Goal: Task Accomplishment & Management: Complete application form

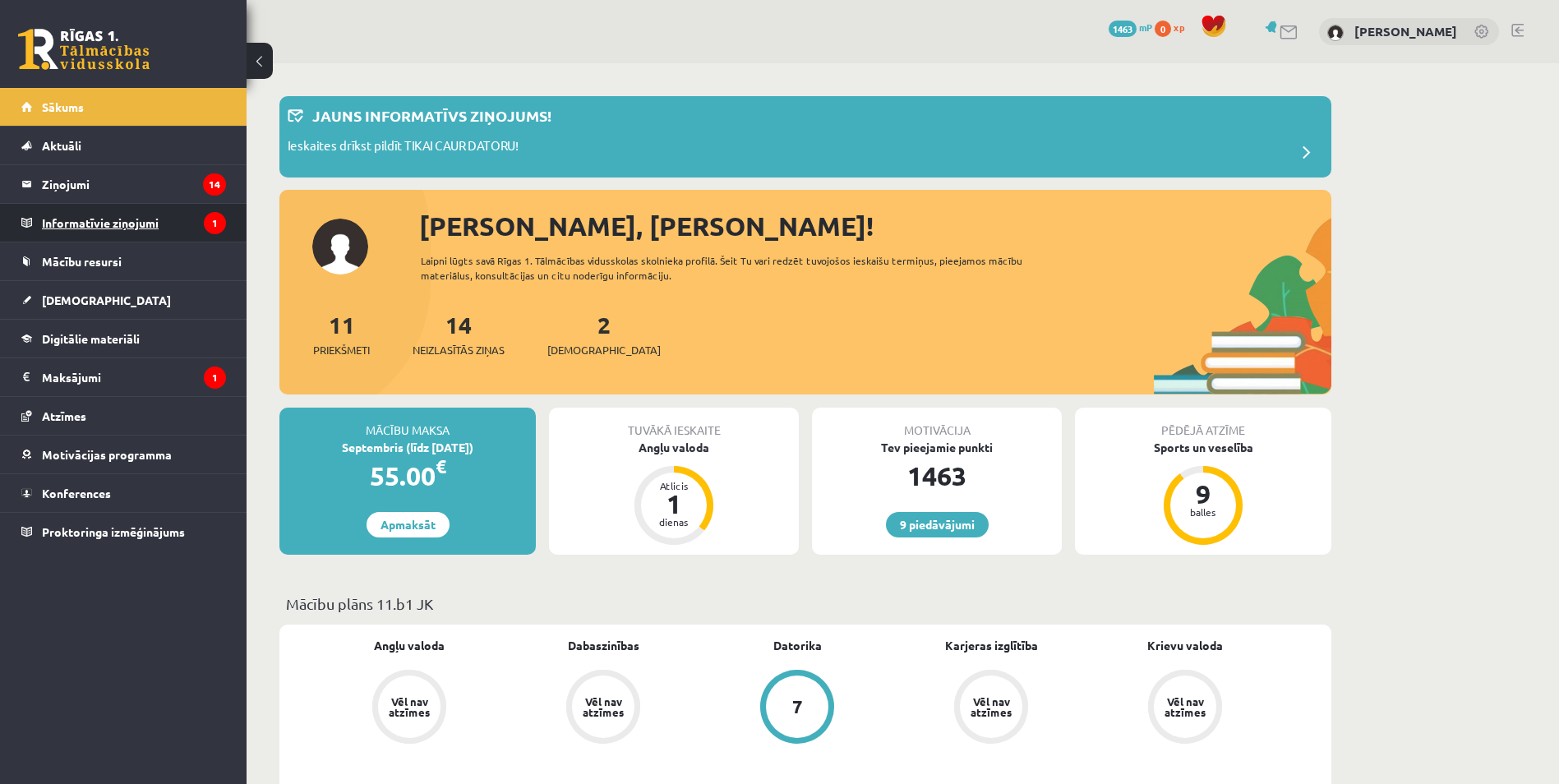
click at [144, 228] on legend "Informatīvie ziņojumi 1" at bounding box center [134, 222] width 184 height 38
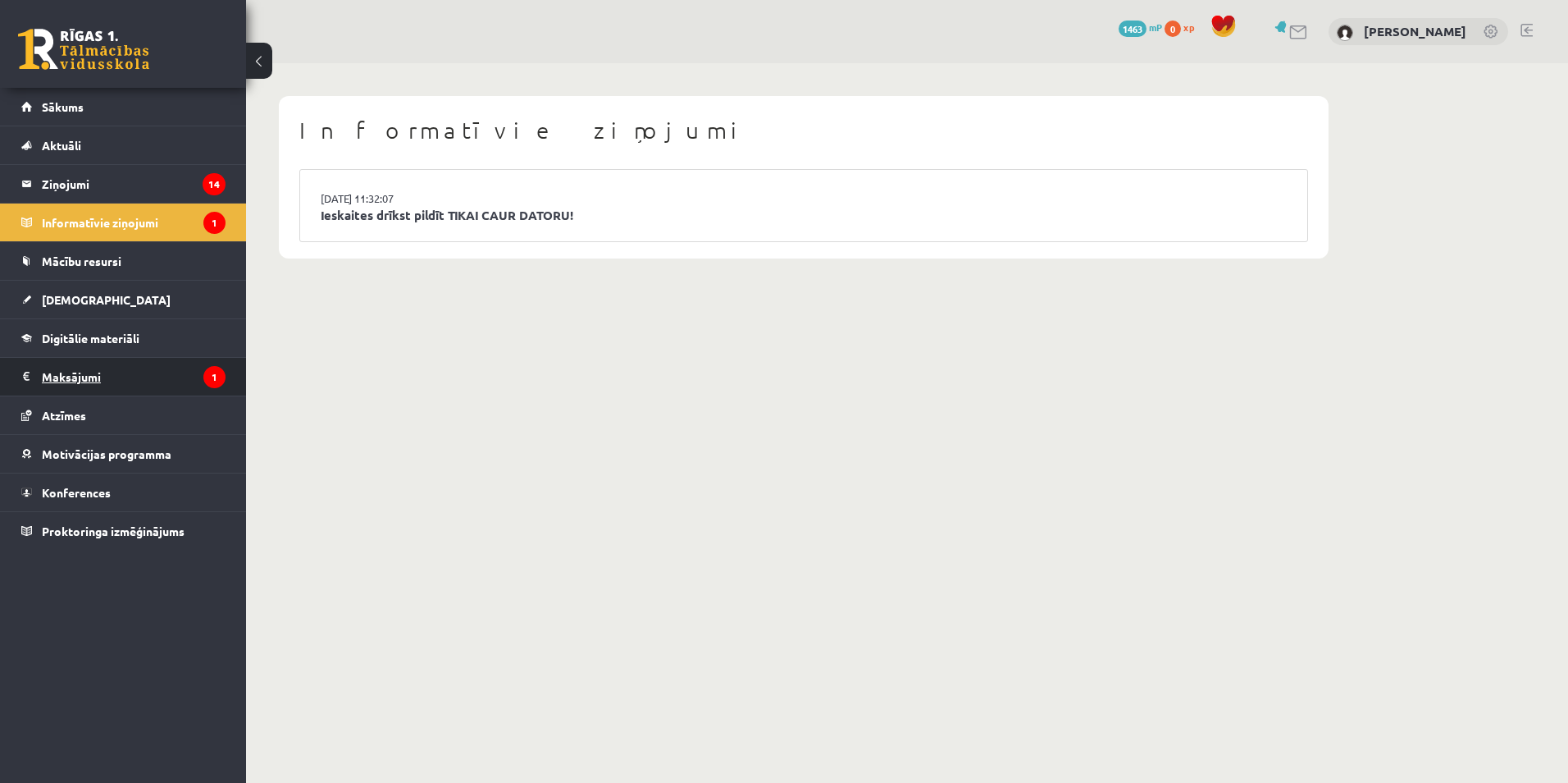
click at [211, 374] on icon "1" at bounding box center [213, 377] width 22 height 22
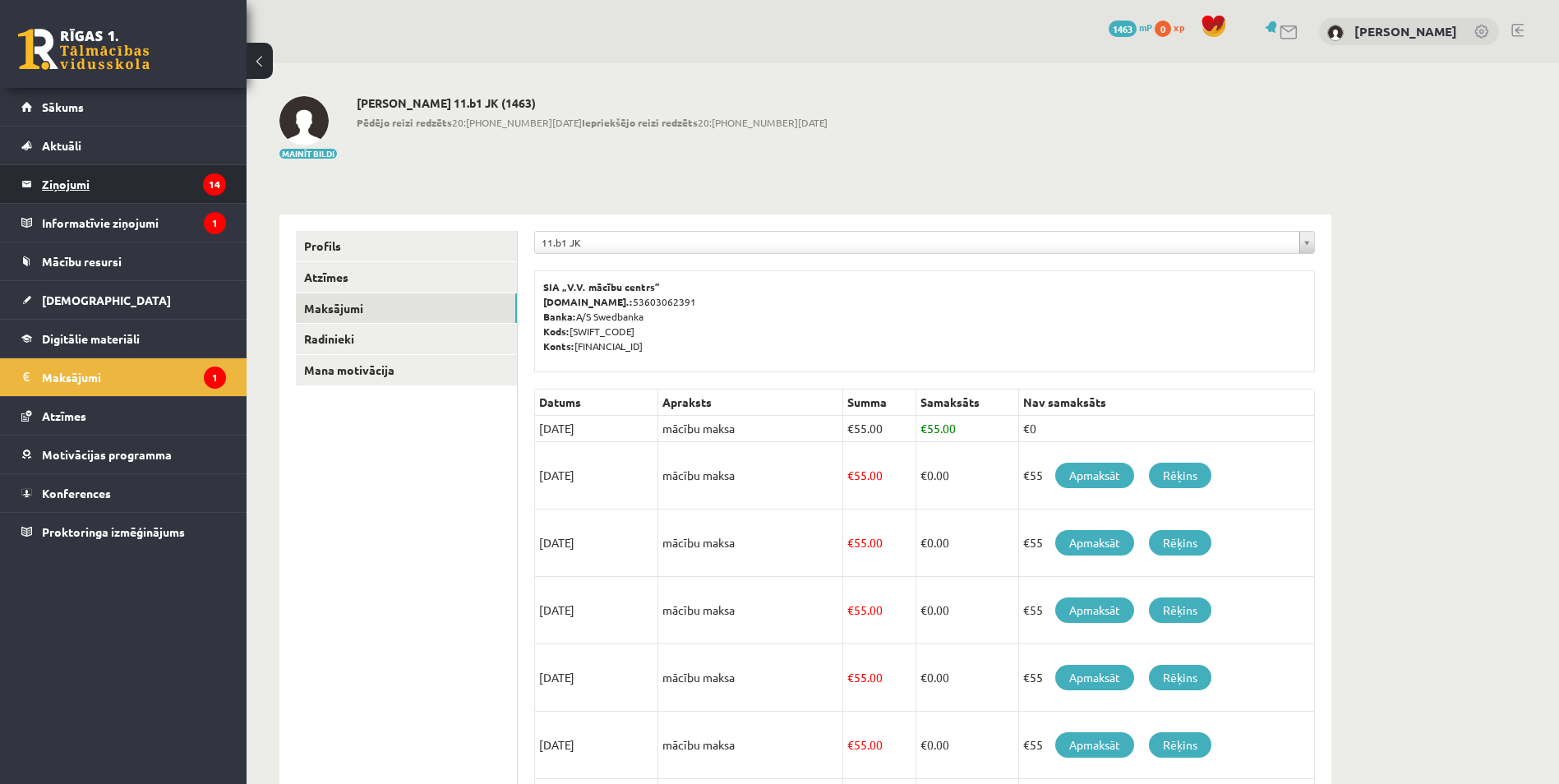
click at [83, 182] on legend "Ziņojumi 14" at bounding box center [134, 184] width 184 height 38
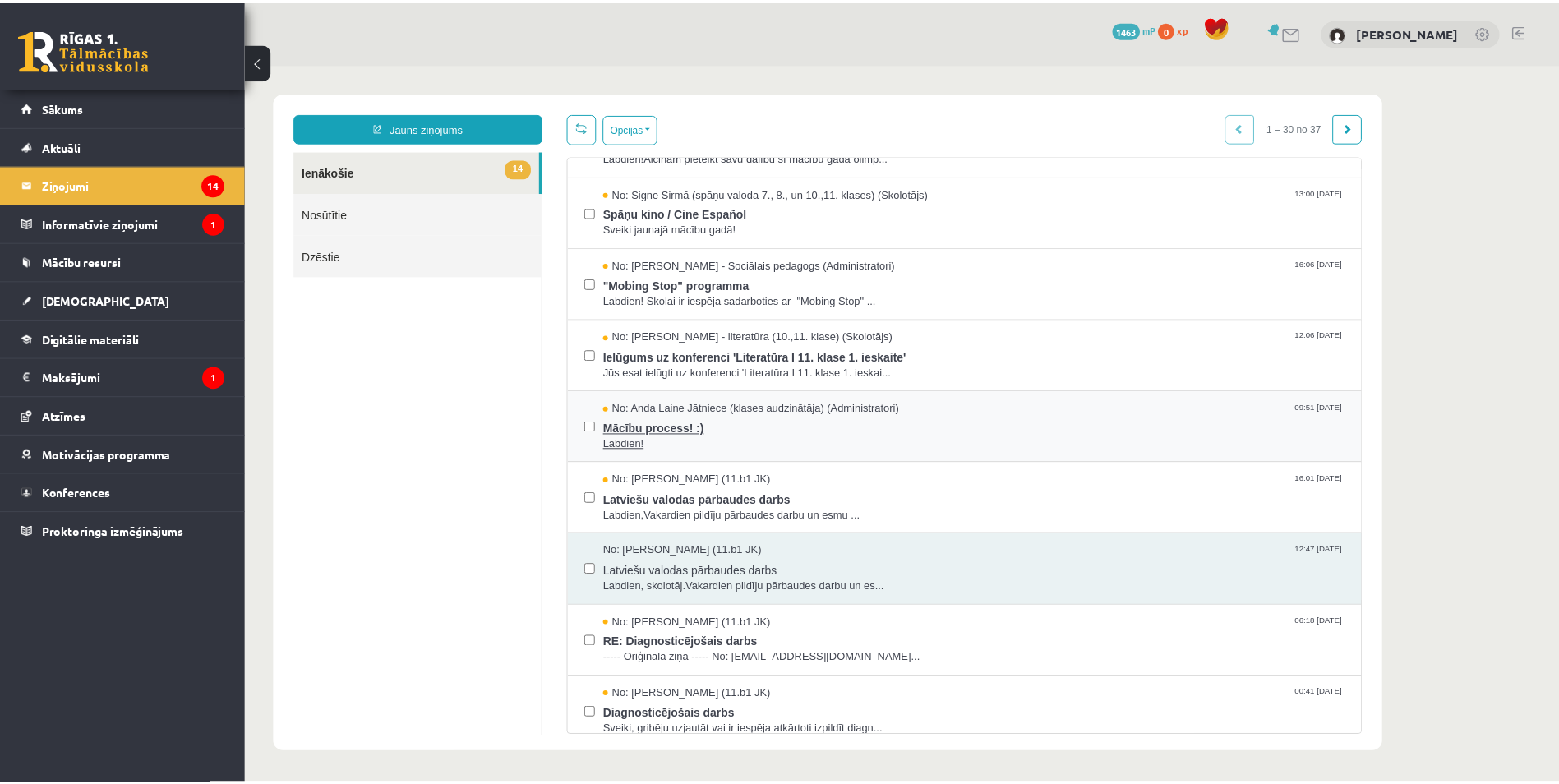
scroll to position [411, 0]
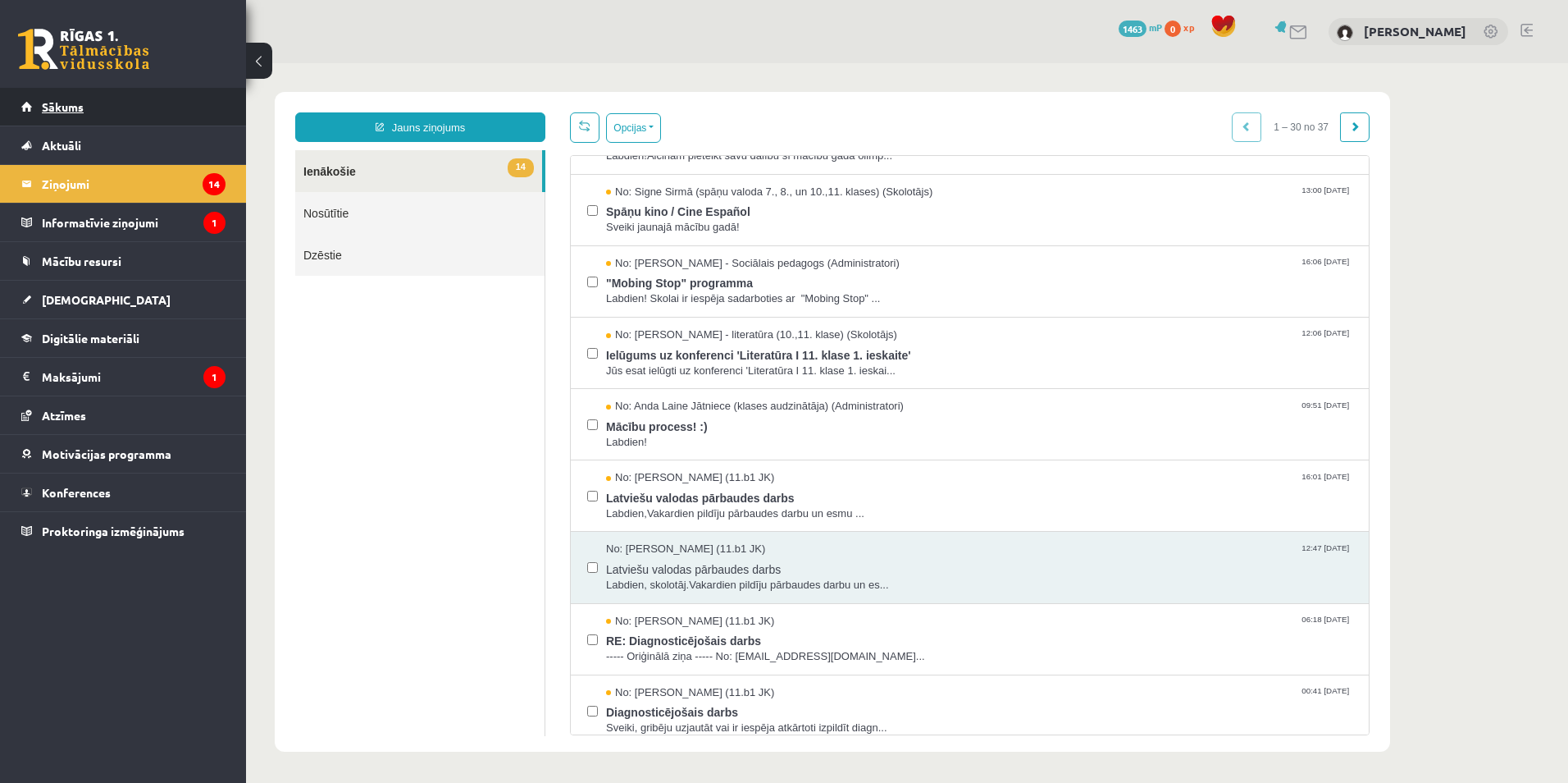
click at [62, 100] on link "Sākums" at bounding box center [122, 107] width 204 height 38
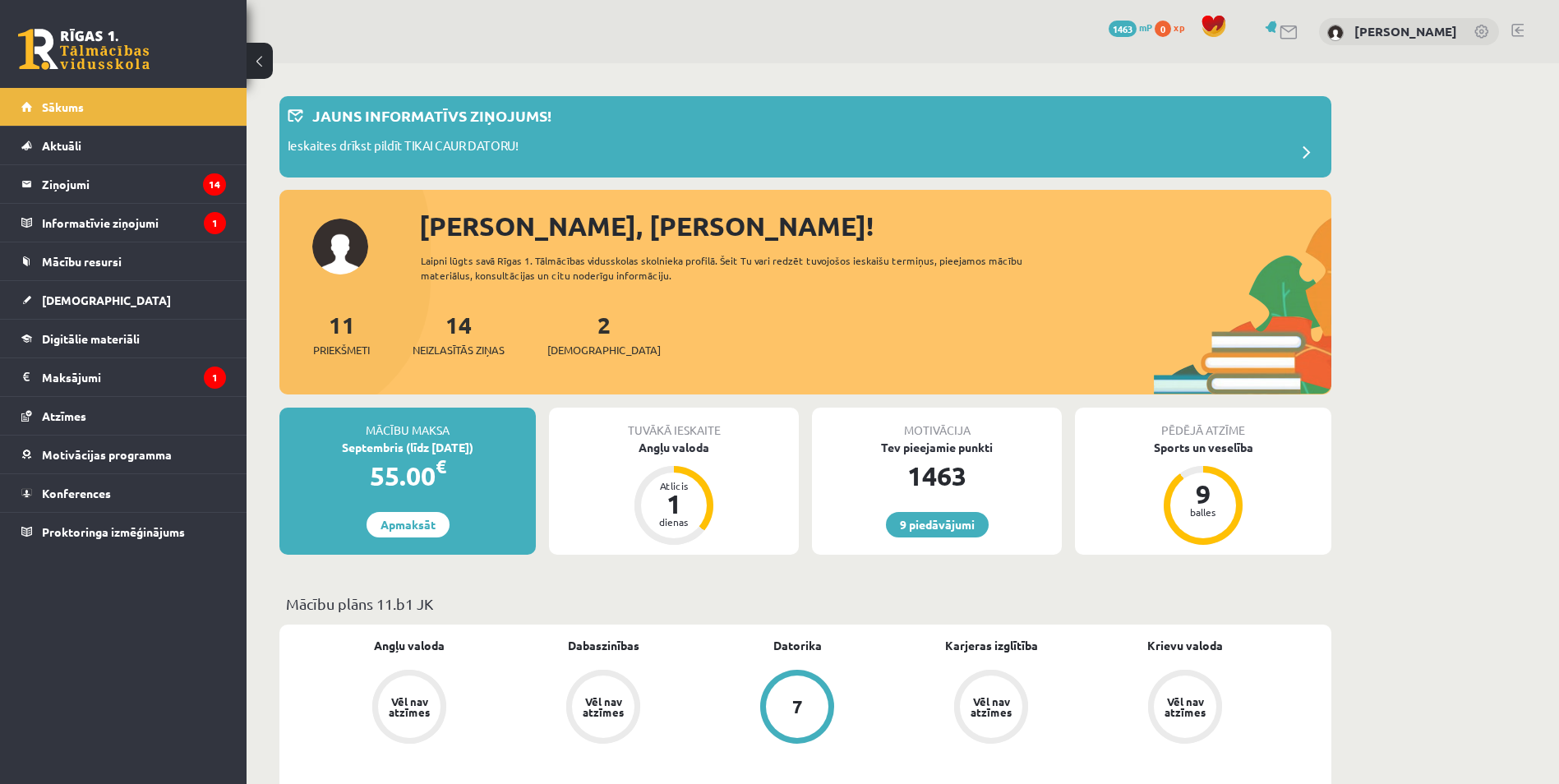
click at [586, 335] on div "2 Ieskaites" at bounding box center [604, 333] width 113 height 51
click at [580, 348] on span "[DEMOGRAPHIC_DATA]" at bounding box center [604, 350] width 113 height 16
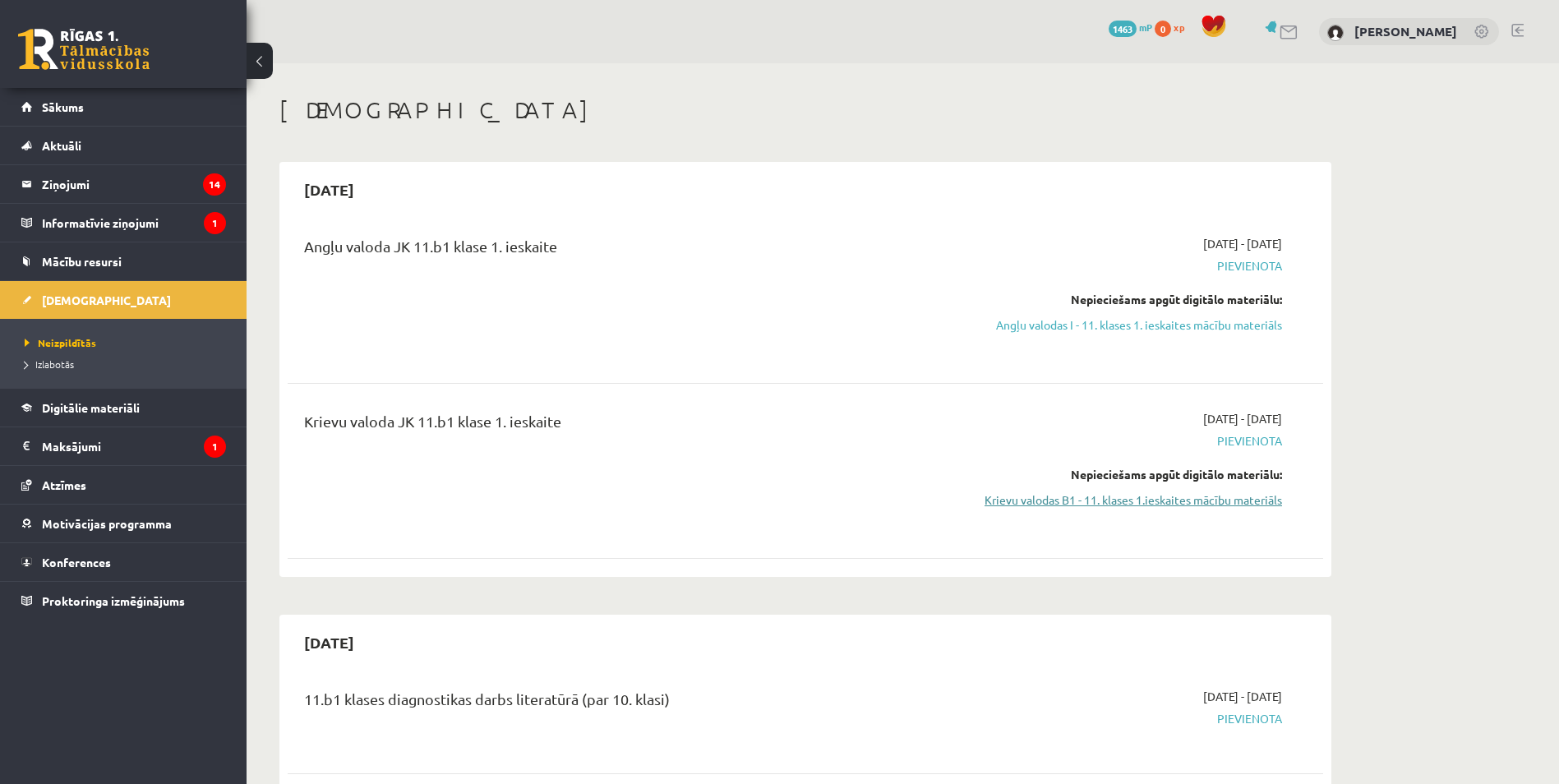
click at [1157, 505] on link "Krievu valodas B1 - 11. klases 1.ieskaites mācību materiāls" at bounding box center [1127, 500] width 310 height 17
click at [1085, 500] on link "Krievu valodas B1 - 11. klases 1.ieskaites mācību materiāls" at bounding box center [1127, 500] width 310 height 17
click at [1232, 441] on span "Pievienota" at bounding box center [1127, 441] width 310 height 17
click at [450, 421] on div "Krievu valoda JK 11.b1 klase 1. ieskaite" at bounding box center [626, 425] width 644 height 30
click at [1158, 501] on link "Krievu valodas B1 - 11. klases 1.ieskaites mācību materiāls" at bounding box center [1127, 500] width 310 height 17
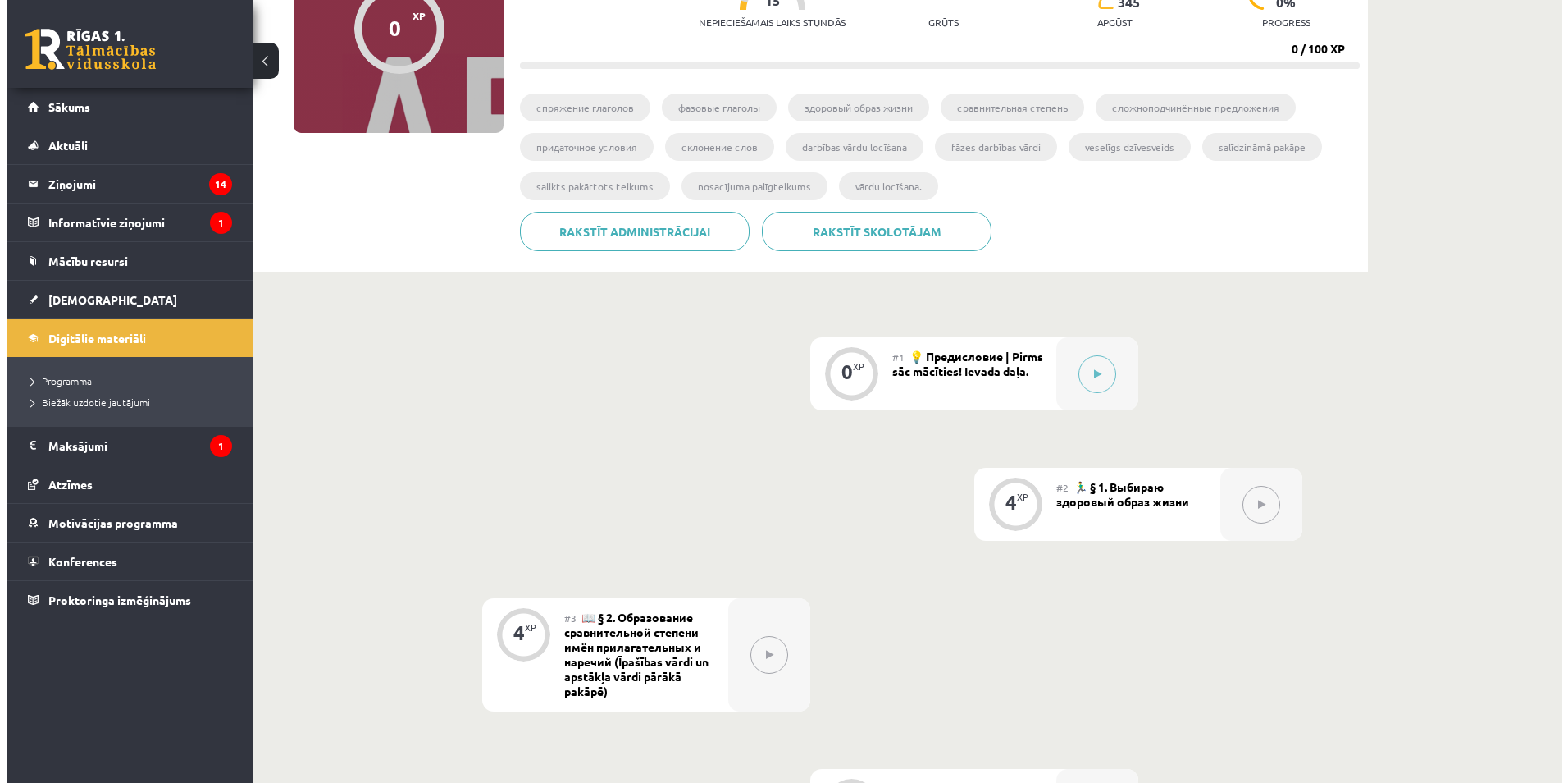
scroll to position [246, 0]
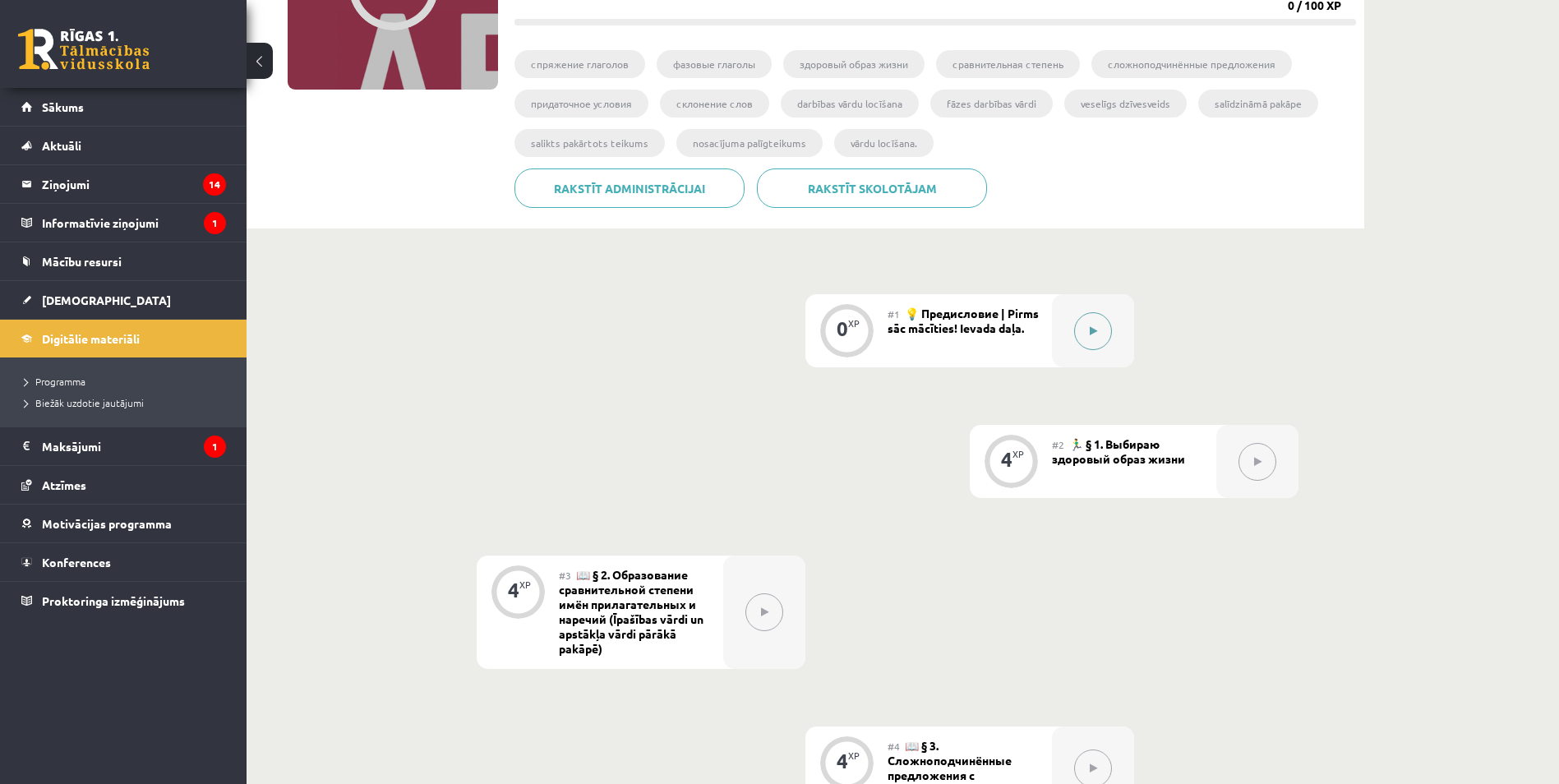
click at [1096, 330] on icon at bounding box center [1094, 331] width 8 height 10
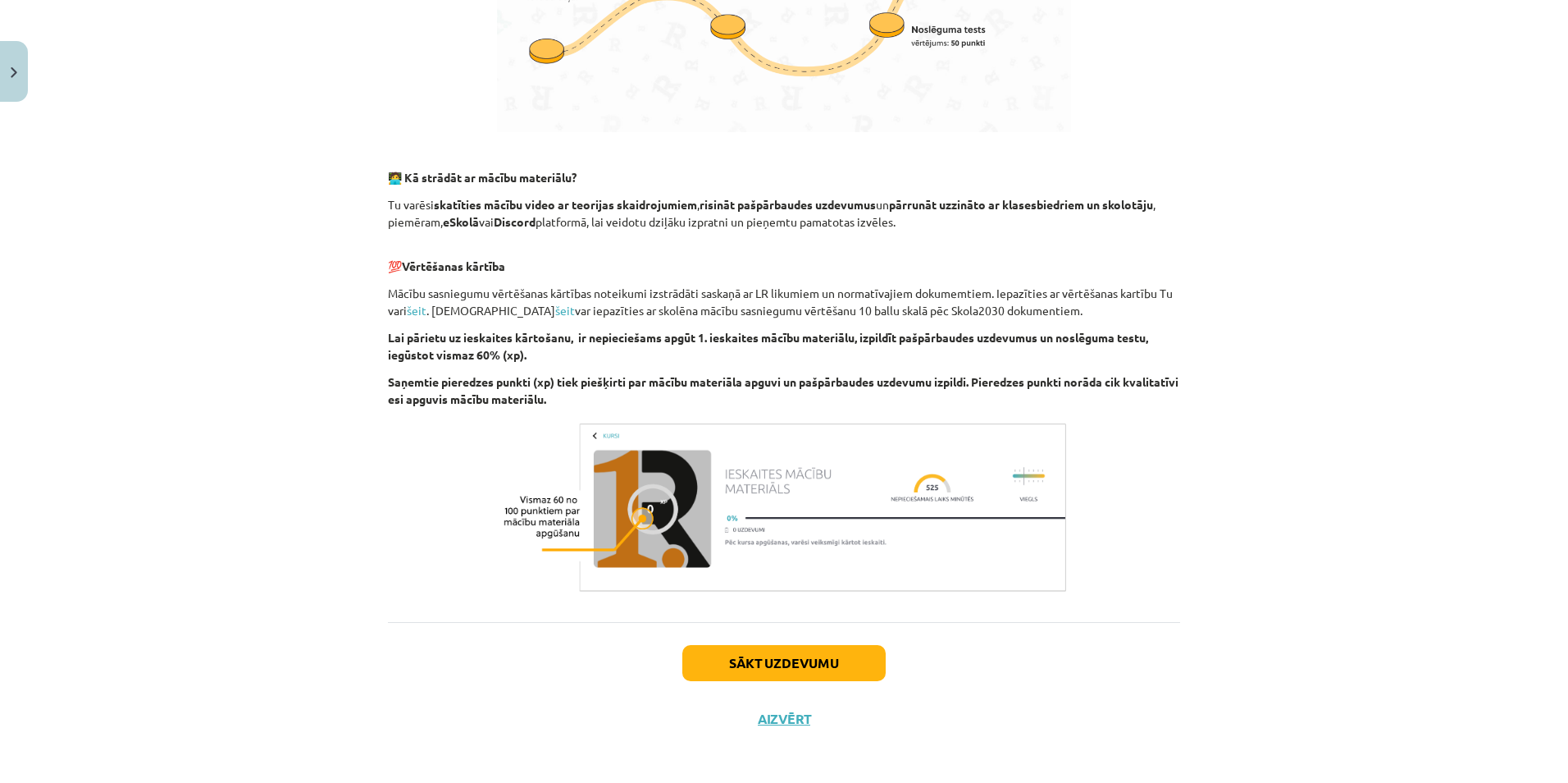
scroll to position [892, 0]
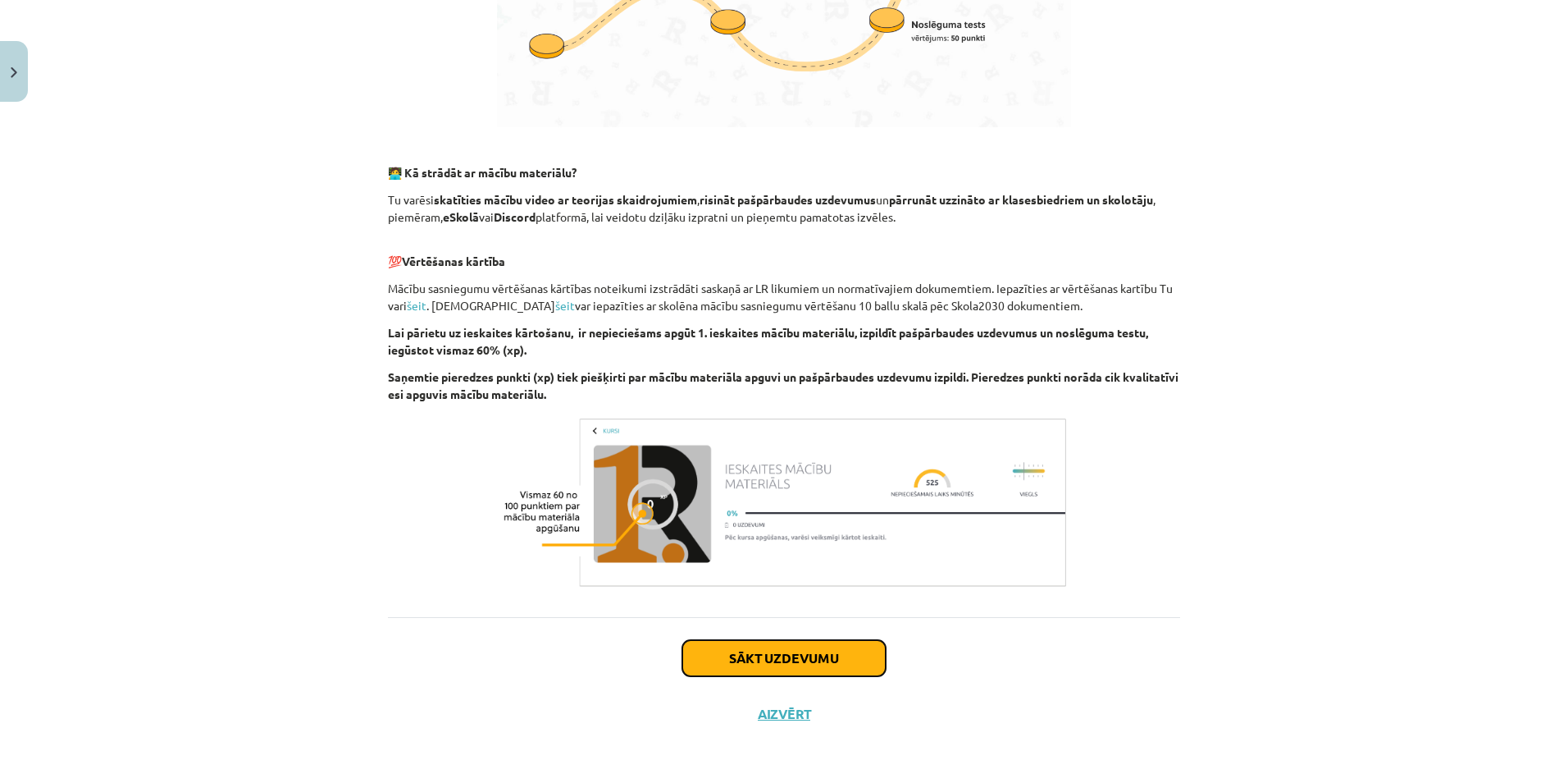
click at [784, 662] on button "Sākt uzdevumu" at bounding box center [784, 658] width 203 height 36
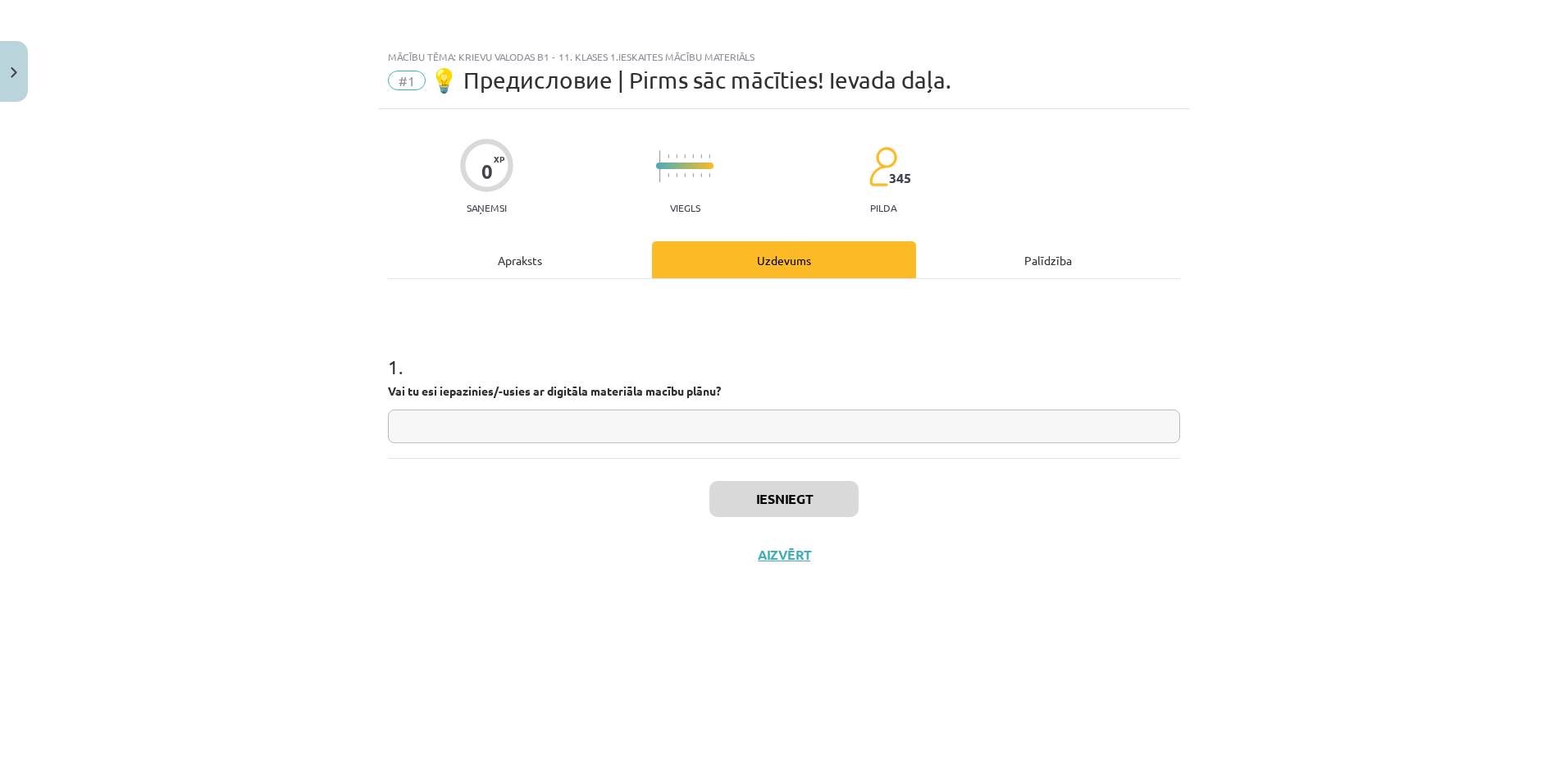
click at [772, 438] on input "text" at bounding box center [784, 425] width 792 height 33
type input "**"
click at [821, 495] on button "Iesniegt" at bounding box center [784, 499] width 149 height 36
click at [773, 572] on button "Nākamā nodarbība" at bounding box center [784, 566] width 160 height 38
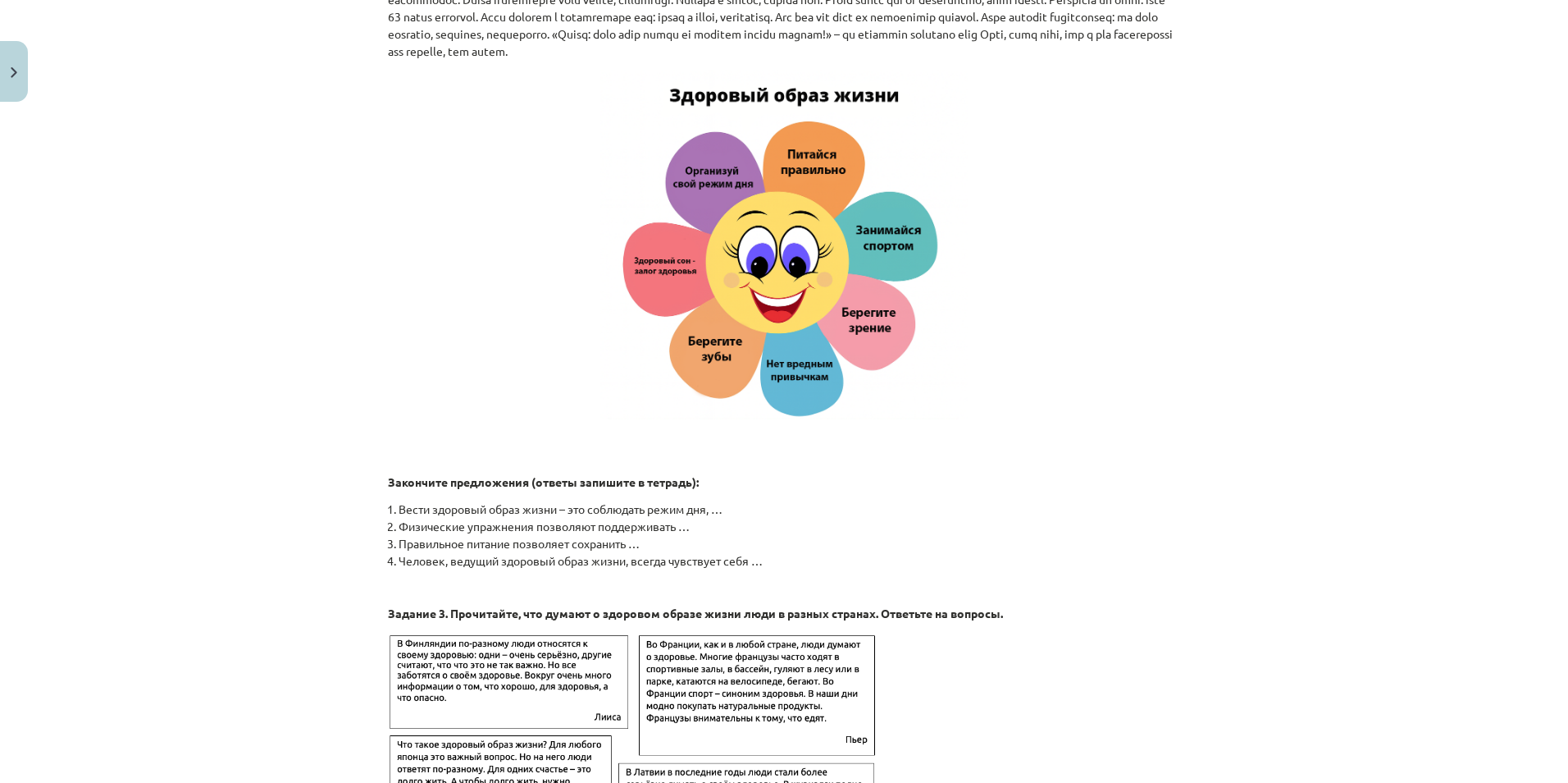
scroll to position [2453, 0]
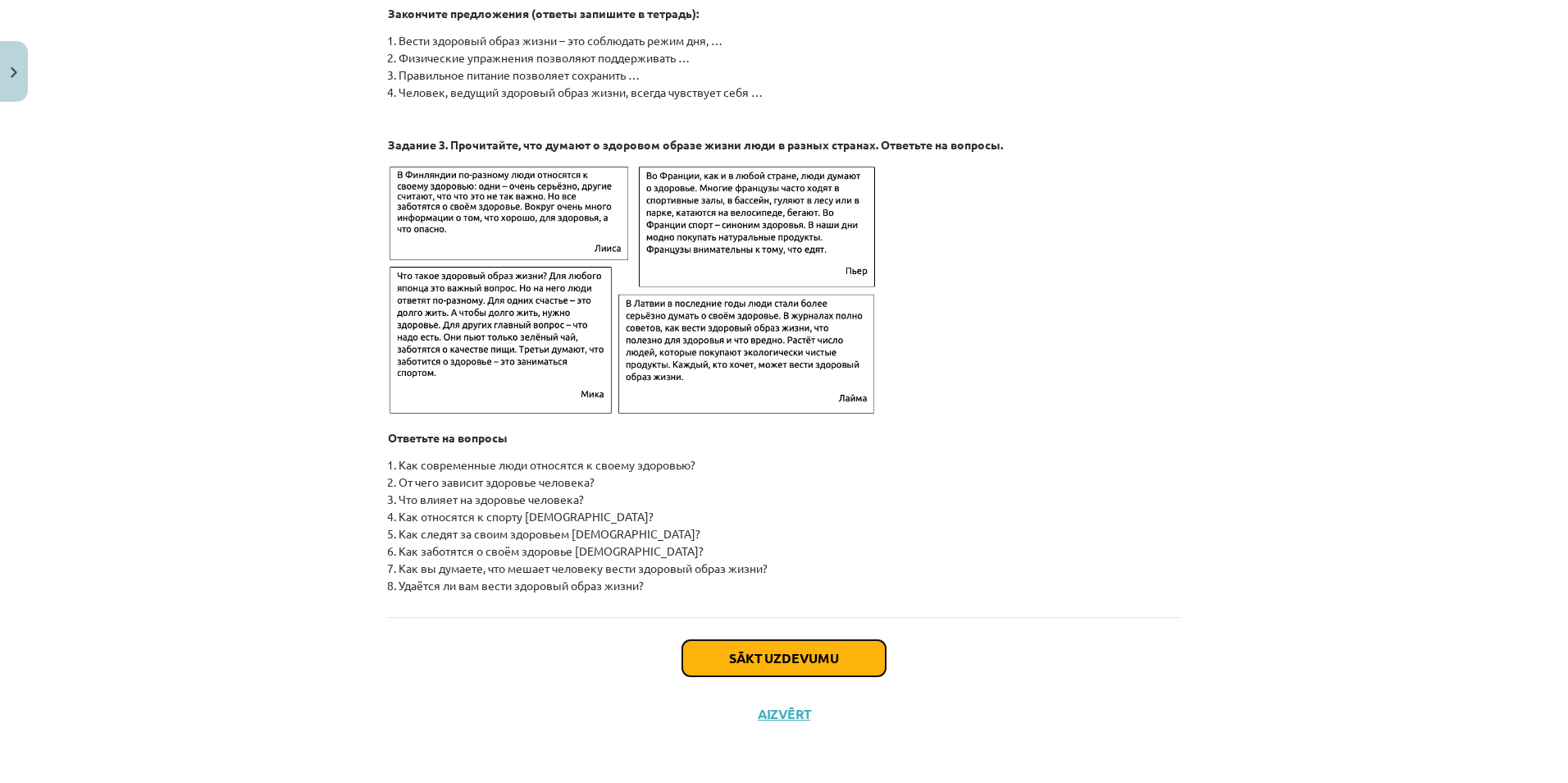
click at [802, 649] on button "Sākt uzdevumu" at bounding box center [784, 658] width 203 height 36
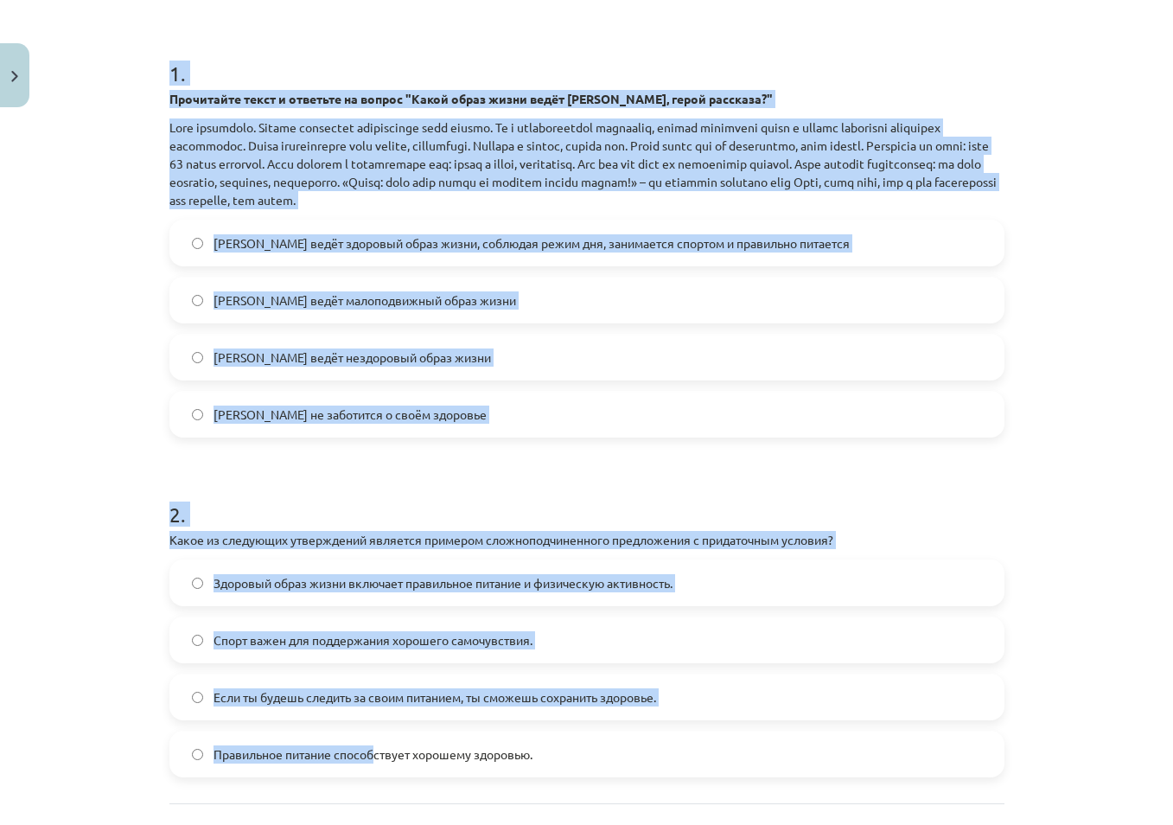
scroll to position [466, 0]
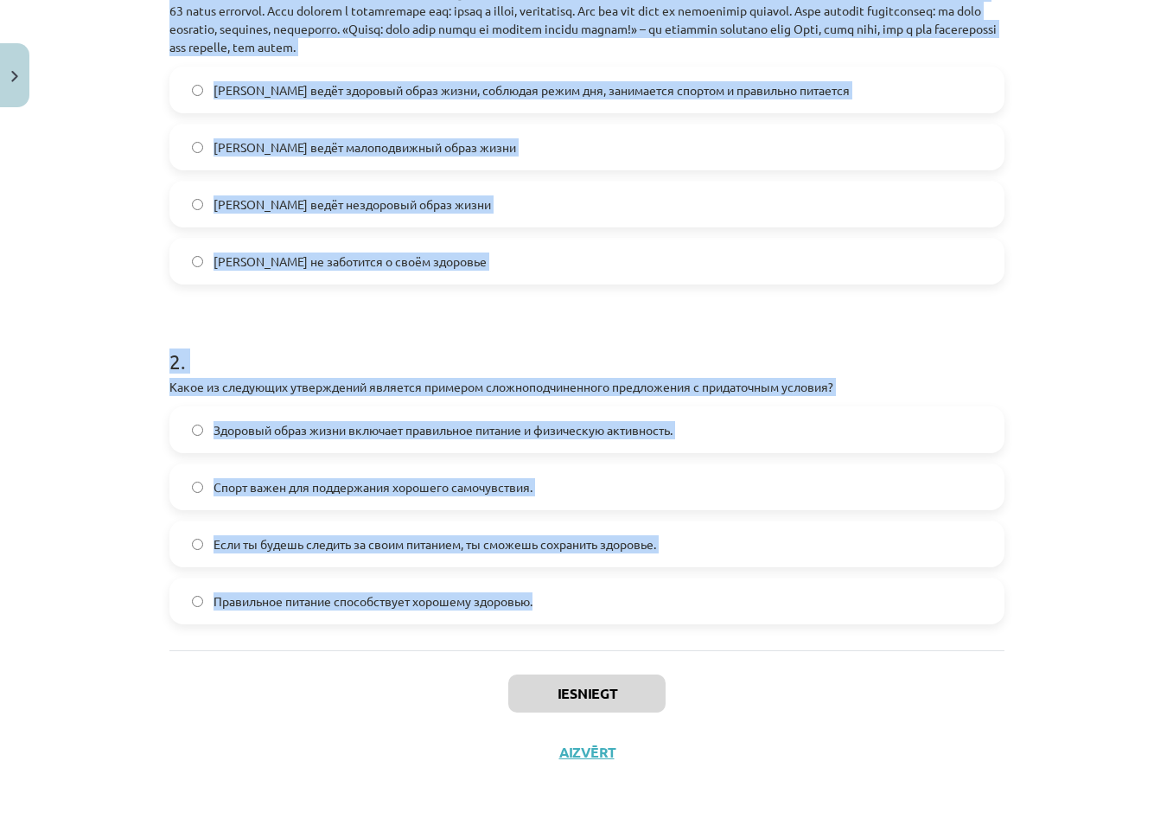
drag, startPoint x: 167, startPoint y: 169, endPoint x: 681, endPoint y: 595, distance: 667.5
click at [681, 595] on form "1 . Прочитайте текст и ответьте на вопрос "Какой образ жизни ведёт Олег, герой …" at bounding box center [586, 251] width 835 height 746
copy form "1 . Прочитайте текст и ответьте на вопрос "Какой образ жизни ведёт Олег, герой …"
click at [19, 311] on div "Mācību tēma: Krievu valodas b1 - 11. klases 1.ieskaites mācību materiāls #2 🏃‍♂…" at bounding box center [586, 412] width 1173 height 825
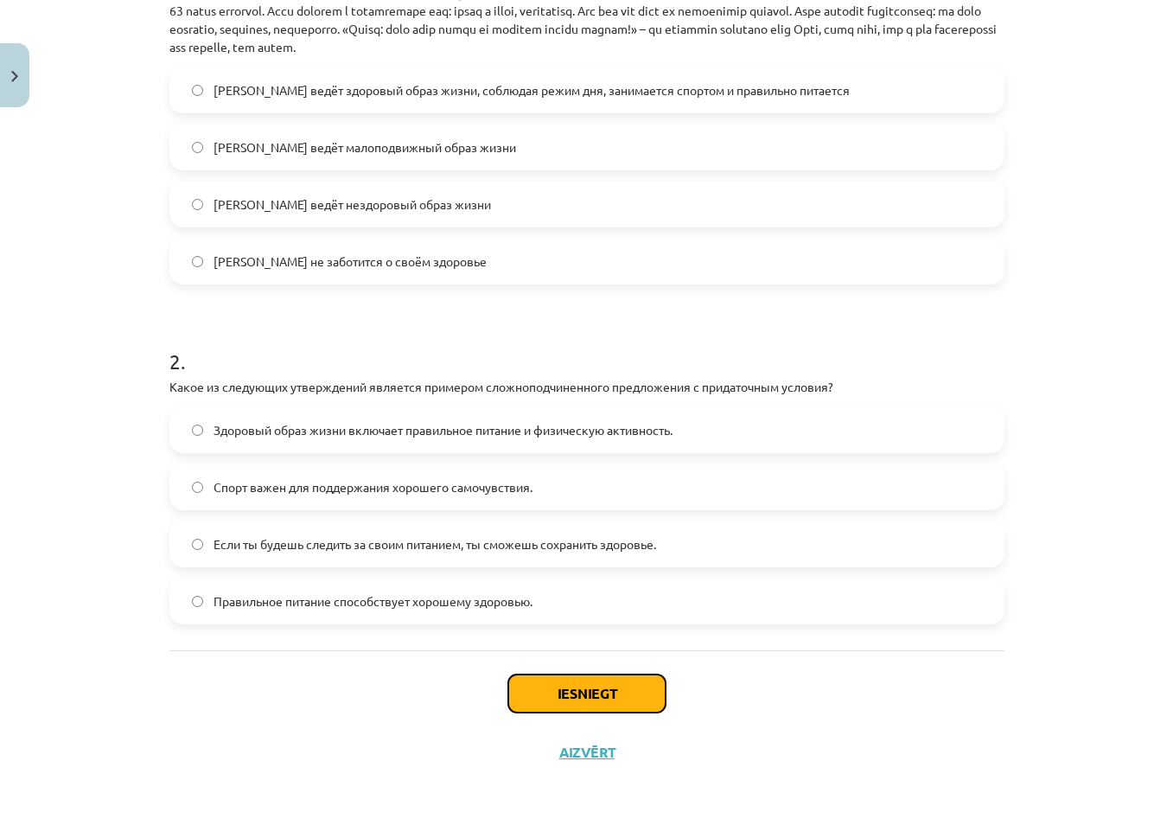
click at [579, 693] on button "Iesniegt" at bounding box center [586, 693] width 157 height 38
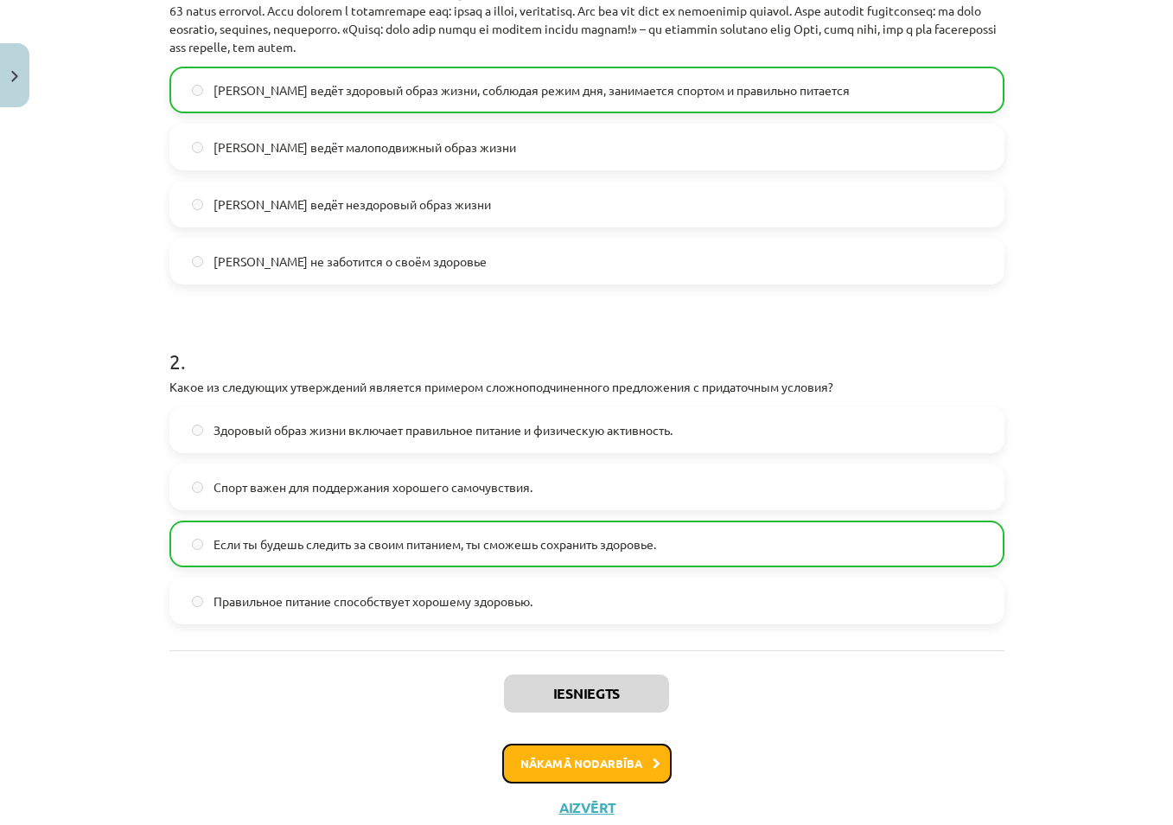
click at [566, 774] on button "Nākamā nodarbība" at bounding box center [586, 764] width 169 height 40
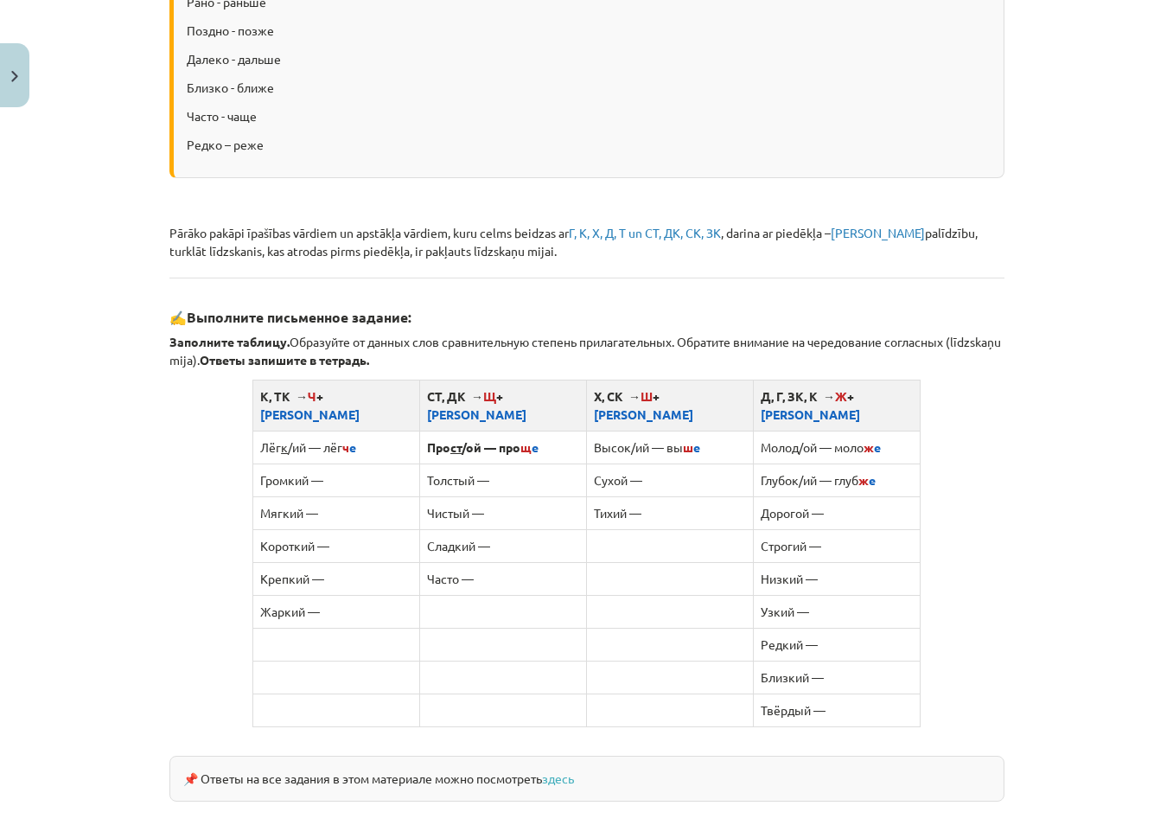
scroll to position [821, 0]
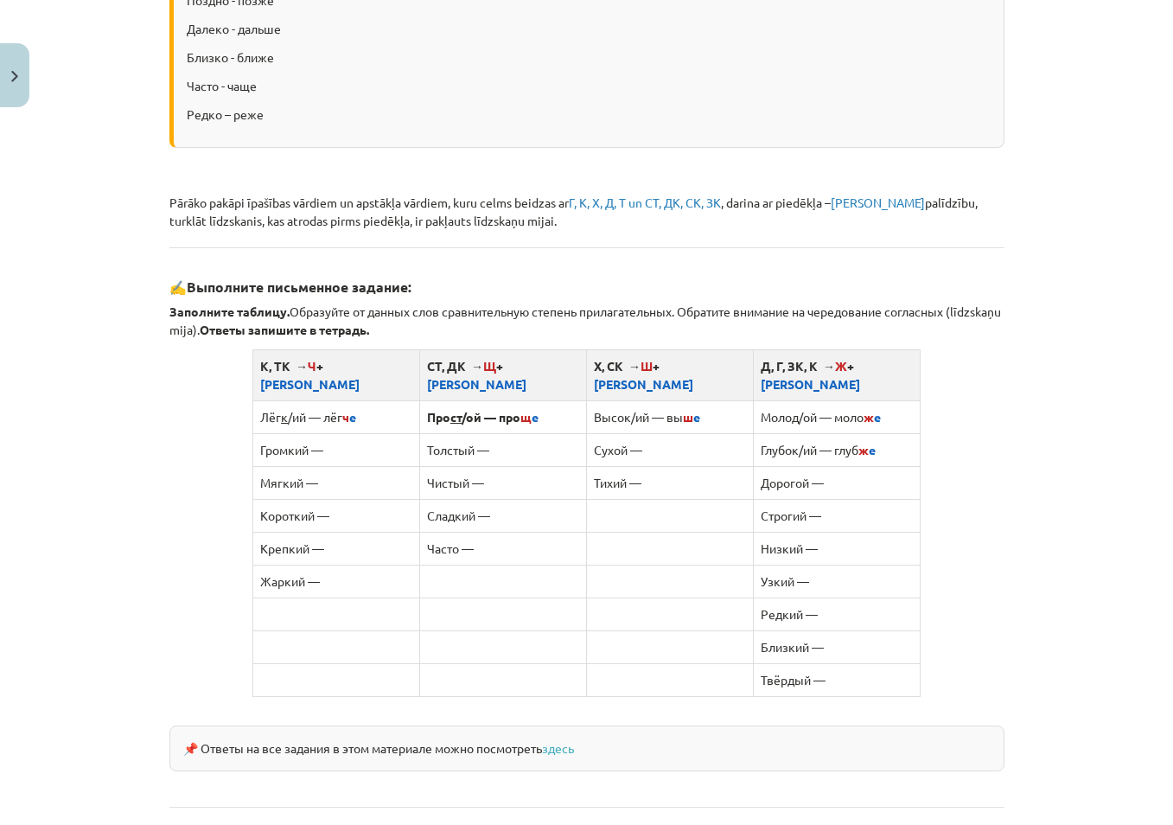
click at [370, 436] on td "Громкий —" at bounding box center [336, 449] width 167 height 33
click at [344, 433] on td "Громкий —" at bounding box center [336, 449] width 167 height 33
click at [304, 433] on td "Громкий —" at bounding box center [336, 449] width 167 height 33
click at [317, 433] on td "Громкий —" at bounding box center [336, 449] width 167 height 33
click at [310, 598] on td at bounding box center [336, 614] width 167 height 33
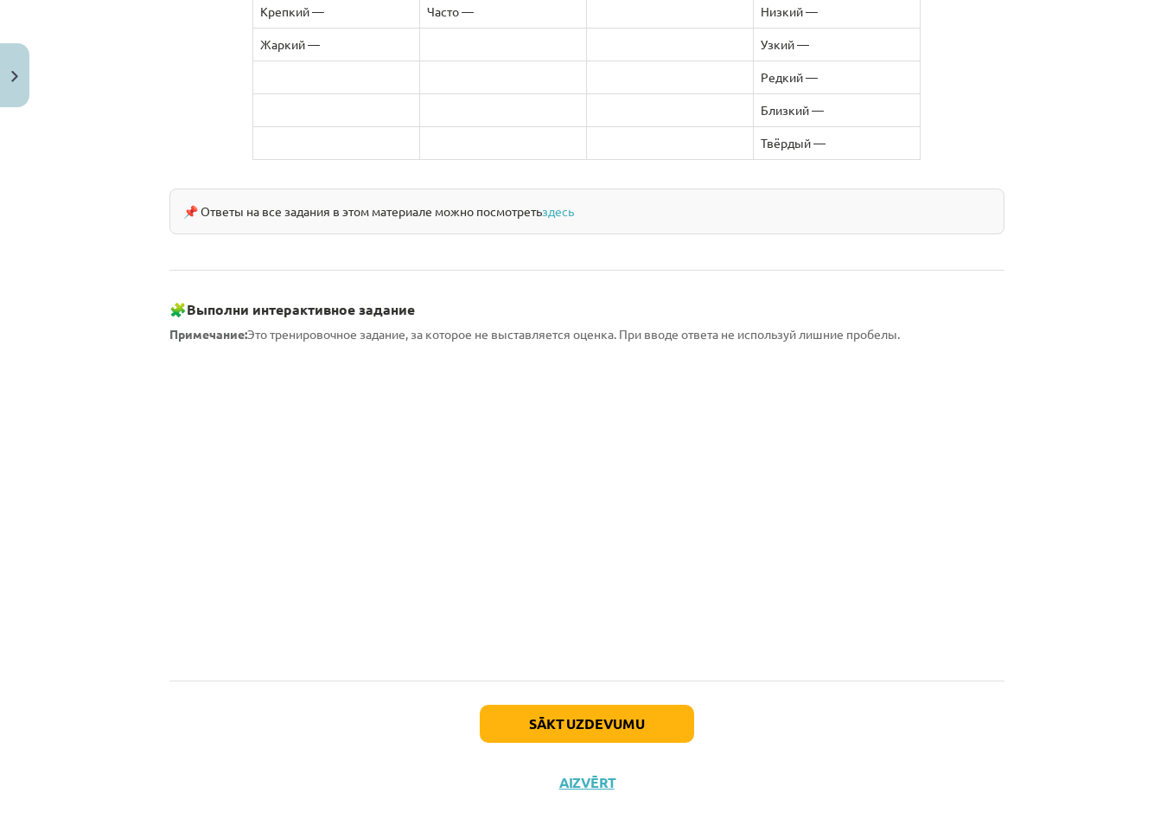
scroll to position [1368, 0]
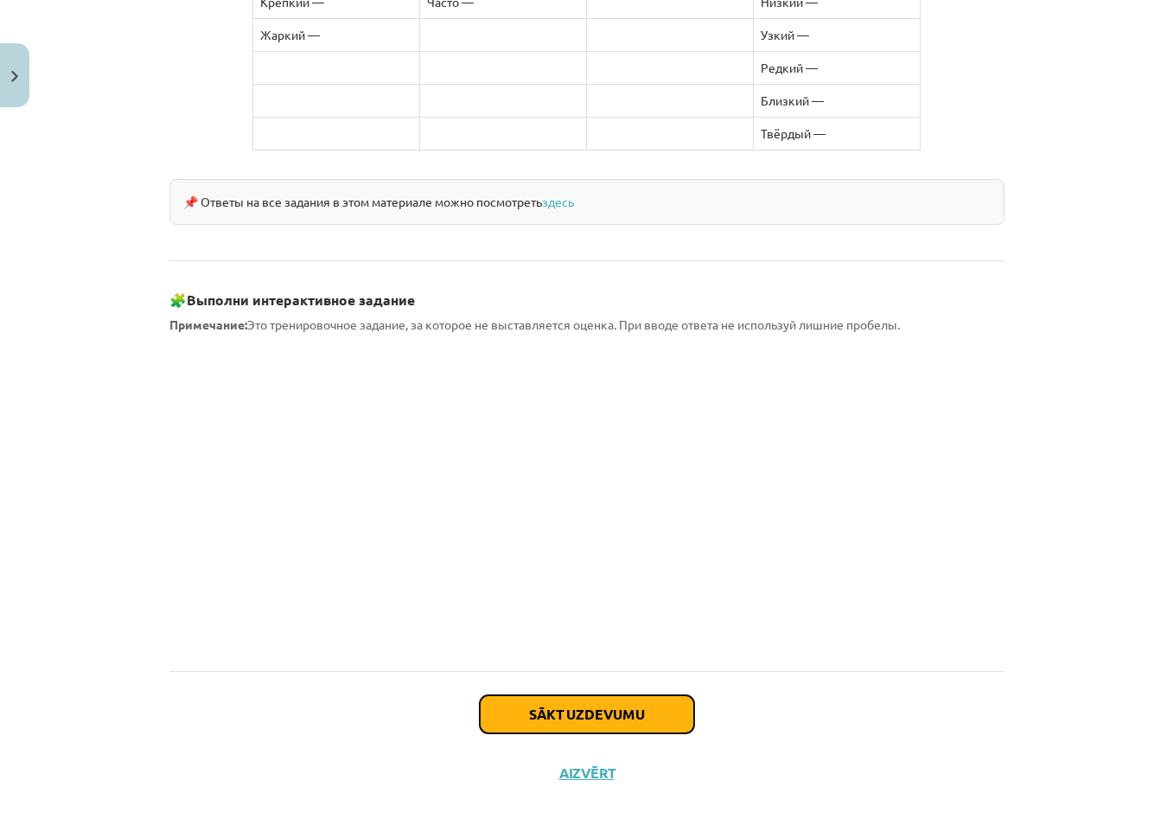
click at [579, 695] on button "Sākt uzdevumu" at bounding box center [587, 714] width 214 height 38
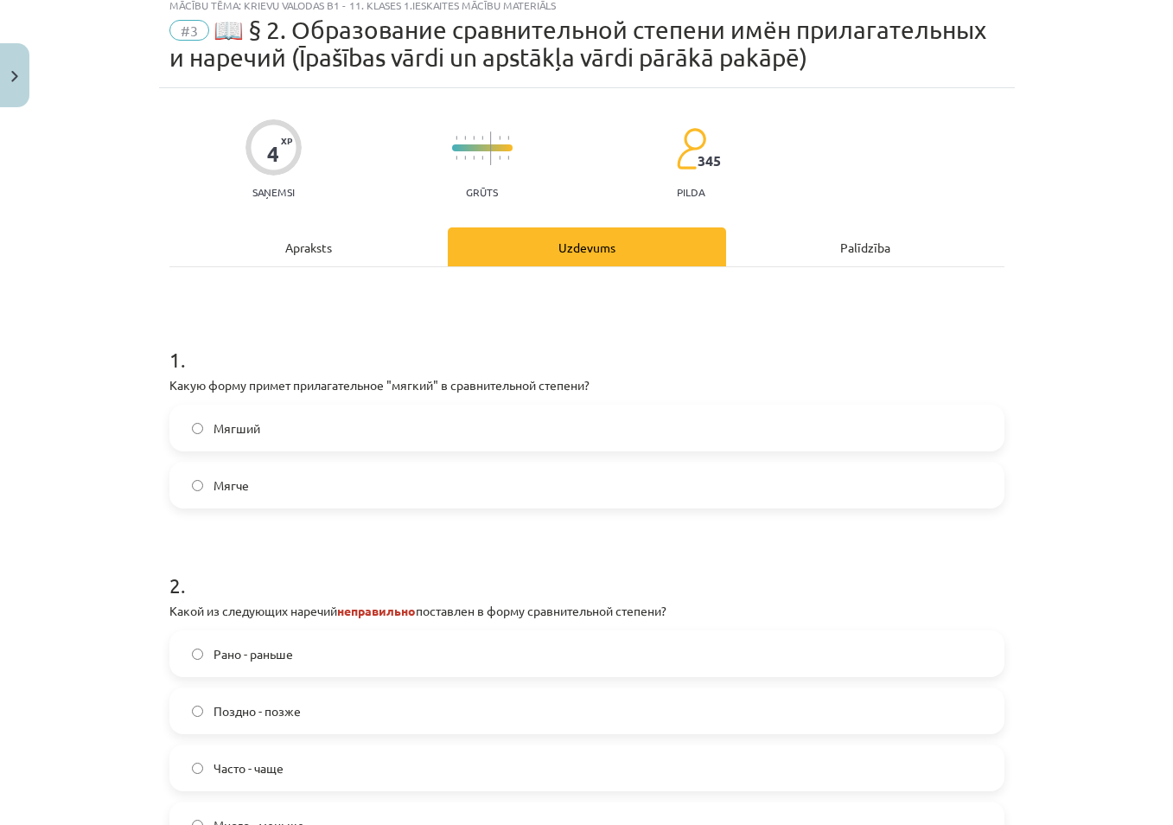
scroll to position [43, 0]
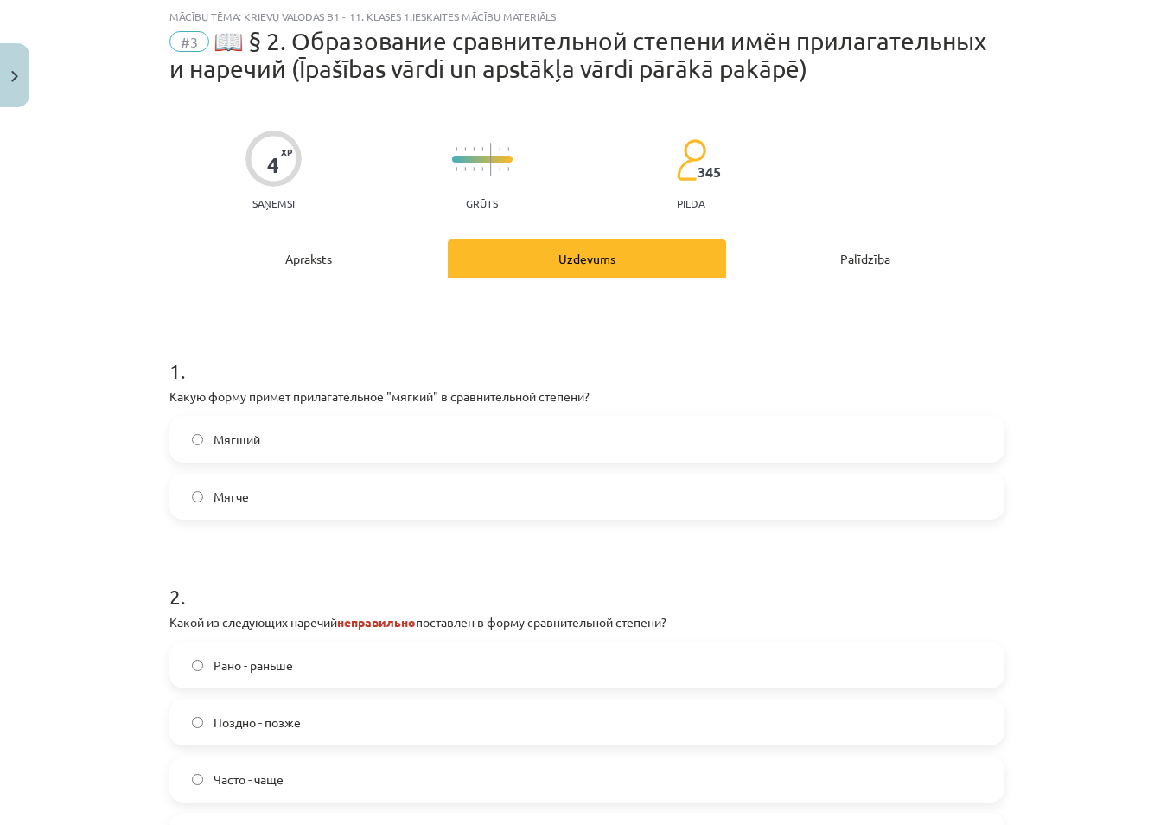
click at [231, 498] on span "Мягче" at bounding box center [231, 497] width 35 height 18
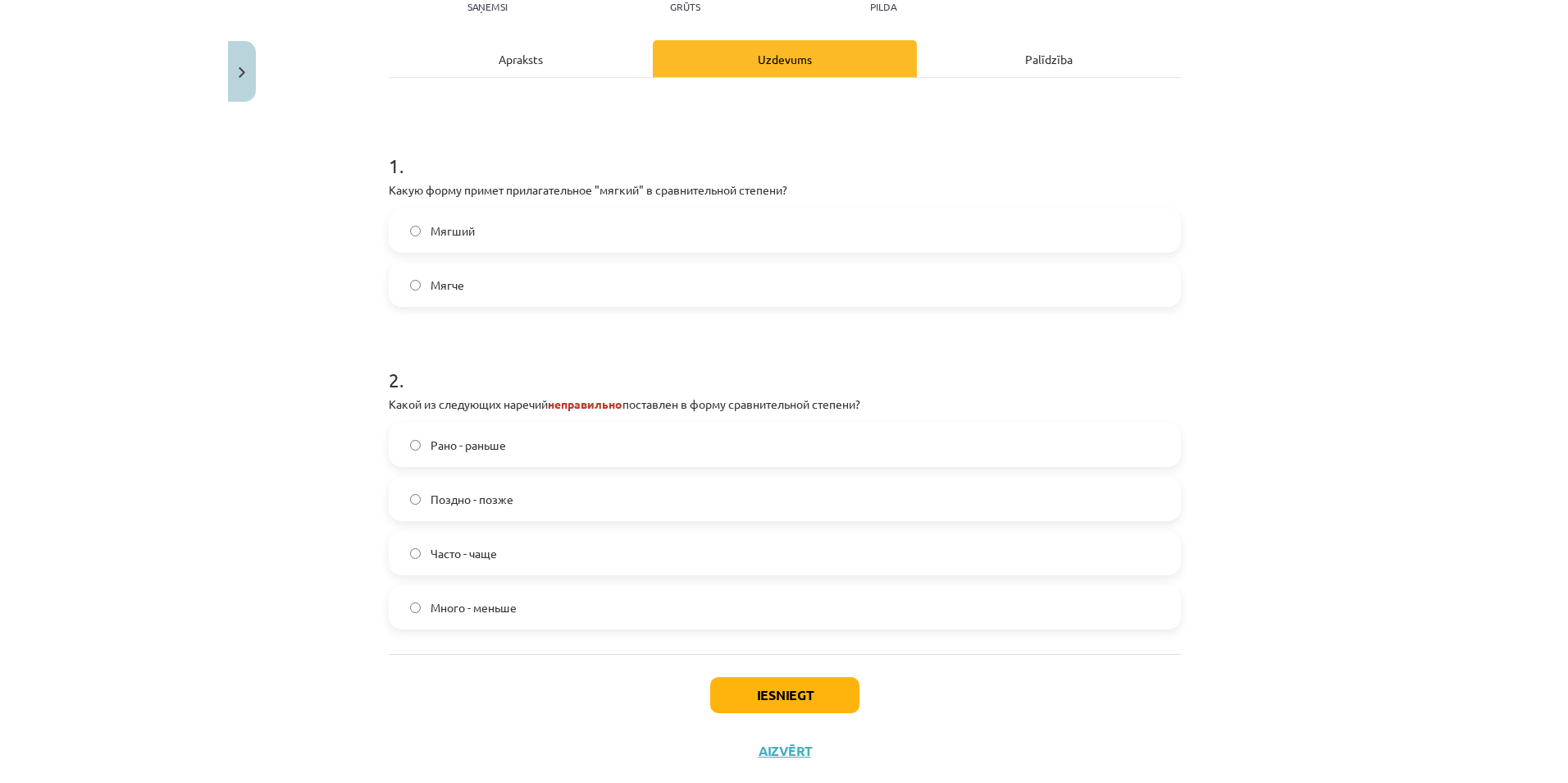
scroll to position [264, 0]
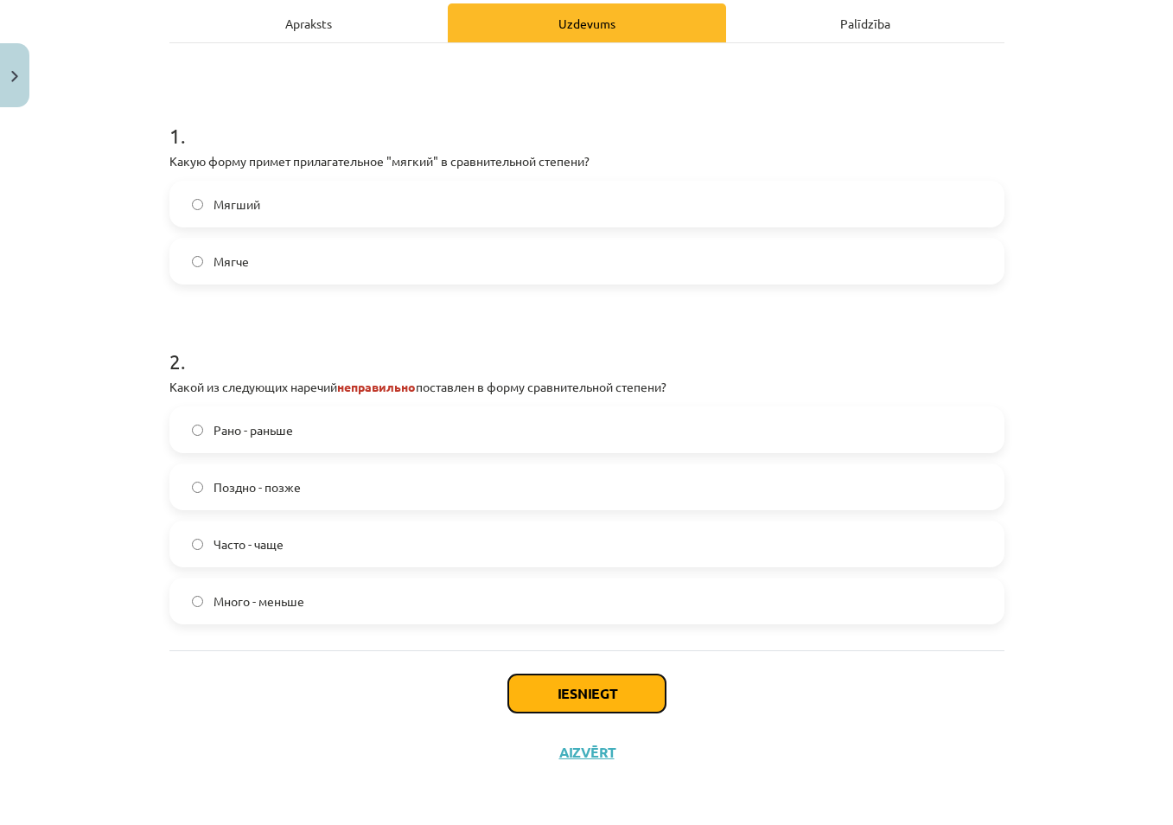
click at [556, 697] on button "Iesniegt" at bounding box center [586, 693] width 157 height 38
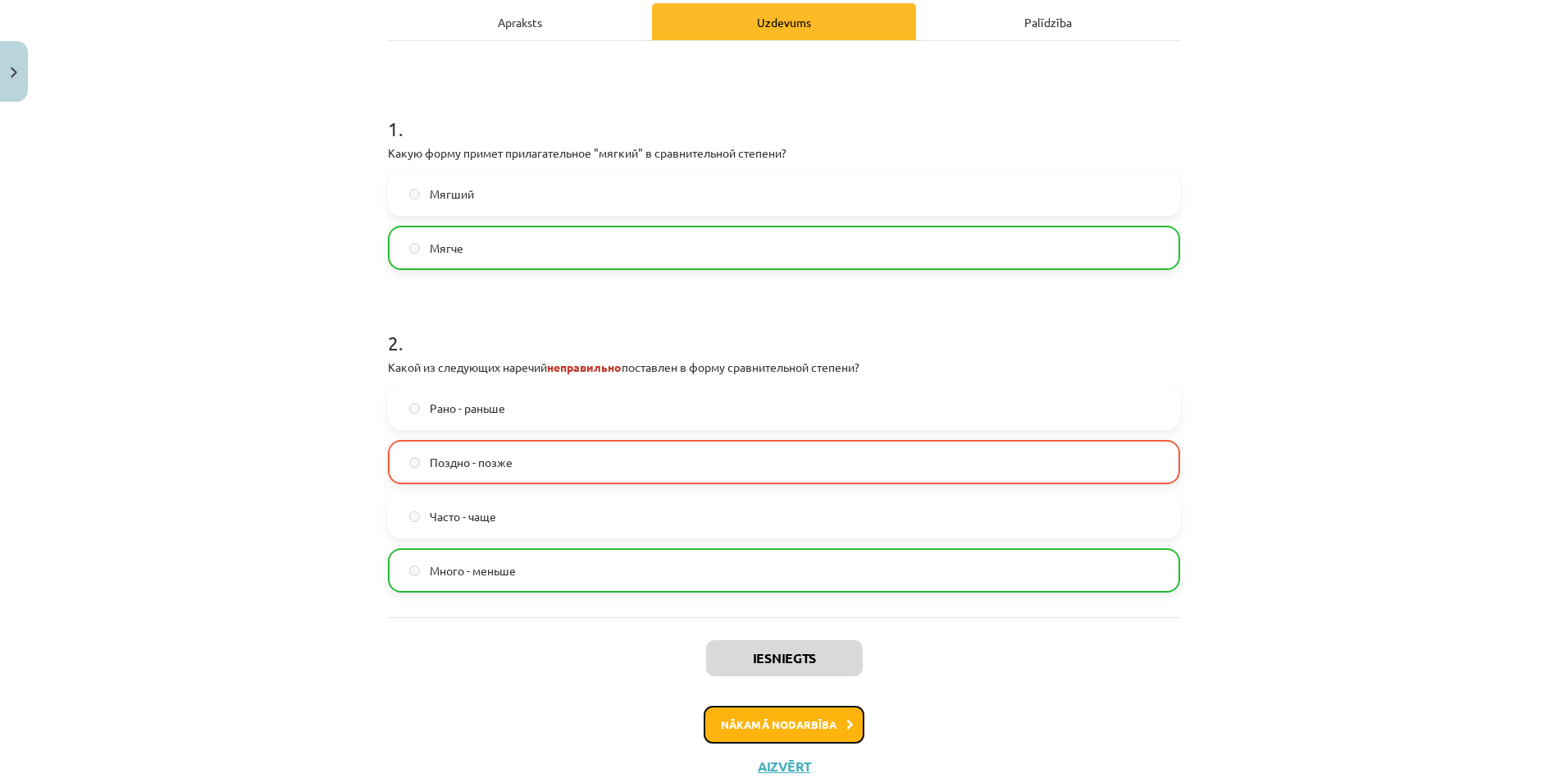
click at [794, 720] on button "Nākamā nodarbība" at bounding box center [784, 725] width 160 height 38
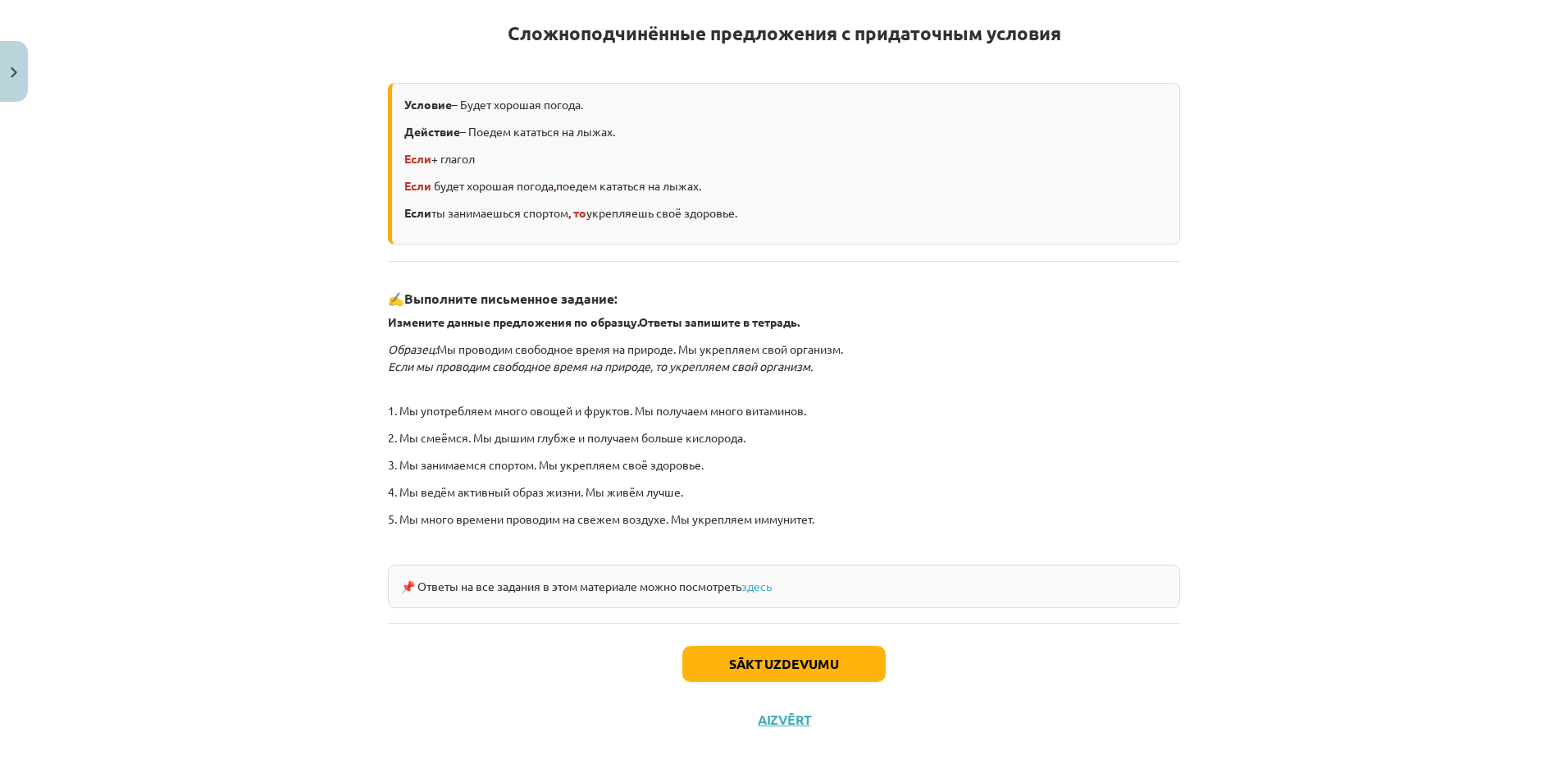
scroll to position [306, 0]
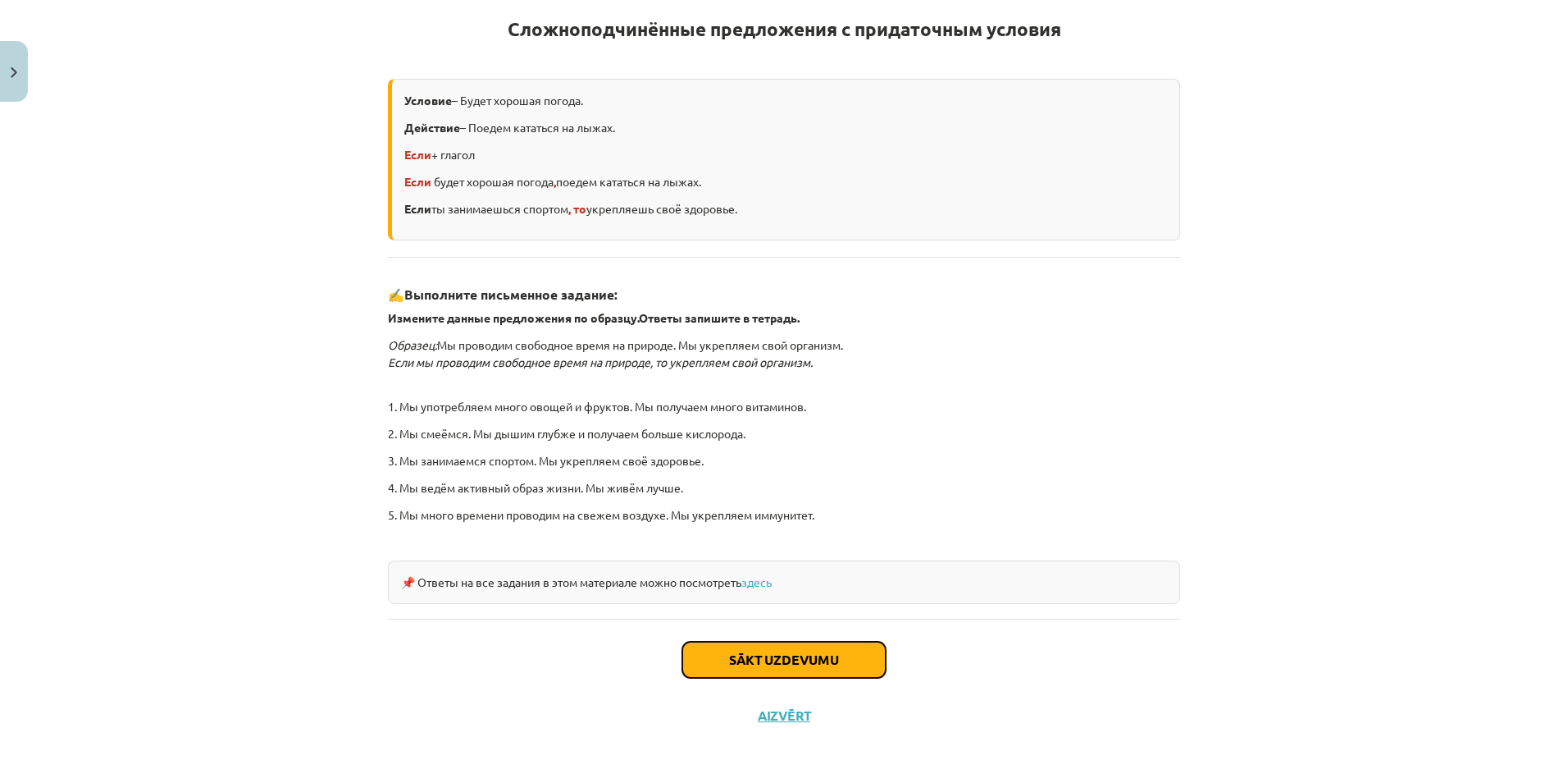
click at [788, 660] on button "Sākt uzdevumu" at bounding box center [784, 660] width 203 height 36
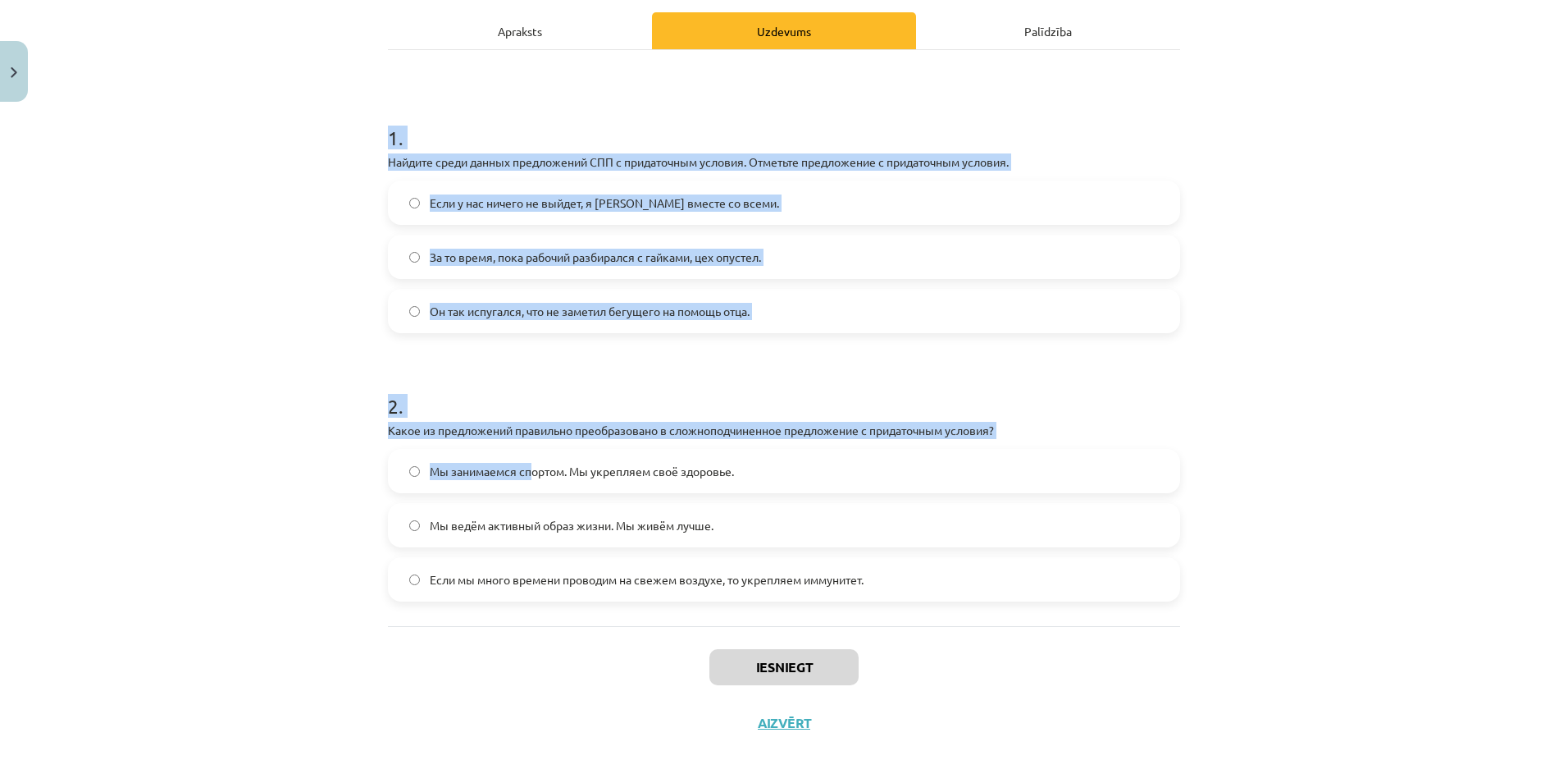
scroll to position [238, 0]
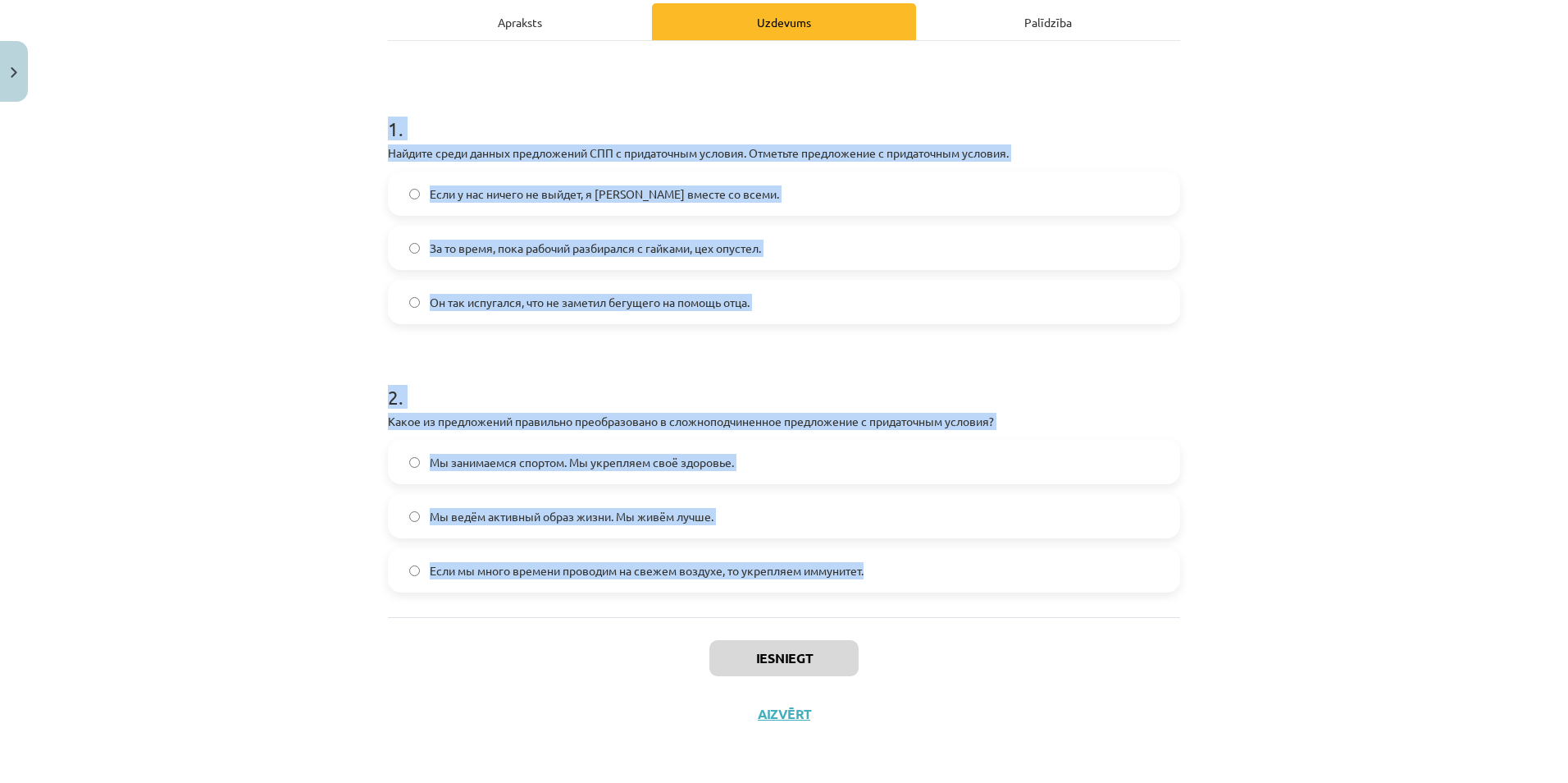
drag, startPoint x: 378, startPoint y: 322, endPoint x: 901, endPoint y: 585, distance: 585.4
click at [901, 585] on div "4 XP Saņemsi Grūts 345 pilda Apraksts Uzdevums Palīdzība 1 . Найдите среди данн…" at bounding box center [784, 306] width 812 height 870
copy form "1 . Найдите среди данных предложений СПП с придаточным условия. Отметьте предло…"
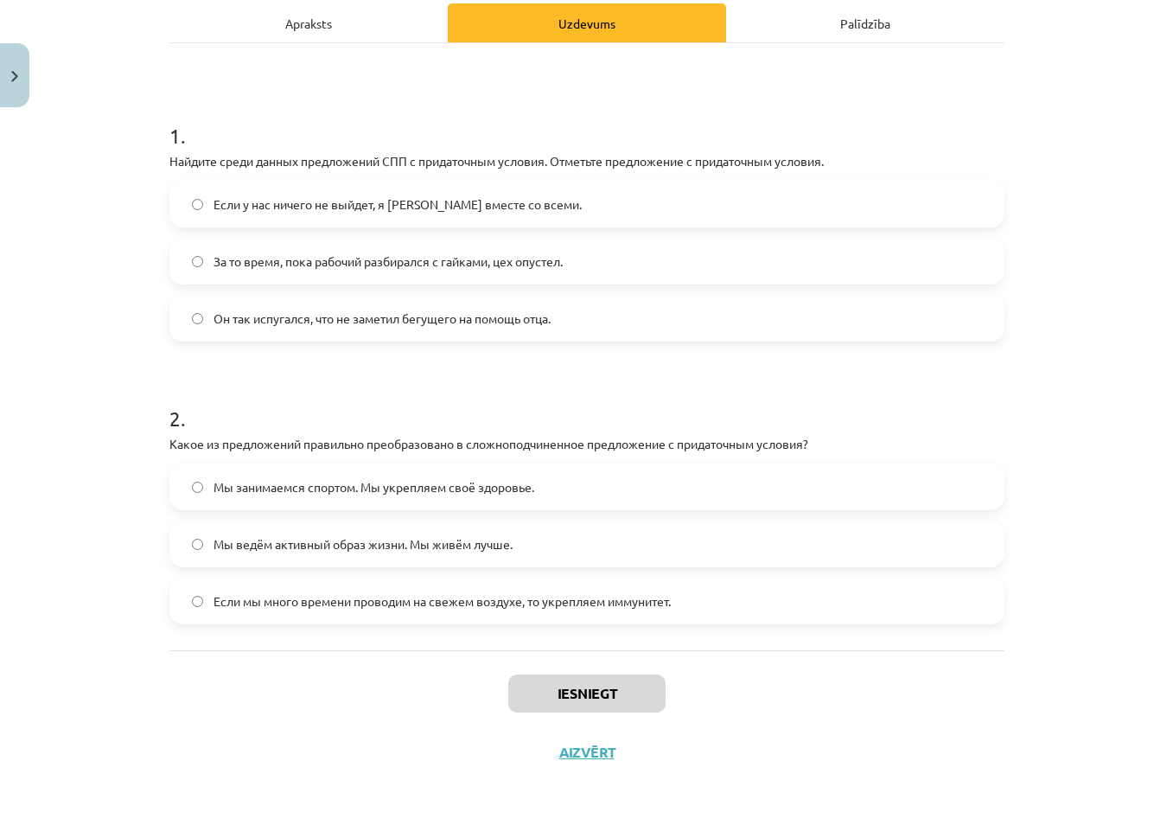
click at [93, 700] on div "Mācību tēma: Krievu valodas b1 - 11. klases 1.ieskaites mācību materiāls #4 📖 §…" at bounding box center [586, 412] width 1173 height 825
click at [564, 704] on button "Iesniegt" at bounding box center [586, 693] width 157 height 38
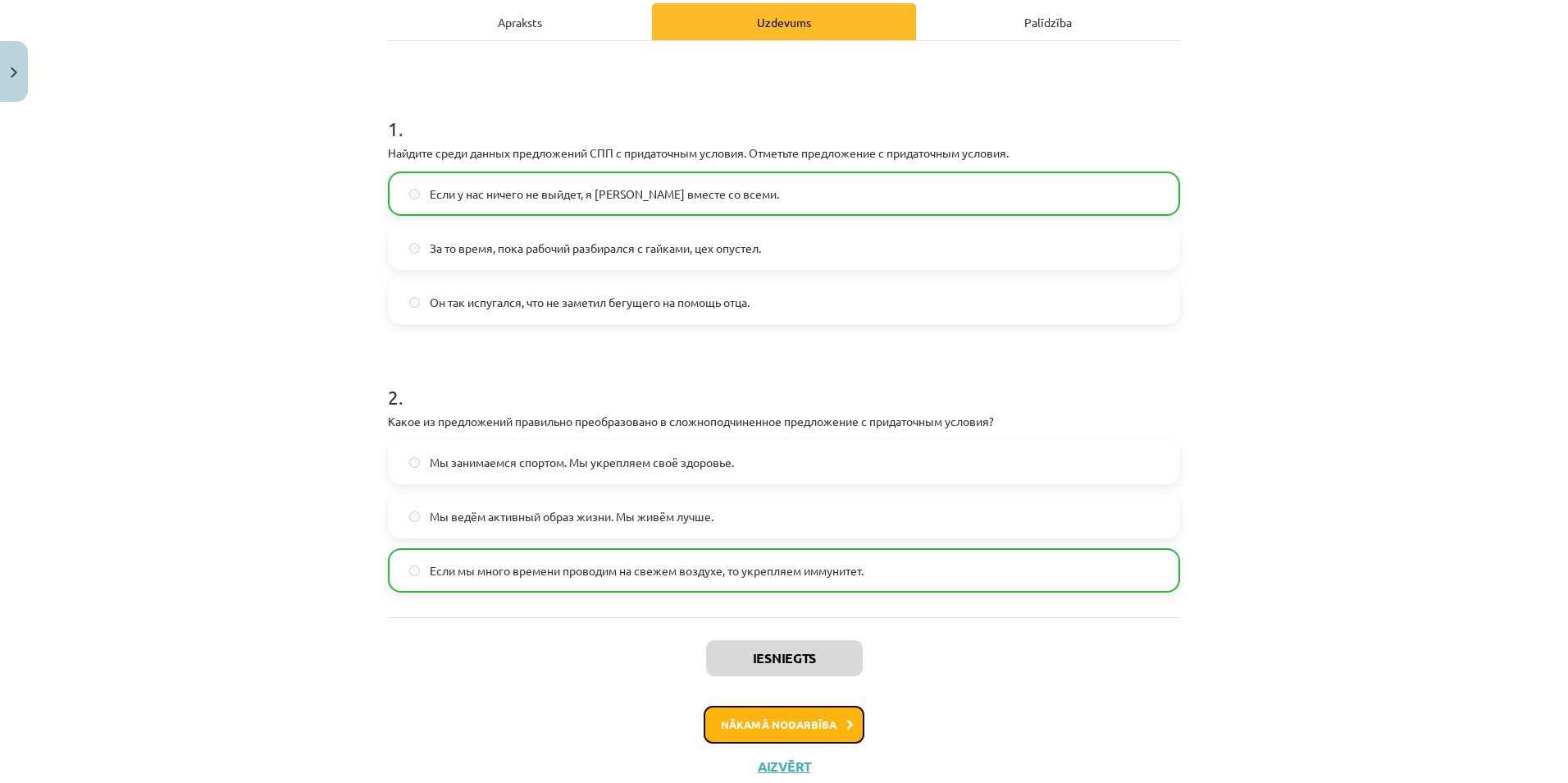
click at [762, 727] on button "Nākamā nodarbība" at bounding box center [784, 725] width 160 height 38
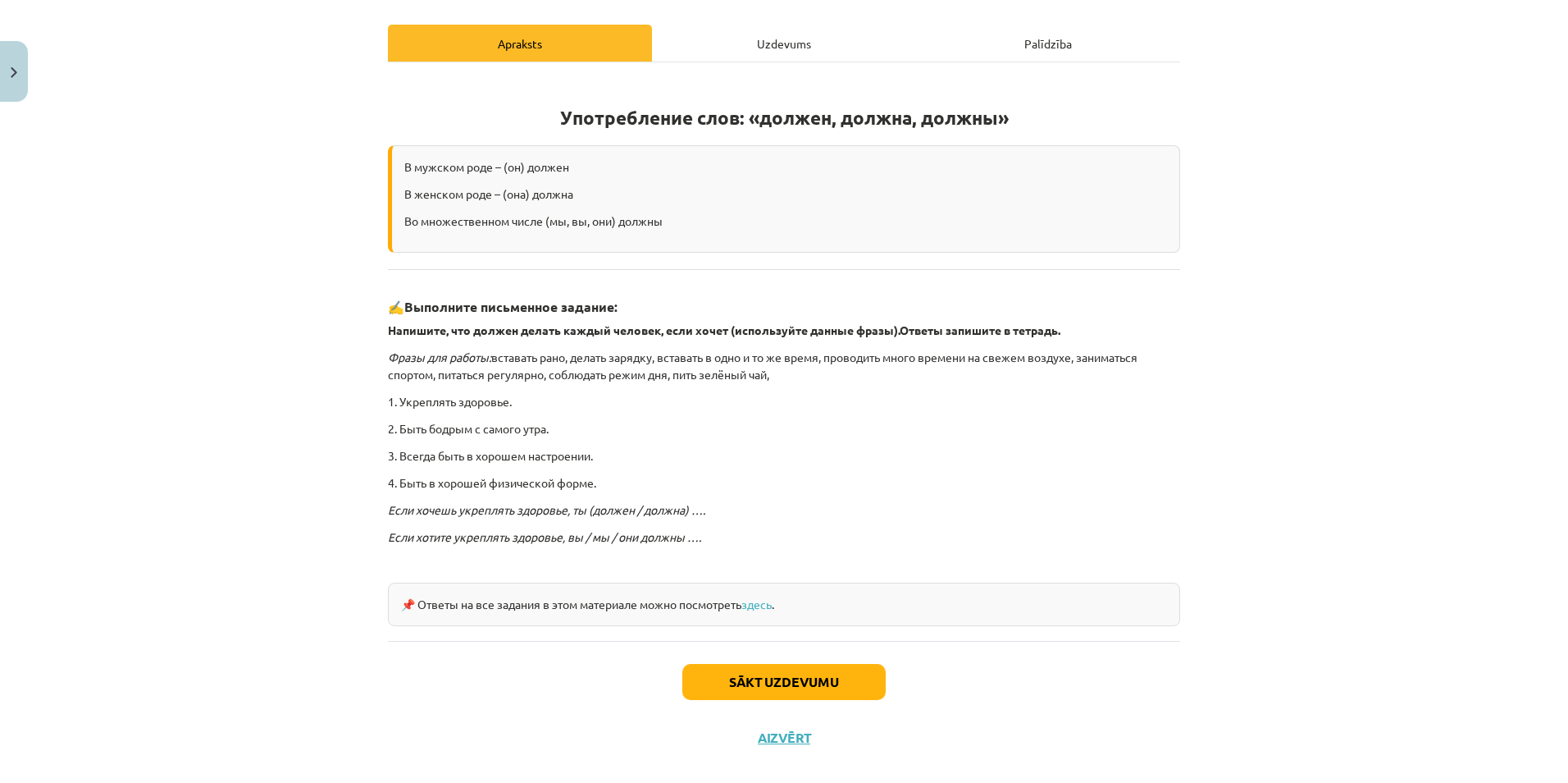
scroll to position [239, 0]
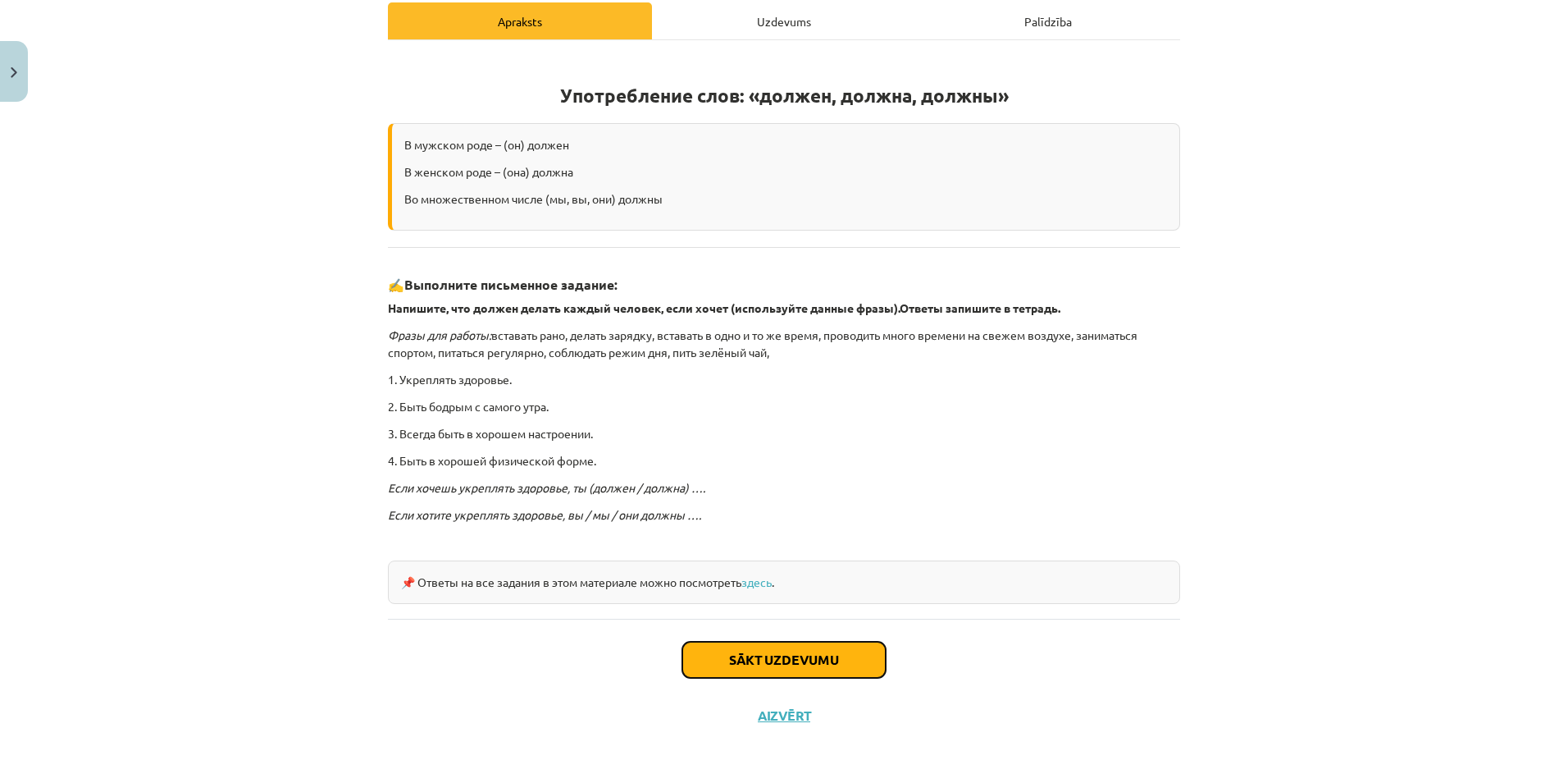
click at [800, 661] on button "Sākt uzdevumu" at bounding box center [784, 660] width 203 height 36
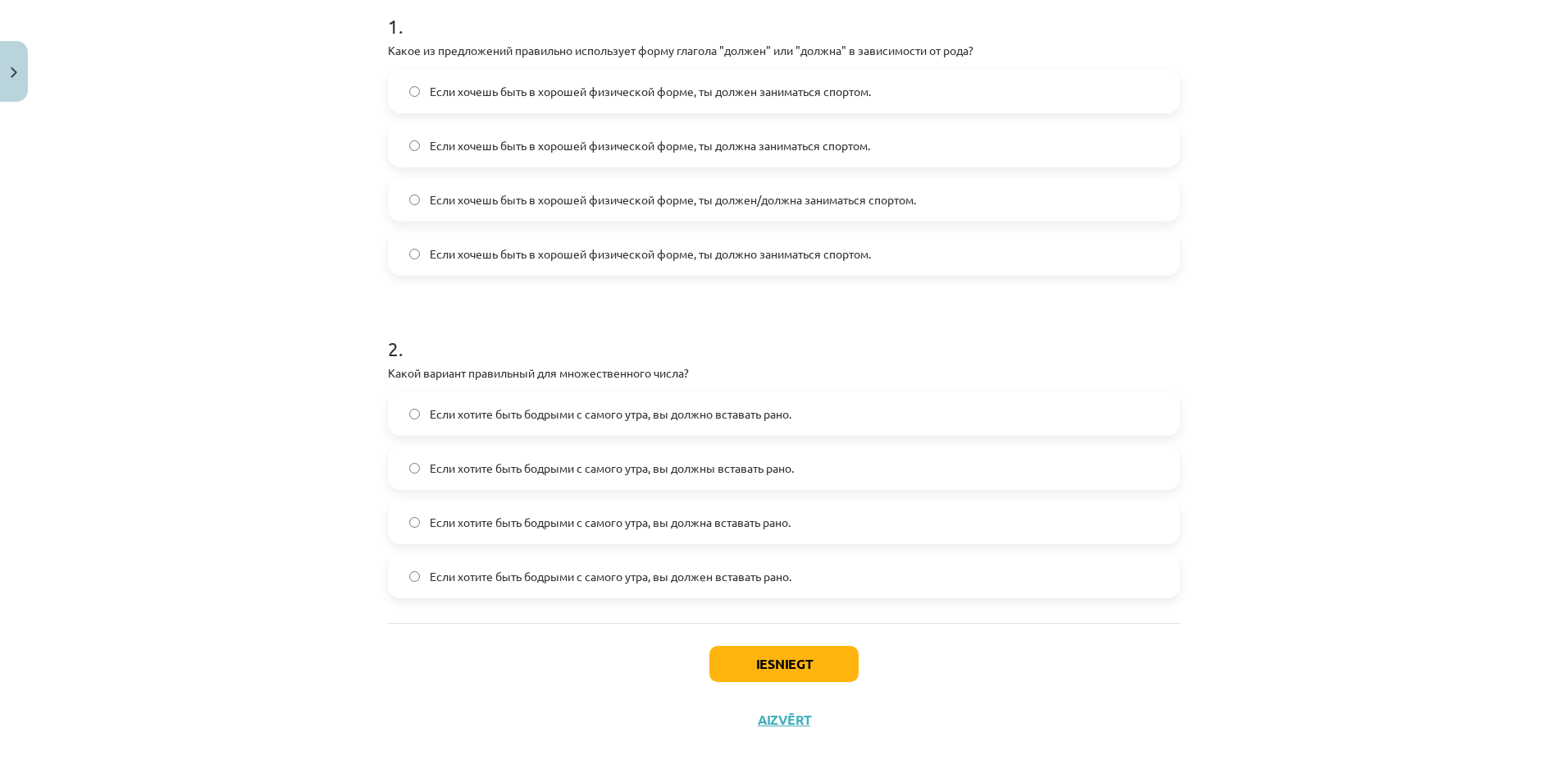
scroll to position [346, 0]
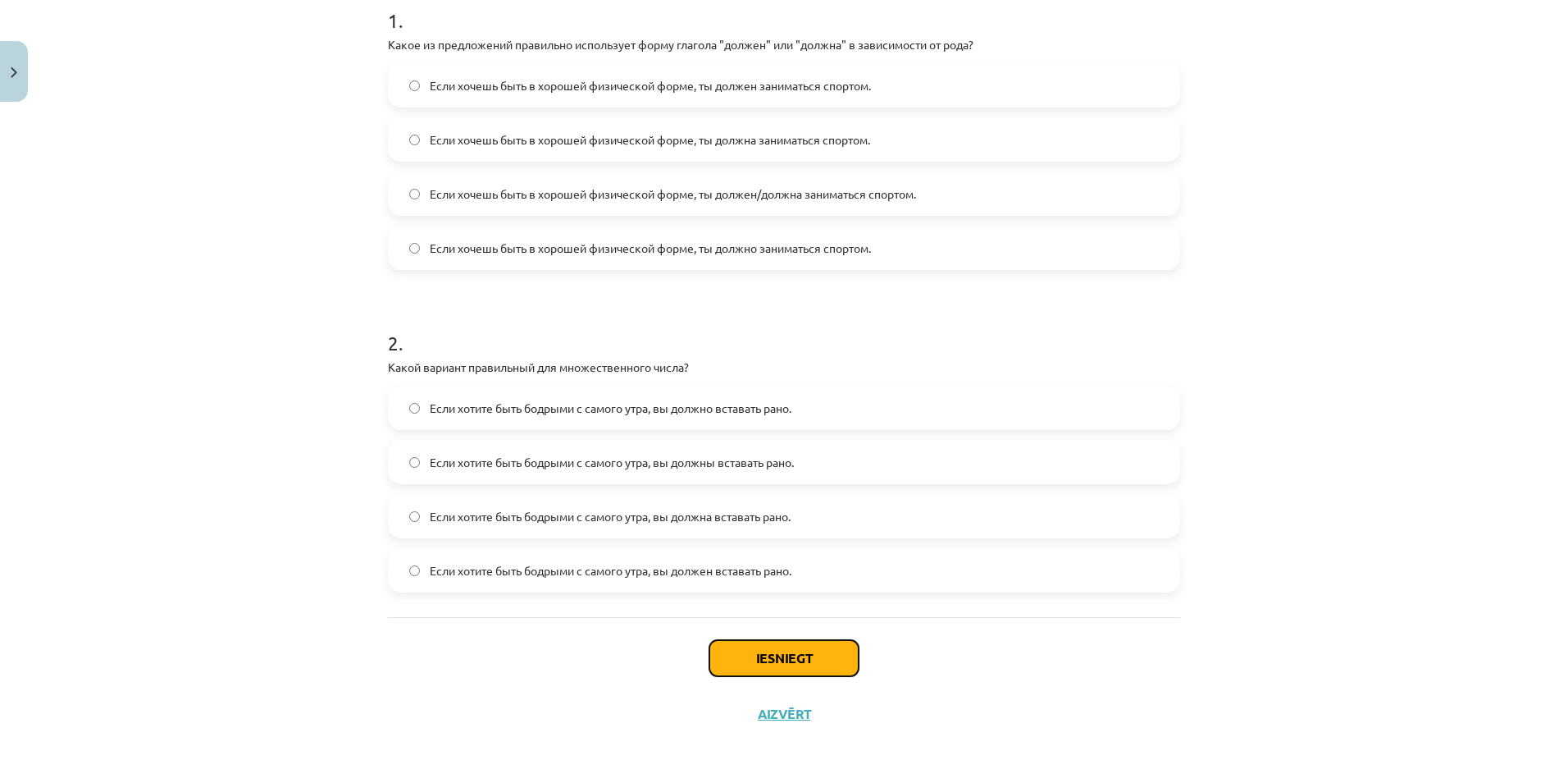
click at [751, 660] on button "Iesniegt" at bounding box center [784, 658] width 149 height 36
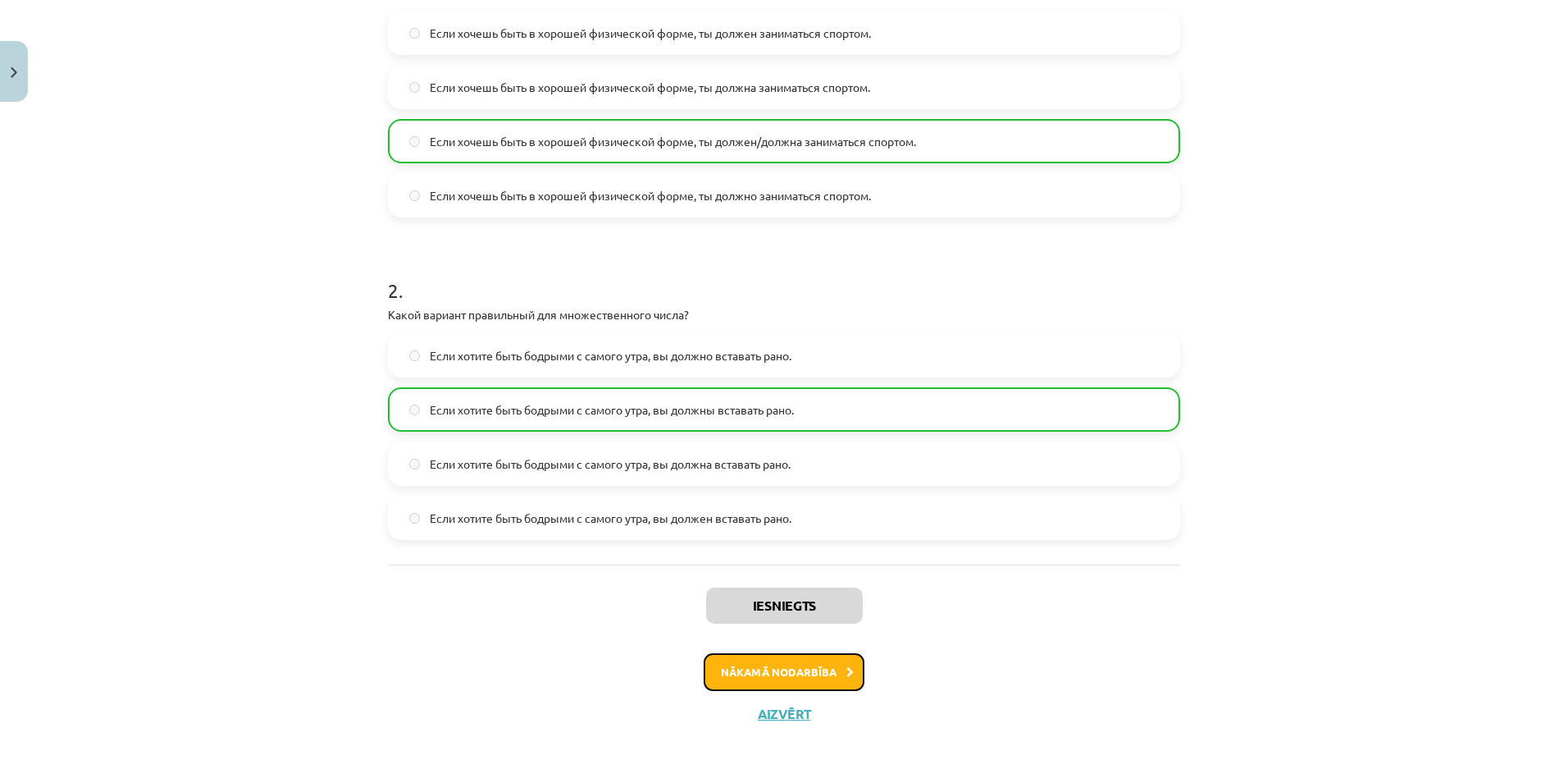
click at [782, 662] on button "Nākamā nodarbība" at bounding box center [784, 672] width 160 height 38
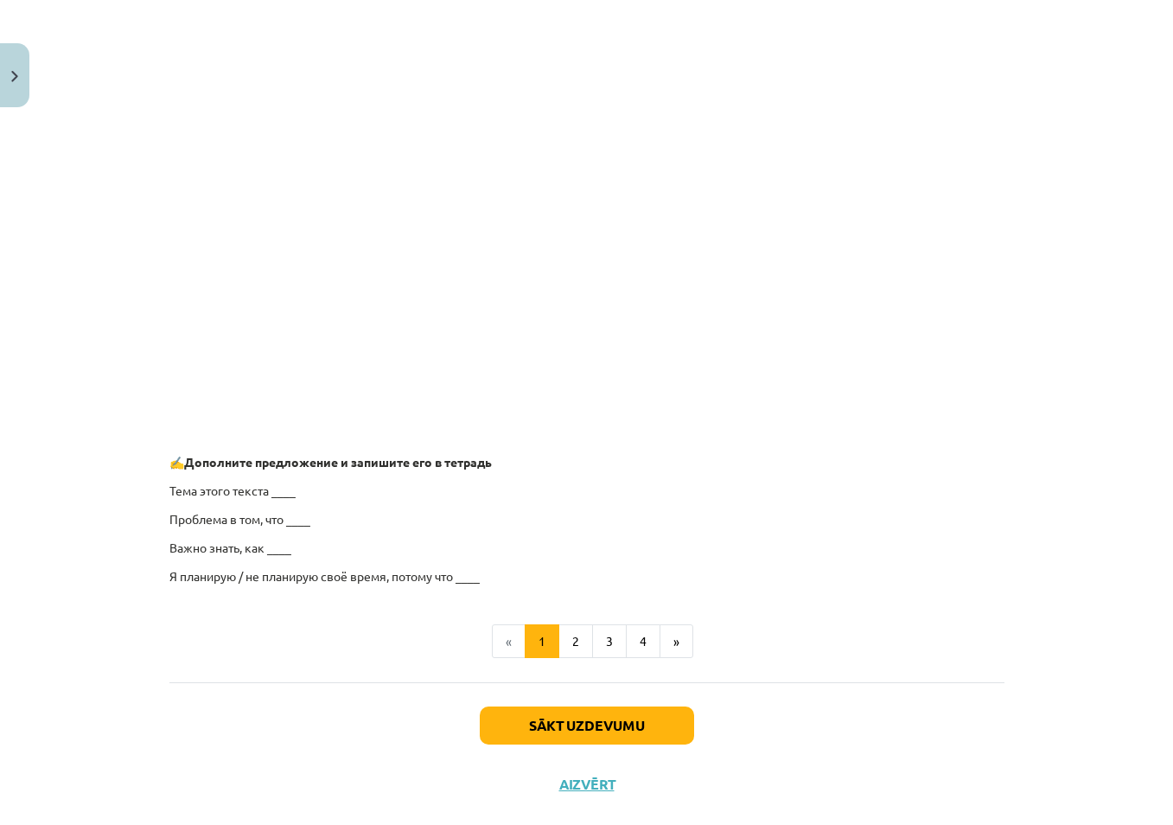
scroll to position [1167, 0]
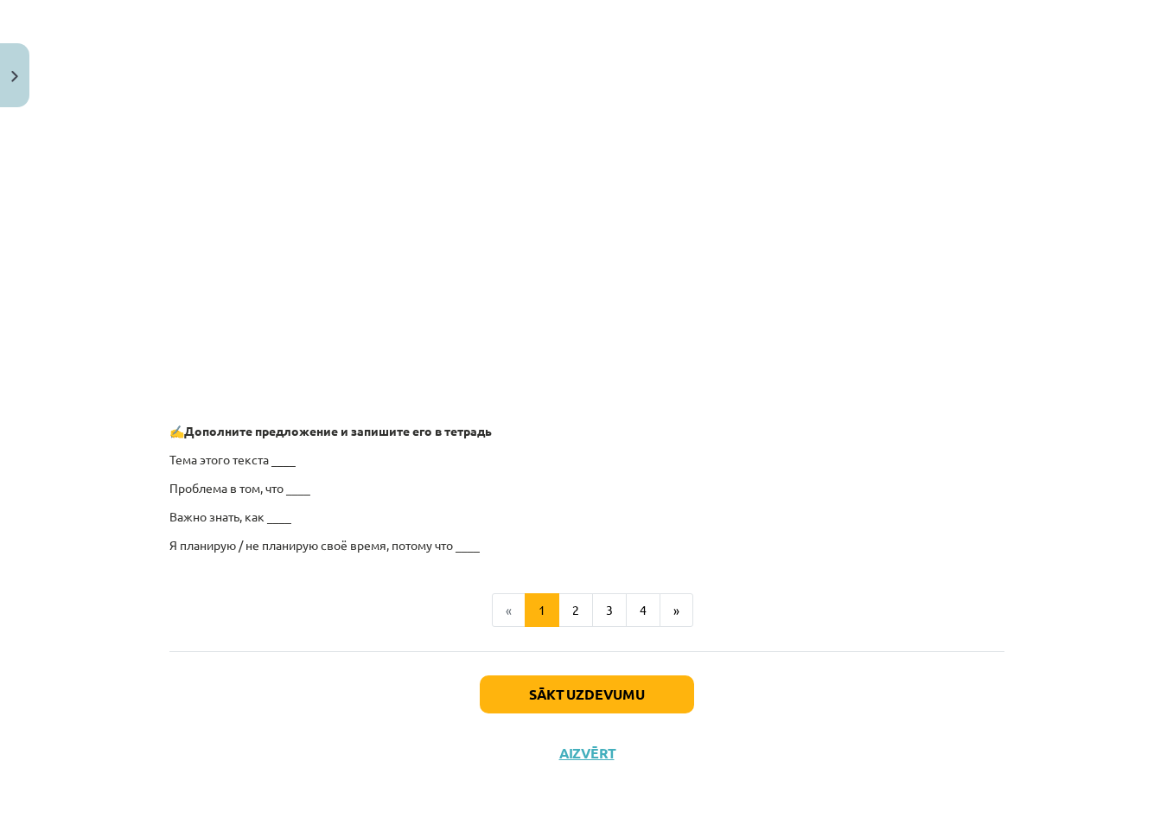
click at [271, 457] on p "Тема этого текста ____" at bounding box center [586, 460] width 835 height 18
click at [280, 462] on p "Тема этого текста ____" at bounding box center [586, 460] width 835 height 18
click at [322, 456] on p "Тема этого текста ____" at bounding box center [586, 460] width 835 height 18
click at [574, 609] on button "2" at bounding box center [576, 610] width 35 height 35
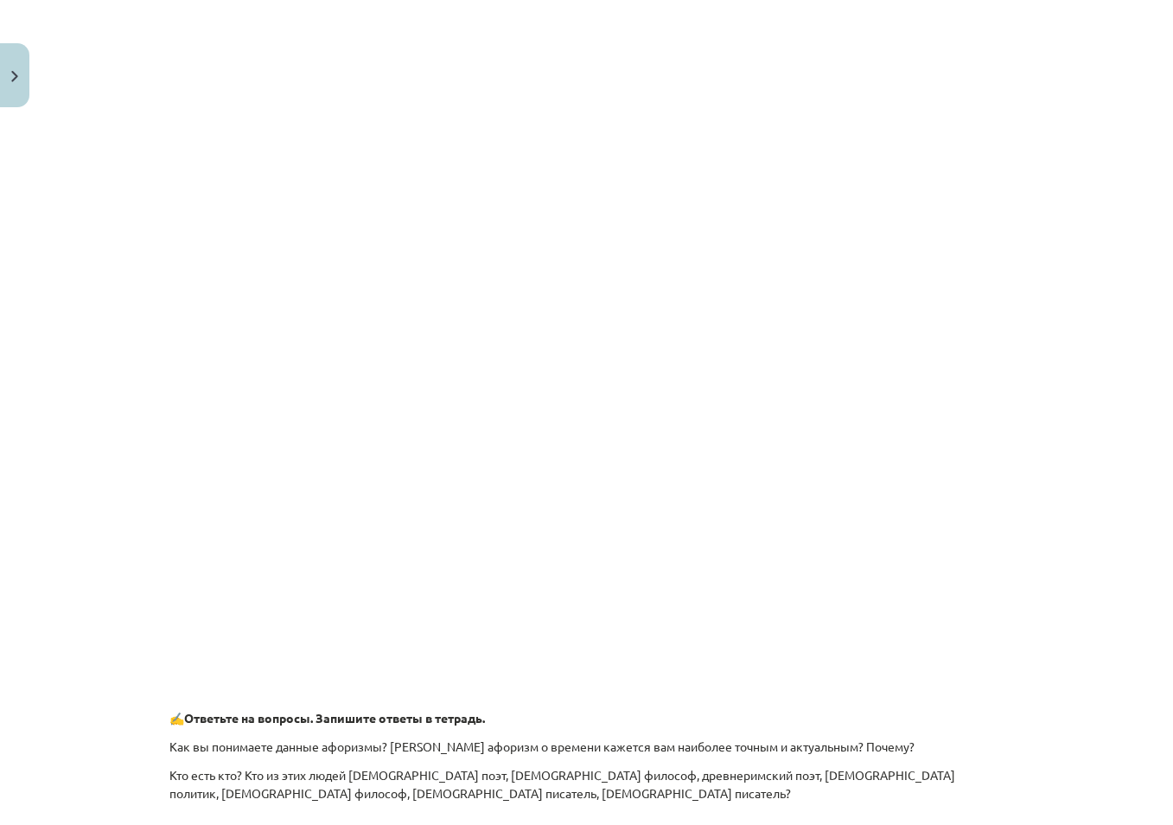
scroll to position [396, 0]
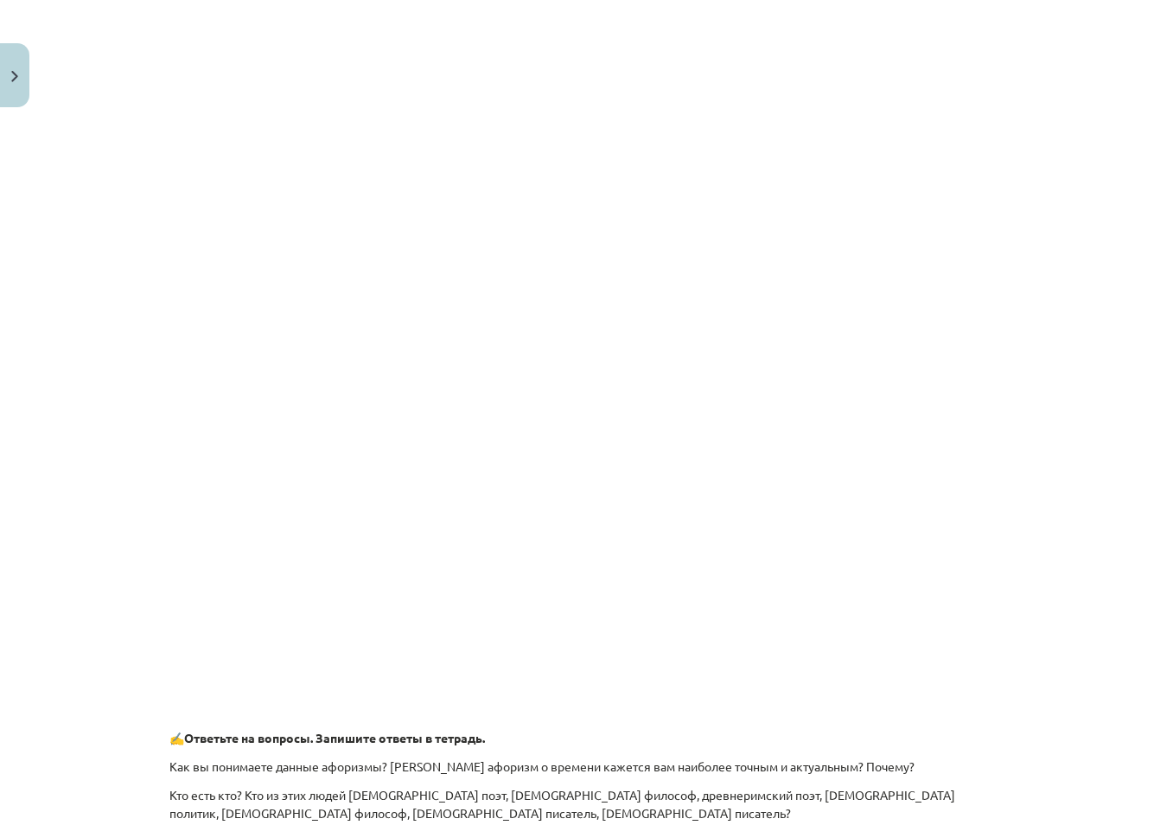
click at [132, 329] on div "Mācību tēma: Krievu valodas b1 - 11. klases 1.ieskaites mācību materiāls #6 ⏳ §…" at bounding box center [586, 412] width 1173 height 825
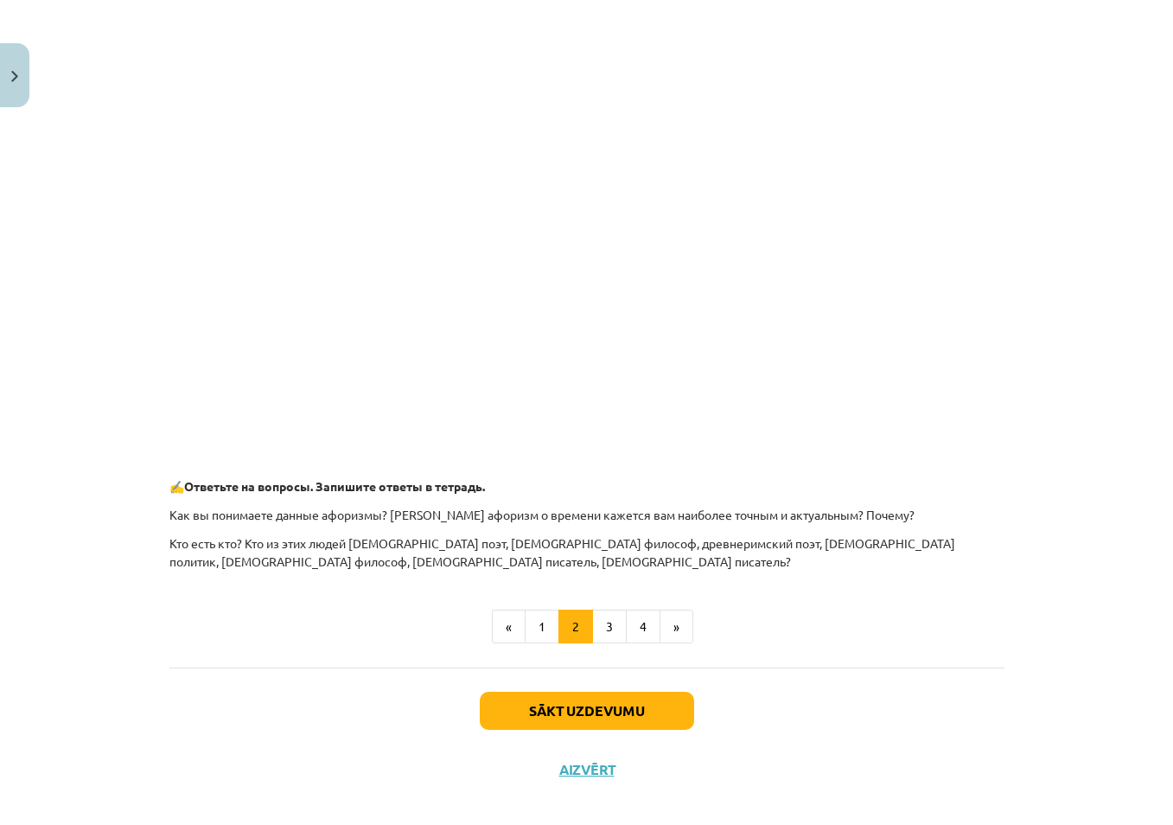
scroll to position [617, 0]
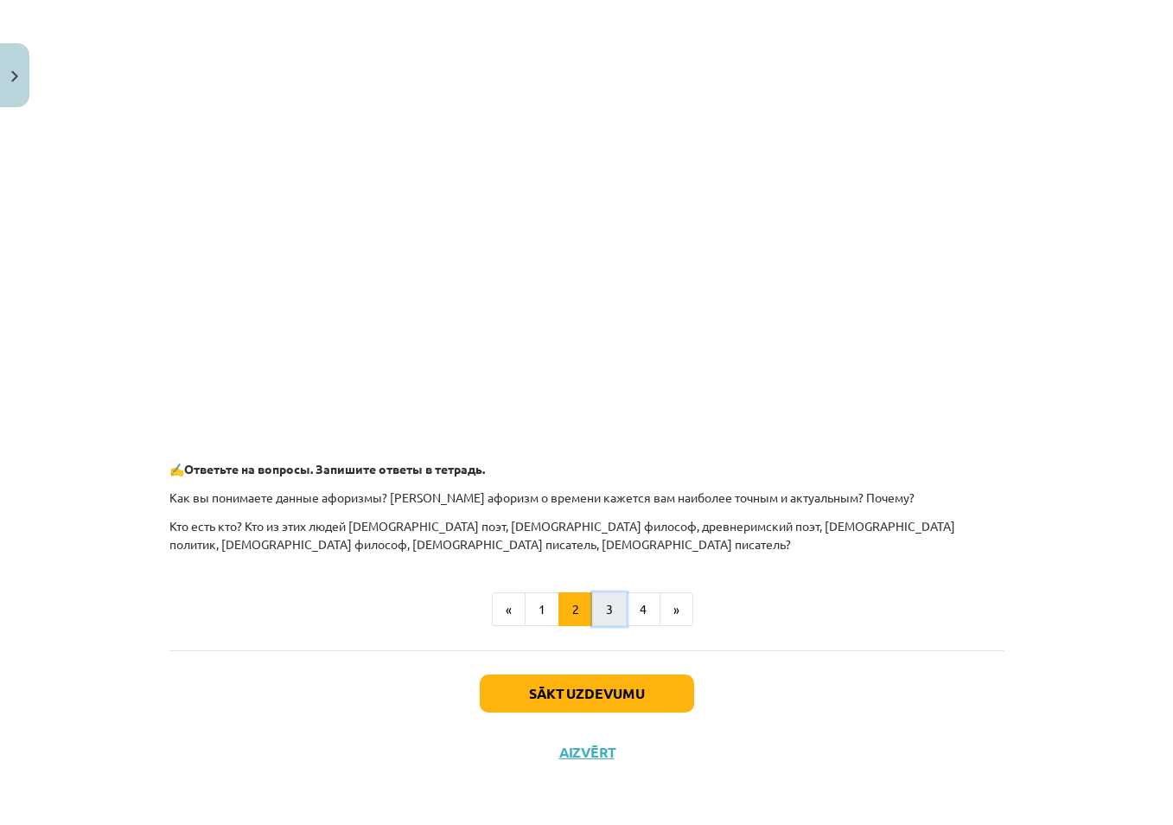
click at [593, 616] on button "3" at bounding box center [609, 609] width 35 height 35
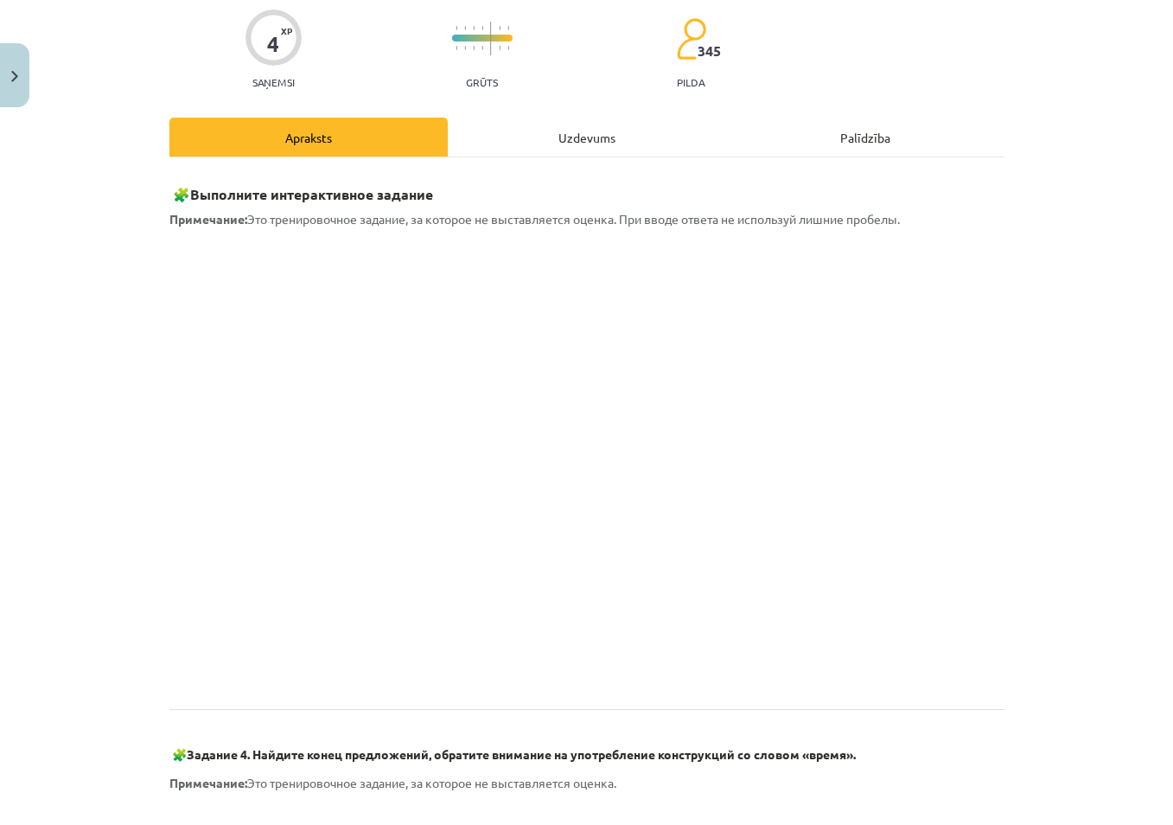
scroll to position [223, 0]
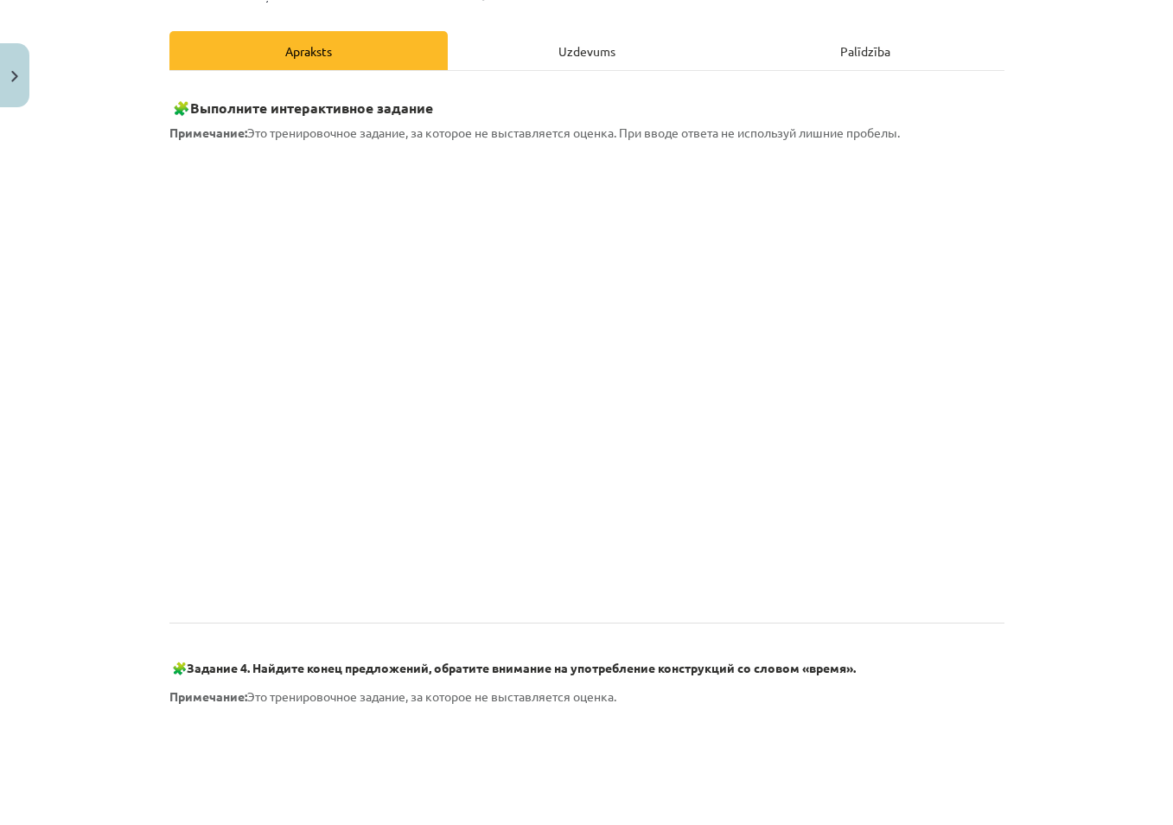
click at [1019, 453] on div "Mācību tēma: Krievu valodas b1 - 11. klases 1.ieskaites mācību materiāls #6 ⏳ §…" at bounding box center [586, 412] width 1173 height 825
click at [93, 484] on div "Mācību tēma: Krievu valodas b1 - 11. klases 1.ieskaites mācību materiāls #6 ⏳ §…" at bounding box center [586, 412] width 1173 height 825
click at [1118, 668] on div "Mācību tēma: Krievu valodas b1 - 11. klases 1.ieskaites mācību materiāls #6 ⏳ §…" at bounding box center [586, 412] width 1173 height 825
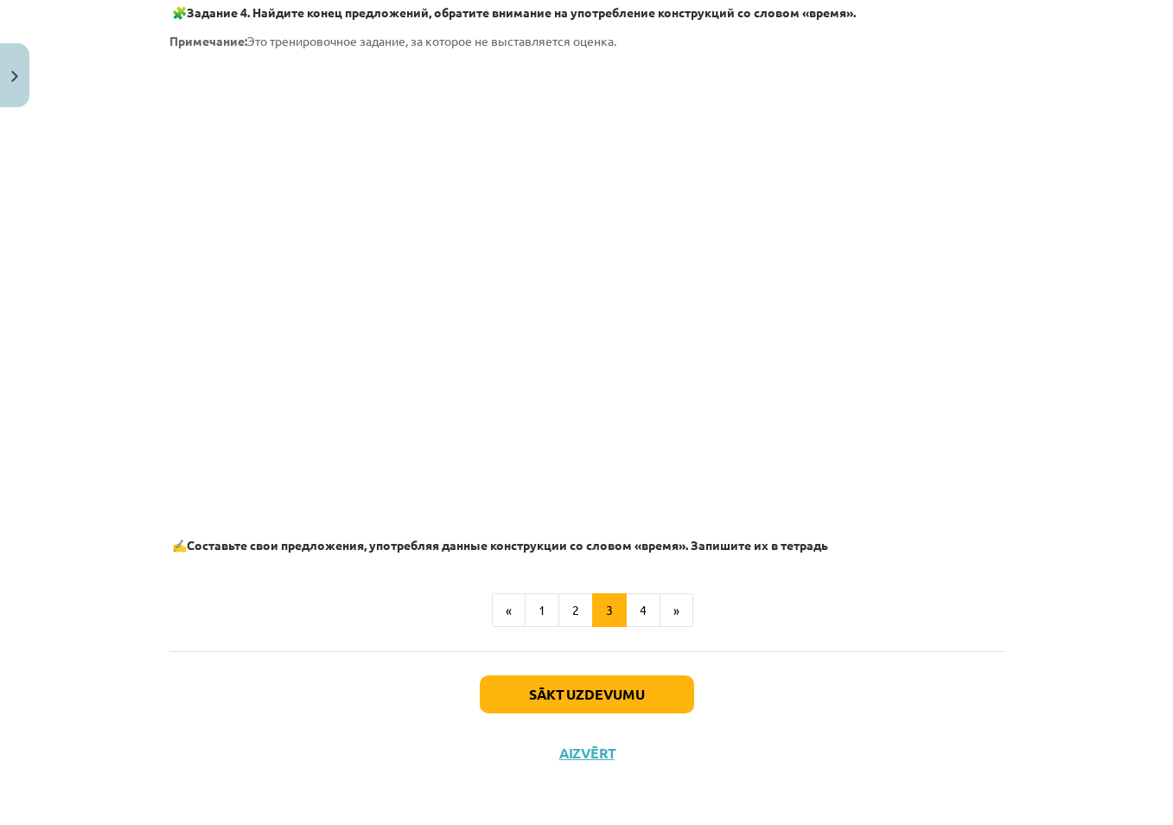
scroll to position [880, 0]
click at [644, 612] on button "4" at bounding box center [643, 609] width 35 height 35
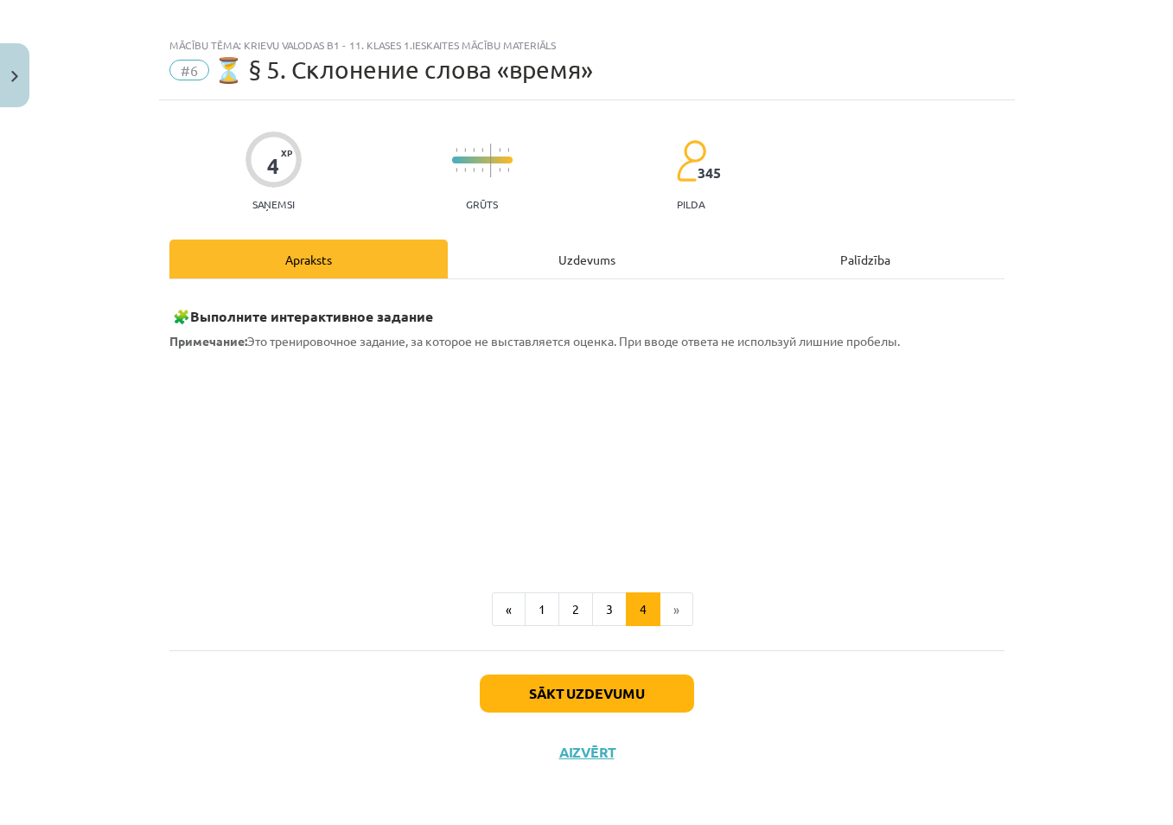
scroll to position [15, 0]
click at [664, 610] on li "»" at bounding box center [677, 609] width 33 height 35
click at [596, 699] on button "Sākt uzdevumu" at bounding box center [587, 693] width 214 height 38
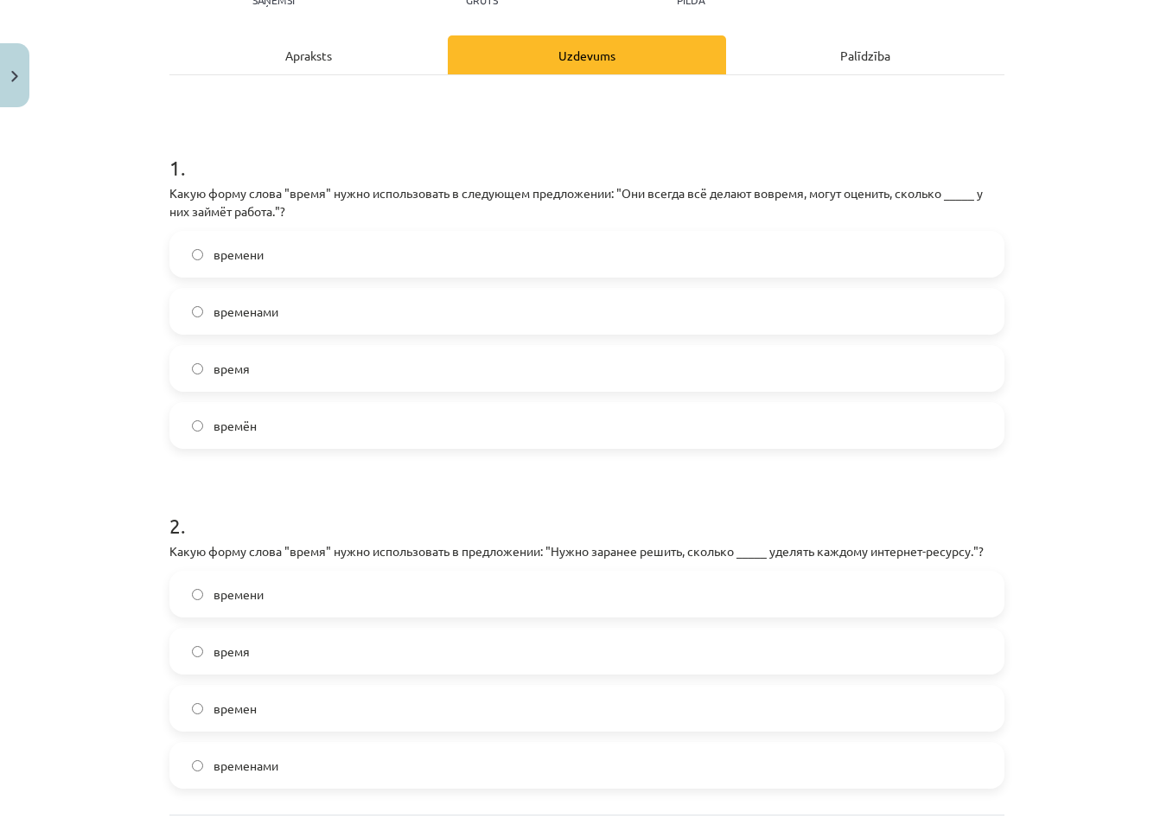
scroll to position [274, 0]
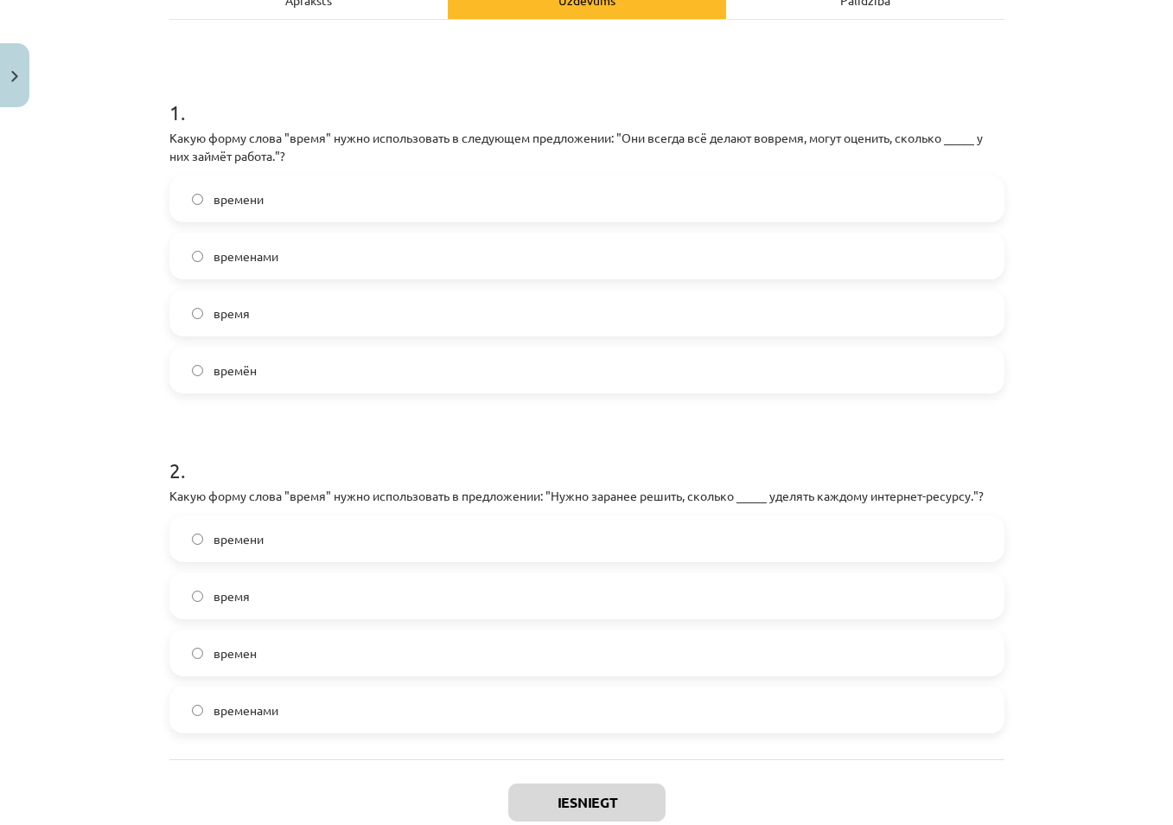
click at [247, 194] on span "времени" at bounding box center [239, 199] width 50 height 18
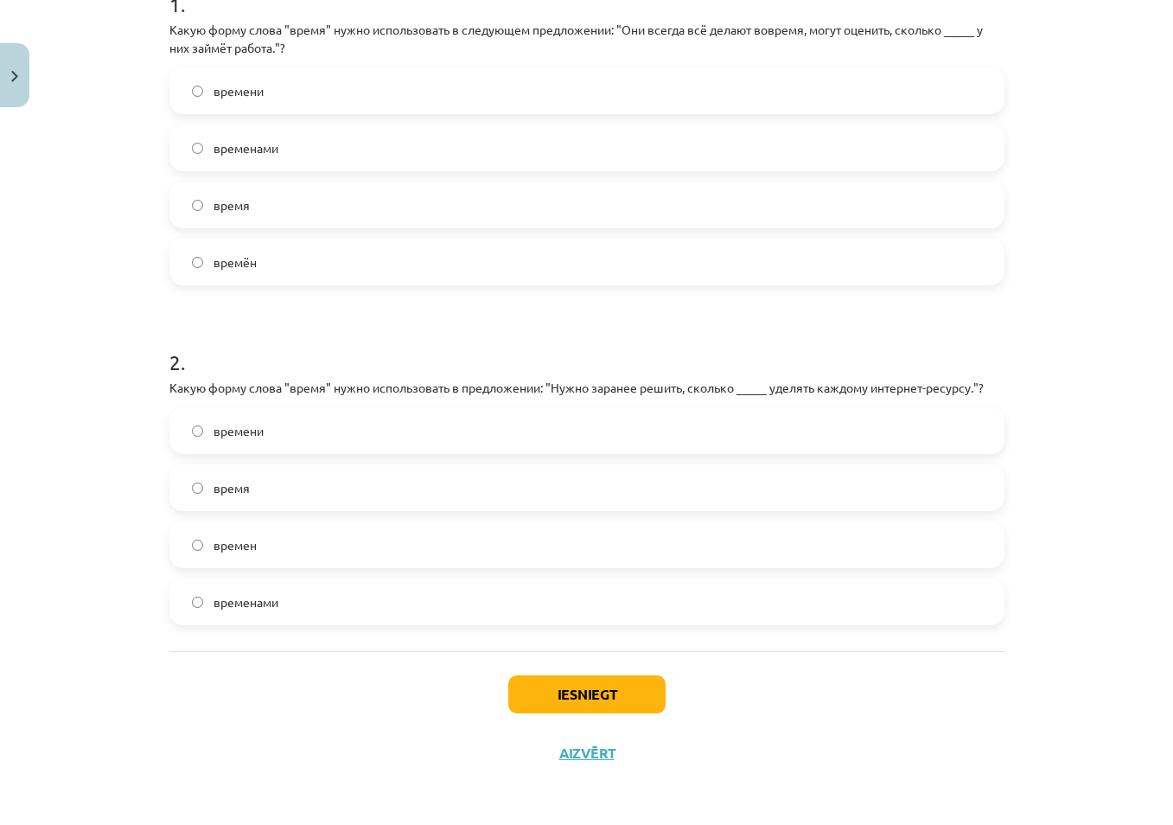
scroll to position [383, 0]
click at [252, 428] on span "времени" at bounding box center [239, 430] width 50 height 18
click at [572, 697] on button "Iesniegt" at bounding box center [586, 693] width 157 height 38
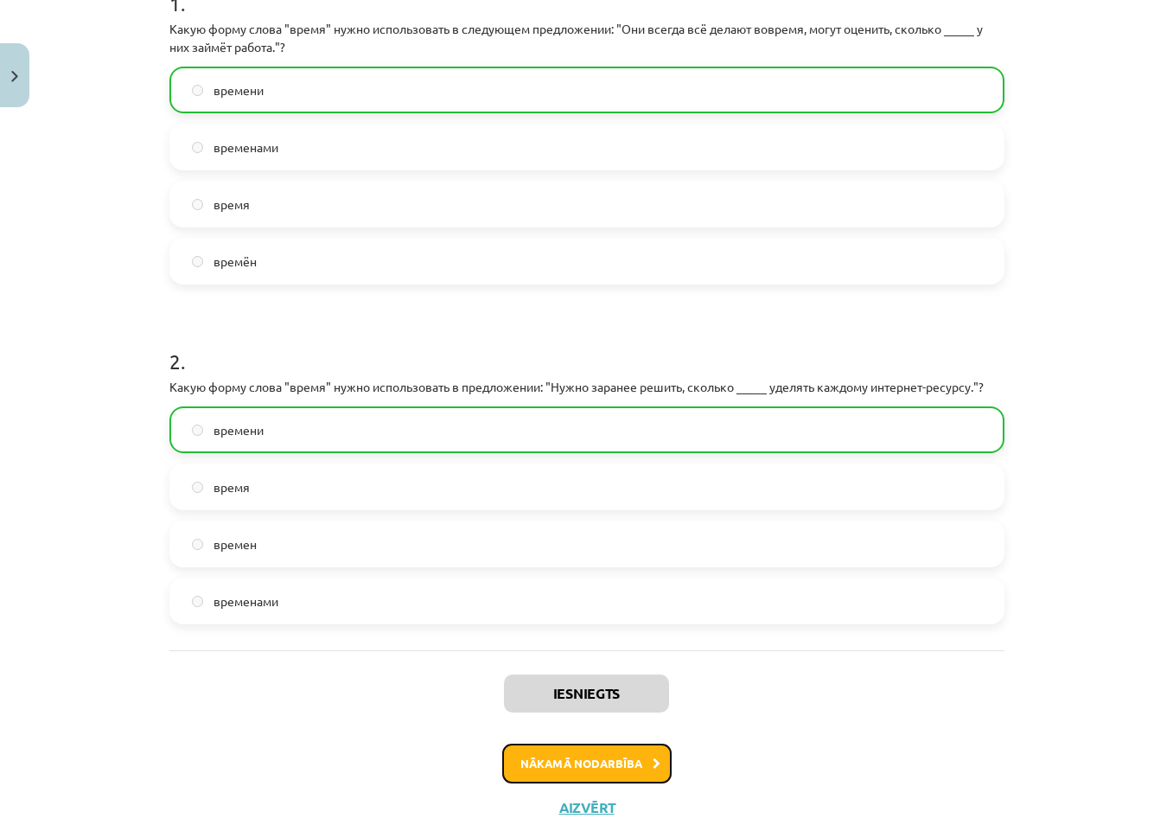
click at [586, 758] on button "Nākamā nodarbība" at bounding box center [586, 764] width 169 height 40
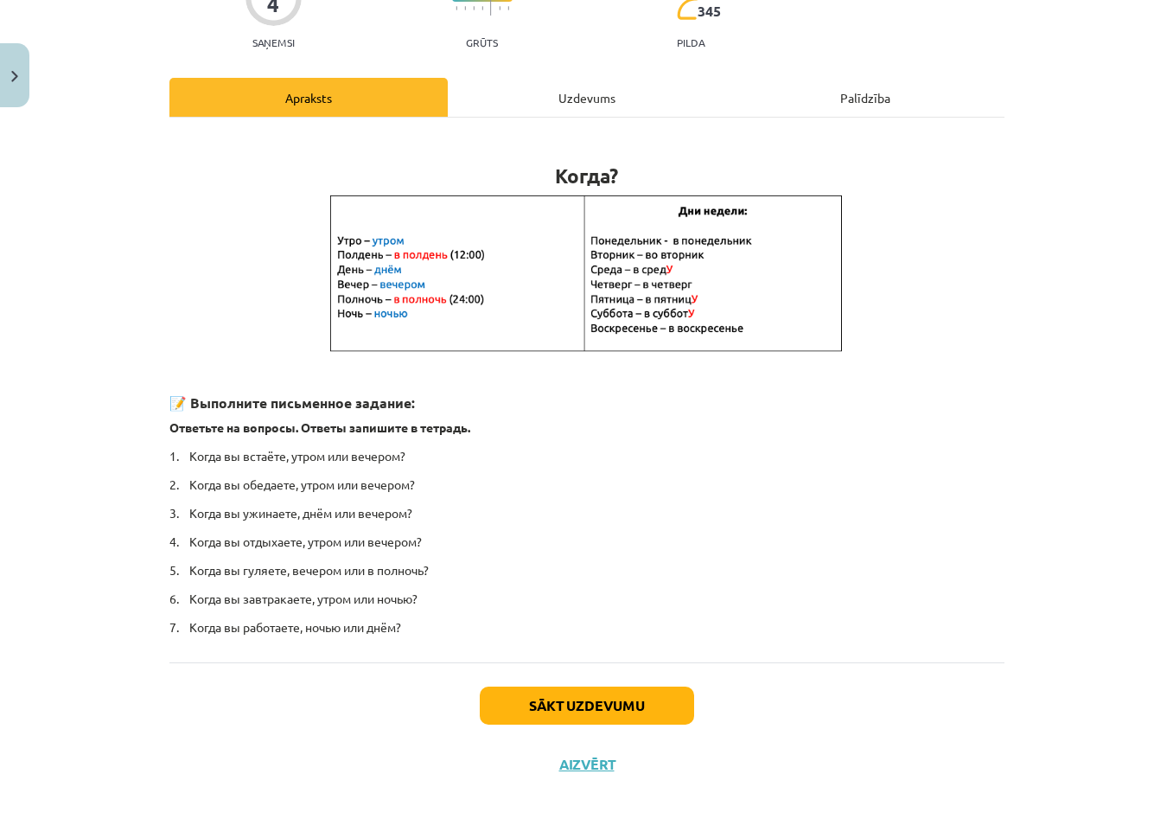
scroll to position [187, 0]
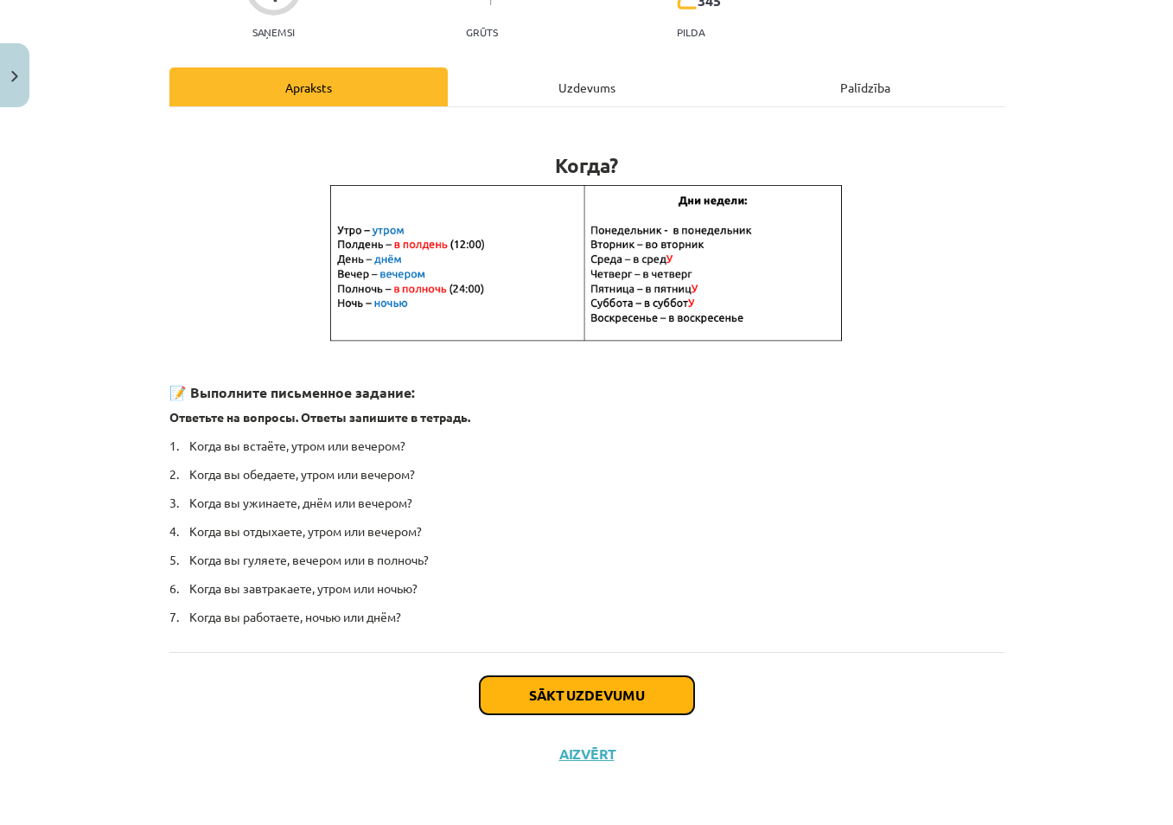
click at [614, 694] on button "Sākt uzdevumu" at bounding box center [587, 695] width 214 height 38
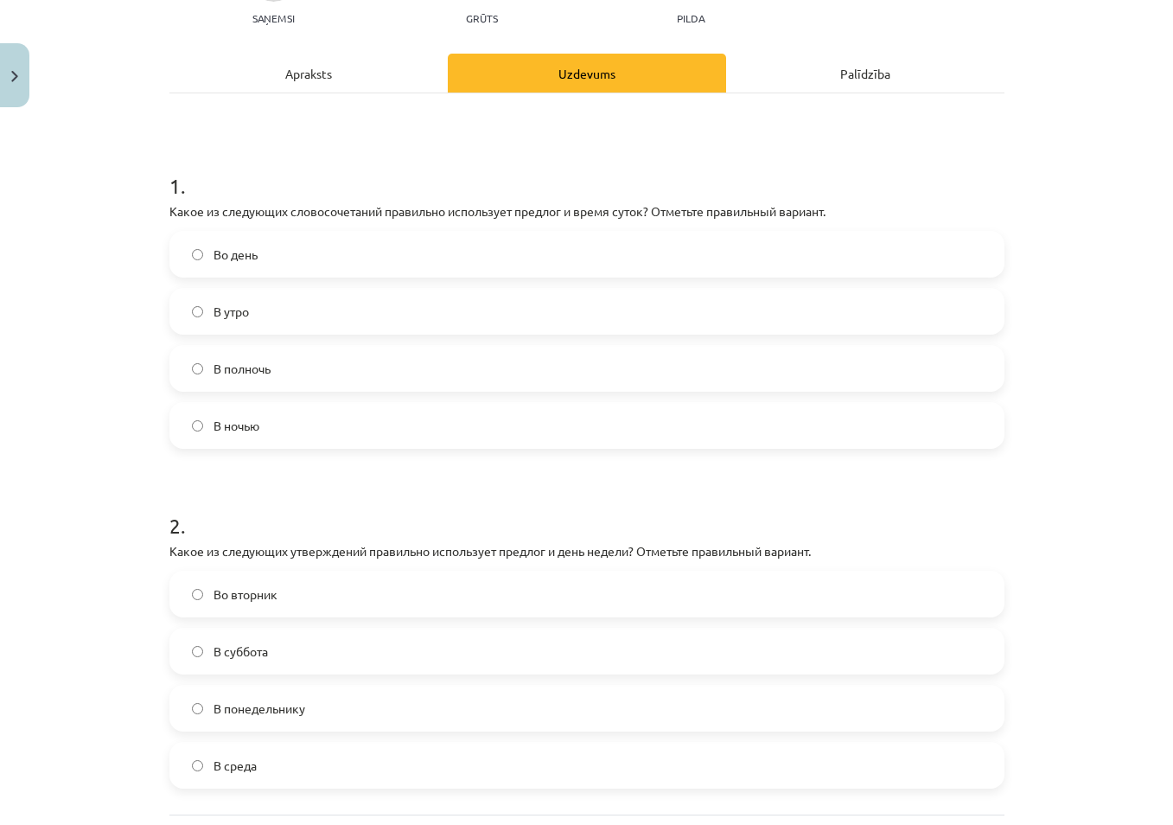
scroll to position [216, 0]
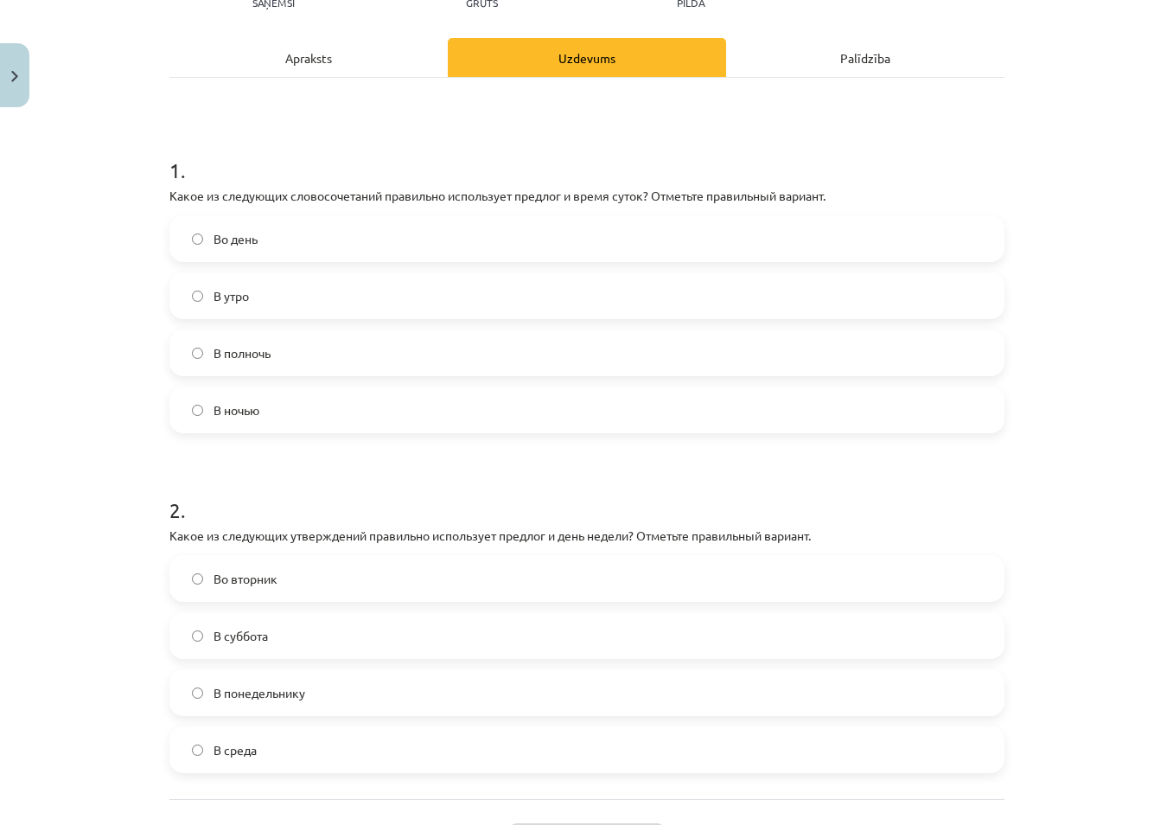
click at [239, 355] on span "В полночь" at bounding box center [242, 353] width 57 height 18
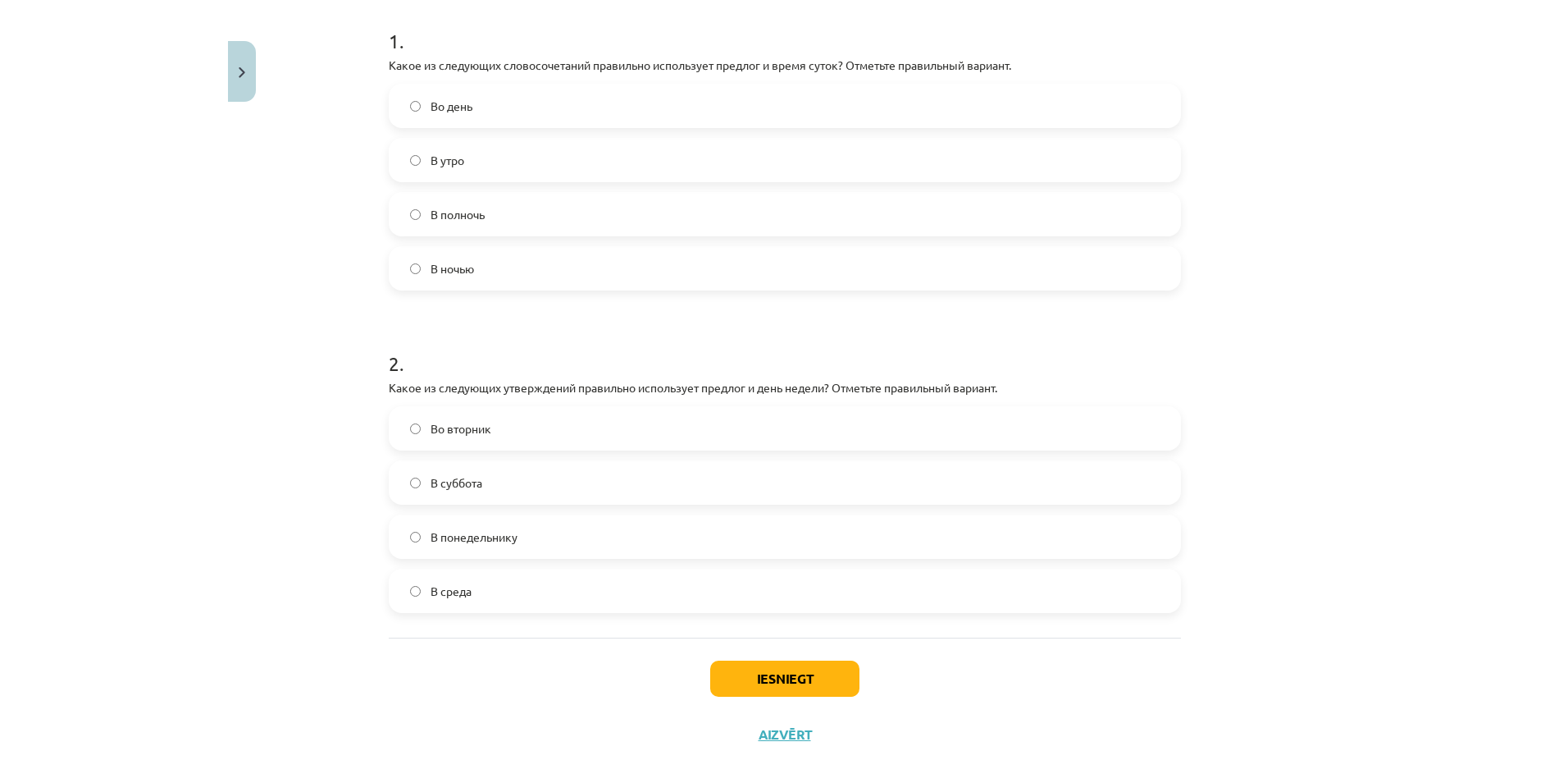
scroll to position [346, 0]
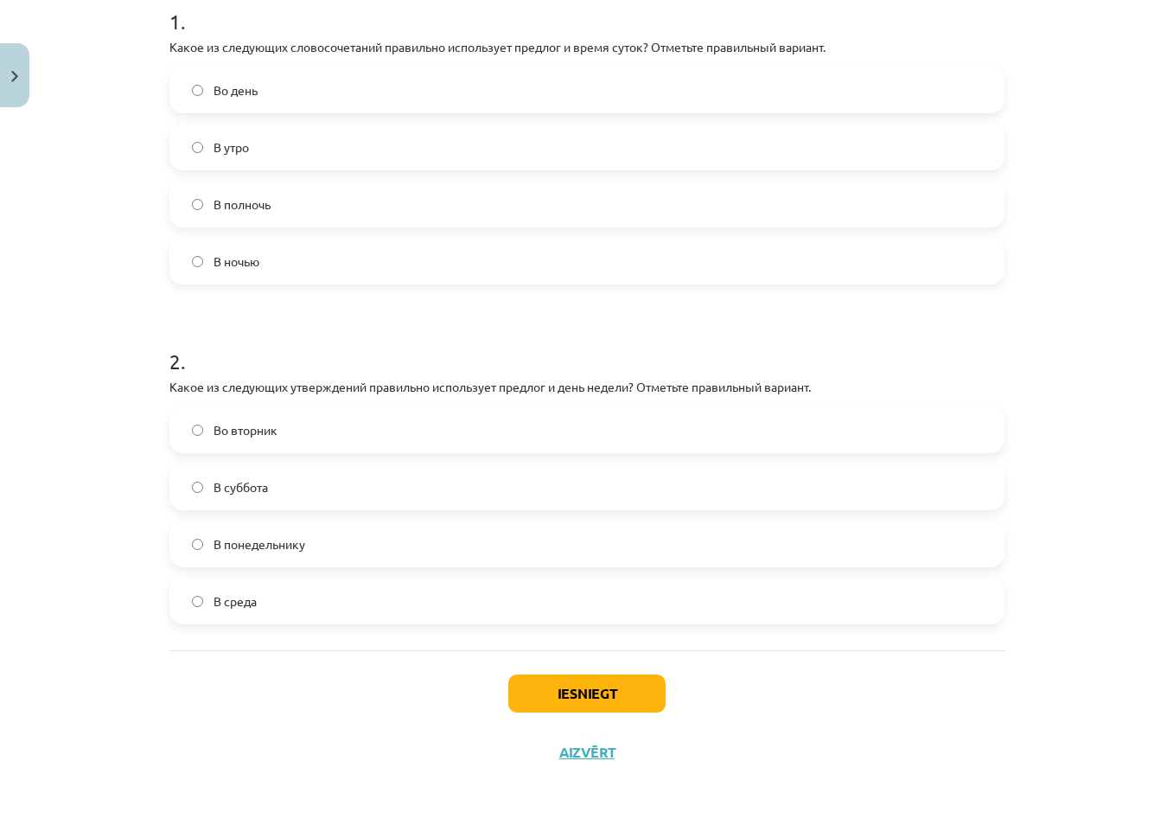
click at [268, 432] on span "Во вторник" at bounding box center [246, 430] width 64 height 18
click at [541, 691] on button "Iesniegt" at bounding box center [586, 693] width 157 height 38
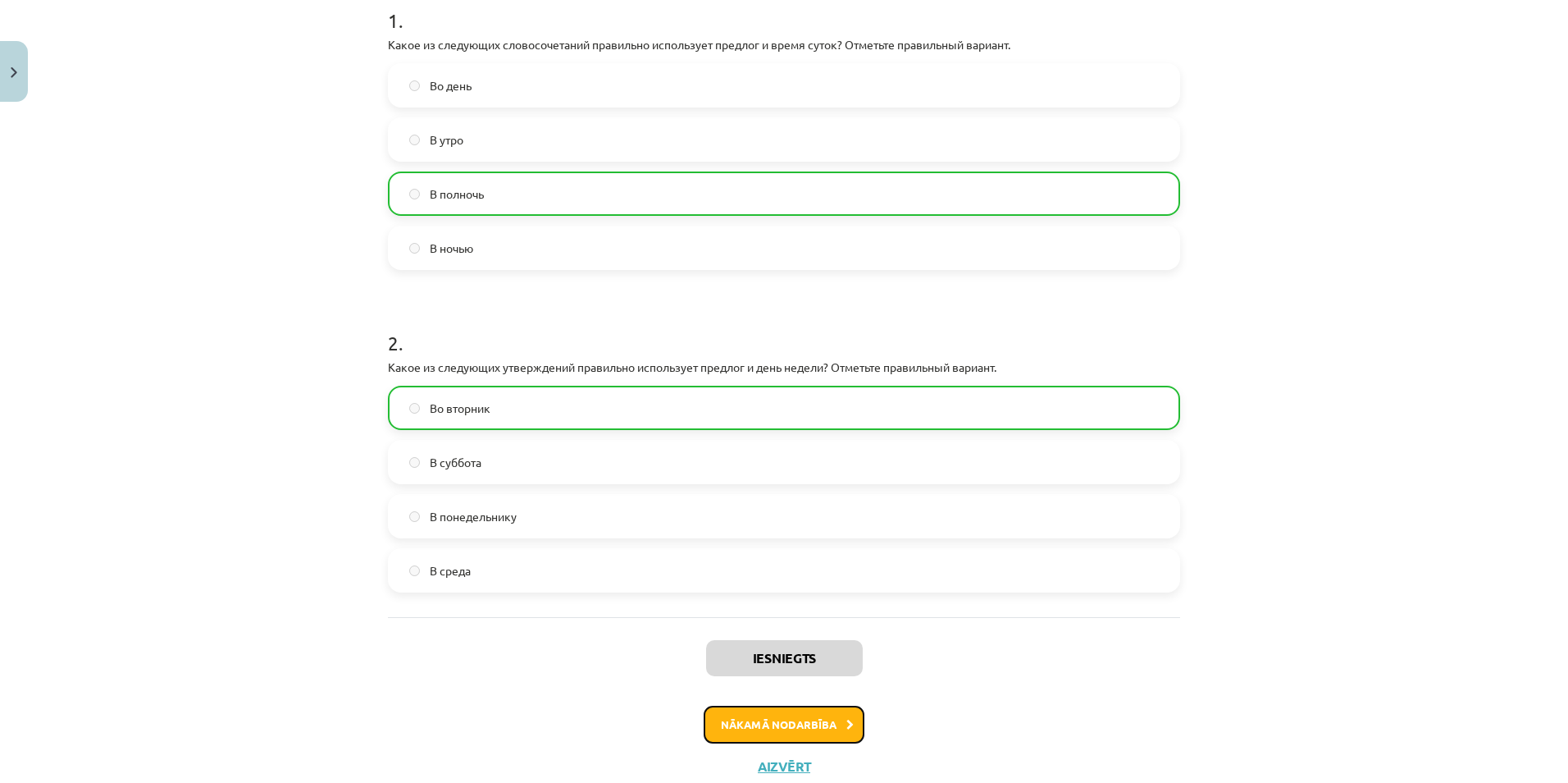
click at [802, 735] on button "Nākamā nodarbība" at bounding box center [784, 725] width 160 height 38
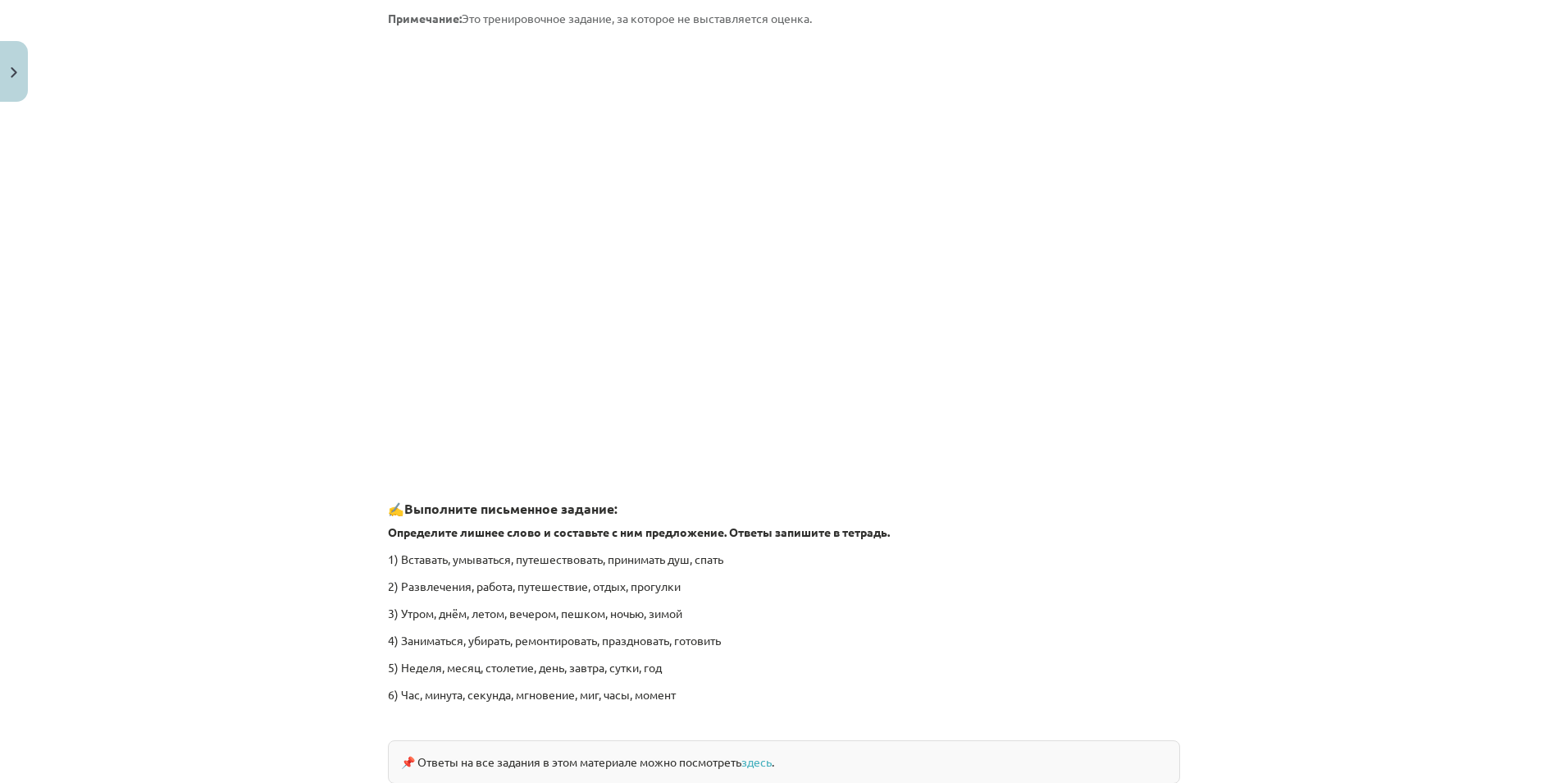
scroll to position [2282, 0]
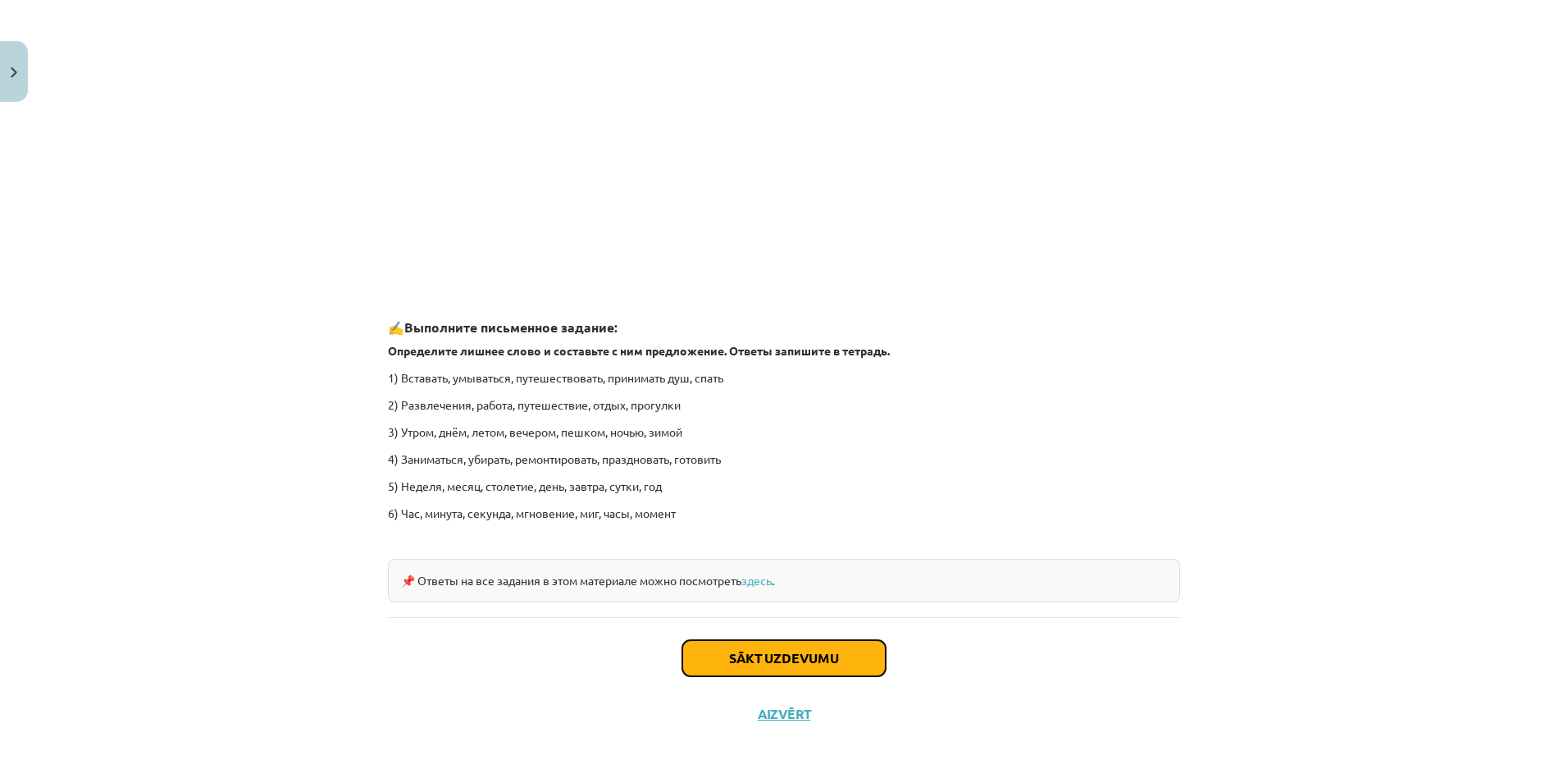
click at [808, 652] on button "Sākt uzdevumu" at bounding box center [784, 658] width 203 height 36
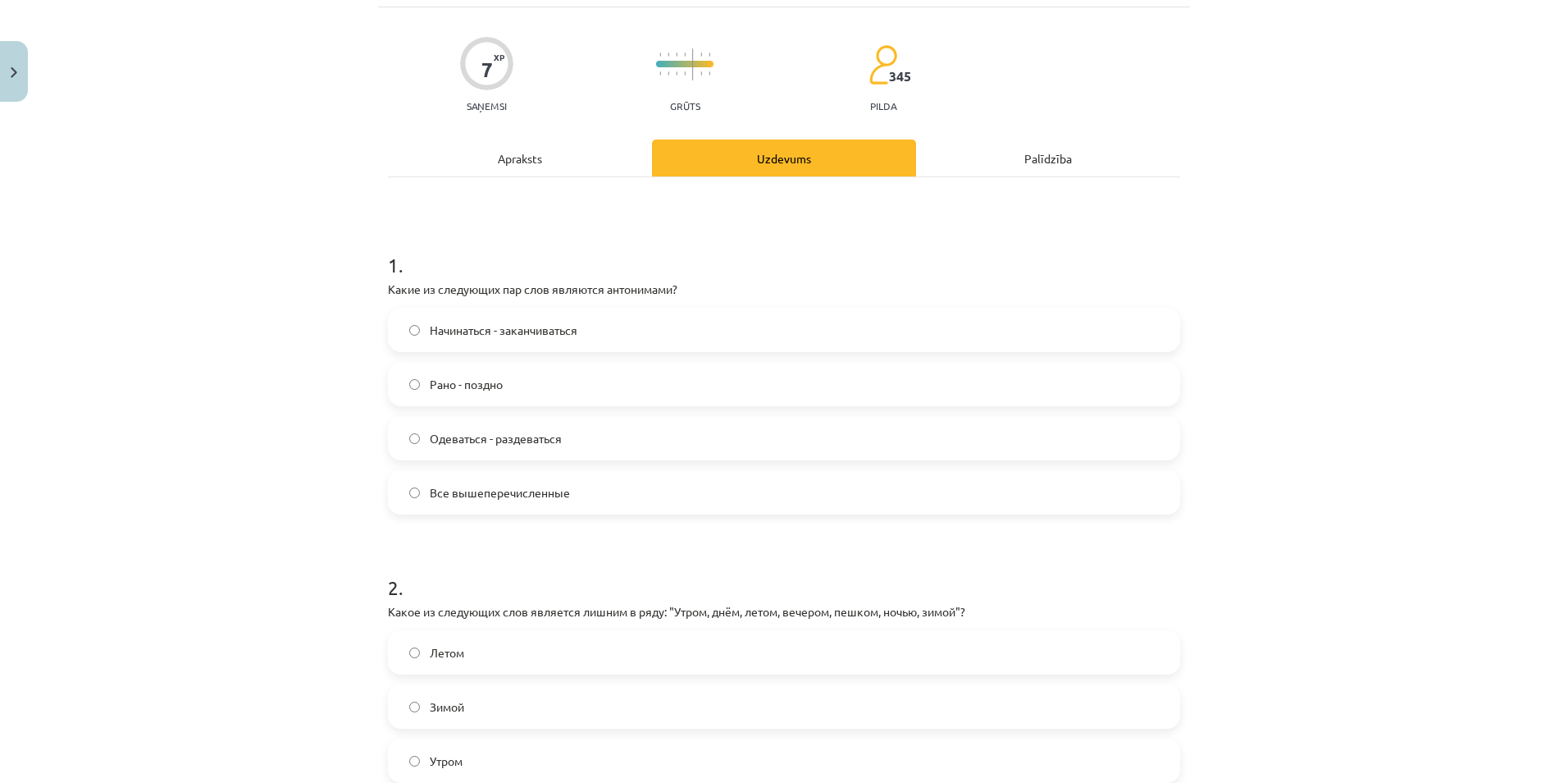
scroll to position [41, 0]
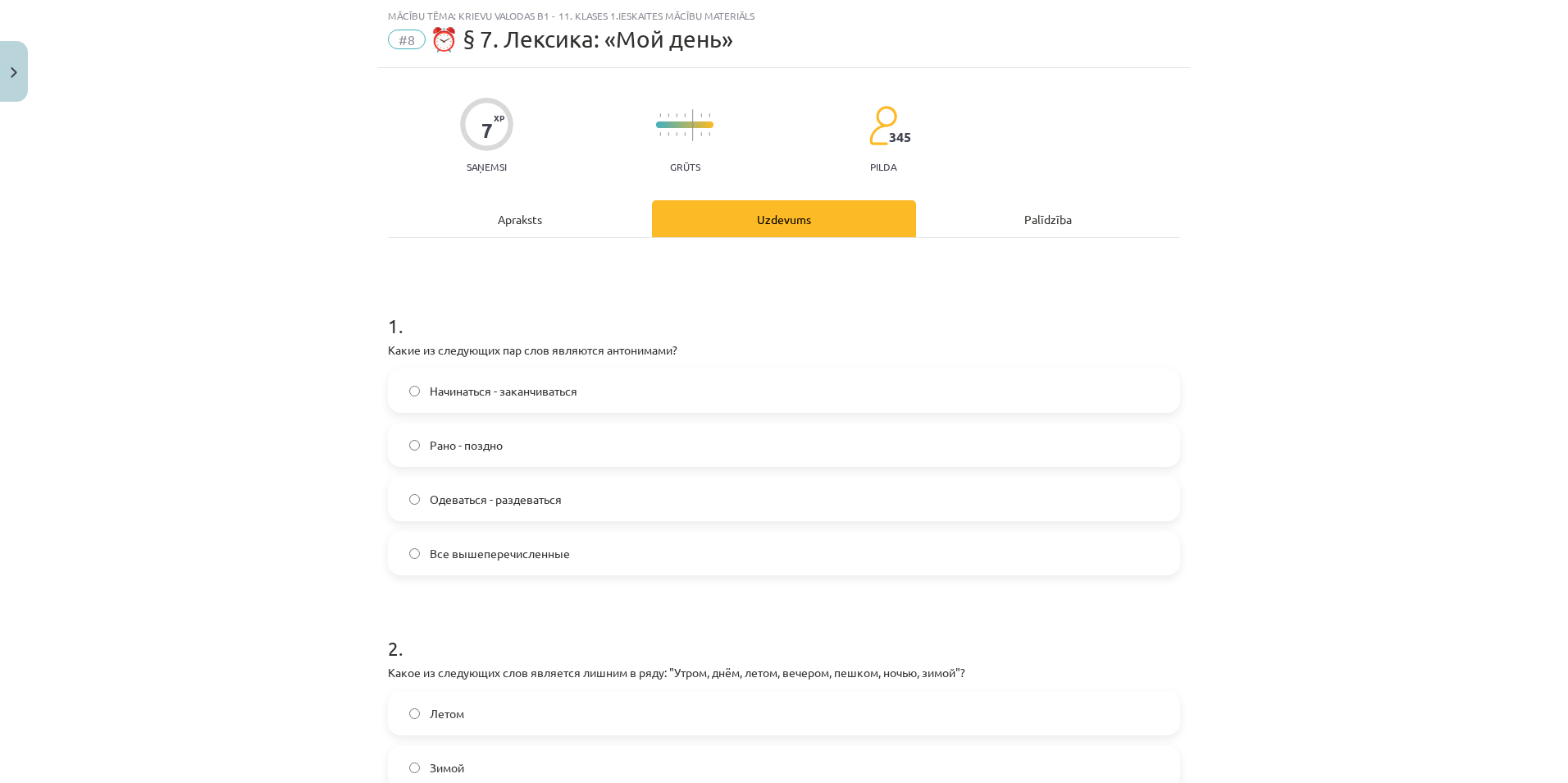
click at [463, 550] on span "Все вышеперечисленные" at bounding box center [500, 553] width 140 height 17
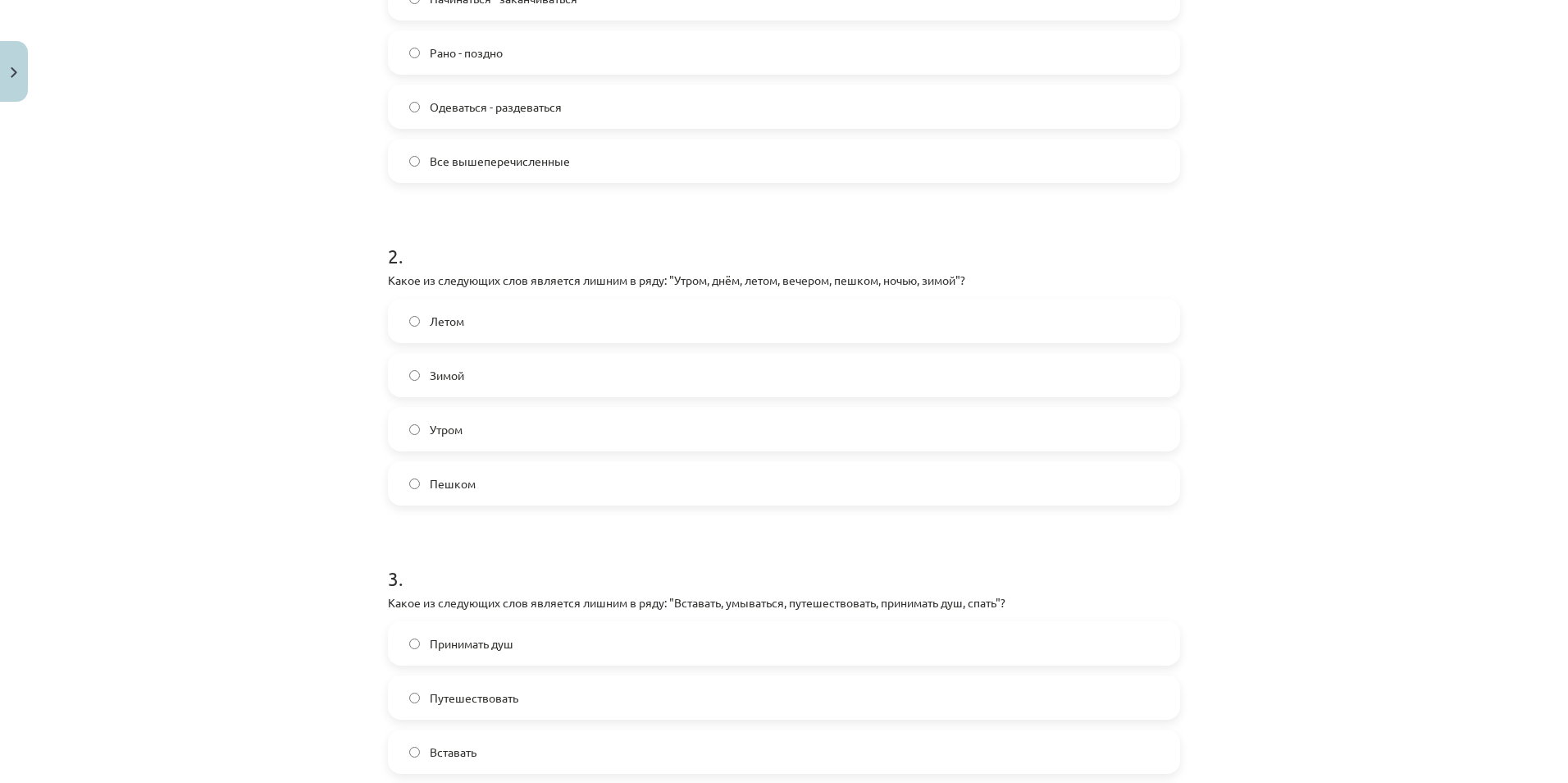
scroll to position [452, 0]
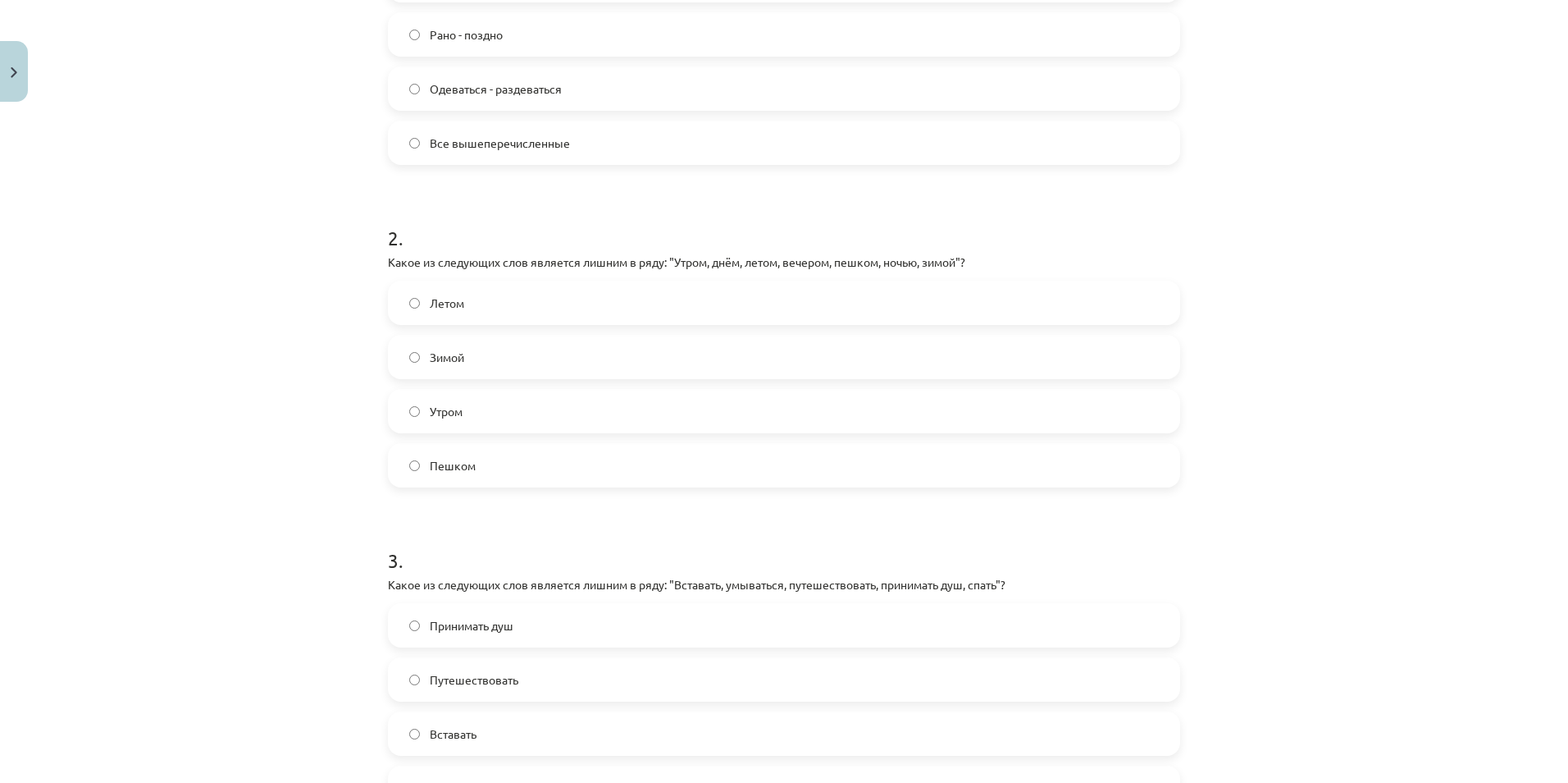
click at [453, 466] on span "Пешком" at bounding box center [452, 466] width 46 height 17
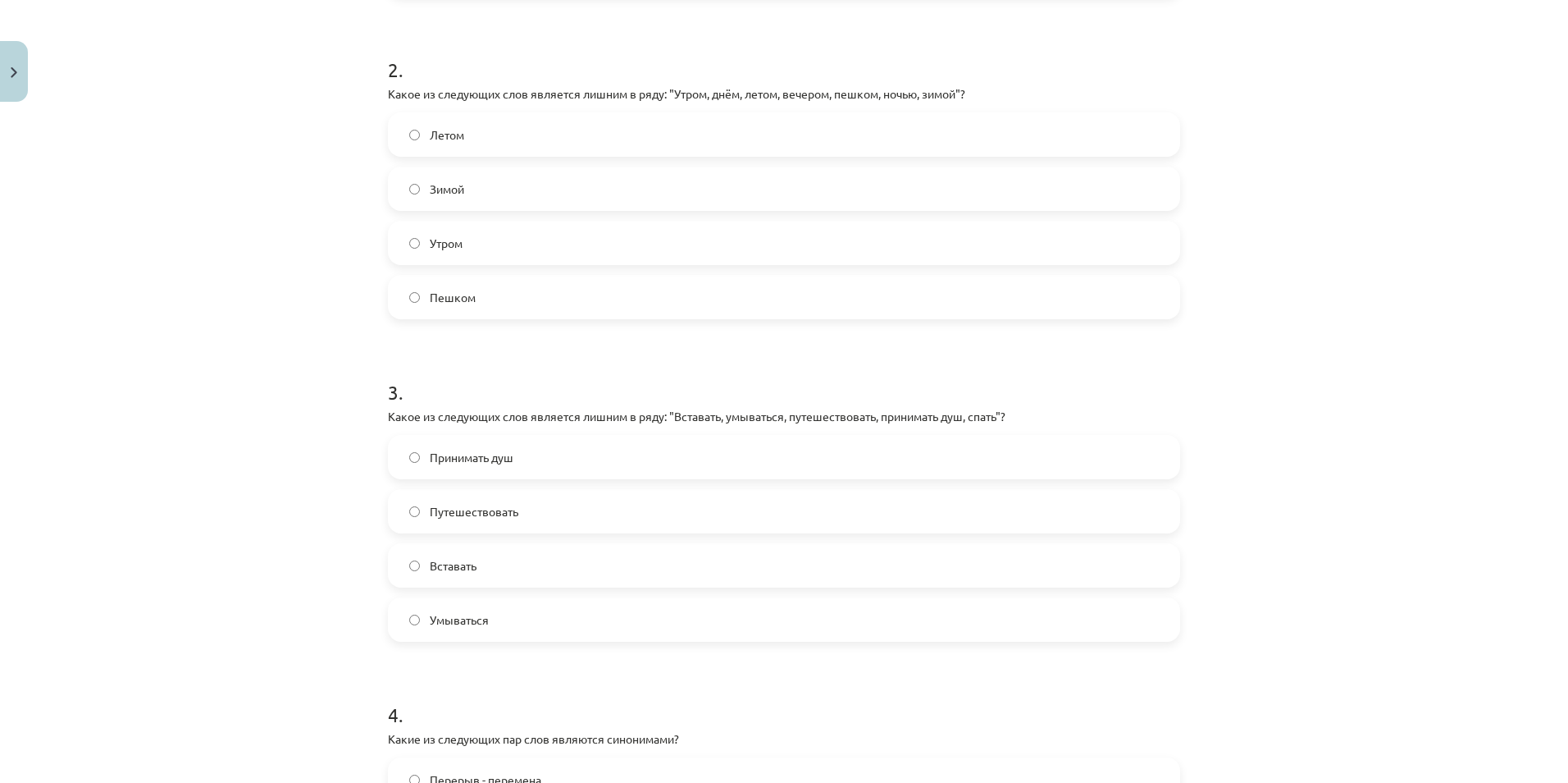
scroll to position [698, 0]
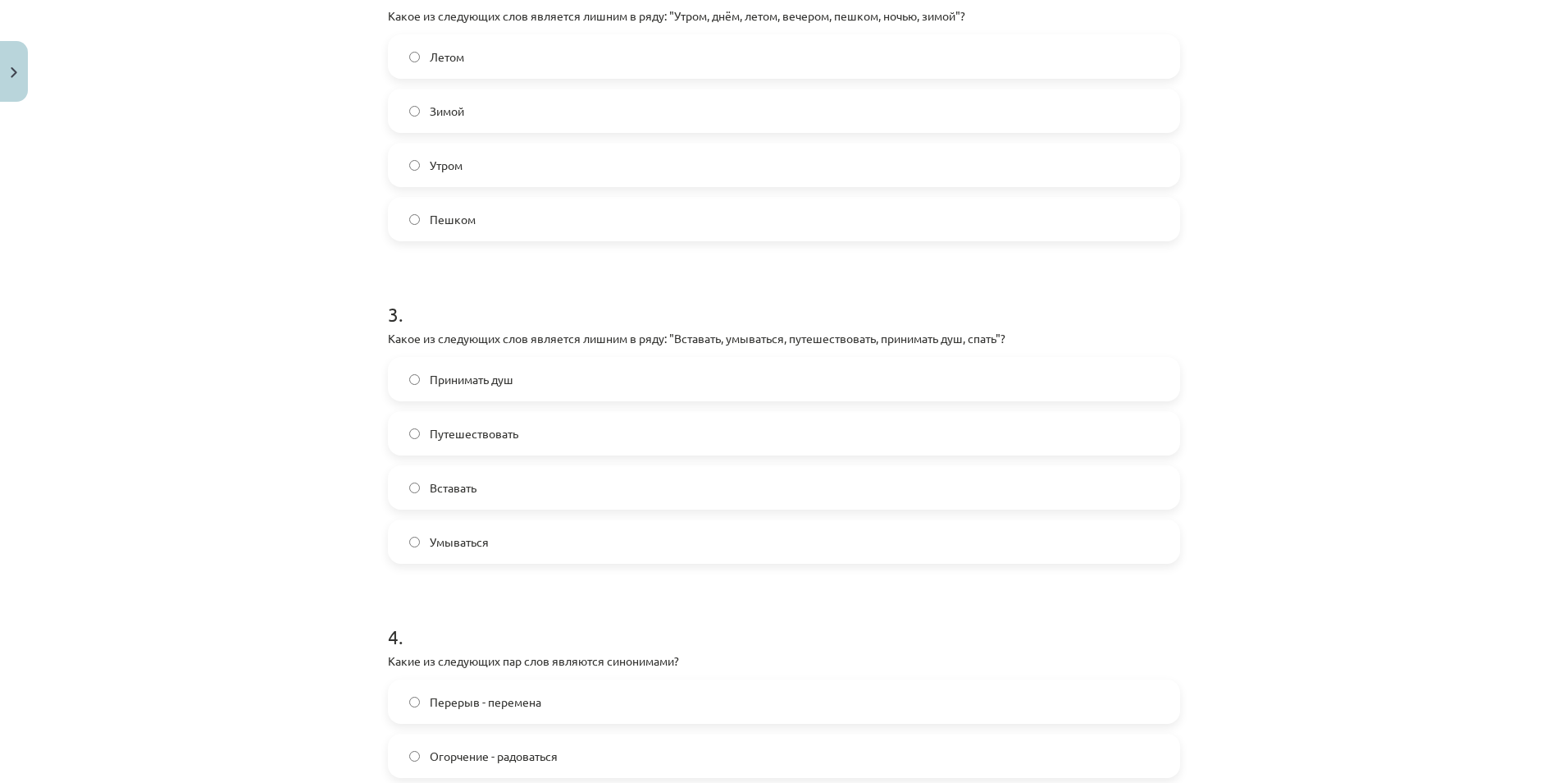
click at [484, 434] on span "Путешествовать" at bounding box center [473, 434] width 88 height 17
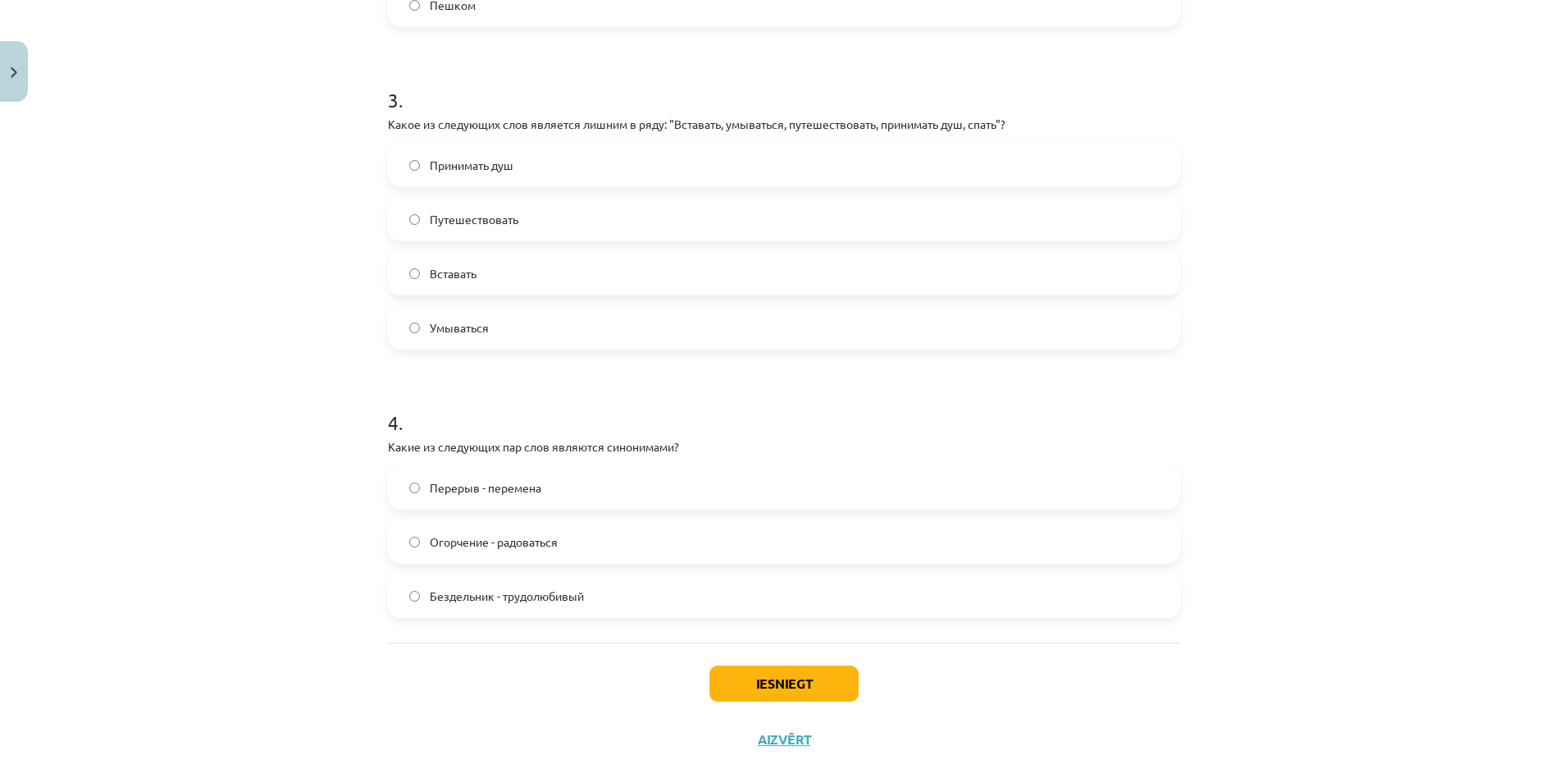
scroll to position [938, 0]
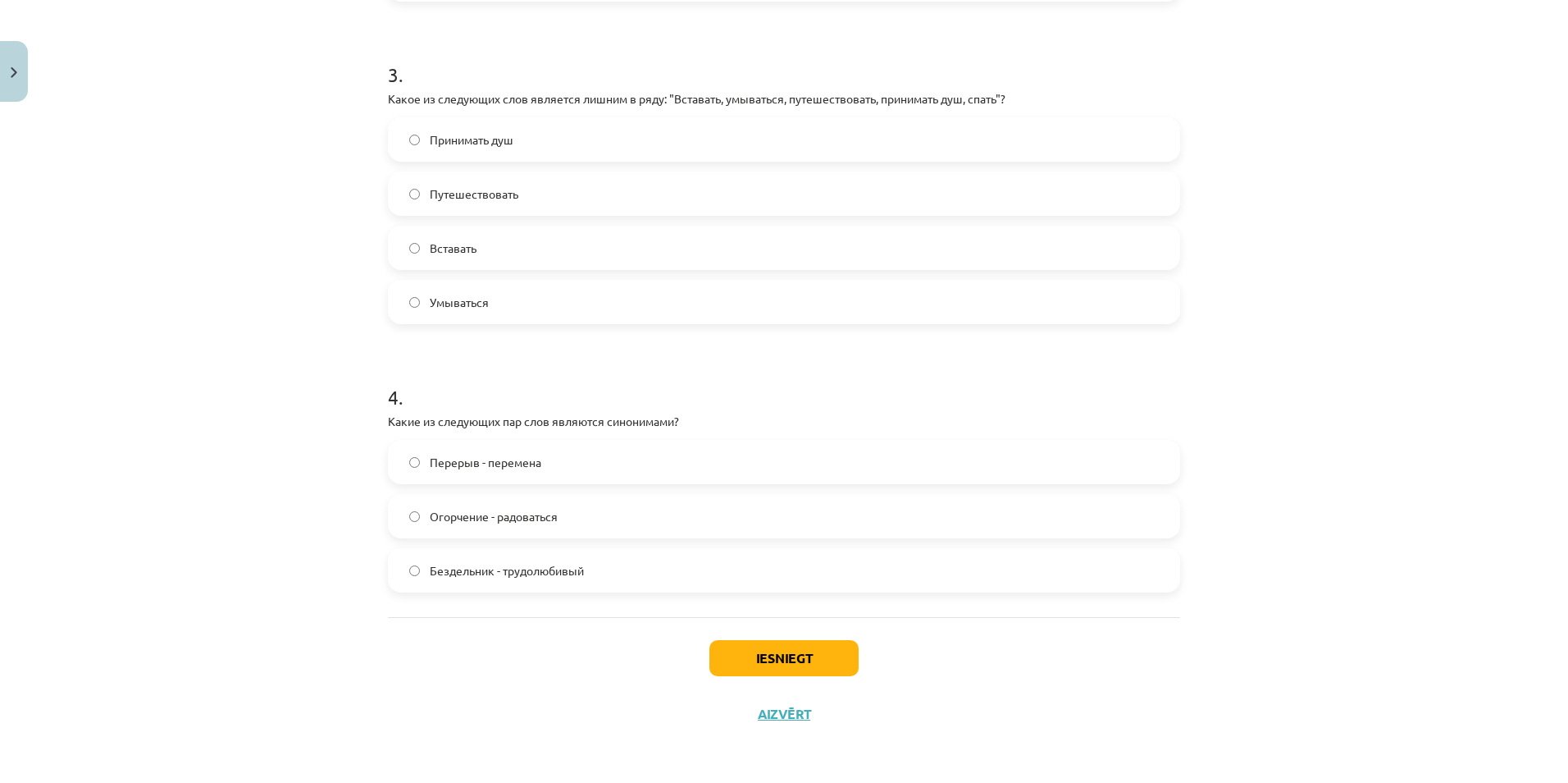
click at [525, 465] on span "Перерыв - перемена" at bounding box center [486, 462] width 112 height 17
click at [778, 652] on button "Iesniegt" at bounding box center [784, 658] width 149 height 36
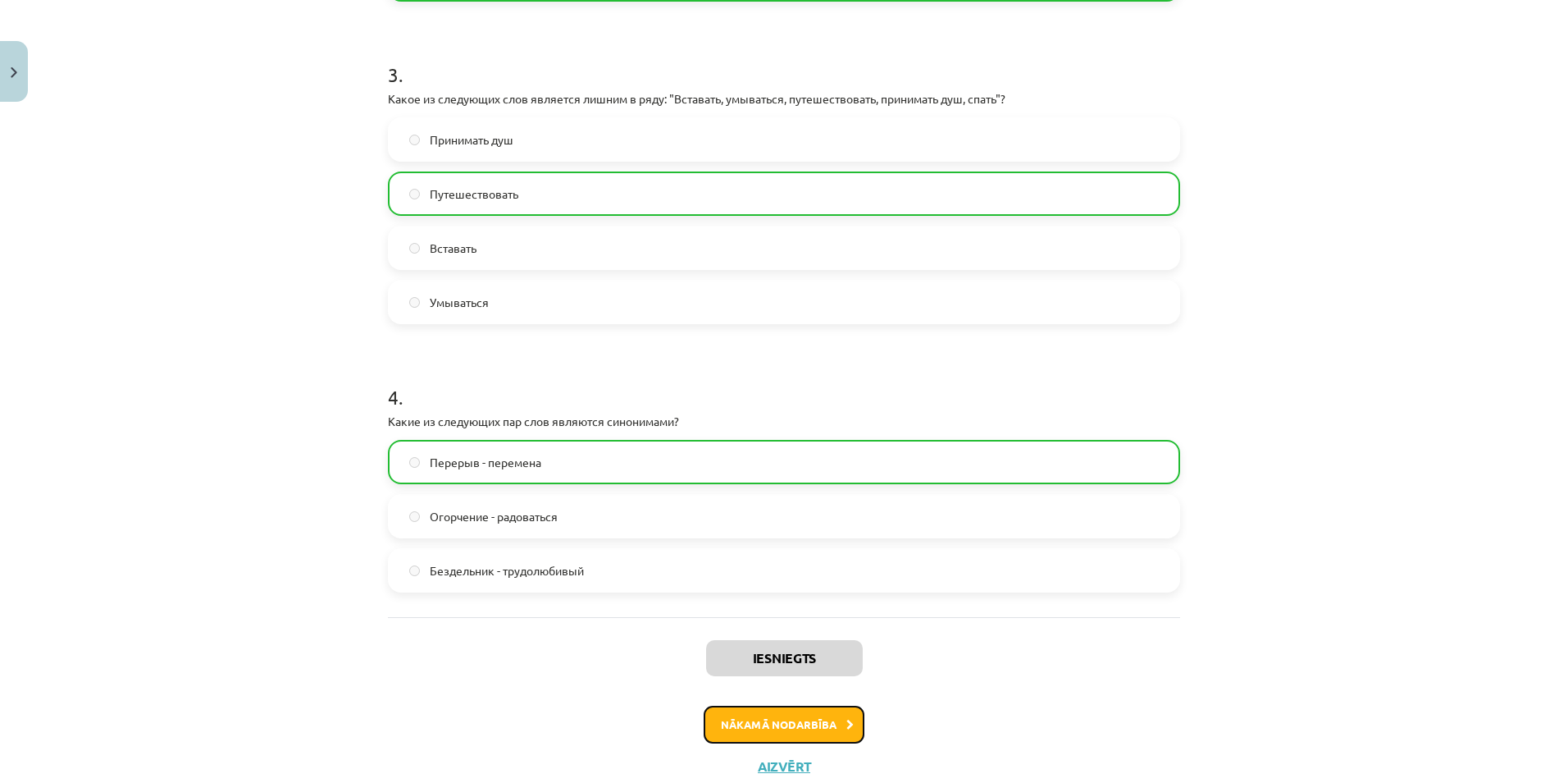
click at [791, 724] on button "Nākamā nodarbība" at bounding box center [784, 725] width 160 height 38
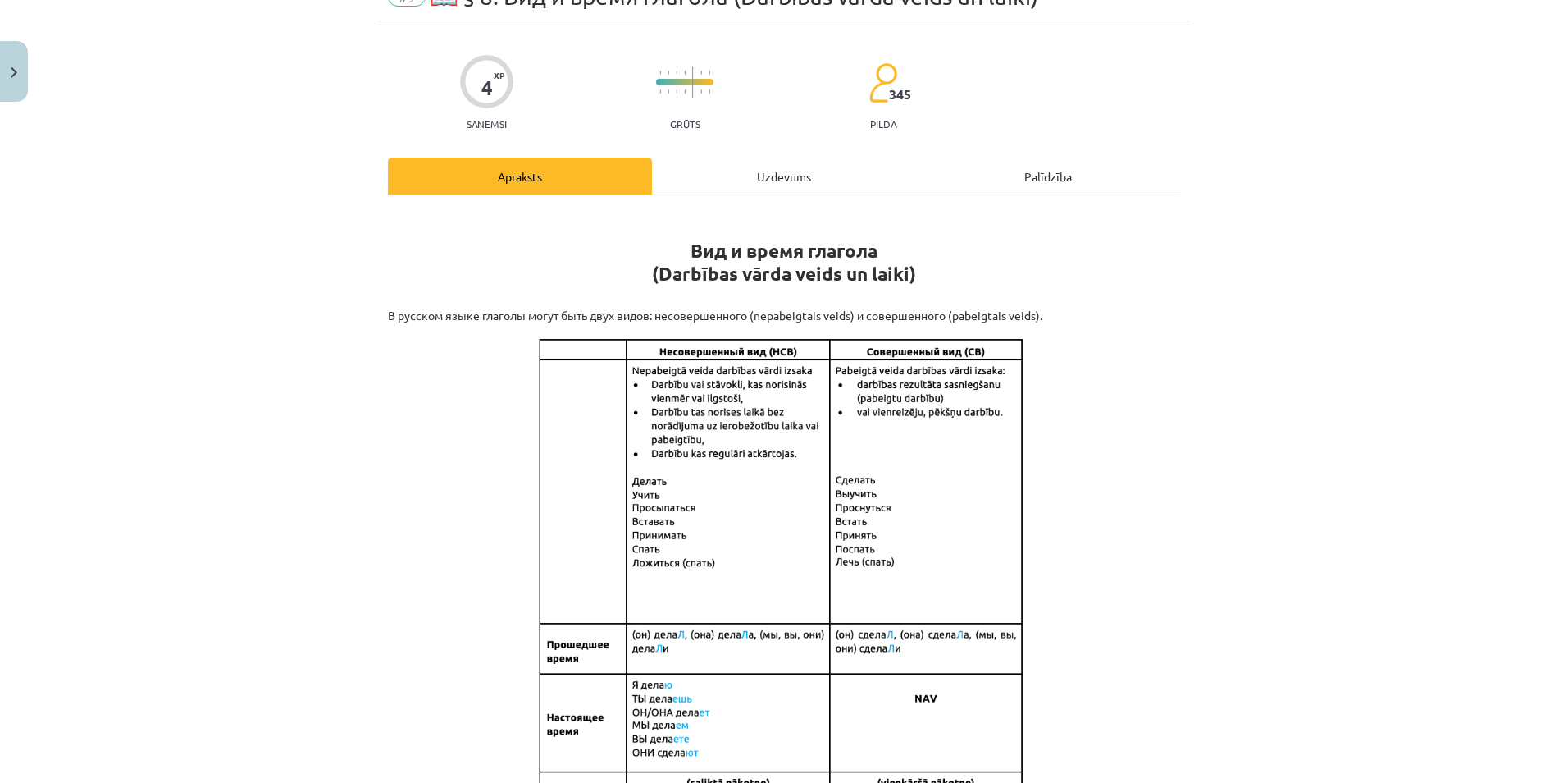
scroll to position [41, 0]
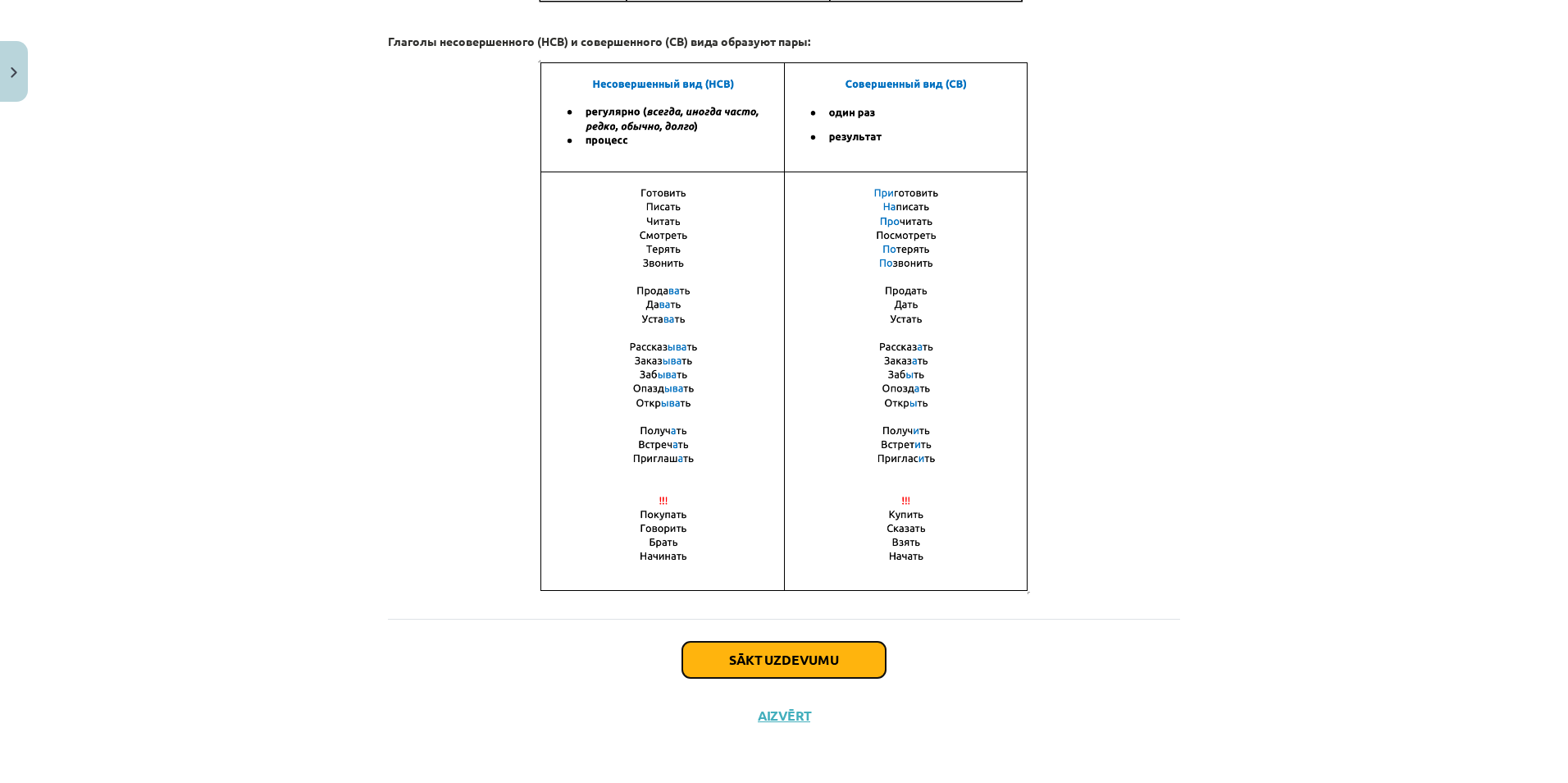
click at [798, 661] on button "Sākt uzdevumu" at bounding box center [784, 660] width 203 height 36
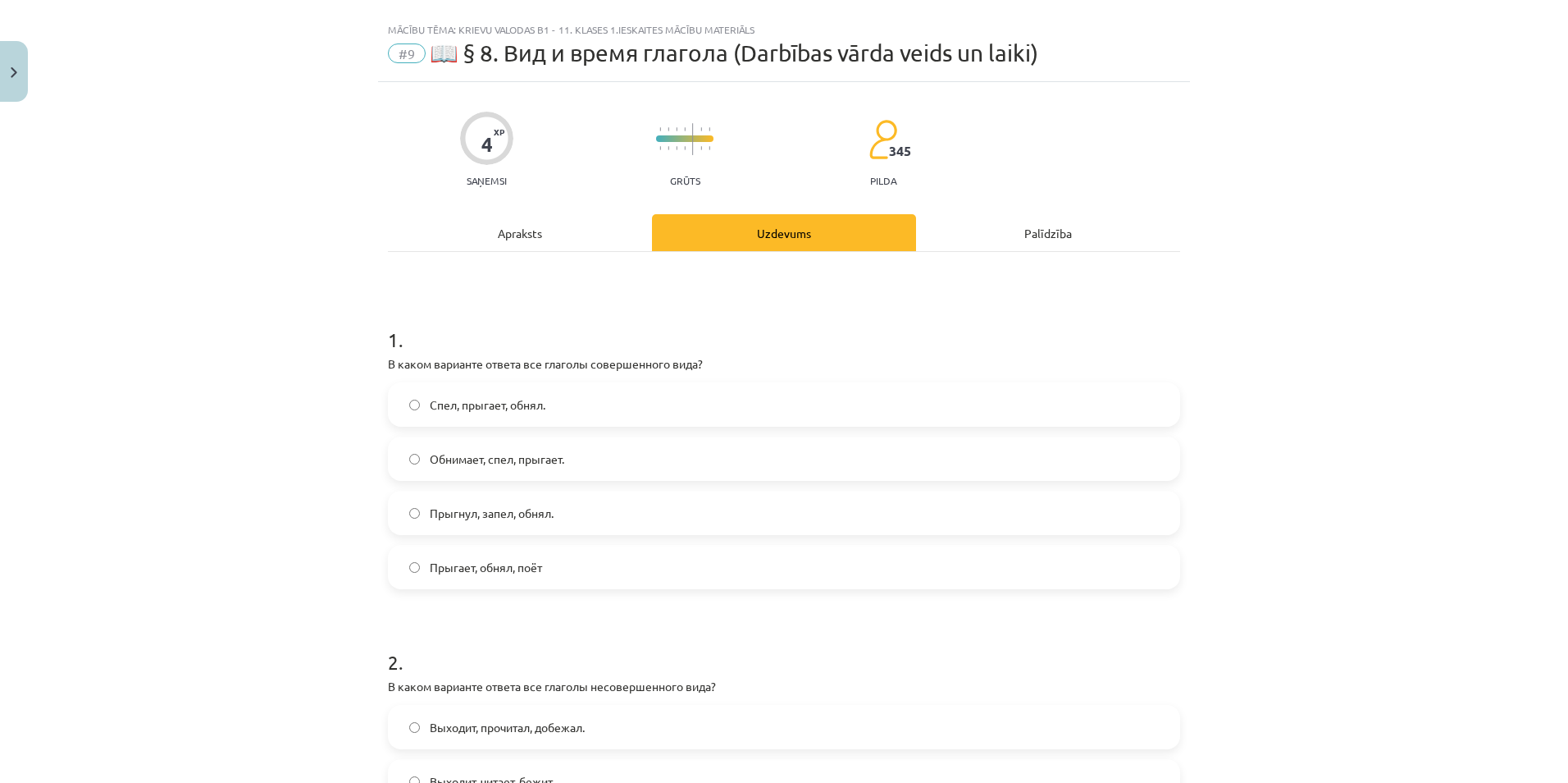
scroll to position [0, 0]
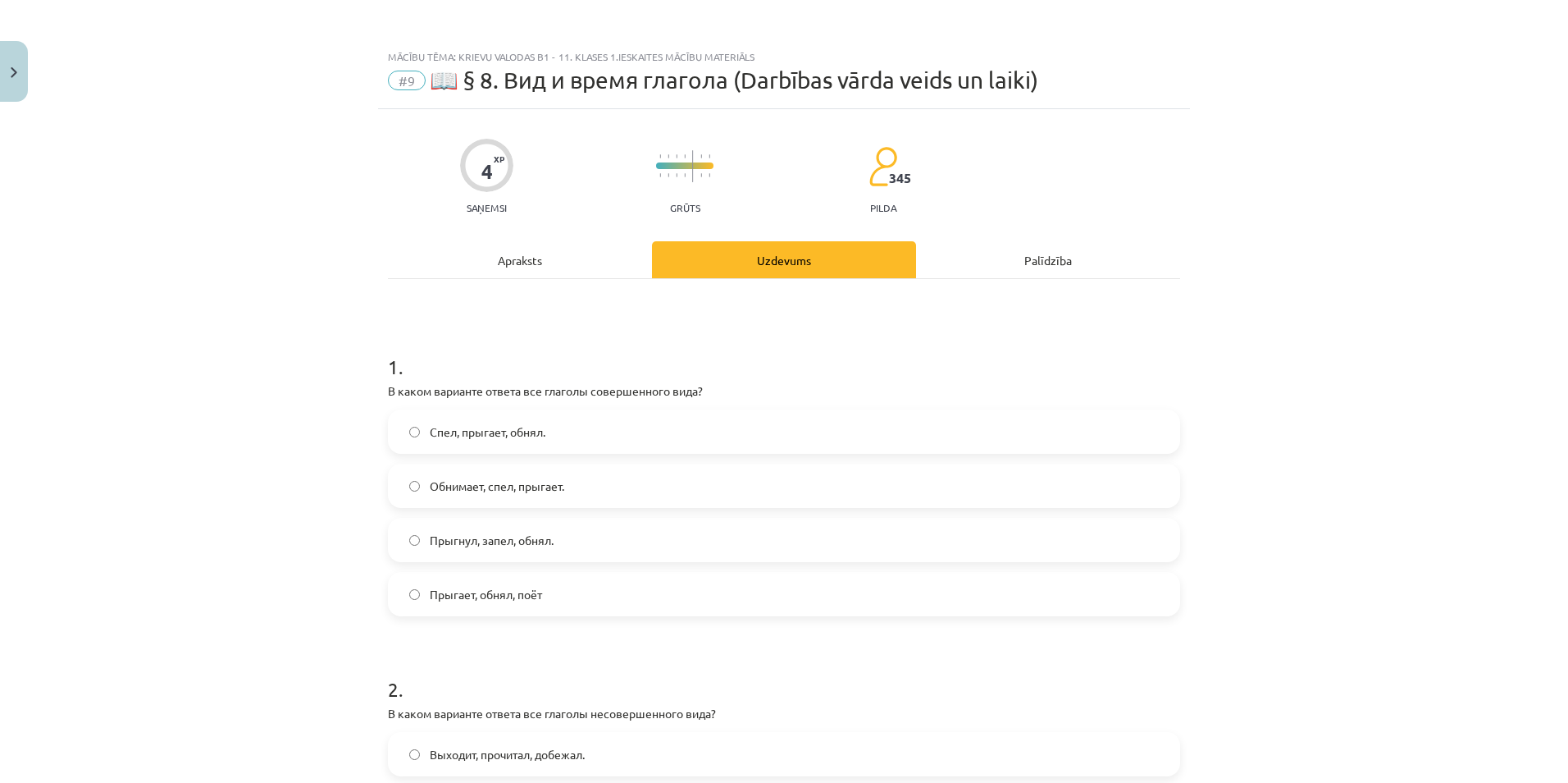
click at [496, 489] on span "Обнимает, спел, прыгает." at bounding box center [497, 486] width 135 height 17
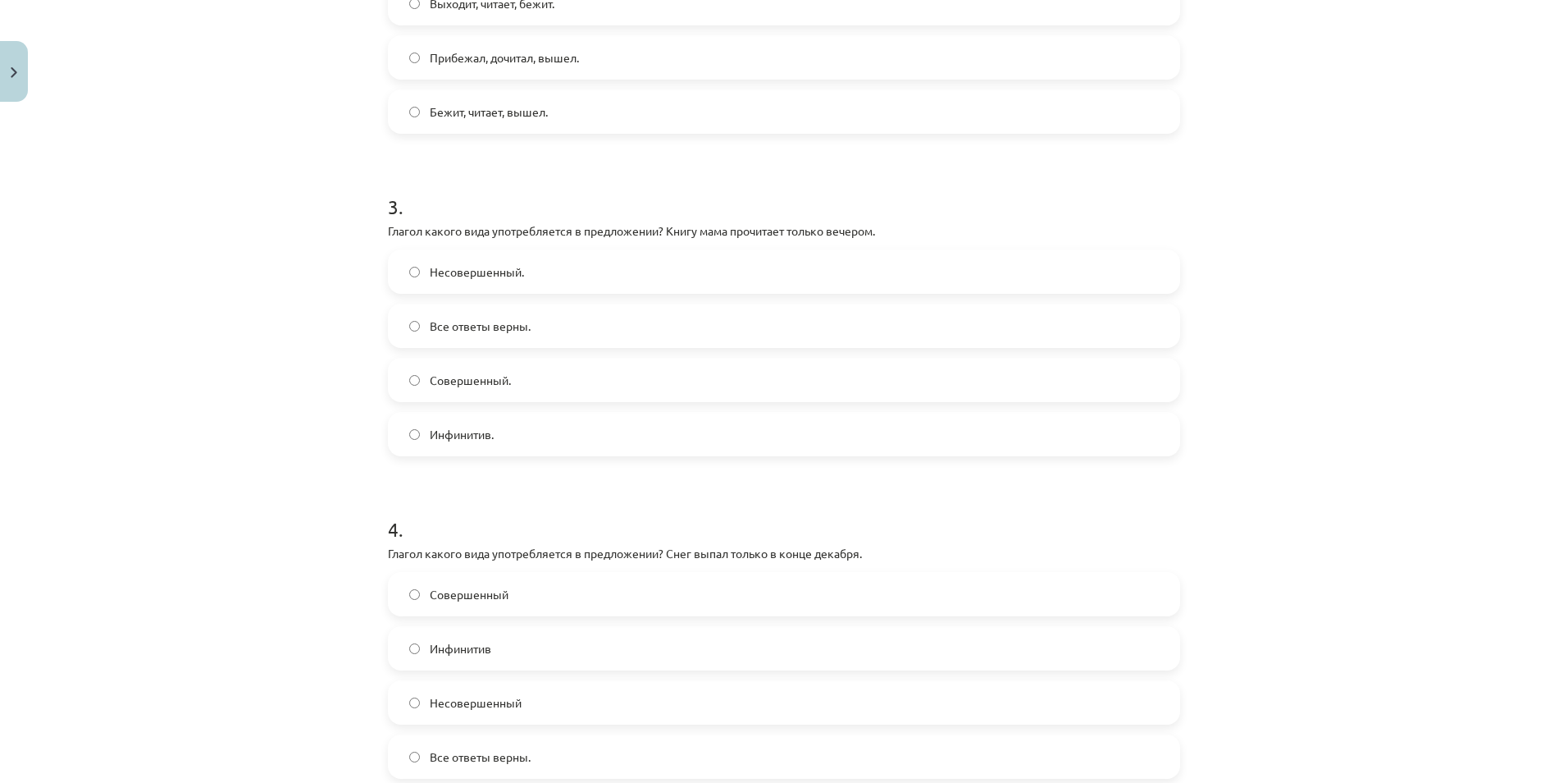
scroll to position [903, 0]
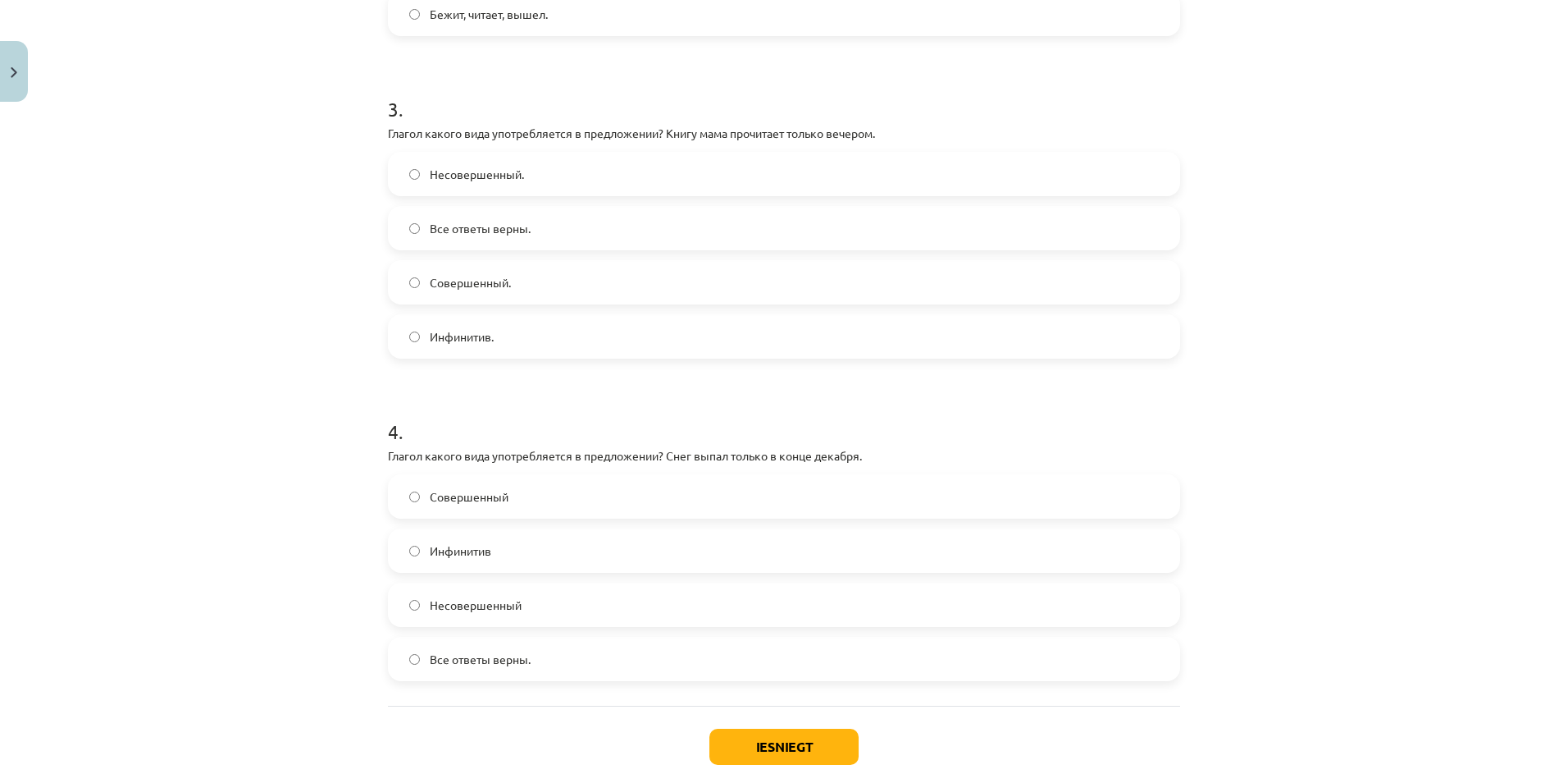
click at [400, 174] on label "Несовершенный." at bounding box center [784, 174] width 789 height 41
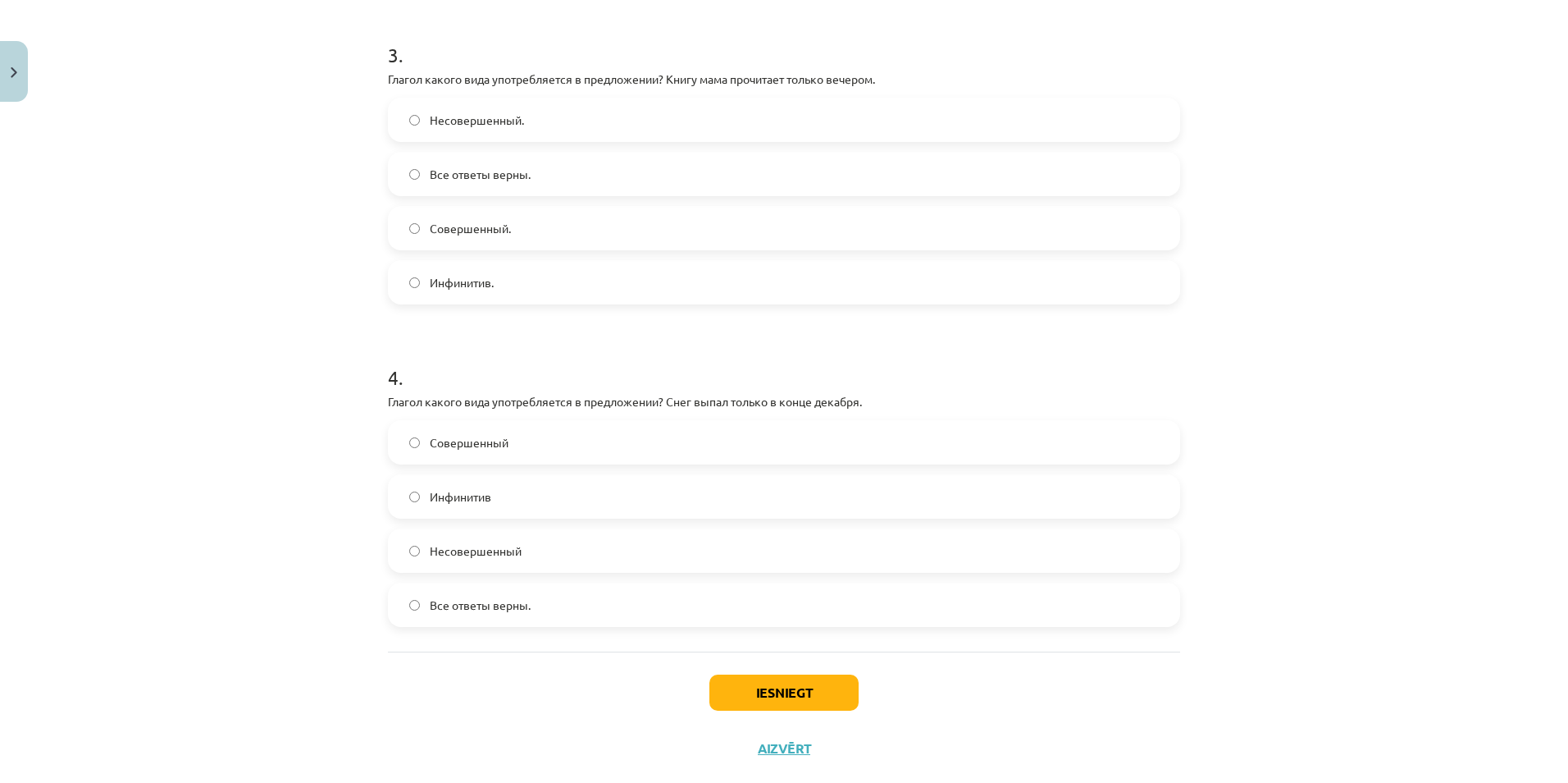
scroll to position [985, 0]
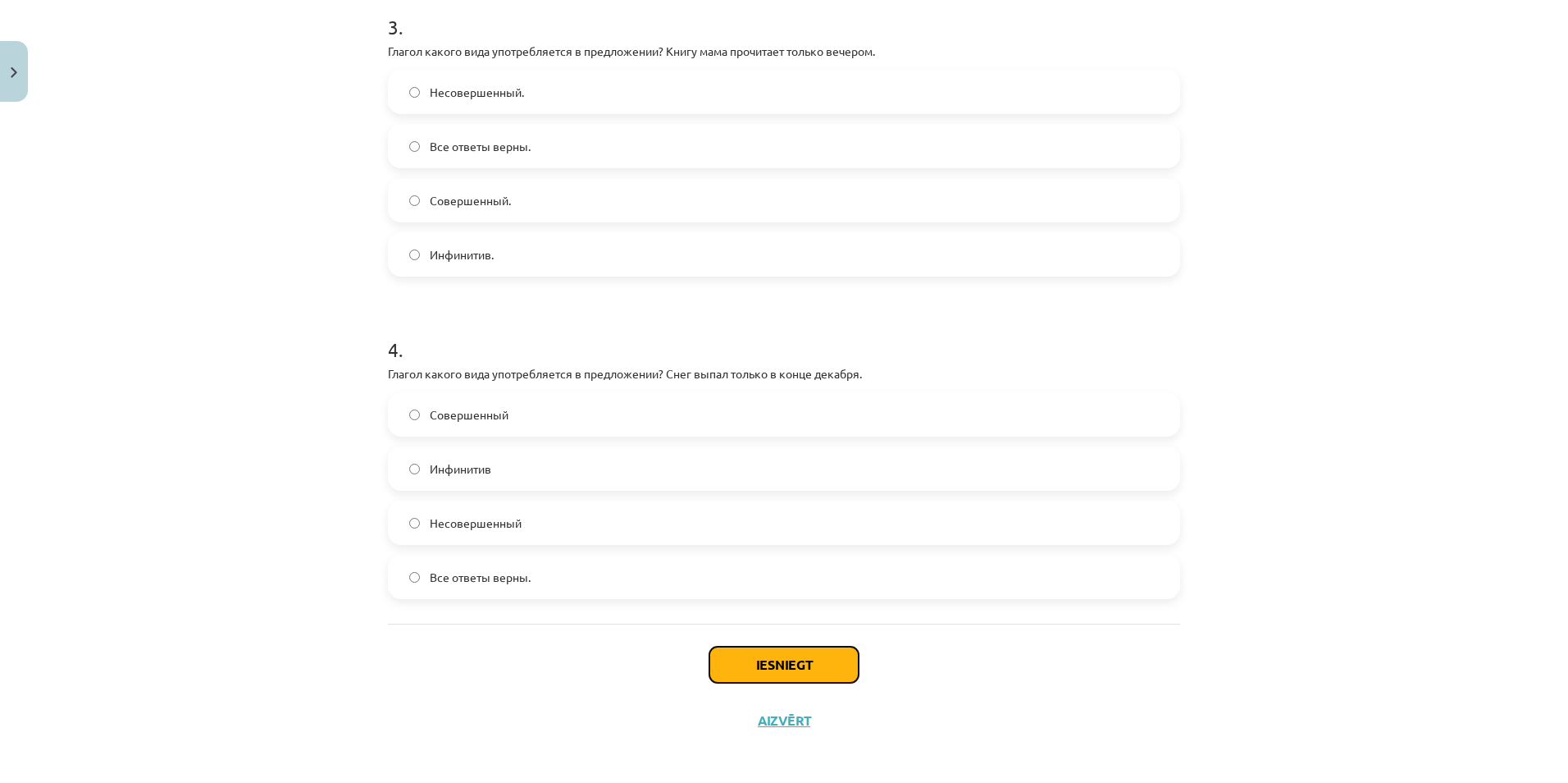
click at [789, 668] on button "Iesniegt" at bounding box center [784, 664] width 149 height 36
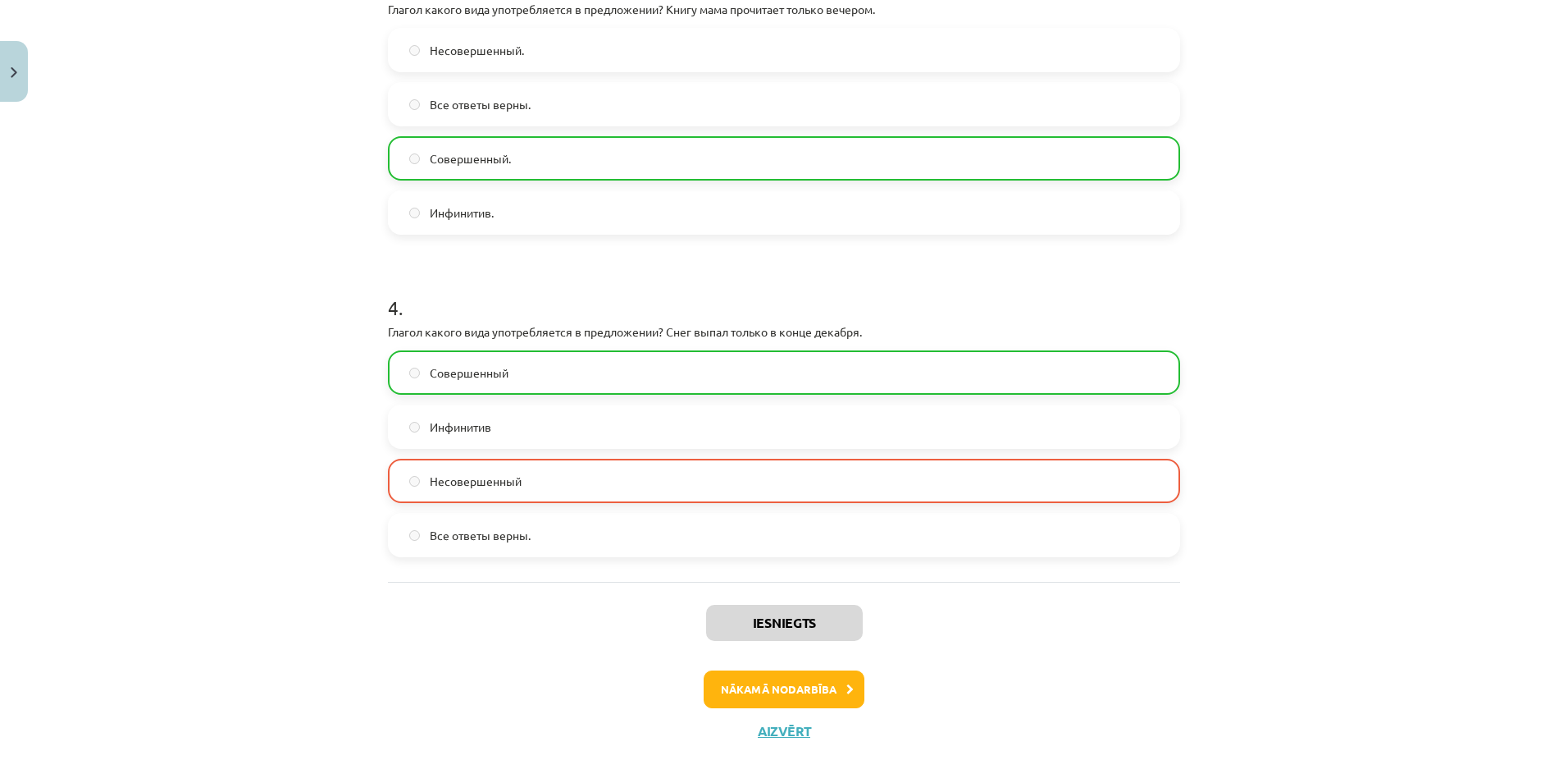
scroll to position [1044, 0]
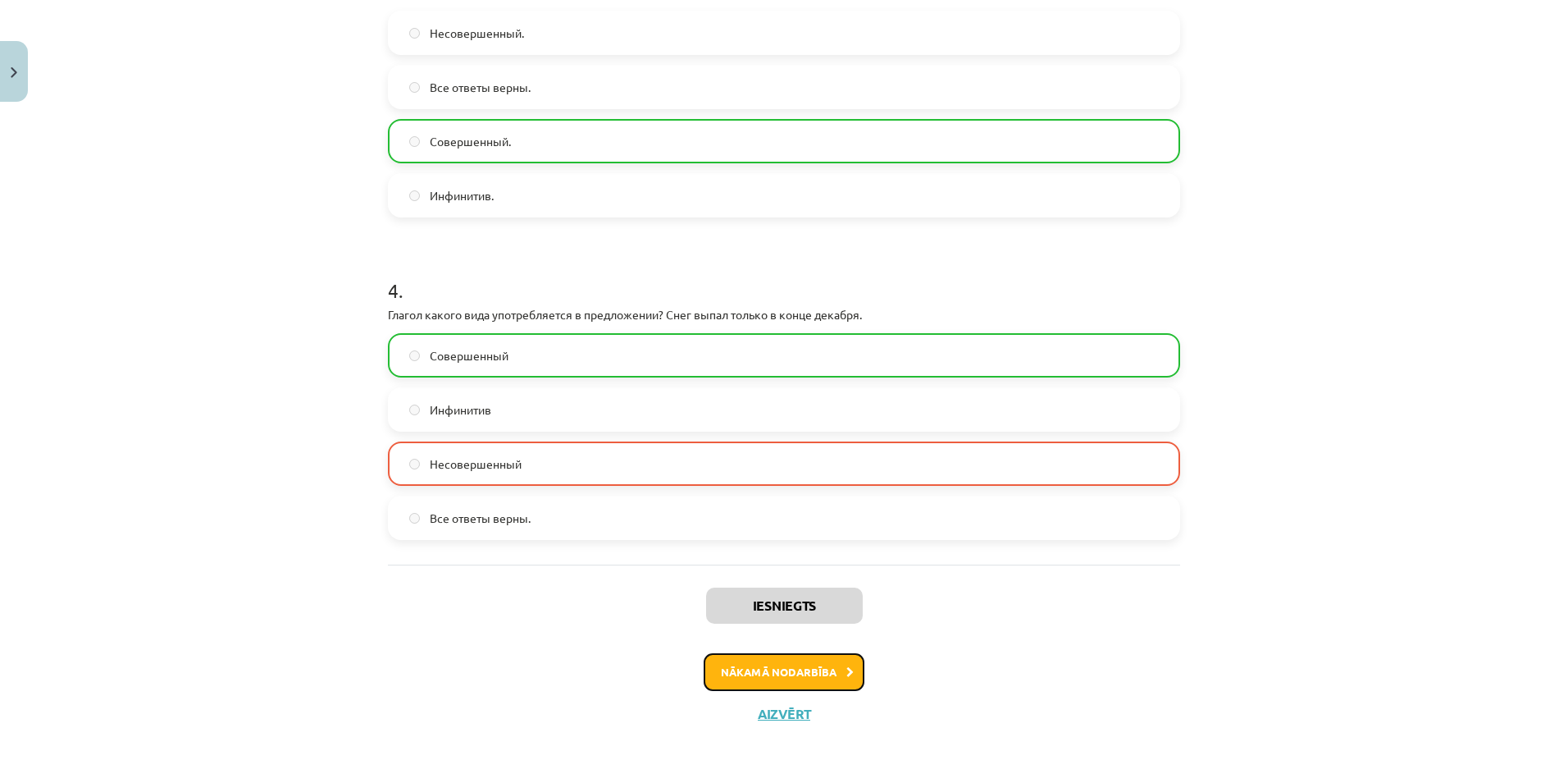
click at [773, 668] on button "Nākamā nodarbība" at bounding box center [784, 672] width 160 height 38
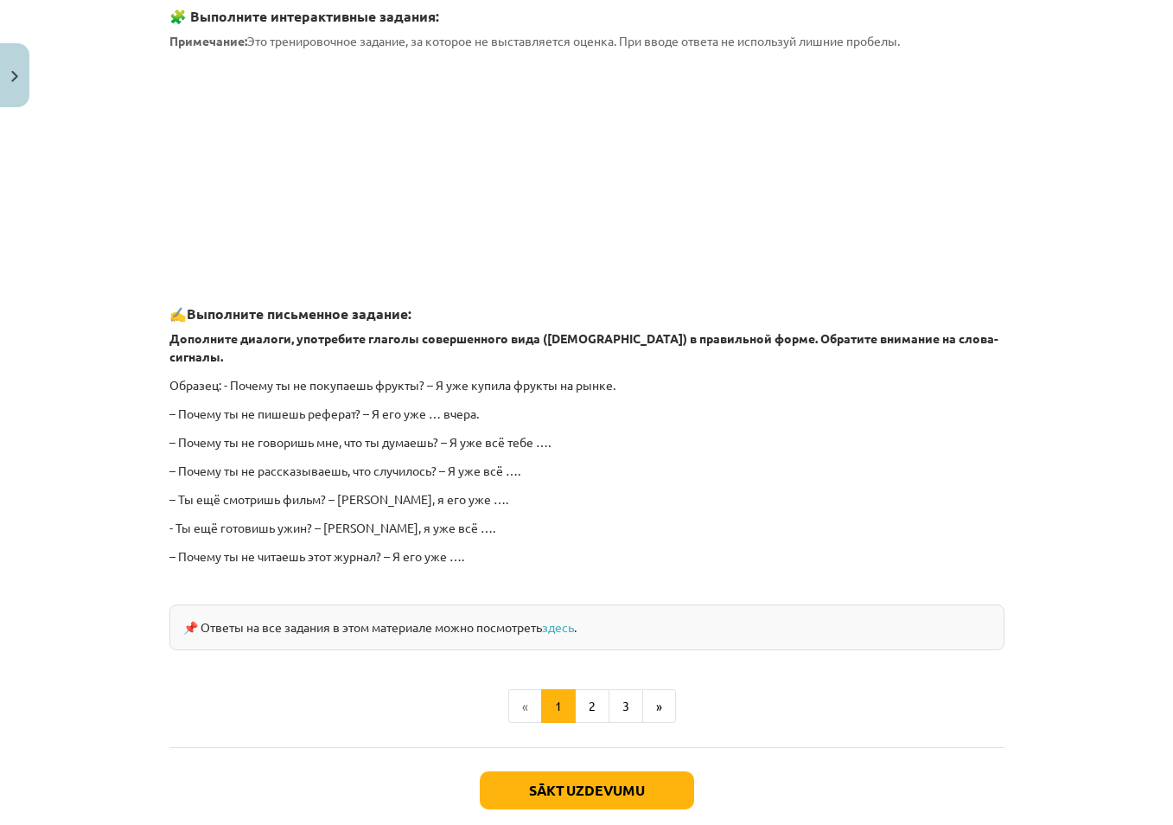
scroll to position [899, 0]
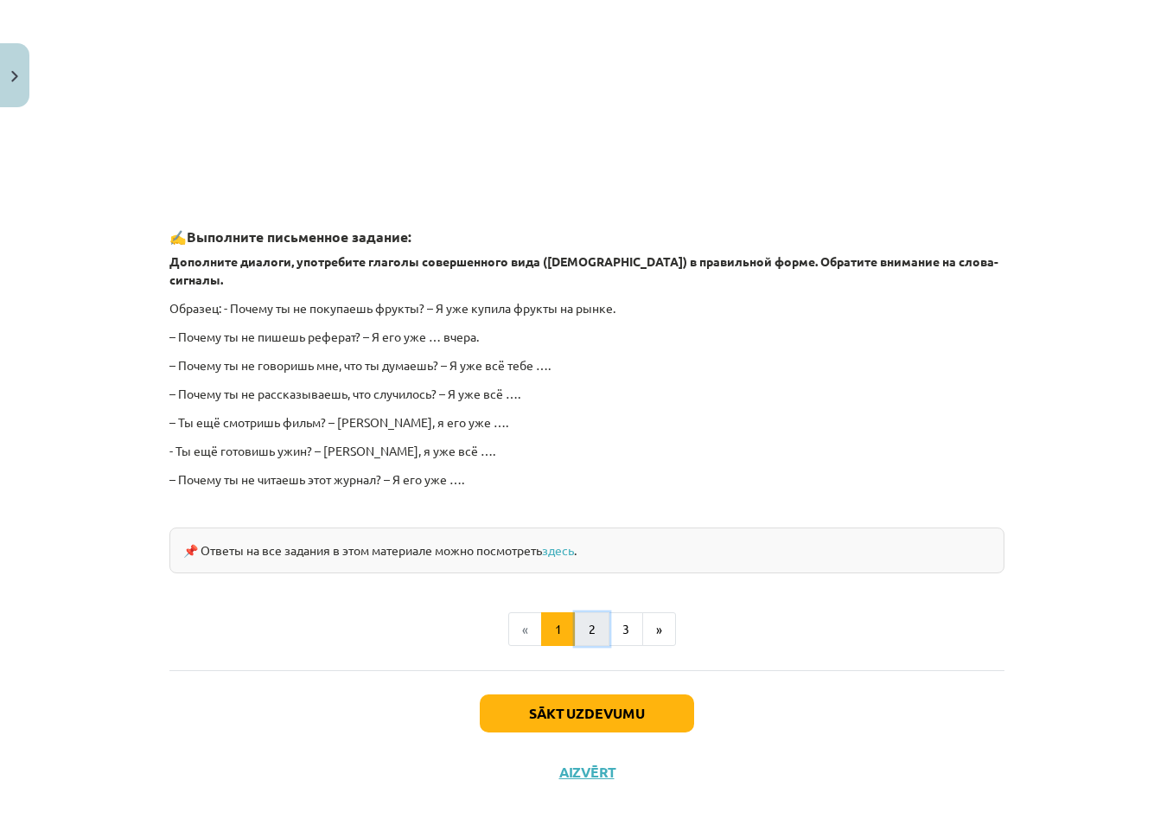
click at [579, 619] on button "2" at bounding box center [592, 629] width 35 height 35
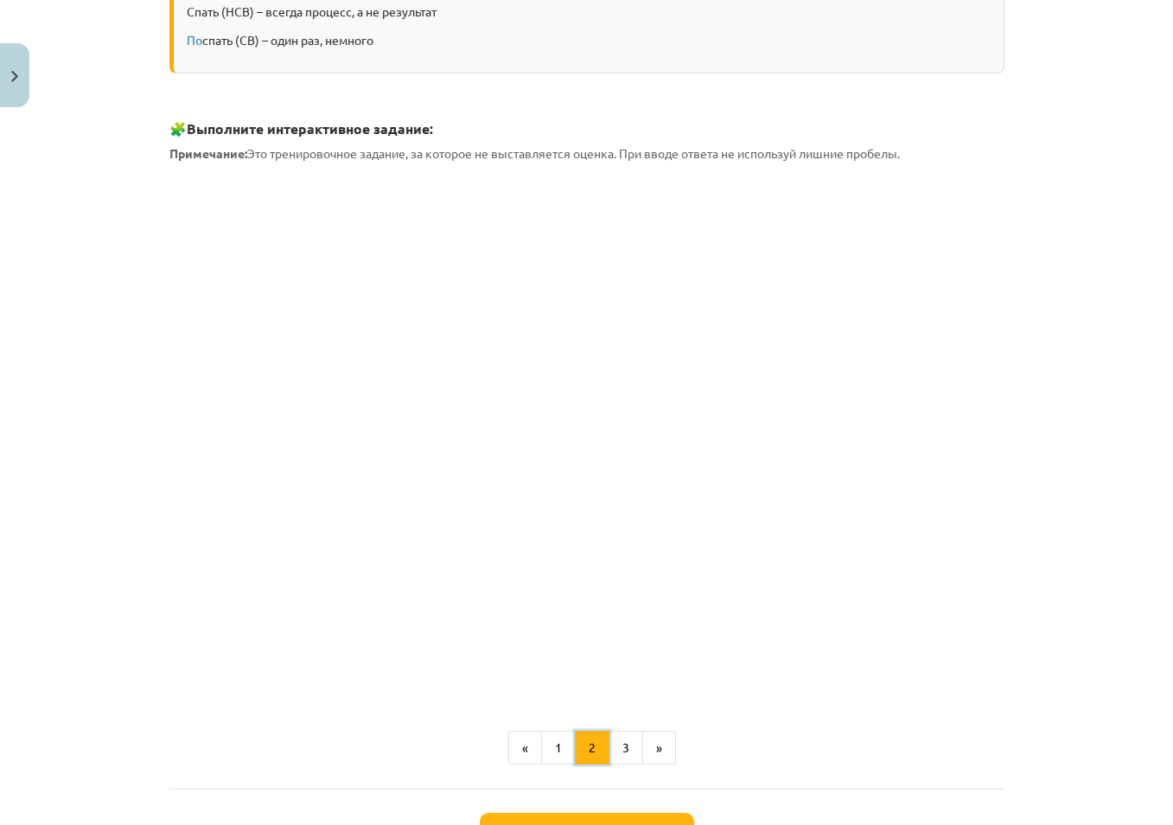
scroll to position [396, 0]
click at [126, 291] on div "Mācību tēma: Krievu valodas b1 - 11. klases 1.ieskaites mācību materiāls #10 📖 …" at bounding box center [586, 412] width 1173 height 825
click at [84, 349] on div "Mācību tēma: Krievu valodas b1 - 11. klases 1.ieskaites mācību materiāls #10 📖 …" at bounding box center [586, 412] width 1173 height 825
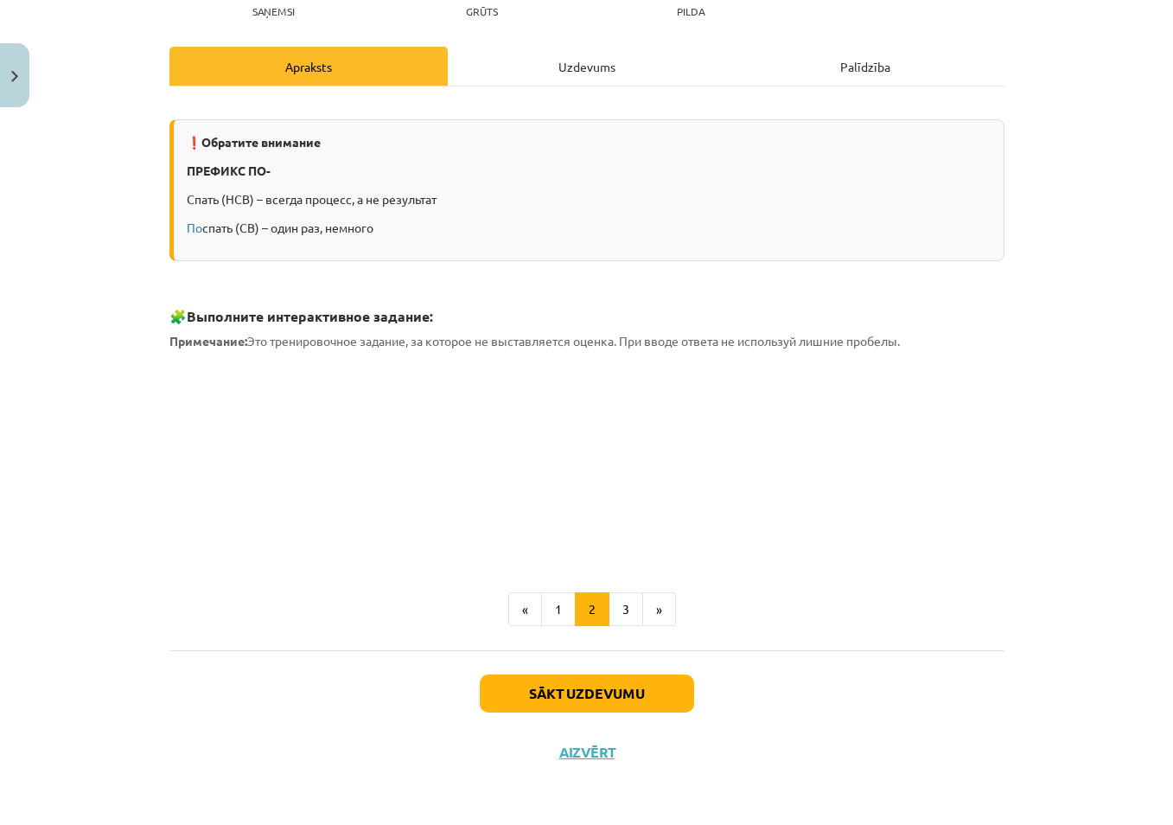
scroll to position [208, 0]
click at [620, 615] on button "3" at bounding box center [626, 609] width 35 height 35
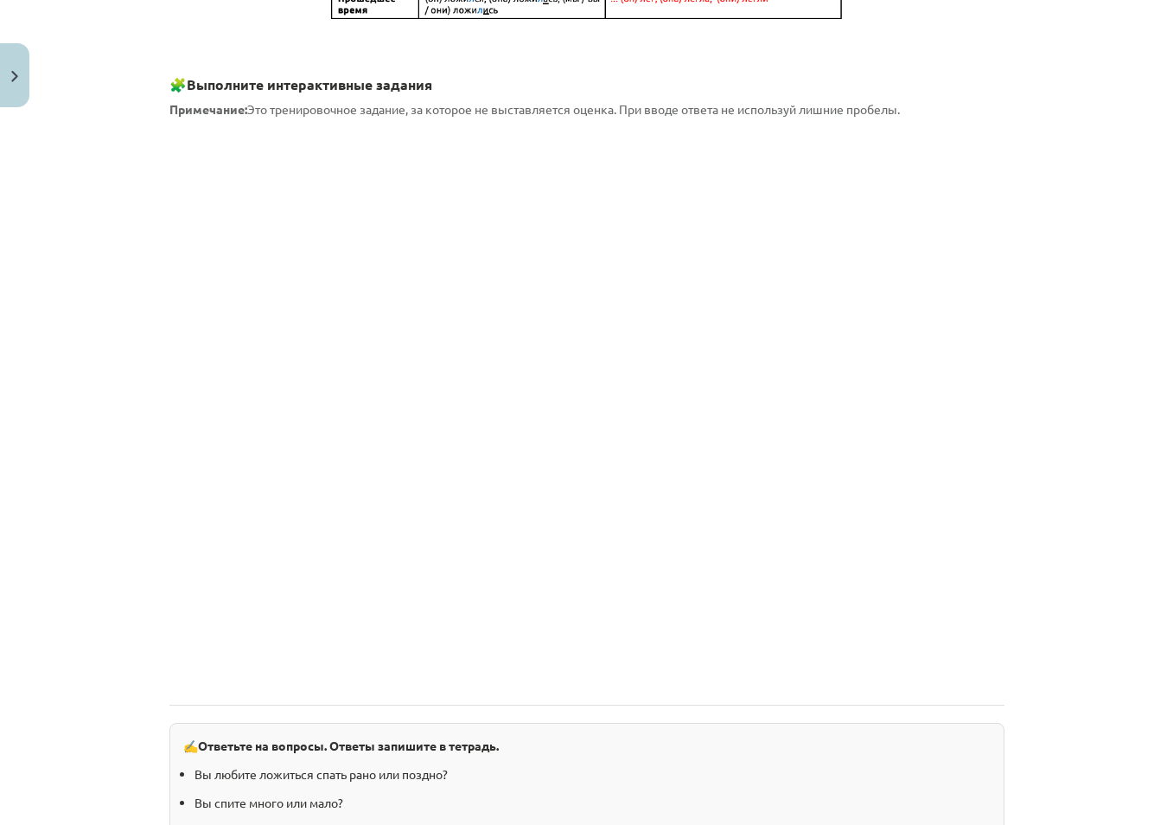
scroll to position [1141, 0]
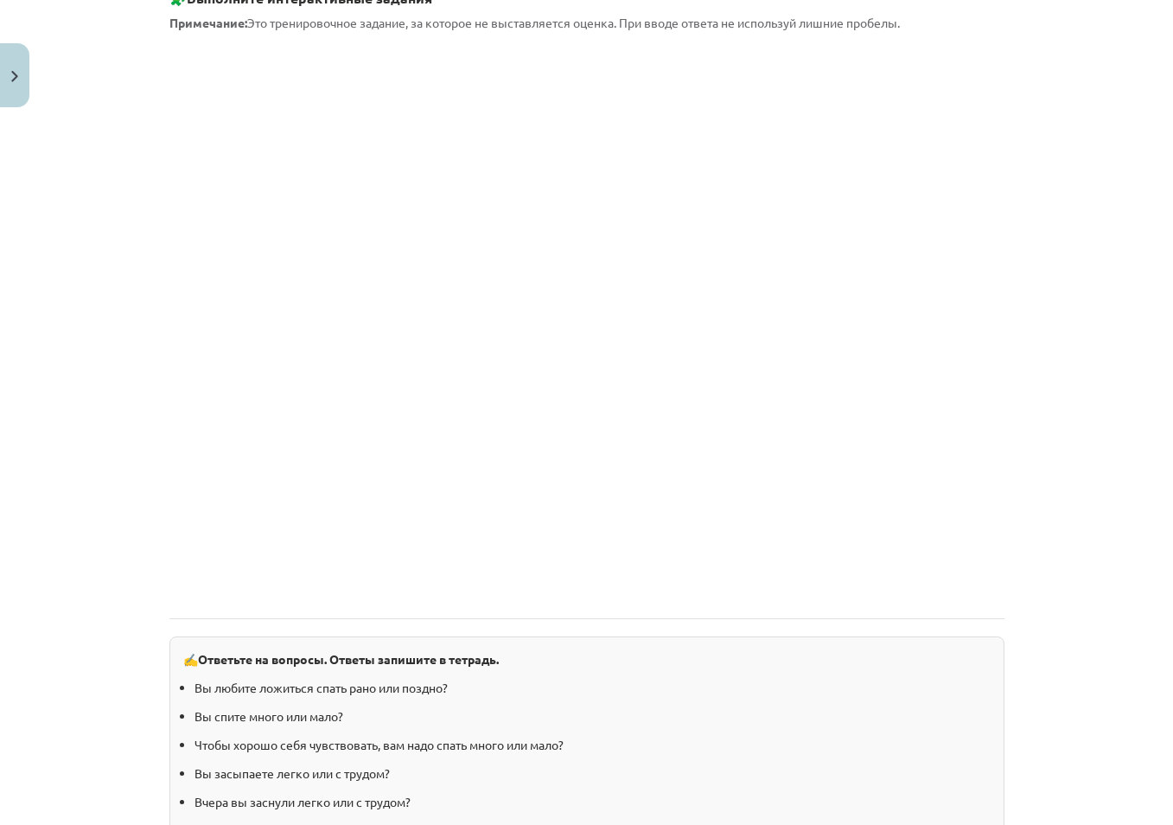
click at [1044, 291] on div "Mācību tēma: Krievu valodas b1 - 11. klases 1.ieskaites mācību materiāls #10 📖 …" at bounding box center [586, 412] width 1173 height 825
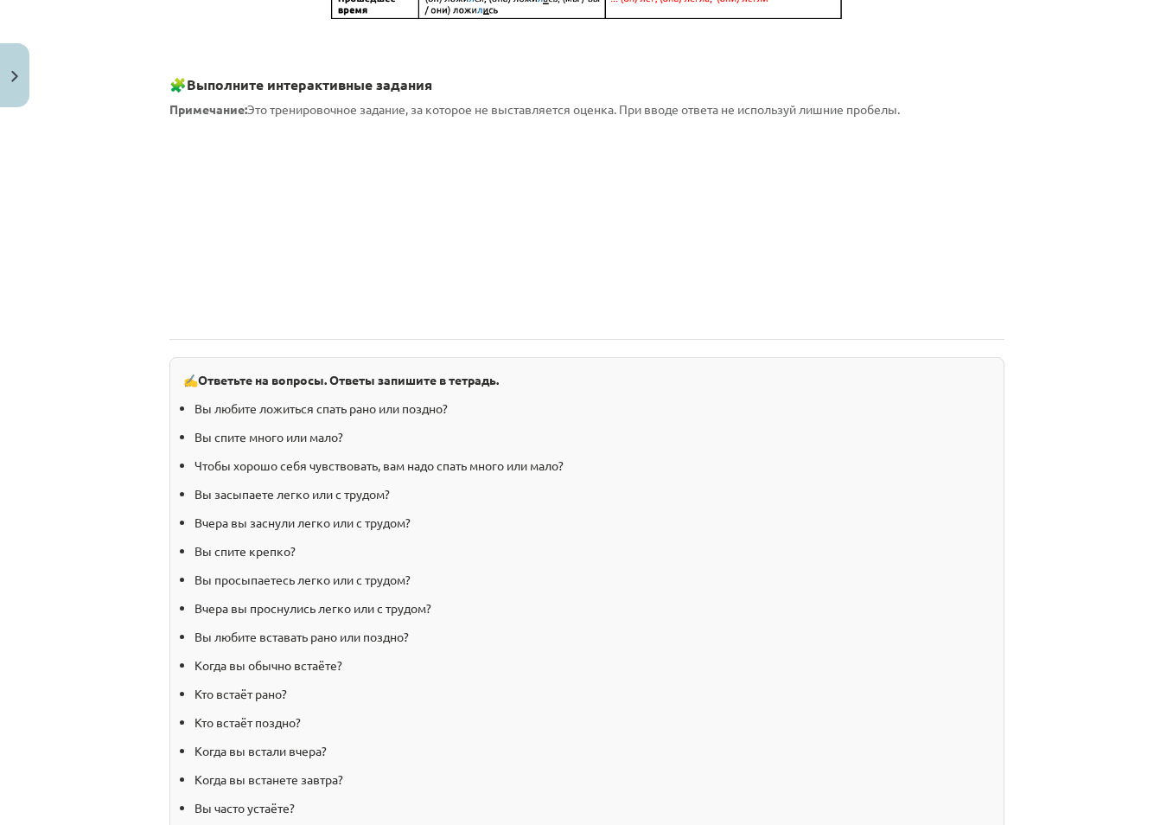
scroll to position [1399, 0]
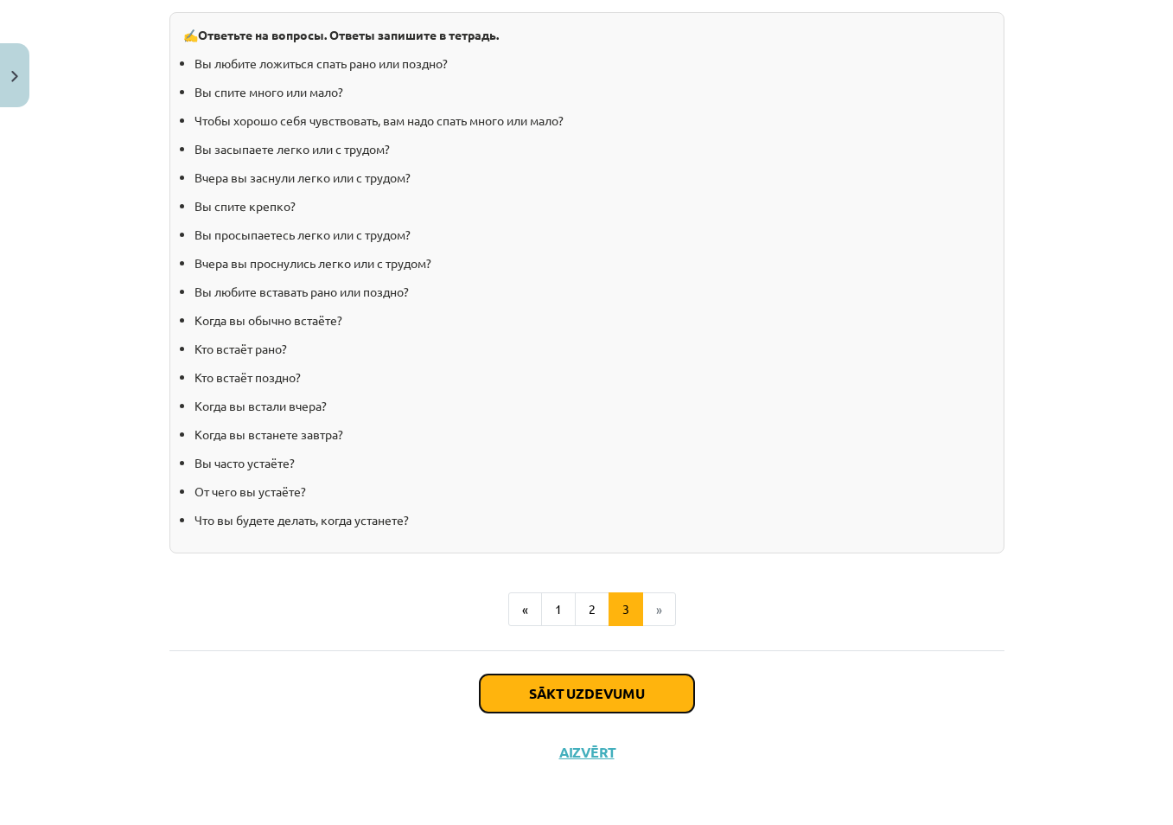
click at [603, 701] on button "Sākt uzdevumu" at bounding box center [587, 693] width 214 height 38
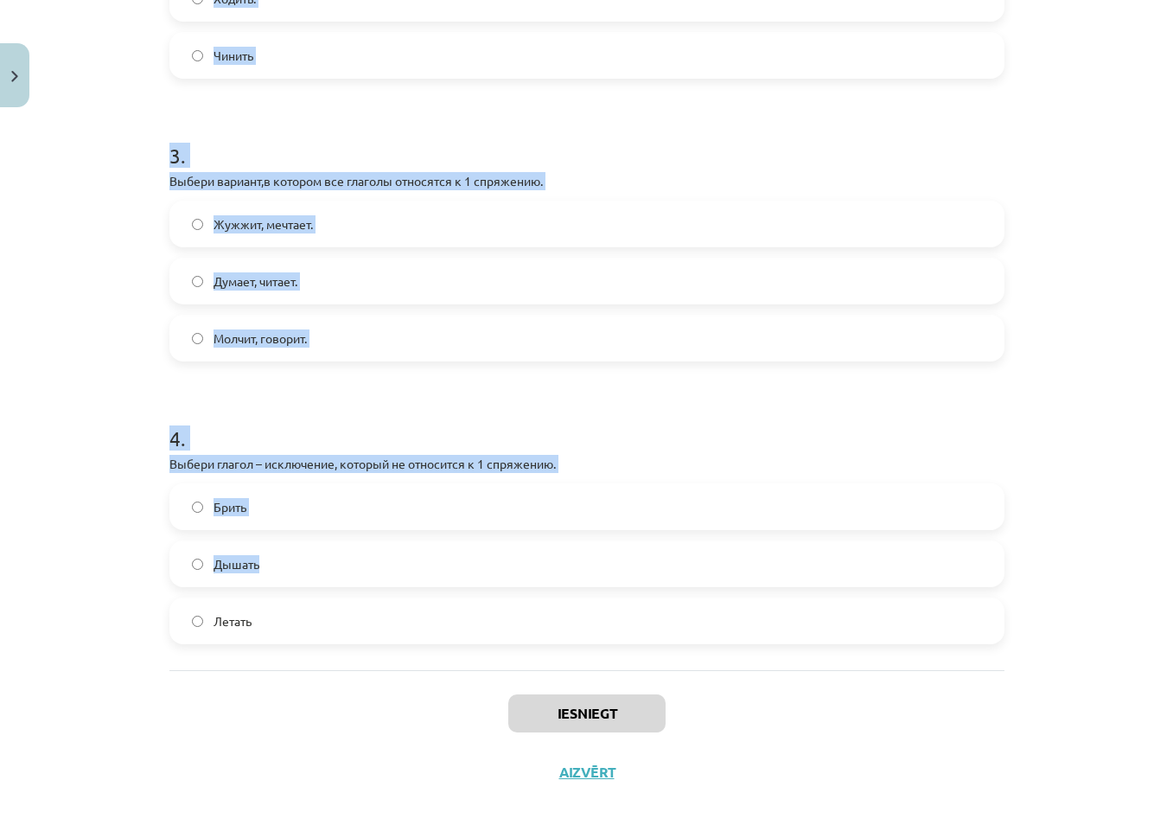
scroll to position [816, 0]
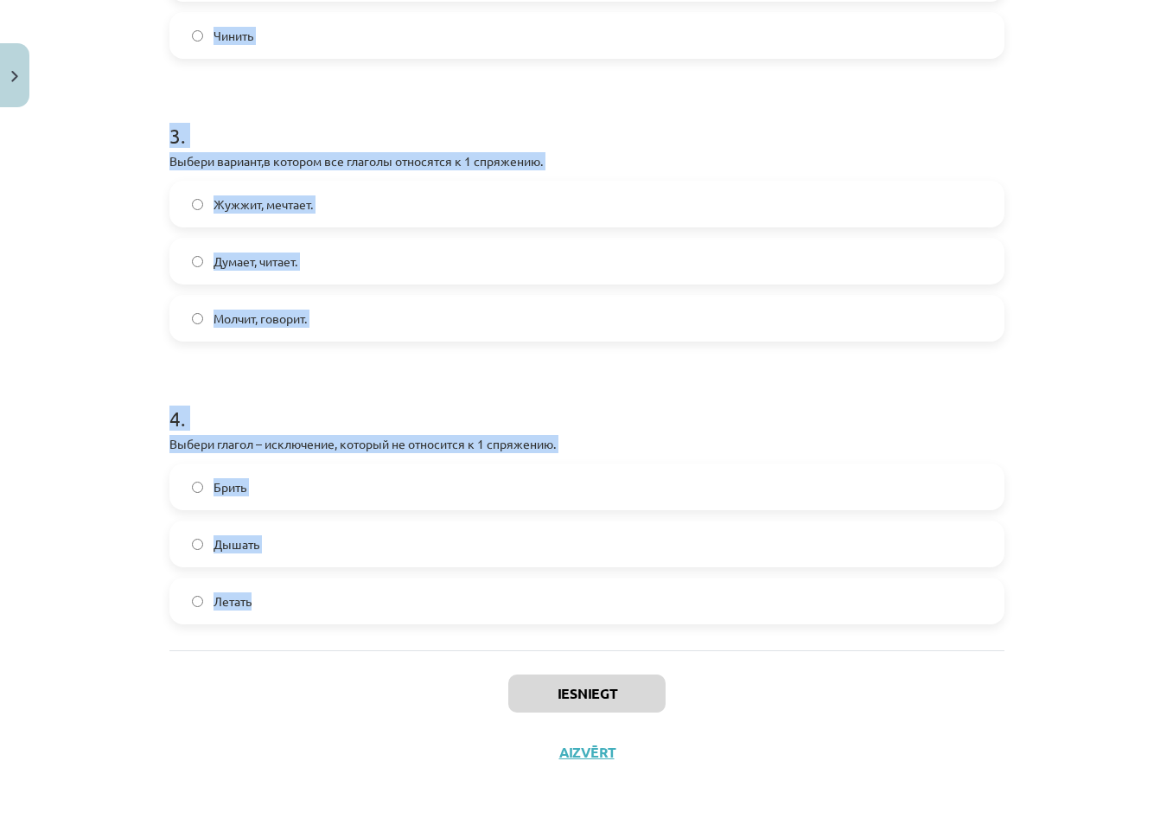
drag, startPoint x: 160, startPoint y: 286, endPoint x: 291, endPoint y: 583, distance: 324.1
click at [291, 583] on div "7 XP Saņemsi Grūts 344 pilda Apraksts Uzdevums Palīdzība 1 . Выбери вариант с г…" at bounding box center [587, 40] width 856 height 1483
copy form "Выбери вариант с глаголами во 2 спряжении. Молчит, говорит. Жужжит, мечтает. Ду…"
click at [105, 277] on div "Mācību tēma: Krievu valodas b1 - 11. klases 1.ieskaites mācību materiāls #10 📖 …" at bounding box center [586, 412] width 1173 height 825
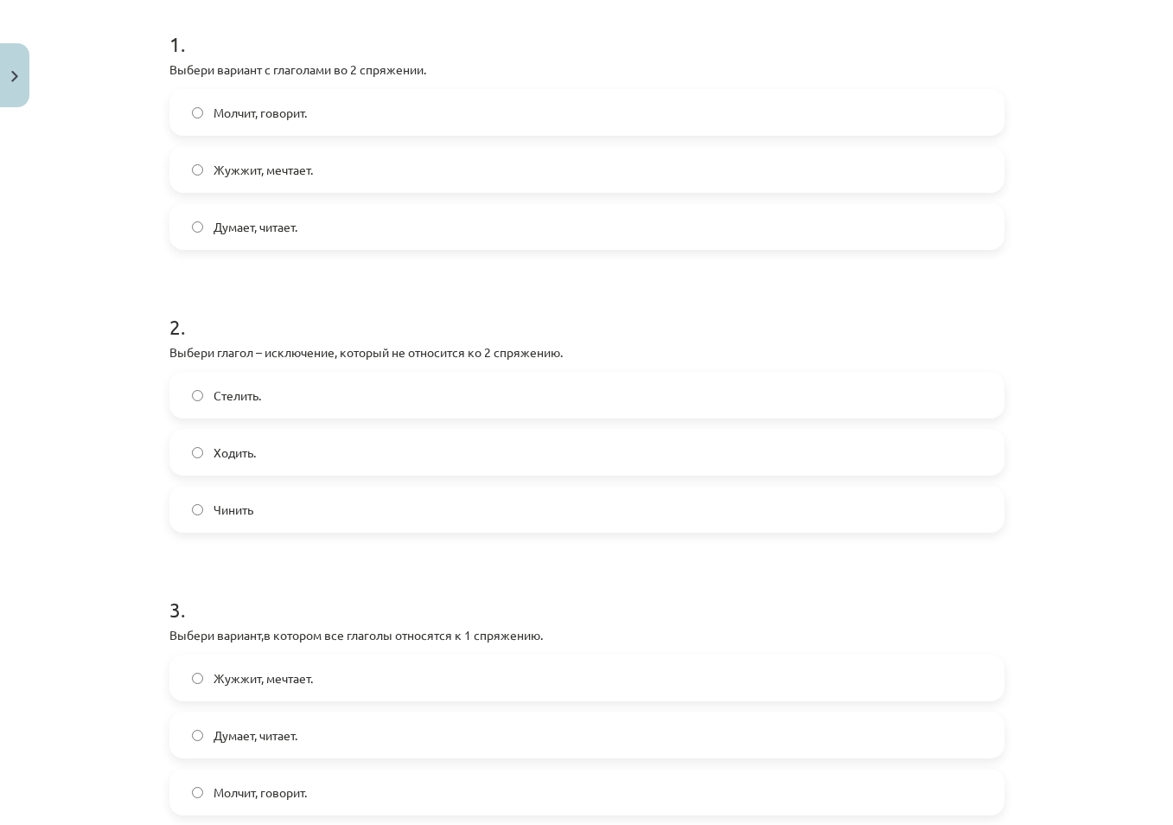
scroll to position [125, 0]
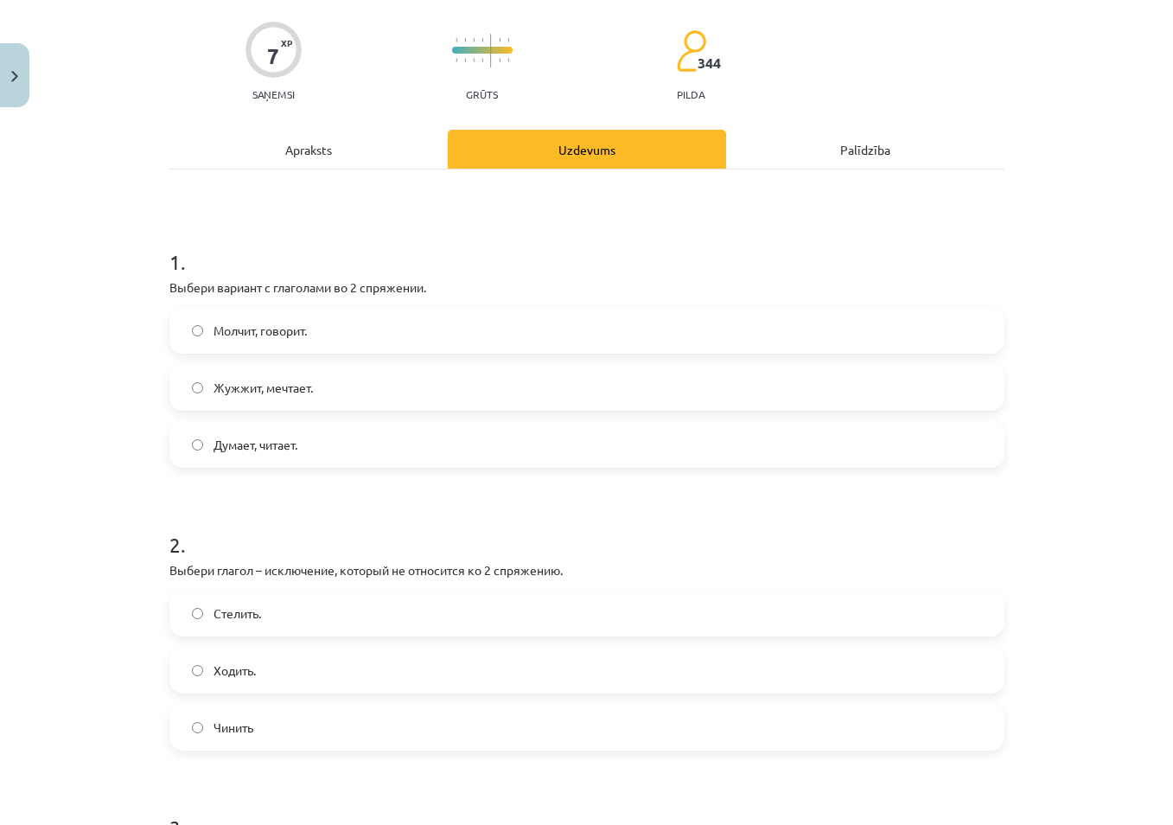
click at [286, 330] on span "Молчит, говорит." at bounding box center [260, 331] width 93 height 18
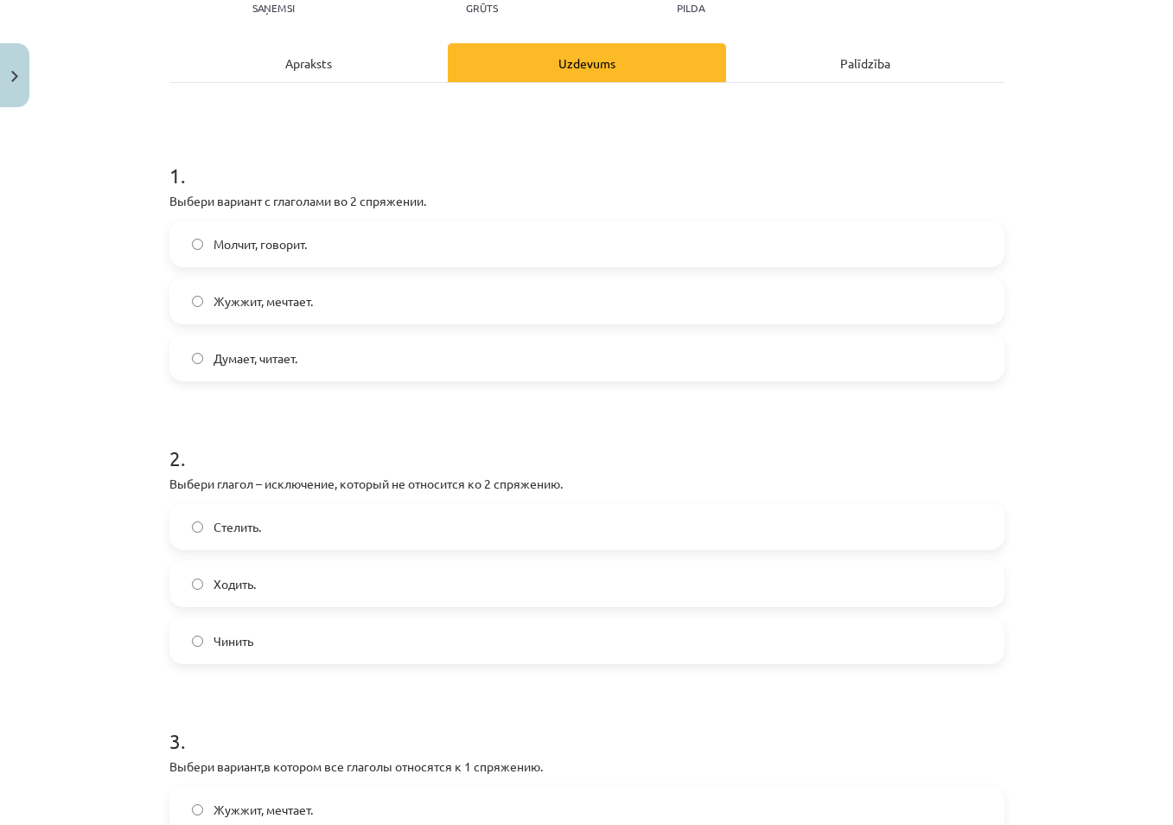
click at [196, 581] on label "Ходить." at bounding box center [587, 583] width 832 height 43
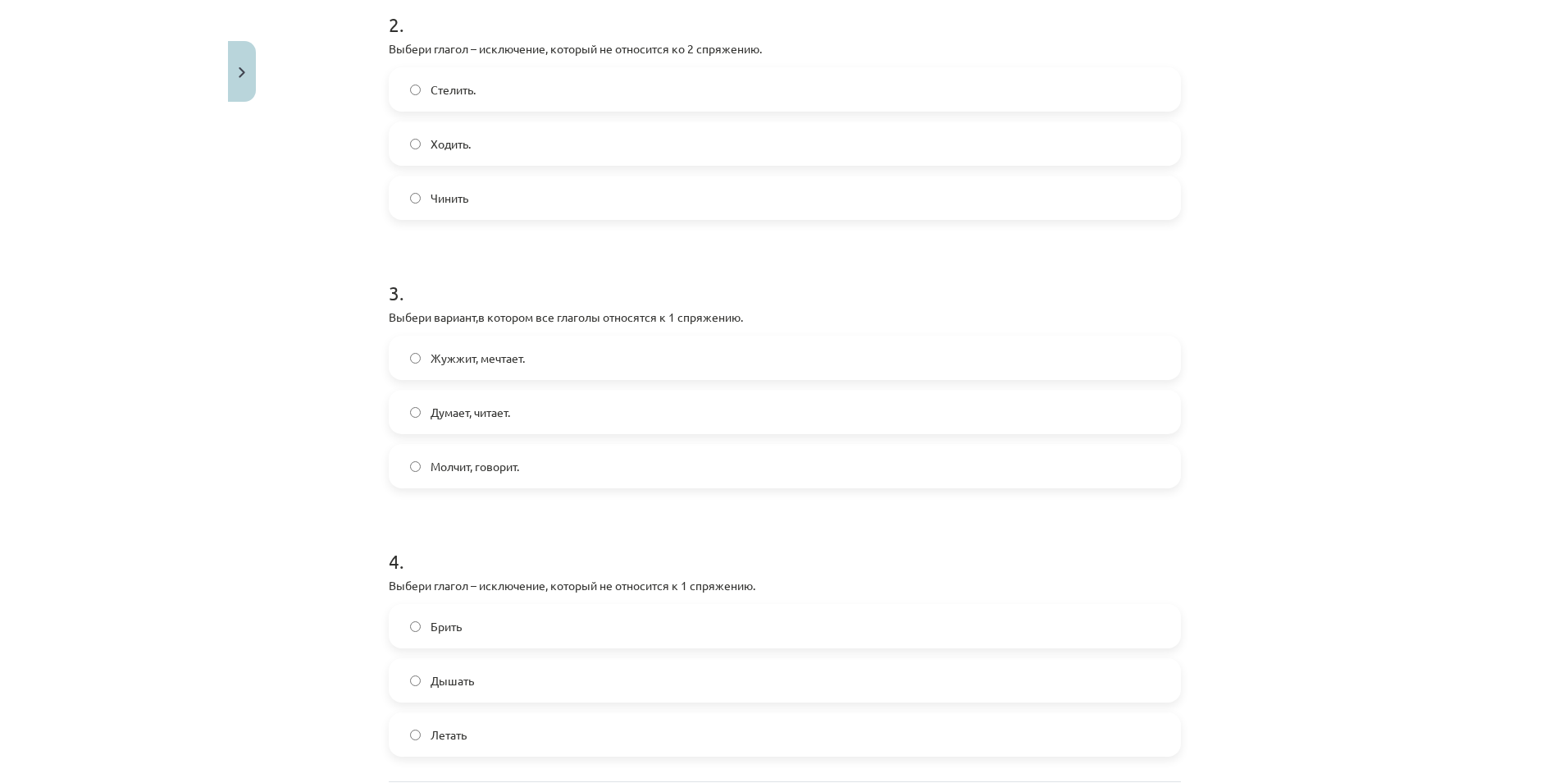
scroll to position [693, 0]
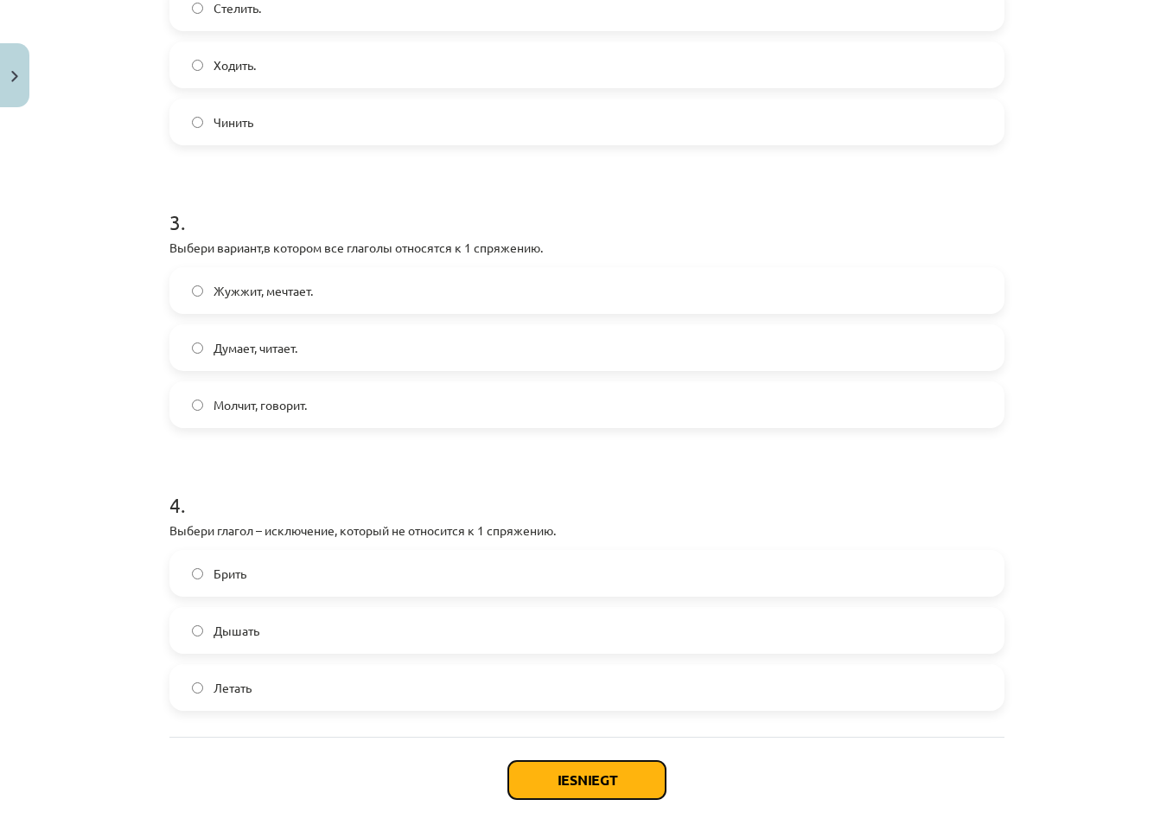
click at [590, 772] on button "Iesniegt" at bounding box center [586, 780] width 157 height 38
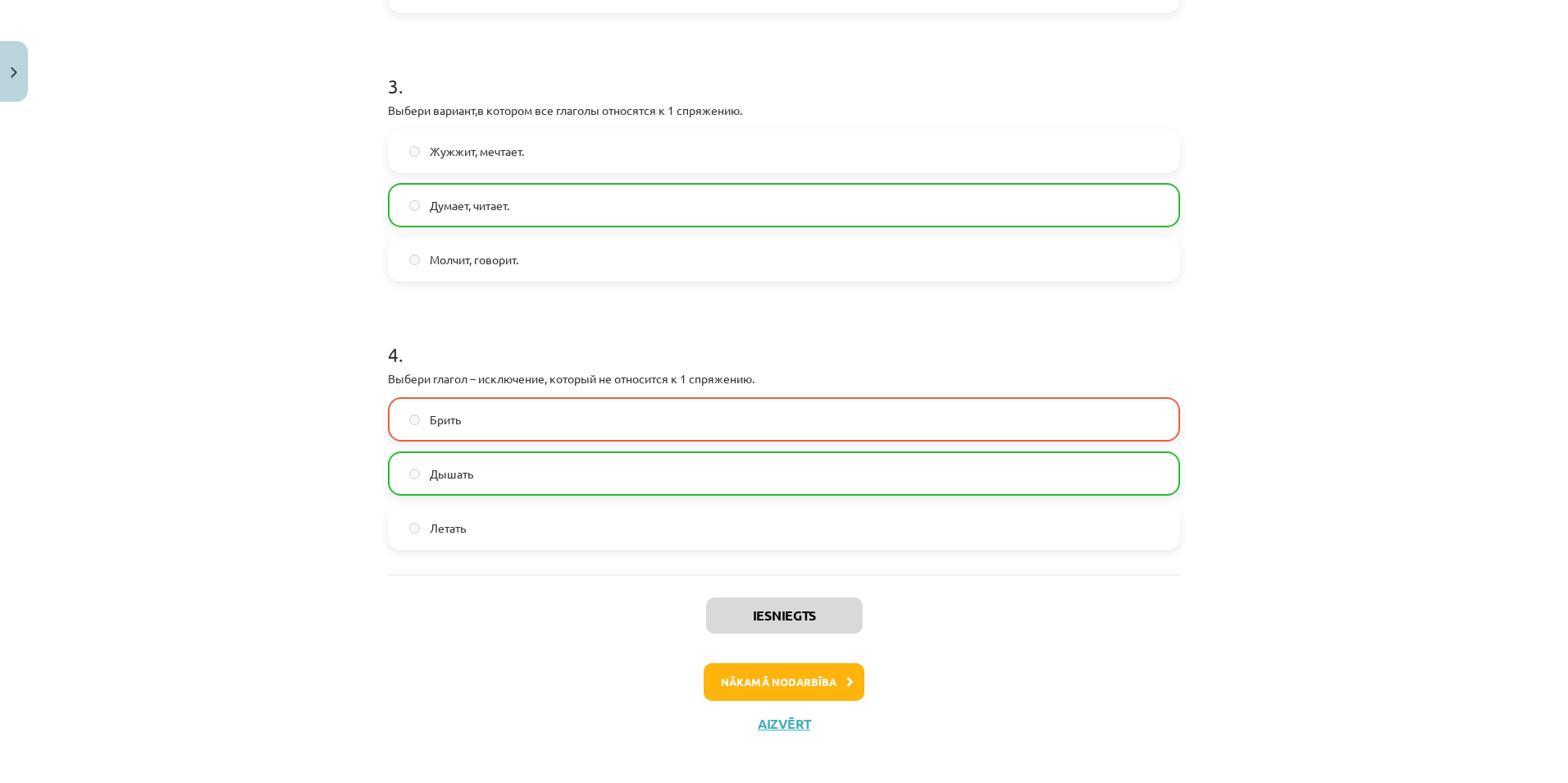
scroll to position [828, 0]
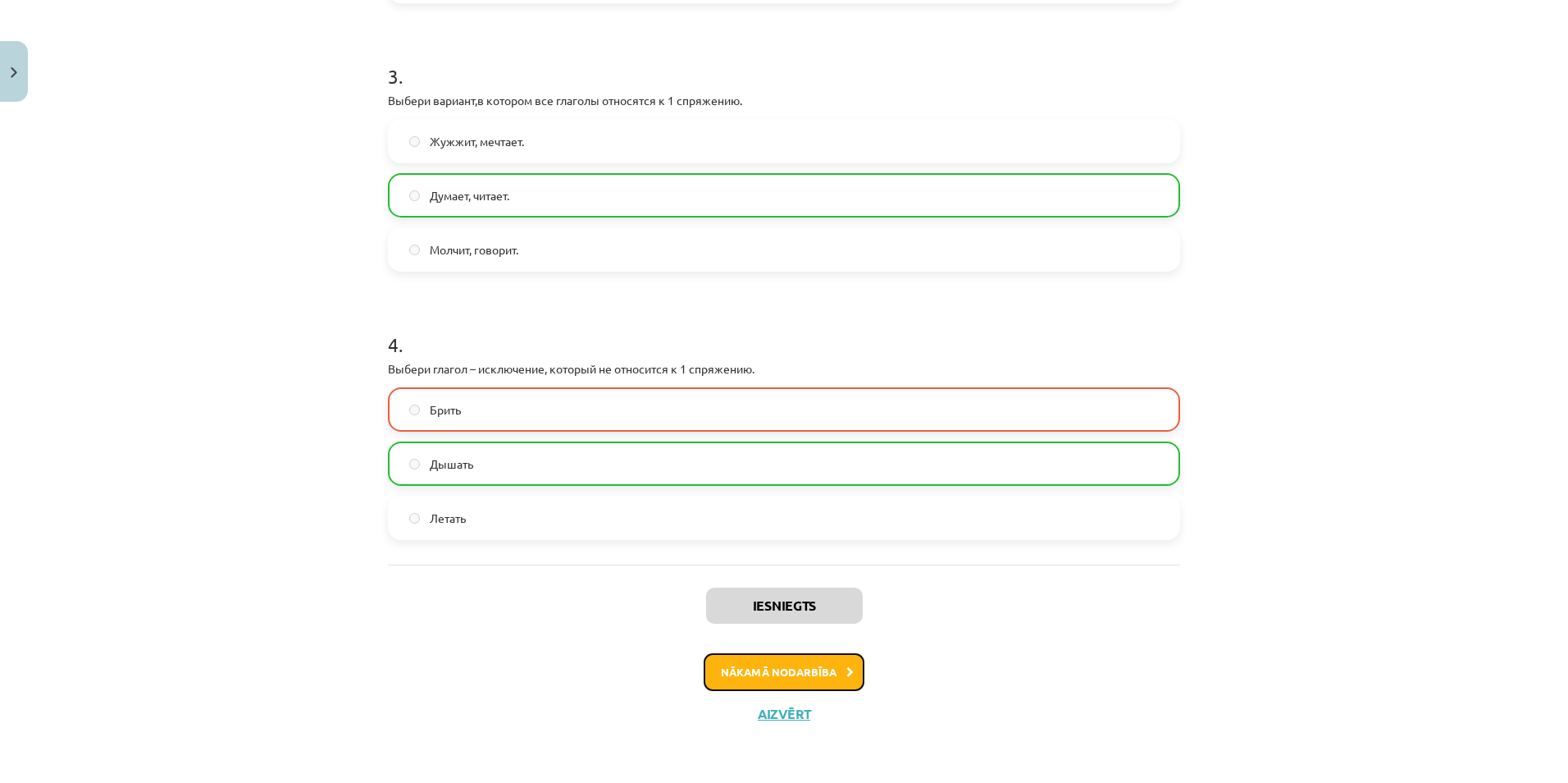
click at [800, 676] on button "Nākamā nodarbība" at bounding box center [784, 672] width 160 height 38
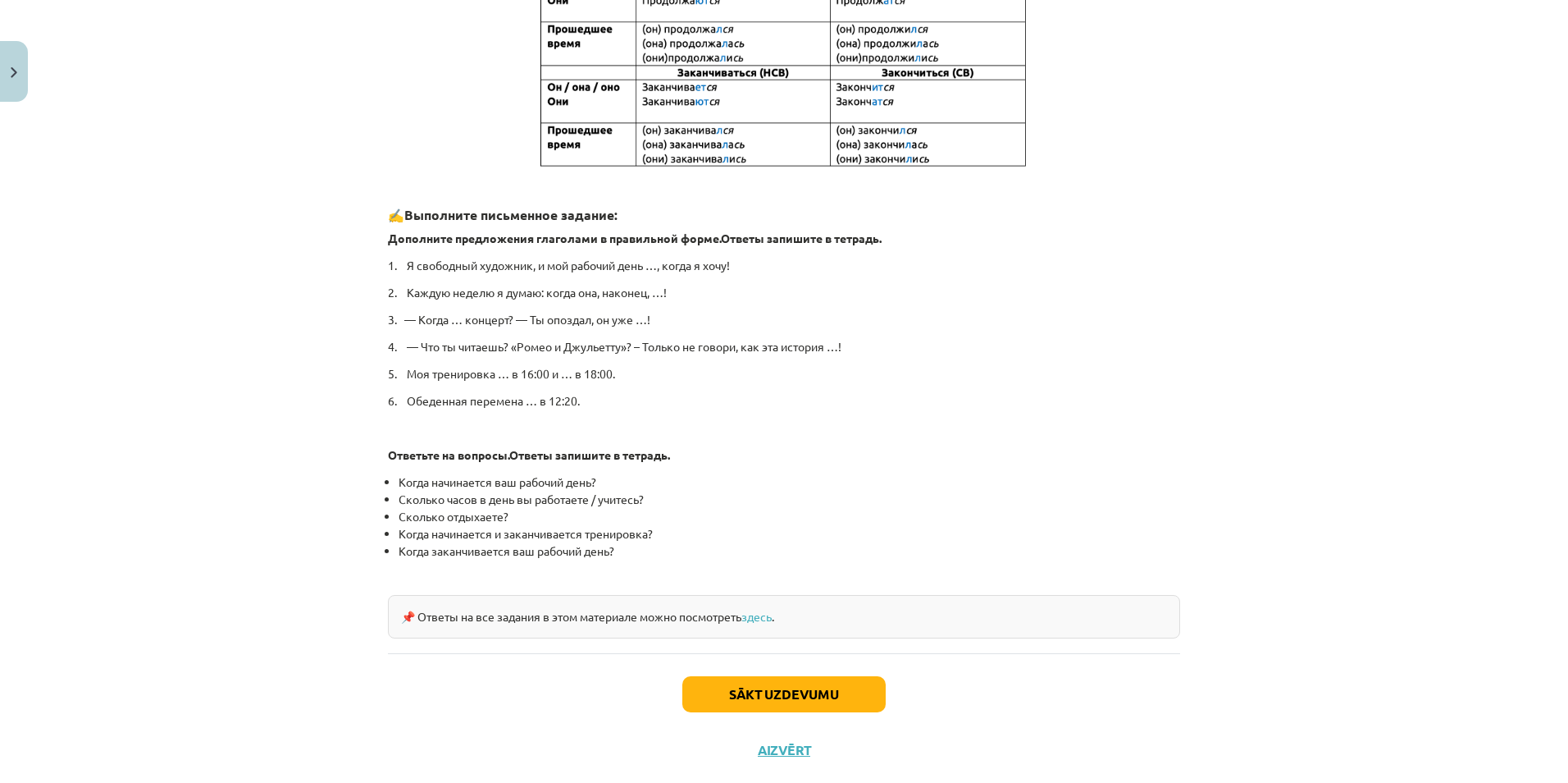
scroll to position [676, 0]
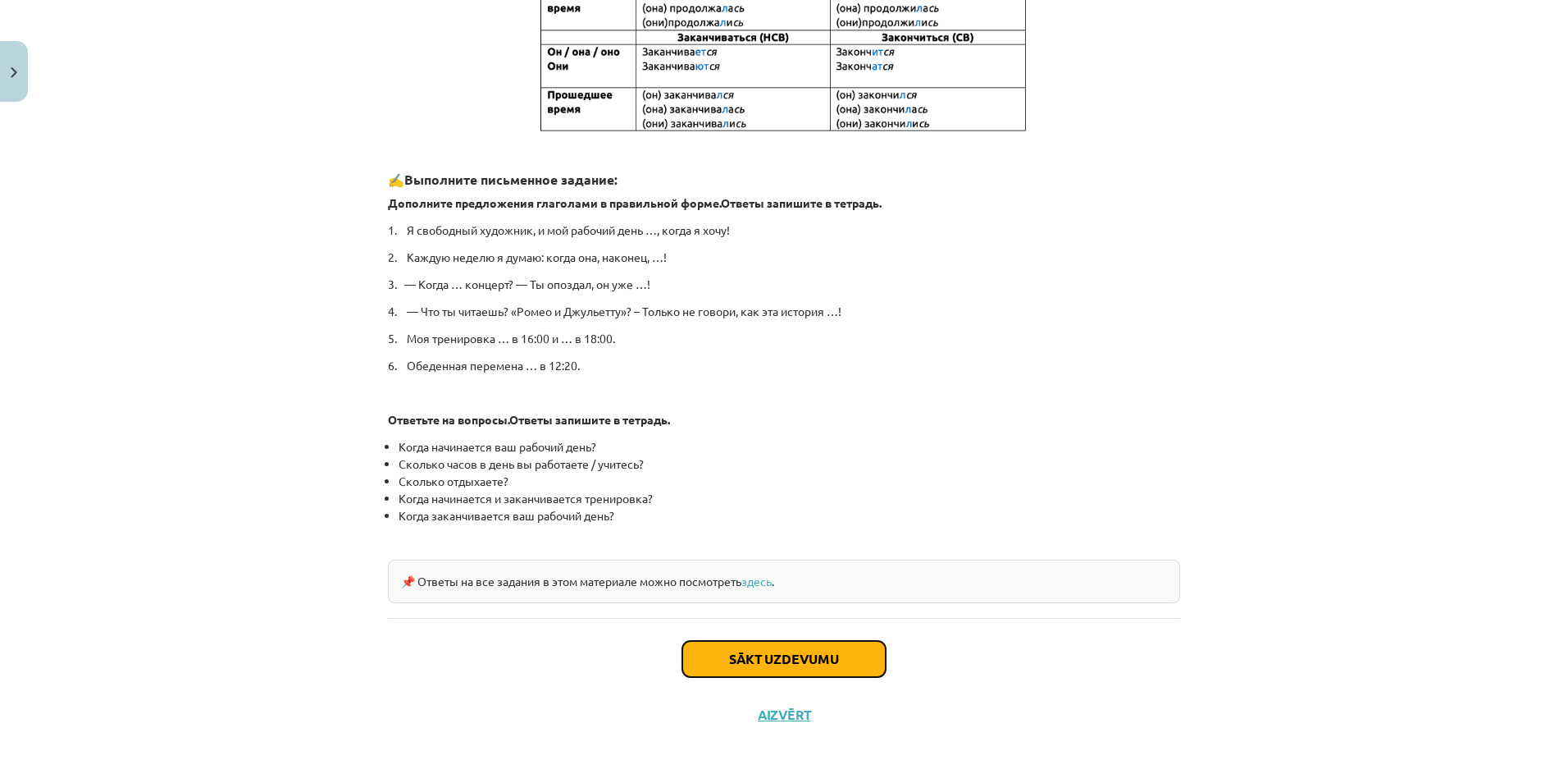
click at [769, 657] on button "Sākt uzdevumu" at bounding box center [784, 659] width 203 height 36
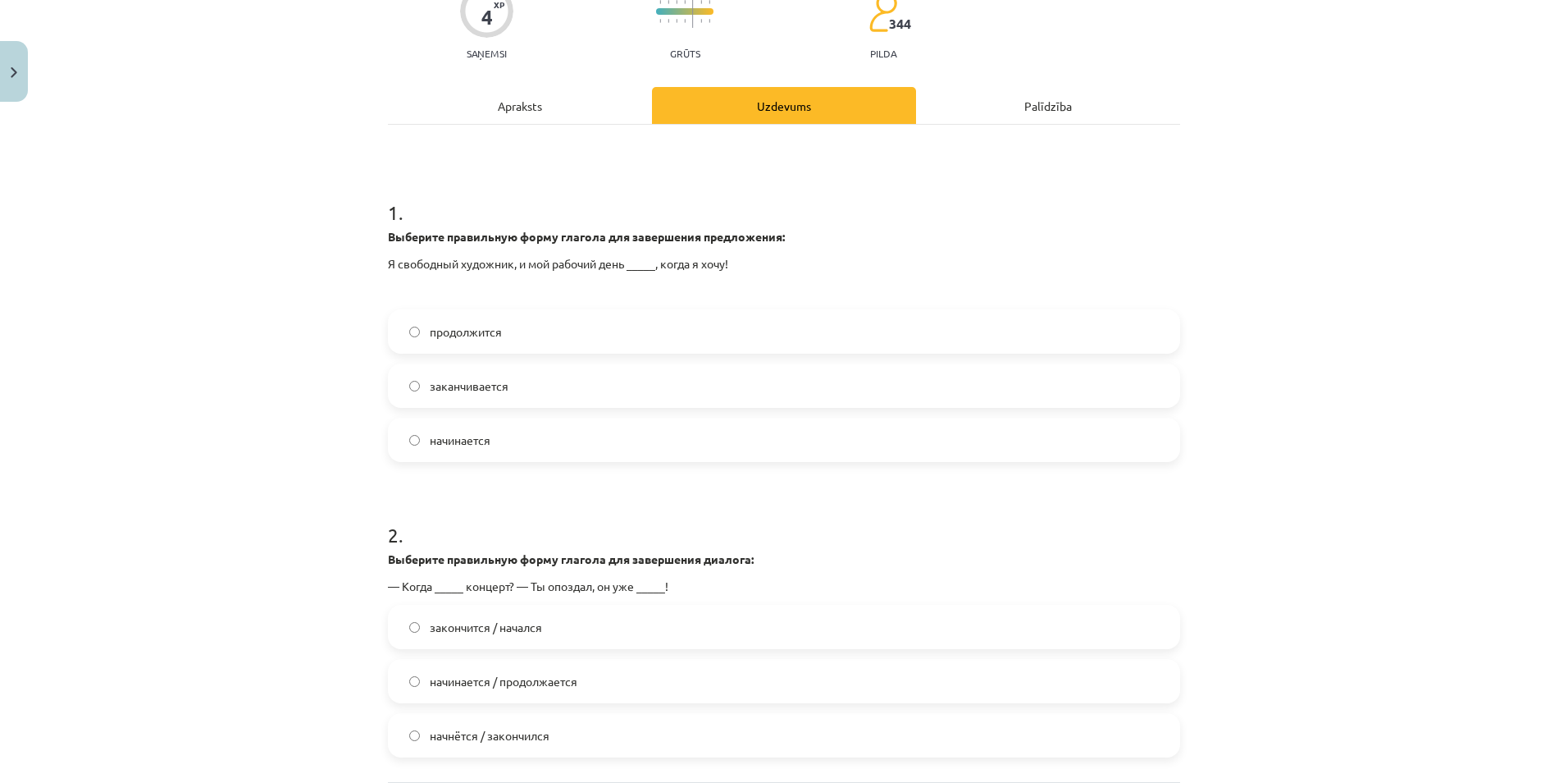
scroll to position [205, 0]
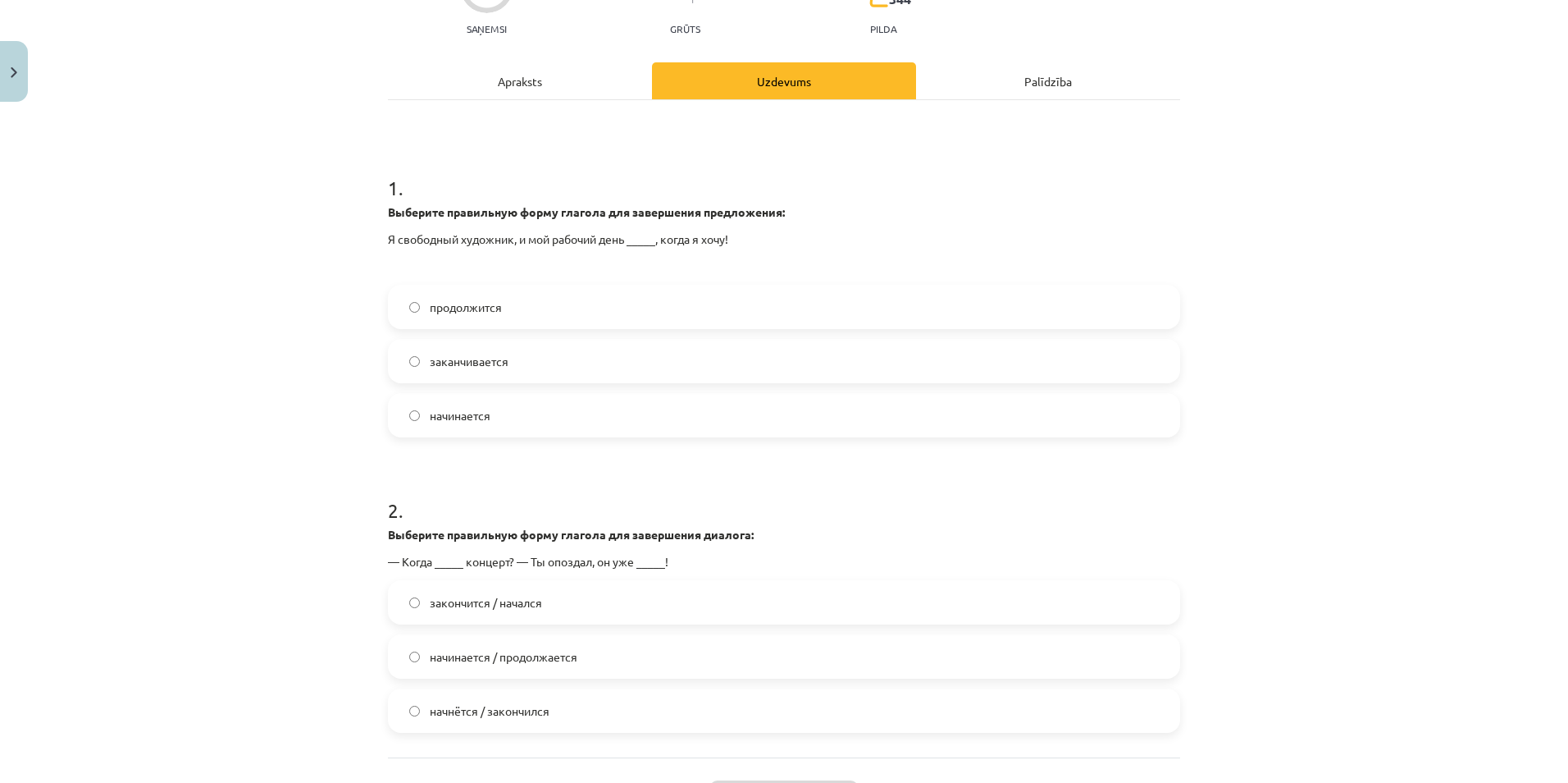
click at [482, 410] on span "начинается" at bounding box center [460, 416] width 61 height 17
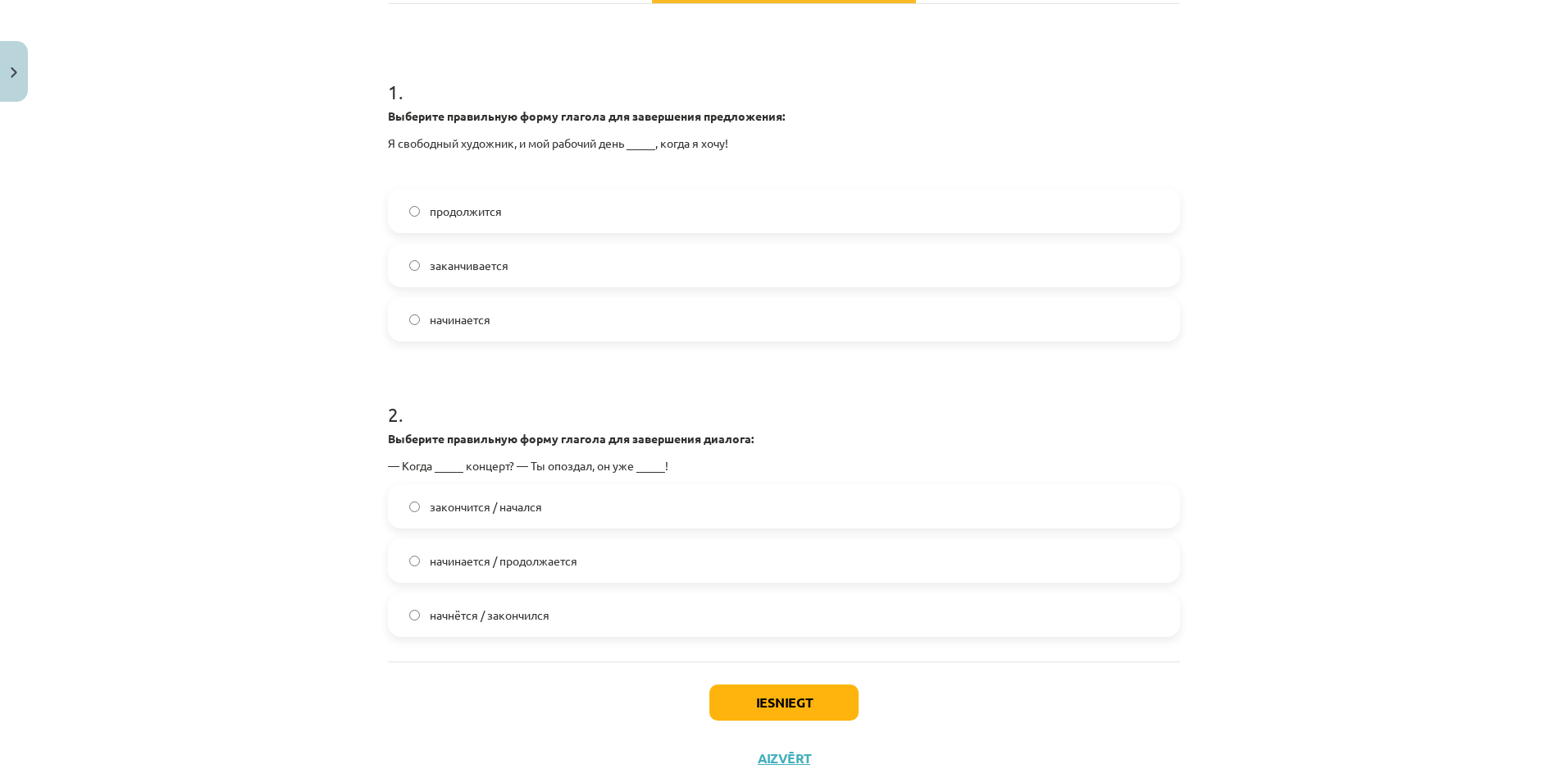
scroll to position [345, 0]
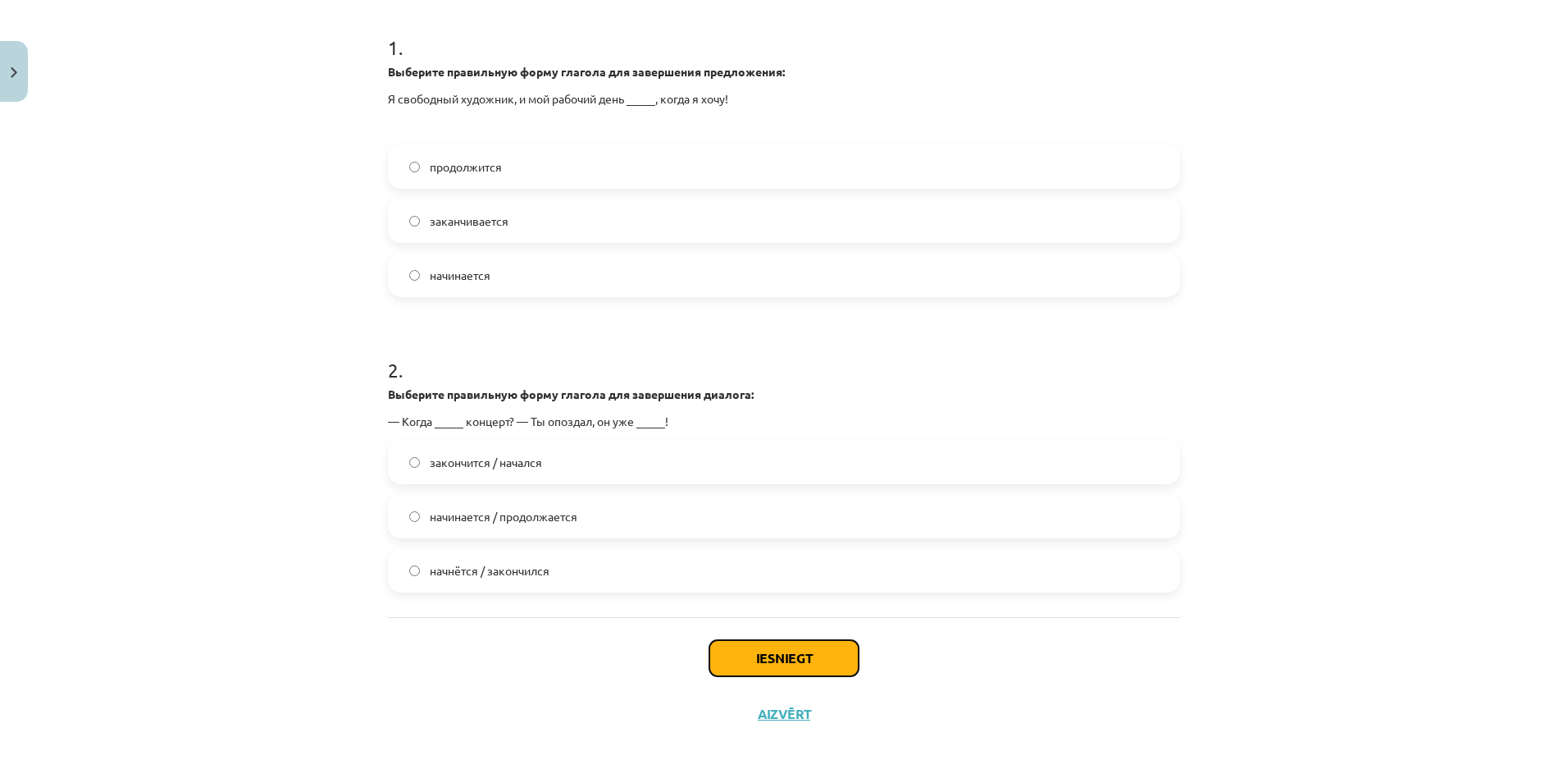
click at [779, 661] on button "Iesniegt" at bounding box center [784, 658] width 149 height 36
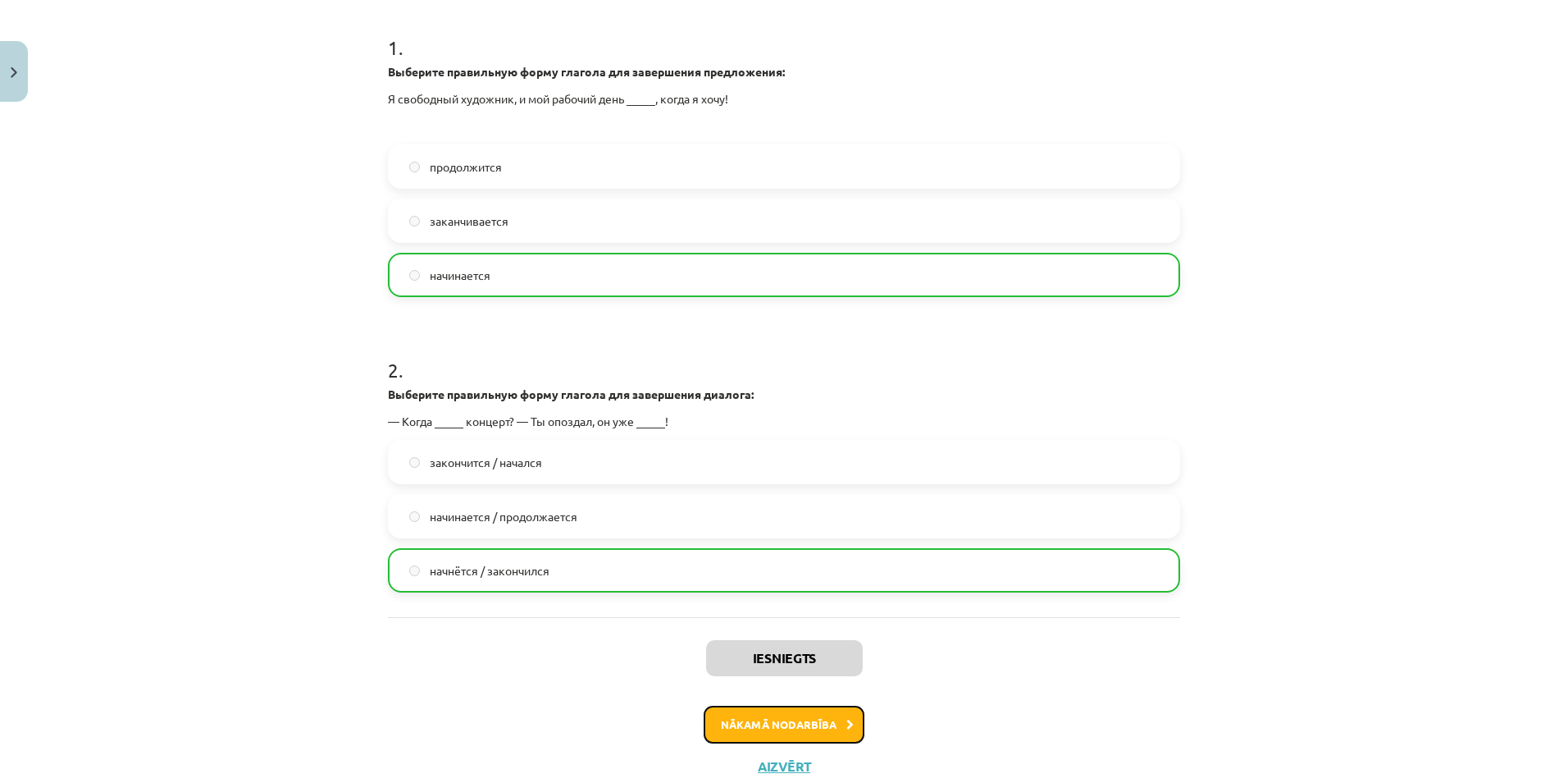
click at [804, 725] on button "Nākamā nodarbība" at bounding box center [784, 725] width 160 height 38
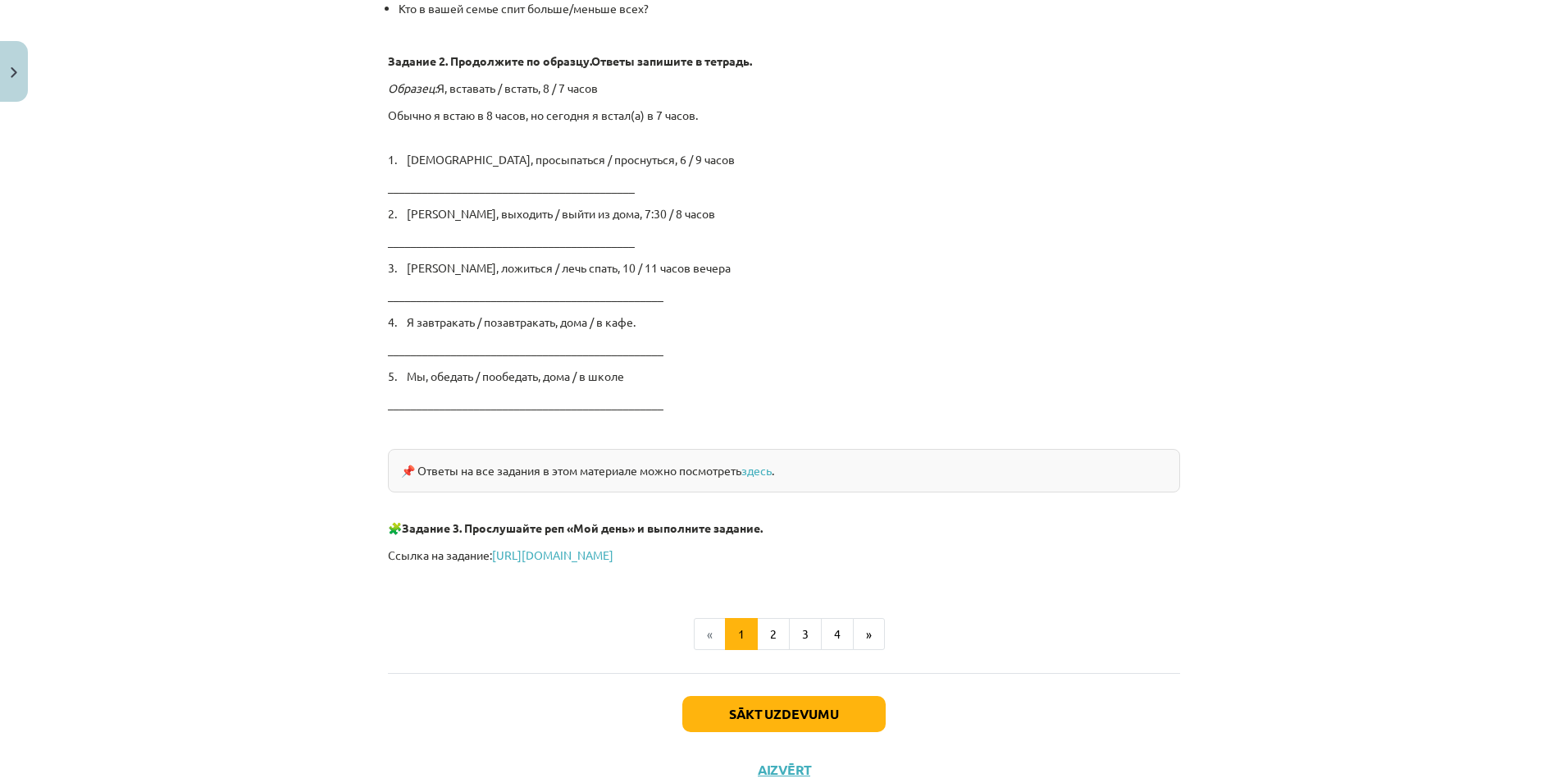
scroll to position [2585, 0]
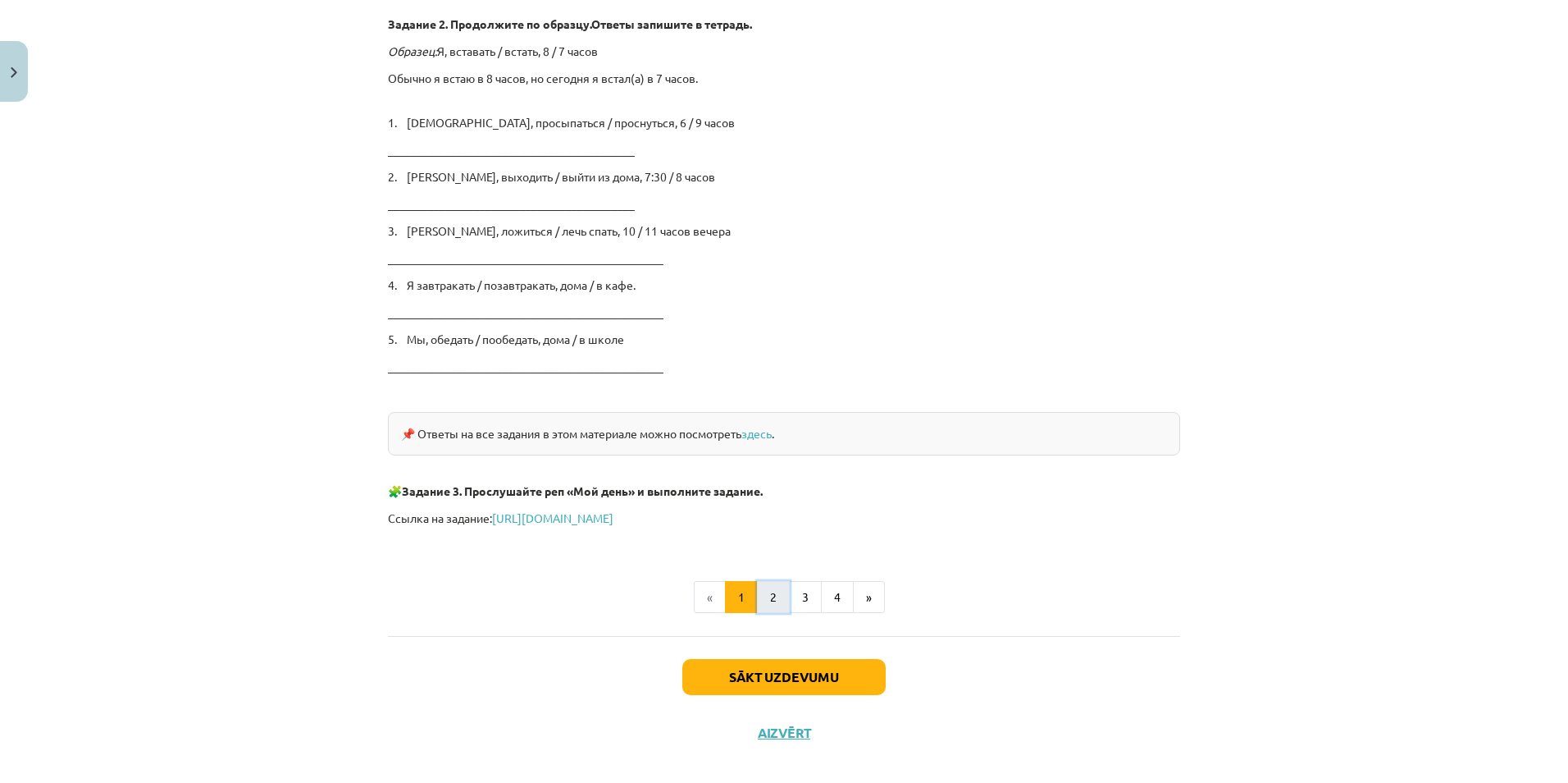
click at [757, 603] on button "2" at bounding box center [773, 597] width 33 height 33
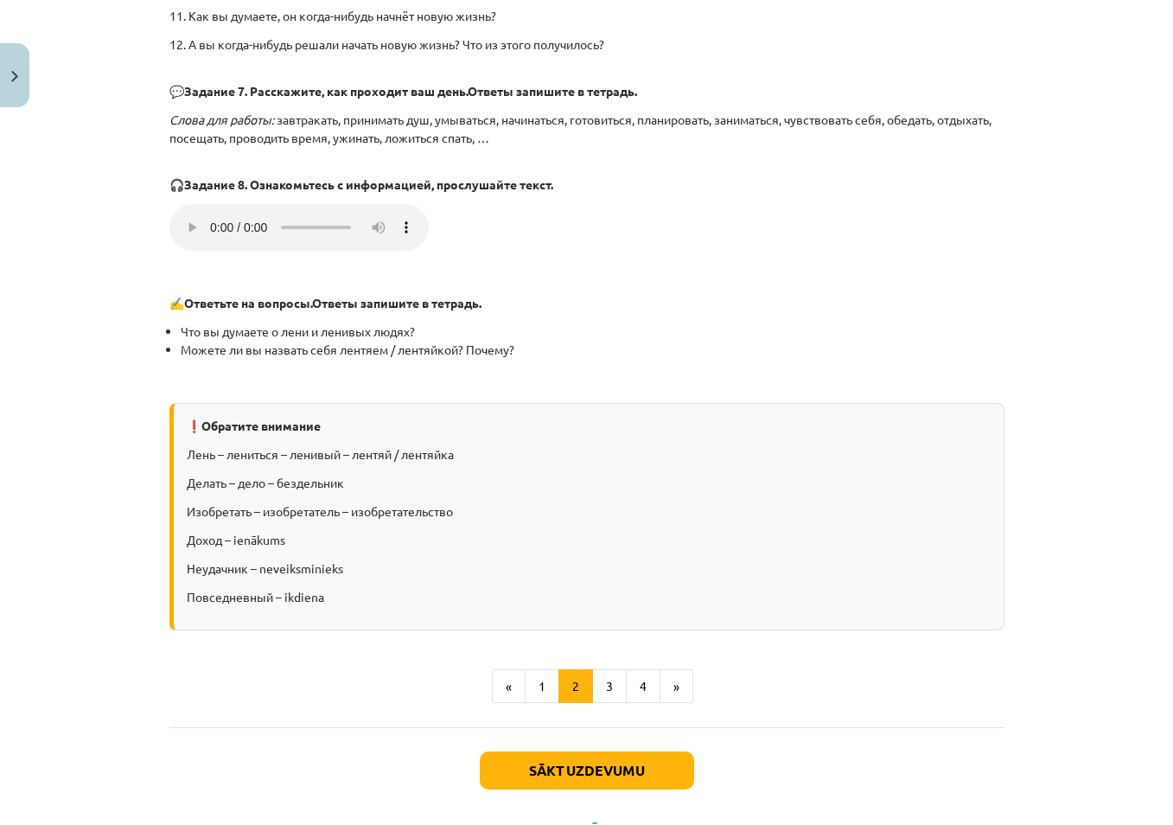
scroll to position [1488, 0]
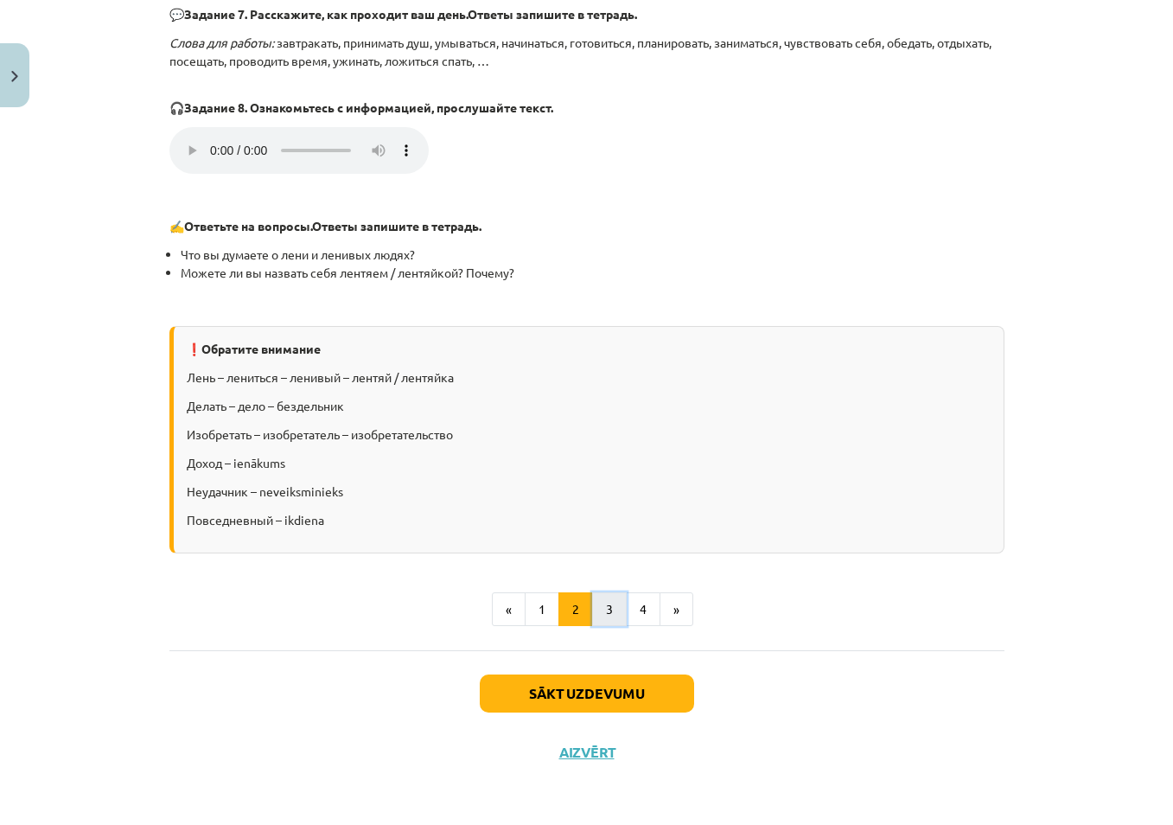
click at [609, 611] on button "3" at bounding box center [609, 609] width 35 height 35
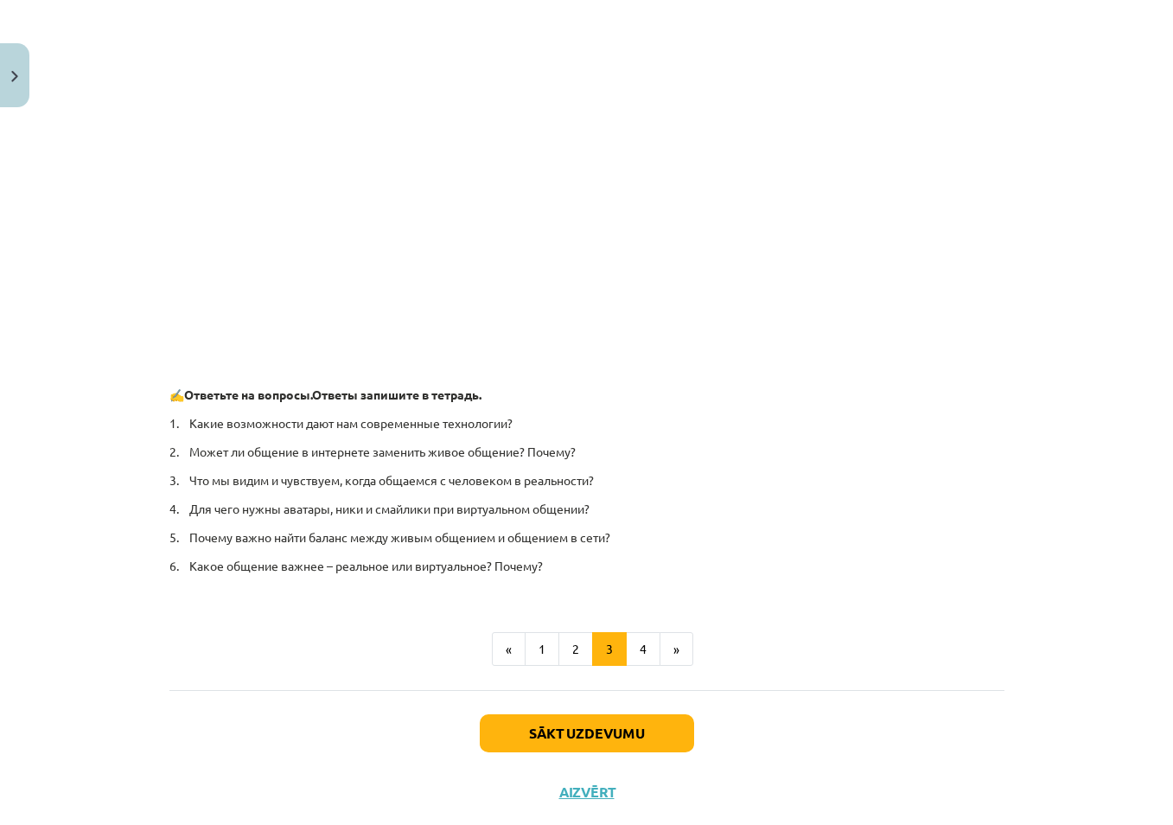
scroll to position [1019, 0]
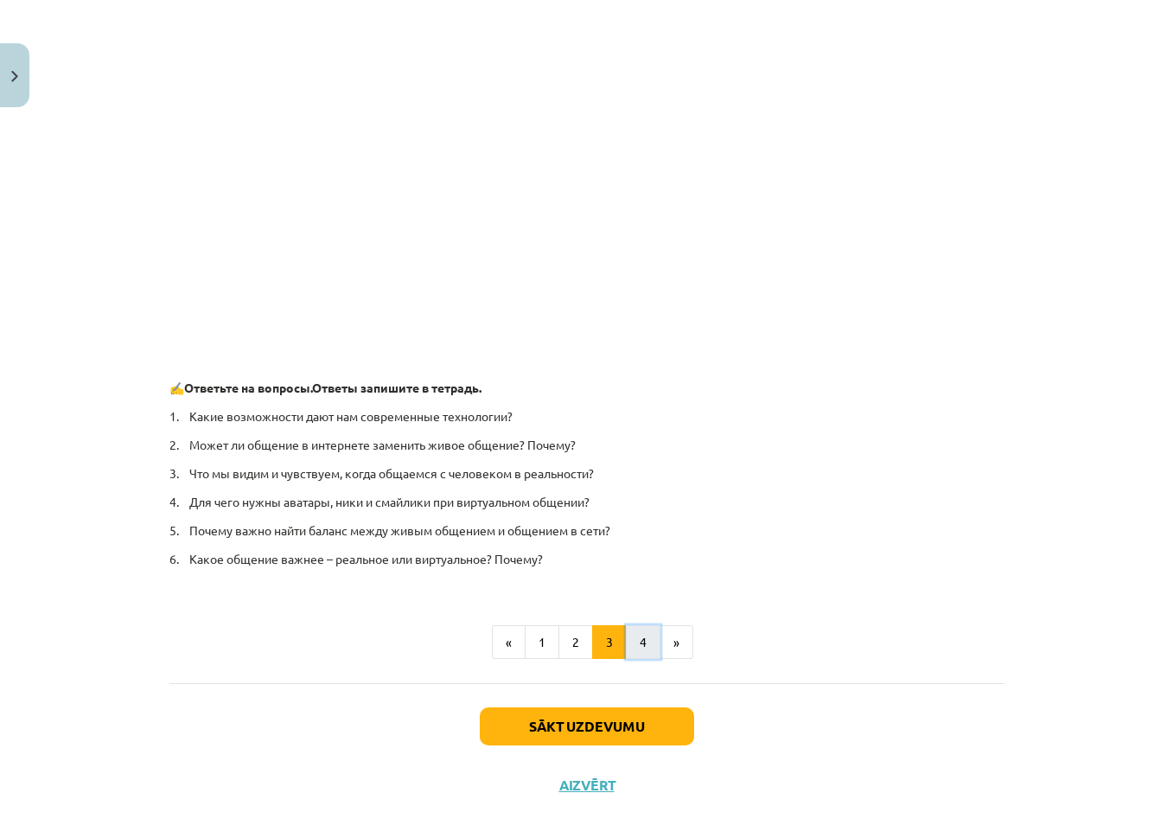
click at [636, 642] on button "4" at bounding box center [643, 642] width 35 height 35
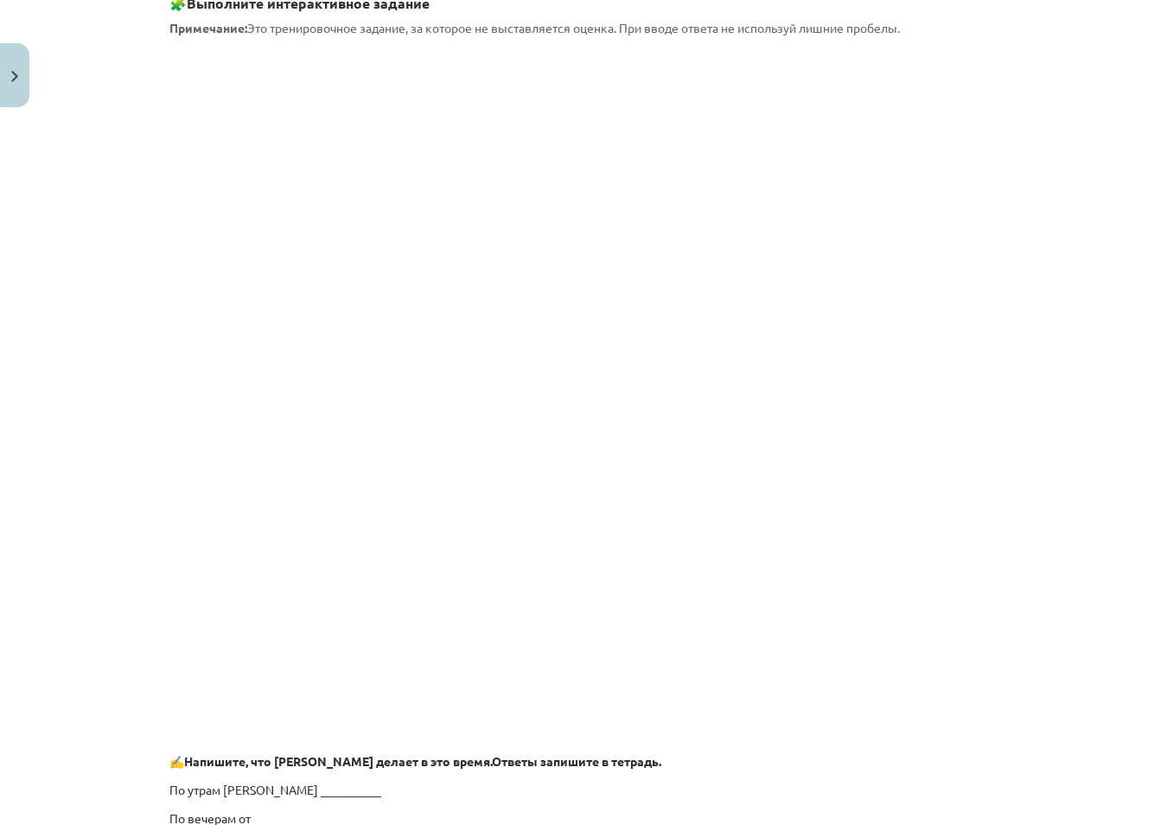
scroll to position [318, 0]
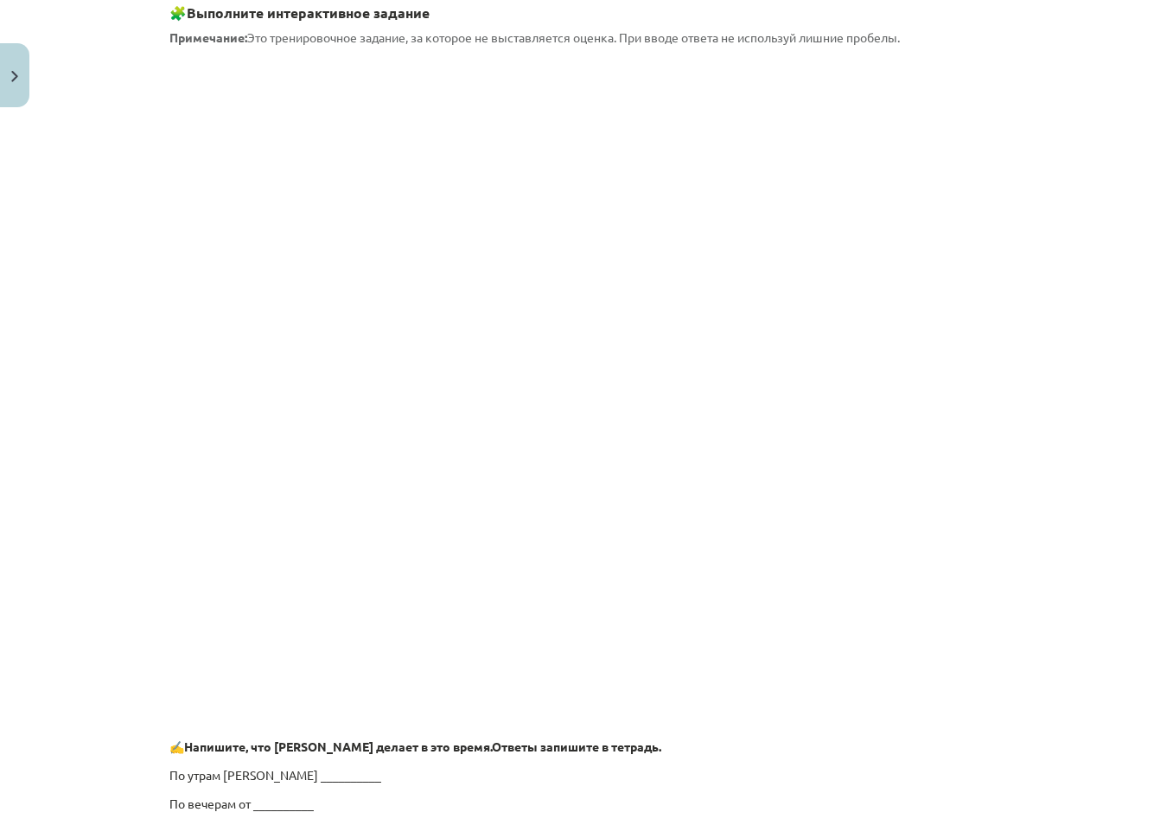
click at [16, 527] on div "Mācību tēma: Krievu valodas b1 - 11. klases 1.ieskaites mācību materiāls #12 ⏰ …" at bounding box center [586, 412] width 1173 height 825
click at [1071, 536] on div "Mācību tēma: Krievu valodas b1 - 11. klases 1.ieskaites mācību materiāls #12 ⏰ …" at bounding box center [586, 412] width 1173 height 825
click at [63, 212] on div "Mācību tēma: Krievu valodas b1 - 11. klases 1.ieskaites mācību materiāls #12 ⏰ …" at bounding box center [586, 412] width 1173 height 825
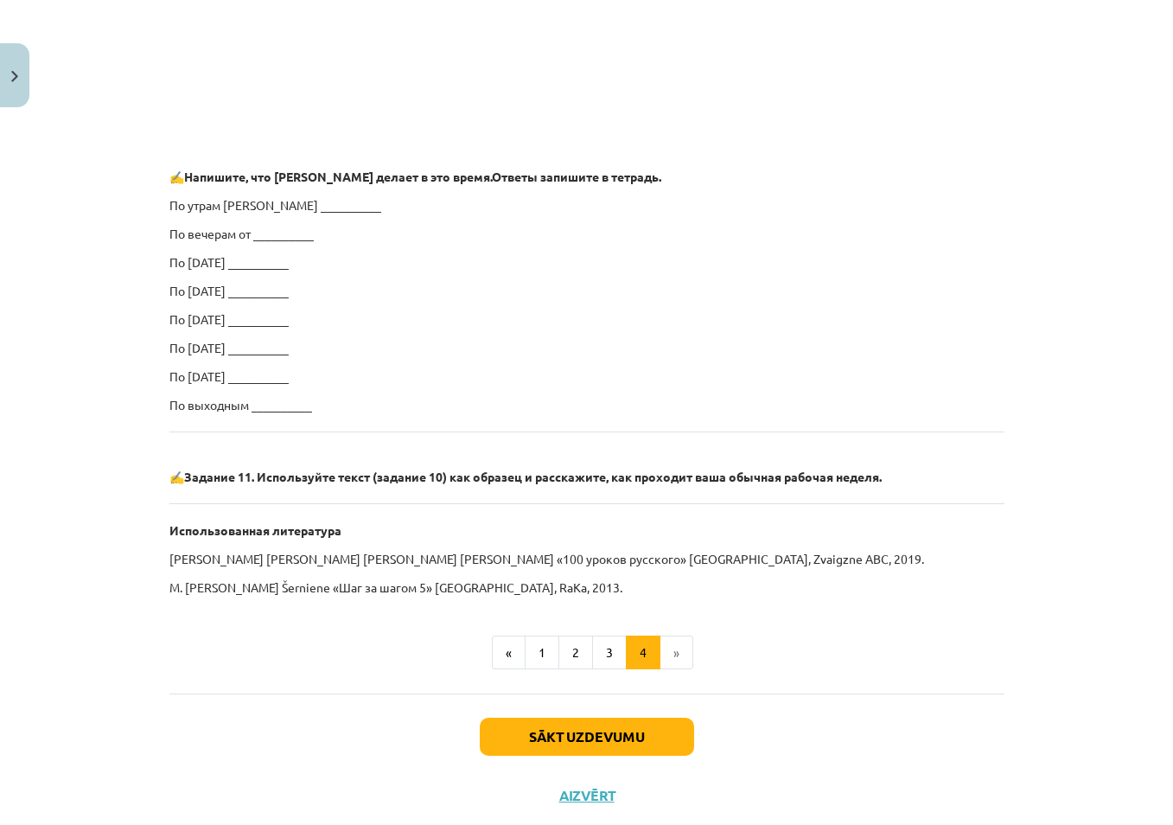
scroll to position [933, 0]
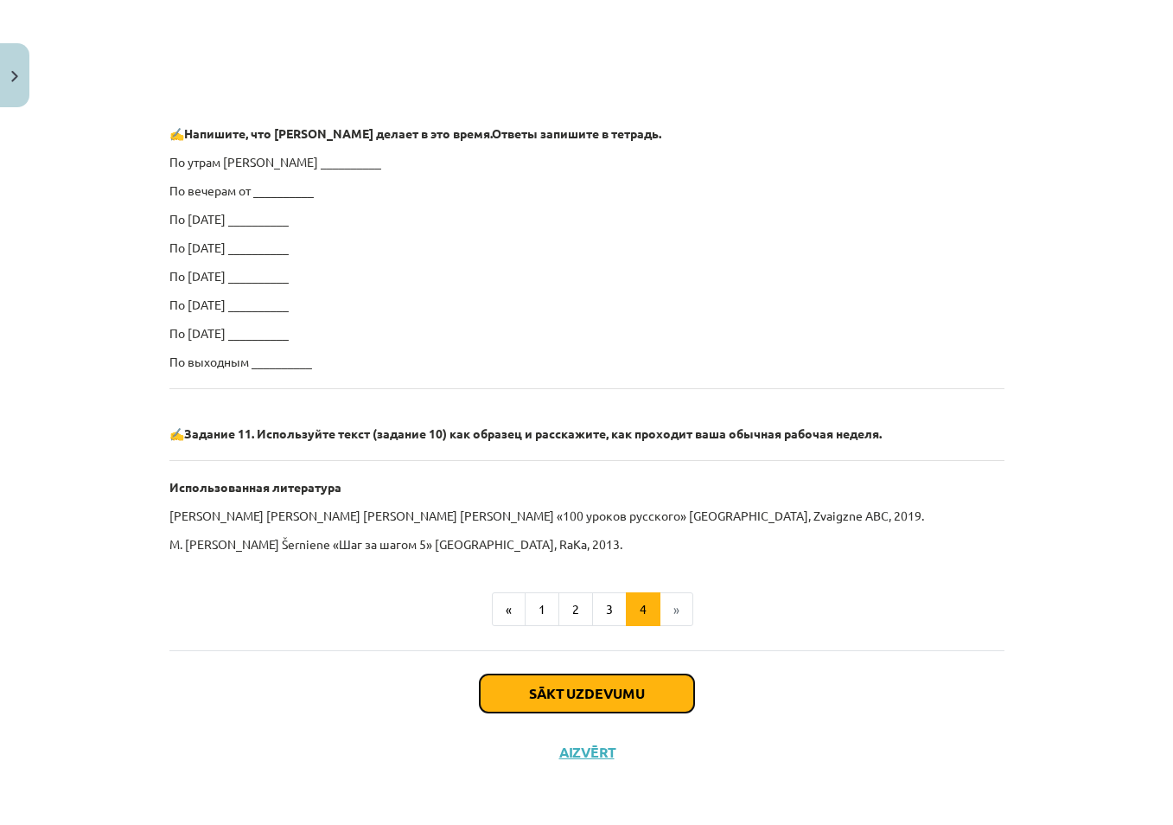
click at [574, 688] on button "Sākt uzdevumu" at bounding box center [587, 693] width 214 height 38
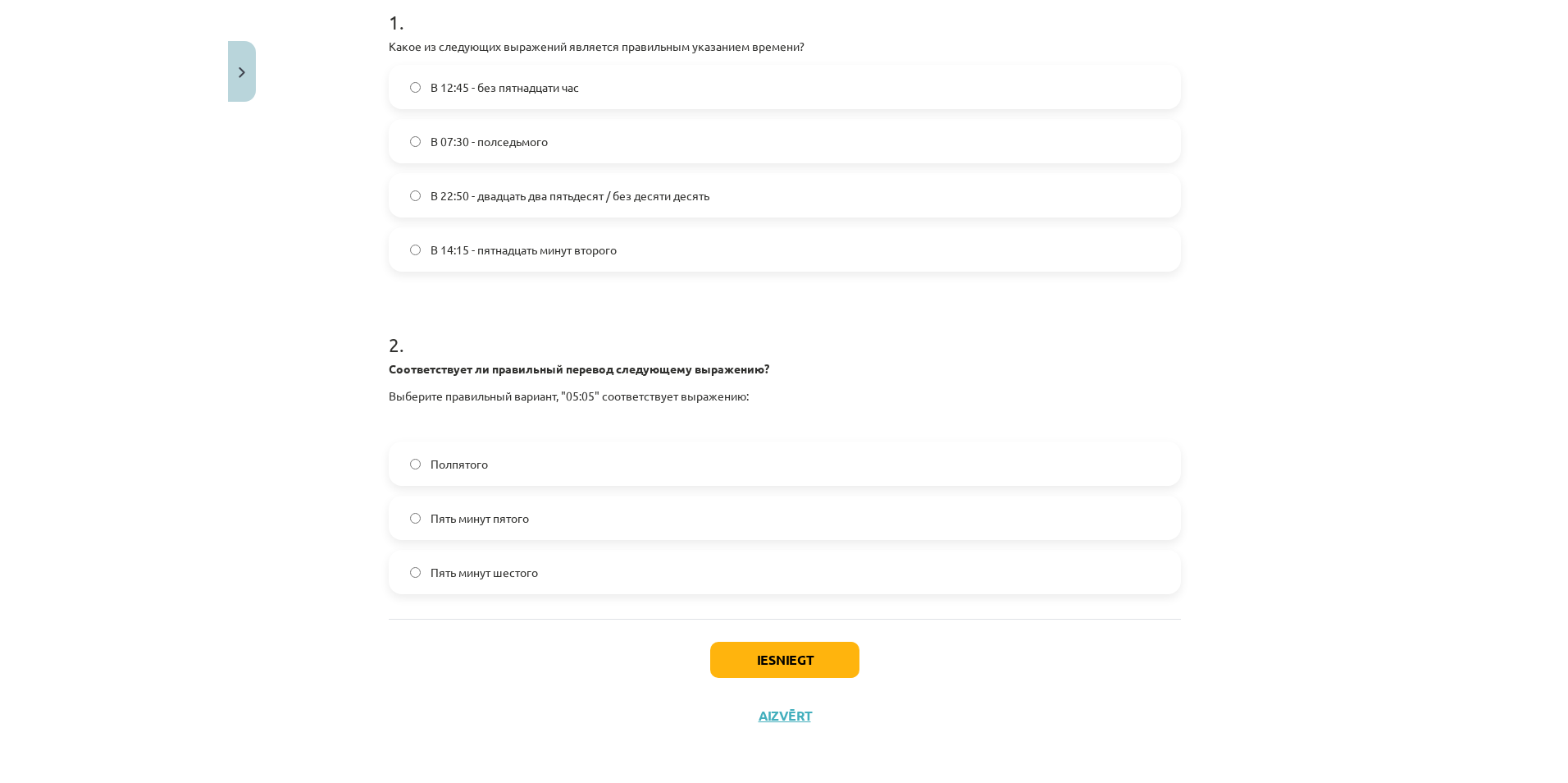
scroll to position [346, 0]
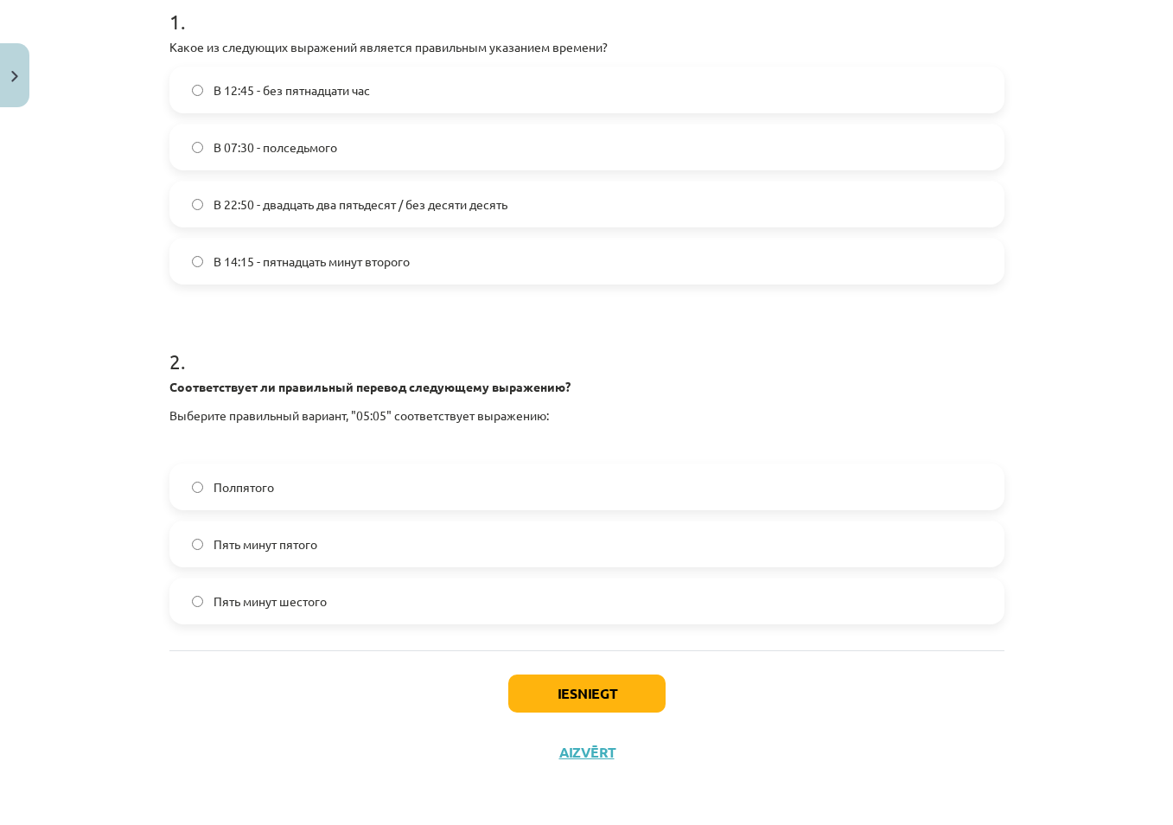
click at [311, 601] on span "Пять минут шестого" at bounding box center [270, 601] width 113 height 18
click at [600, 699] on button "Iesniegt" at bounding box center [586, 693] width 157 height 38
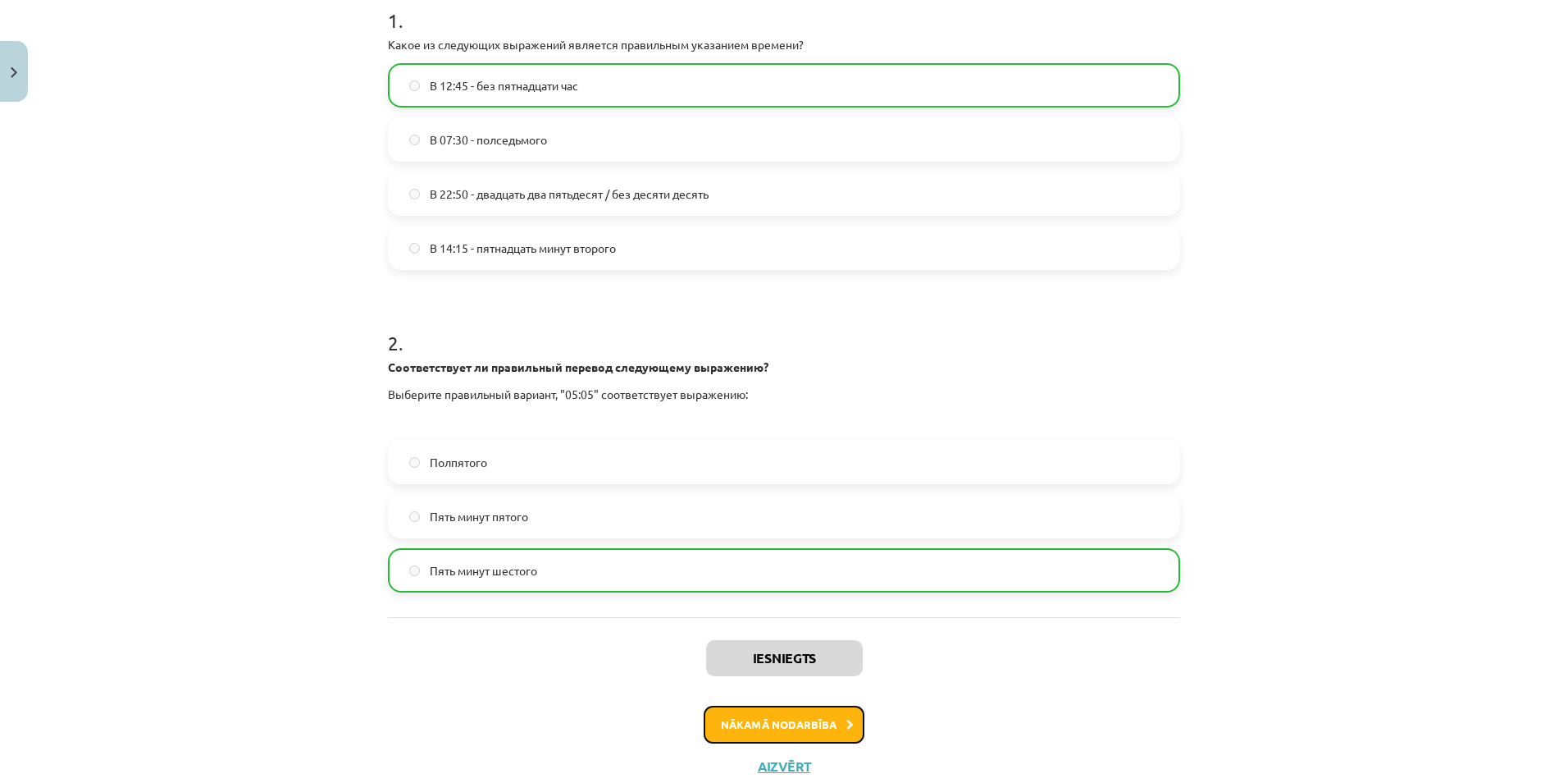
click at [789, 722] on button "Nākamā nodarbība" at bounding box center [784, 725] width 160 height 38
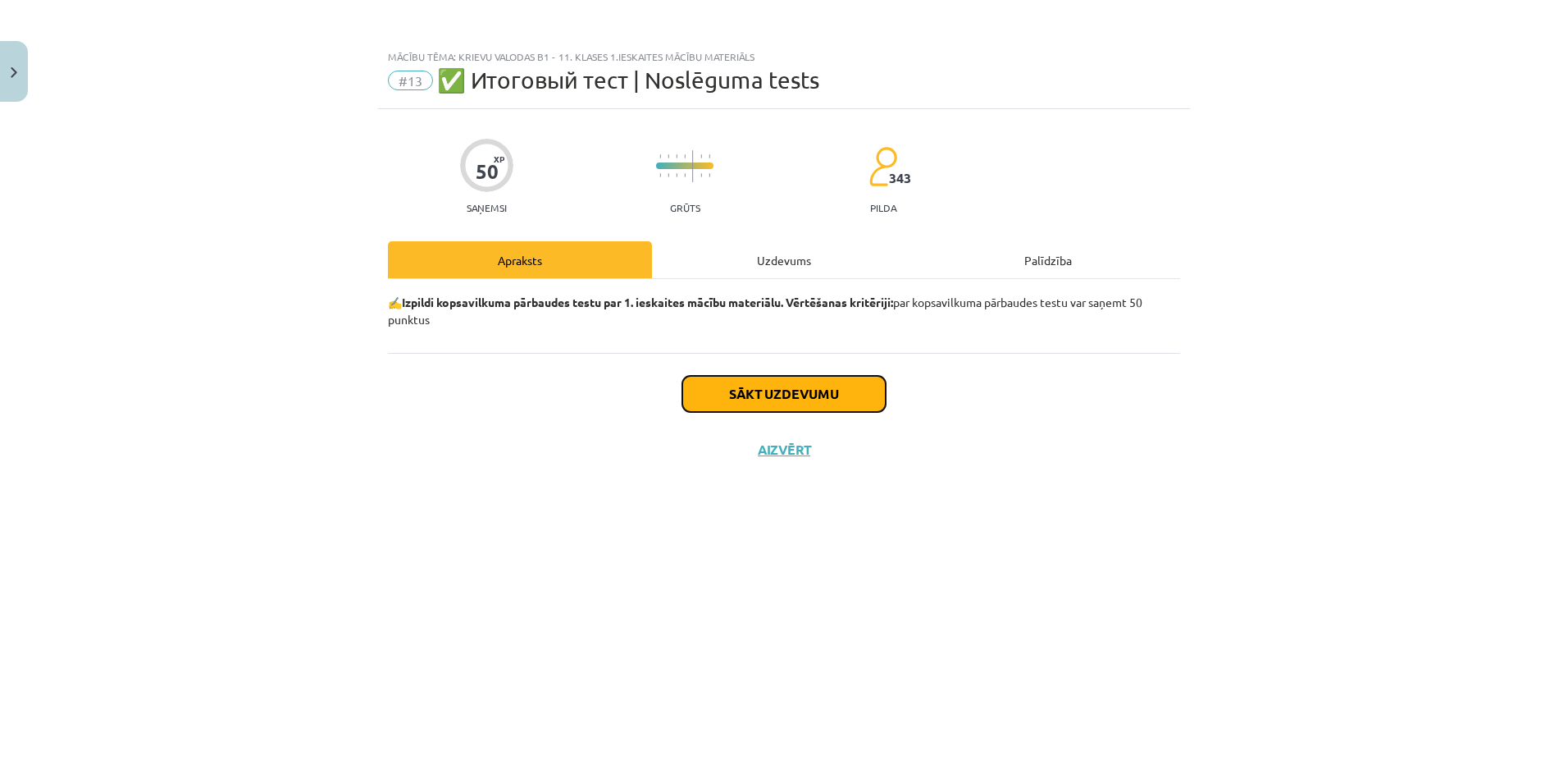
click at [764, 385] on button "Sākt uzdevumu" at bounding box center [784, 394] width 203 height 36
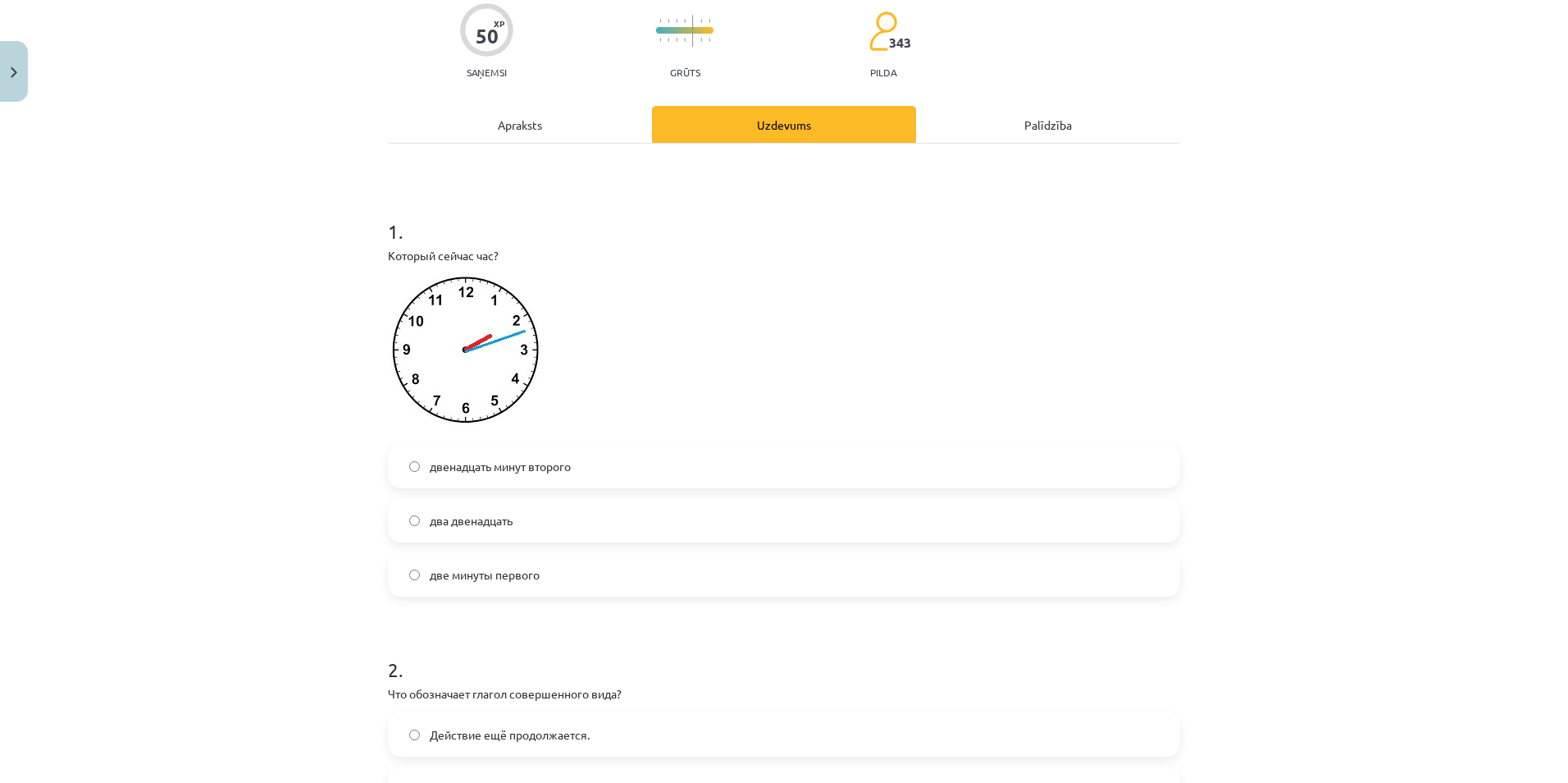
scroll to position [164, 0]
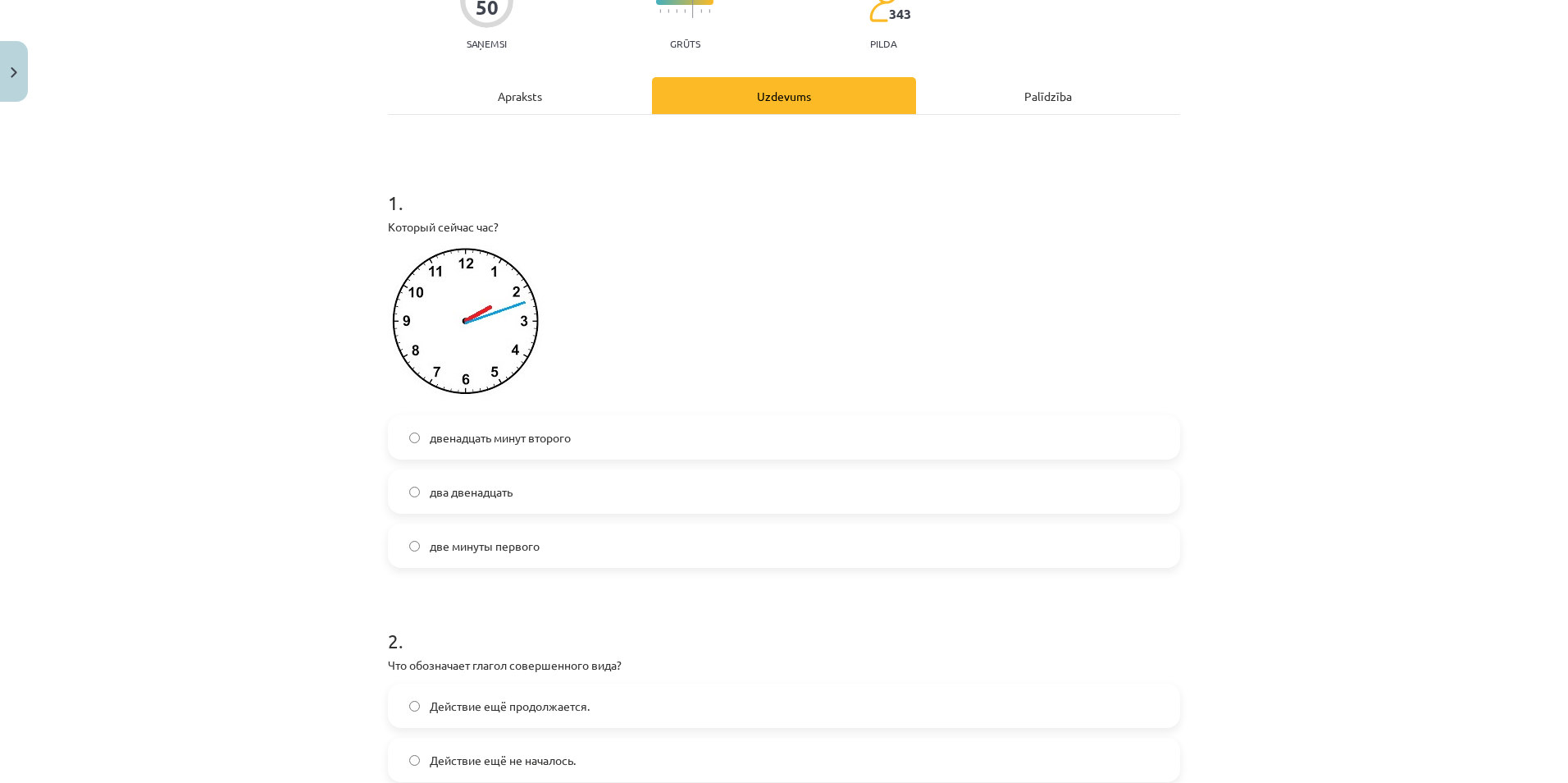
click at [488, 489] on span "два двенадцать" at bounding box center [470, 492] width 83 height 17
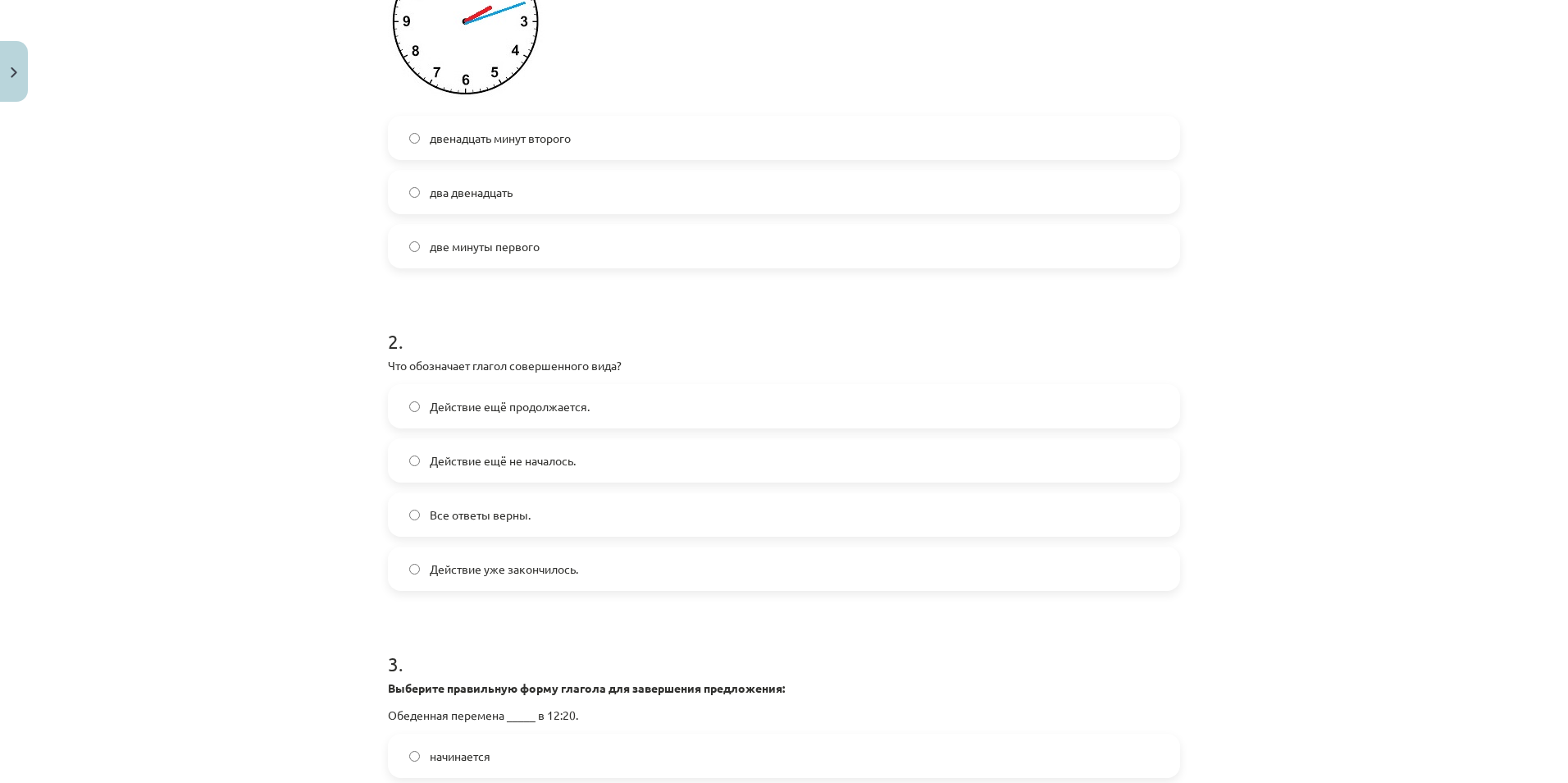
scroll to position [493, 0]
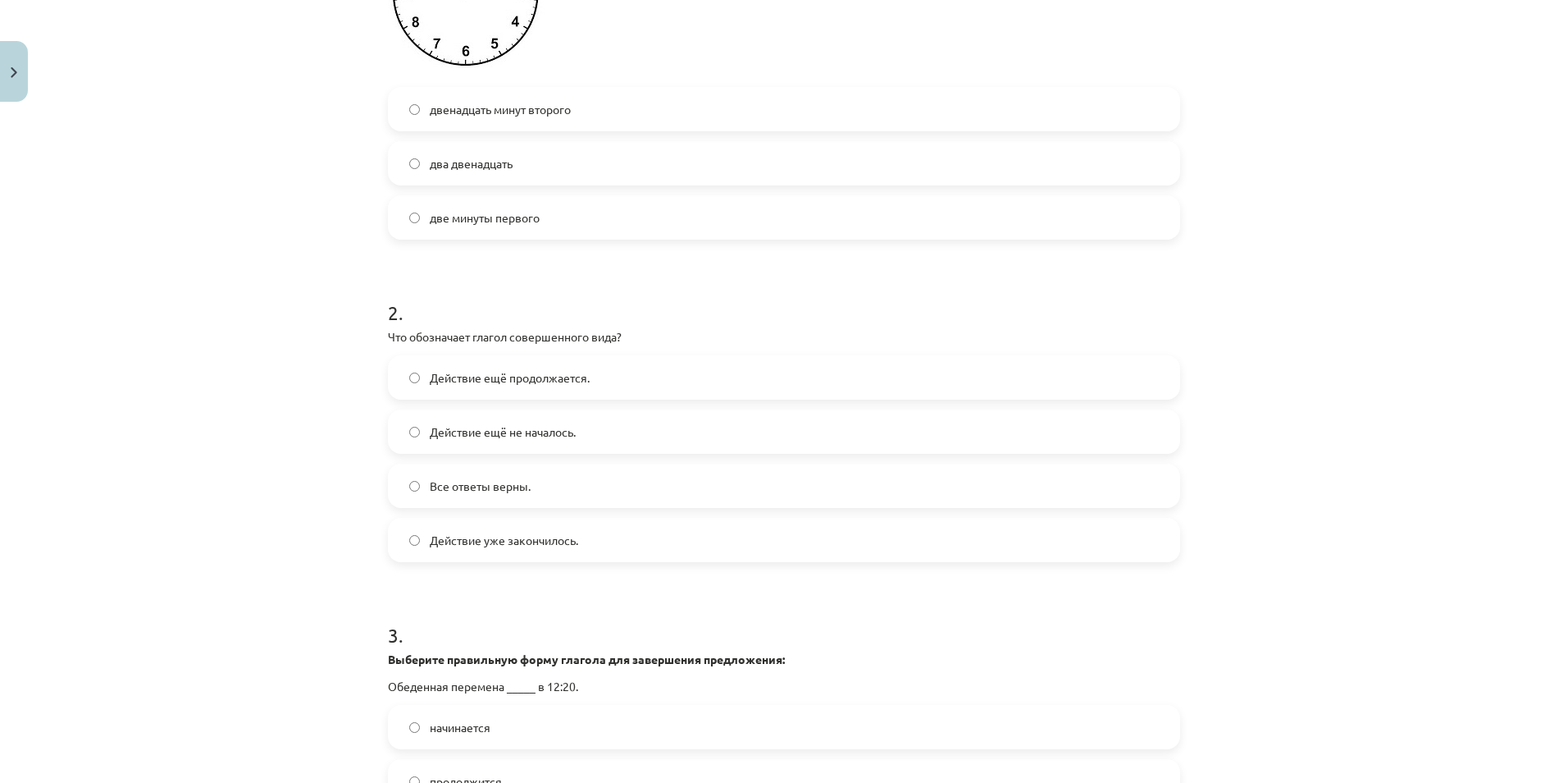
click at [535, 540] on span "Действие уже закончилось." at bounding box center [504, 540] width 149 height 17
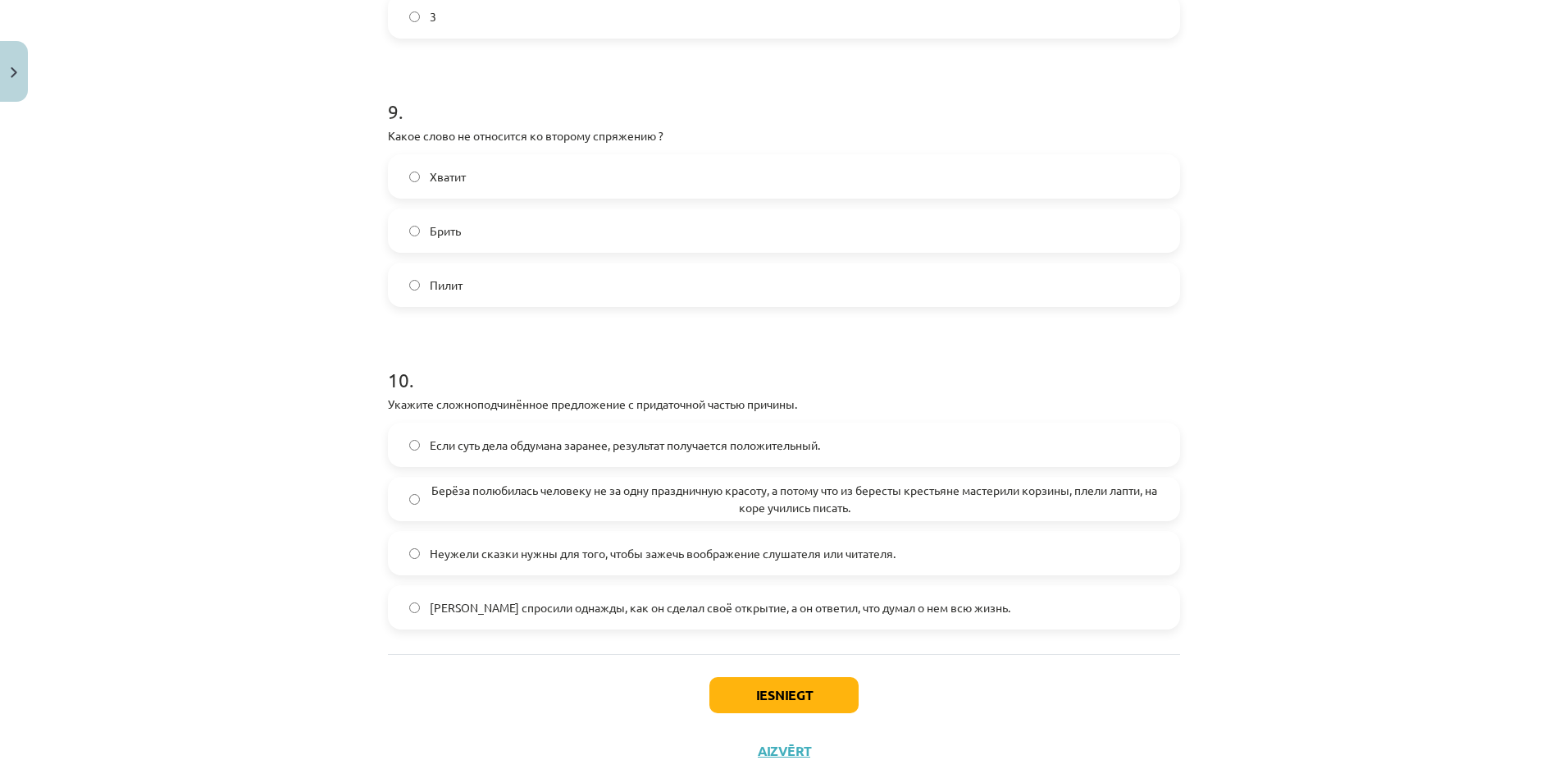
scroll to position [2924, 0]
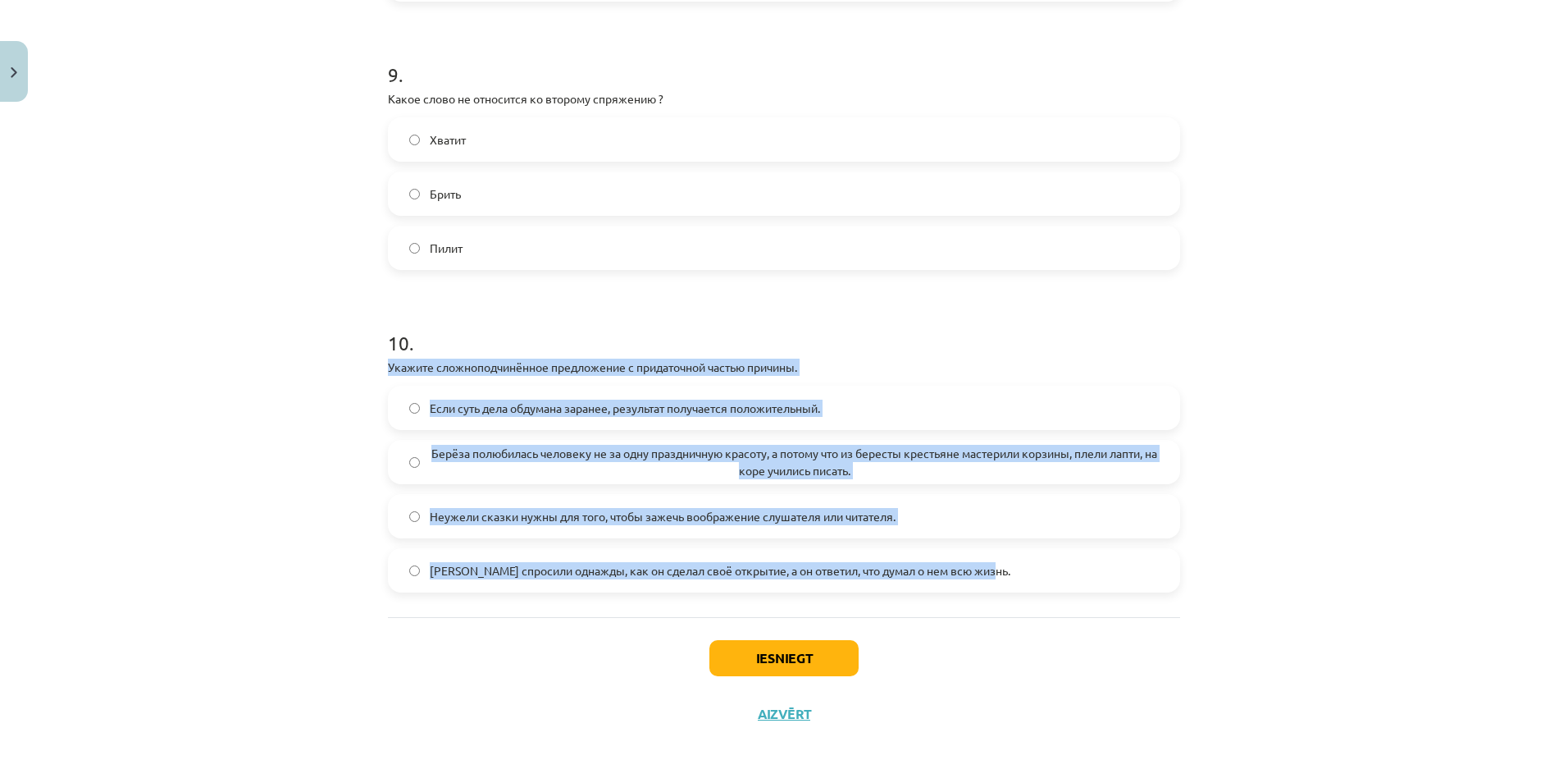
drag, startPoint x: 377, startPoint y: 367, endPoint x: 1014, endPoint y: 579, distance: 671.4
copy div "Укажите сложноподчинённое предложение с придаточной частью причины. Если суть д…"
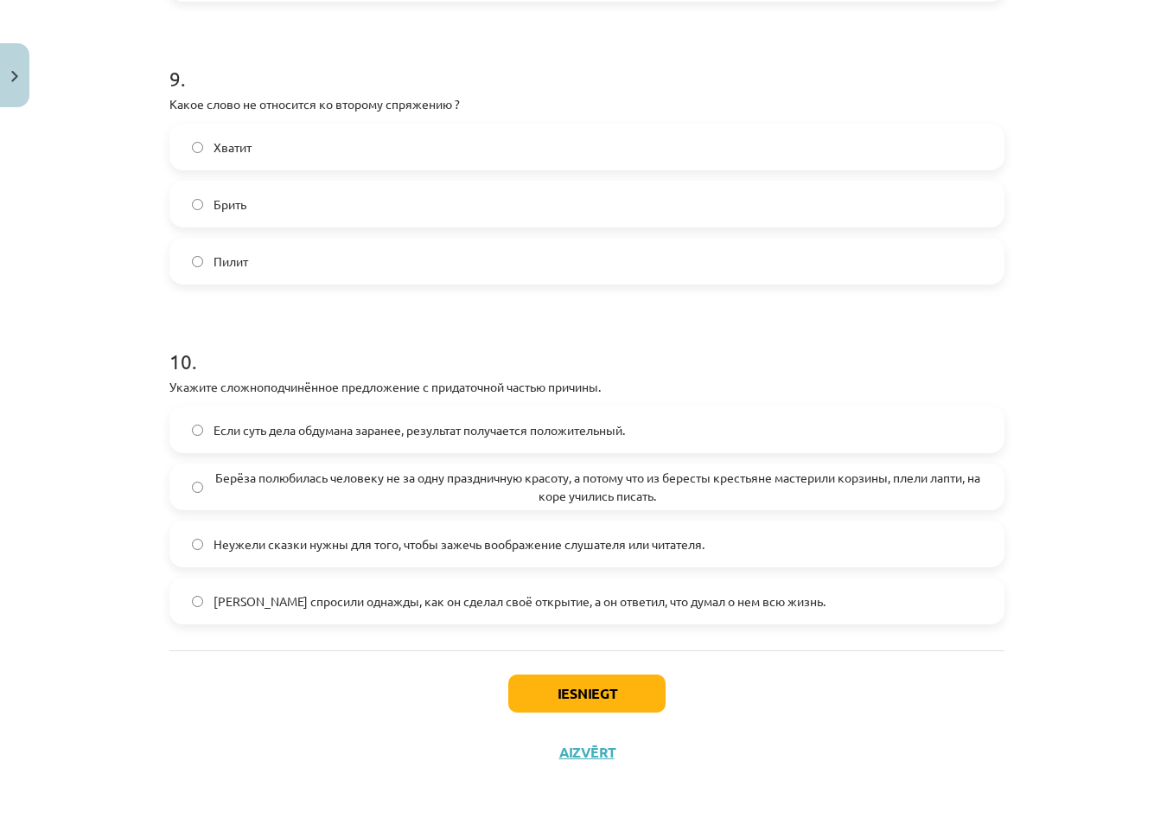
click at [938, 725] on div "Iesniegt Aizvērt" at bounding box center [586, 710] width 835 height 121
click at [565, 700] on button "Iesniegt" at bounding box center [586, 693] width 157 height 38
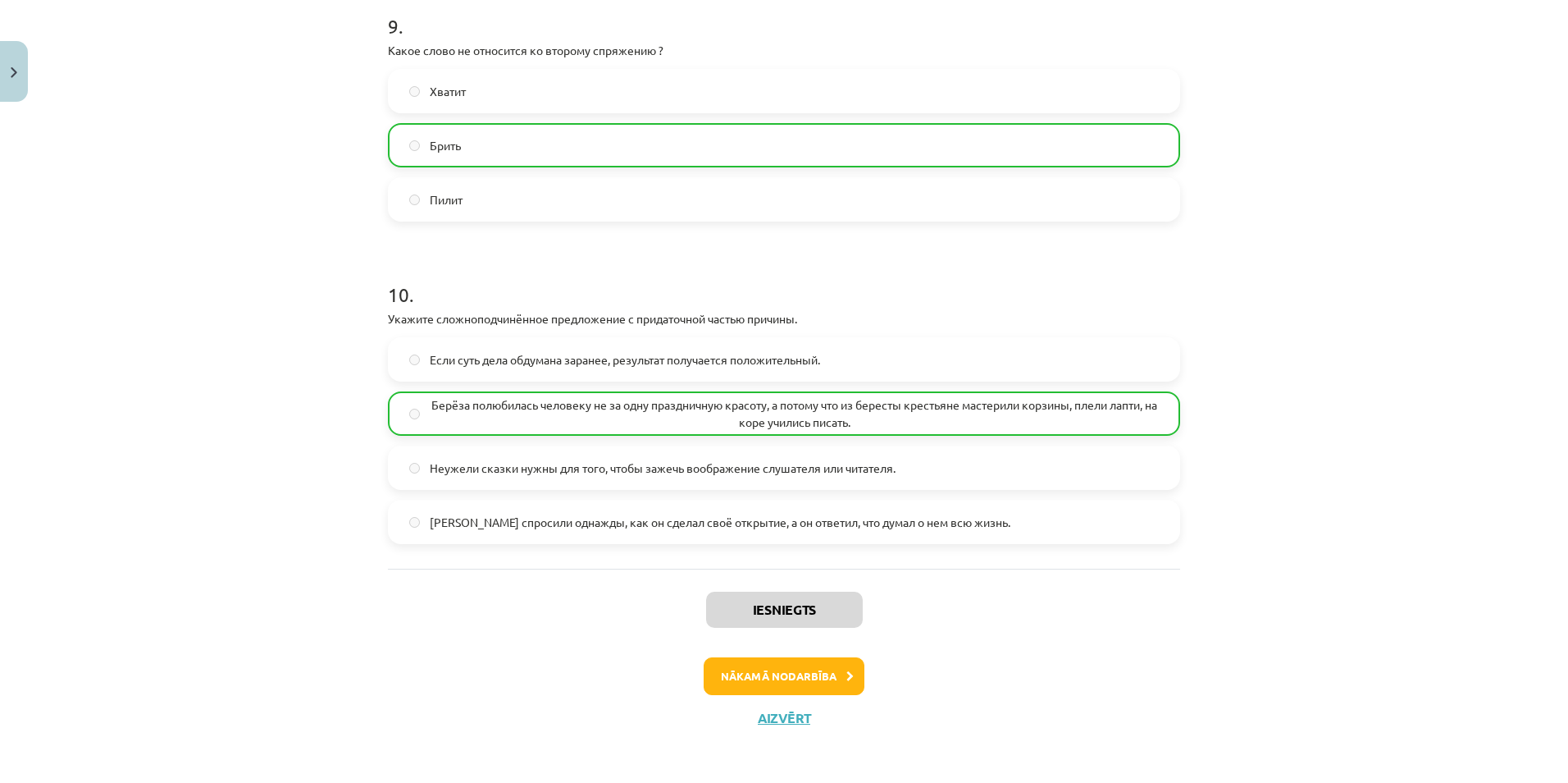
scroll to position [2976, 0]
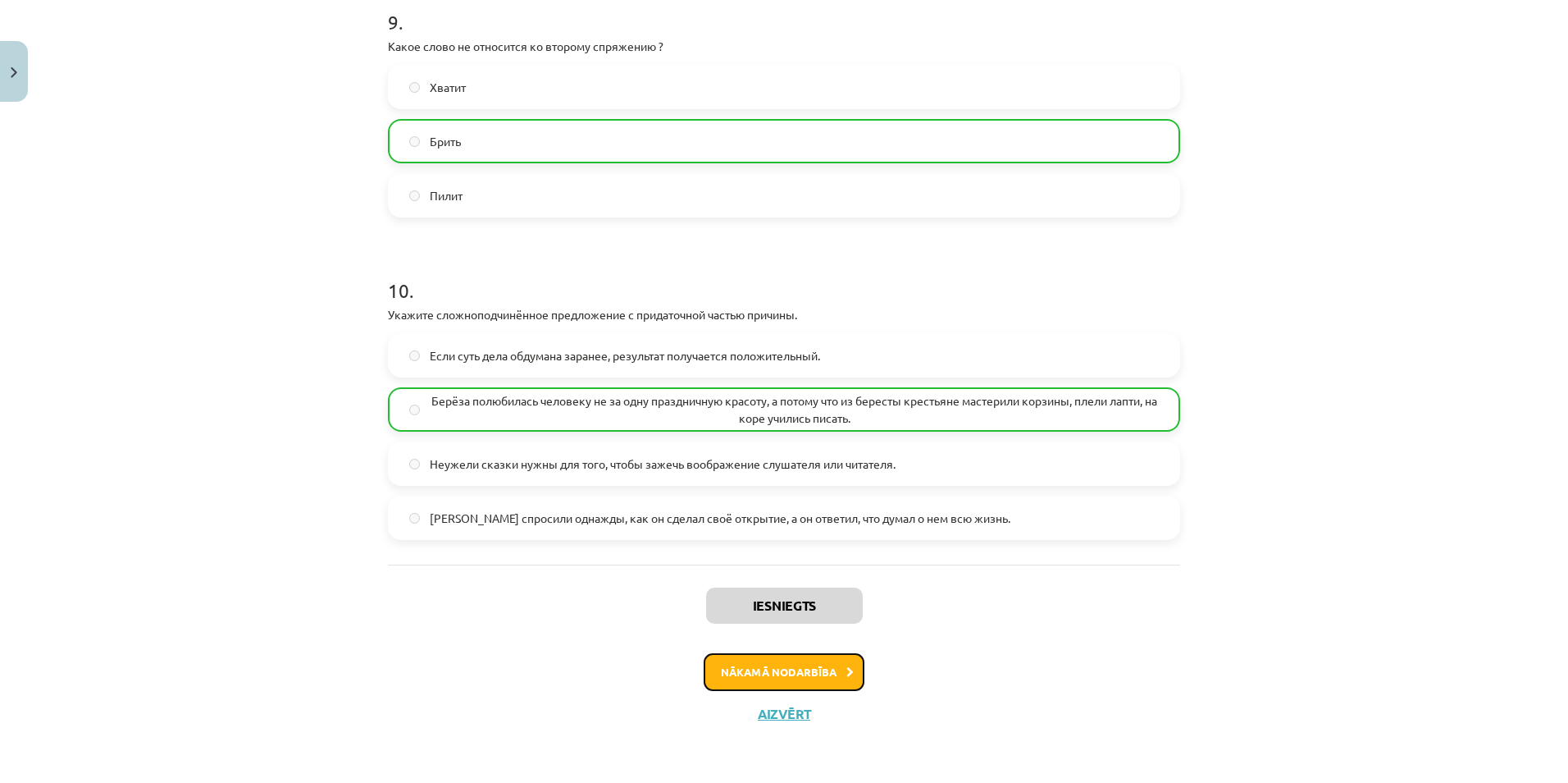
click at [788, 675] on button "Nākamā nodarbība" at bounding box center [784, 672] width 160 height 38
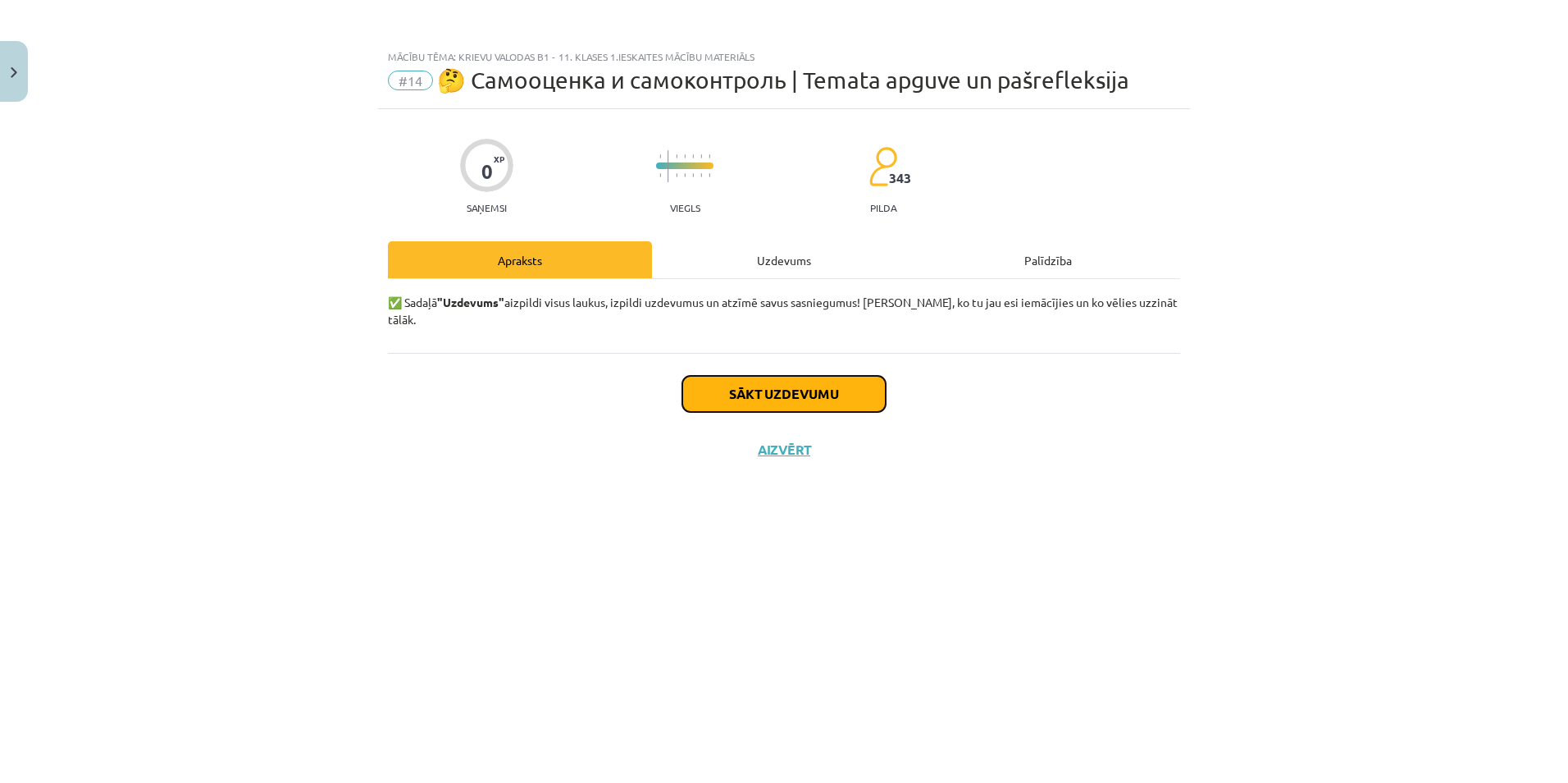
click at [767, 382] on button "Sākt uzdevumu" at bounding box center [784, 394] width 203 height 36
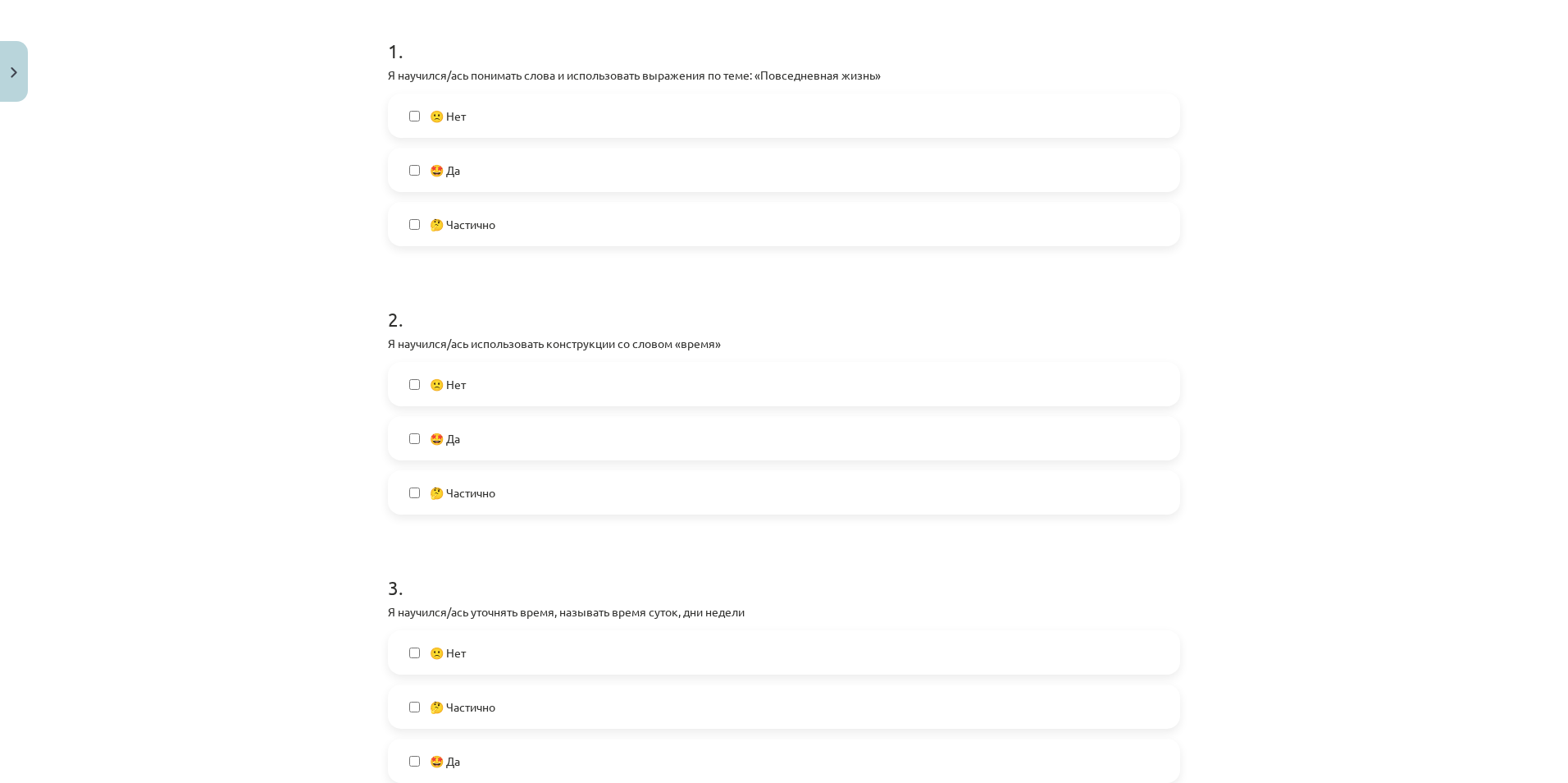
scroll to position [328, 0]
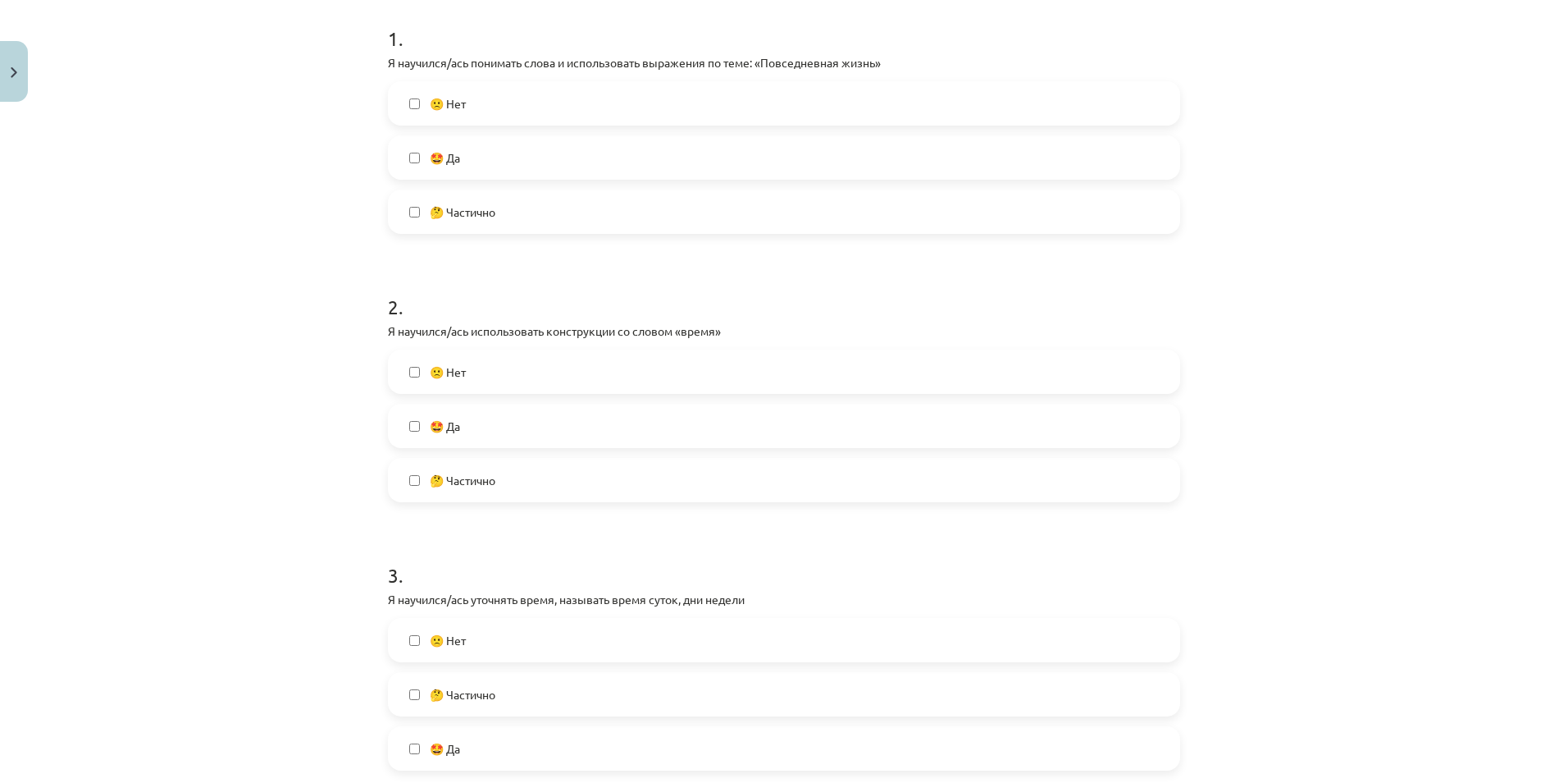
click at [415, 485] on label "🤔 Частично" at bounding box center [784, 479] width 789 height 41
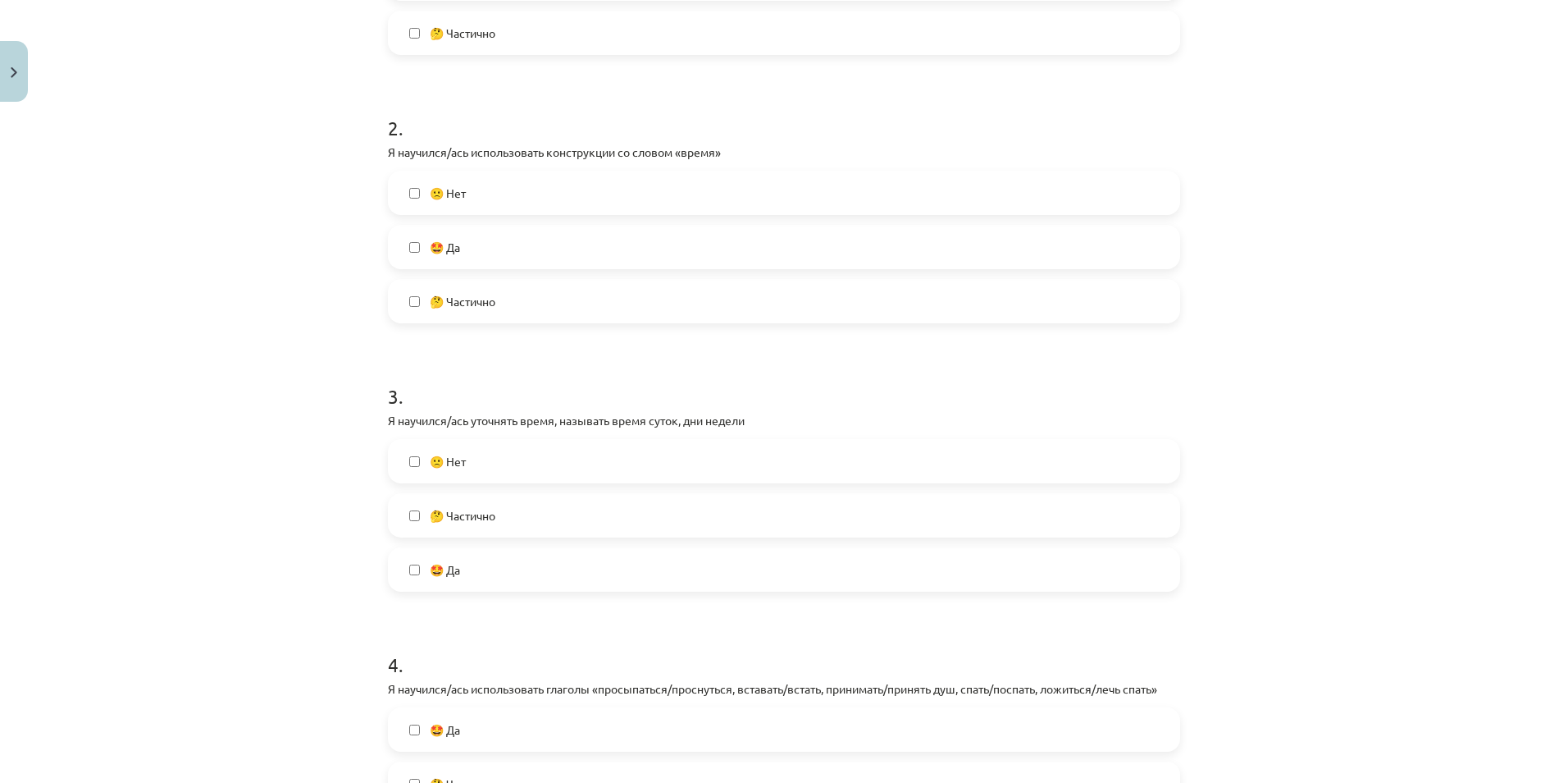
scroll to position [574, 0]
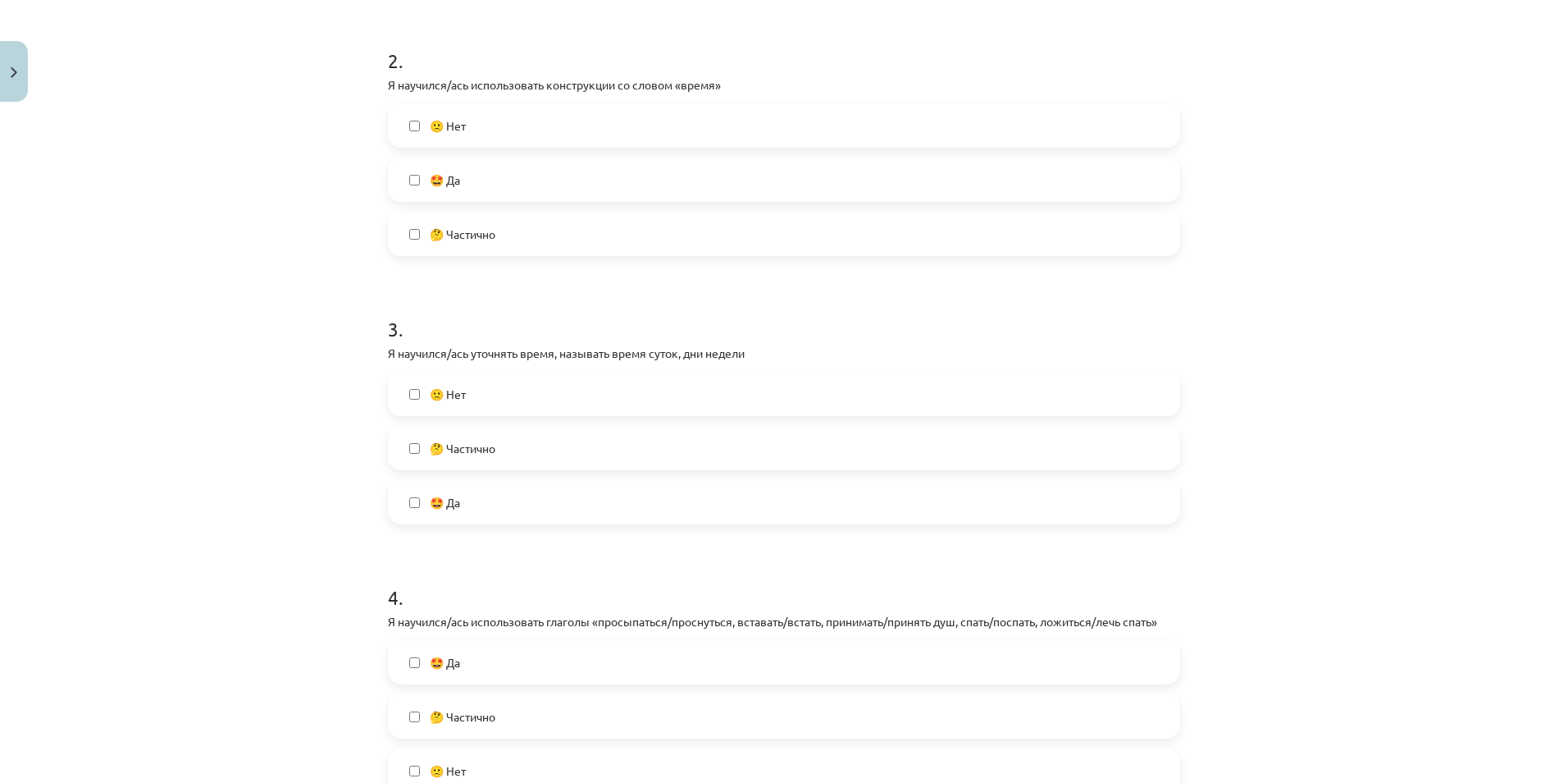
click at [415, 450] on label "🤔 Частично" at bounding box center [784, 448] width 789 height 41
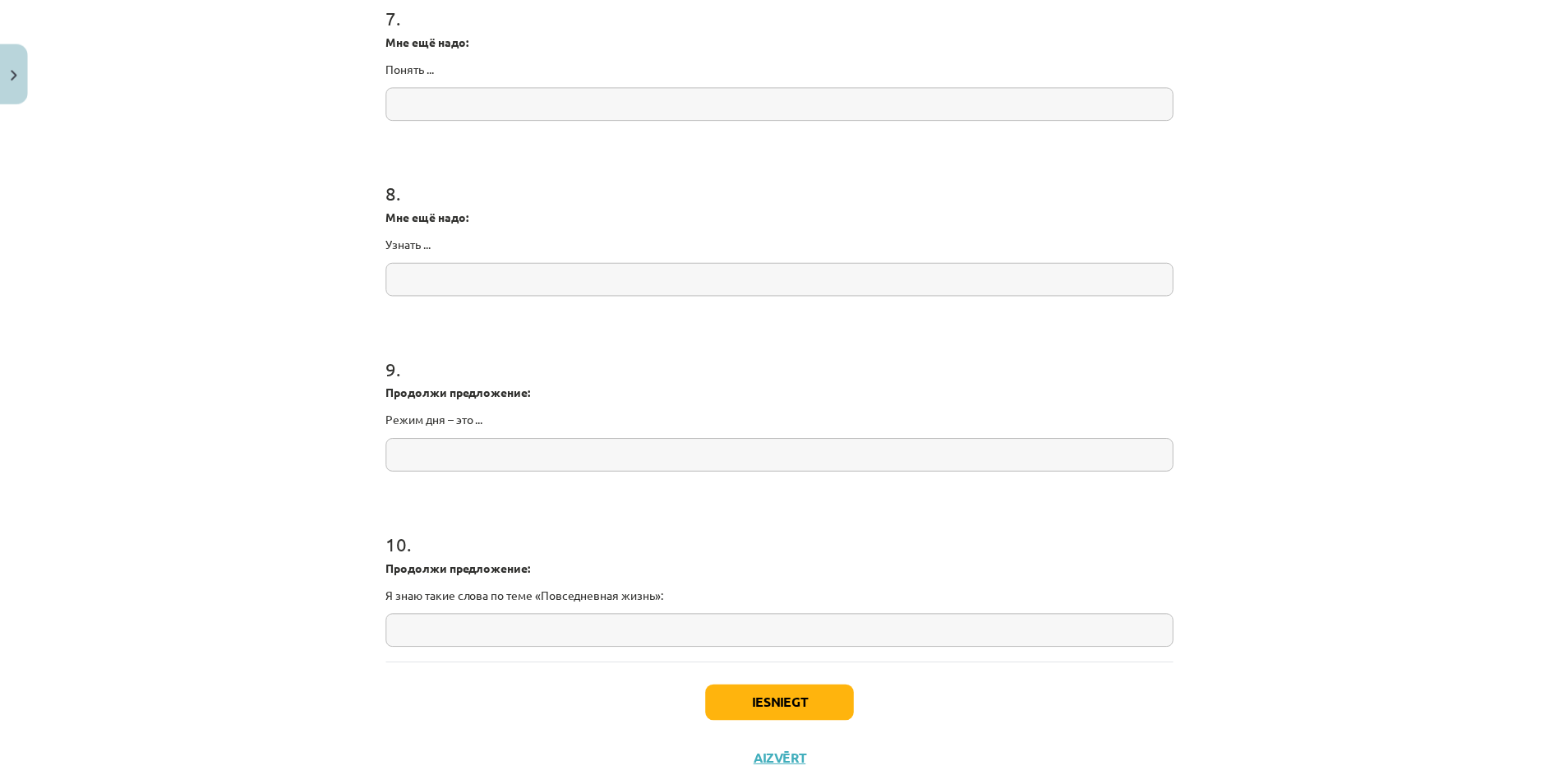
scroll to position [1972, 0]
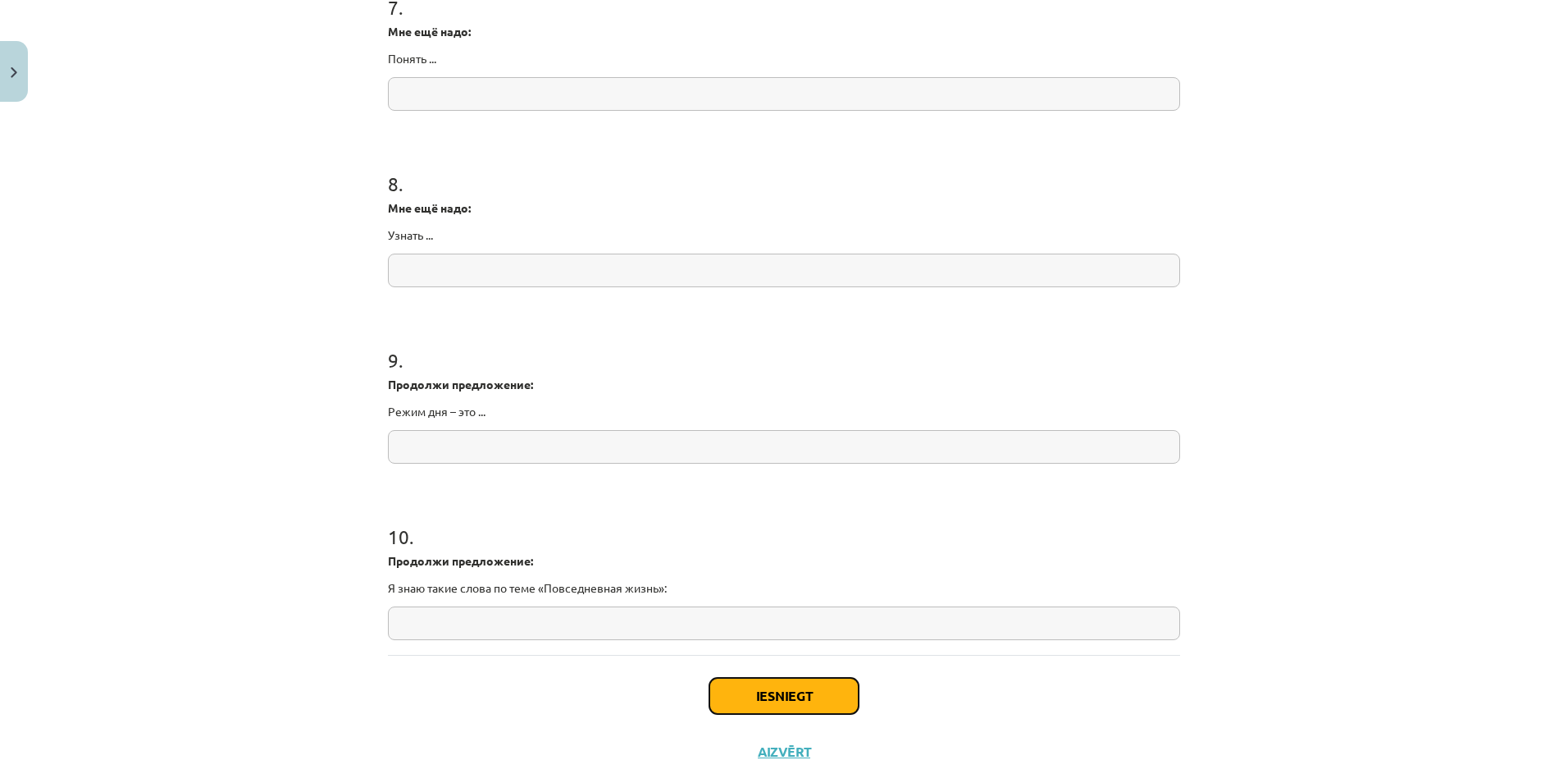
click at [784, 698] on button "Iesniegt" at bounding box center [784, 696] width 149 height 36
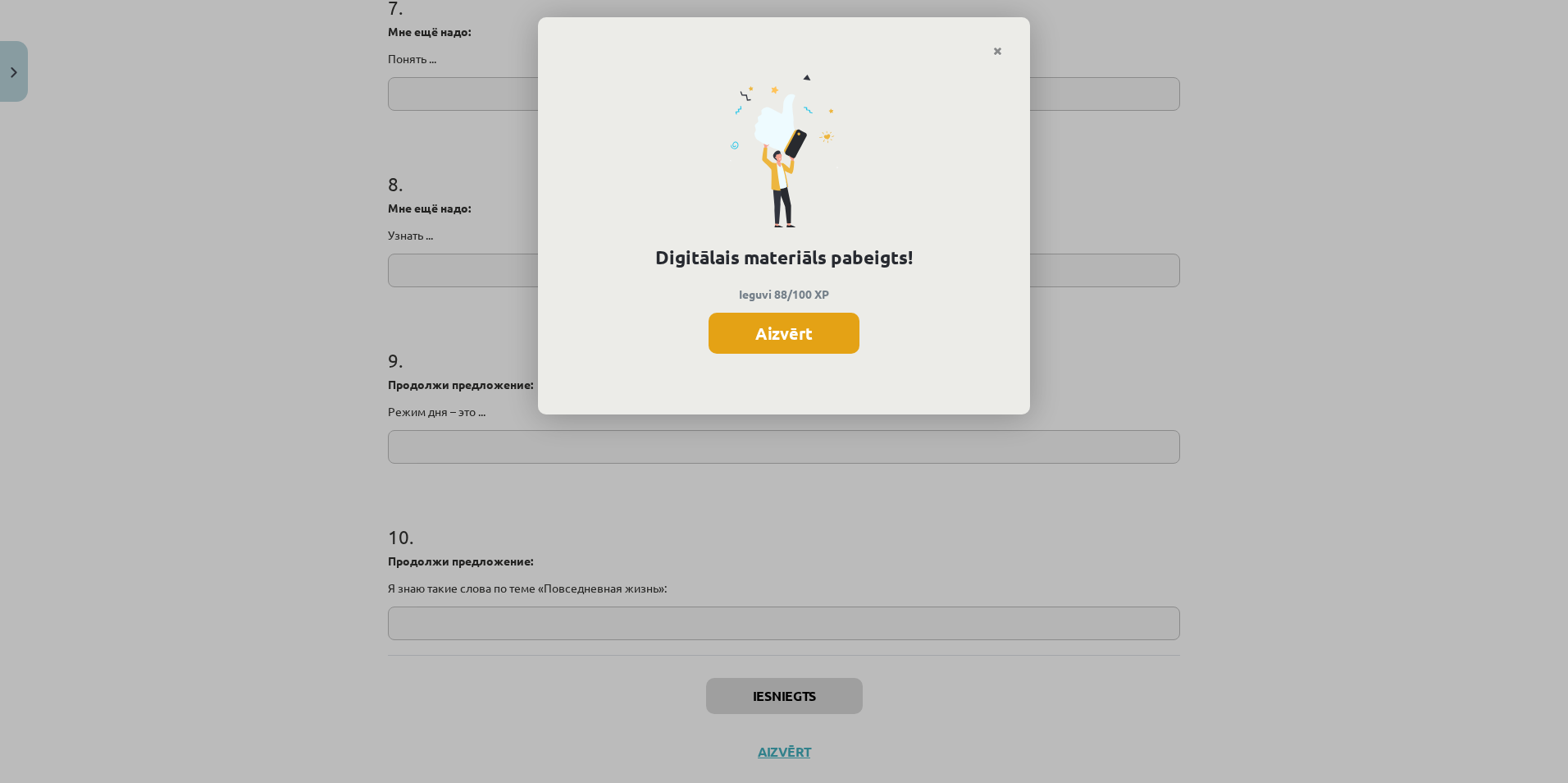
click at [790, 331] on button "Aizvērt" at bounding box center [784, 332] width 151 height 41
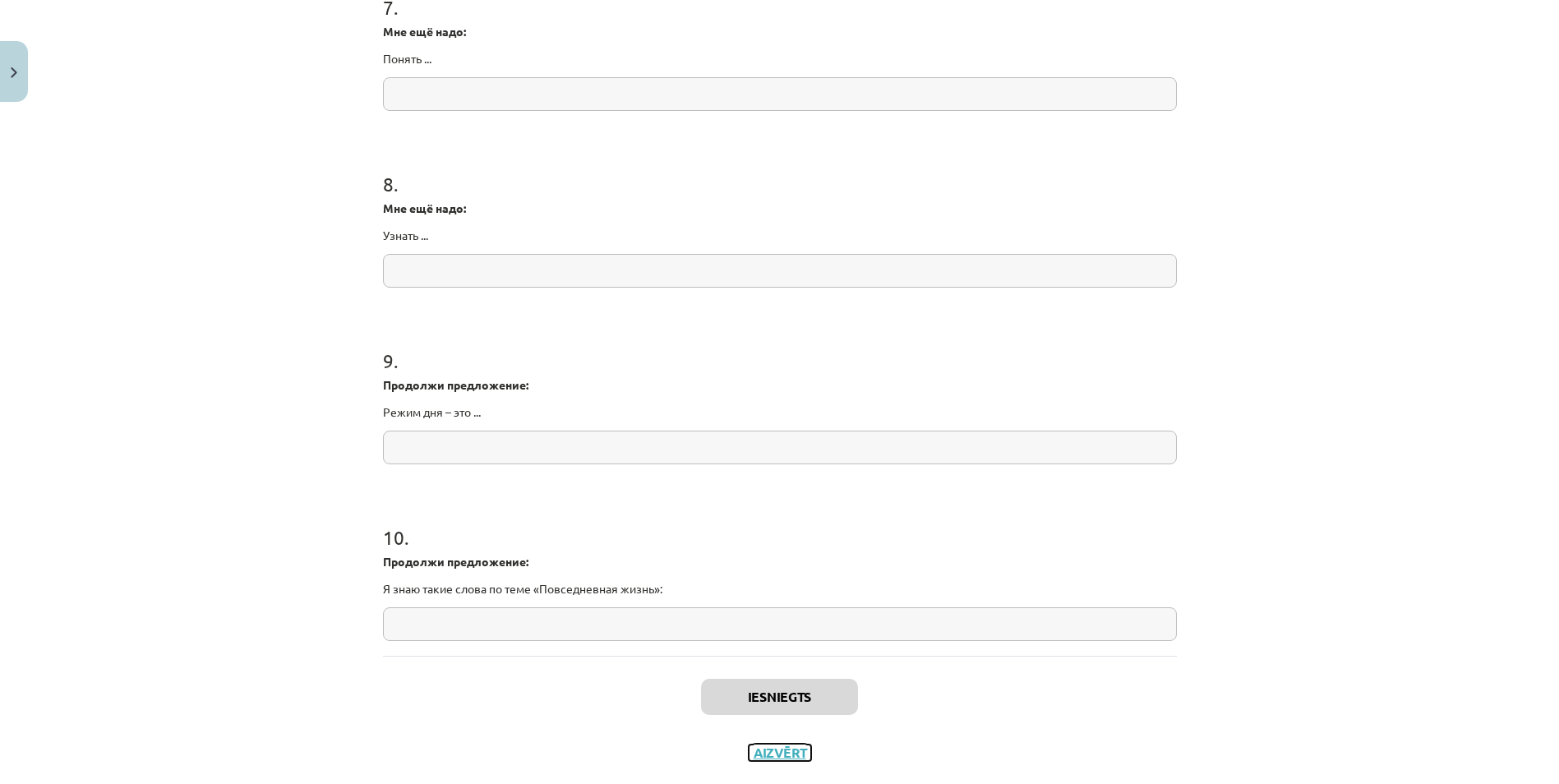
click at [789, 758] on button "Aizvērt" at bounding box center [780, 752] width 63 height 16
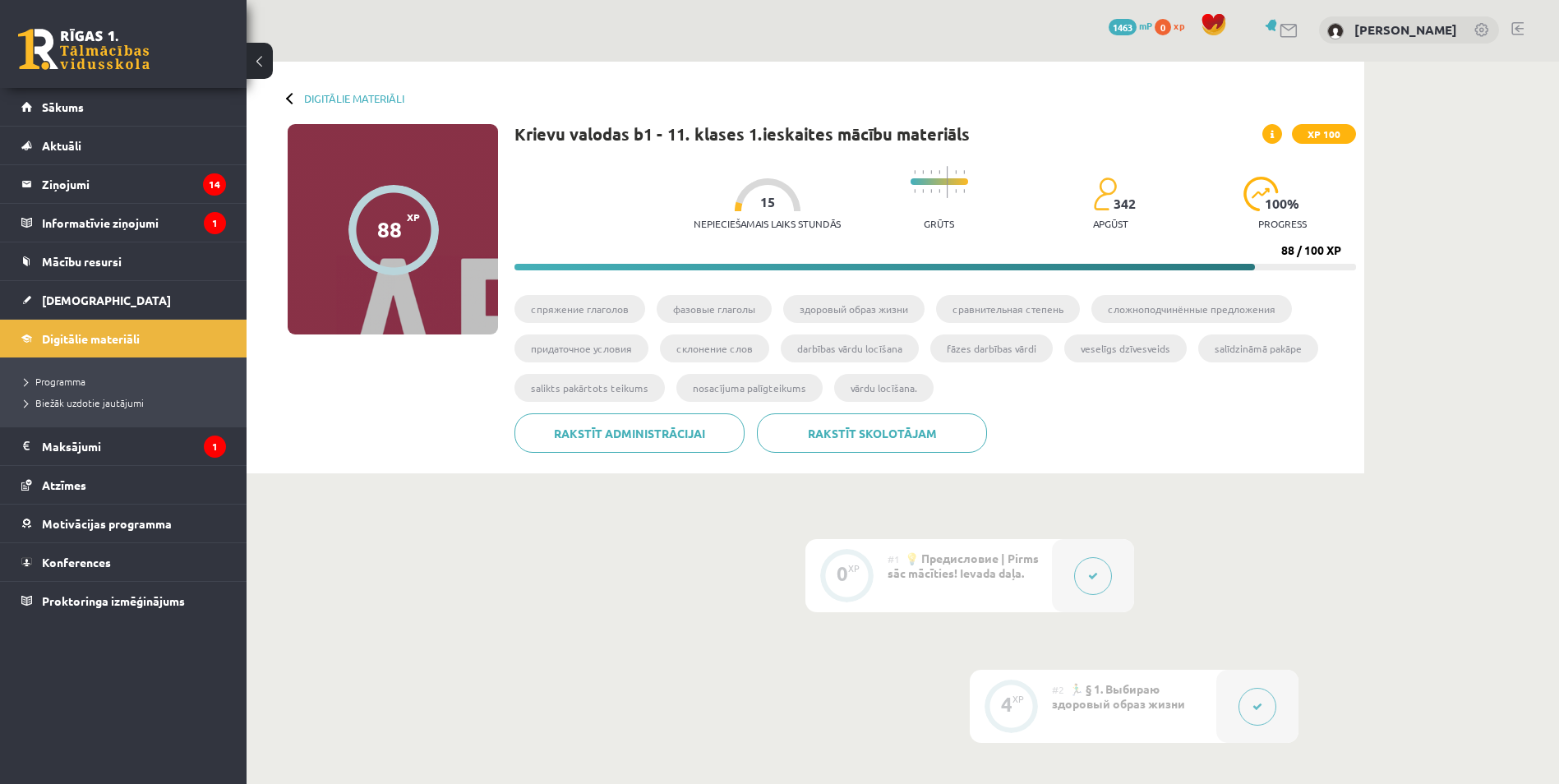
scroll to position [0, 0]
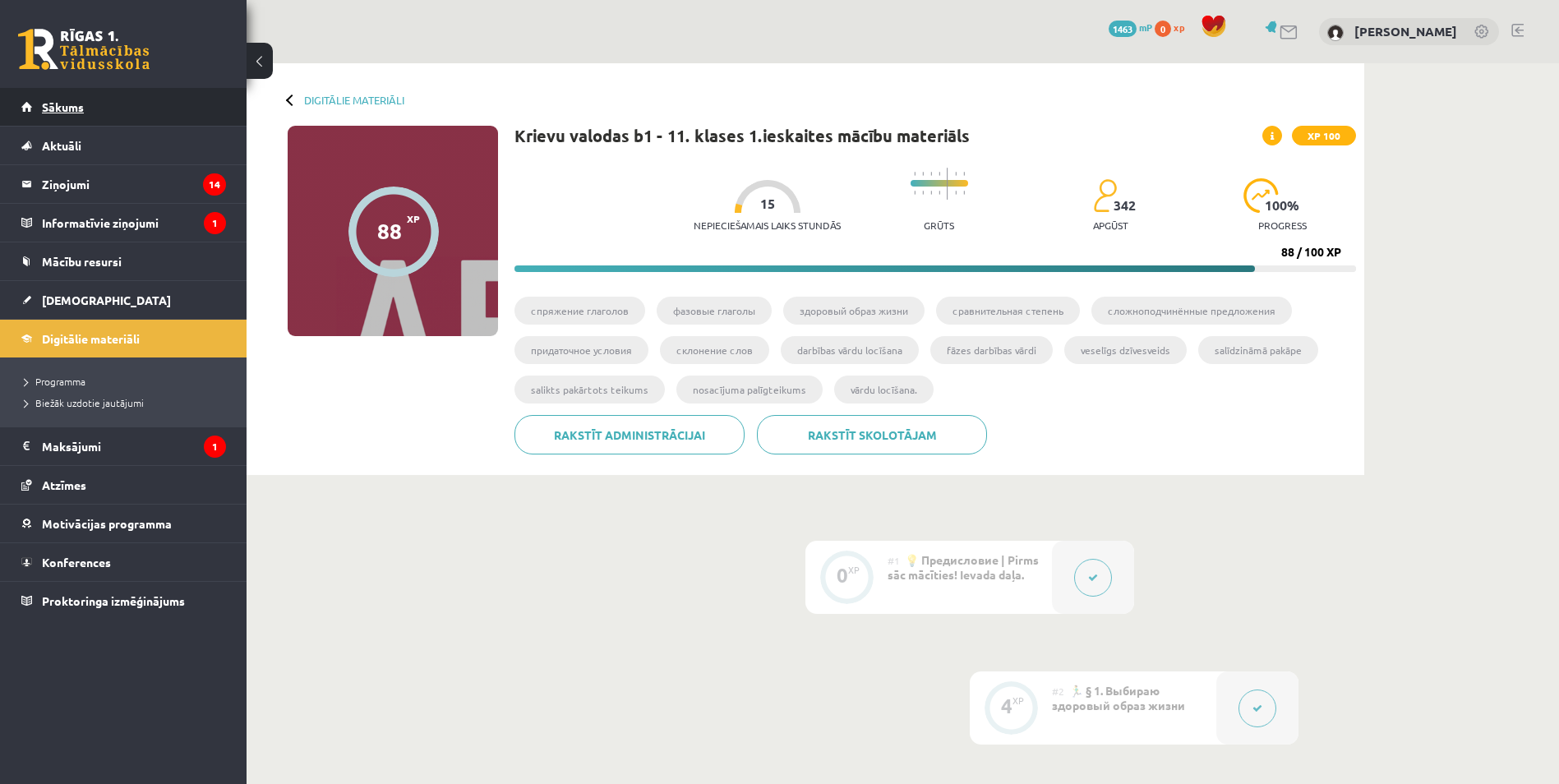
click at [70, 111] on span "Sākums" at bounding box center [63, 107] width 42 height 15
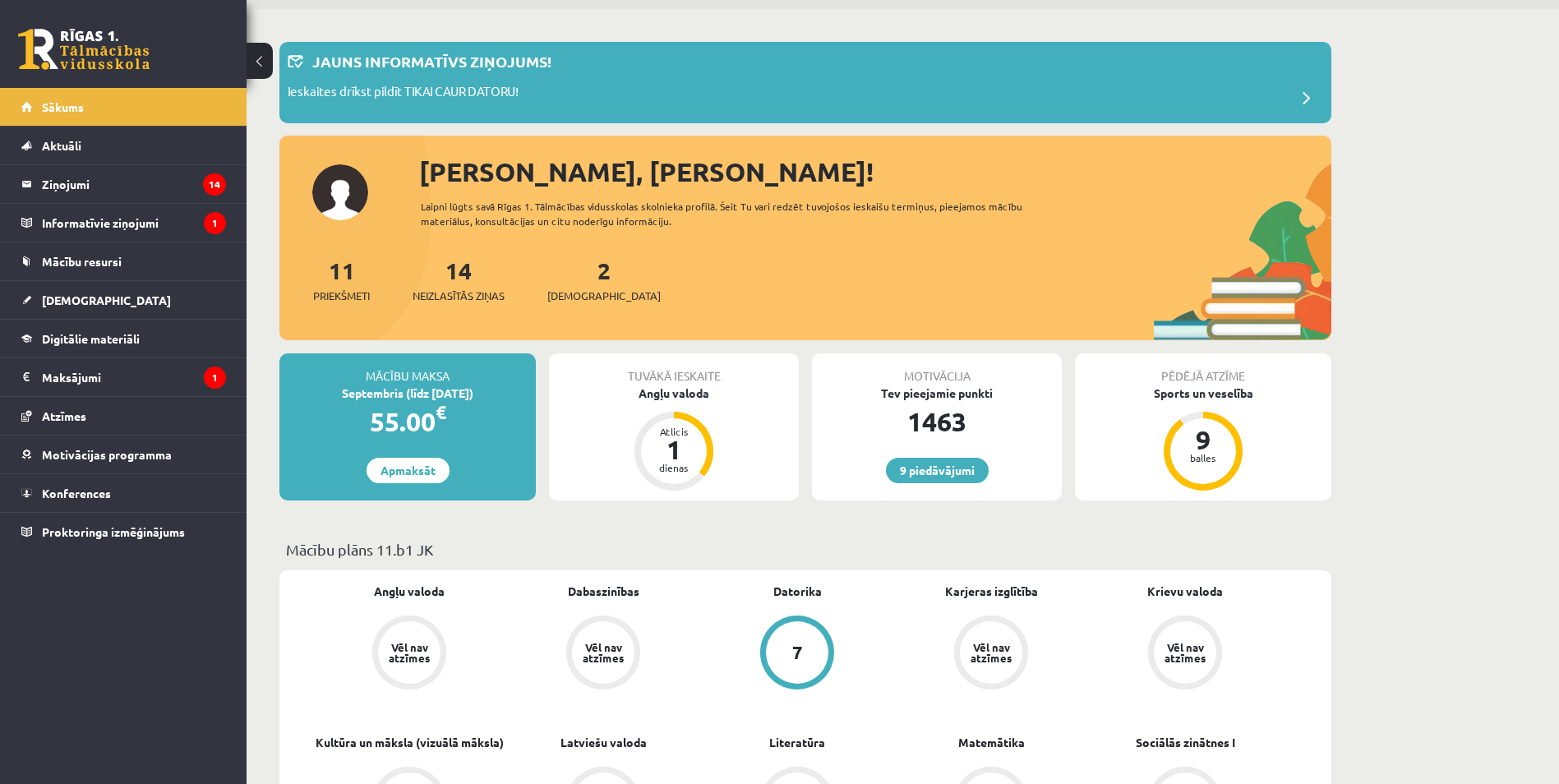
scroll to position [82, 0]
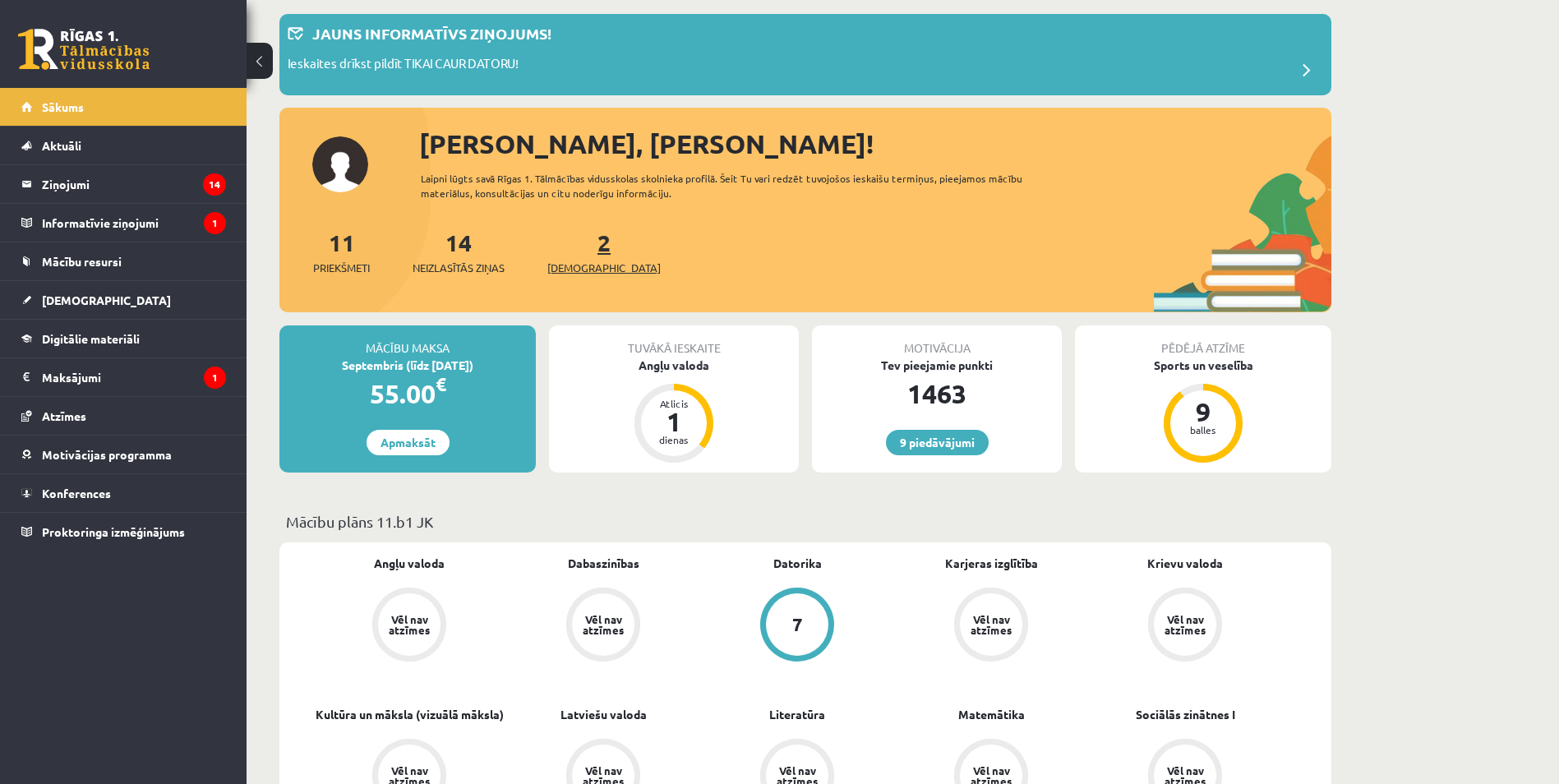
click at [586, 268] on span "[DEMOGRAPHIC_DATA]" at bounding box center [604, 267] width 113 height 16
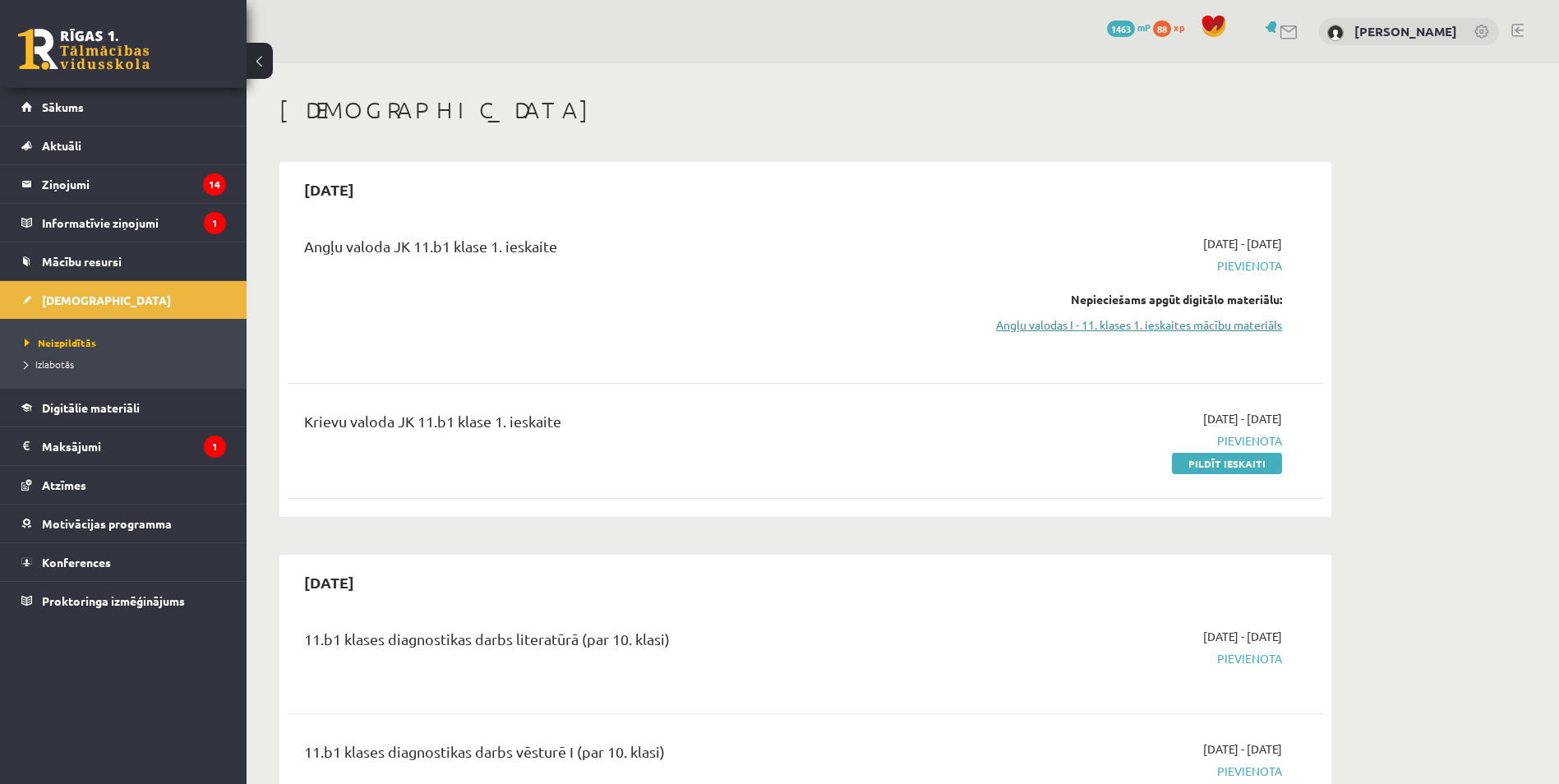
click at [1117, 323] on link "Angļu valodas I - 11. klases 1. ieskaites mācību materiāls" at bounding box center [1127, 325] width 310 height 17
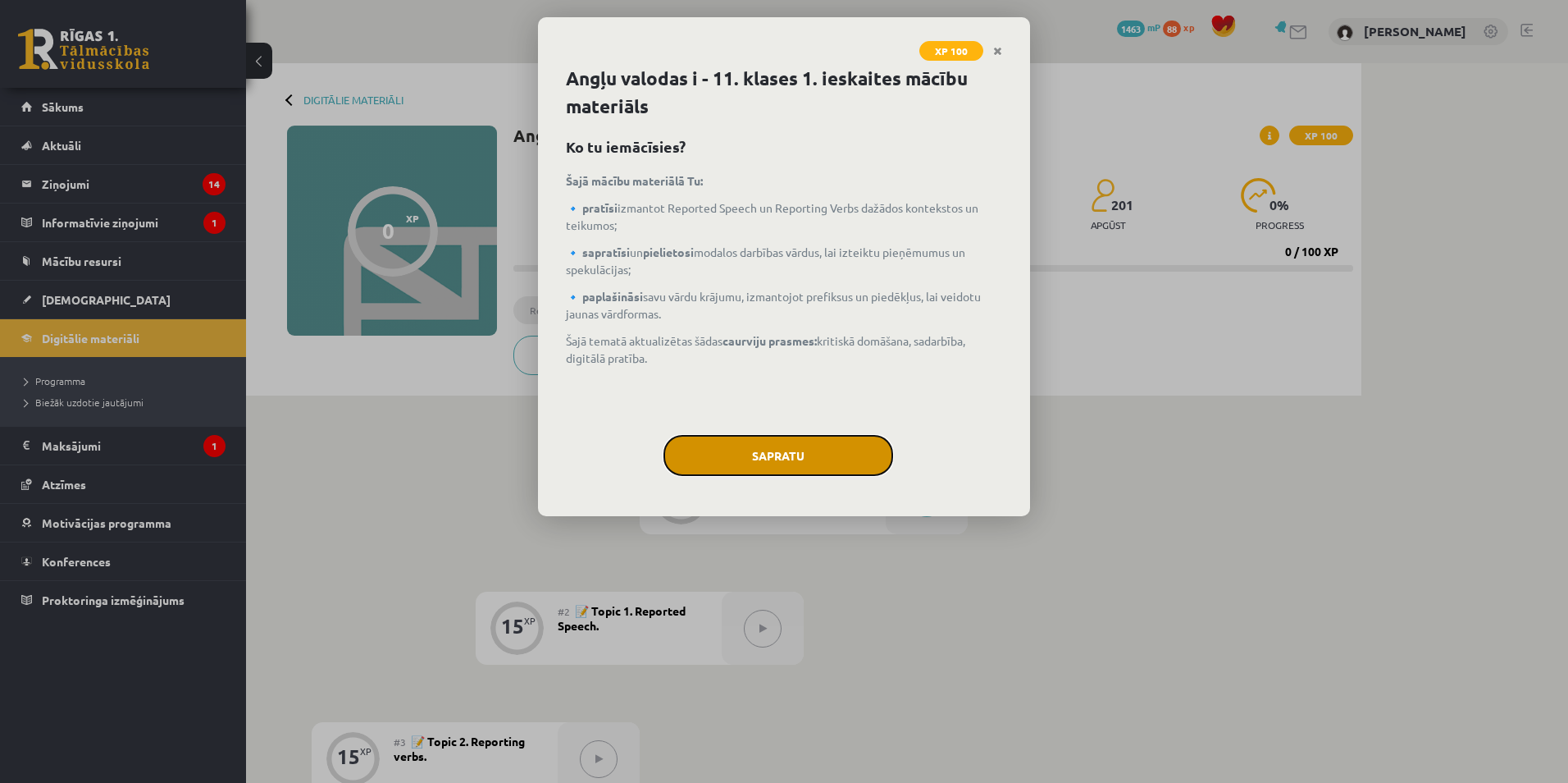
click at [784, 453] on button "Sapratu" at bounding box center [779, 455] width 230 height 41
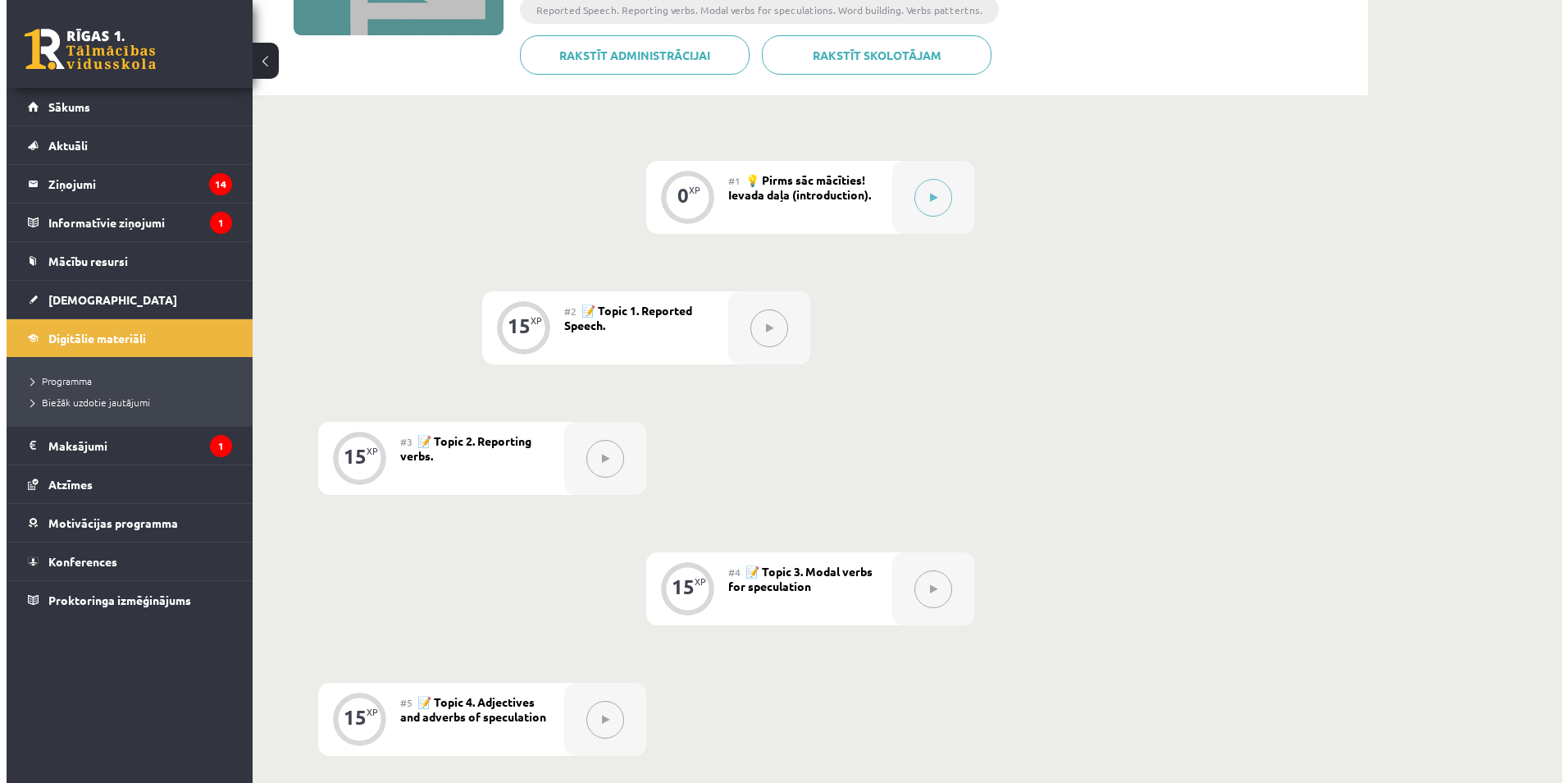
scroll to position [15, 0]
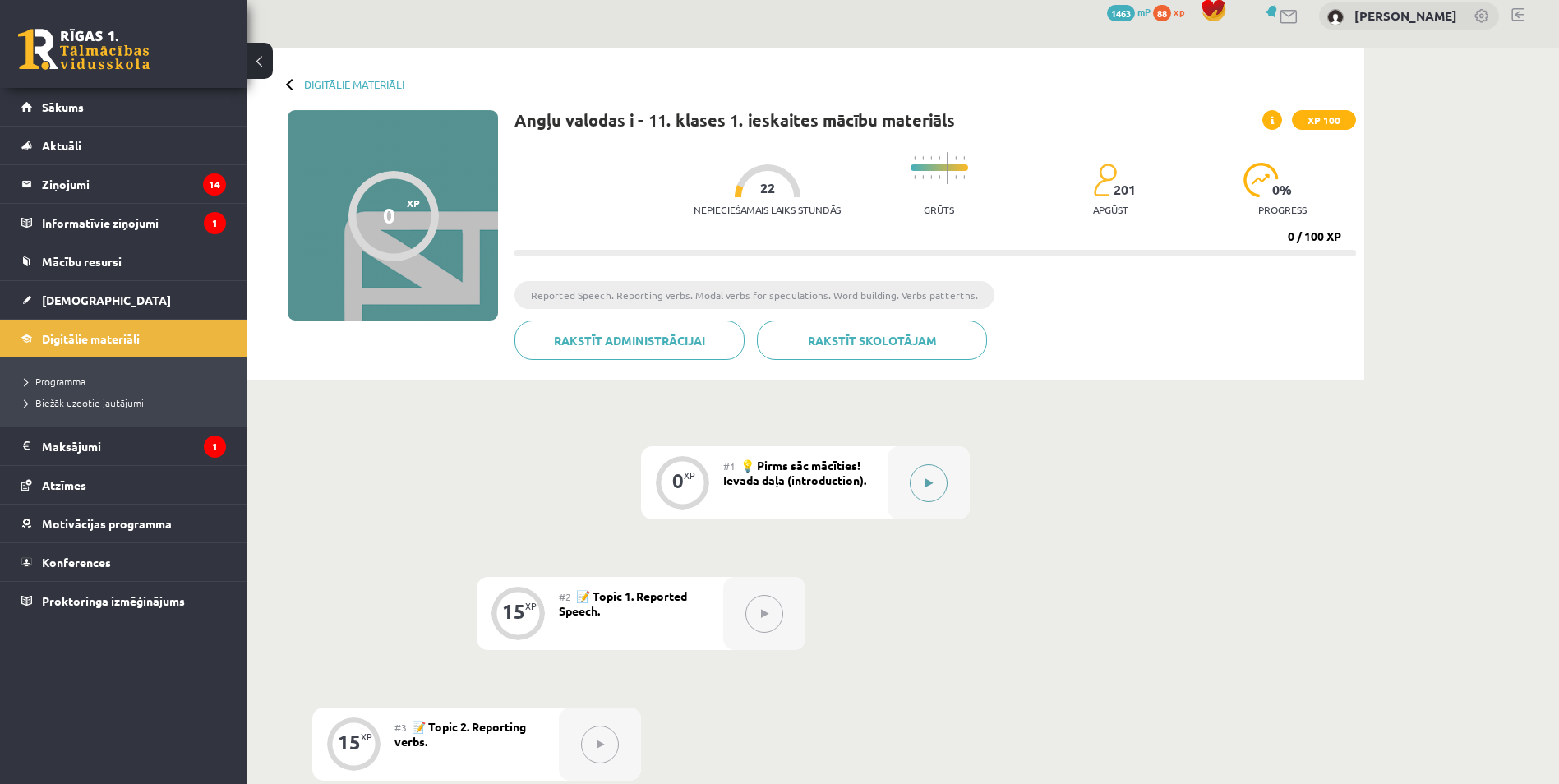
click at [928, 482] on icon at bounding box center [930, 483] width 8 height 10
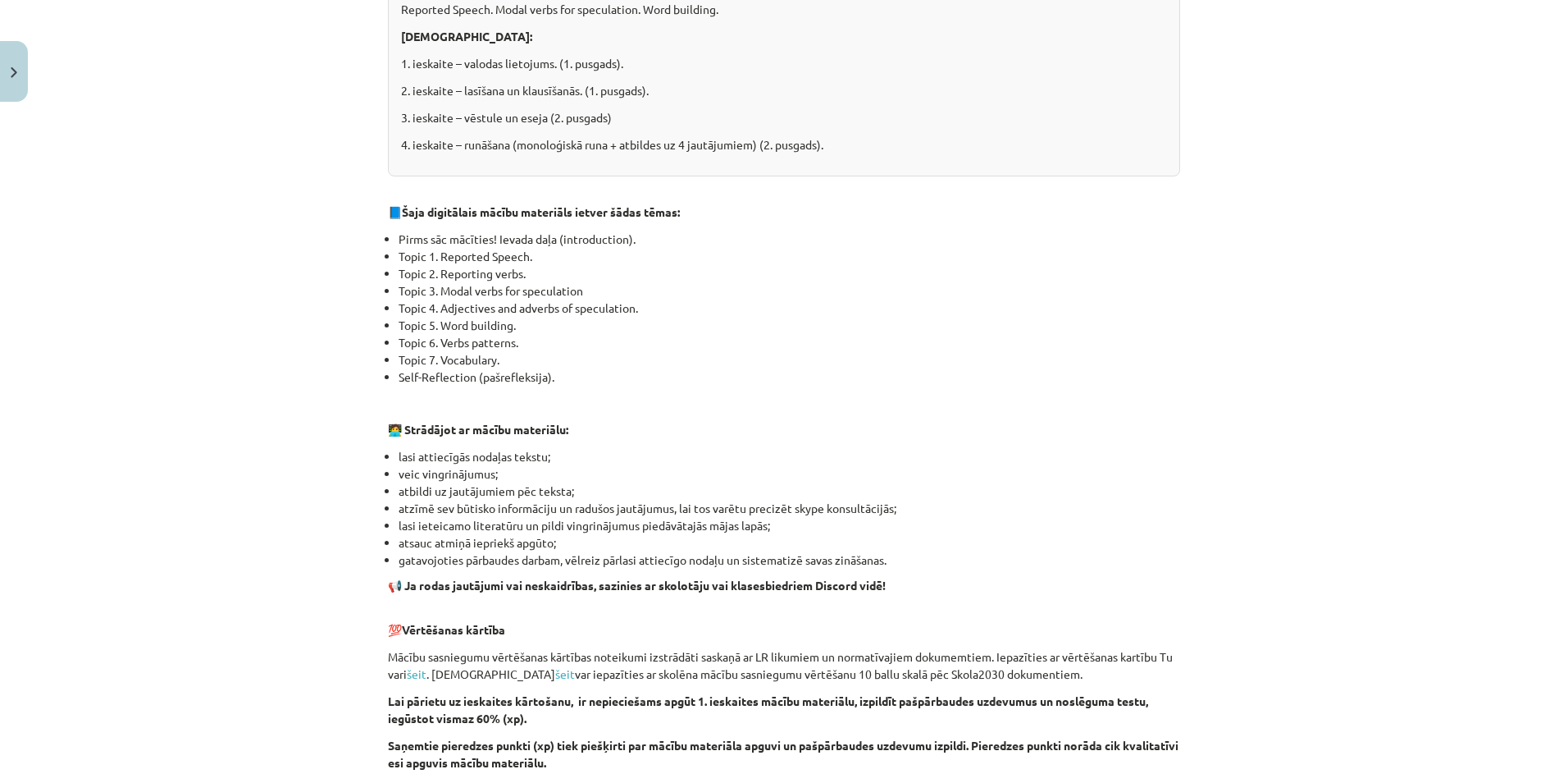
scroll to position [943, 0]
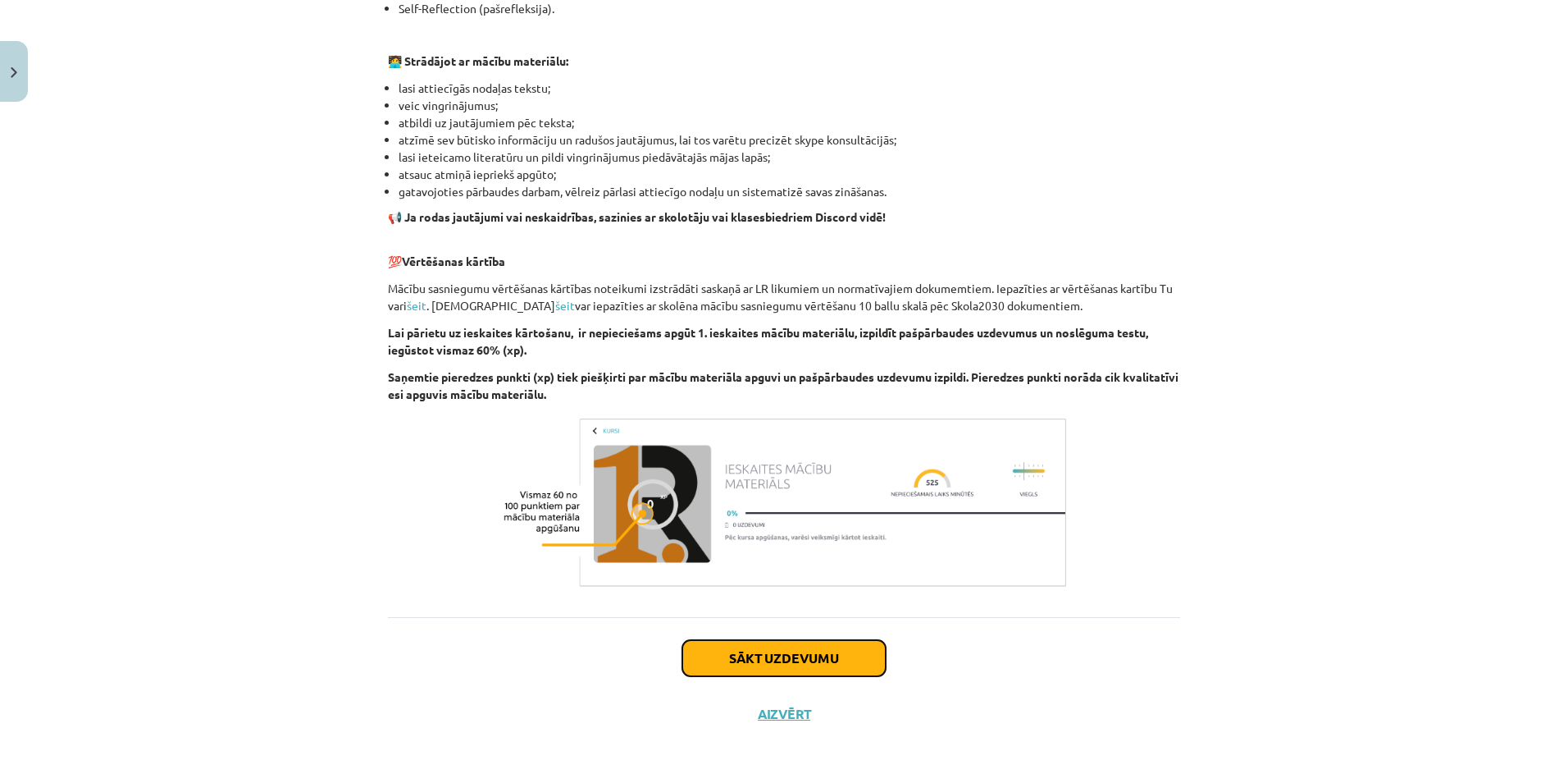
click at [805, 659] on button "Sākt uzdevumu" at bounding box center [784, 658] width 203 height 36
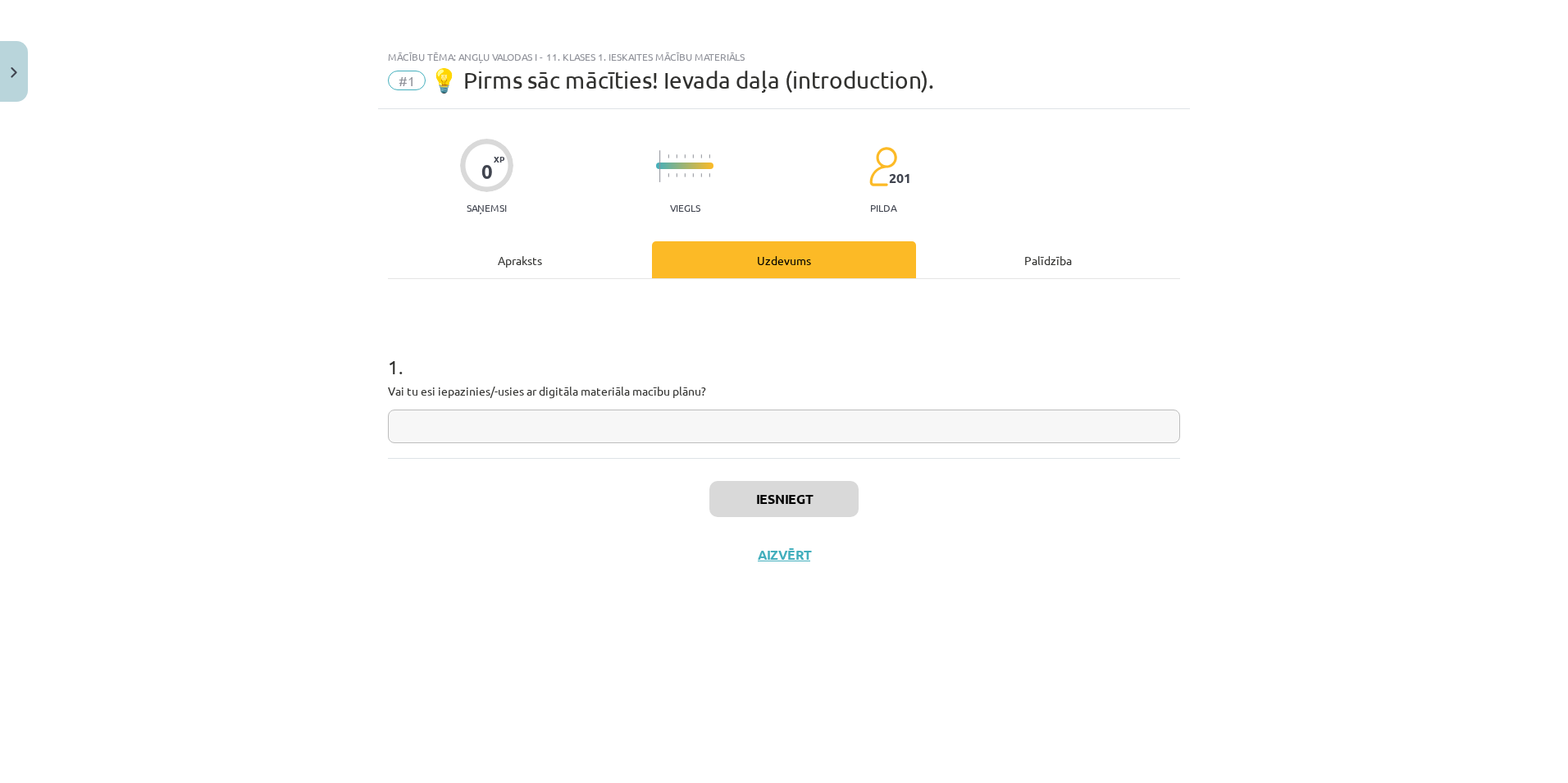
scroll to position [0, 0]
click at [625, 417] on input "text" at bounding box center [784, 425] width 792 height 33
type input "**"
click at [791, 502] on button "Iesniegt" at bounding box center [784, 499] width 149 height 36
click at [767, 567] on button "Nākamā nodarbība" at bounding box center [784, 566] width 160 height 38
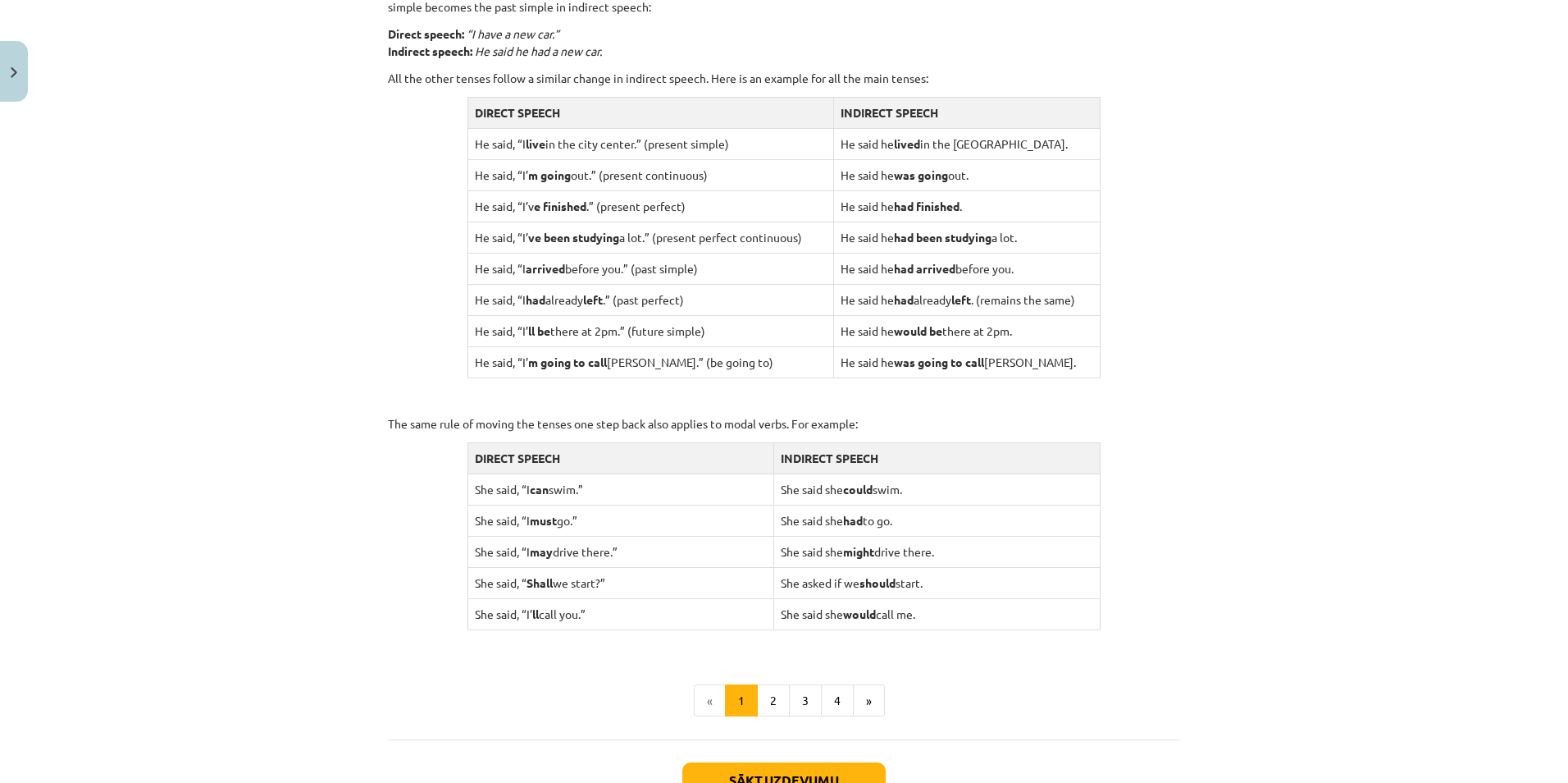
scroll to position [1395, 0]
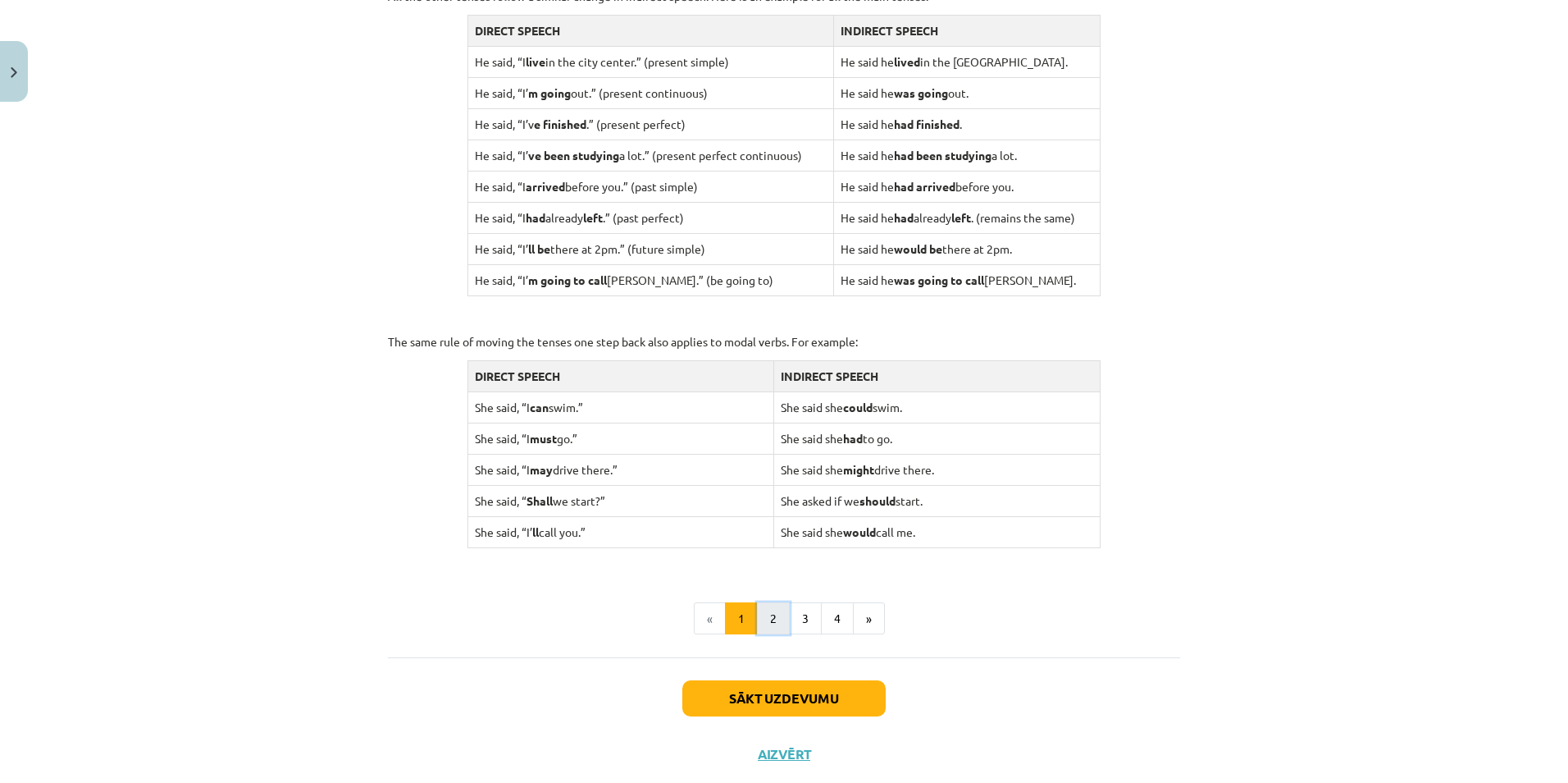
click at [757, 619] on button "2" at bounding box center [773, 619] width 33 height 33
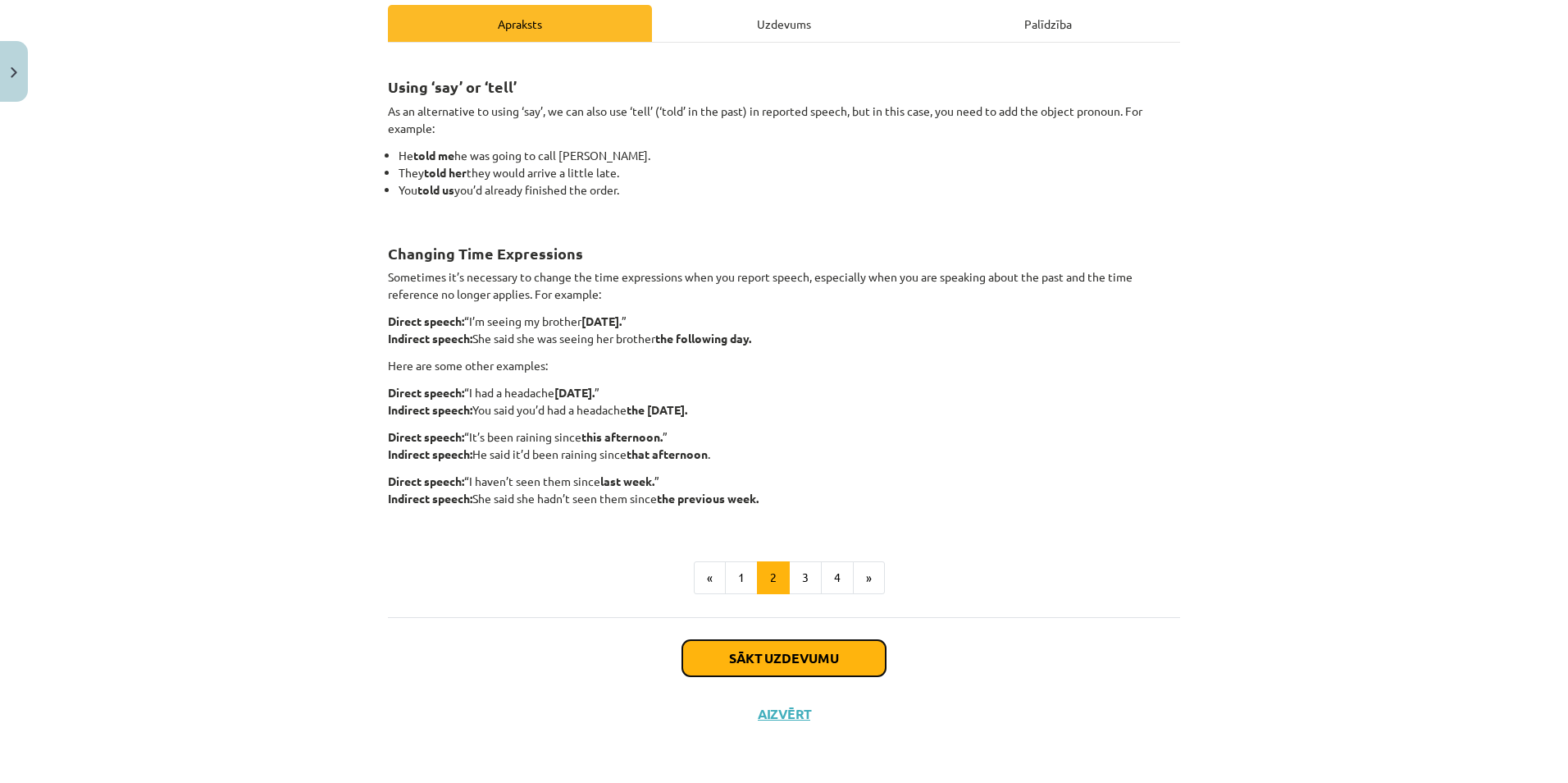
click at [790, 659] on button "Sākt uzdevumu" at bounding box center [784, 658] width 203 height 36
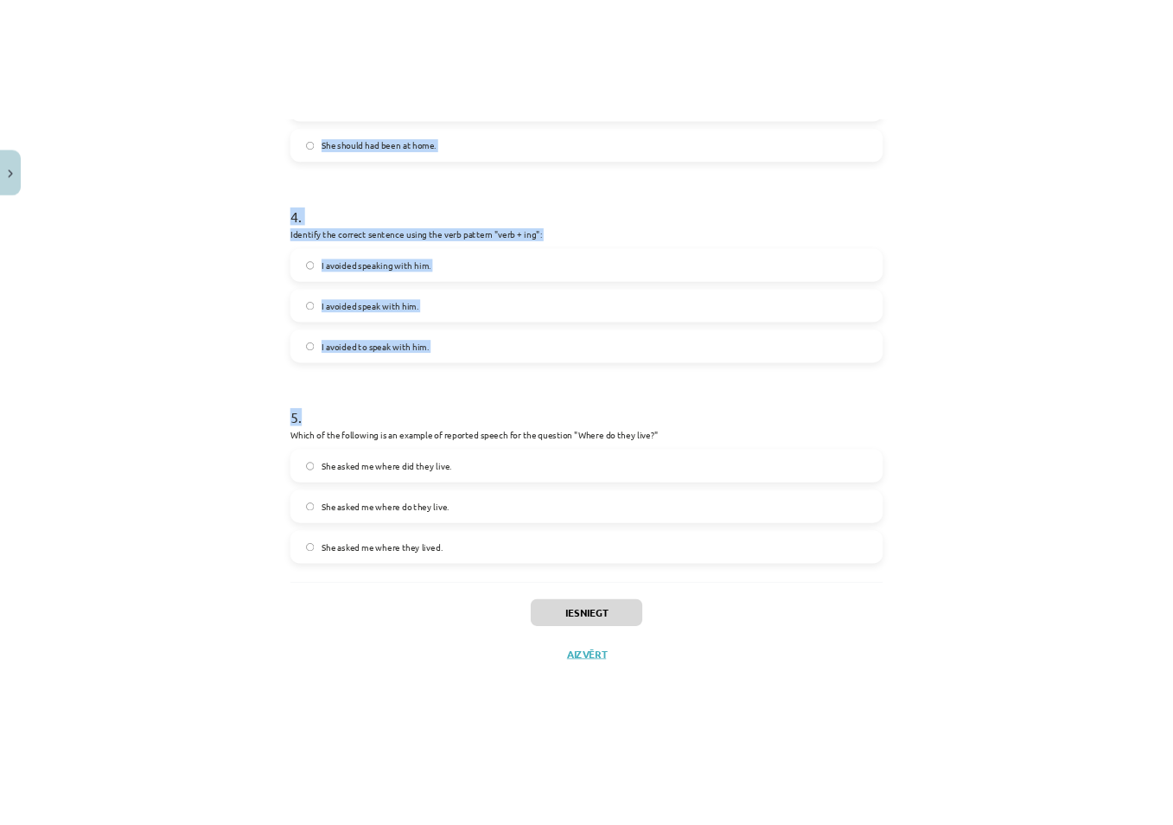
scroll to position [1099, 0]
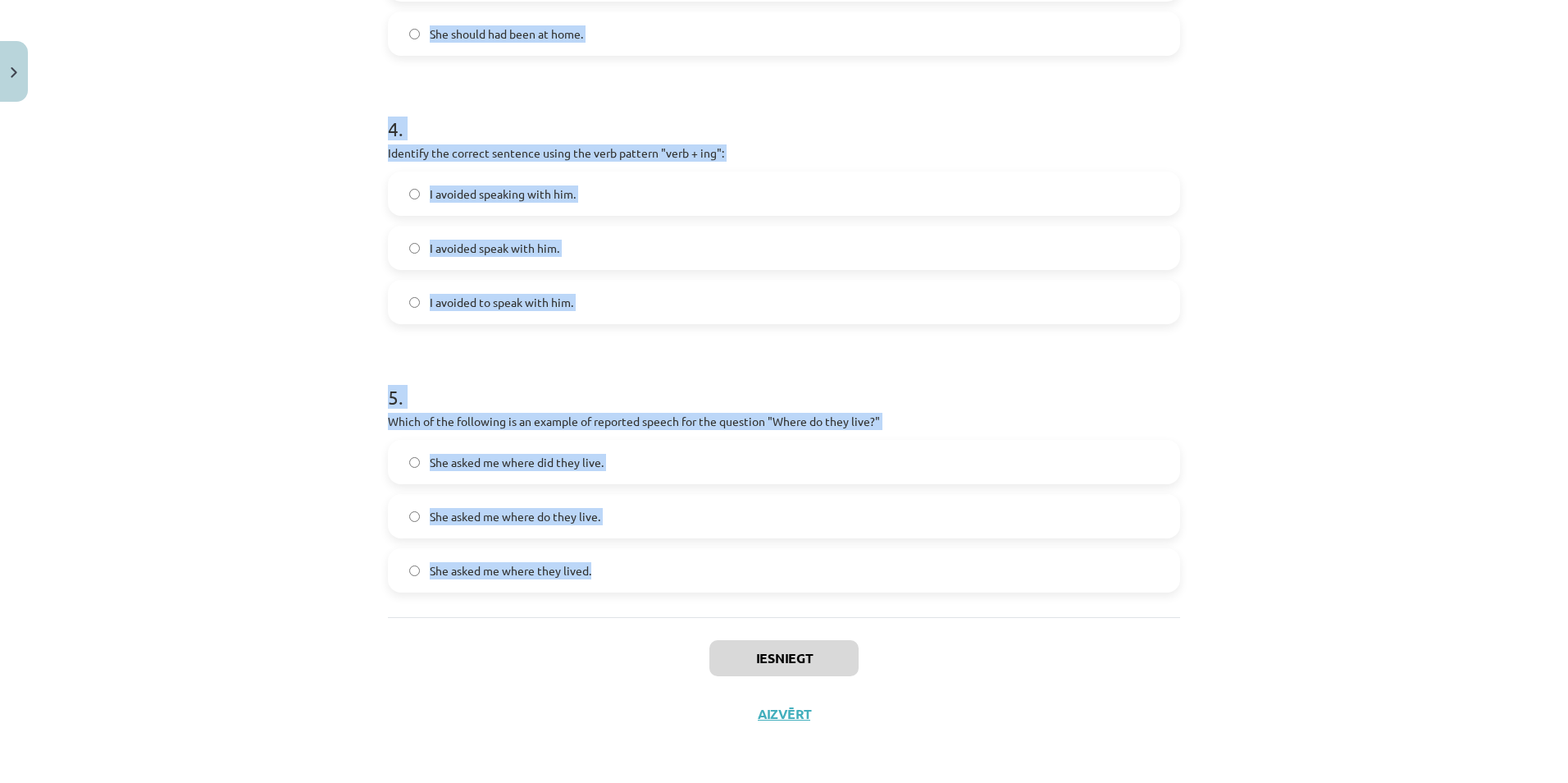
drag, startPoint x: 371, startPoint y: 241, endPoint x: 710, endPoint y: 592, distance: 488.0
click at [710, 592] on div "Mācību tēma: Angļu valodas i - 11. klases 1. ieskaites mācību materiāls #2 📝 To…" at bounding box center [784, 391] width 1568 height 783
copy form "1 . Which of the following sentences correctly uses reported speech? He said th…"
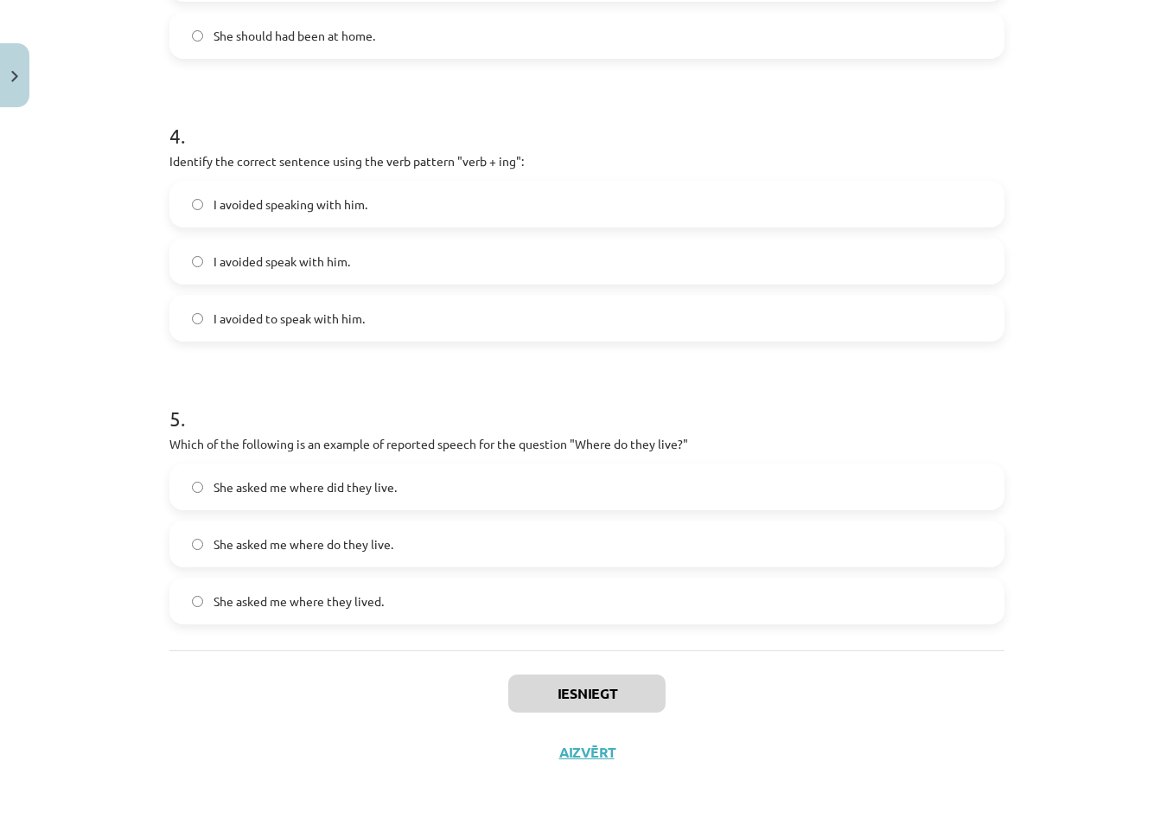
click at [956, 740] on div "Iesniegt Aizvērt" at bounding box center [586, 710] width 835 height 121
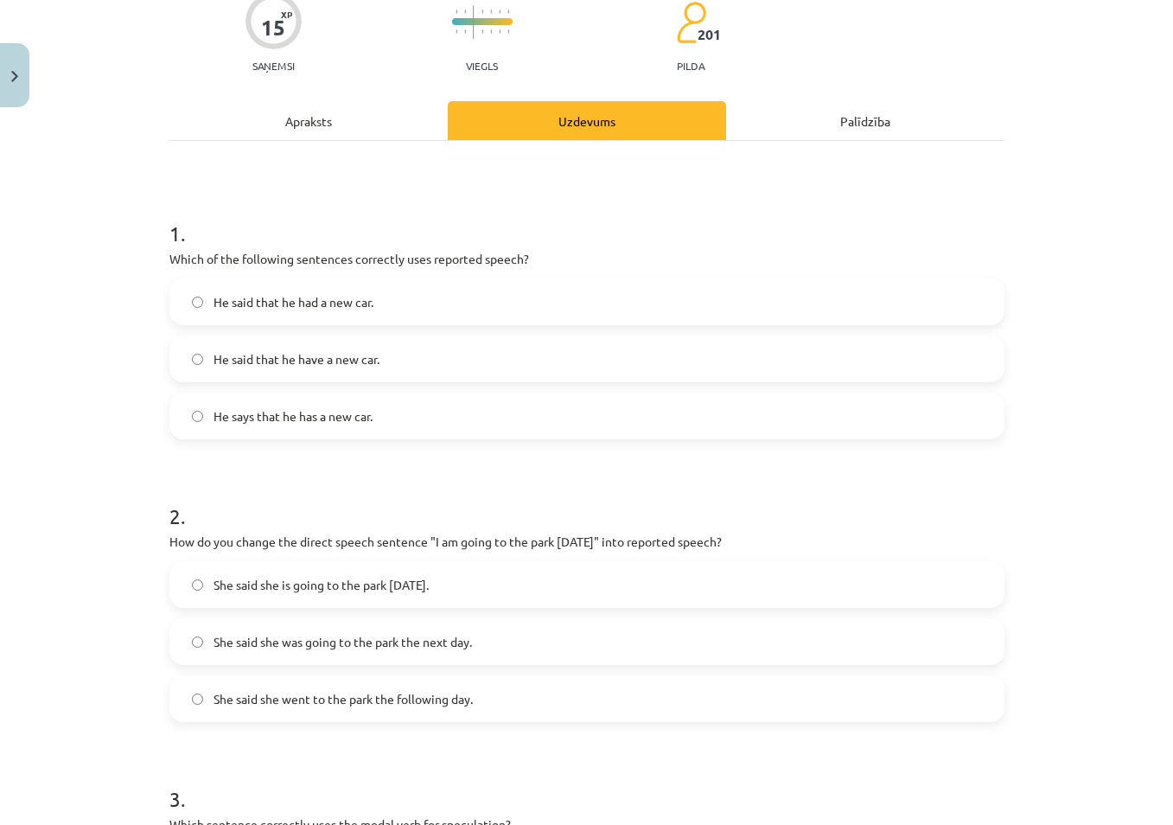
scroll to position [148, 0]
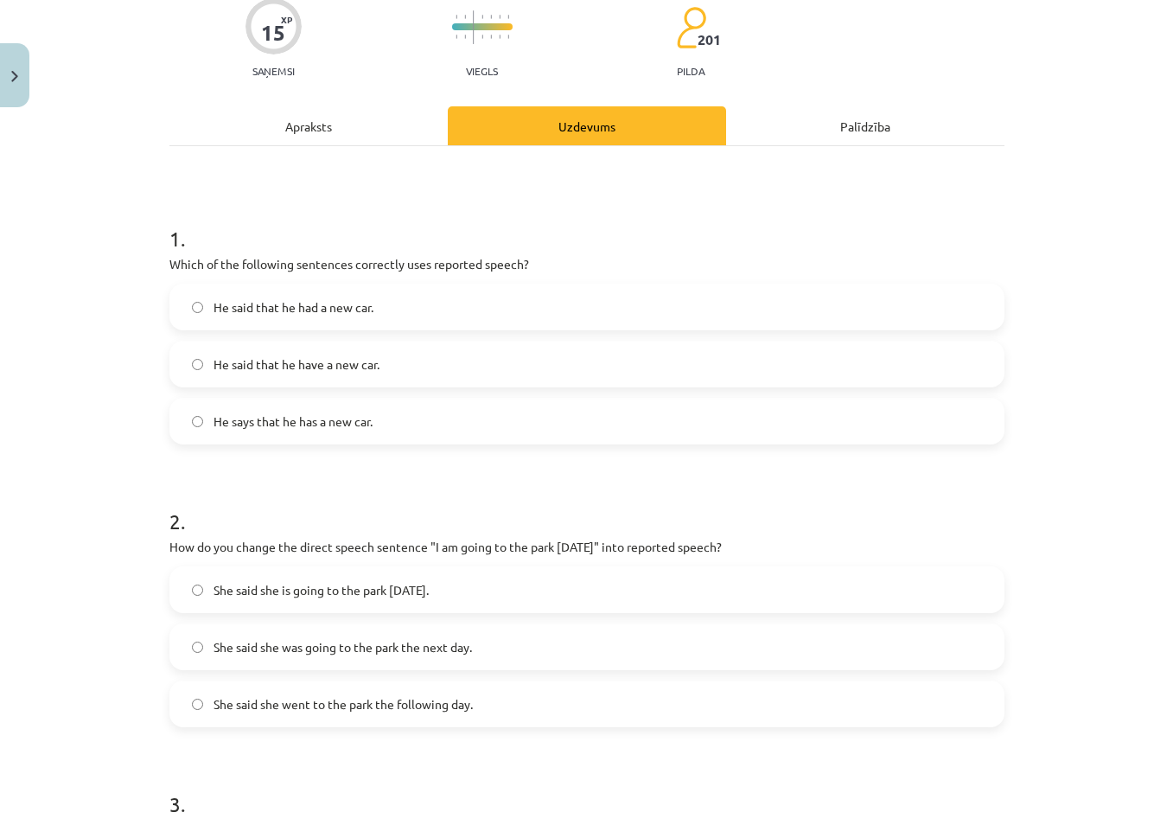
click at [228, 305] on span "He said that he had a new car." at bounding box center [294, 307] width 160 height 18
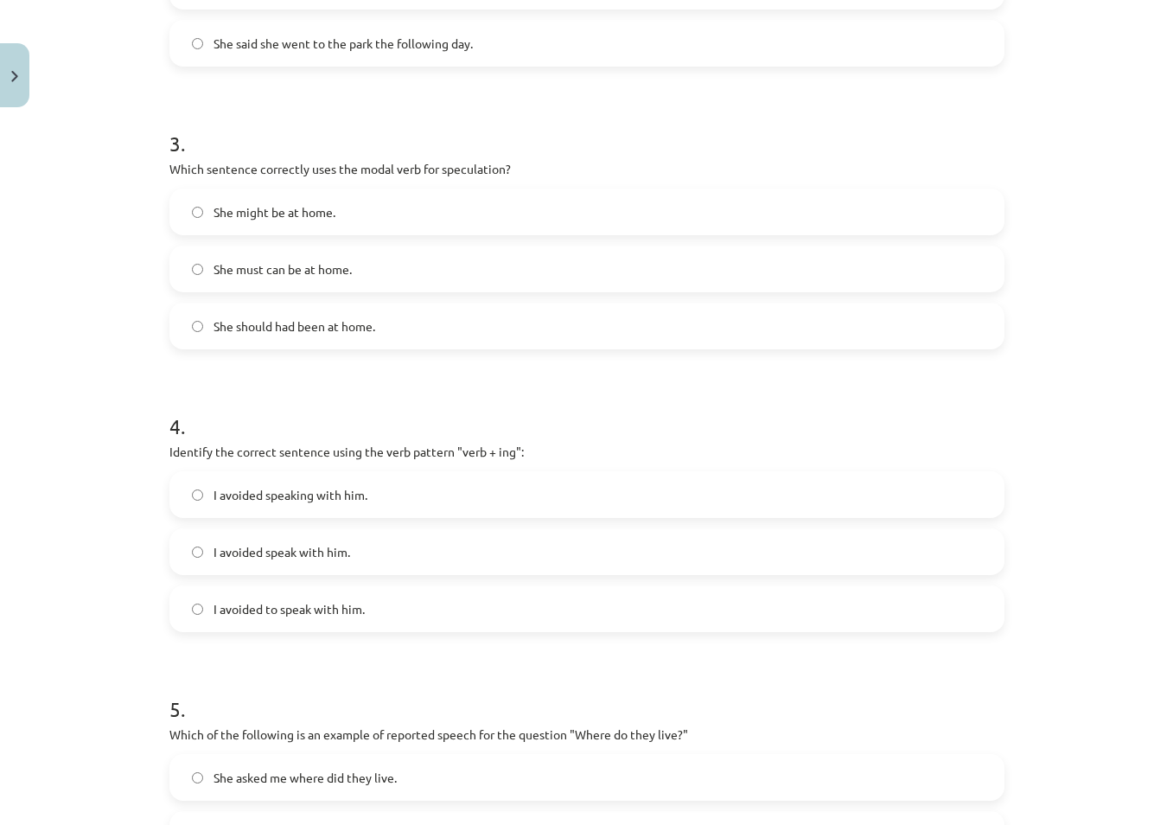
scroll to position [840, 0]
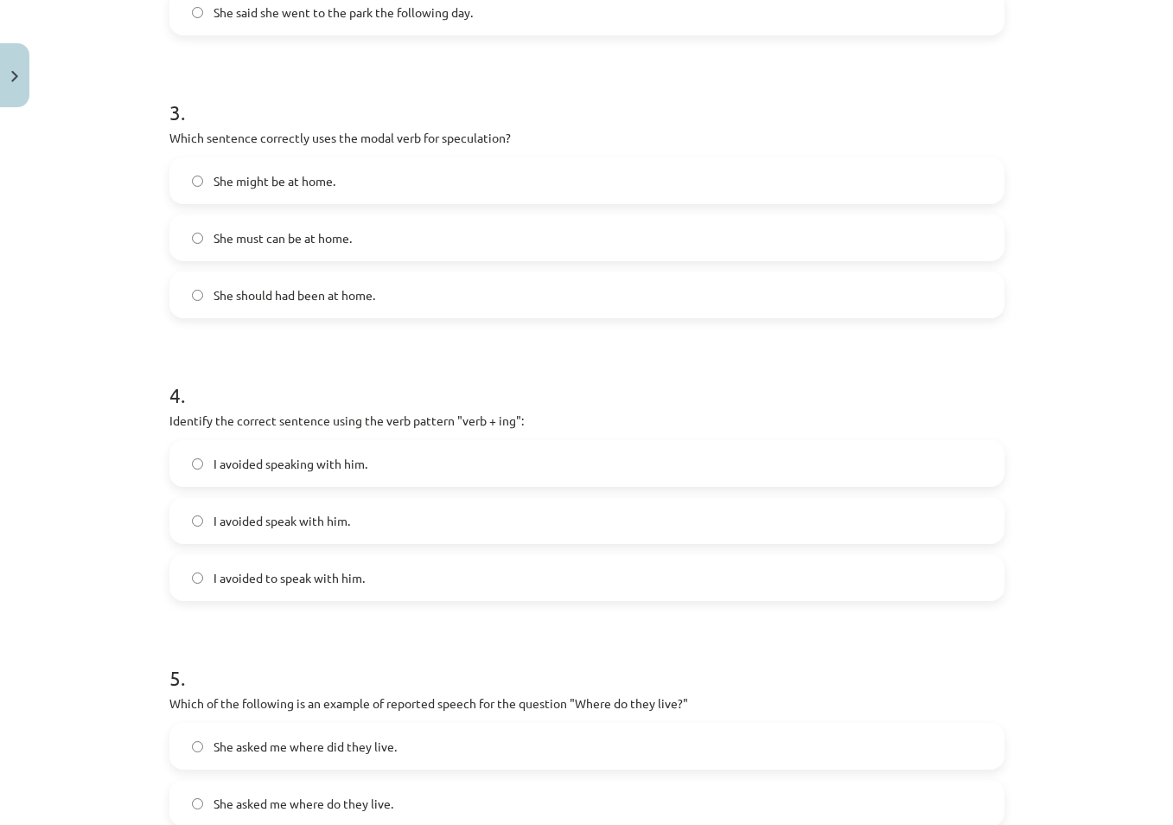
click at [237, 184] on span "She might be at home." at bounding box center [275, 181] width 122 height 18
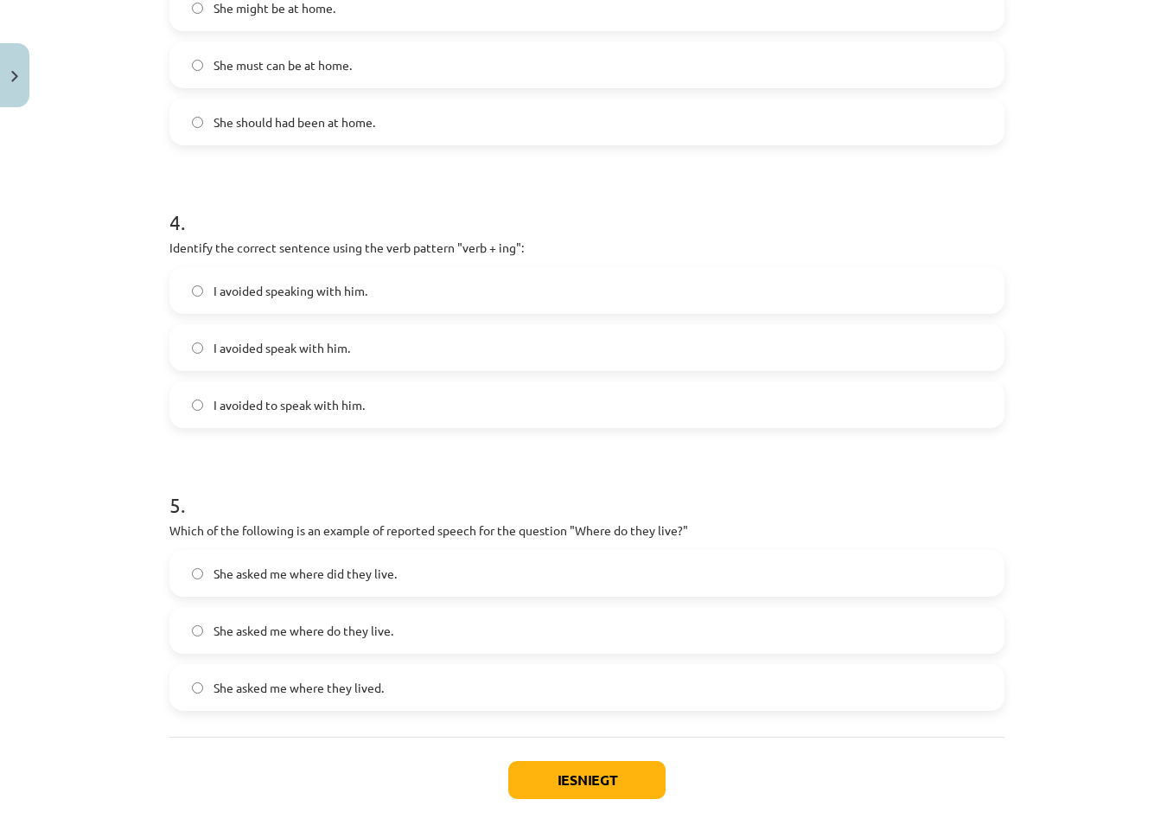
scroll to position [1099, 0]
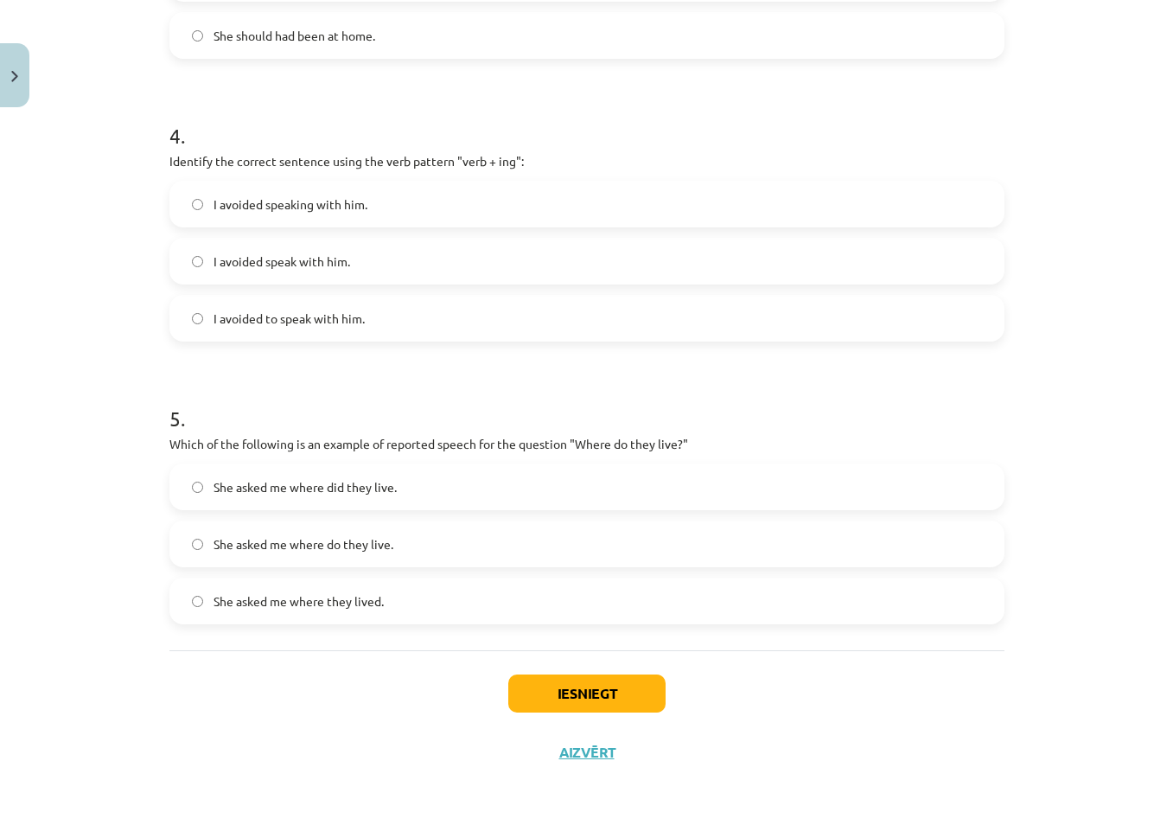
click at [348, 208] on span "I avoided speaking with him." at bounding box center [291, 204] width 154 height 18
click at [299, 602] on span "She asked me where they lived." at bounding box center [299, 601] width 170 height 18
click at [549, 688] on button "Iesniegt" at bounding box center [586, 693] width 157 height 38
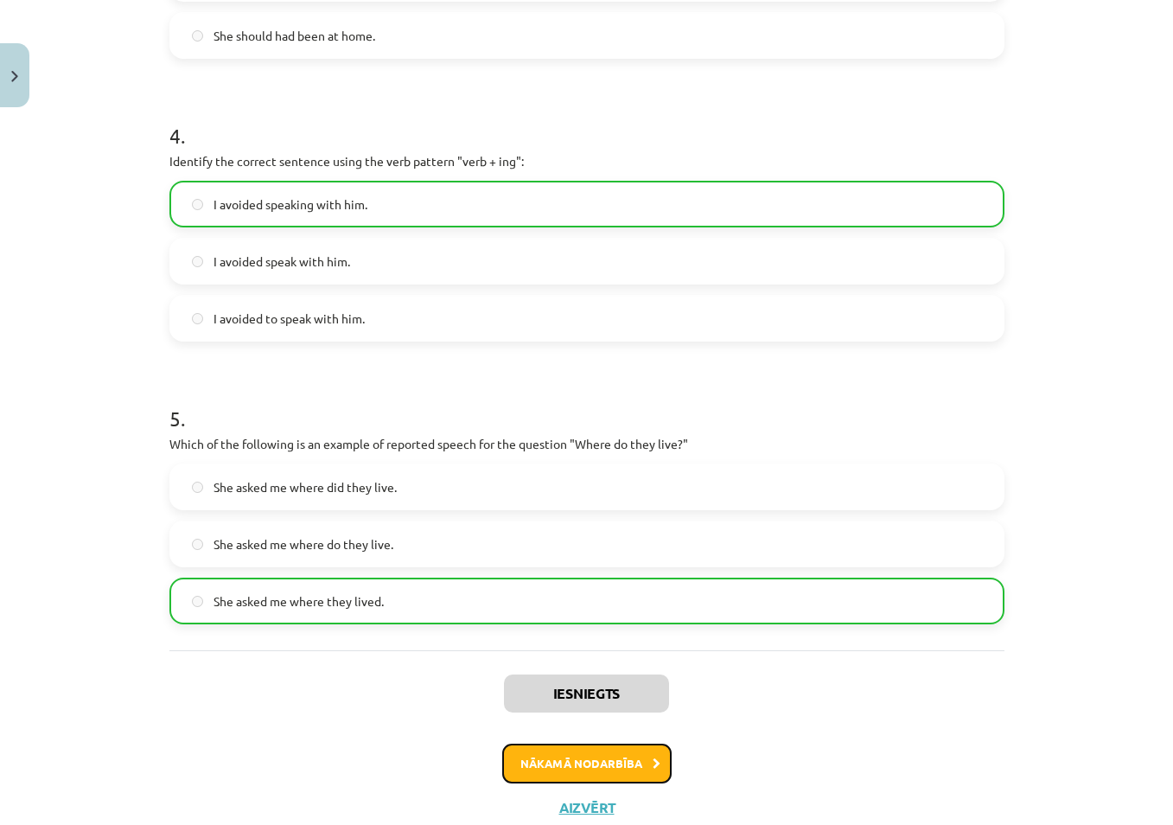
click at [644, 758] on button "Nākamā nodarbība" at bounding box center [586, 764] width 169 height 40
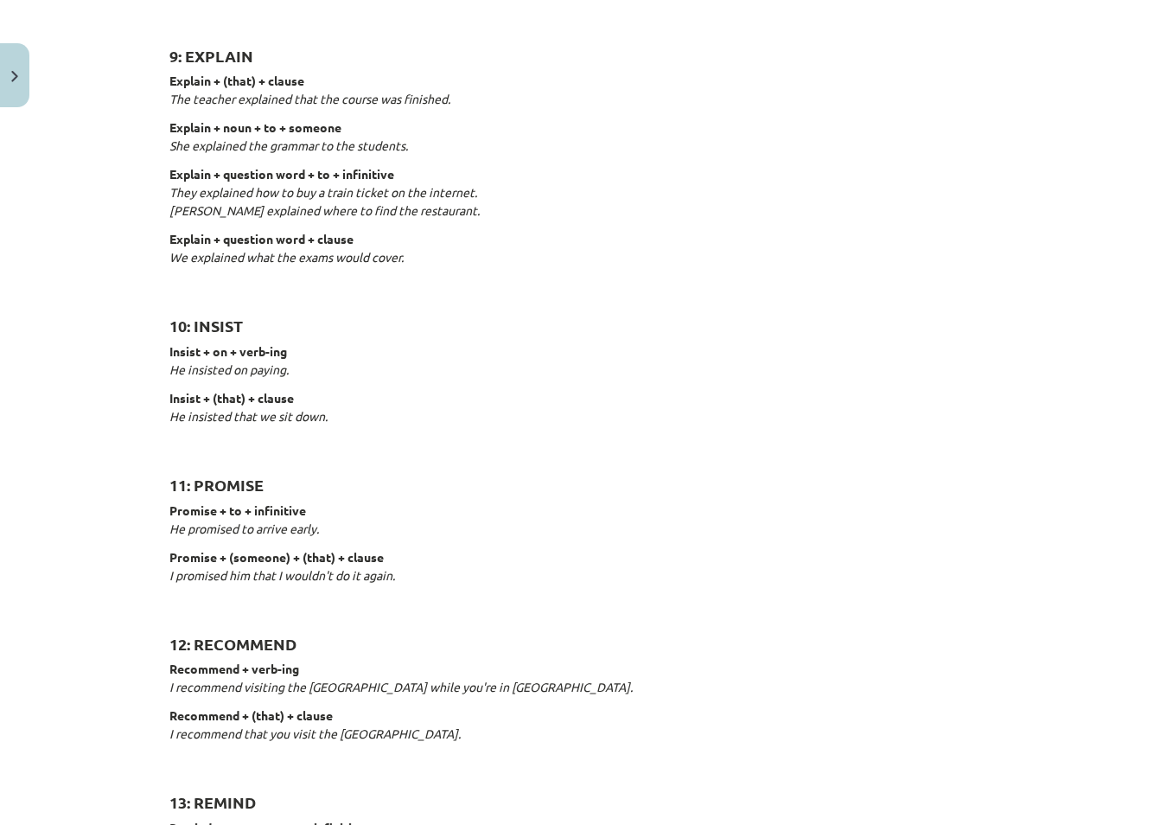
scroll to position [2464, 0]
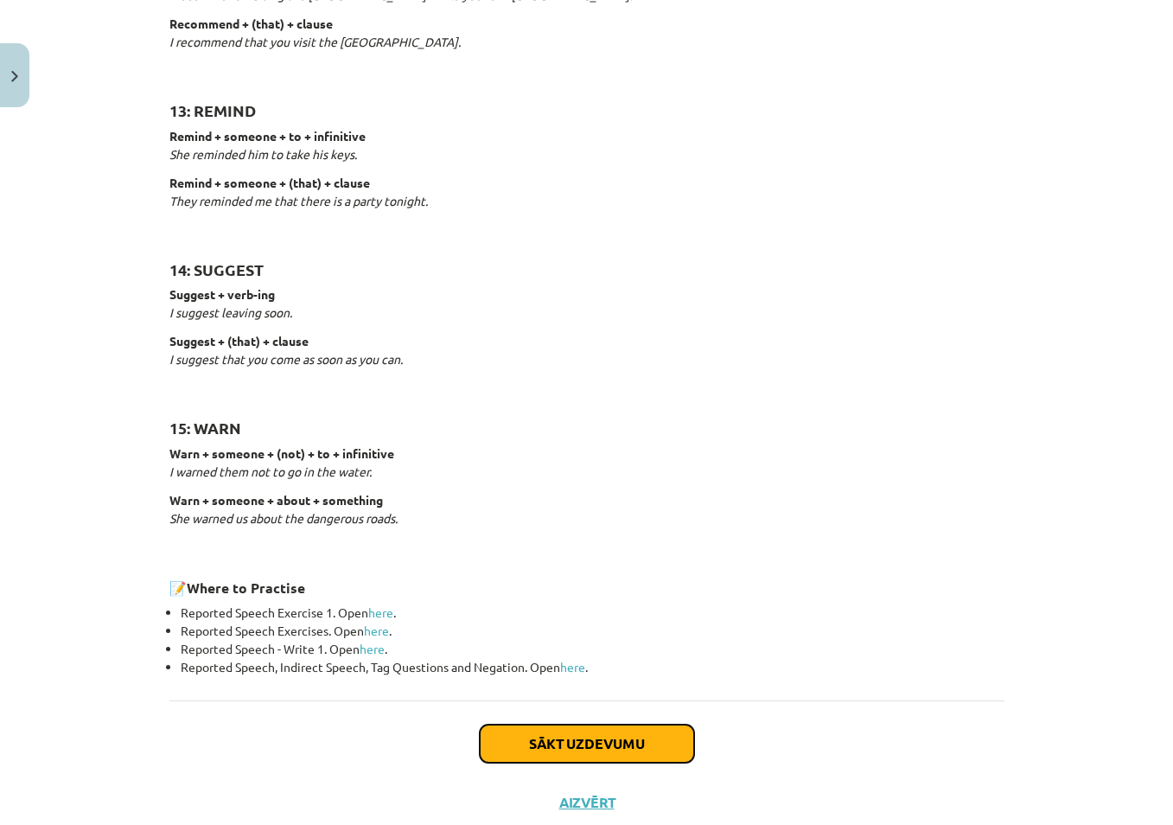
click at [604, 741] on button "Sākt uzdevumu" at bounding box center [587, 744] width 214 height 38
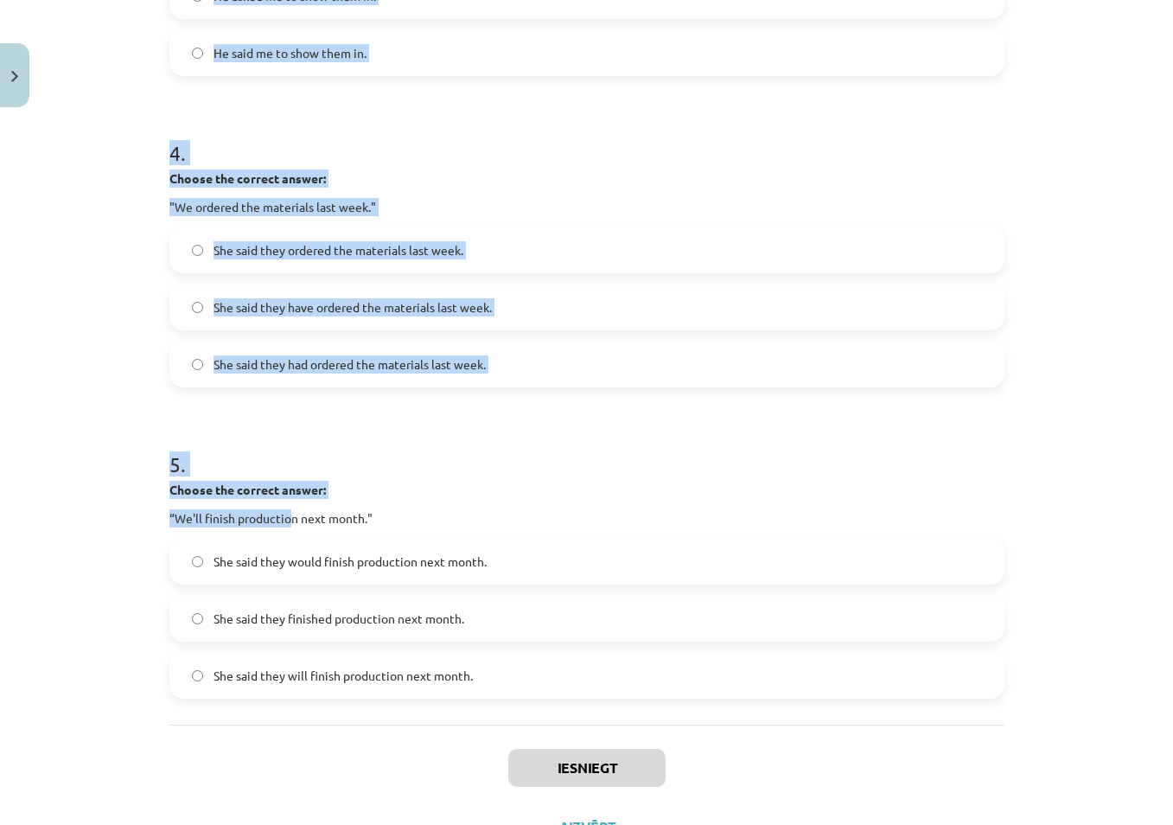
scroll to position [1242, 0]
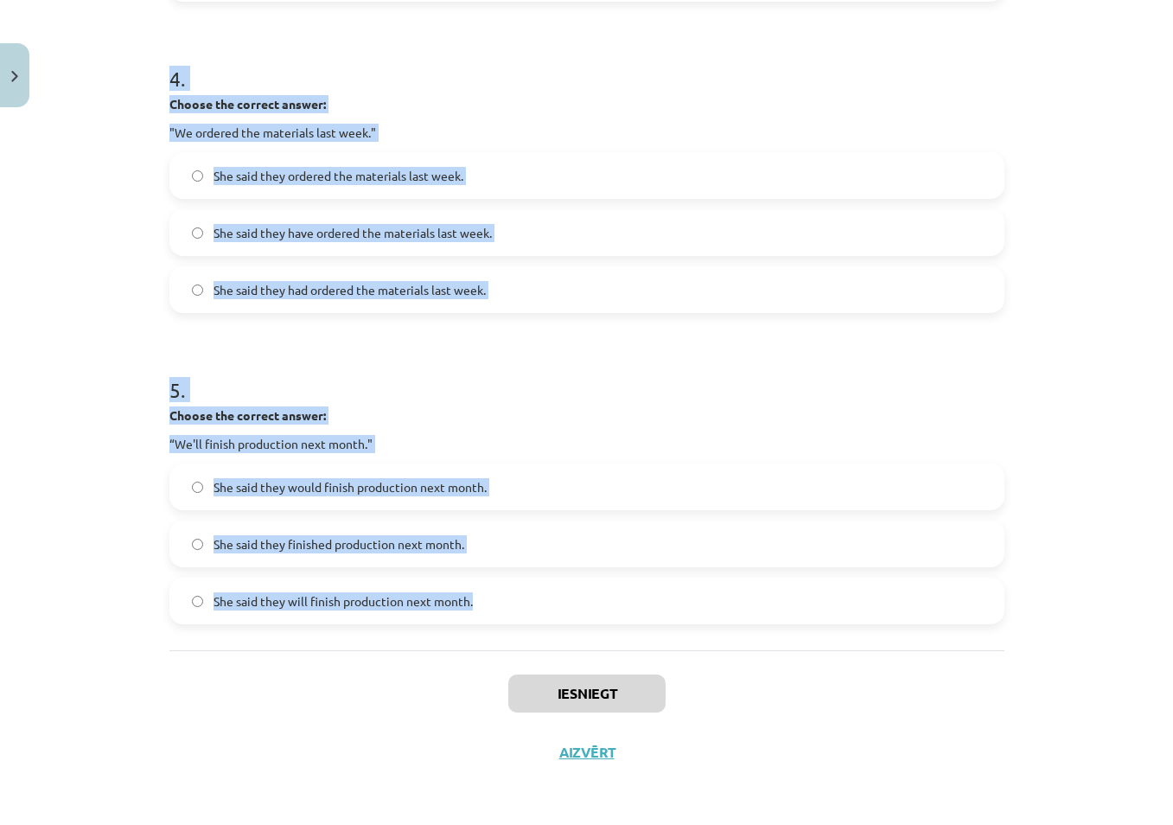
drag, startPoint x: 163, startPoint y: 193, endPoint x: 487, endPoint y: 610, distance: 528.8
copy form "Choose the correct answer: "I'm ready for the meeting." He said he had been rea…"
click at [1059, 454] on div "Mācību tēma: Angļu valodas i - 11. klases 1. ieskaites mācību materiāls #3 📝 To…" at bounding box center [586, 412] width 1173 height 825
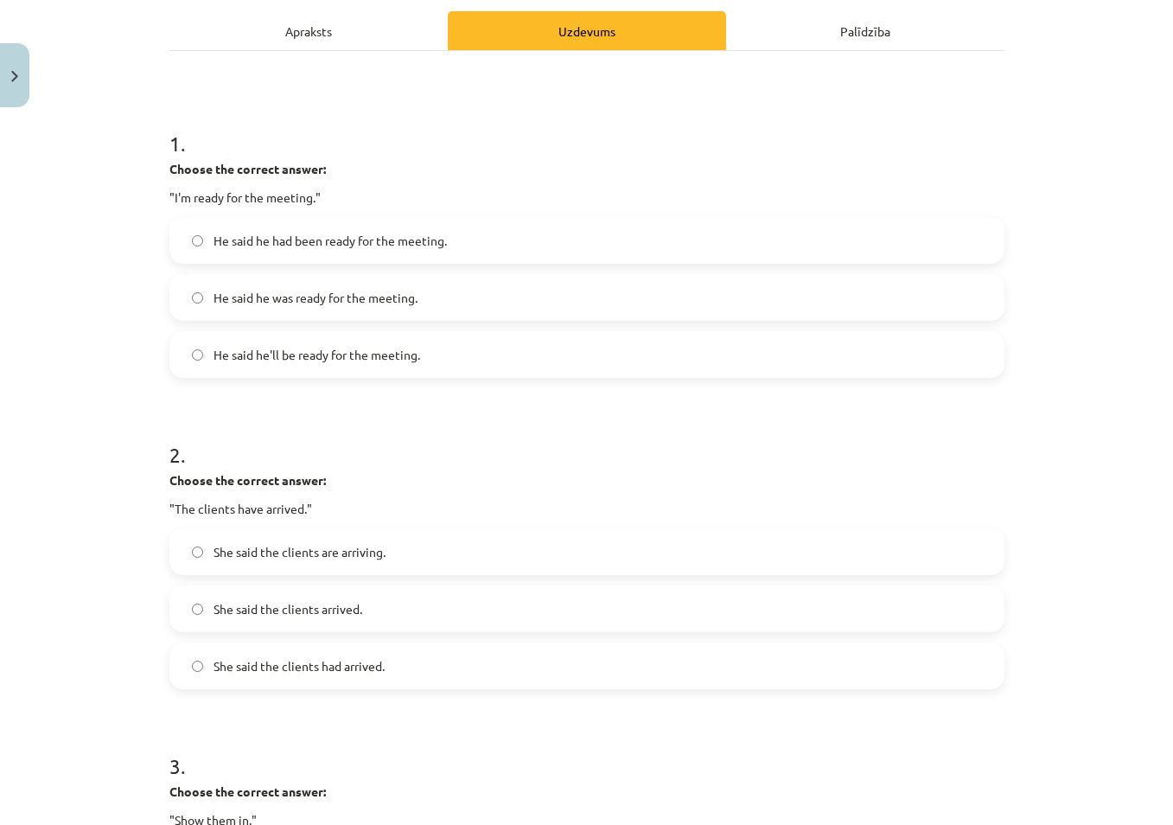
scroll to position [204, 0]
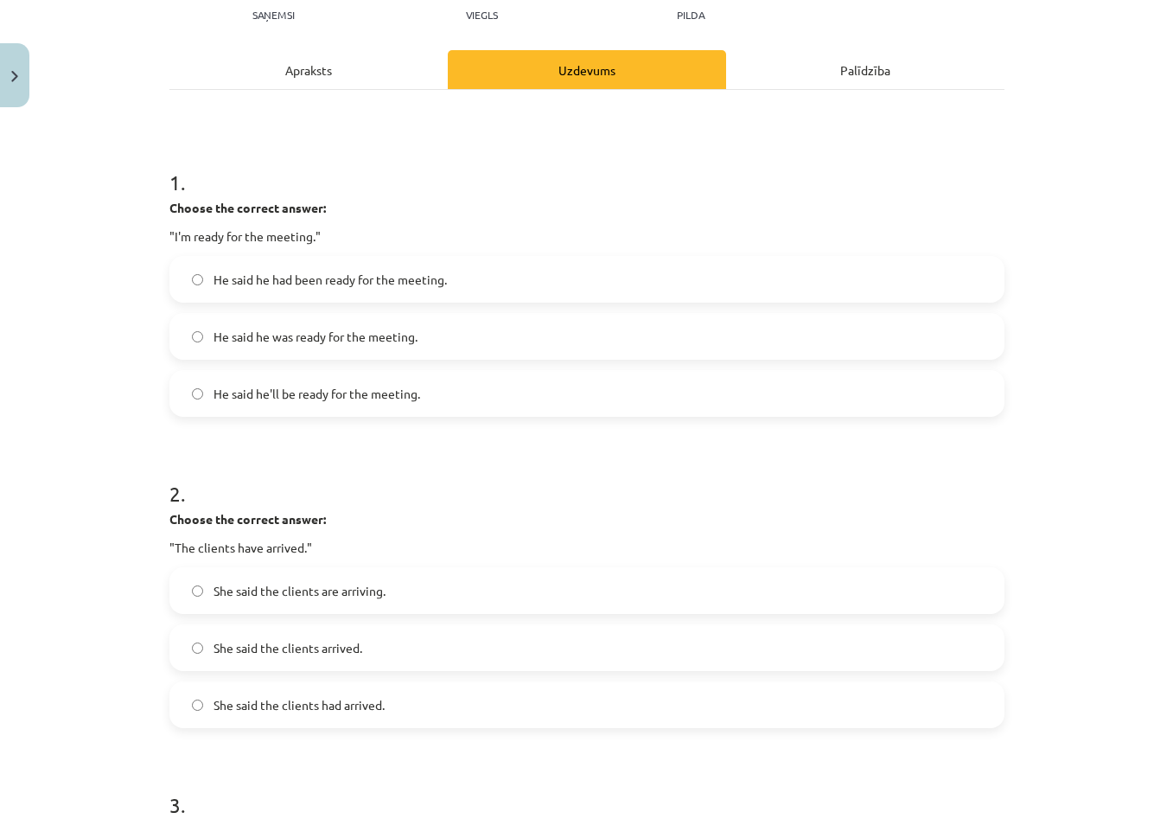
click at [353, 331] on span "He said he was ready for the meeting." at bounding box center [316, 337] width 204 height 18
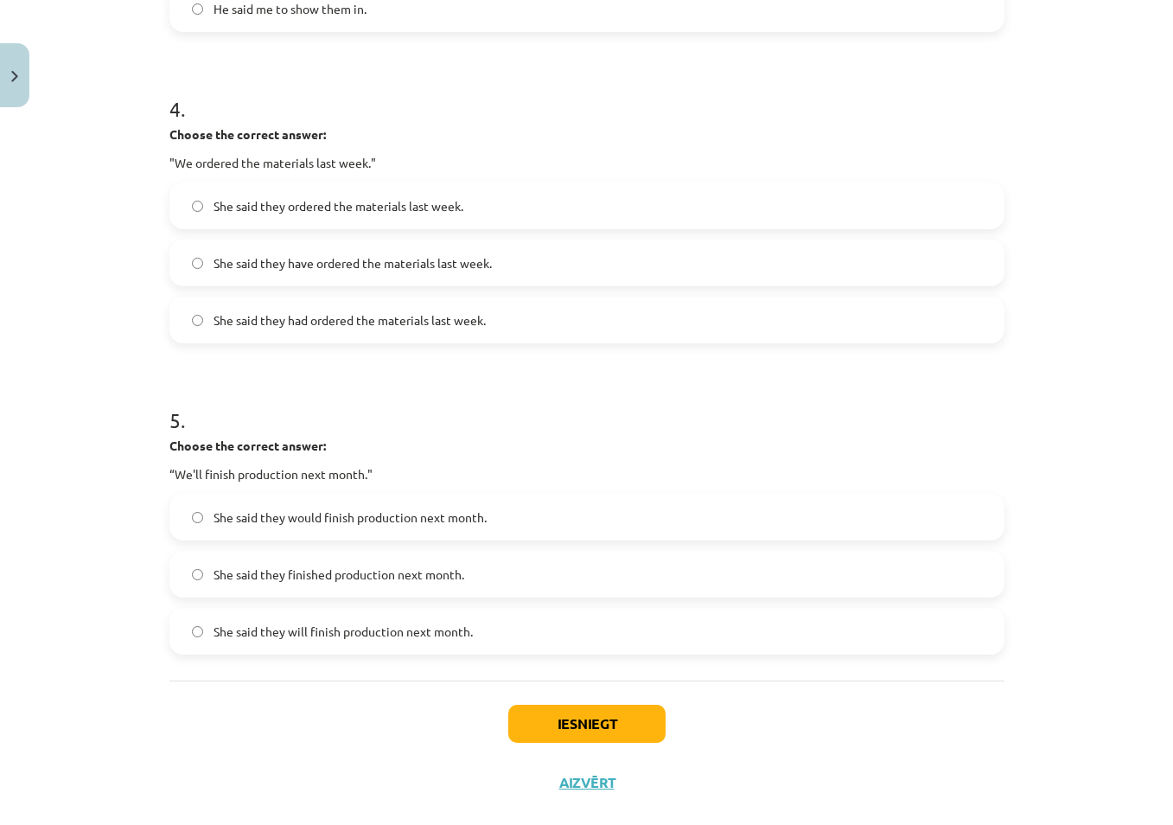
scroll to position [1242, 0]
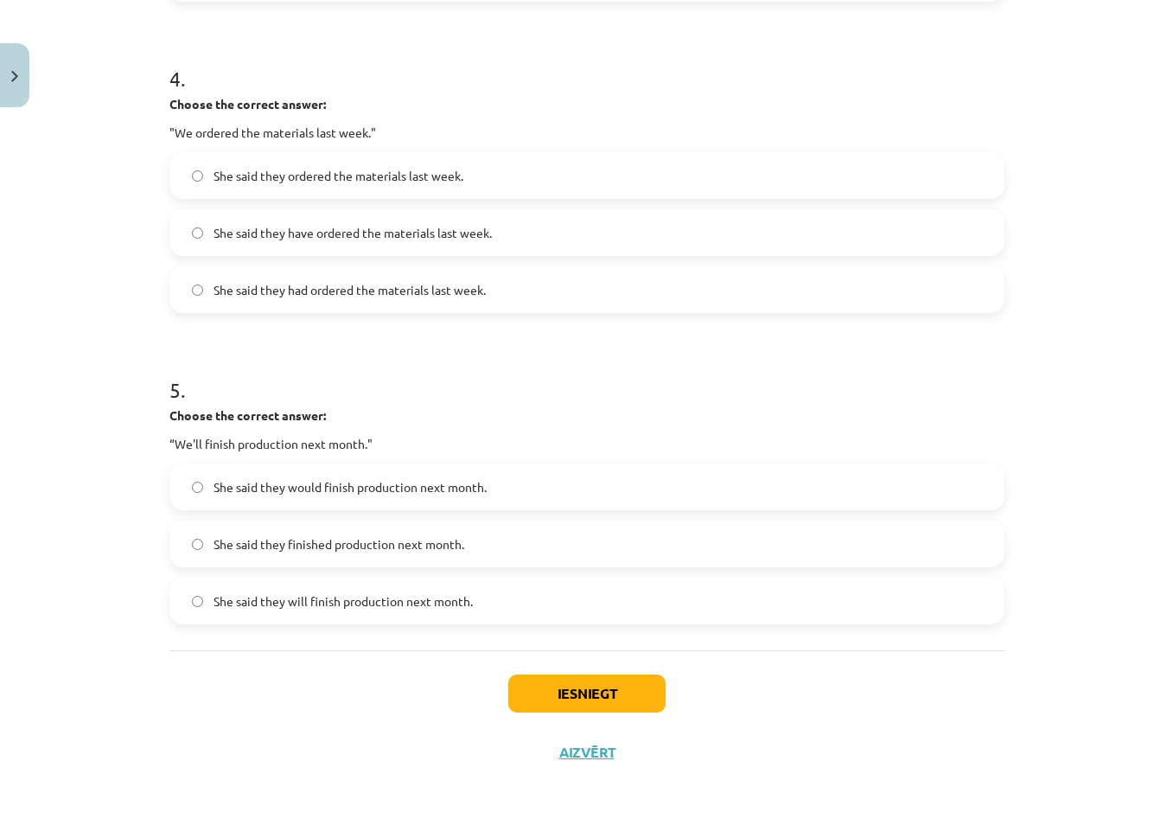
click at [413, 490] on span "She said they would finish production next month." at bounding box center [350, 487] width 273 height 18
click at [579, 707] on button "Iesniegt" at bounding box center [586, 693] width 157 height 38
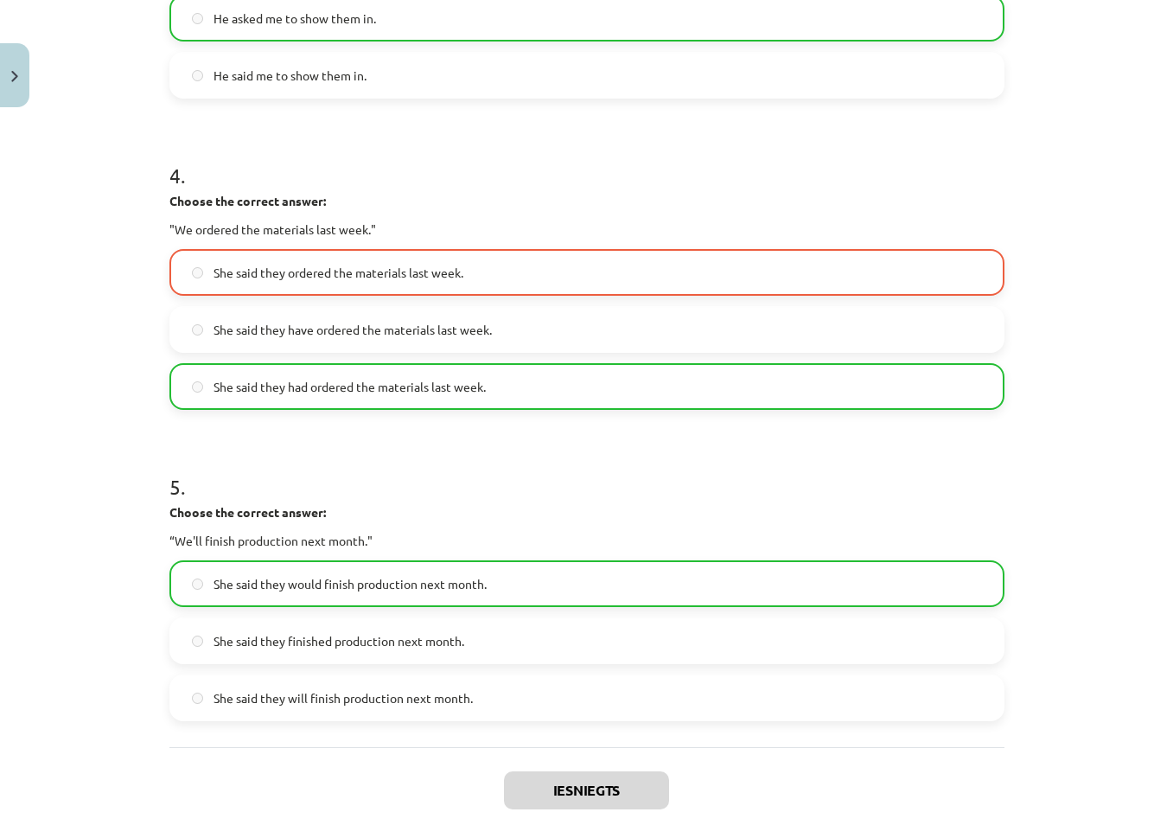
scroll to position [1297, 0]
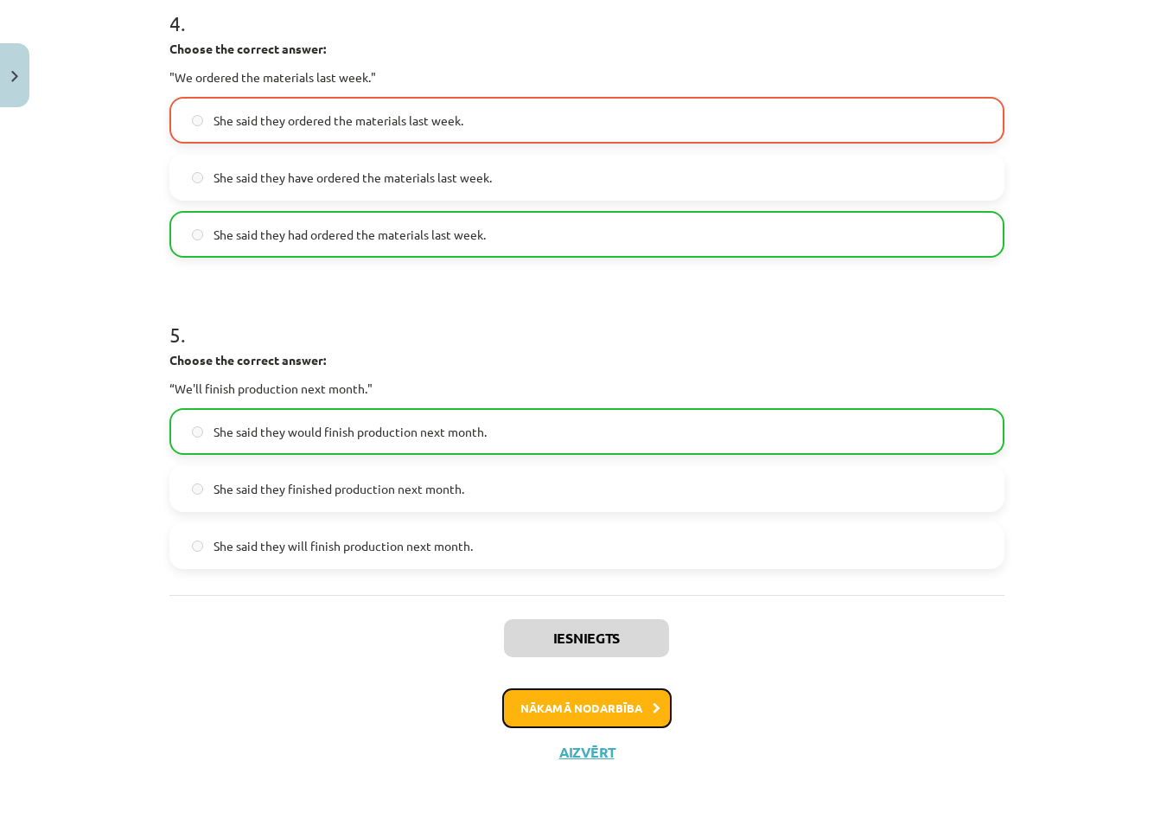
click at [596, 713] on button "Nākamā nodarbība" at bounding box center [586, 708] width 169 height 40
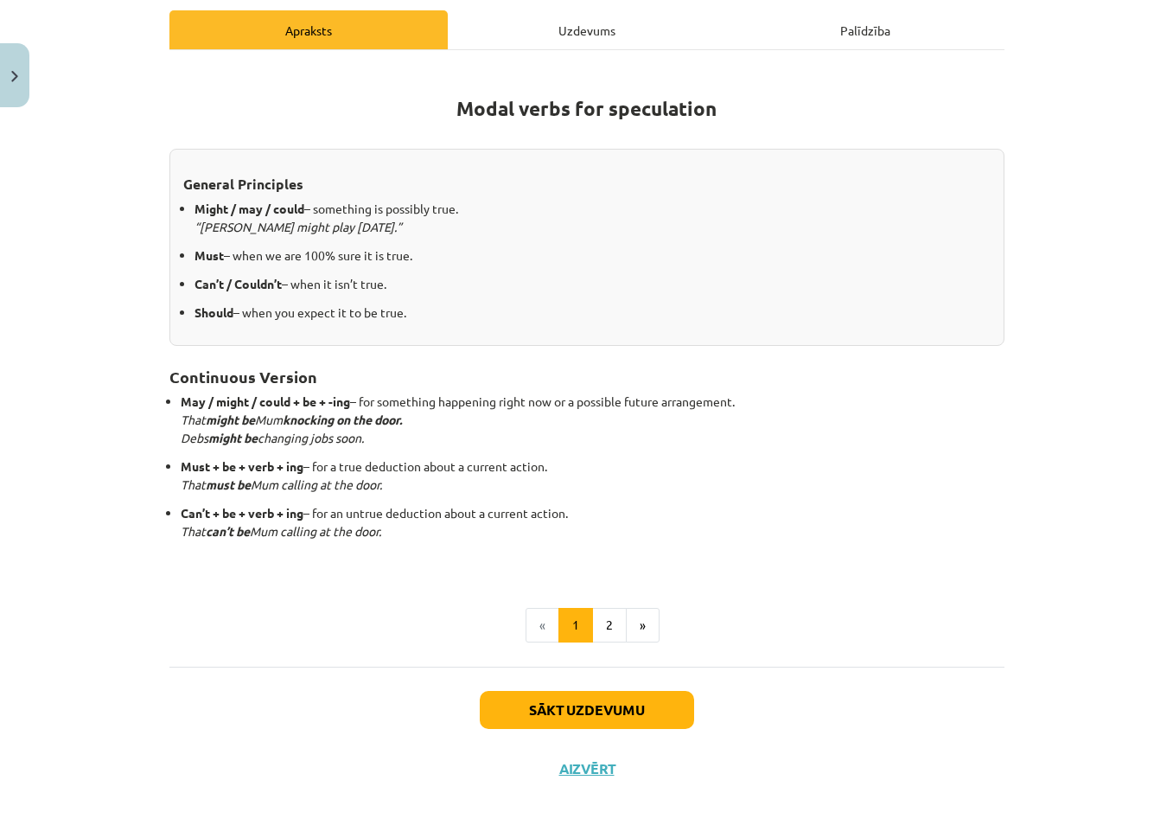
scroll to position [259, 0]
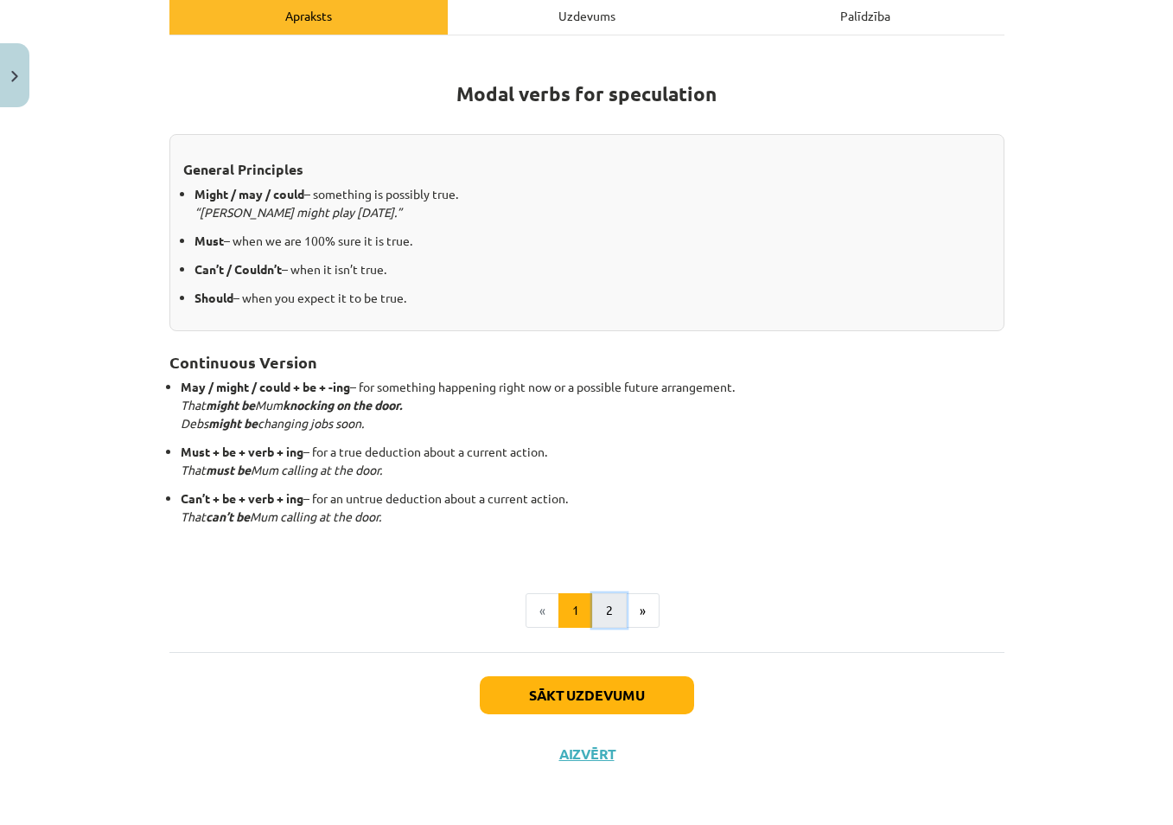
click at [605, 617] on button "2" at bounding box center [609, 610] width 35 height 35
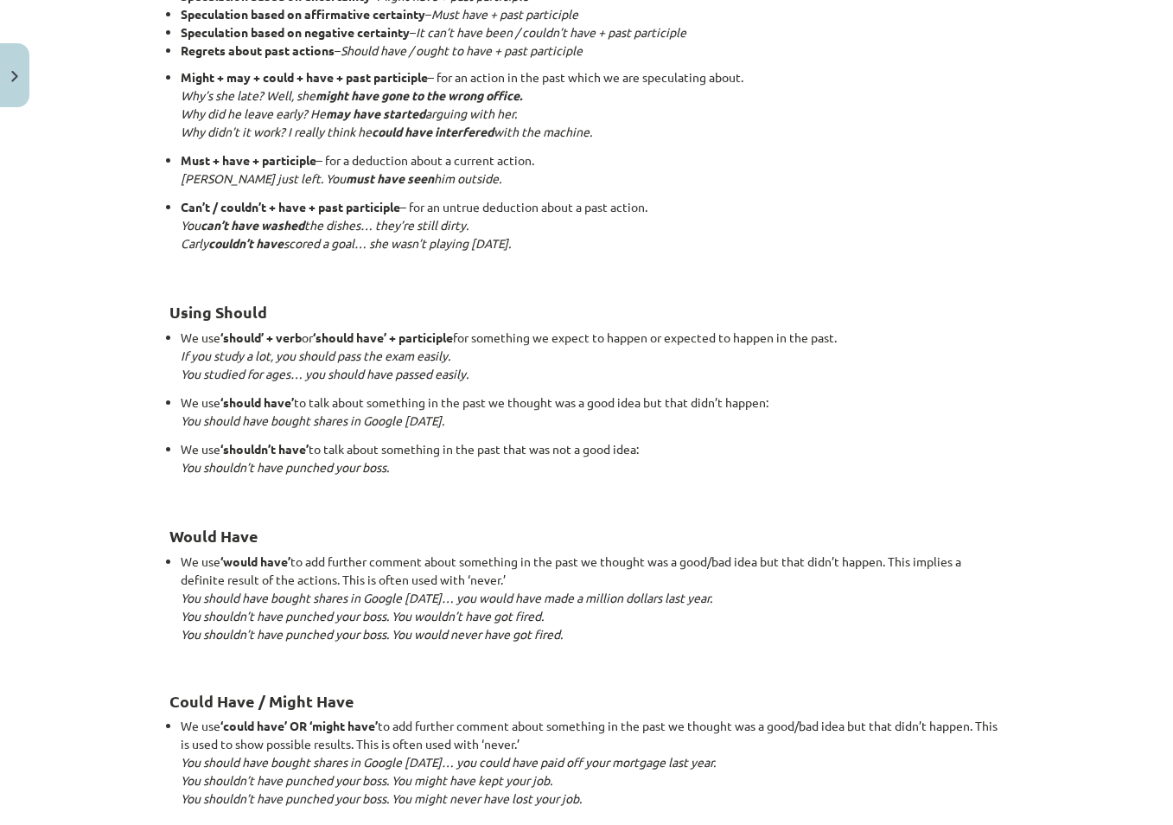
scroll to position [1500, 0]
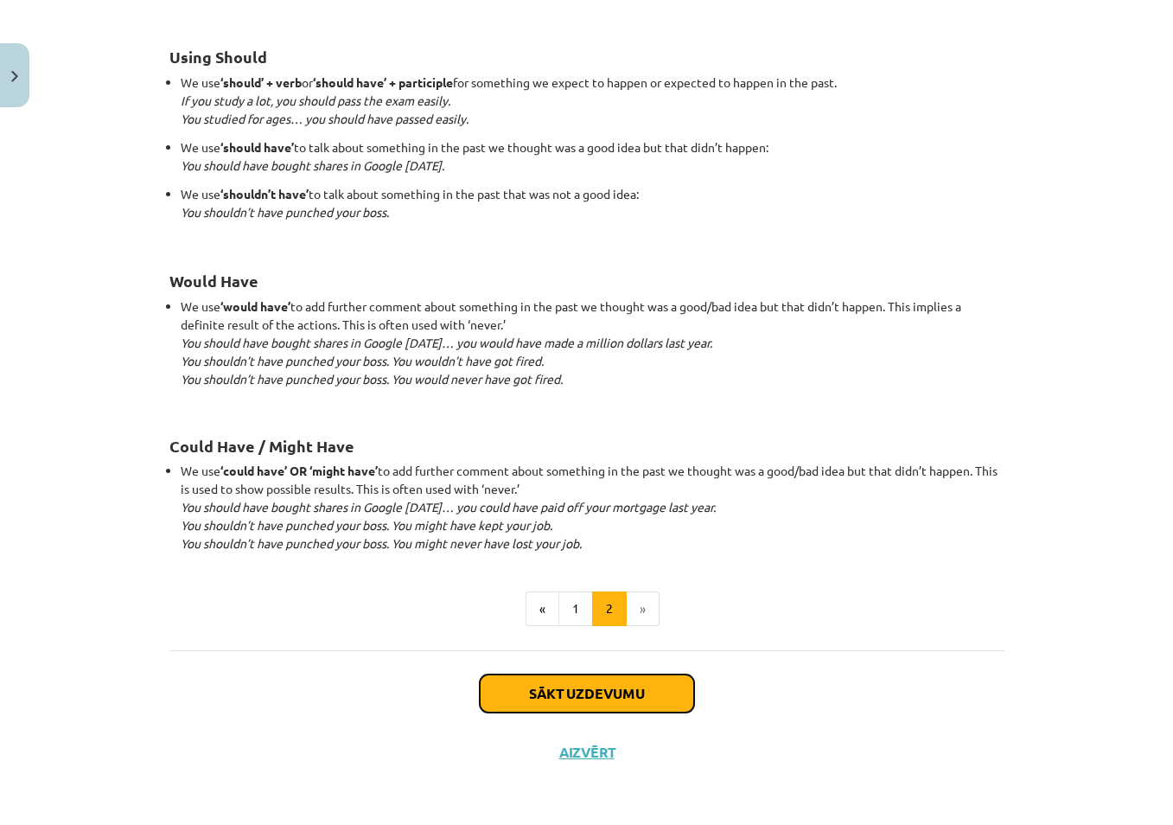
click at [570, 693] on button "Sākt uzdevumu" at bounding box center [587, 693] width 214 height 38
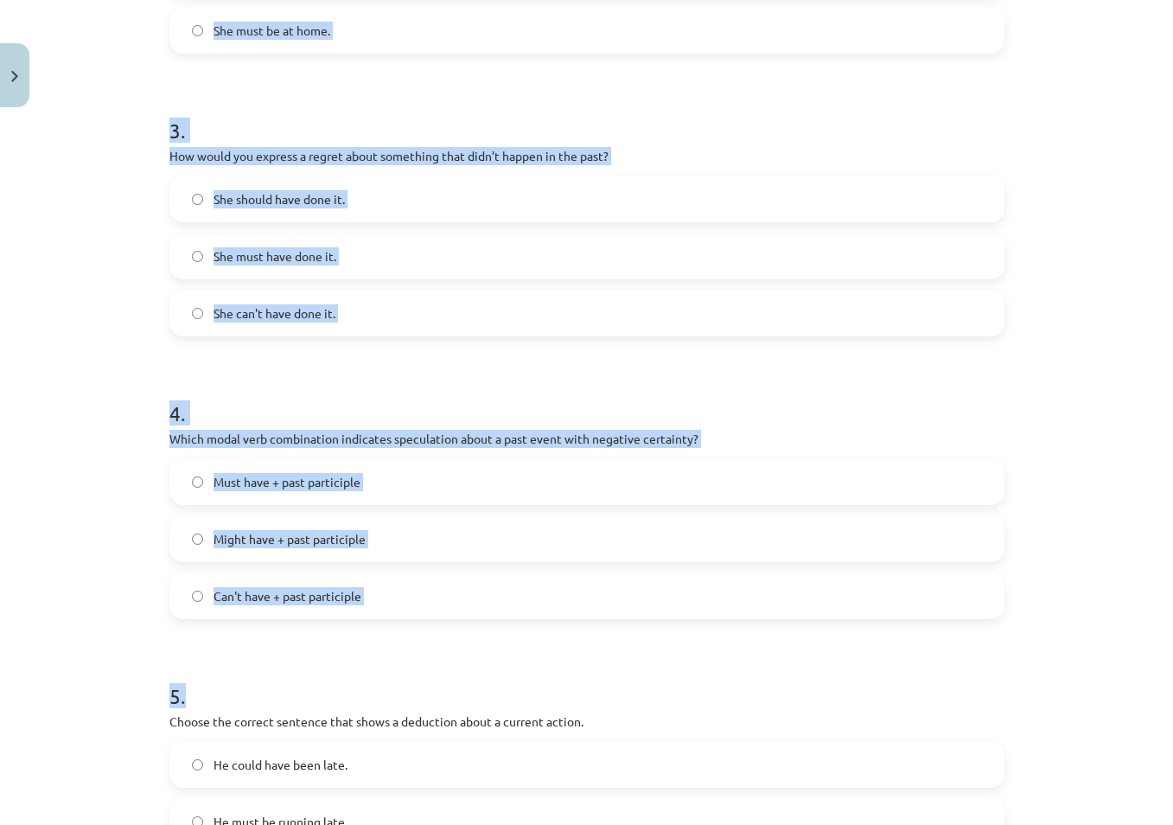
scroll to position [1099, 0]
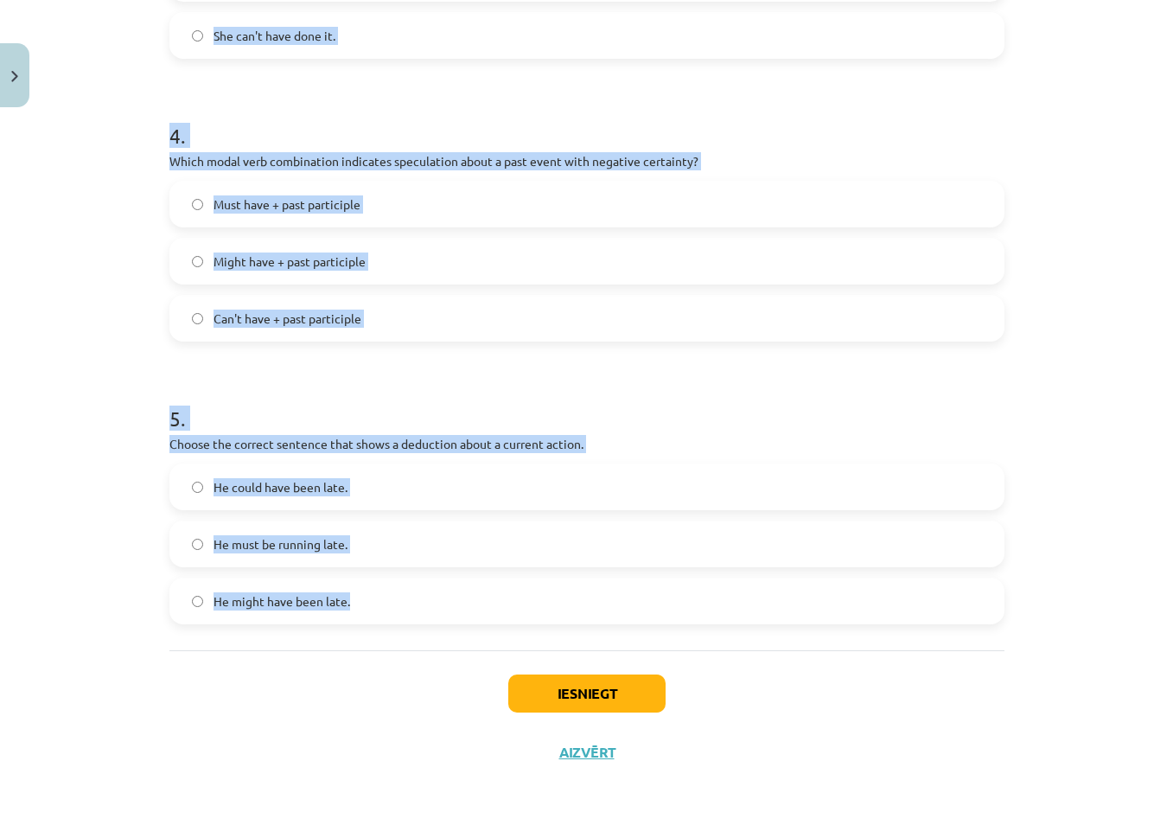
drag, startPoint x: 154, startPoint y: 272, endPoint x: 379, endPoint y: 615, distance: 410.4
copy form "Which modal verb would you use to speculate about something that is possibly tr…"
click at [109, 309] on div "Mācību tēma: Angļu valodas i - 11. klases 1. ieskaites mācību materiāls #4 📝 To…" at bounding box center [586, 412] width 1173 height 825
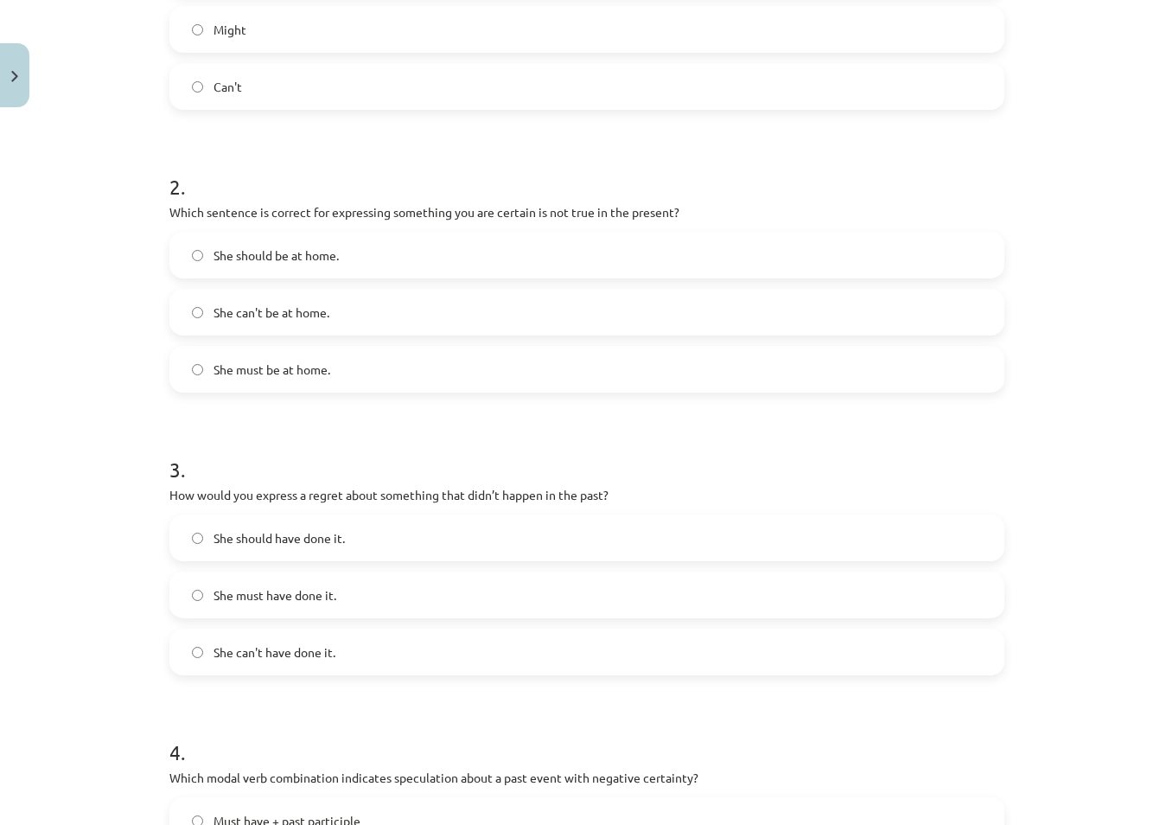
scroll to position [494, 0]
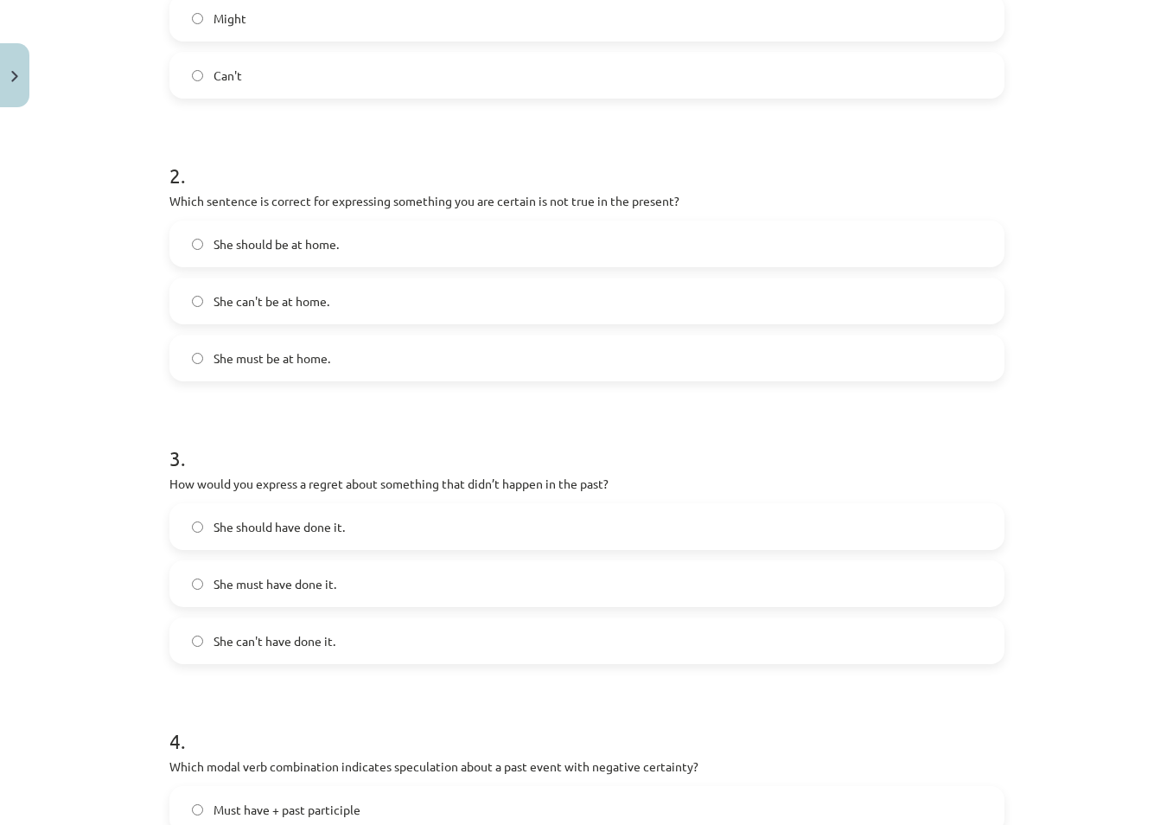
click at [555, 205] on p "Which sentence is correct for expressing something you are certain is not true …" at bounding box center [586, 201] width 835 height 18
click at [310, 306] on span "She can't be at home." at bounding box center [272, 301] width 116 height 18
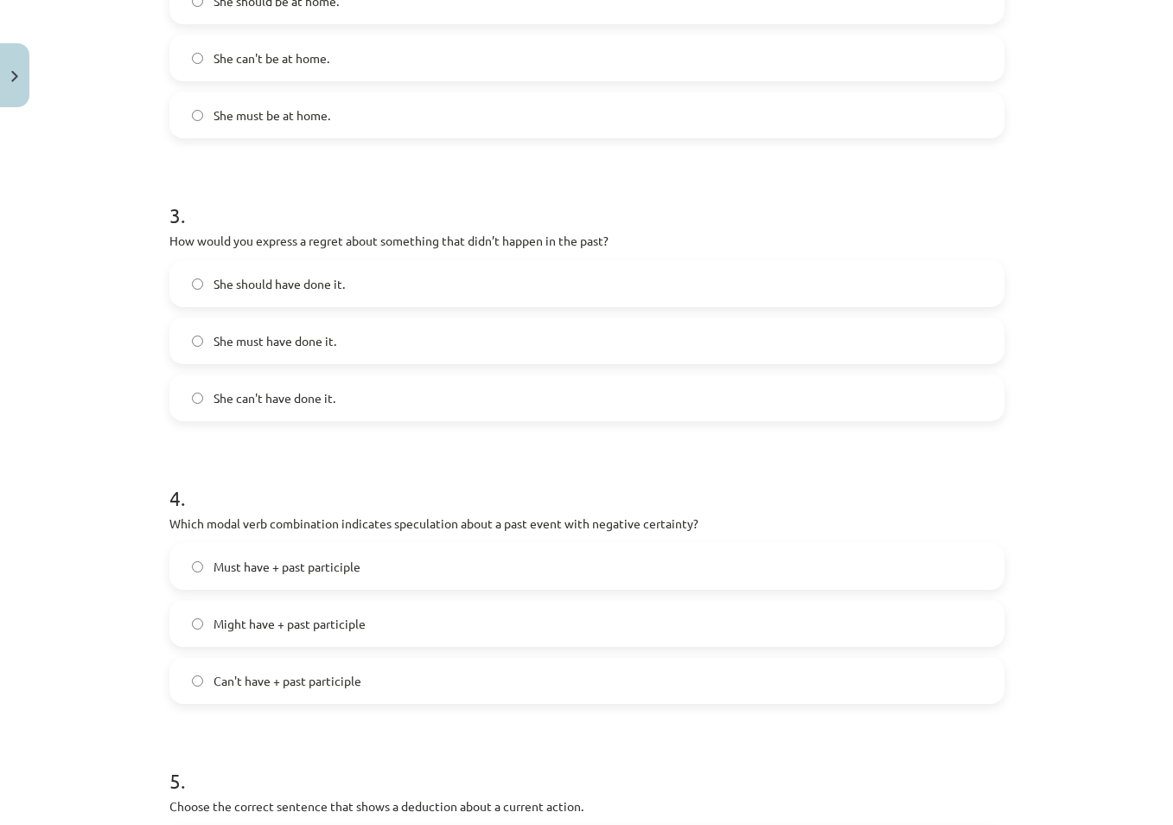
scroll to position [753, 0]
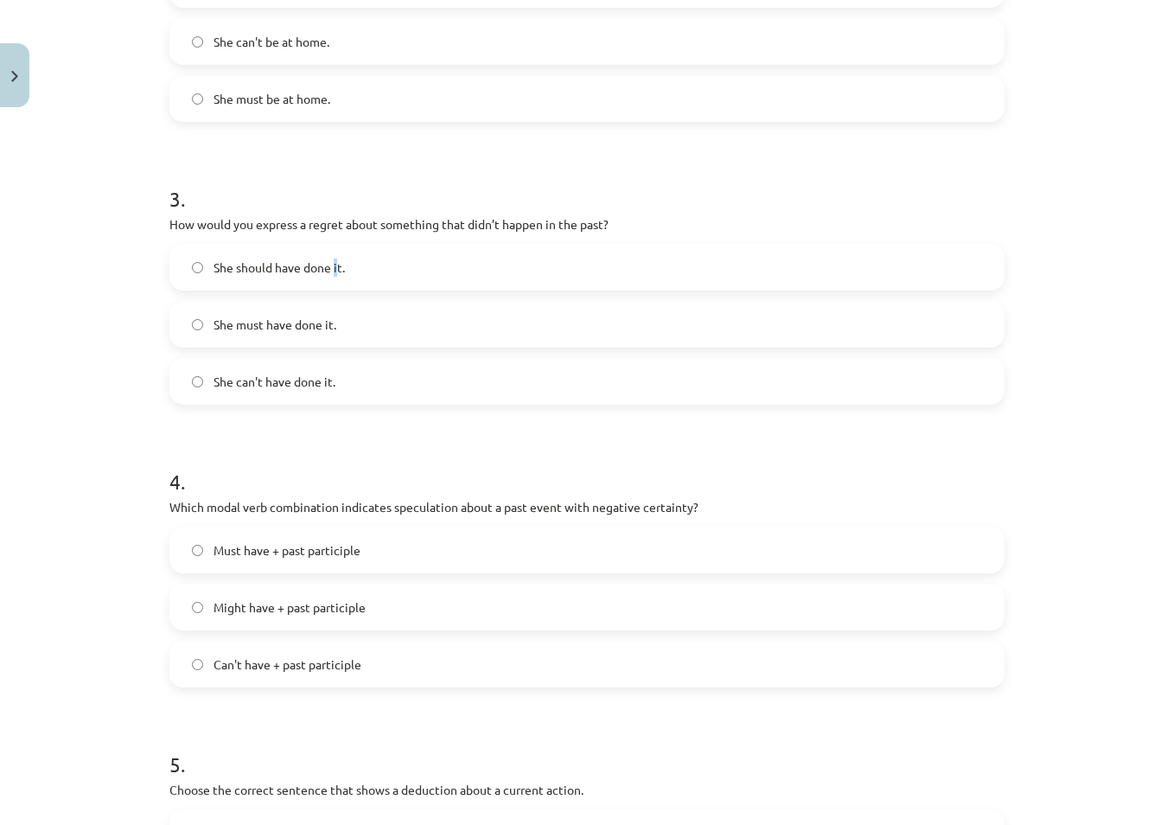
click at [329, 265] on span "She should have done it." at bounding box center [279, 268] width 131 height 18
drag, startPoint x: 329, startPoint y: 265, endPoint x: 219, endPoint y: 270, distance: 110.8
click at [219, 270] on span "She should have done it." at bounding box center [279, 268] width 131 height 18
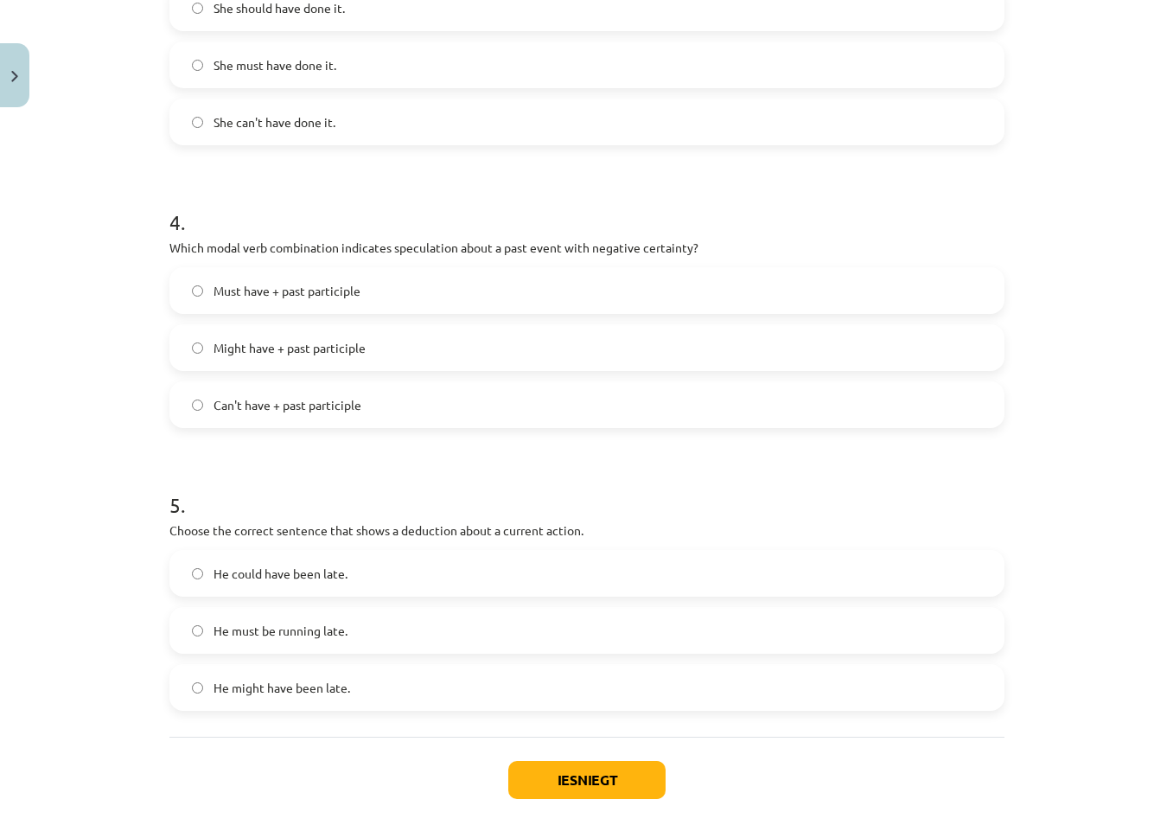
scroll to position [1099, 0]
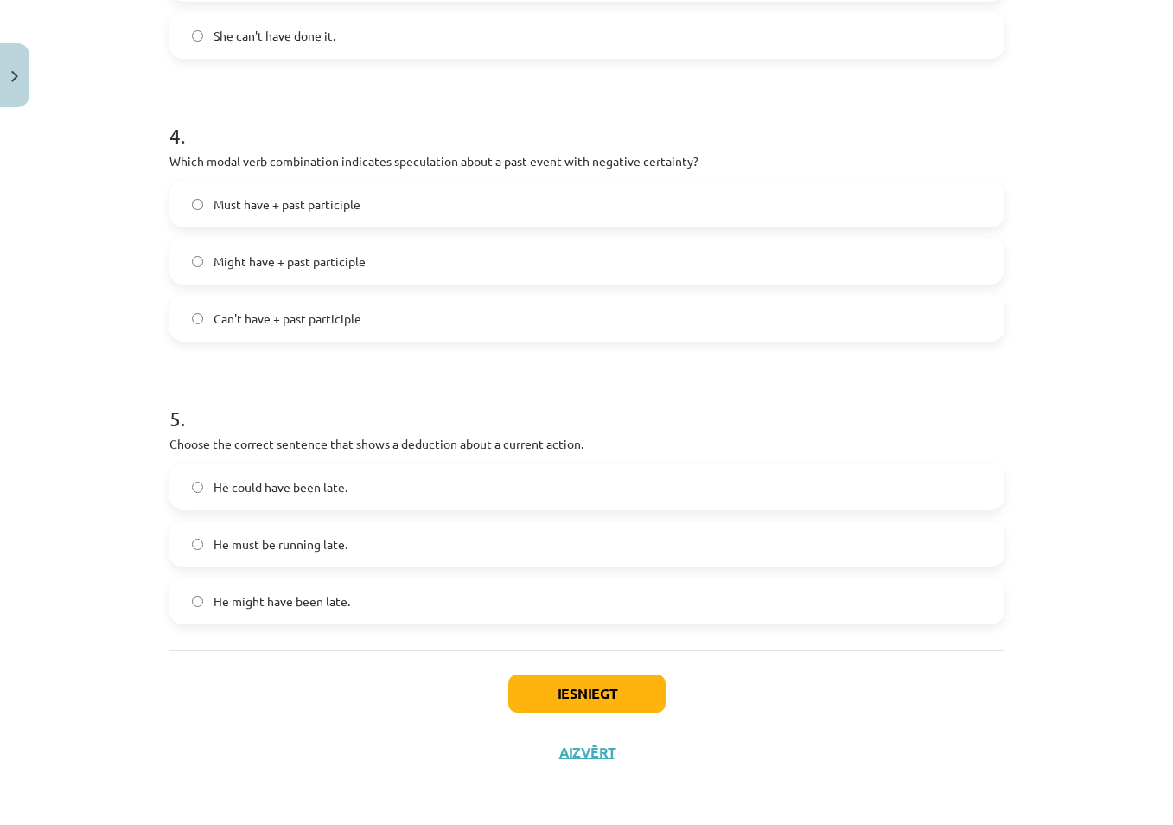
click at [299, 322] on span "Can't have + past participle" at bounding box center [288, 319] width 148 height 18
click at [229, 489] on span "He could have been late." at bounding box center [281, 487] width 134 height 18
click at [606, 694] on button "Iesniegt" at bounding box center [586, 693] width 157 height 38
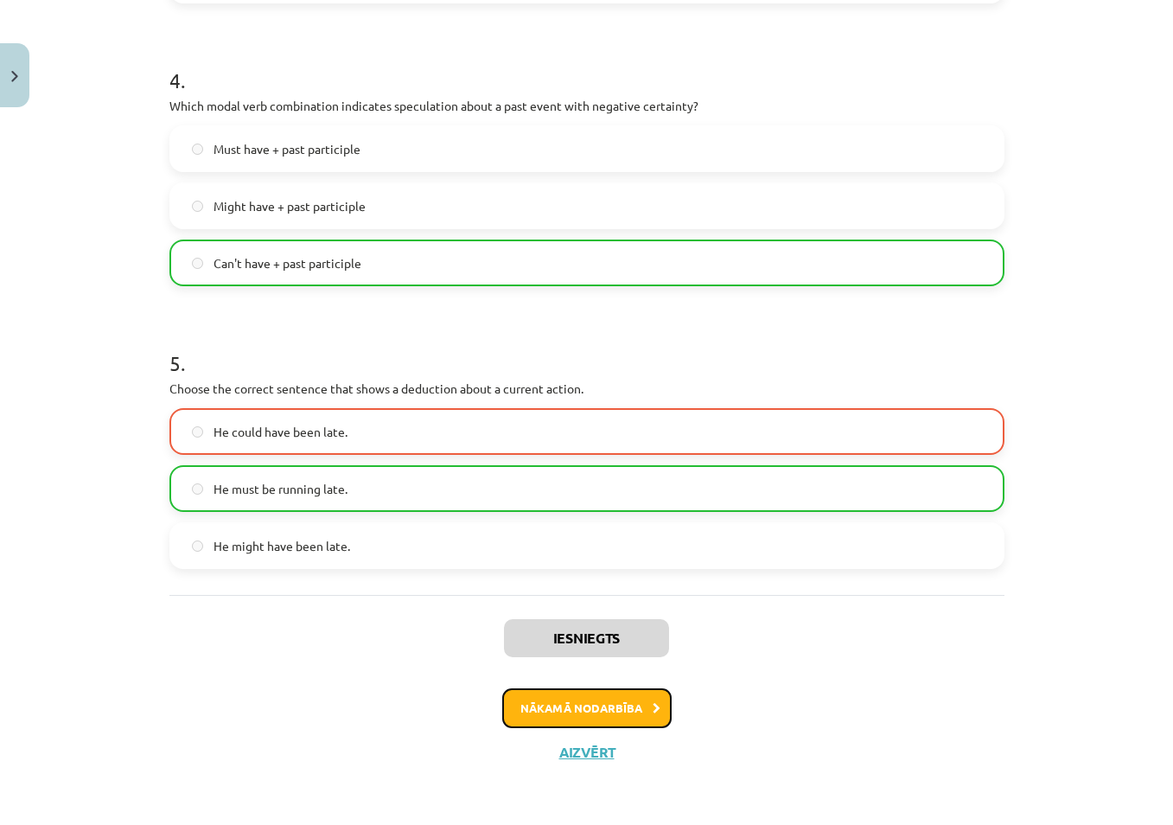
click at [575, 701] on button "Nākamā nodarbība" at bounding box center [586, 708] width 169 height 40
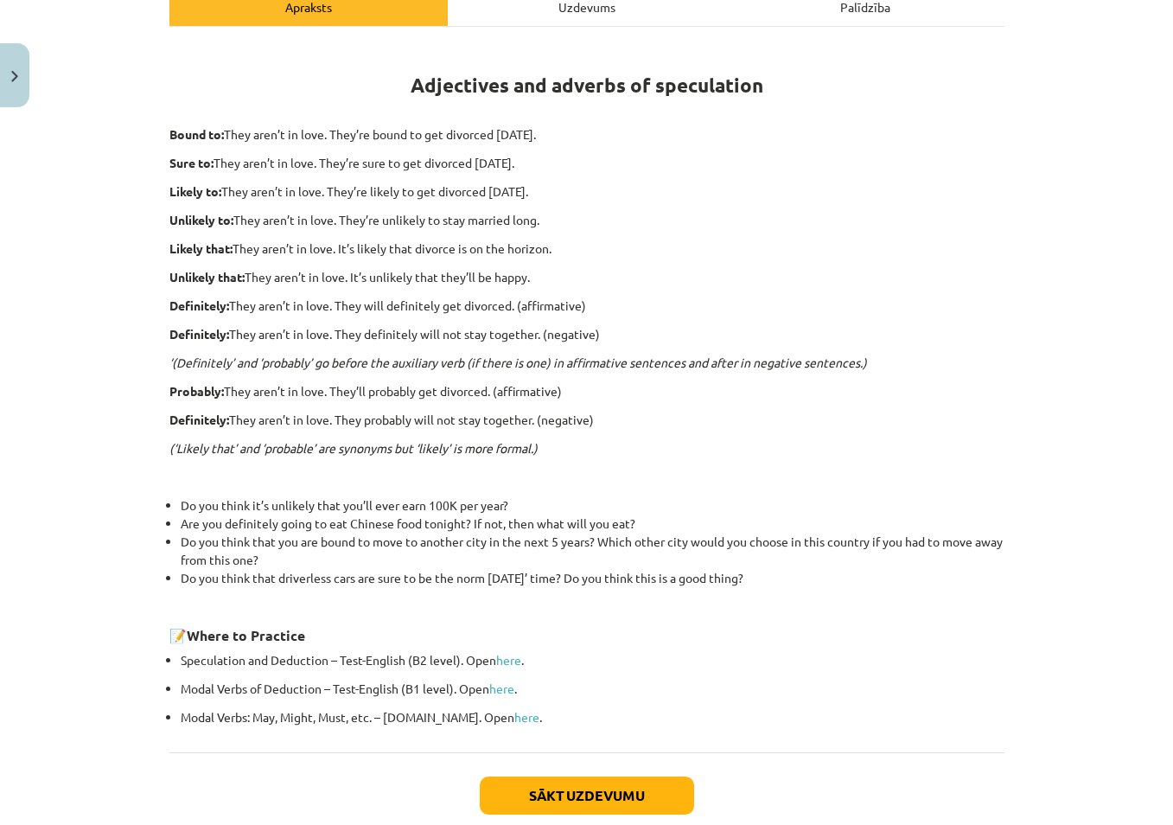
scroll to position [368, 0]
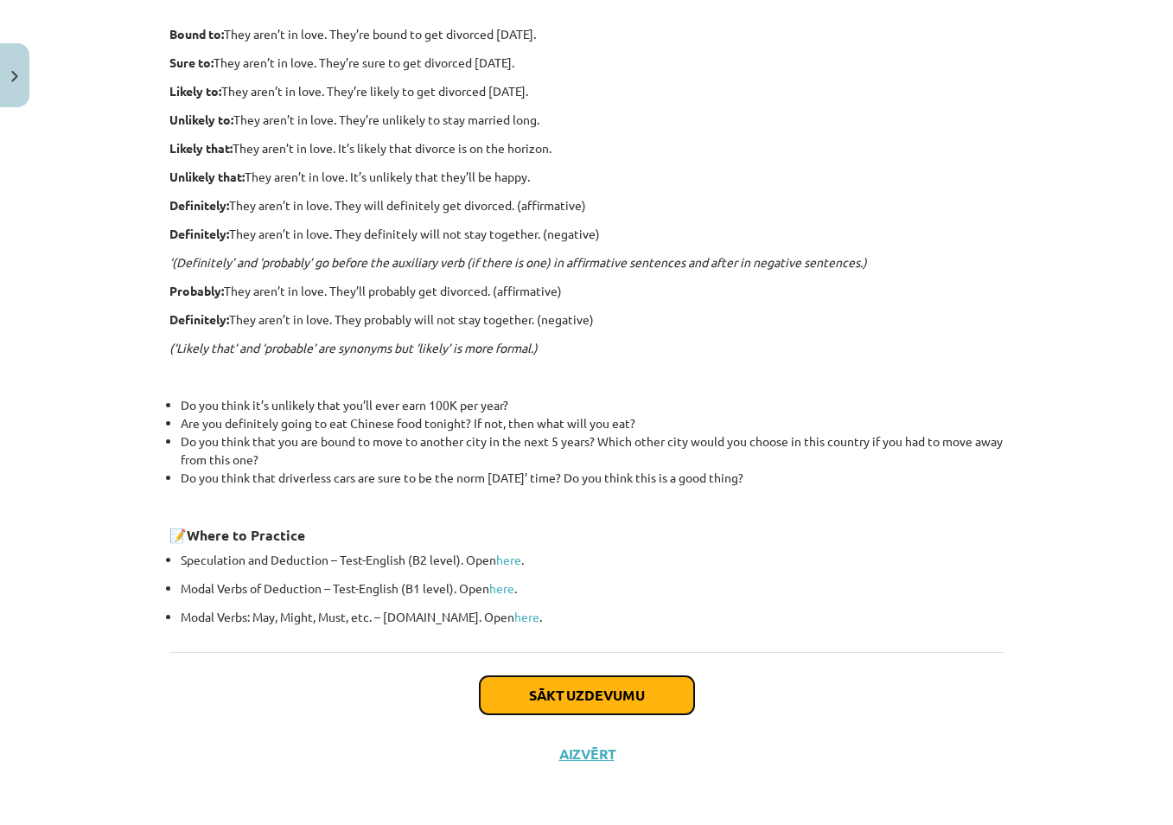
click at [588, 694] on button "Sākt uzdevumu" at bounding box center [587, 695] width 214 height 38
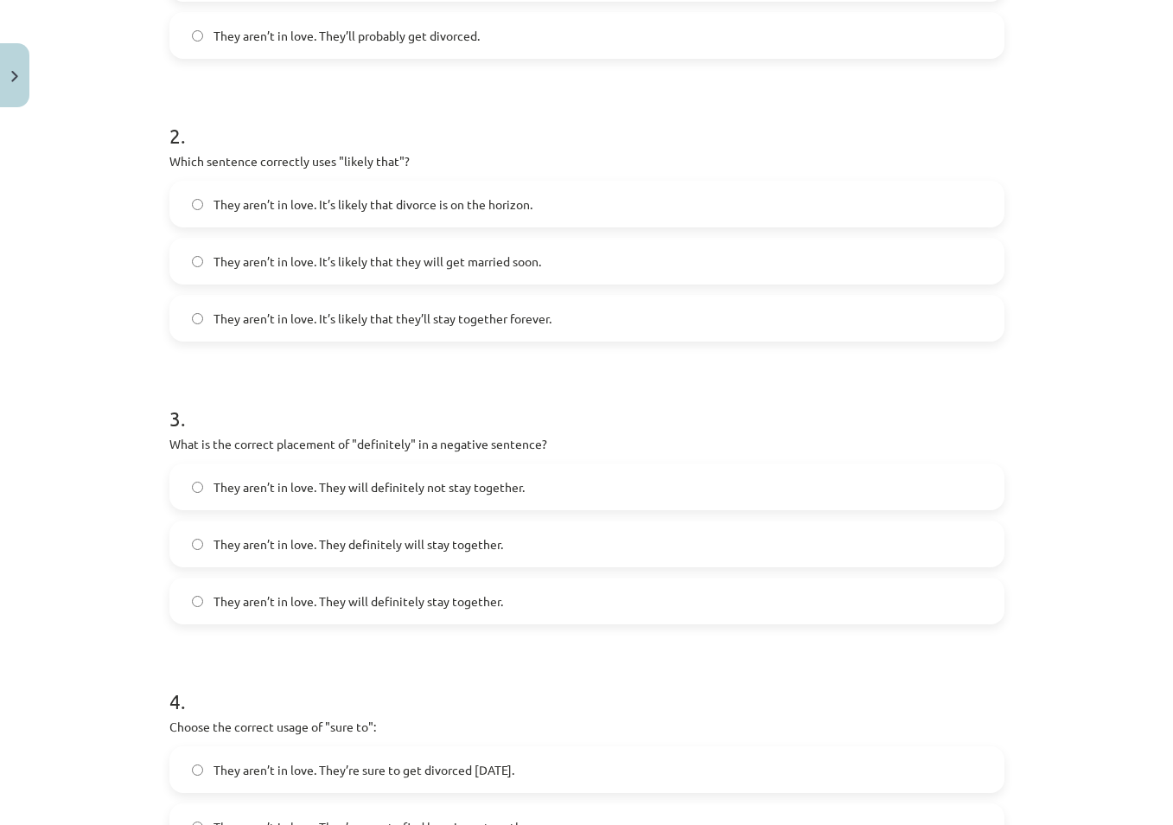
scroll to position [649, 0]
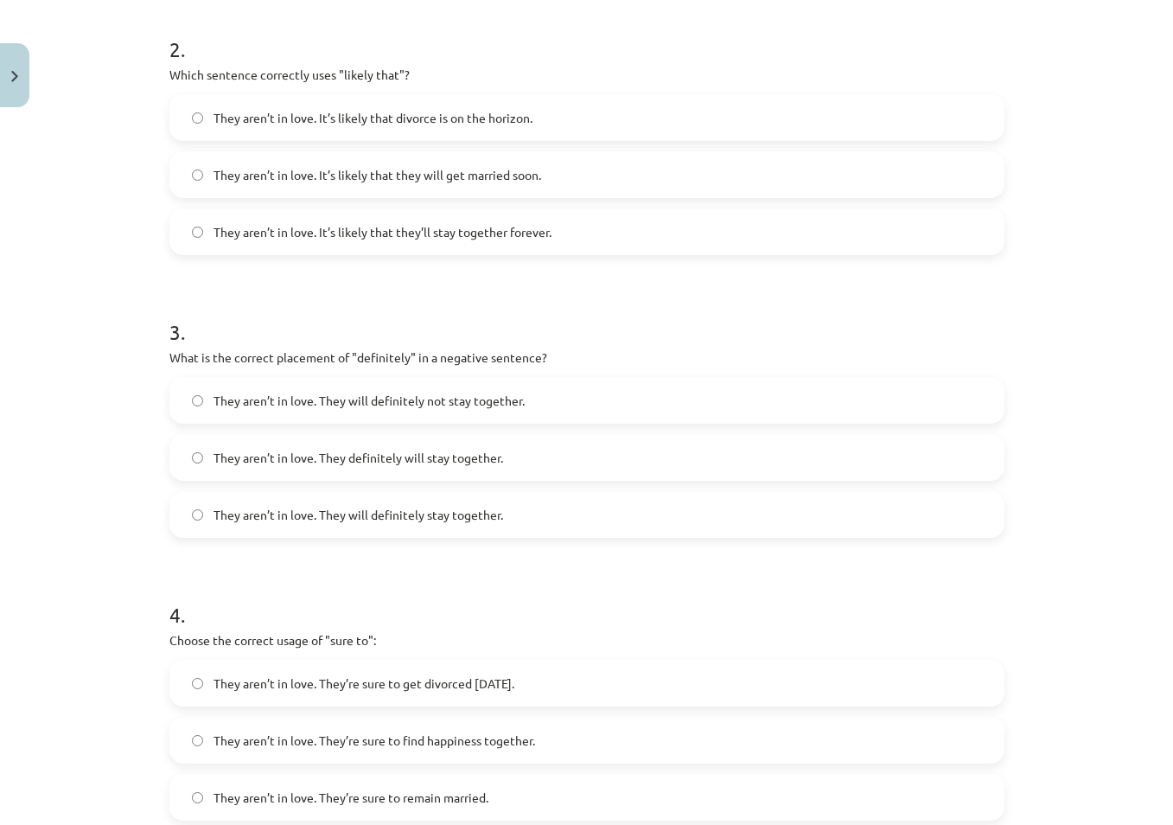
click at [199, 119] on label "They aren’t in love. It’s likely that divorce is on the horizon." at bounding box center [587, 117] width 832 height 43
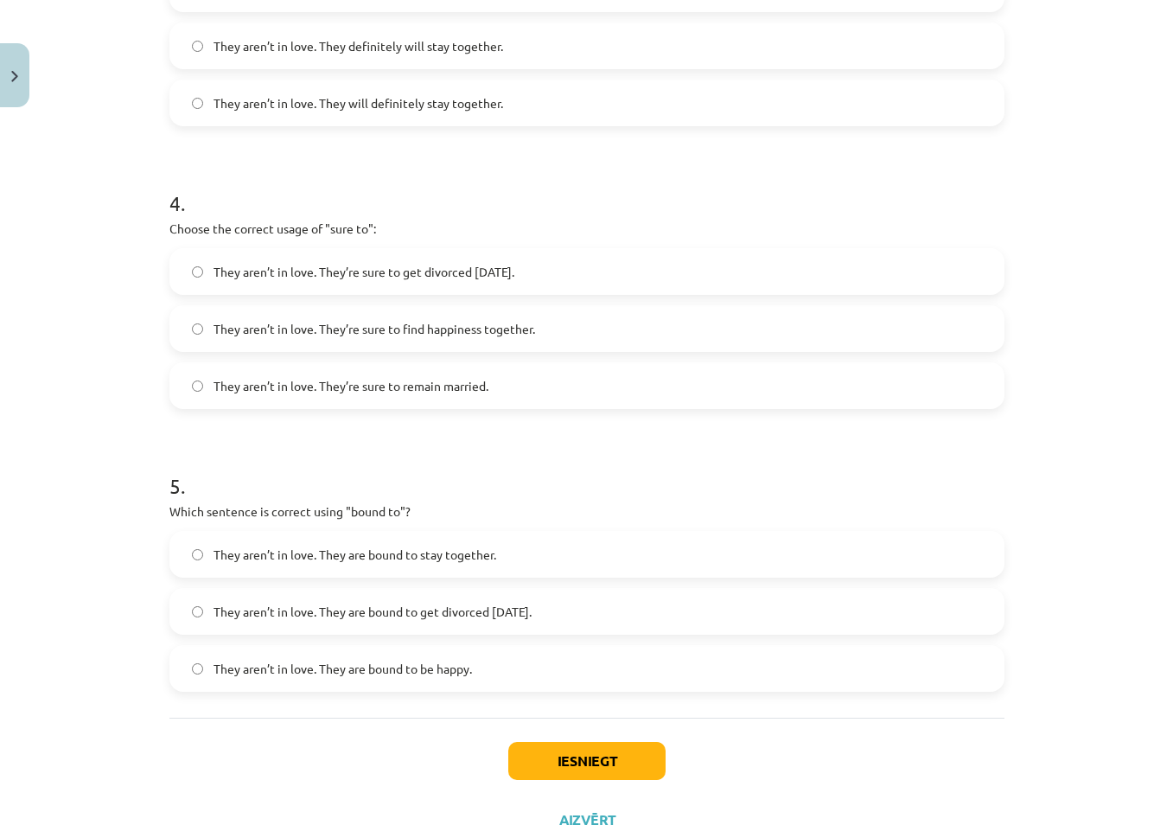
scroll to position [1081, 0]
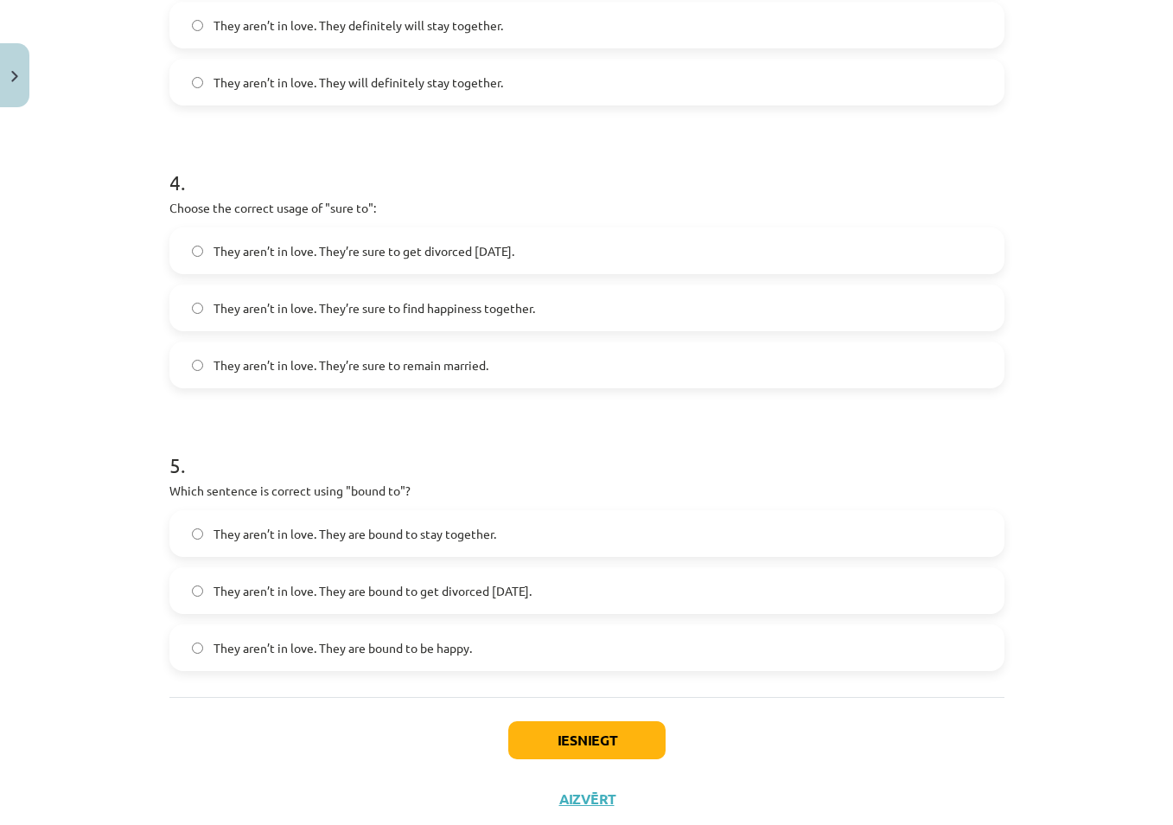
click at [419, 362] on span "They aren’t in love. They’re sure to remain married." at bounding box center [351, 365] width 275 height 18
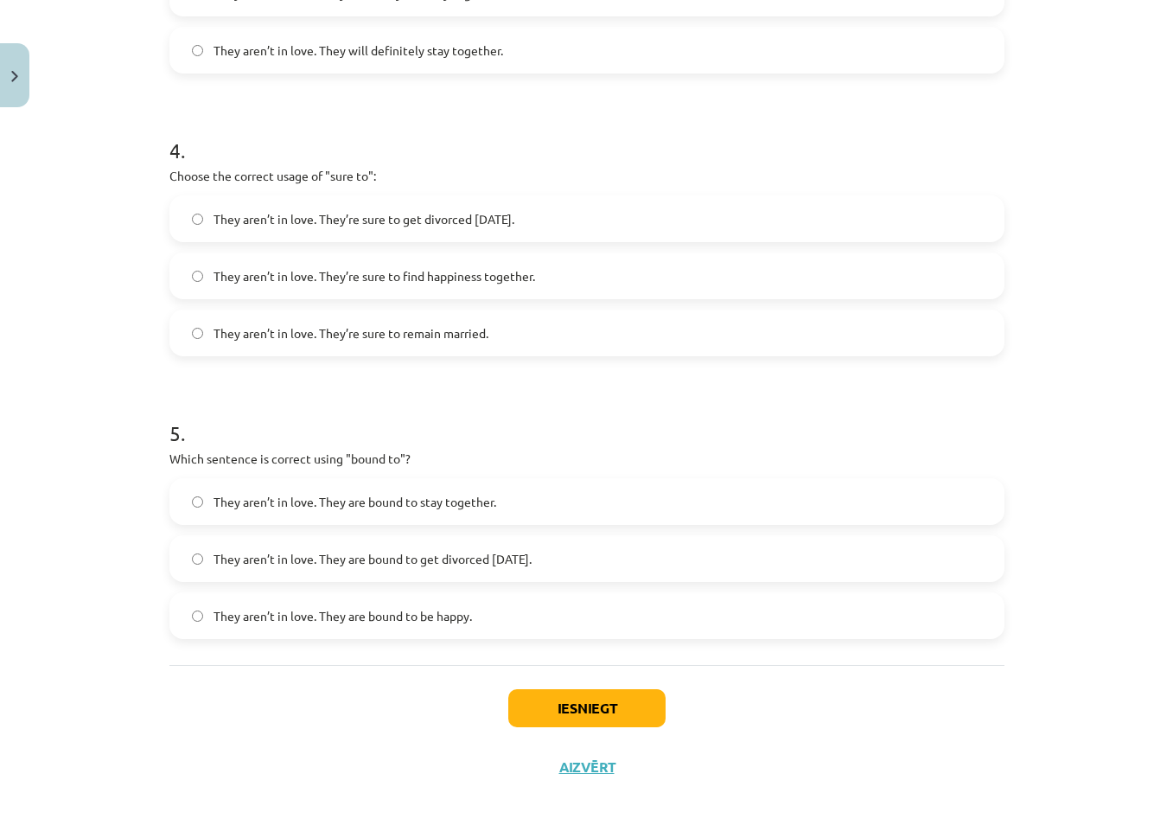
scroll to position [1128, 0]
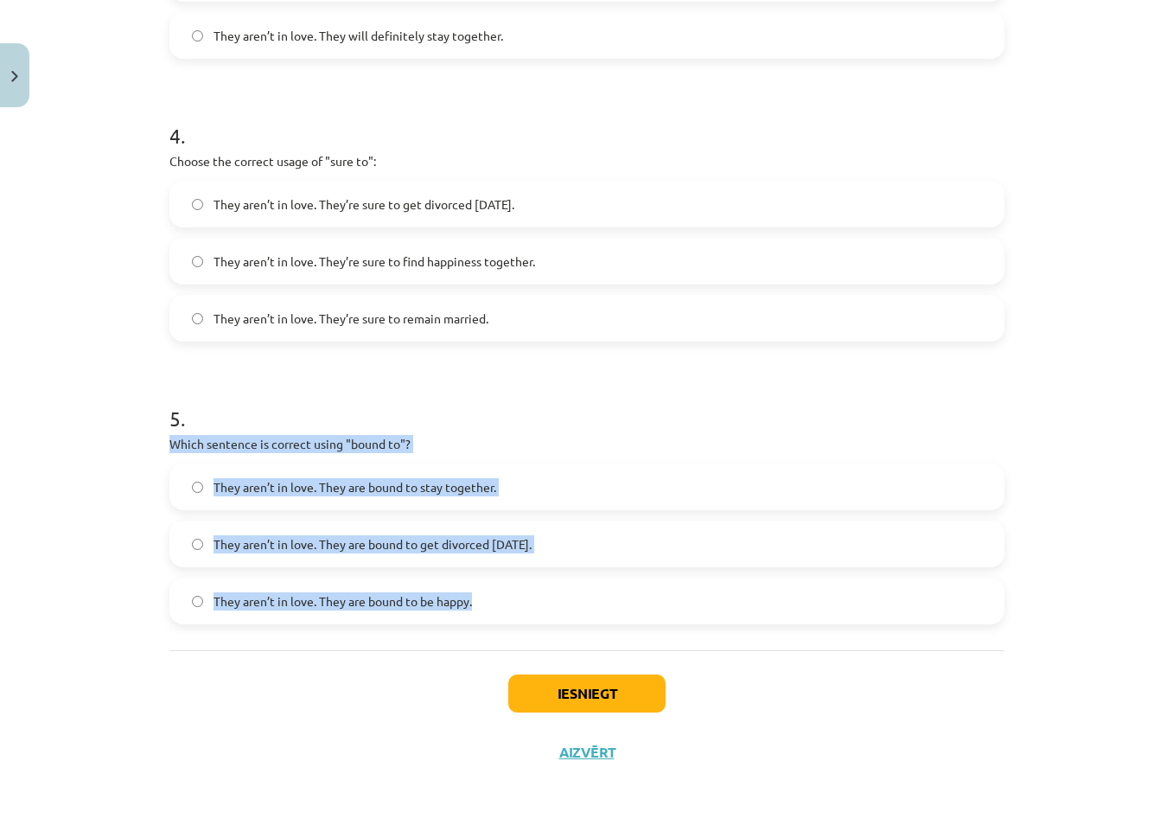
drag, startPoint x: 162, startPoint y: 442, endPoint x: 470, endPoint y: 612, distance: 351.8
copy div "Which sentence is correct using "bound to"? They aren’t in love. They are bound…"
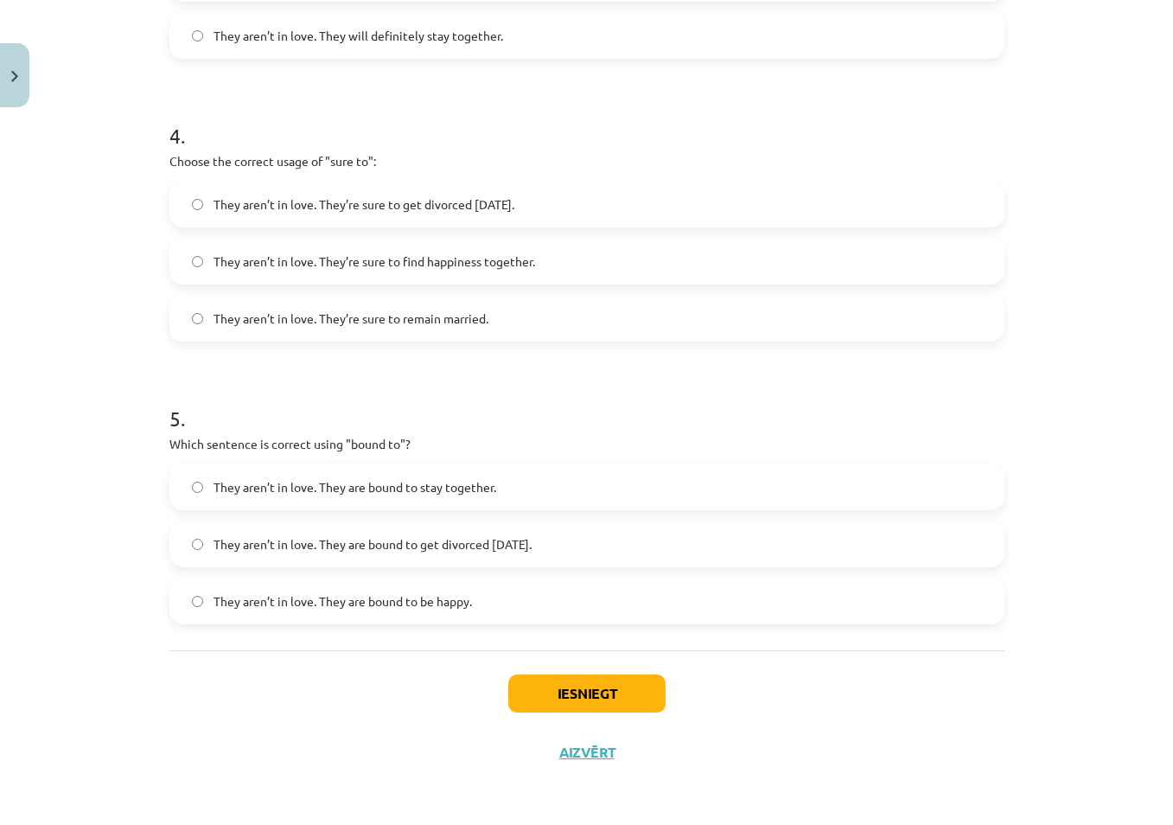
click at [249, 733] on div "Iesniegt Aizvērt" at bounding box center [586, 710] width 835 height 121
click at [112, 413] on div "Mācību tēma: Angļu valodas i - 11. klases 1. ieskaites mācību materiāls #5 📝 To…" at bounding box center [586, 412] width 1173 height 825
click at [601, 693] on button "Iesniegt" at bounding box center [586, 693] width 157 height 38
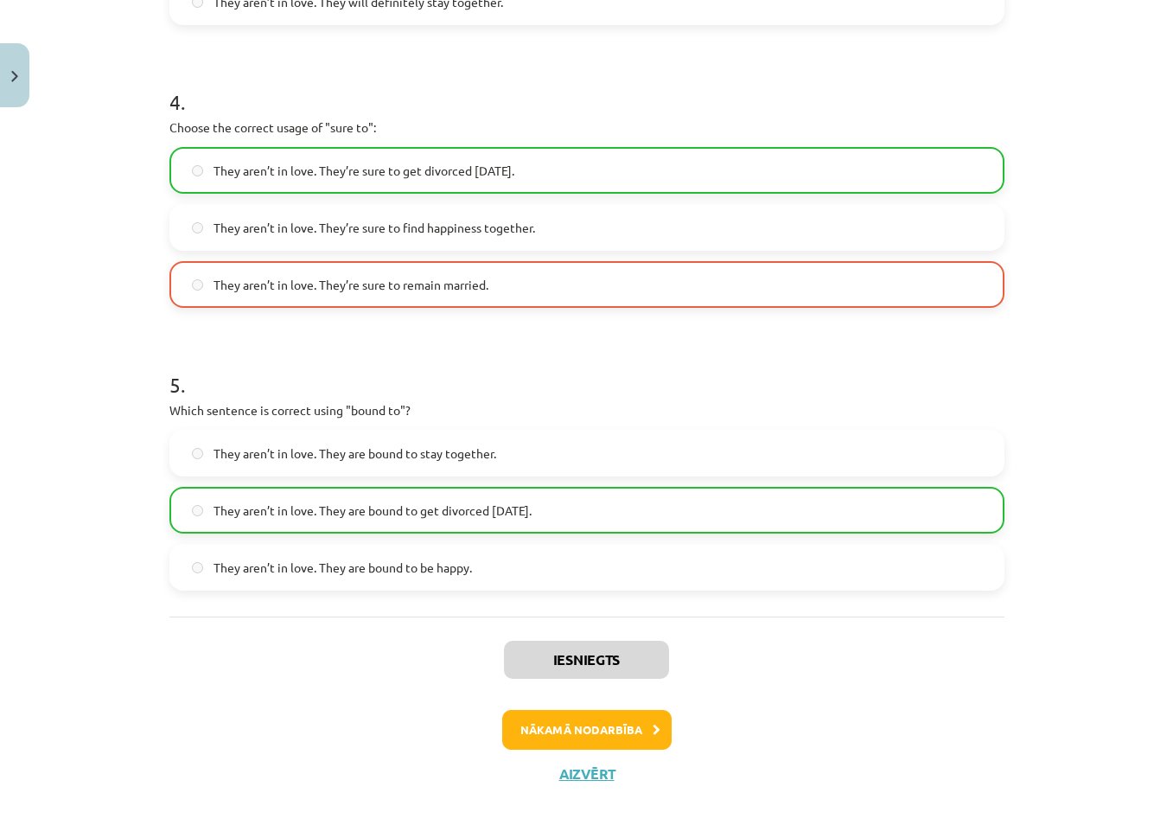
scroll to position [1183, 0]
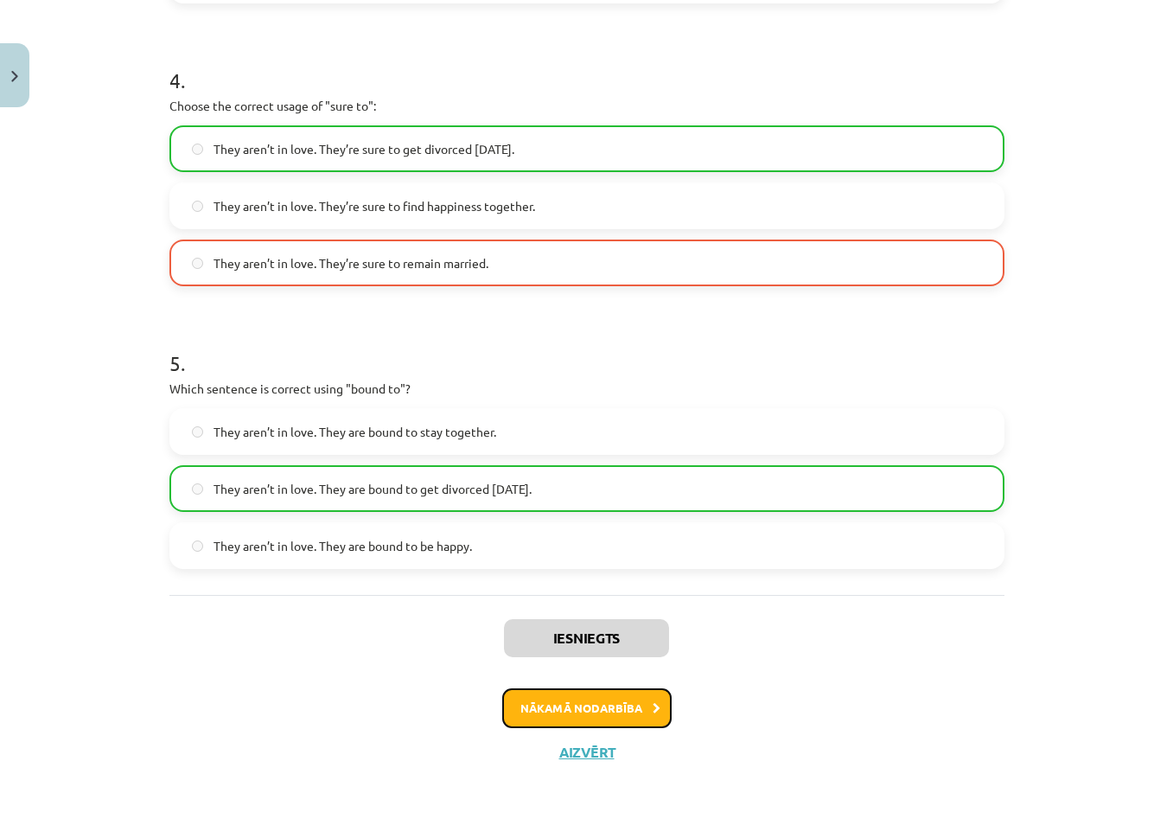
click at [624, 713] on button "Nākamā nodarbība" at bounding box center [586, 708] width 169 height 40
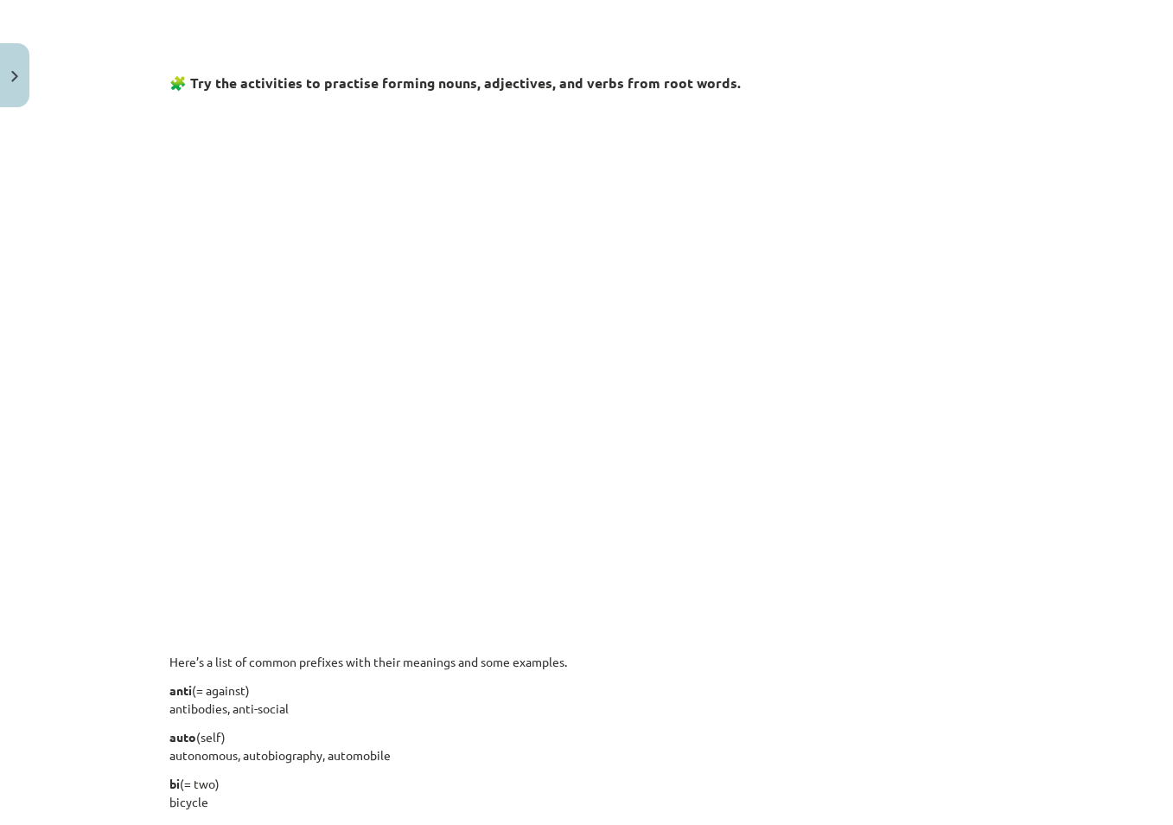
scroll to position [821, 0]
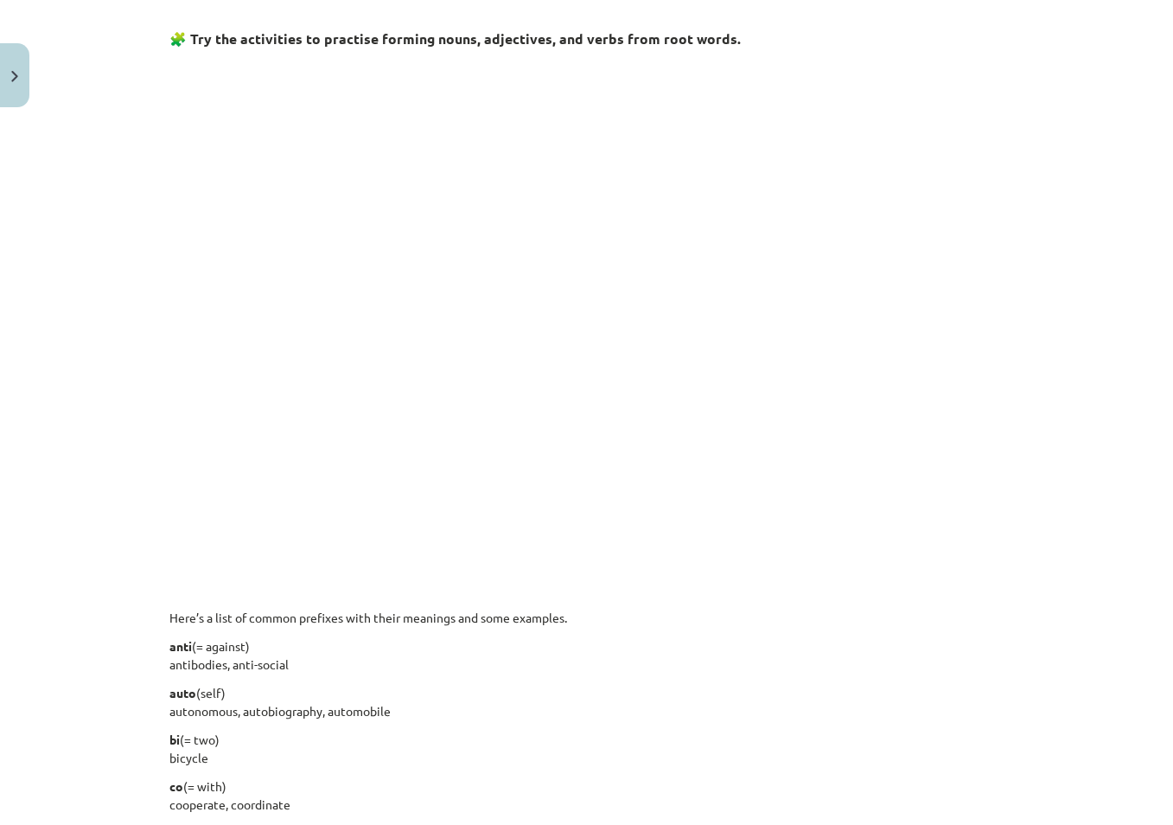
click at [50, 495] on div "Mācību tēma: Angļu valodas i - 11. klases 1. ieskaites mācību materiāls #6 📝 To…" at bounding box center [586, 412] width 1173 height 825
click at [96, 495] on div "Mācību tēma: Angļu valodas i - 11. klases 1. ieskaites mācību materiāls #6 📝 To…" at bounding box center [586, 412] width 1173 height 825
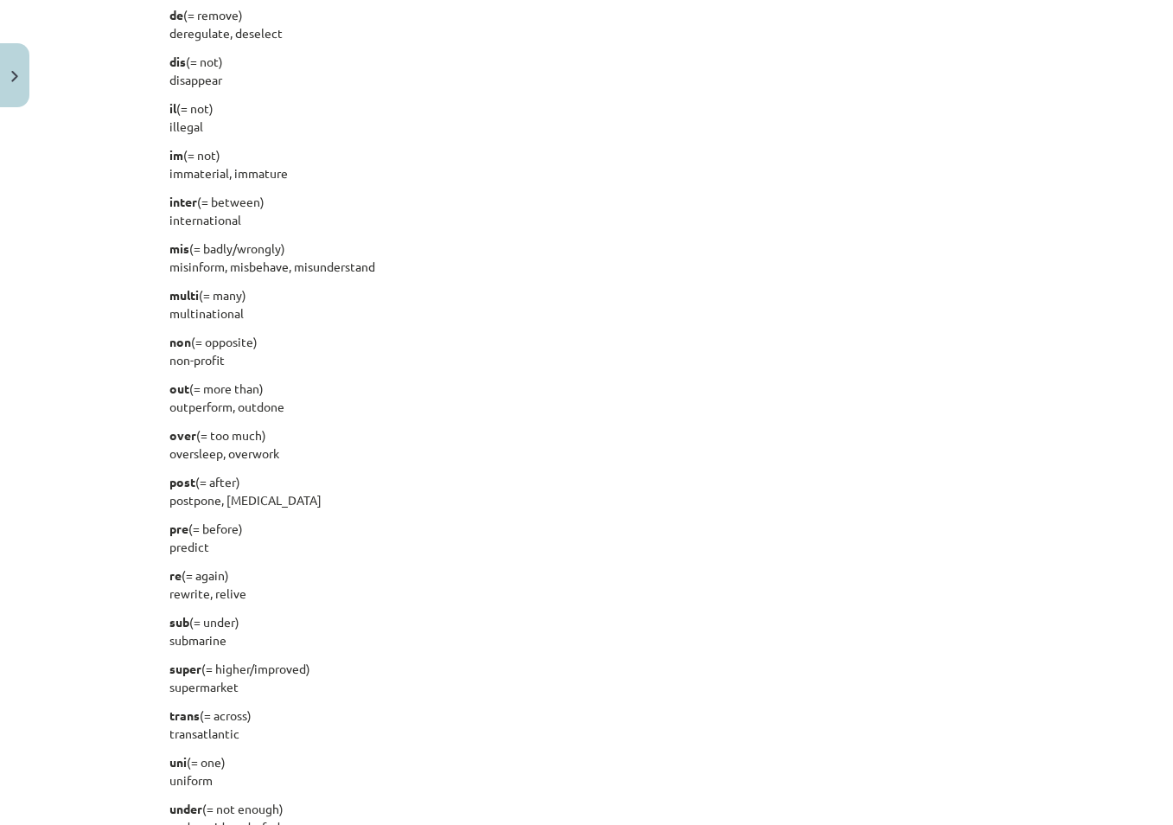
scroll to position [1997, 0]
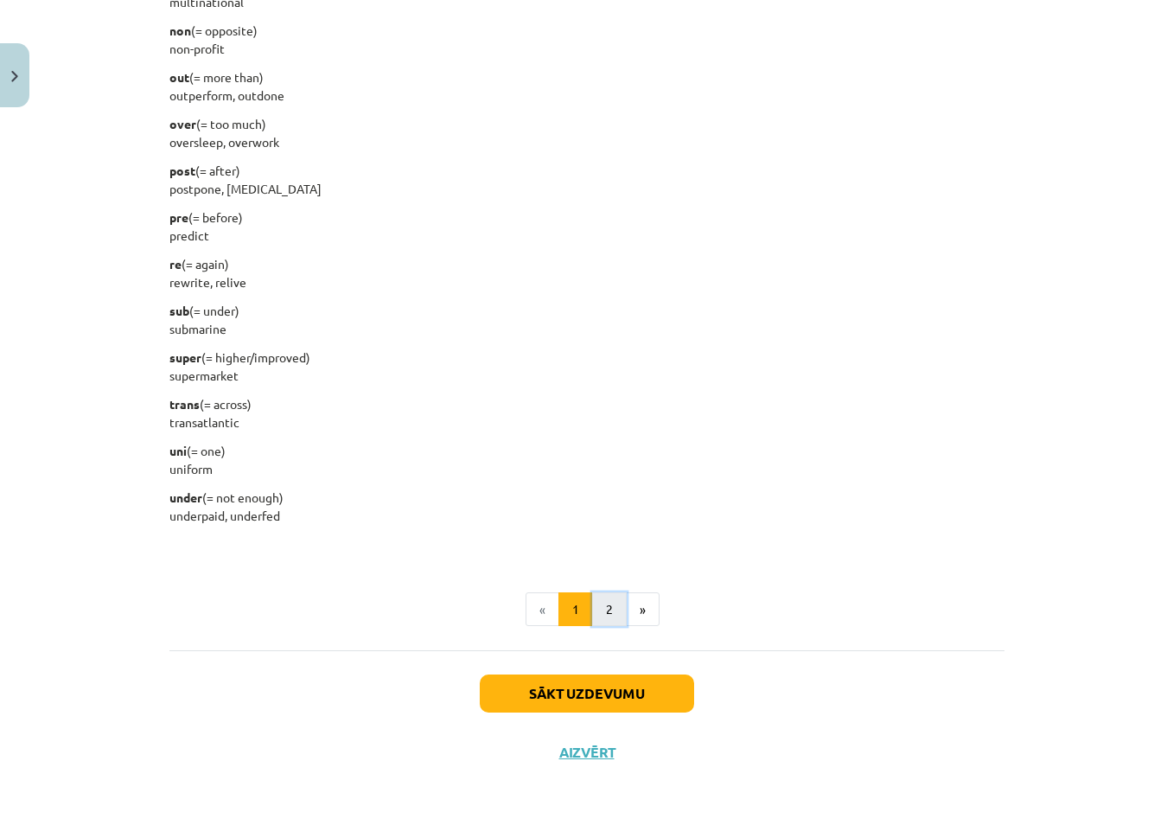
click at [603, 607] on button "2" at bounding box center [609, 609] width 35 height 35
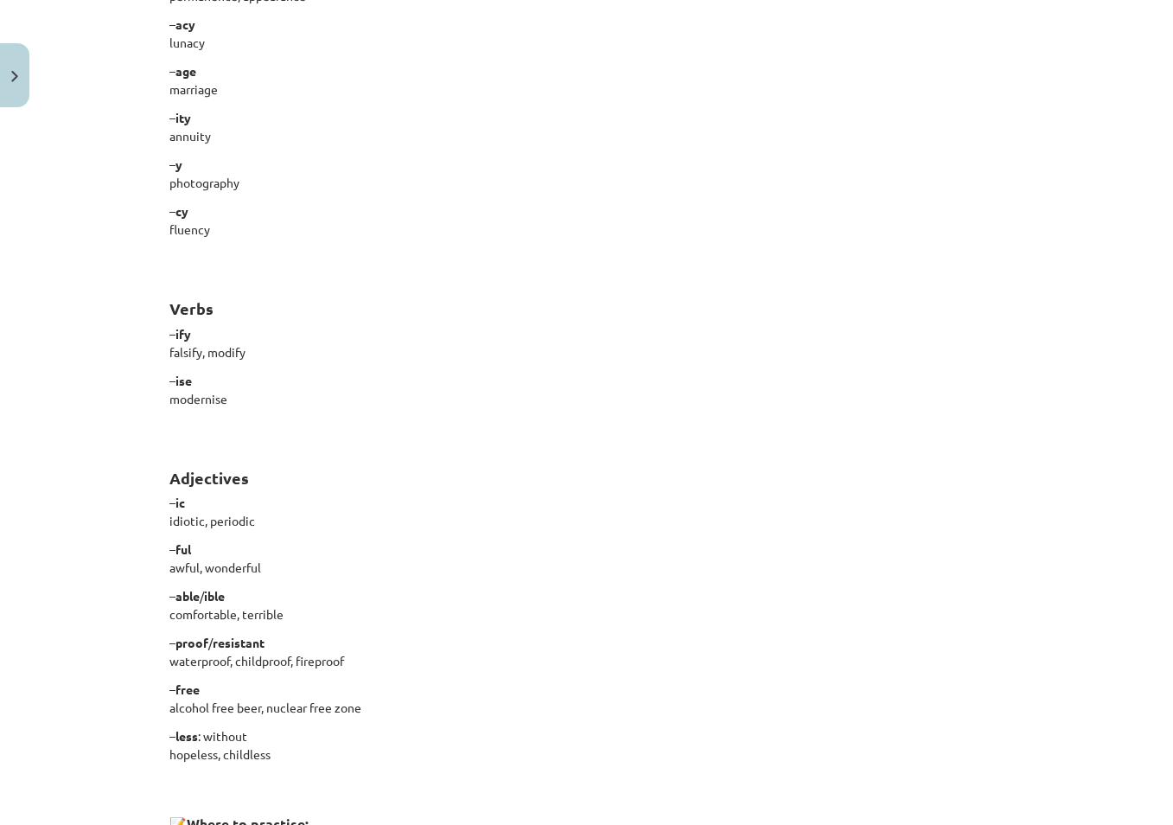
scroll to position [1292, 0]
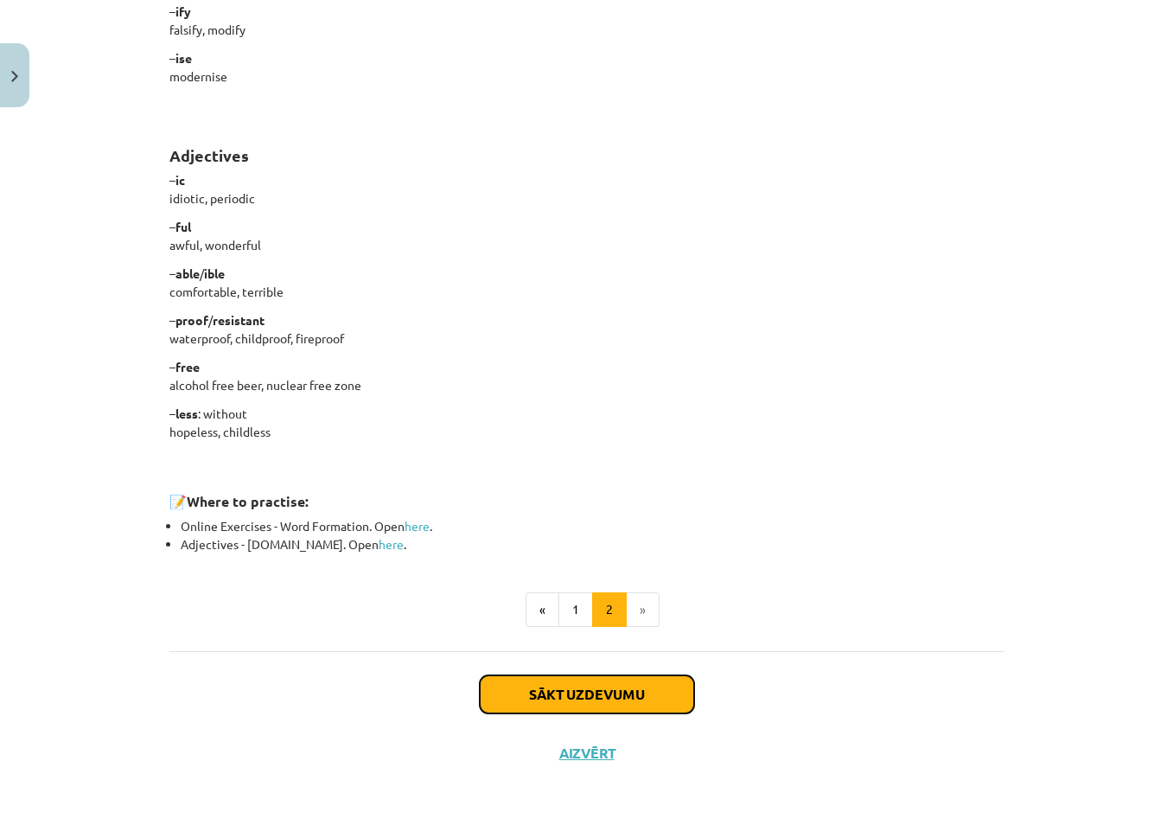
click at [604, 694] on button "Sākt uzdevumu" at bounding box center [587, 694] width 214 height 38
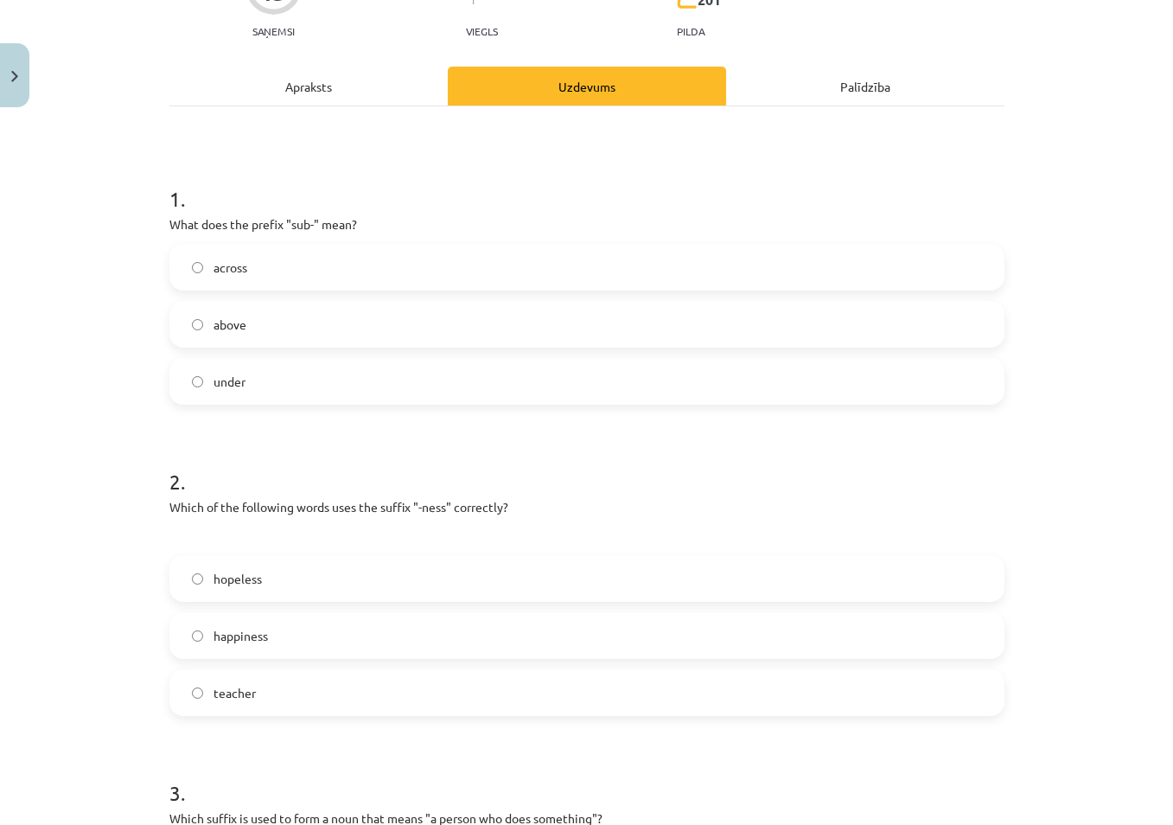
scroll to position [216, 0]
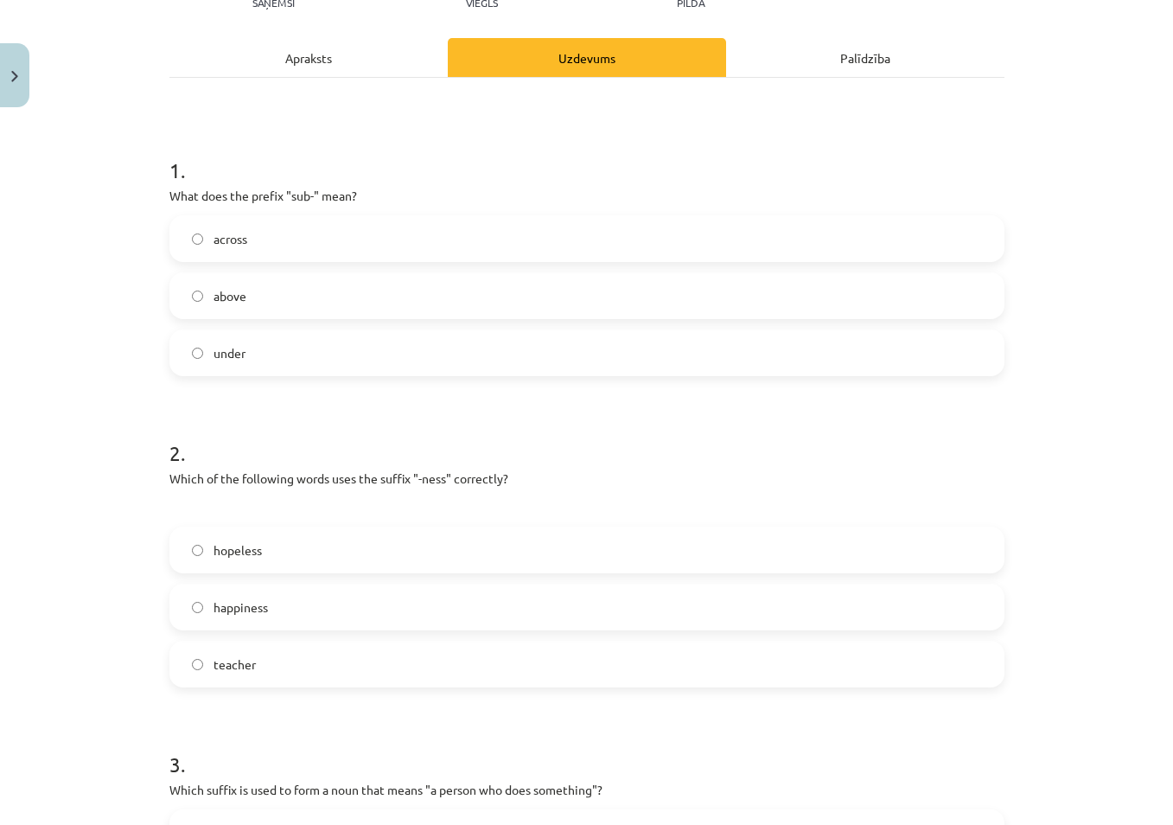
click at [203, 355] on label "under" at bounding box center [587, 352] width 832 height 43
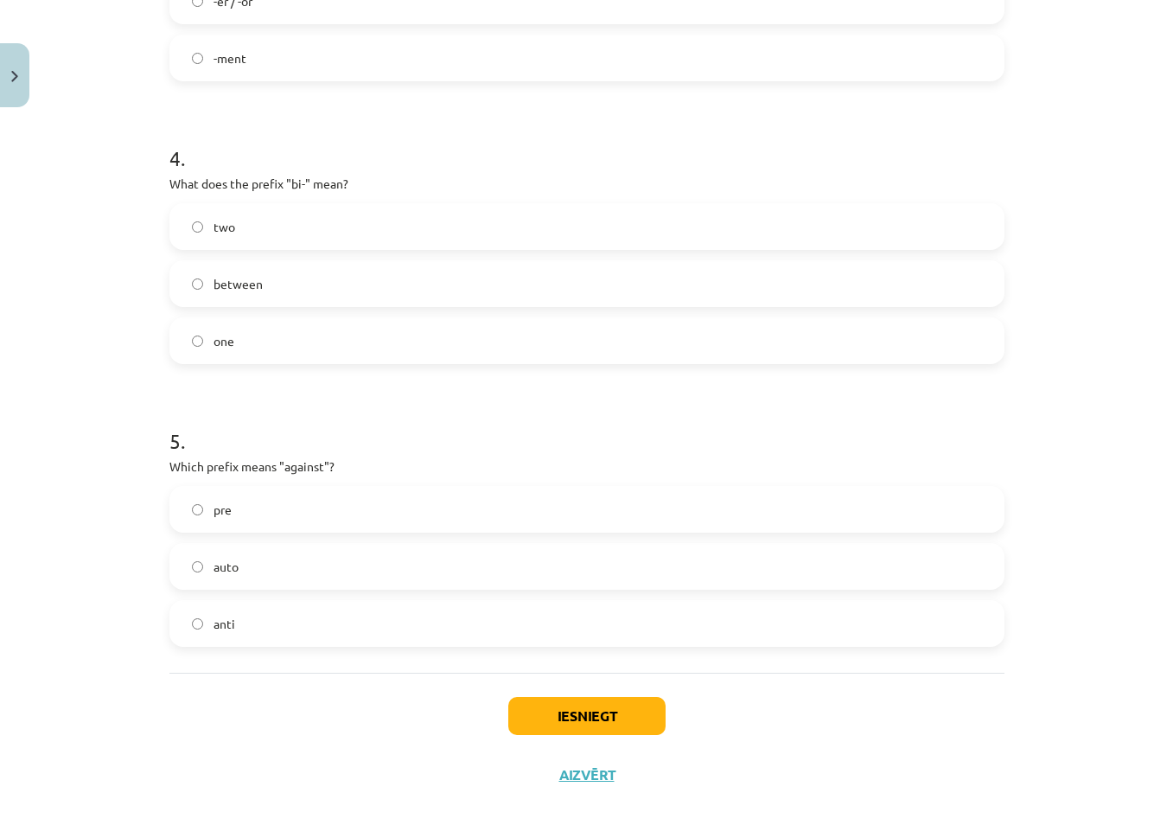
scroll to position [1128, 0]
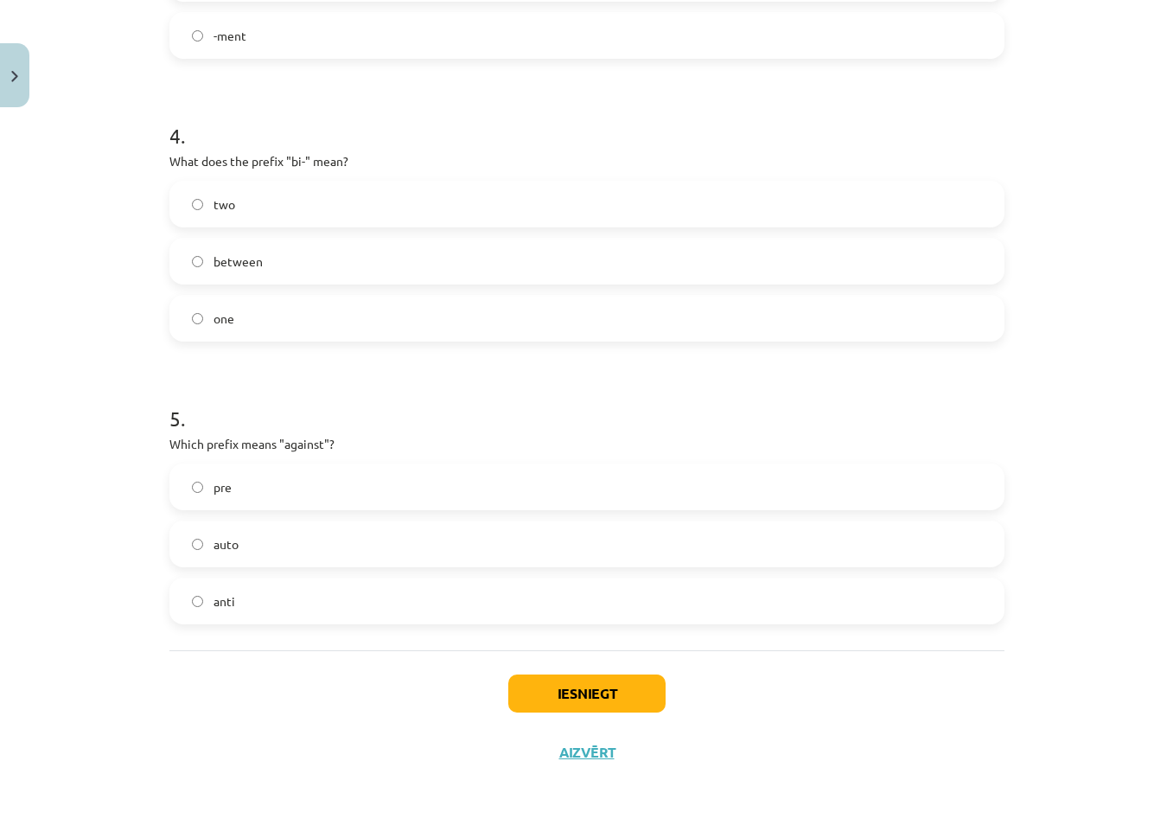
click at [196, 201] on label "two" at bounding box center [587, 203] width 832 height 43
click at [570, 692] on button "Iesniegt" at bounding box center [586, 693] width 157 height 38
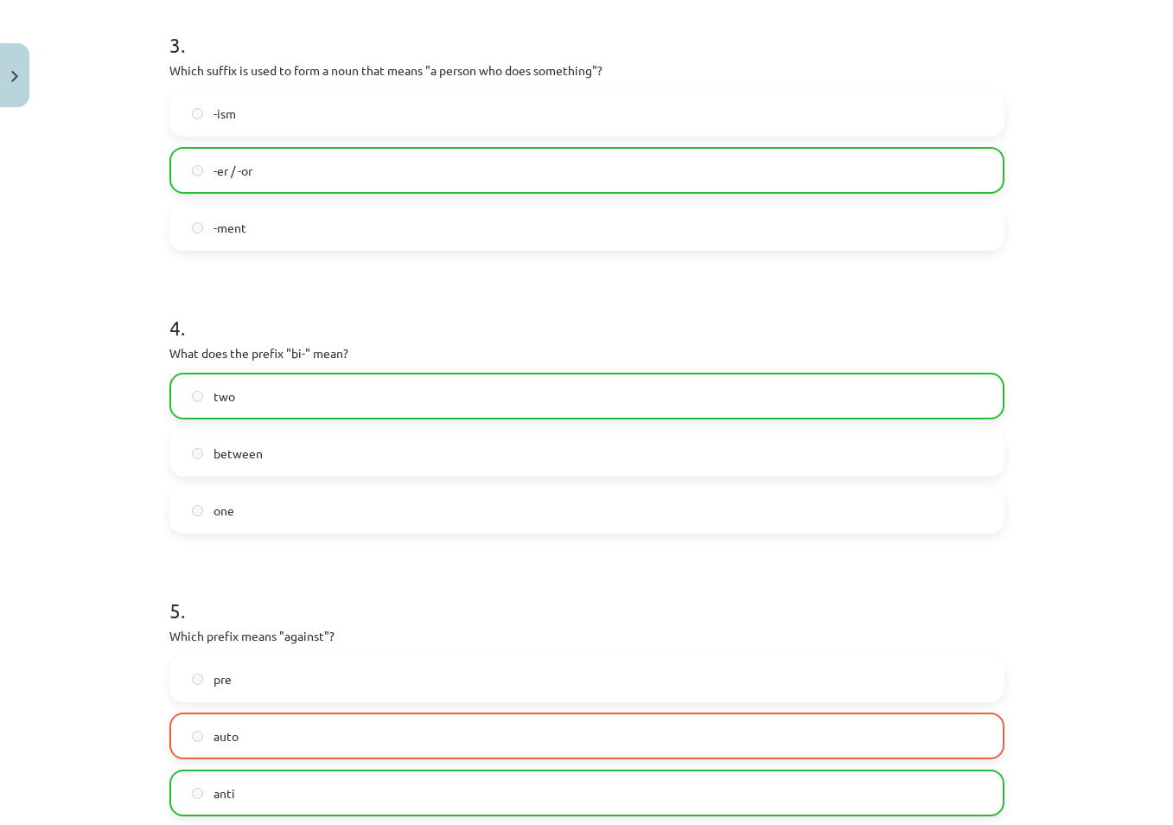
scroll to position [1183, 0]
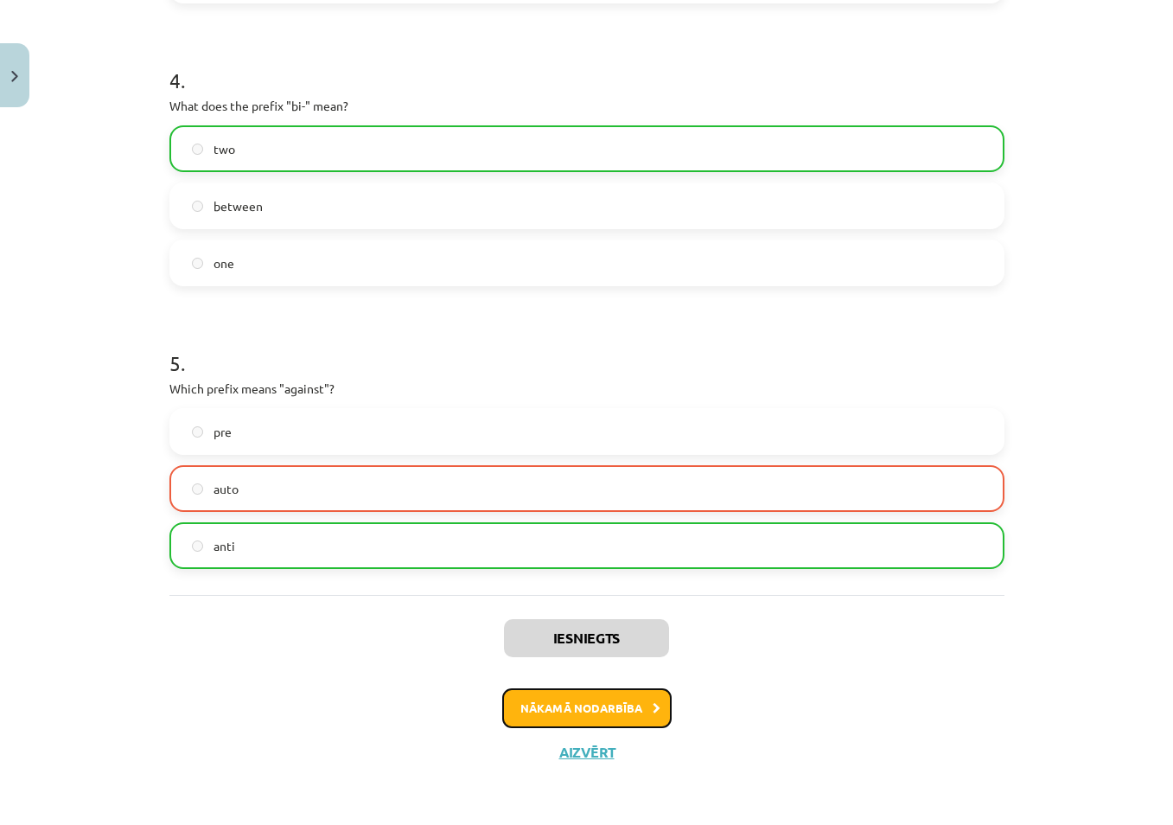
click at [587, 705] on button "Nākamā nodarbība" at bounding box center [586, 708] width 169 height 40
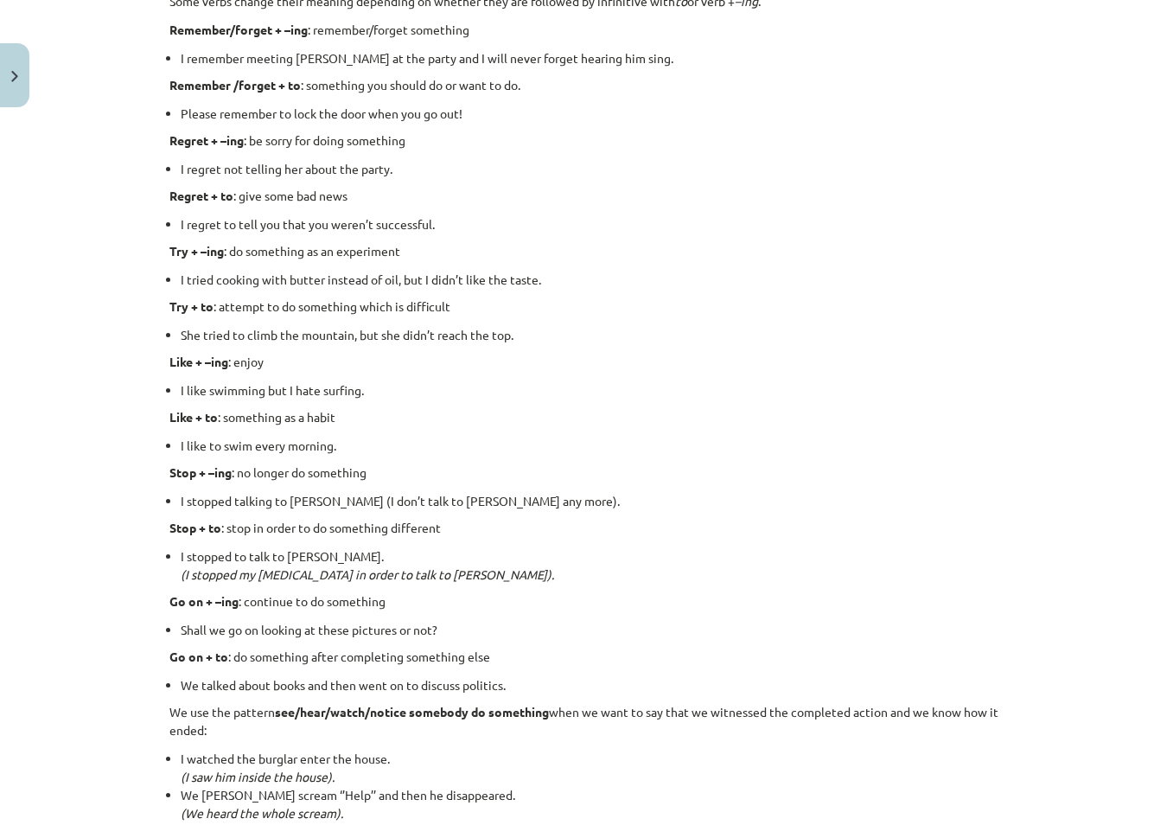
scroll to position [2125, 0]
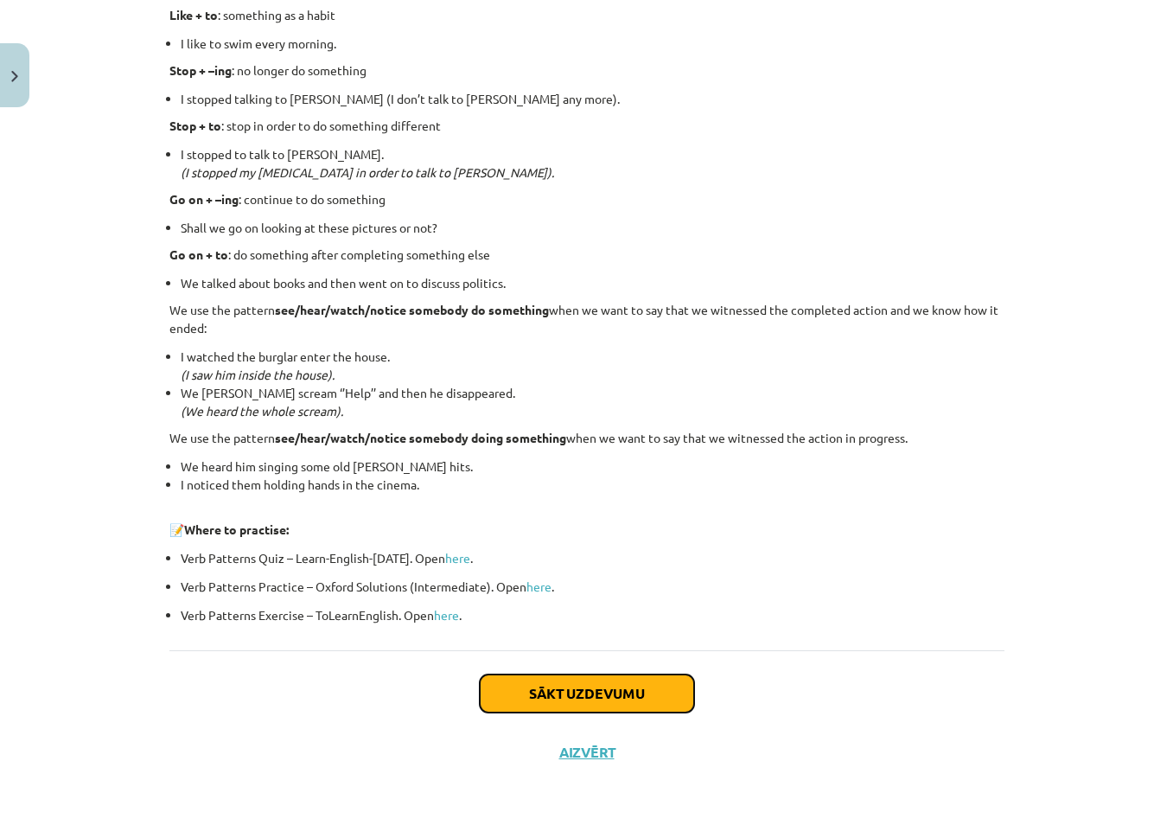
click at [620, 696] on button "Sākt uzdevumu" at bounding box center [587, 693] width 214 height 38
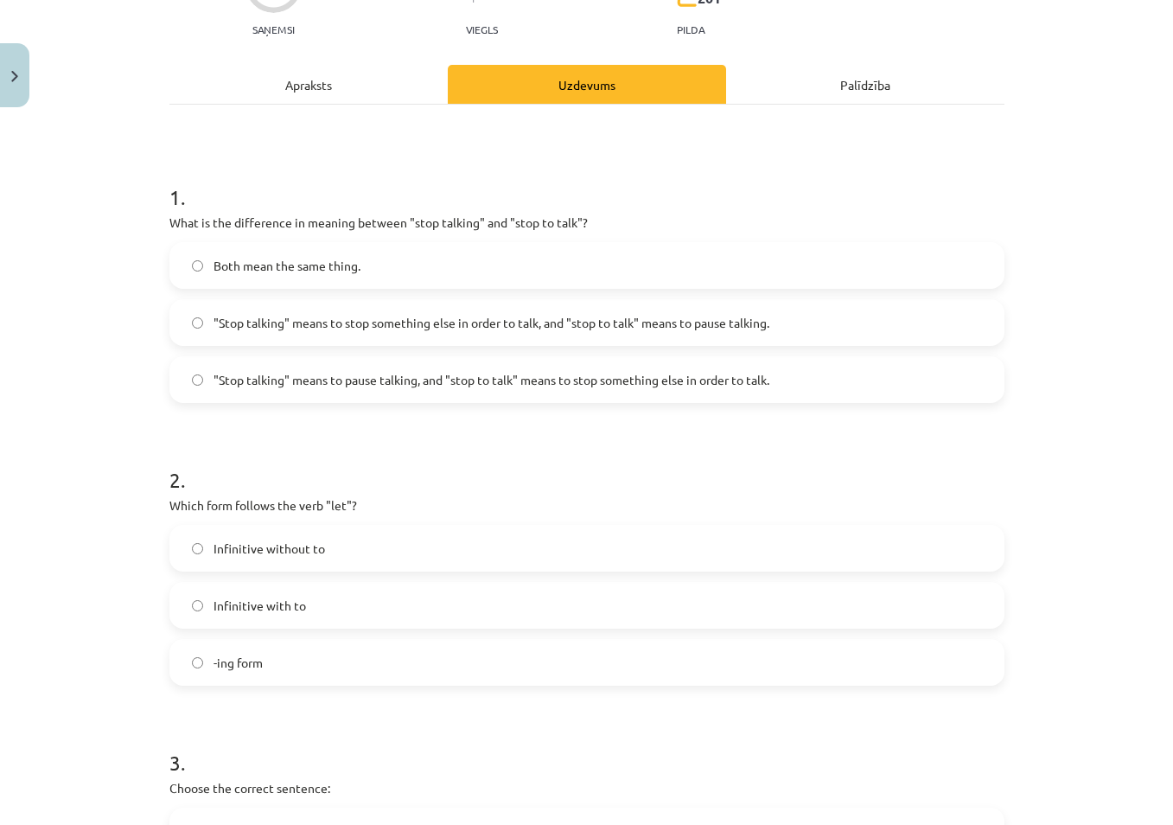
scroll to position [303, 0]
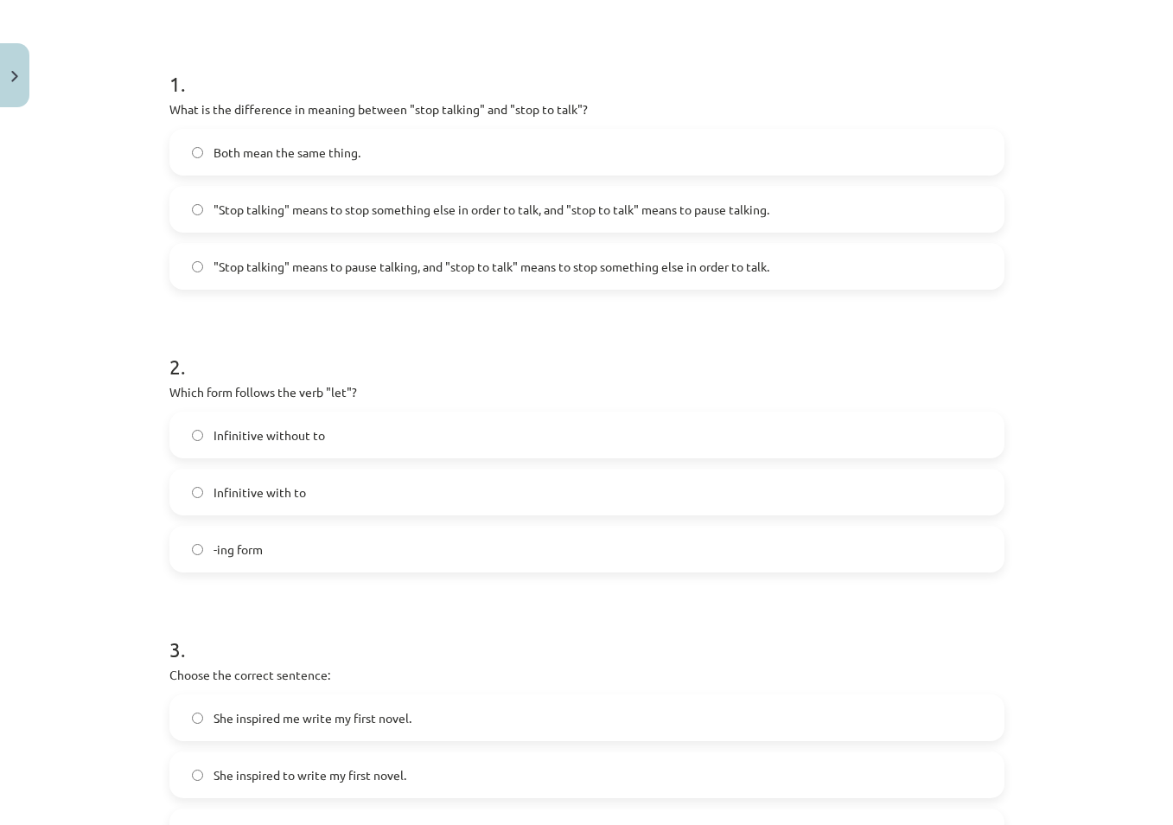
click at [355, 195] on label ""Stop talking" means to stop something else in order to talk, and "stop to talk…" at bounding box center [587, 209] width 832 height 43
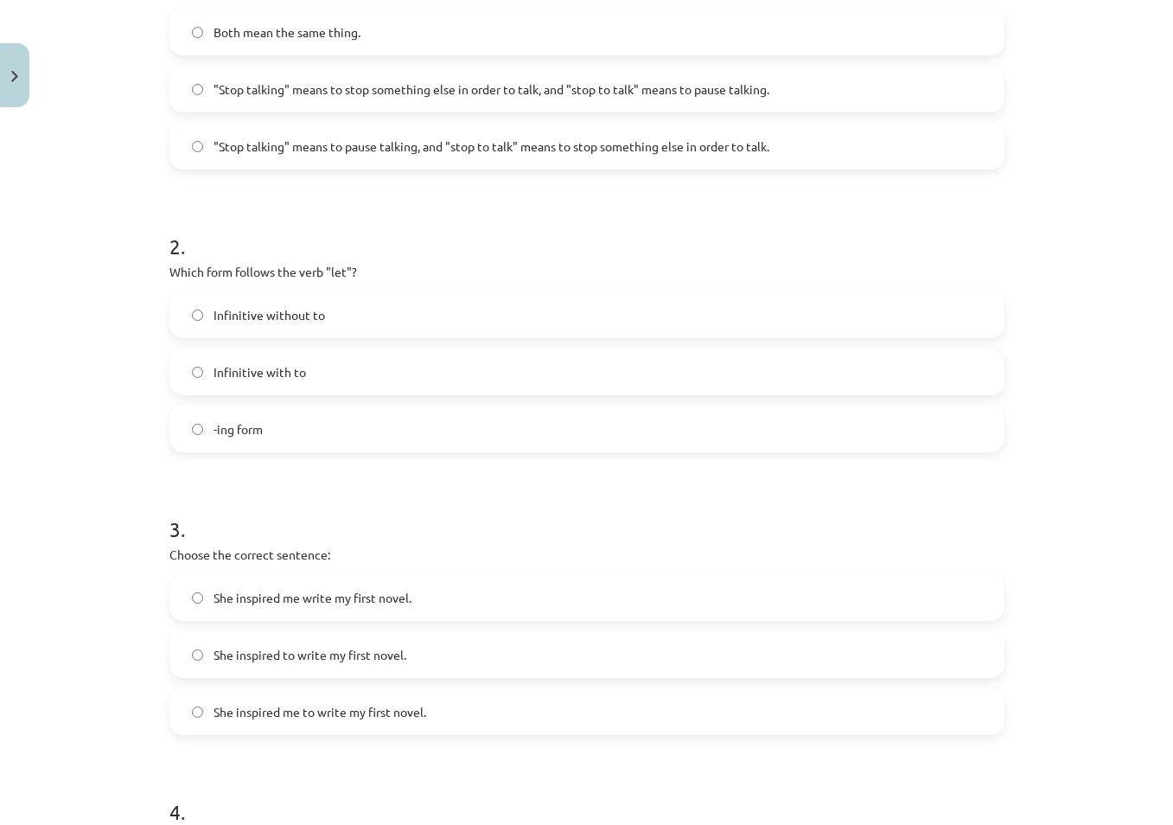
scroll to position [562, 0]
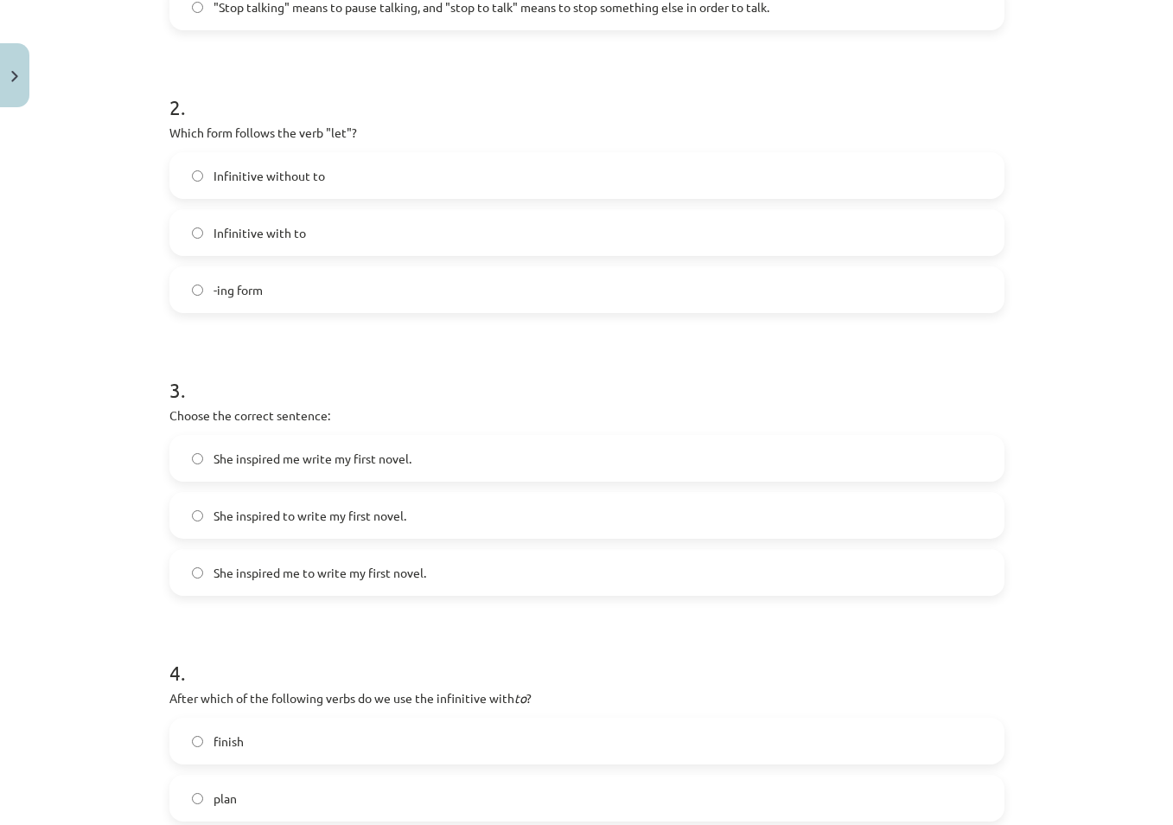
click at [245, 291] on span "-ing form" at bounding box center [238, 290] width 49 height 18
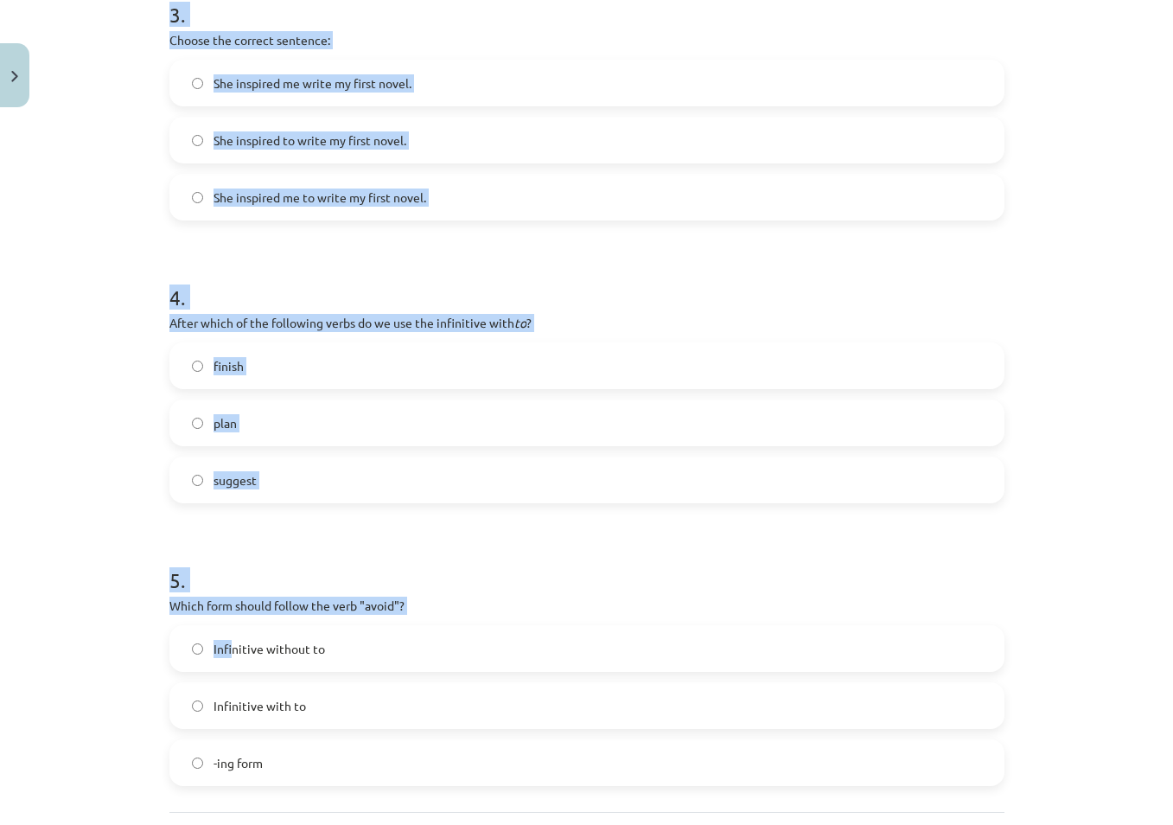
scroll to position [1099, 0]
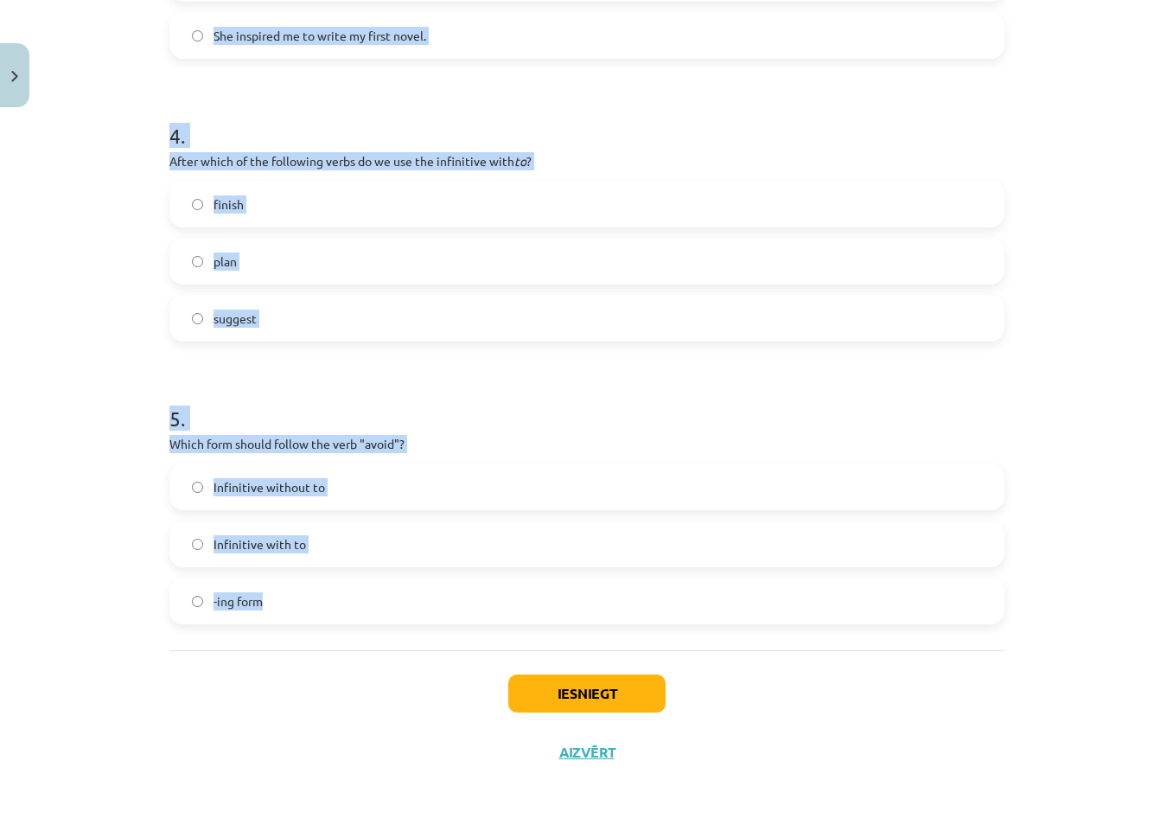
drag, startPoint x: 163, startPoint y: 342, endPoint x: 287, endPoint y: 599, distance: 285.4
copy form "1 . What is the difference in meaning between "stop talking" and "stop to talk"…"
click at [64, 502] on div "Mācību tēma: Angļu valodas i - 11. klases 1. ieskaites mācību materiāls #7 📝 To…" at bounding box center [586, 412] width 1173 height 825
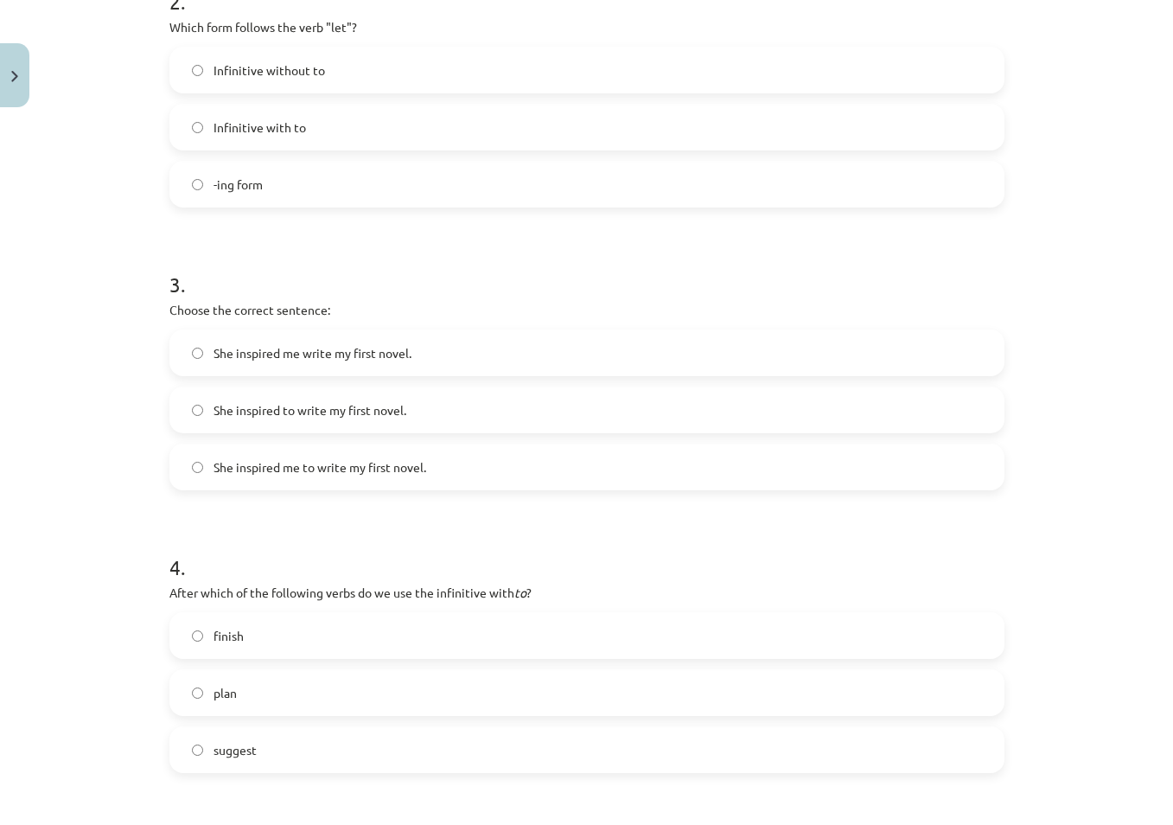
scroll to position [667, 0]
click at [65, 316] on div "Mācību tēma: Angļu valodas i - 11. klases 1. ieskaites mācību materiāls #7 📝 To…" at bounding box center [586, 412] width 1173 height 825
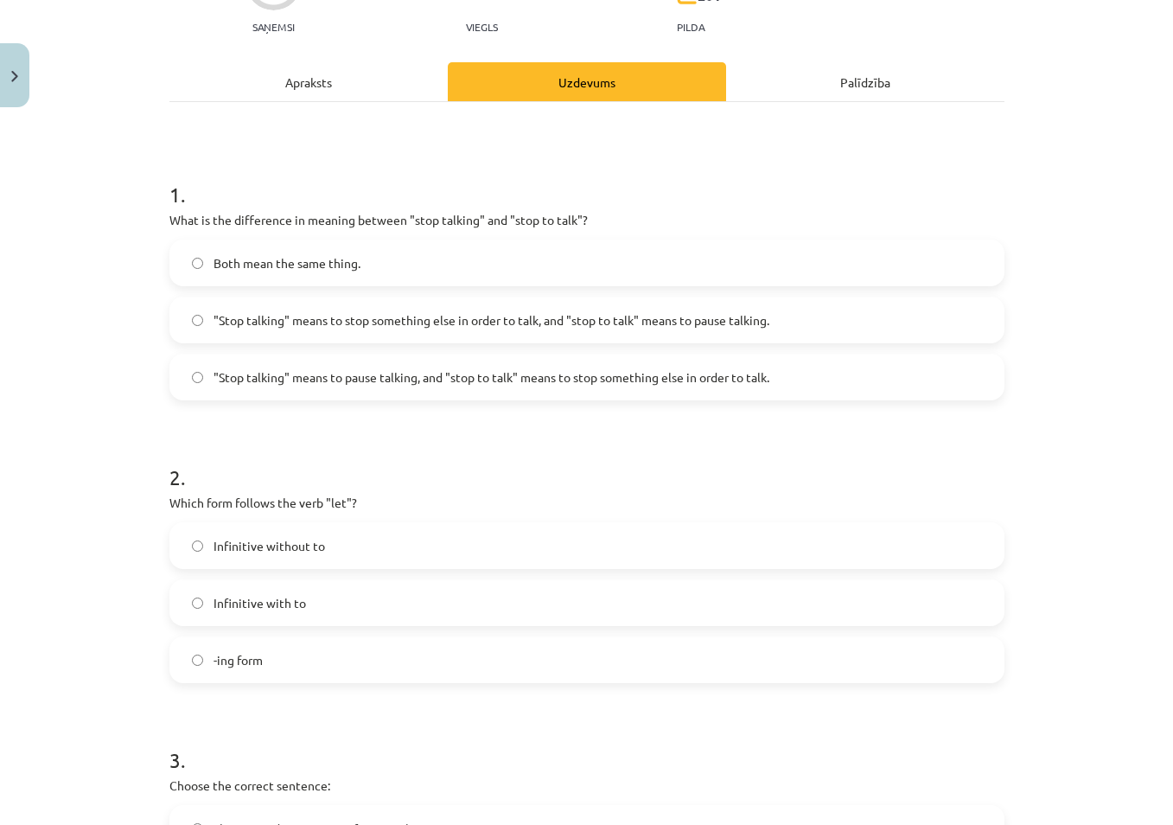
scroll to position [61, 0]
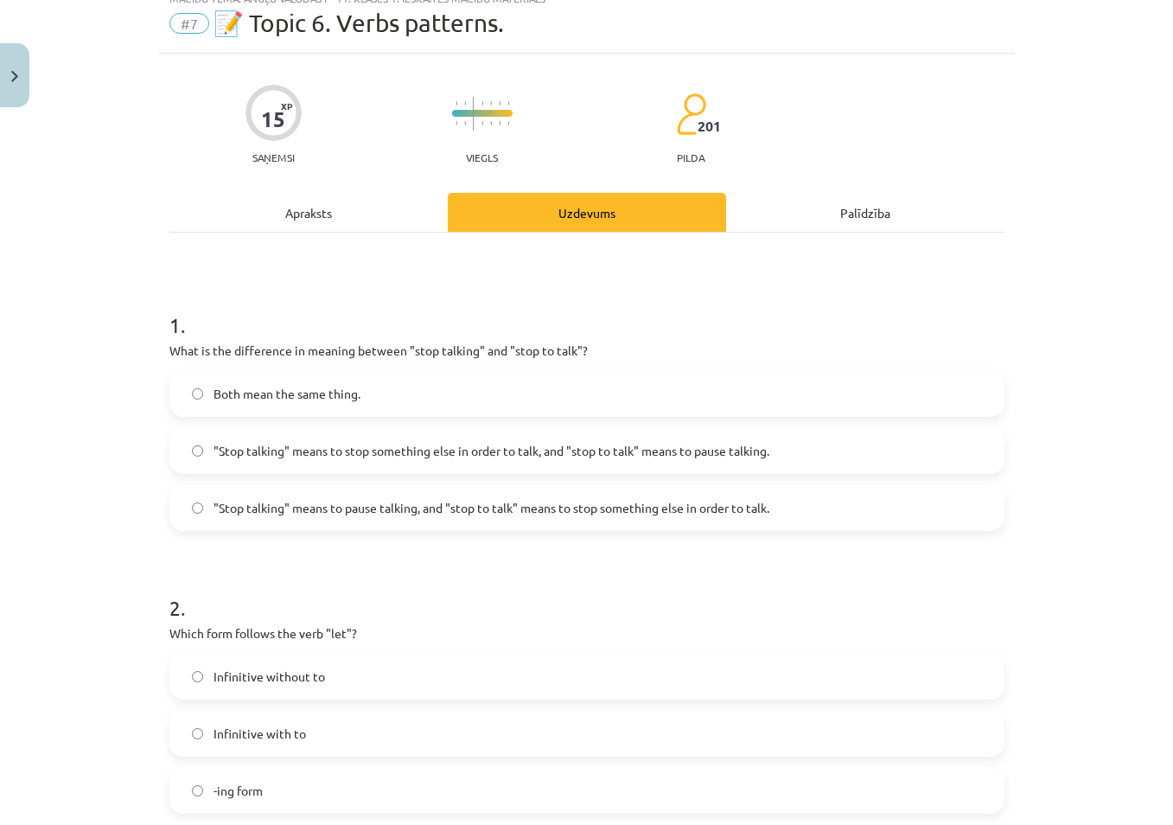
click at [414, 504] on span ""Stop talking" means to pause talking, and "stop to talk" means to stop somethi…" at bounding box center [492, 508] width 556 height 18
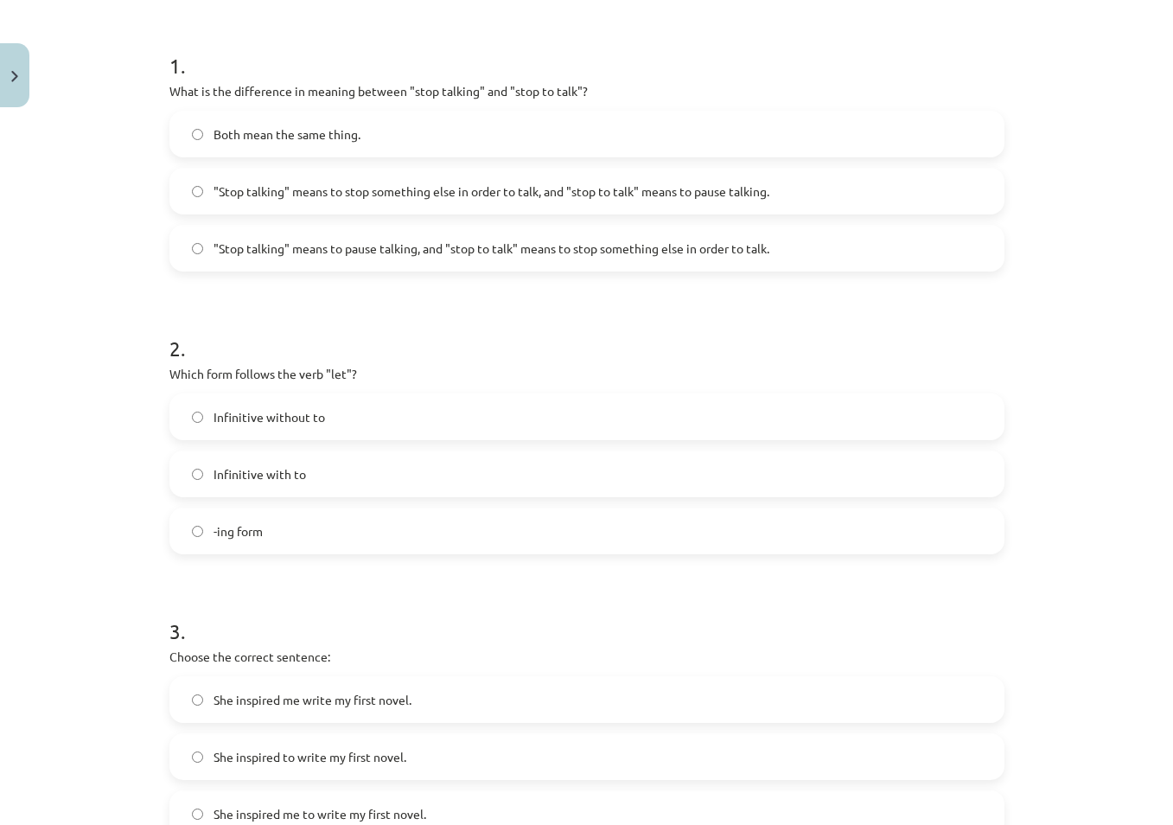
scroll to position [407, 0]
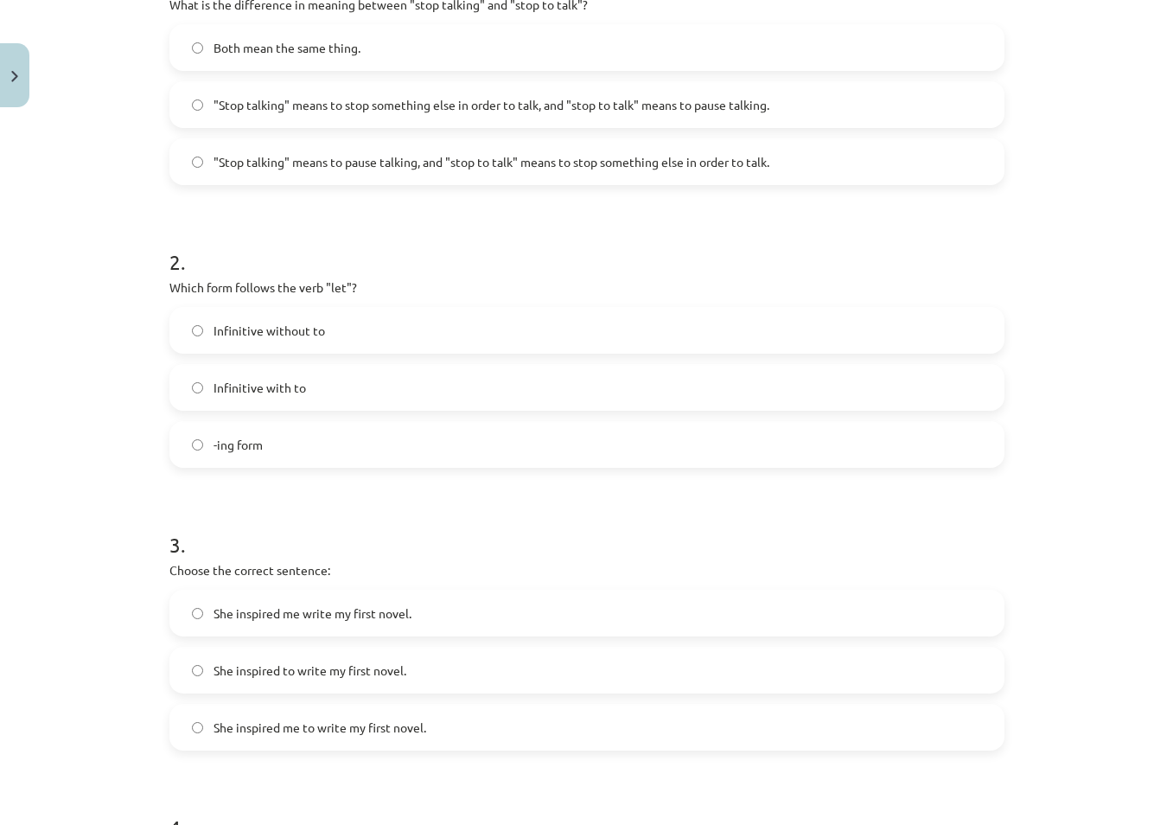
click at [275, 339] on span "Infinitive without to" at bounding box center [270, 331] width 112 height 18
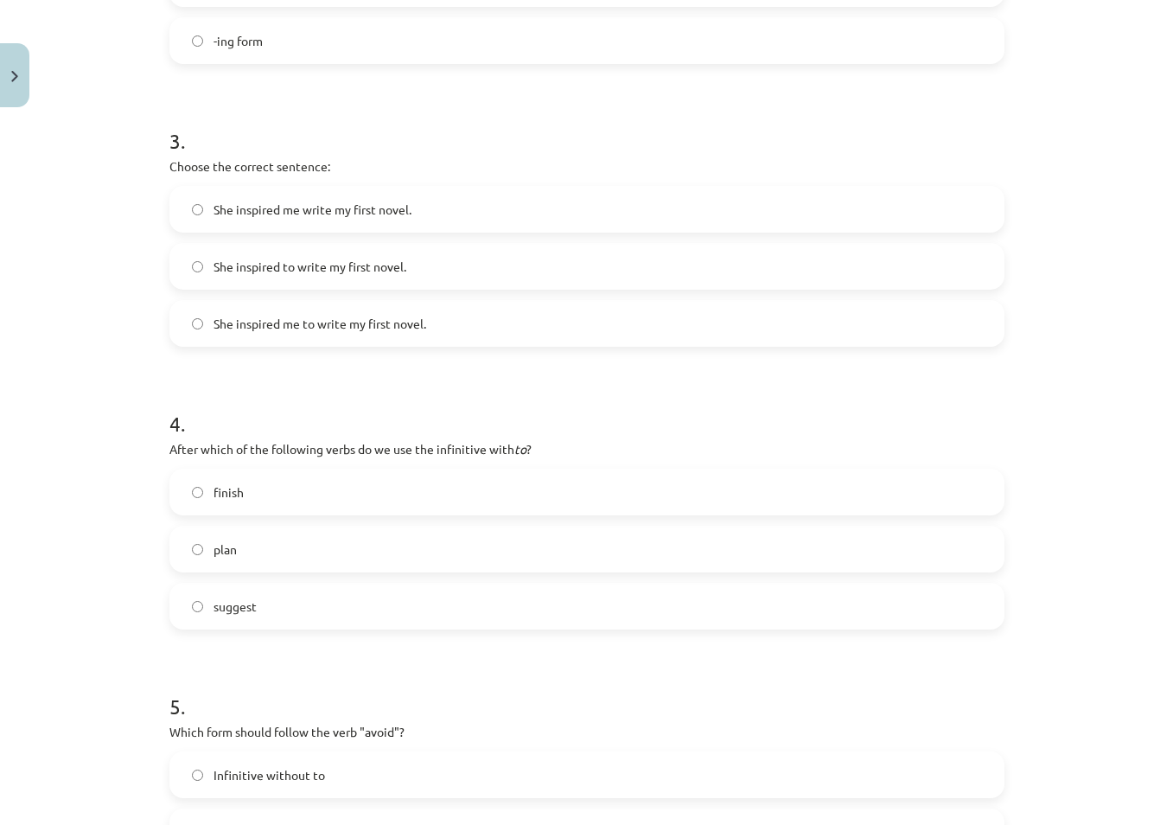
scroll to position [840, 0]
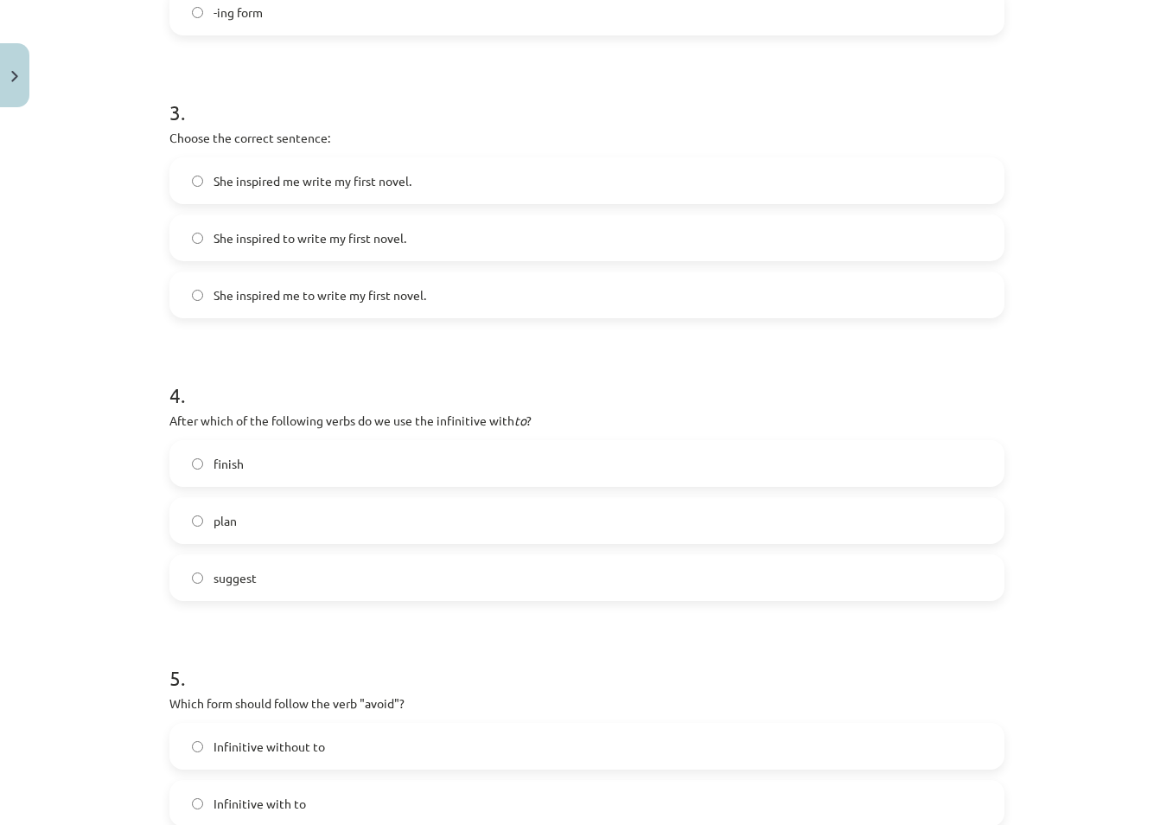
click at [378, 240] on span "She inspired to write my first novel." at bounding box center [310, 238] width 193 height 18
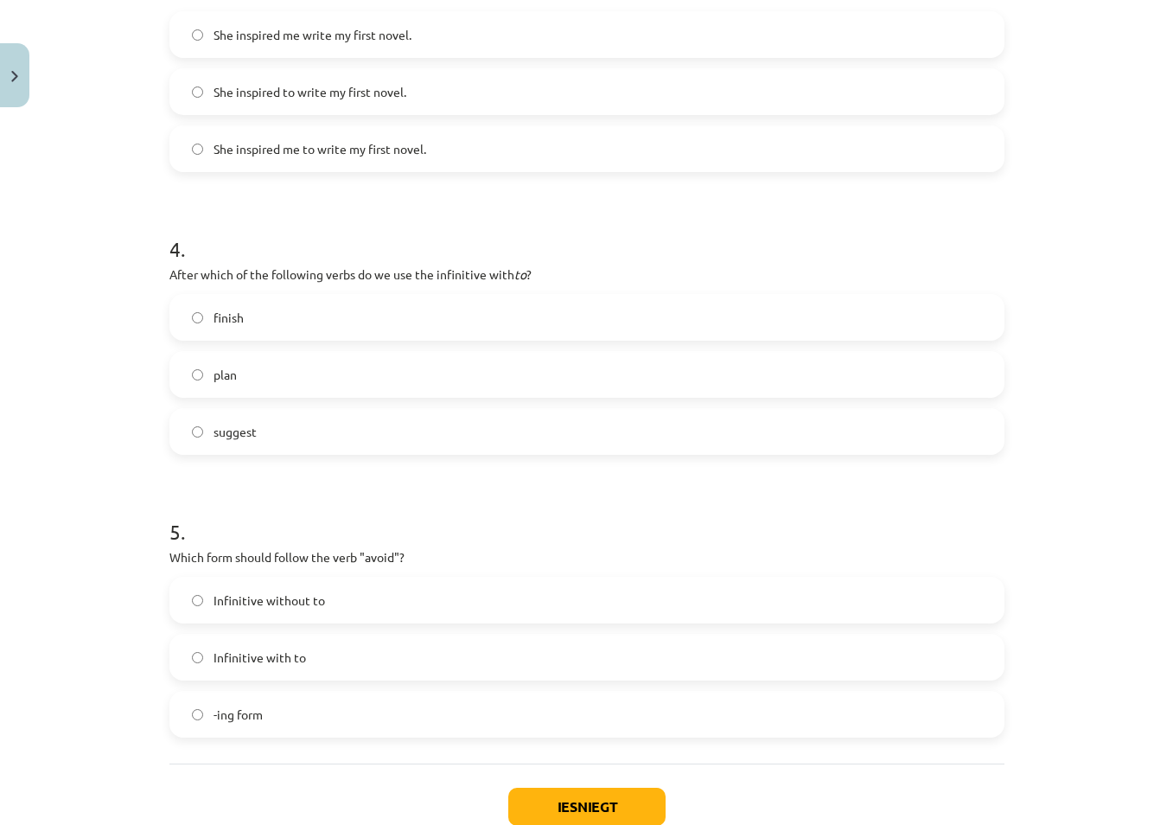
scroll to position [1013, 0]
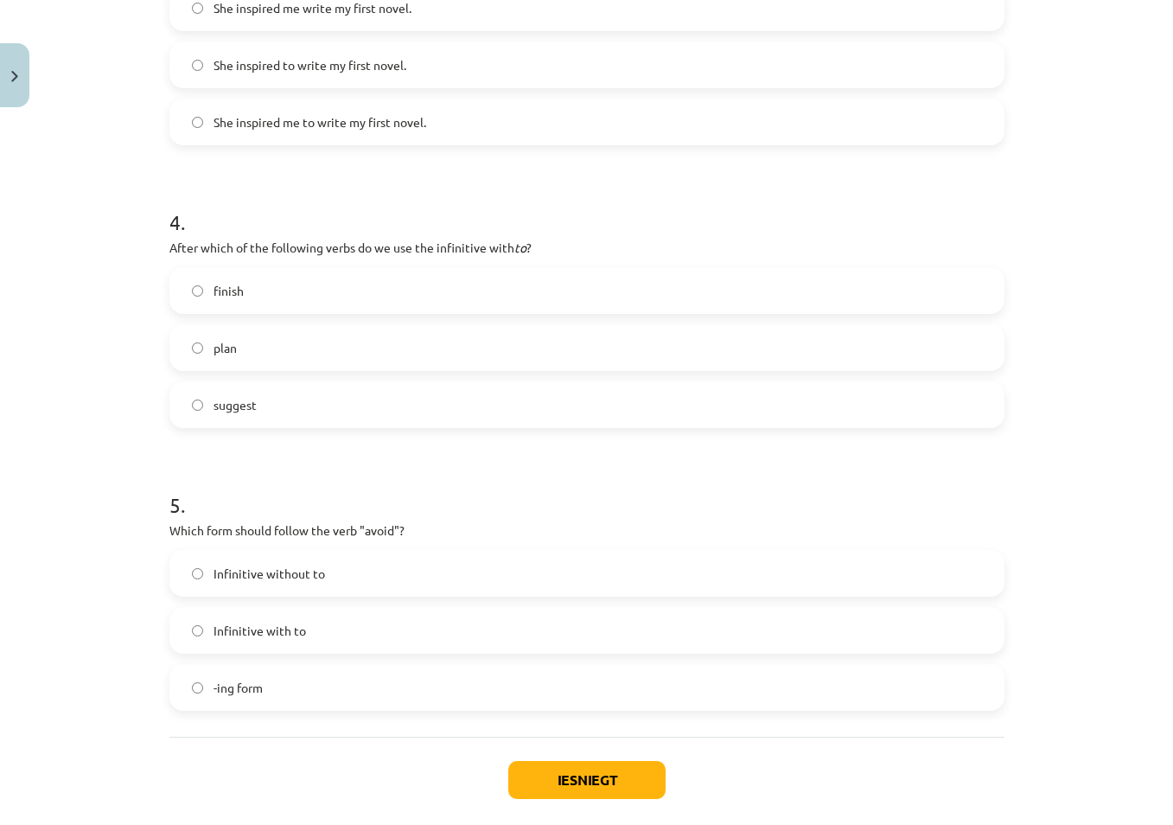
click at [214, 341] on span "plan" at bounding box center [225, 348] width 23 height 18
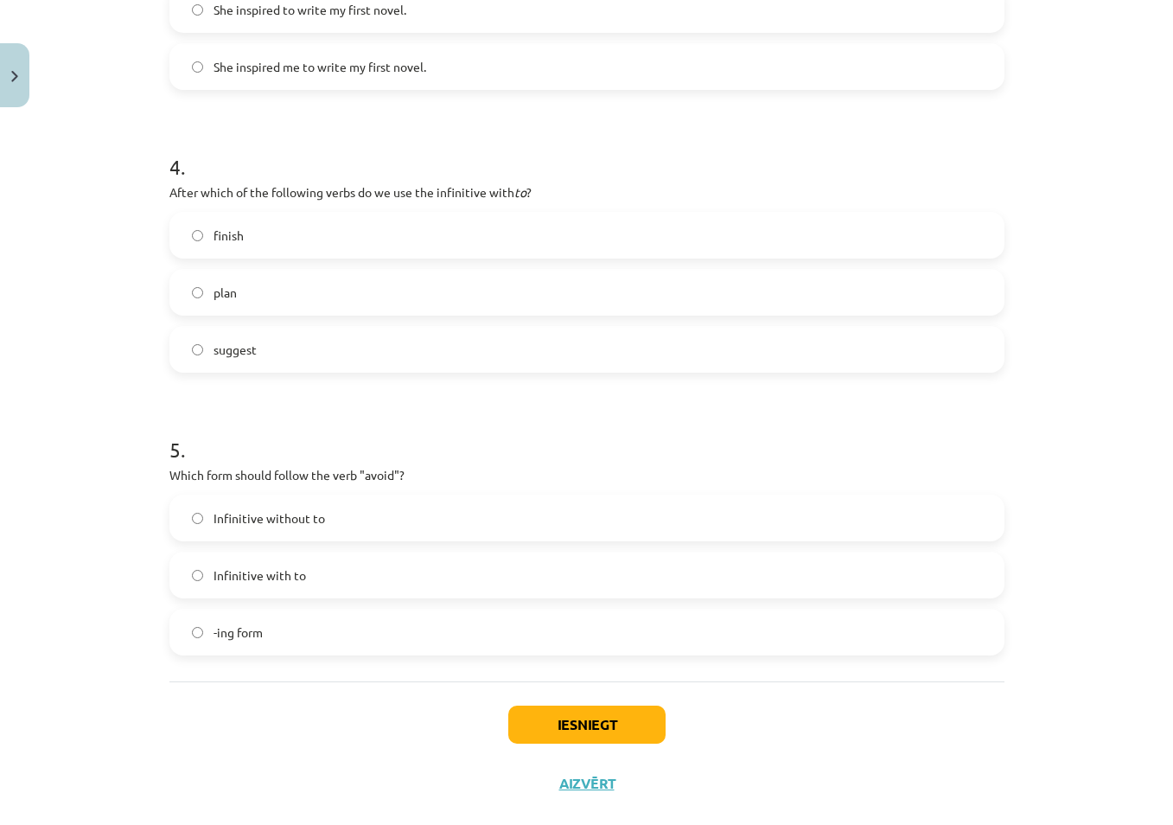
scroll to position [1099, 0]
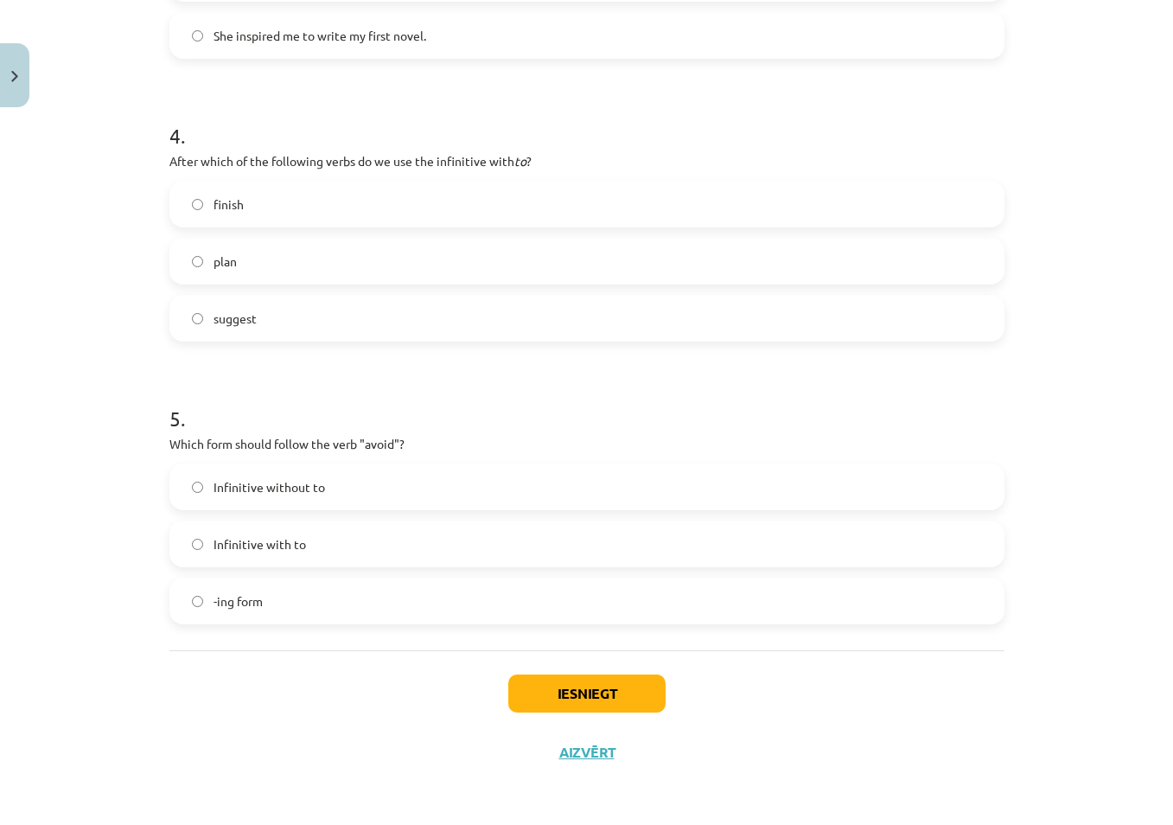
click at [256, 595] on span "-ing form" at bounding box center [238, 601] width 49 height 18
click at [561, 685] on button "Iesniegt" at bounding box center [586, 693] width 157 height 38
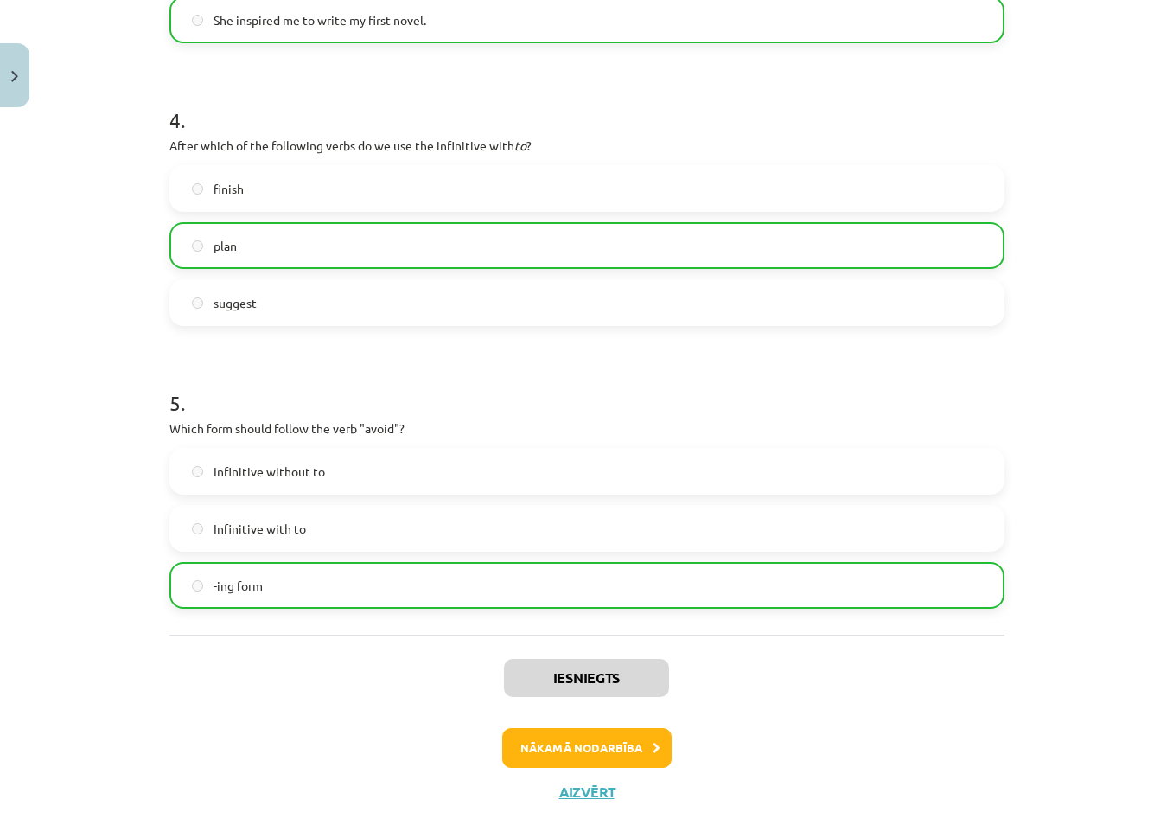
scroll to position [1154, 0]
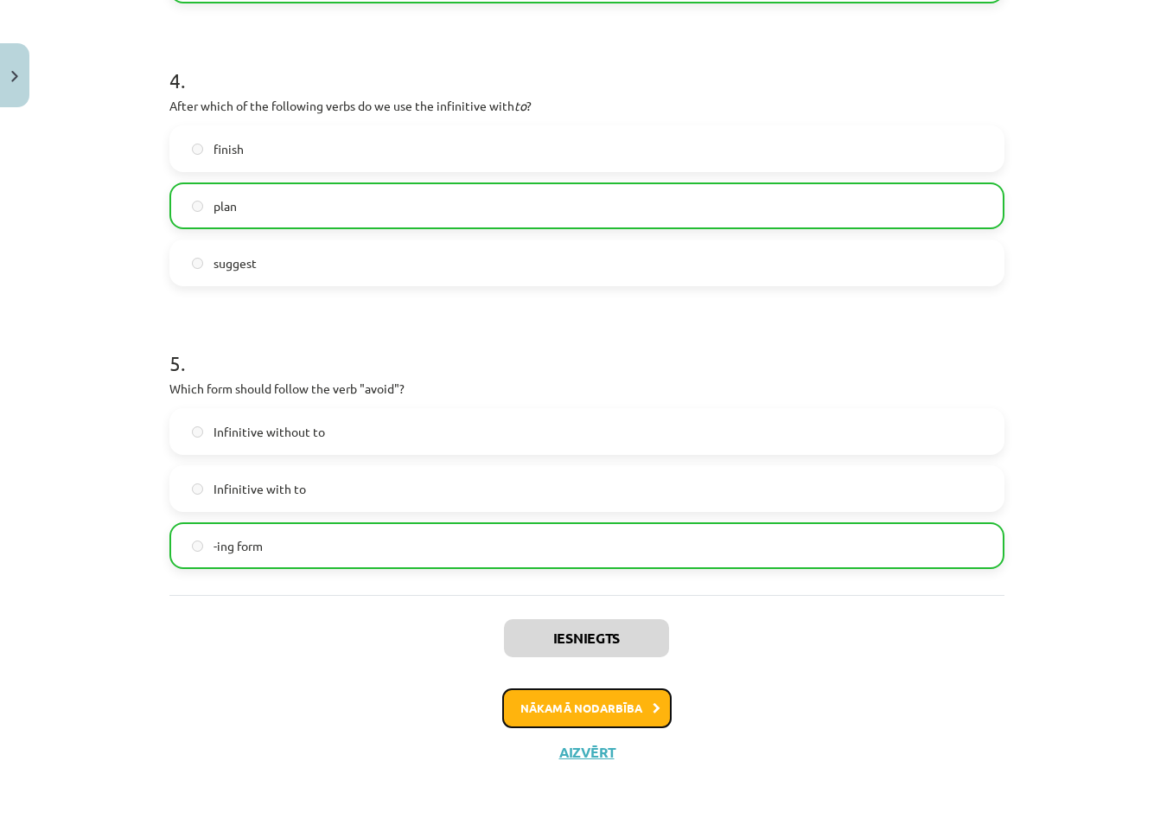
click at [598, 710] on button "Nākamā nodarbība" at bounding box center [586, 708] width 169 height 40
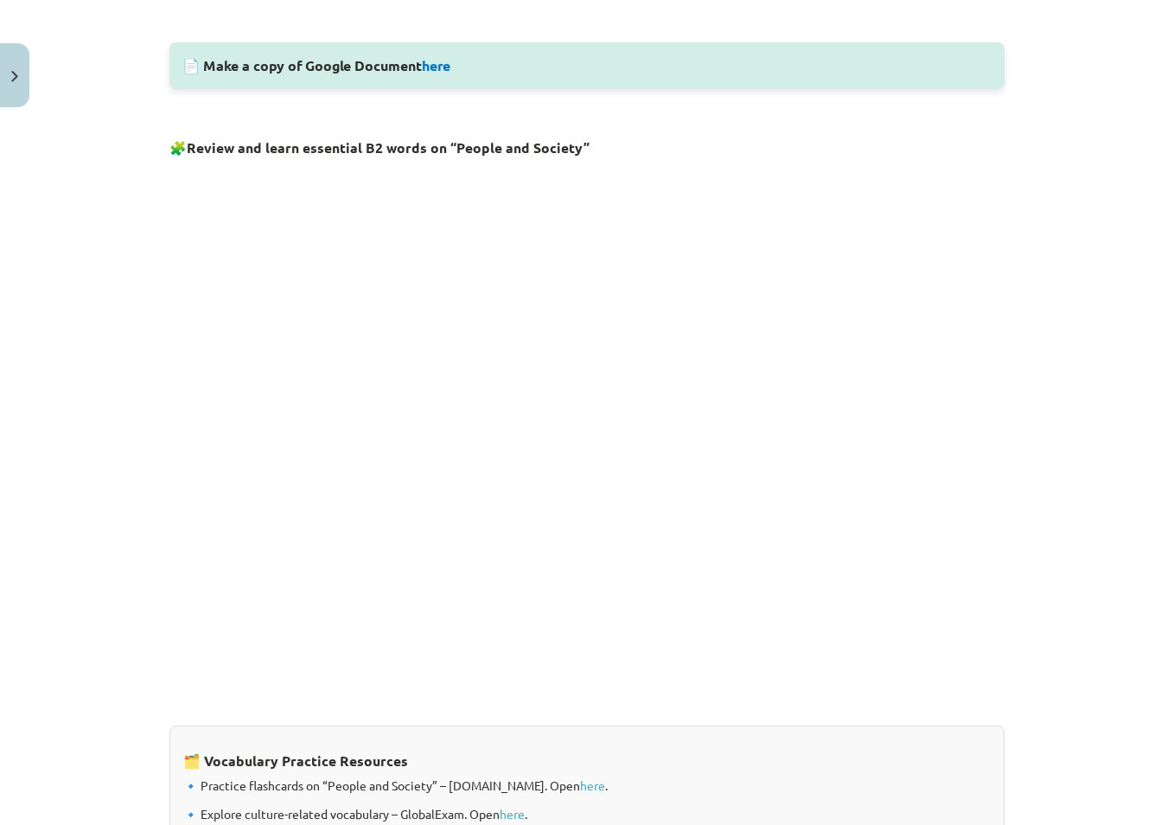
scroll to position [924, 0]
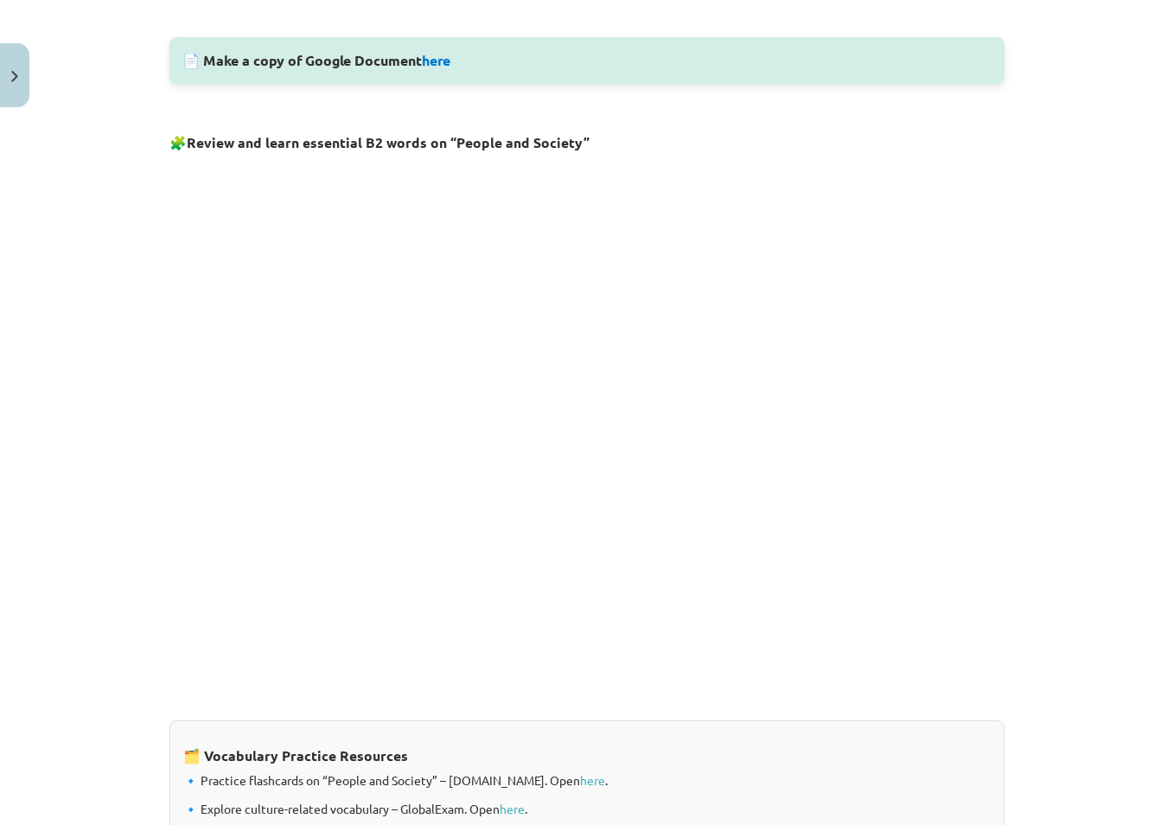
click at [67, 356] on div "Mācību tēma: Angļu valodas i - 11. klases 1. ieskaites mācību materiāls #8 🔤 To…" at bounding box center [586, 412] width 1173 height 825
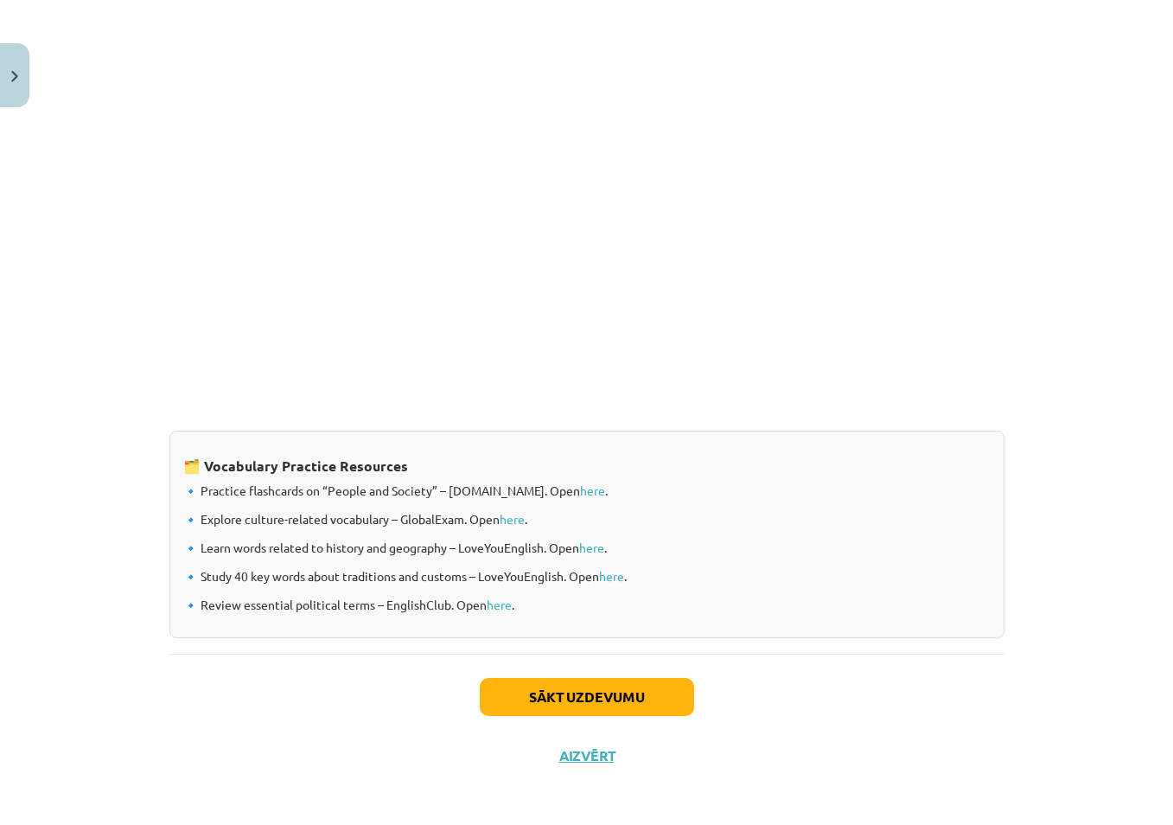
scroll to position [1217, 0]
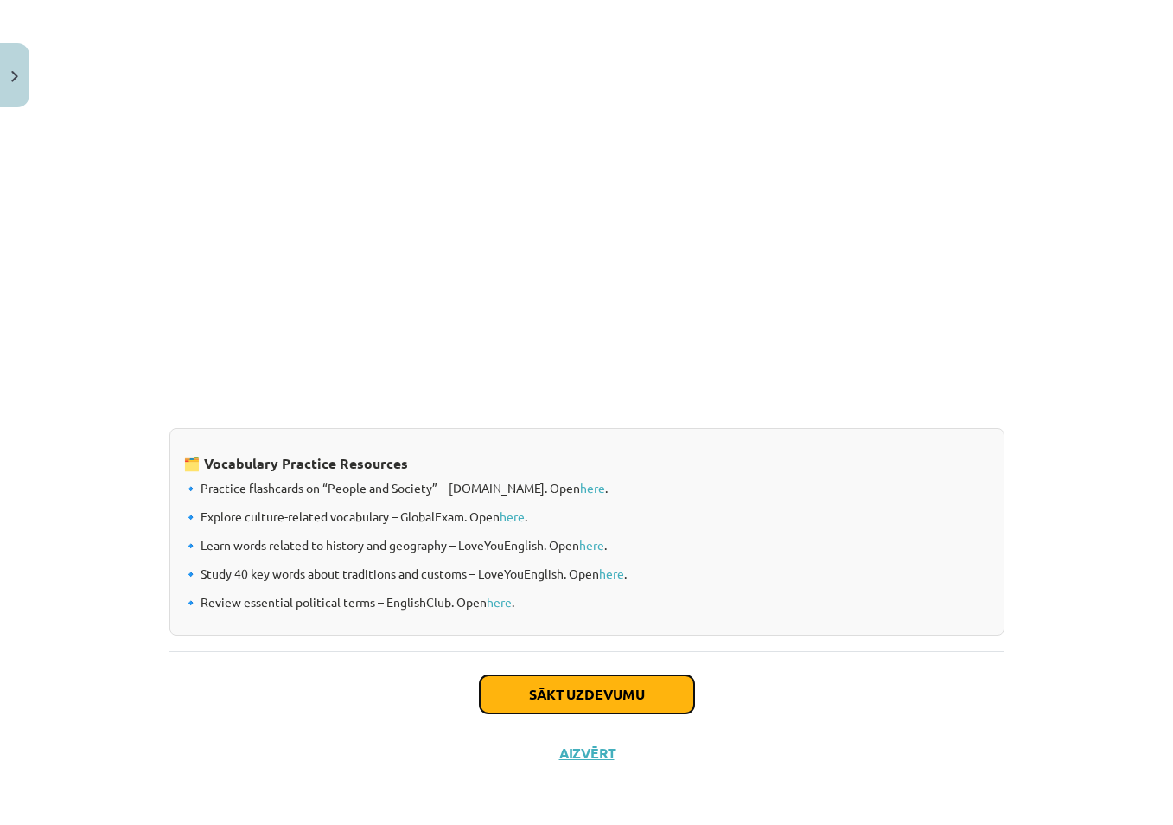
click at [605, 697] on button "Sākt uzdevumu" at bounding box center [587, 694] width 214 height 38
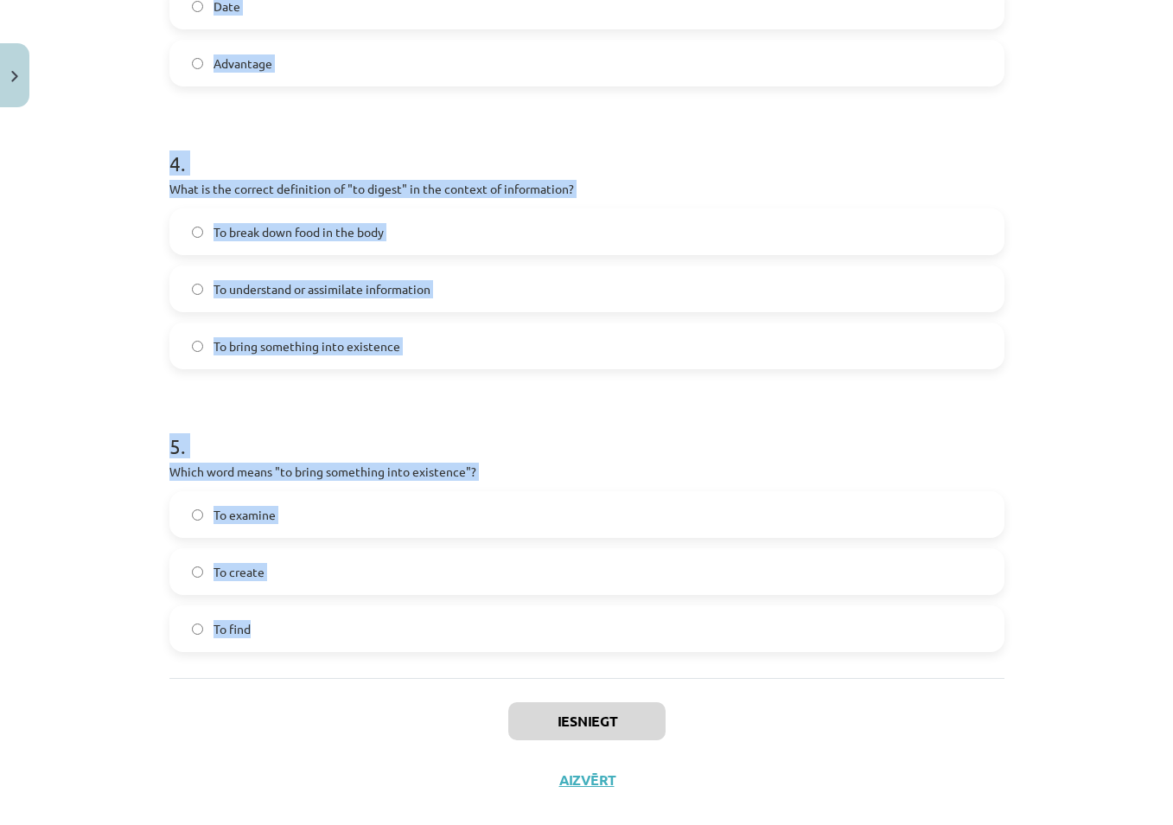
scroll to position [1156, 0]
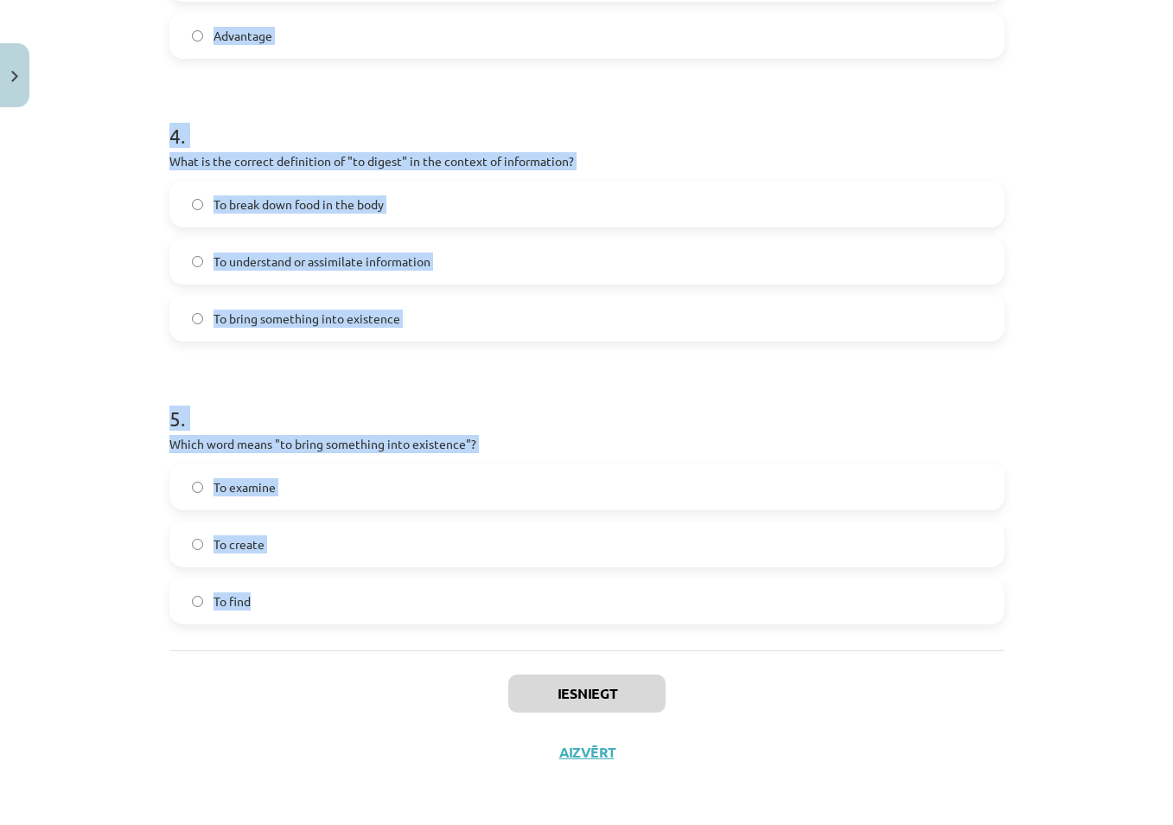
drag, startPoint x: 161, startPoint y: 171, endPoint x: 319, endPoint y: 644, distance: 498.8
copy form "1 . Which of the following means "the surroundings or conditions in which a per…"
click at [88, 533] on div "Mācību tēma: Angļu valodas i - 11. klases 1. ieskaites mācību materiāls #8 🔤 To…" at bounding box center [586, 412] width 1173 height 825
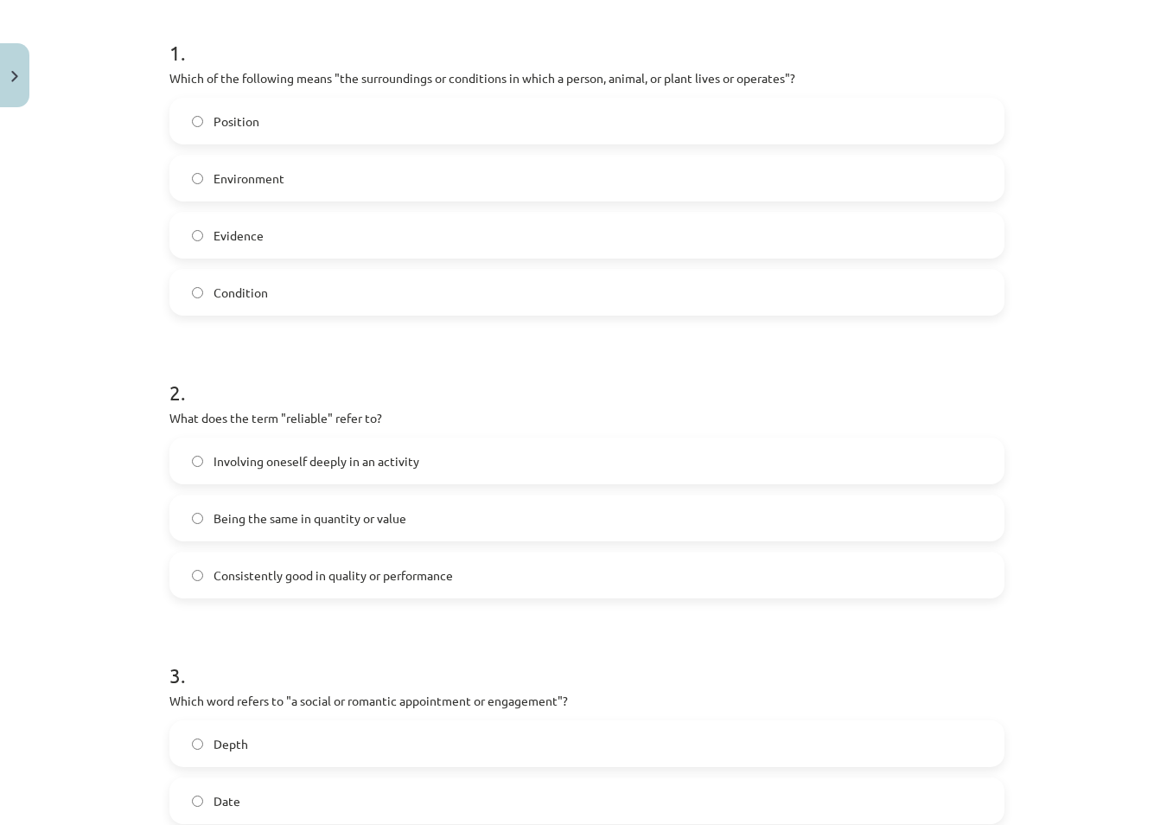
scroll to position [118, 0]
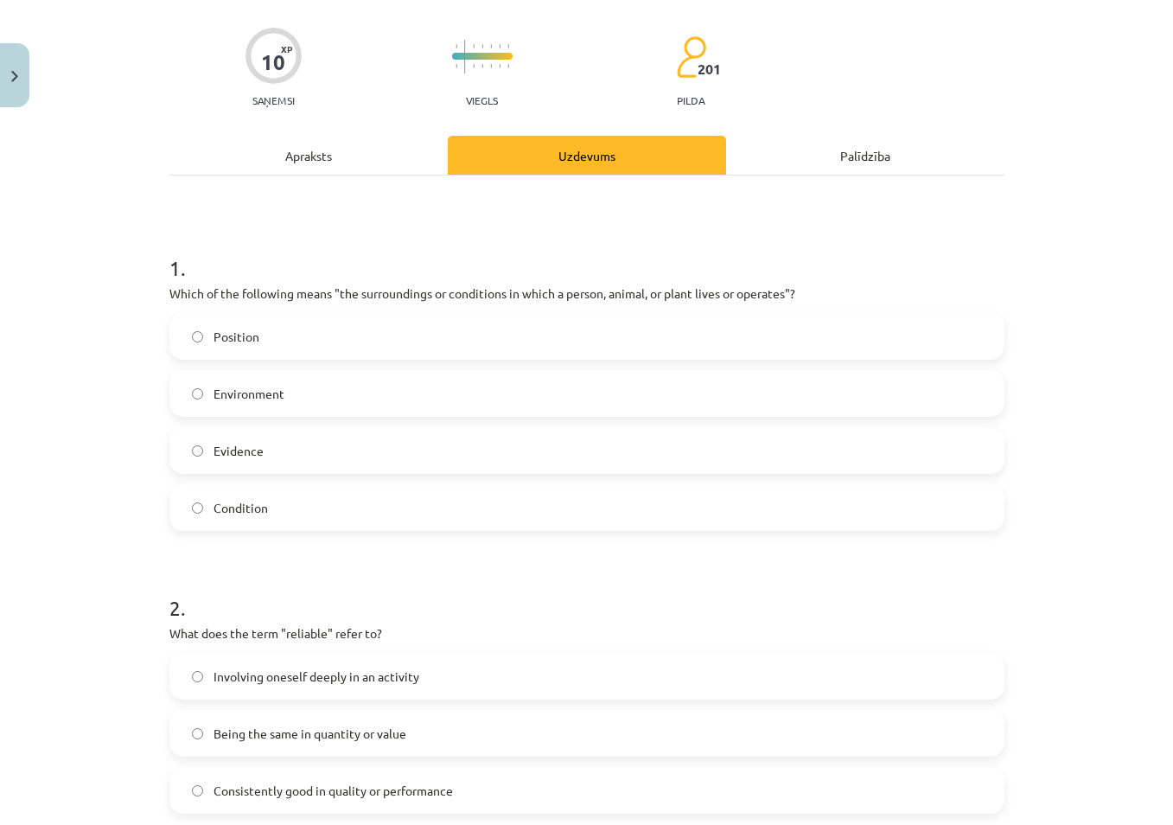
click at [1078, 498] on div "Mācību tēma: Angļu valodas i - 11. klases 1. ieskaites mācību materiāls #8 🔤 To…" at bounding box center [586, 412] width 1173 height 825
click at [232, 392] on span "Environment" at bounding box center [249, 394] width 71 height 18
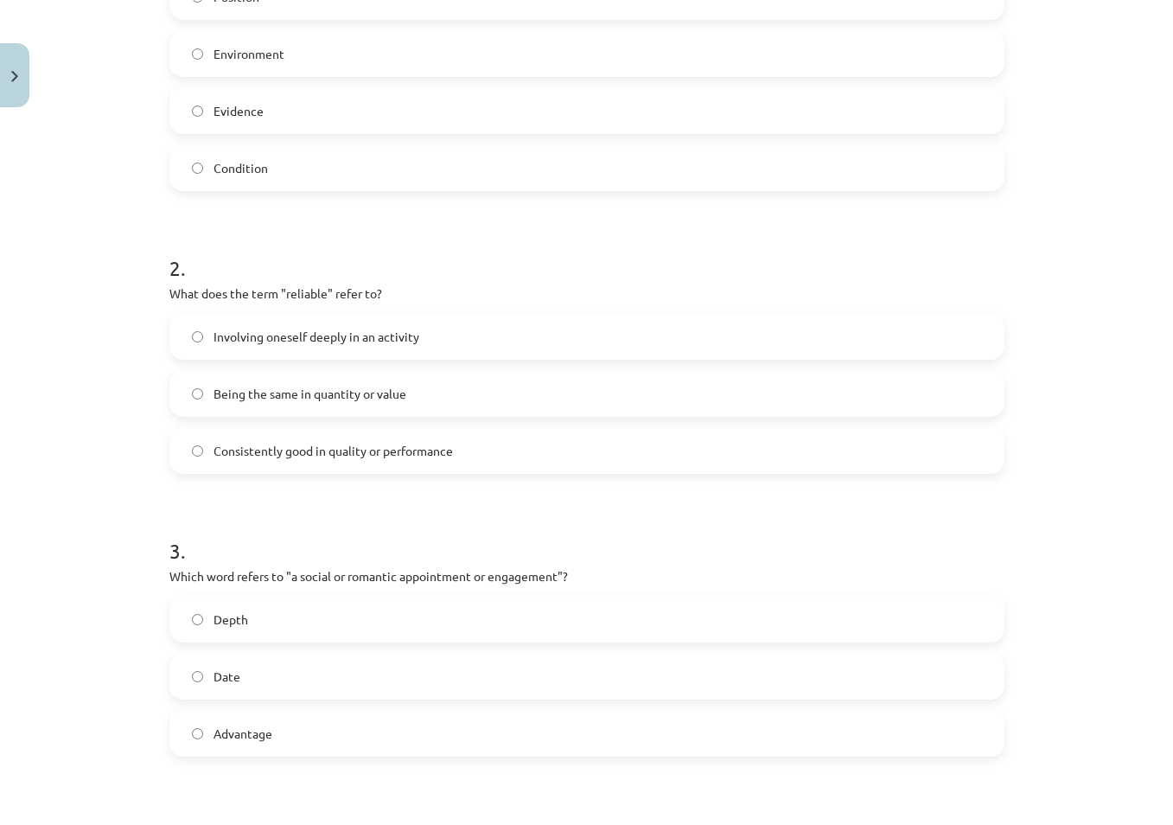
scroll to position [464, 0]
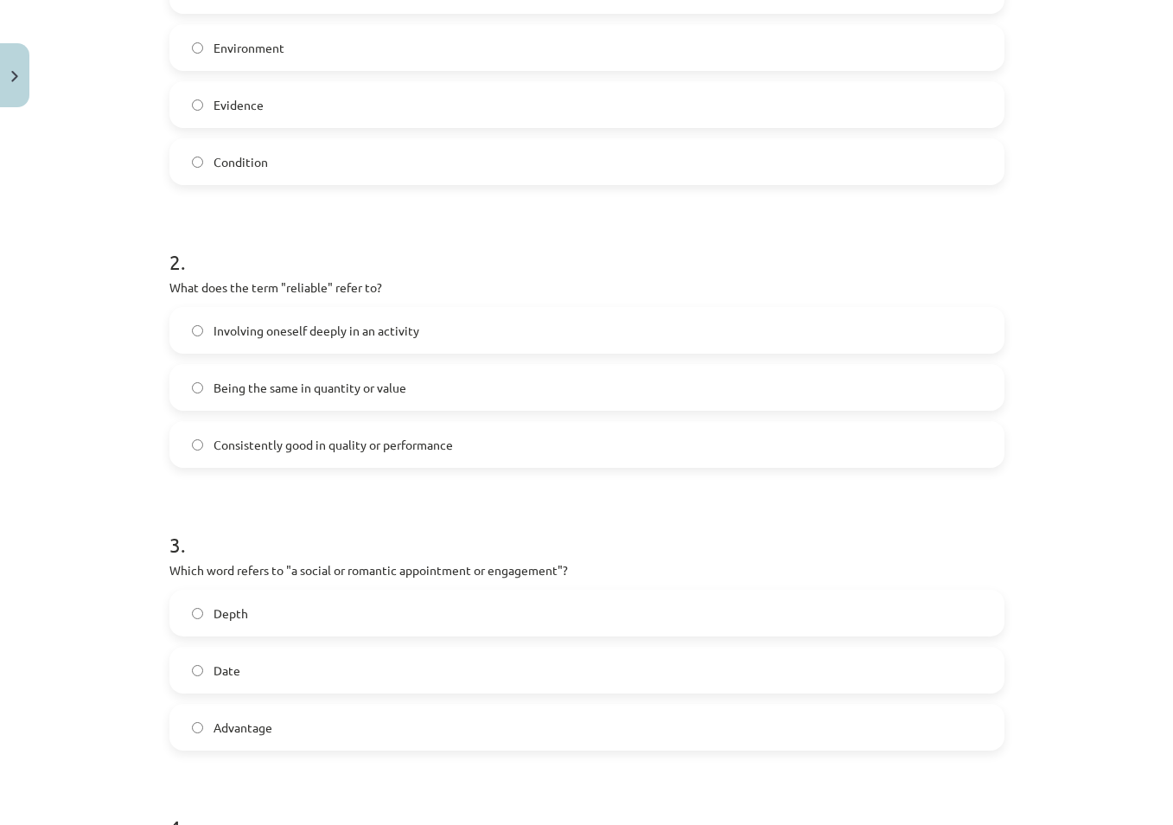
click at [322, 387] on span "Being the same in quantity or value" at bounding box center [310, 388] width 193 height 18
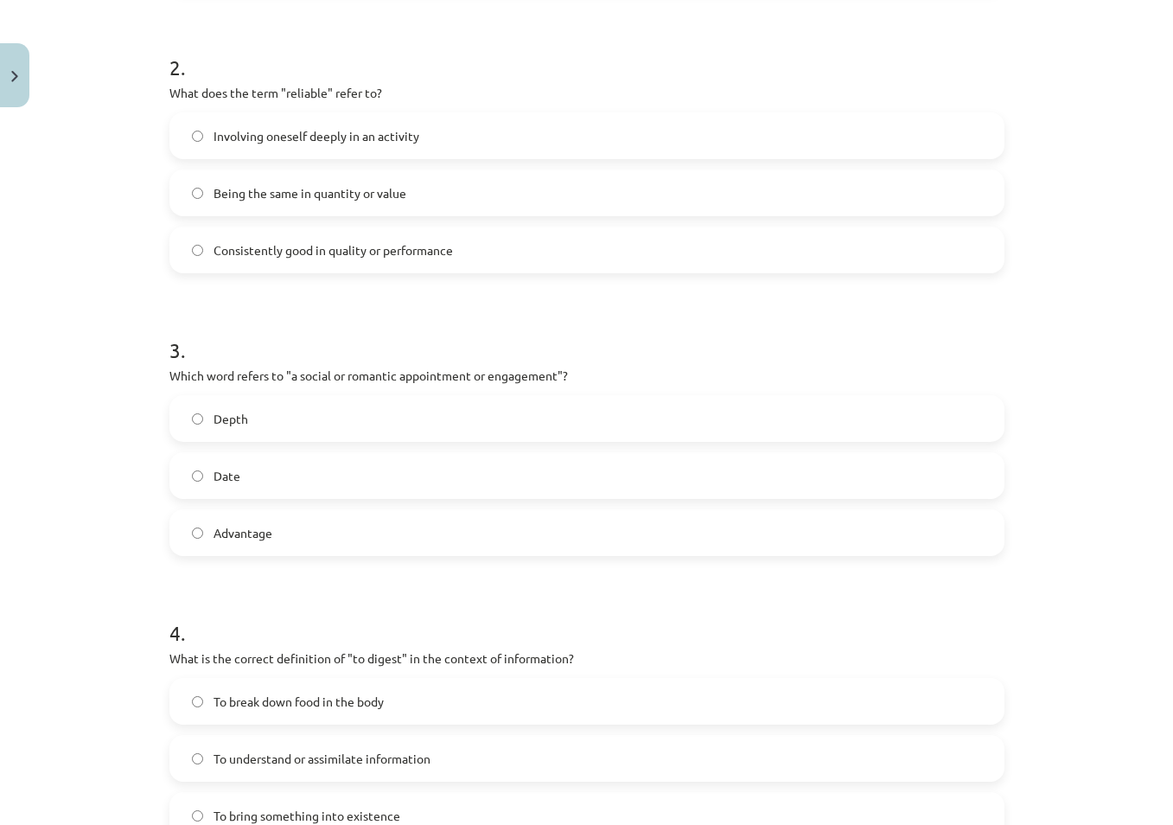
scroll to position [724, 0]
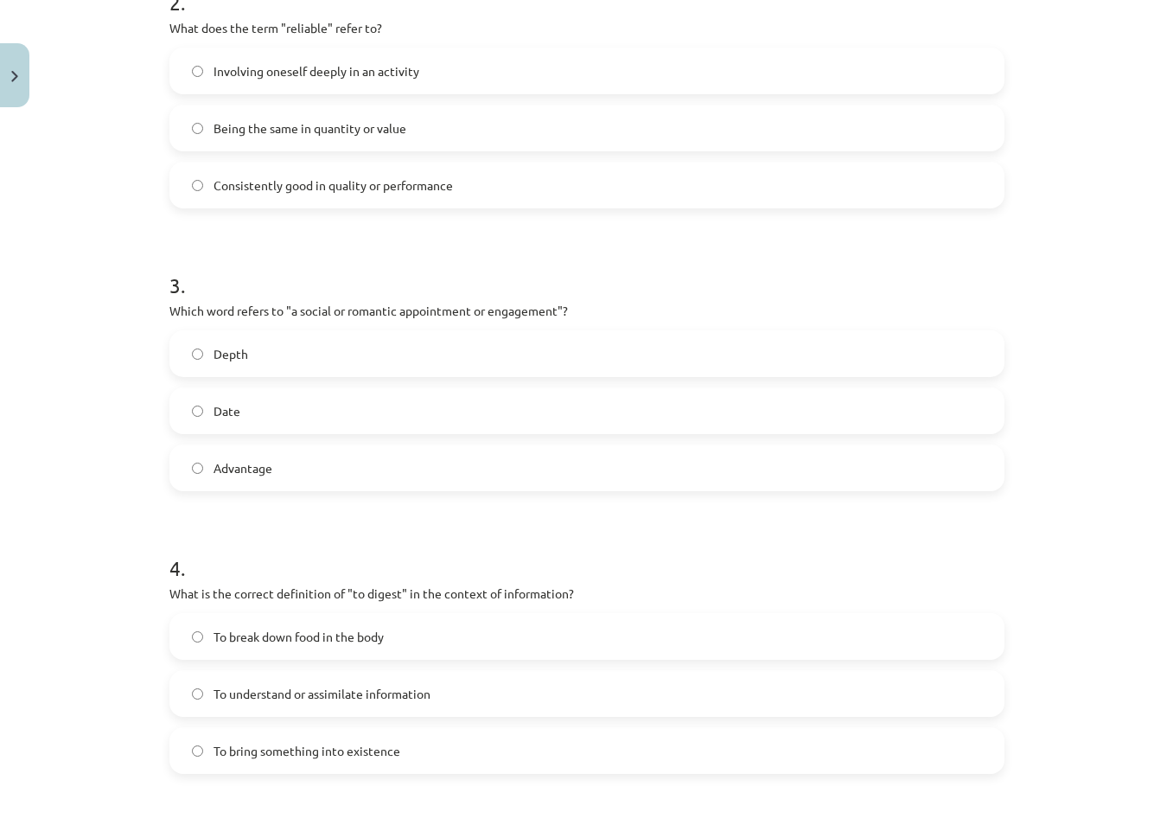
click at [233, 413] on span "Date" at bounding box center [227, 411] width 27 height 18
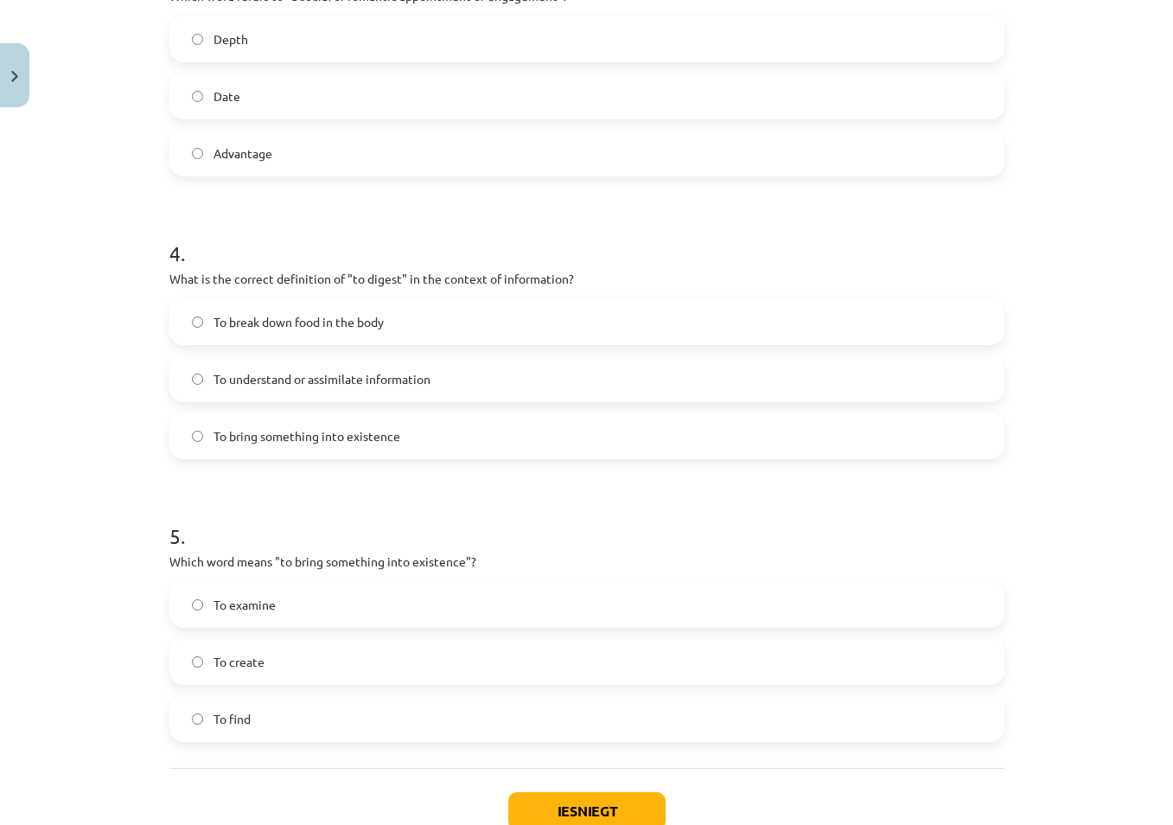
scroll to position [1070, 0]
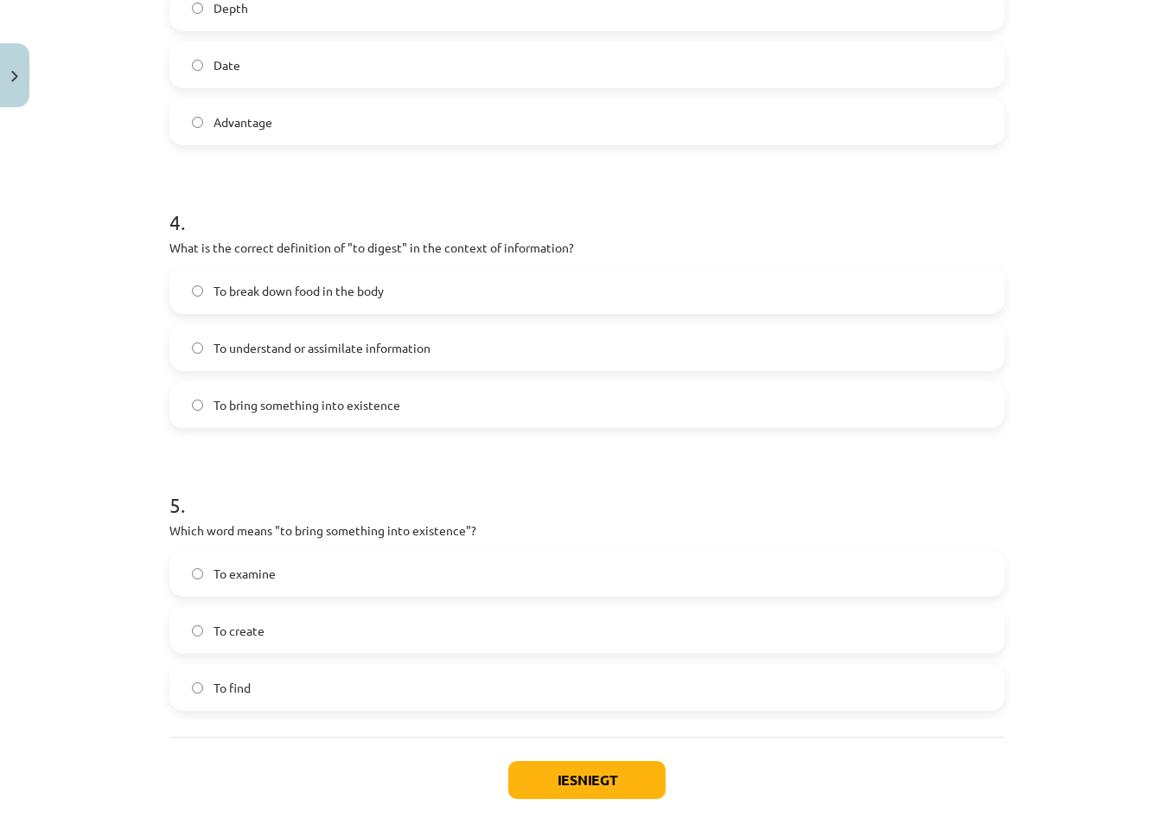
click at [373, 345] on span "To understand or assimilate information" at bounding box center [322, 348] width 217 height 18
click at [227, 635] on span "To create" at bounding box center [239, 631] width 51 height 18
click at [621, 774] on button "Iesniegt" at bounding box center [586, 780] width 157 height 38
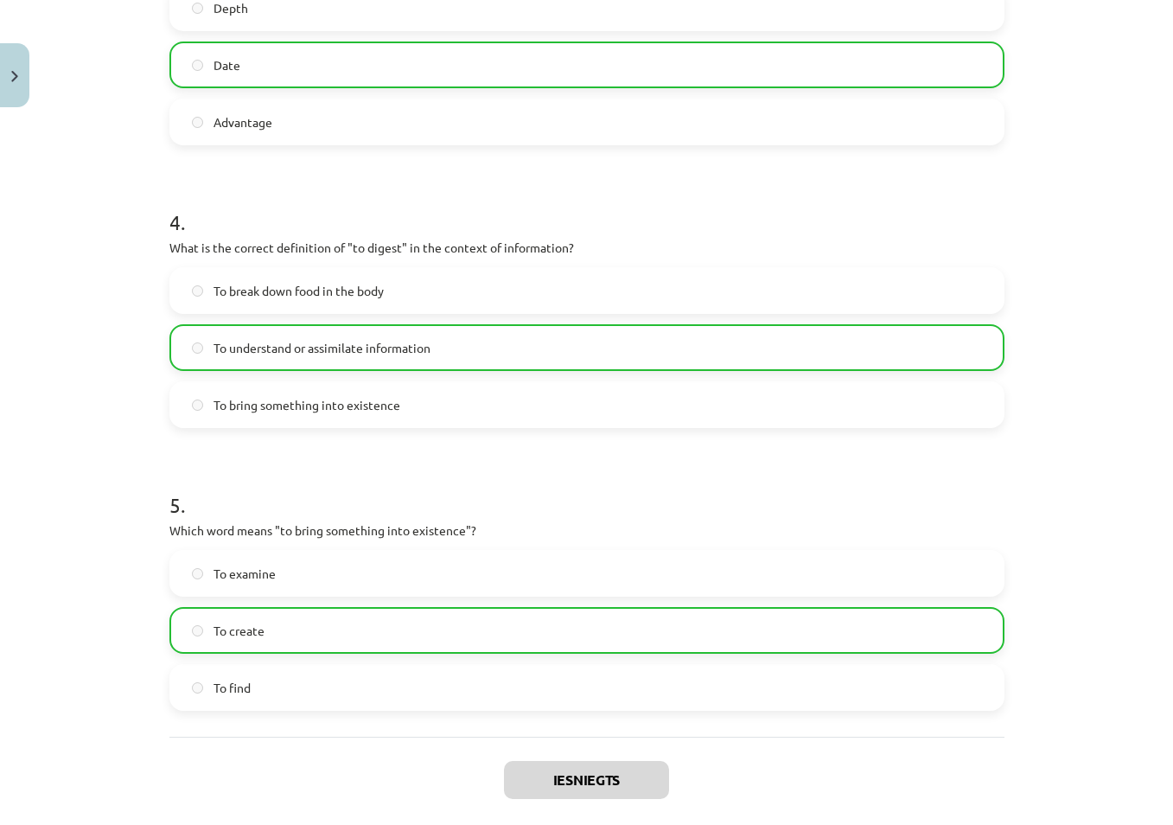
scroll to position [1211, 0]
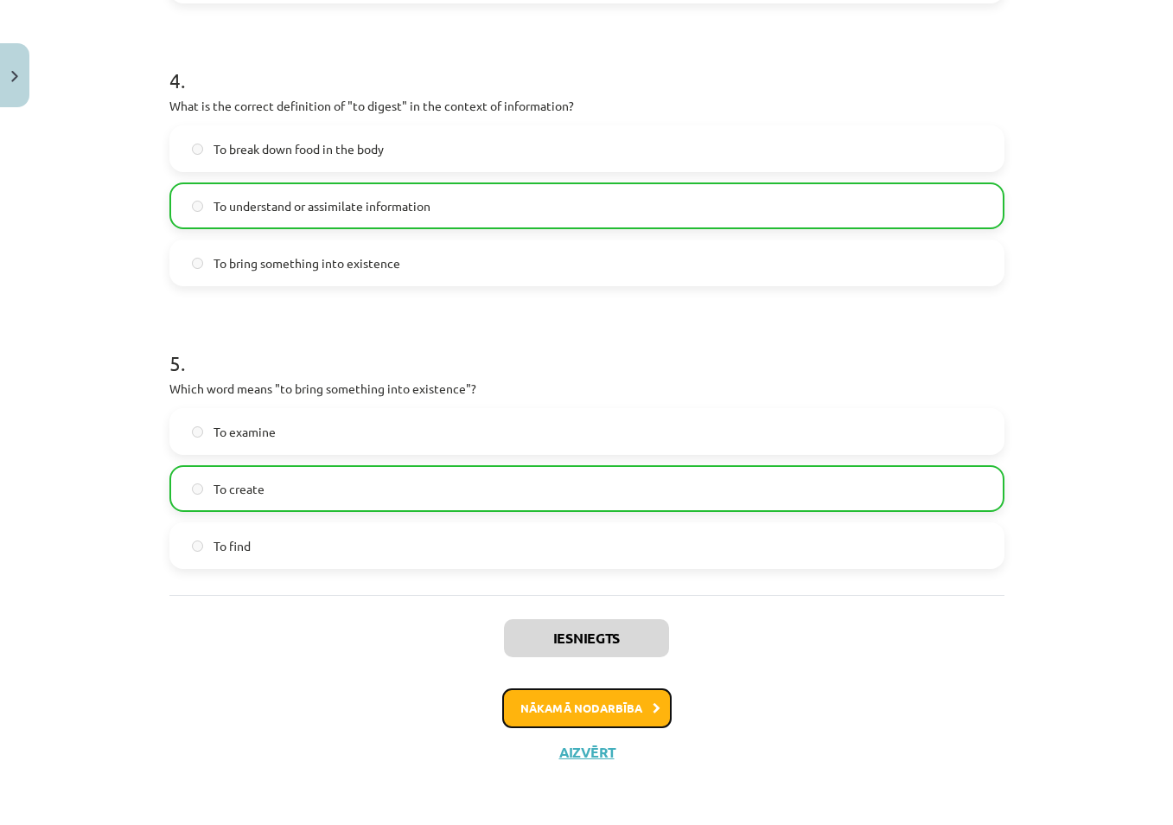
click at [653, 711] on icon at bounding box center [657, 708] width 8 height 11
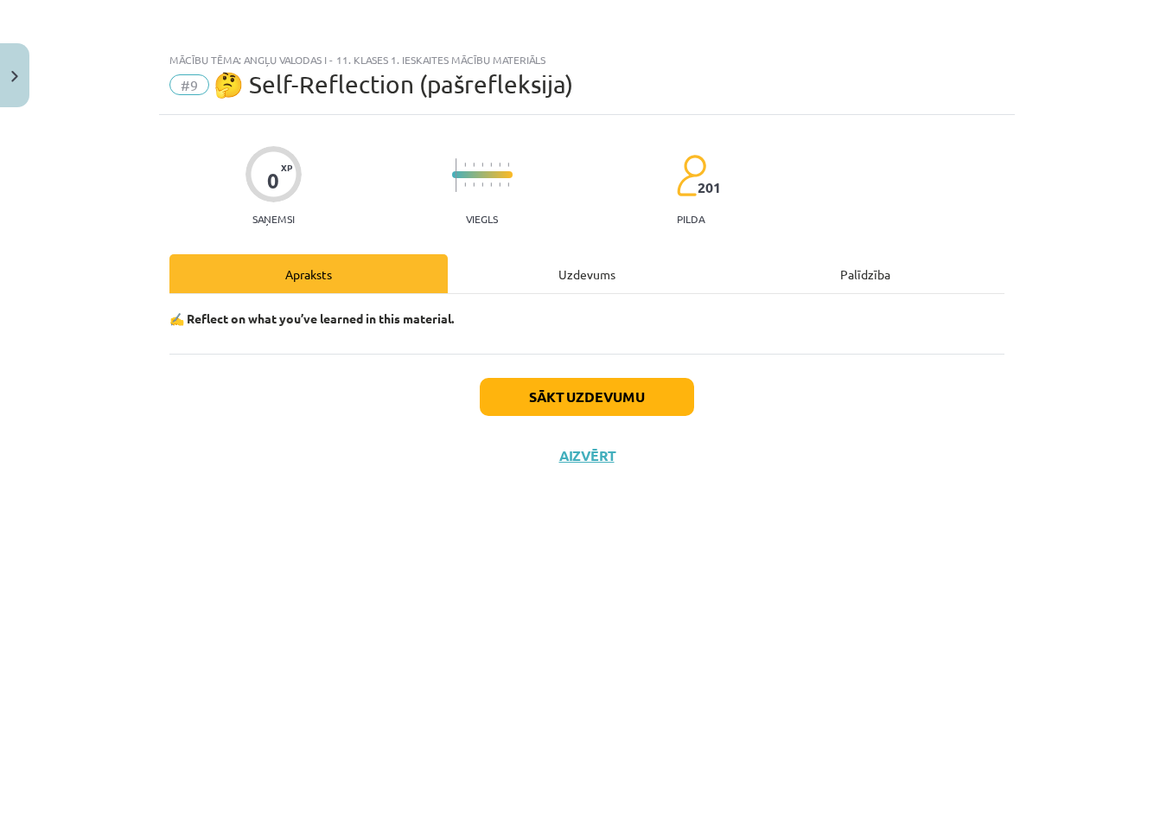
scroll to position [0, 0]
click at [600, 396] on button "Sākt uzdevumu" at bounding box center [587, 397] width 214 height 38
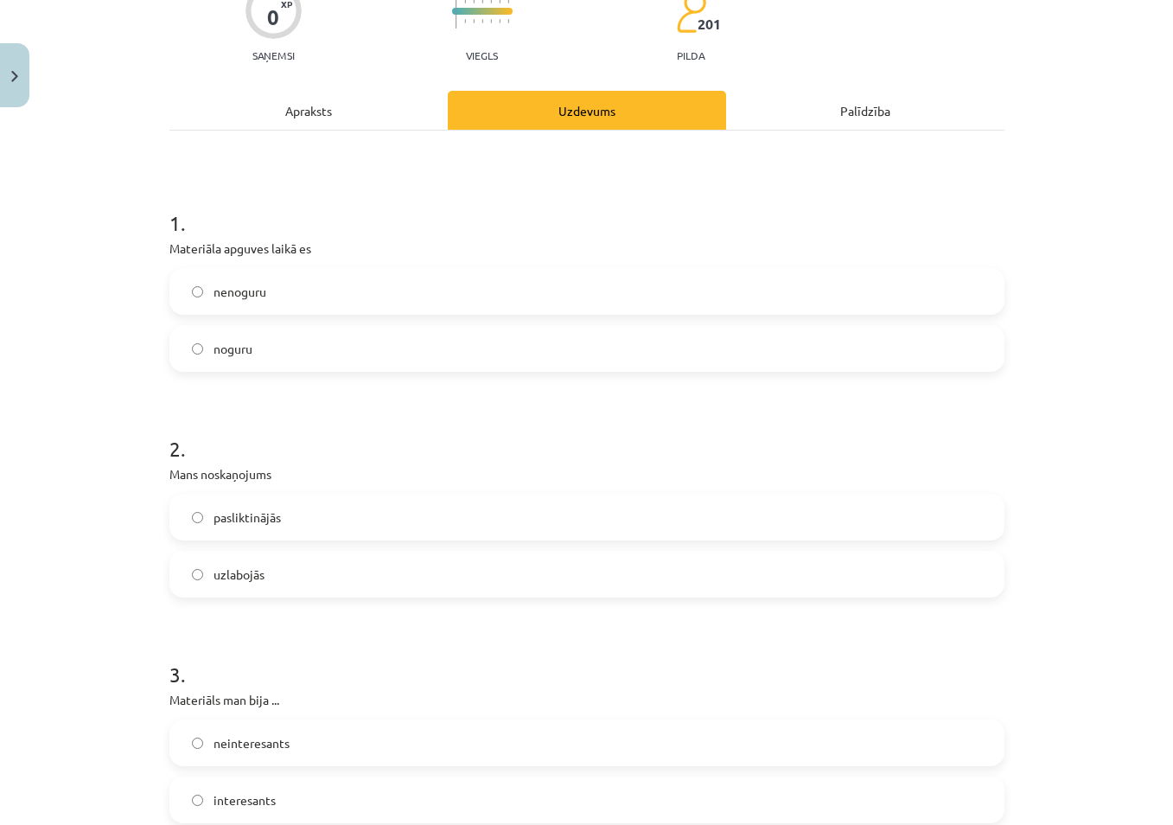
scroll to position [173, 0]
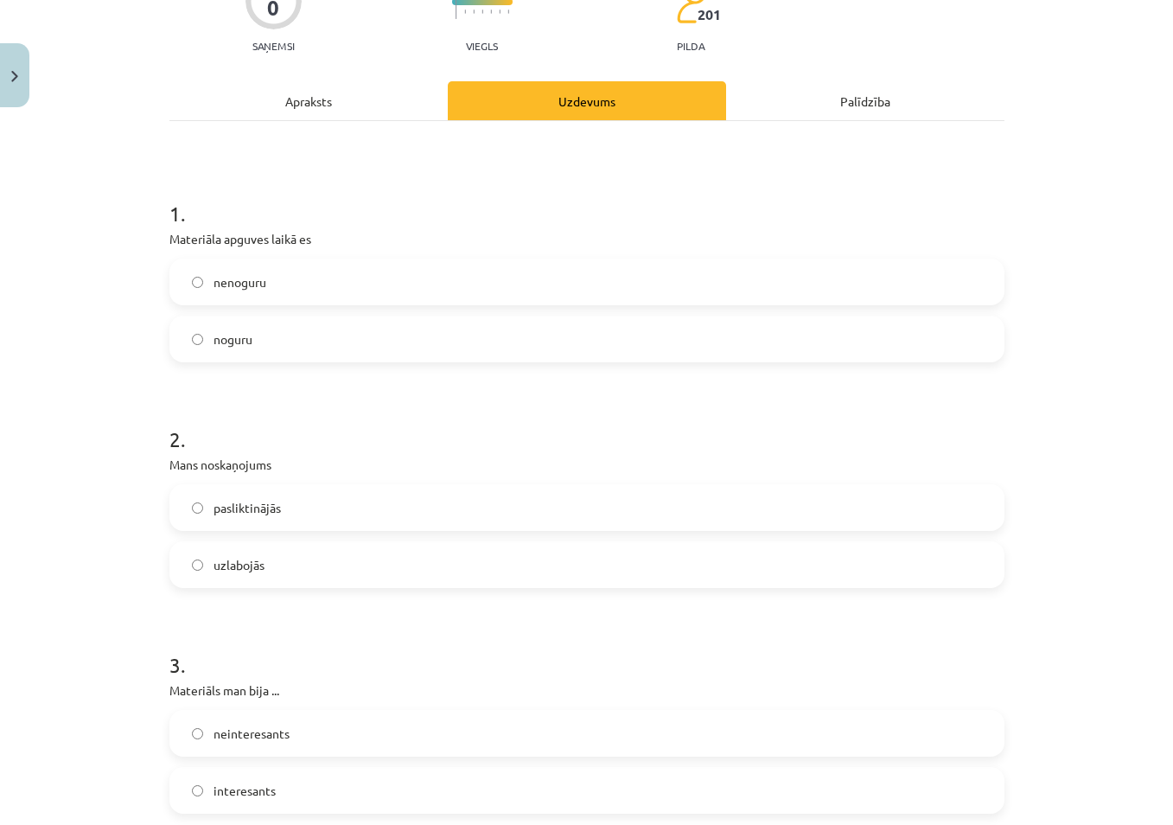
click at [232, 337] on span "noguru" at bounding box center [233, 339] width 39 height 18
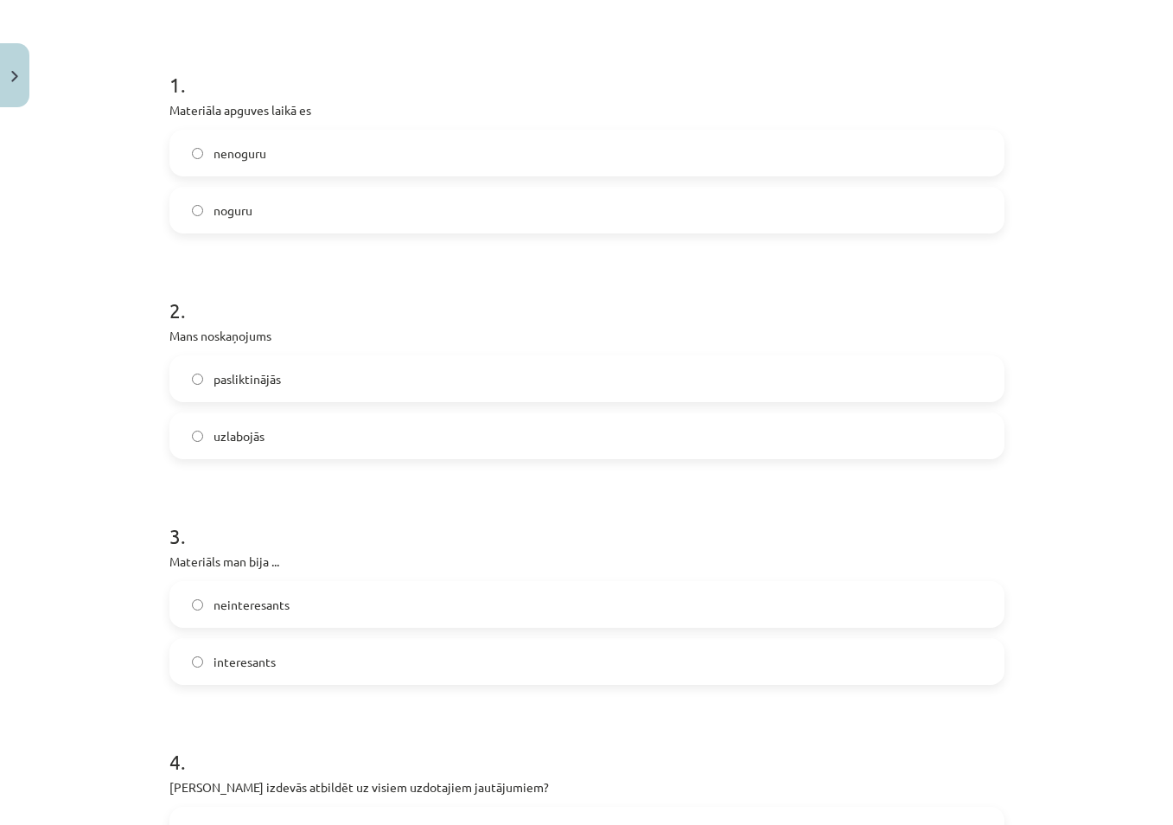
scroll to position [346, 0]
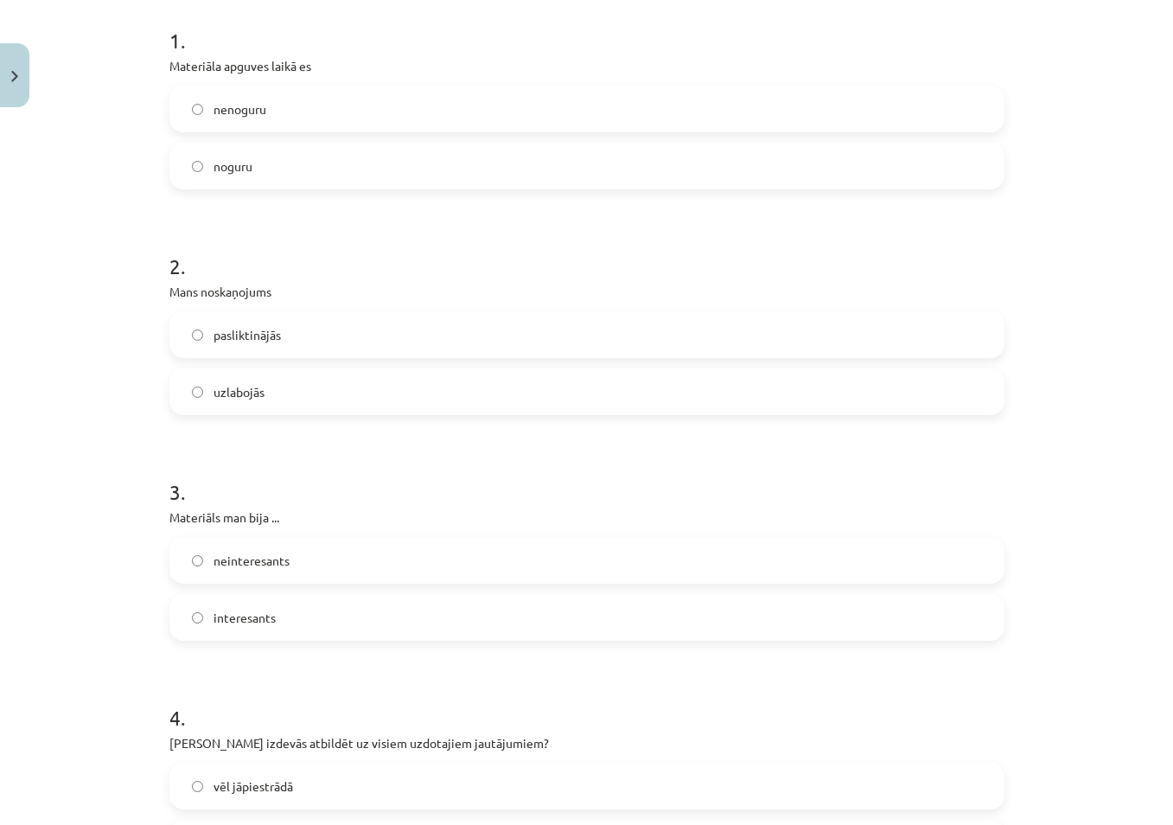
click at [270, 338] on span "pasliktinājās" at bounding box center [247, 335] width 67 height 18
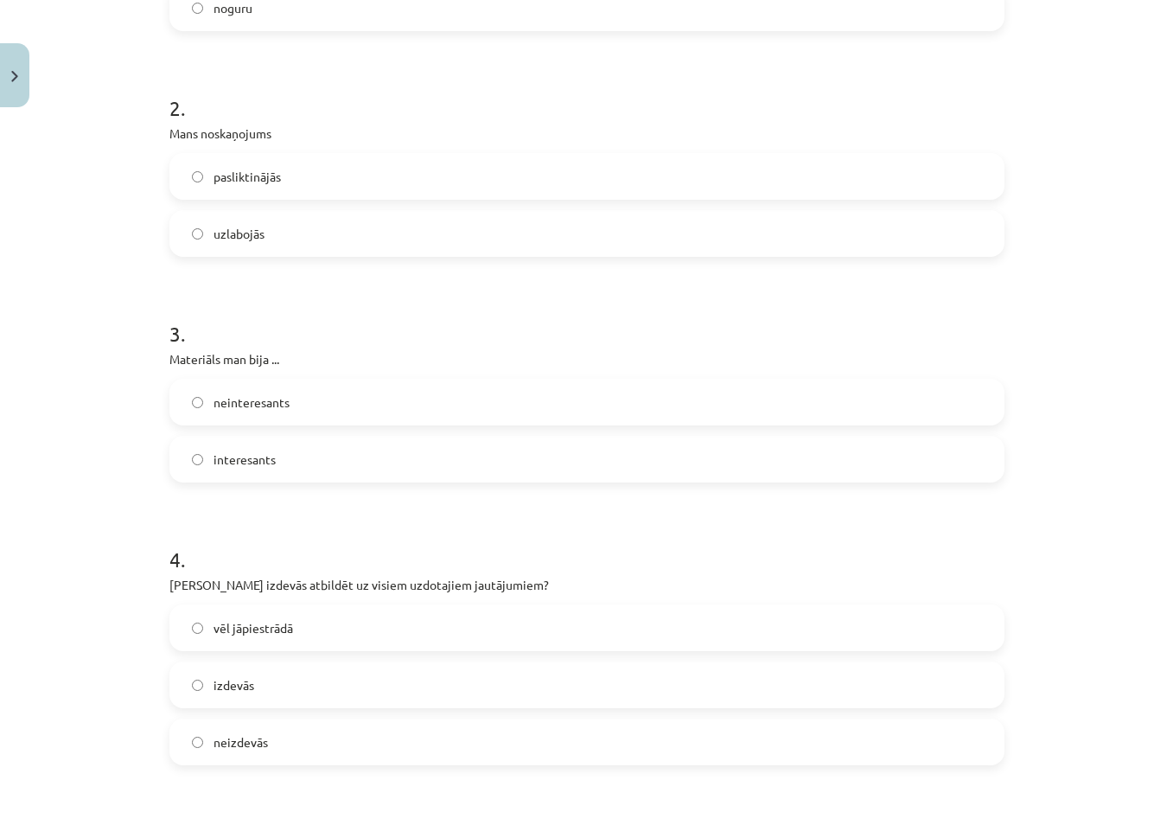
scroll to position [519, 0]
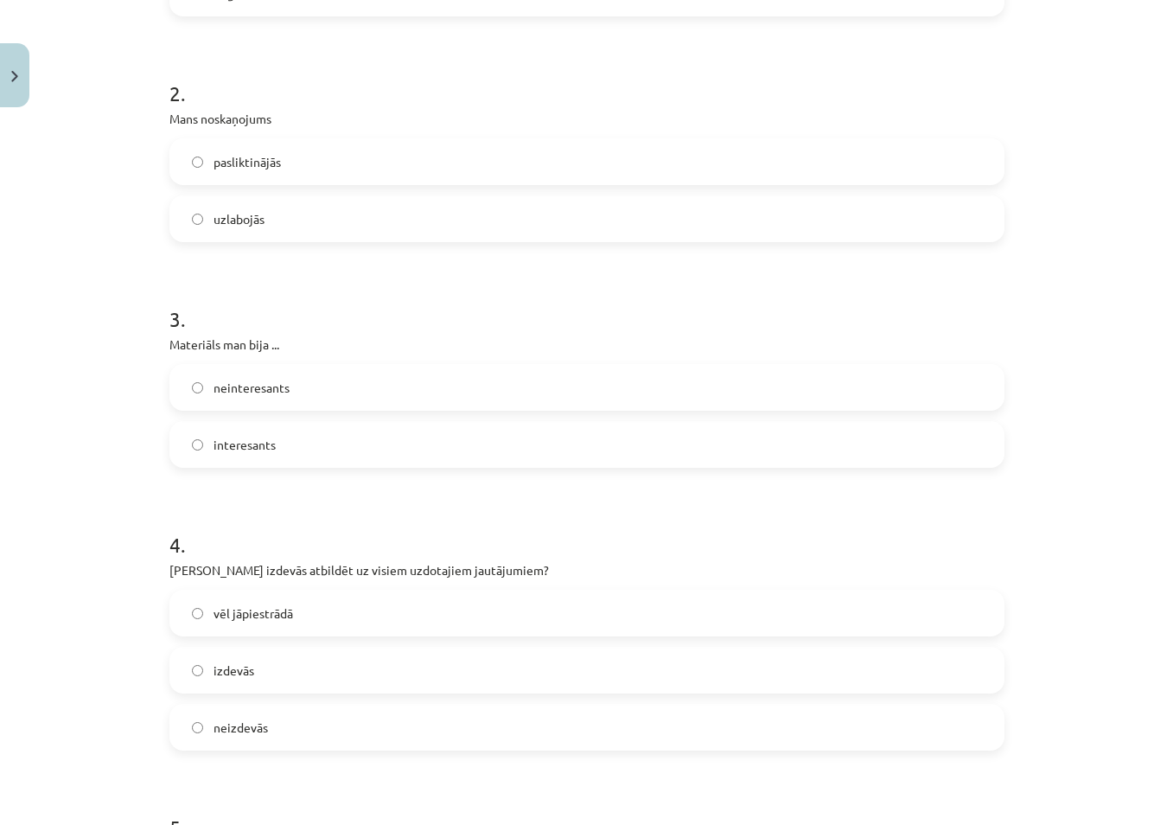
click at [265, 442] on span "interesants" at bounding box center [245, 445] width 62 height 18
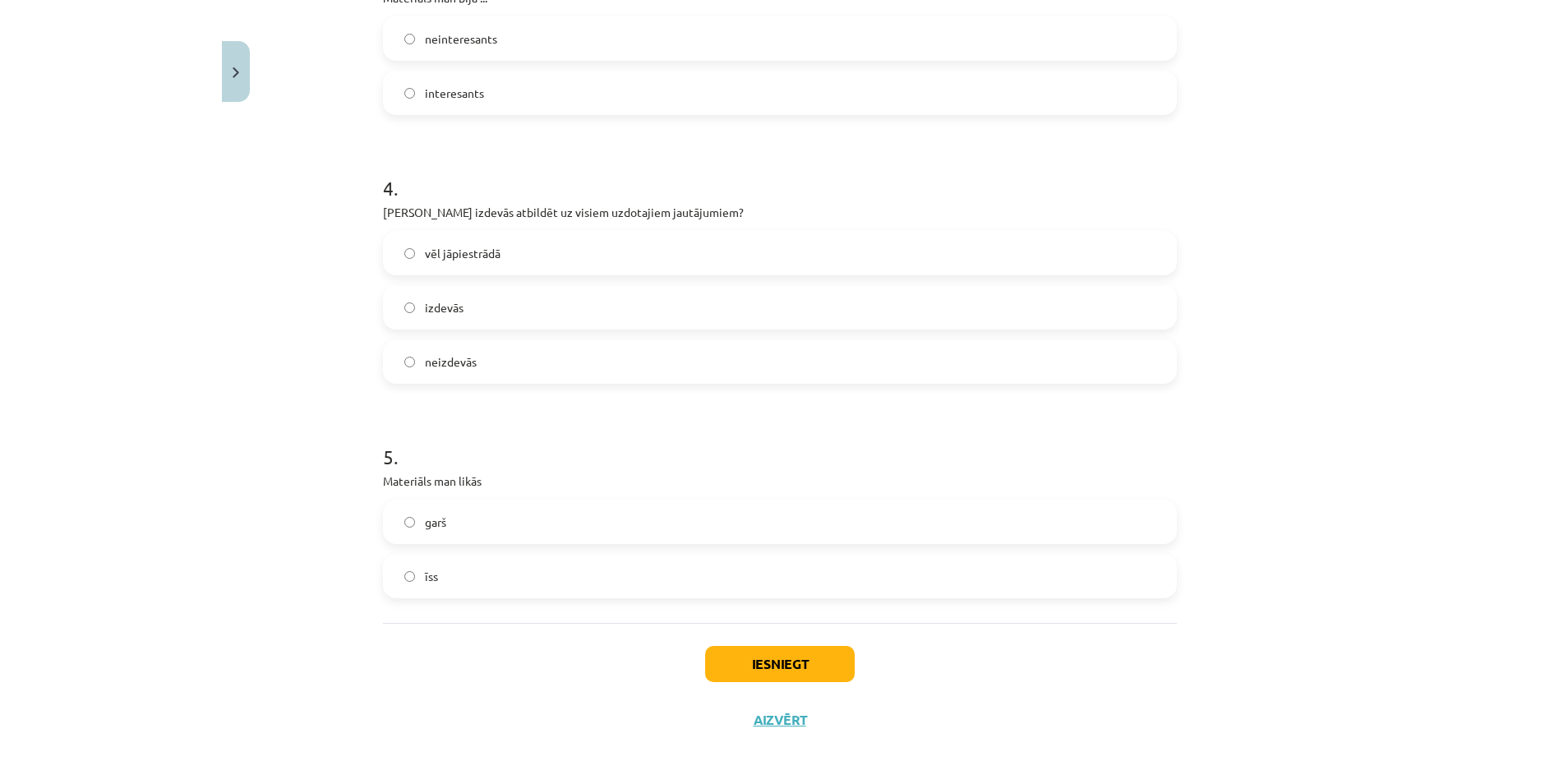
scroll to position [828, 0]
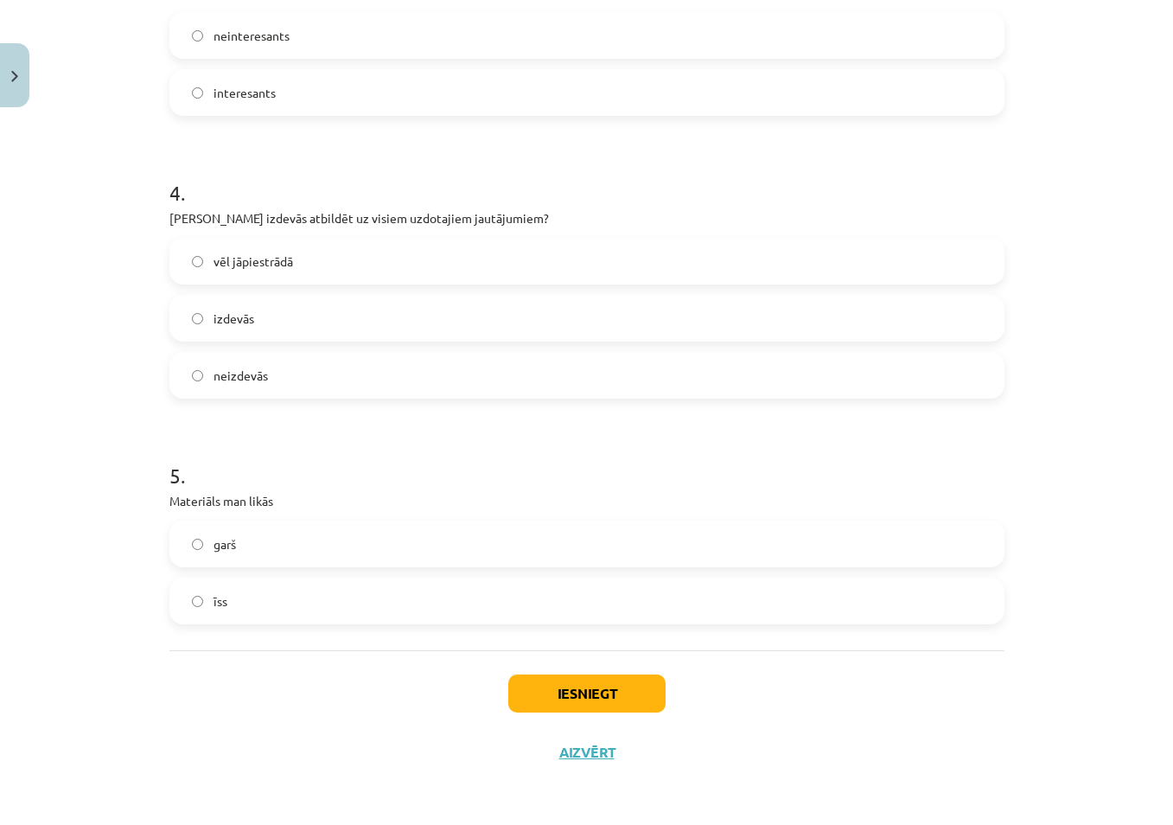
click at [214, 380] on span "neizdevās" at bounding box center [241, 376] width 54 height 18
click at [223, 547] on span "garš" at bounding box center [225, 544] width 22 height 18
click at [598, 697] on button "Iesniegt" at bounding box center [586, 693] width 157 height 38
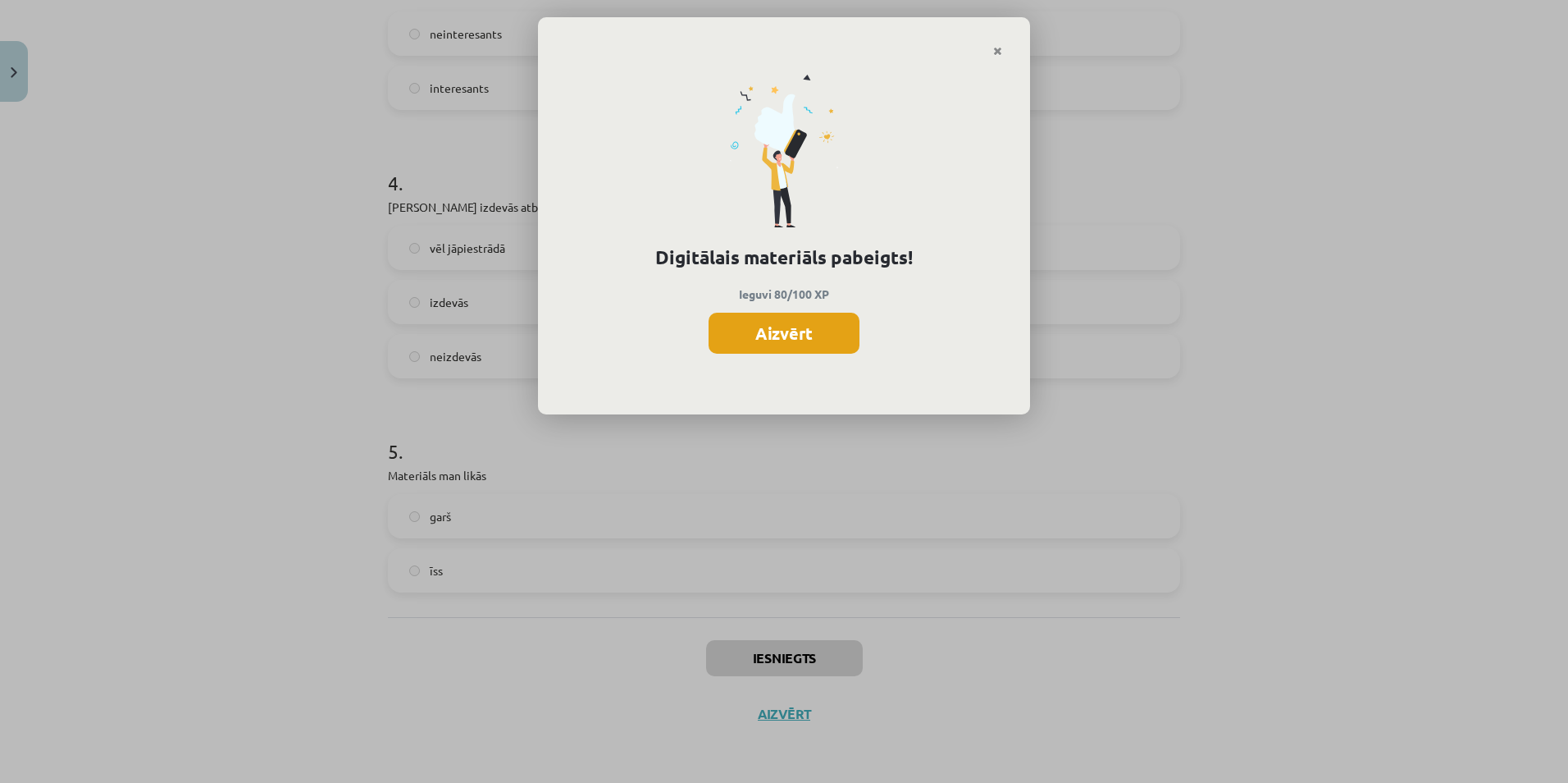
click at [812, 328] on button "Aizvērt" at bounding box center [784, 332] width 151 height 41
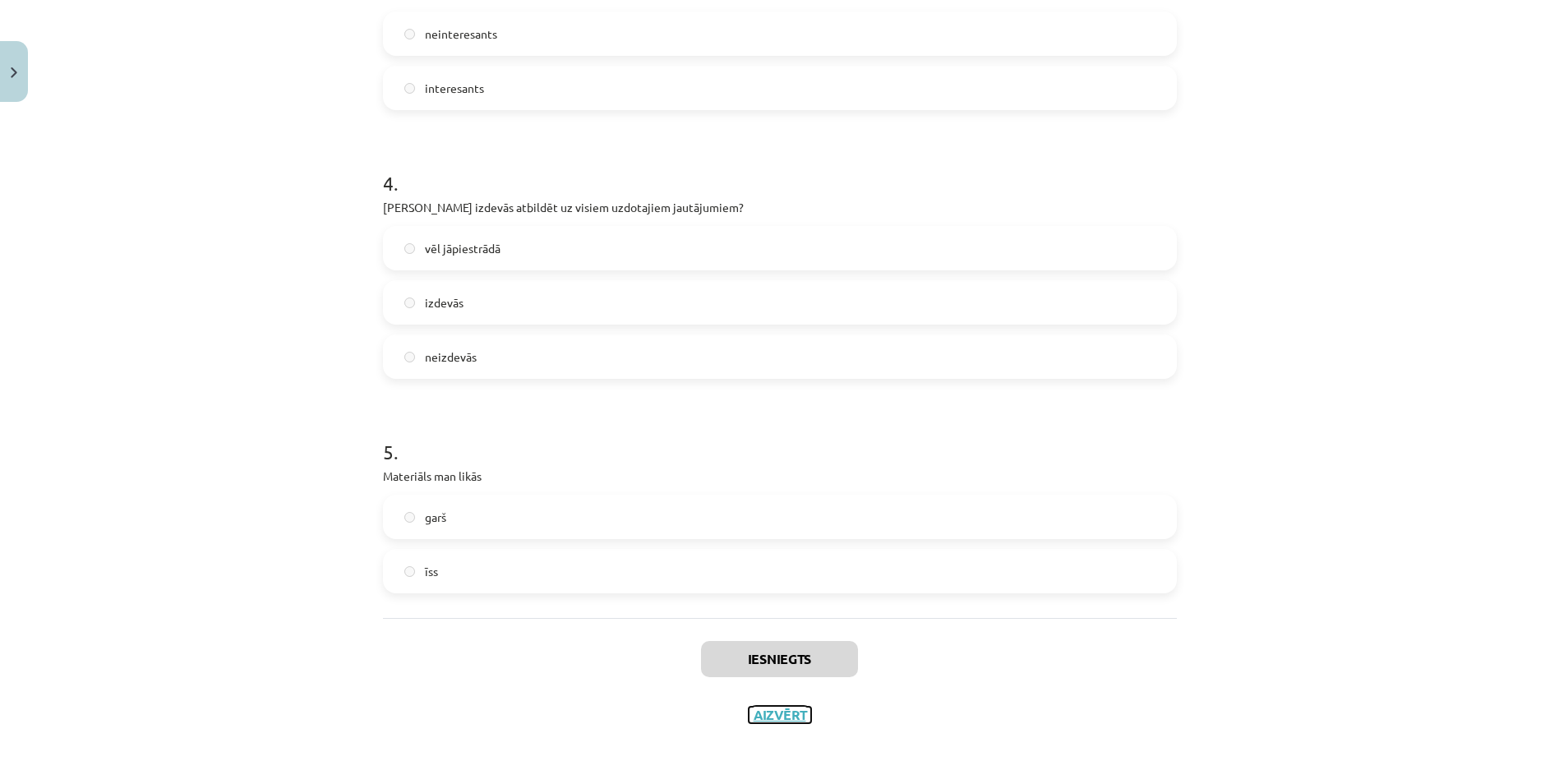
click at [771, 712] on button "Aizvērt" at bounding box center [780, 715] width 63 height 16
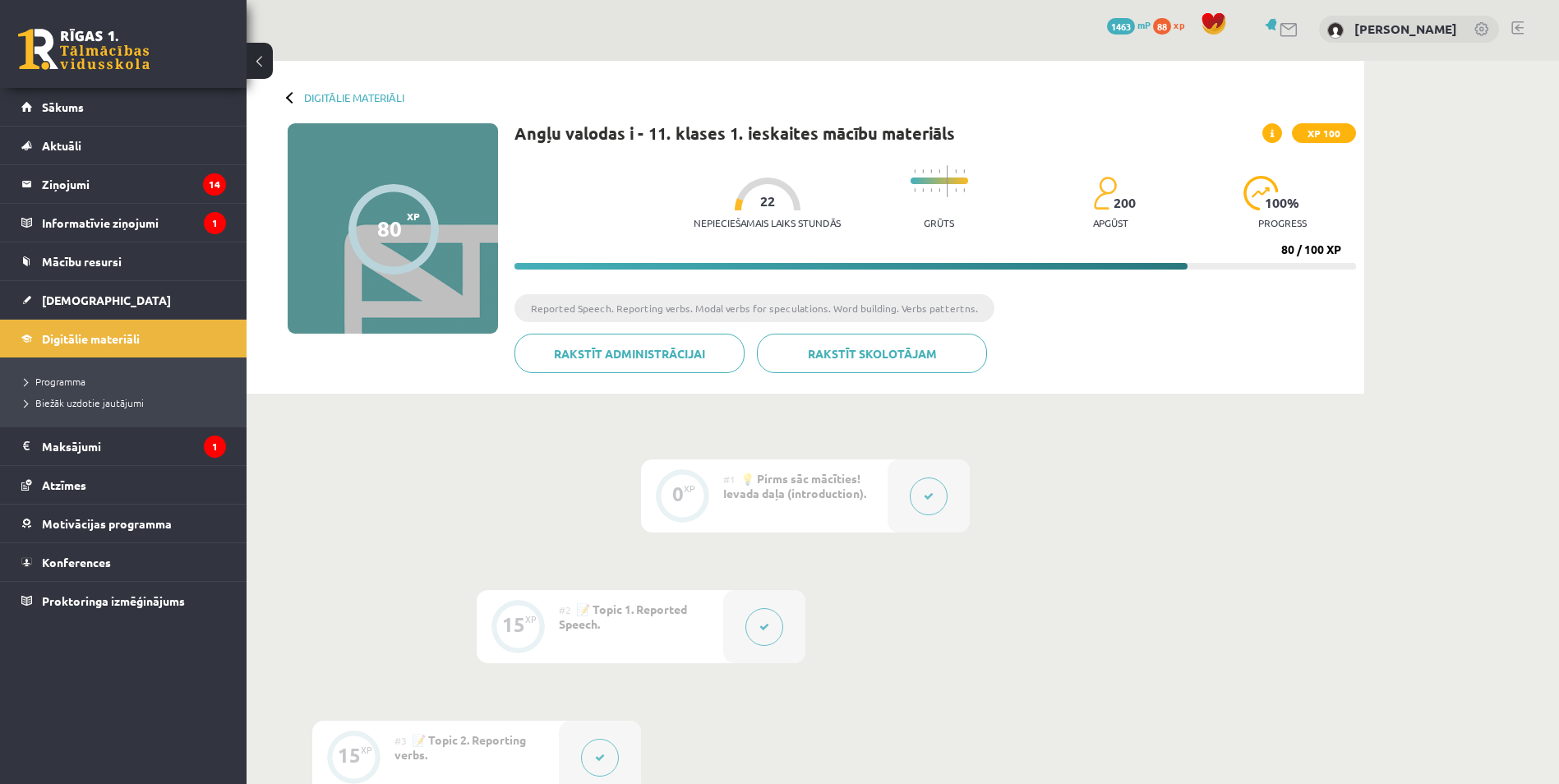
scroll to position [0, 0]
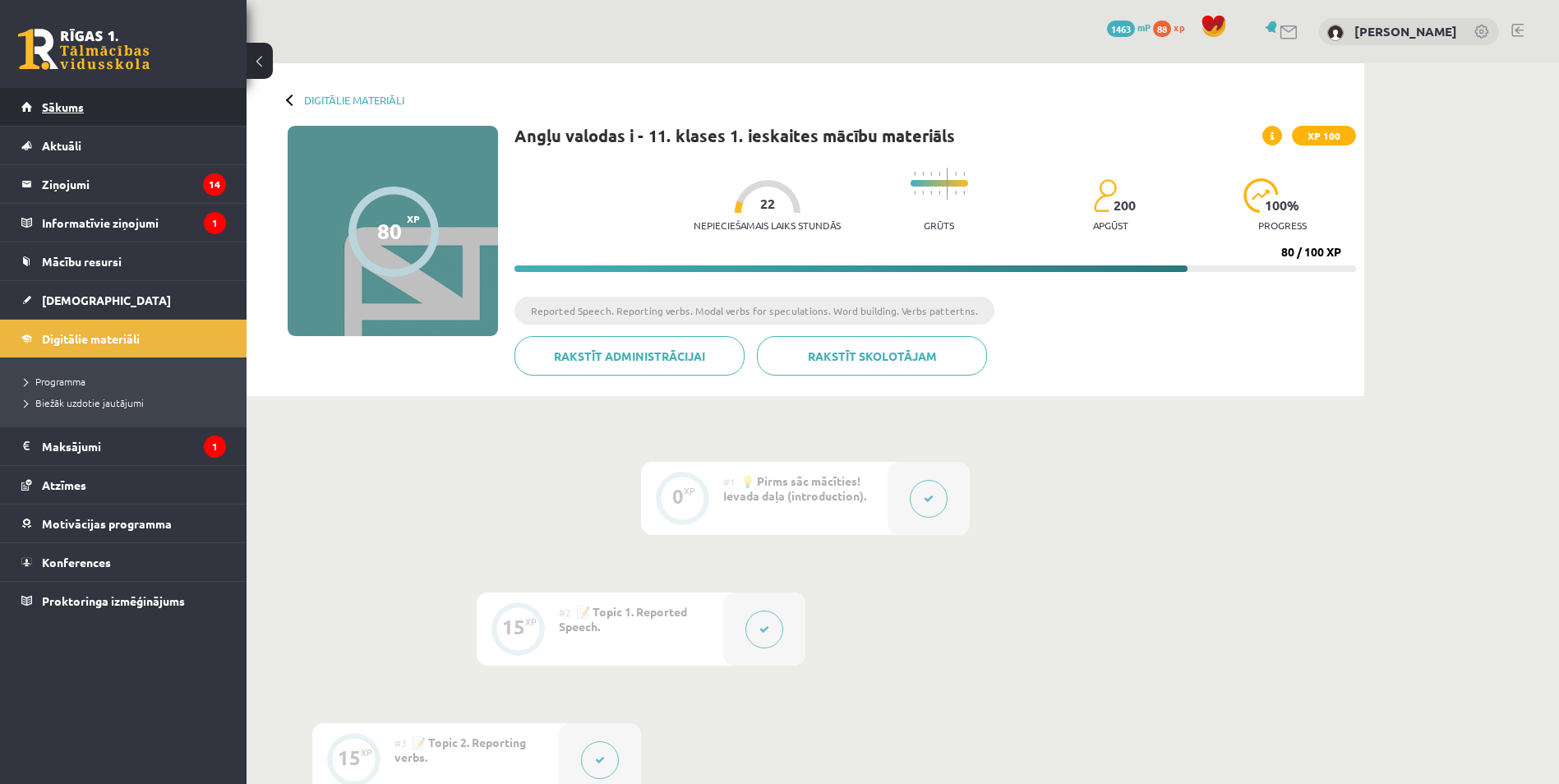
click at [70, 106] on span "Sākums" at bounding box center [63, 107] width 42 height 15
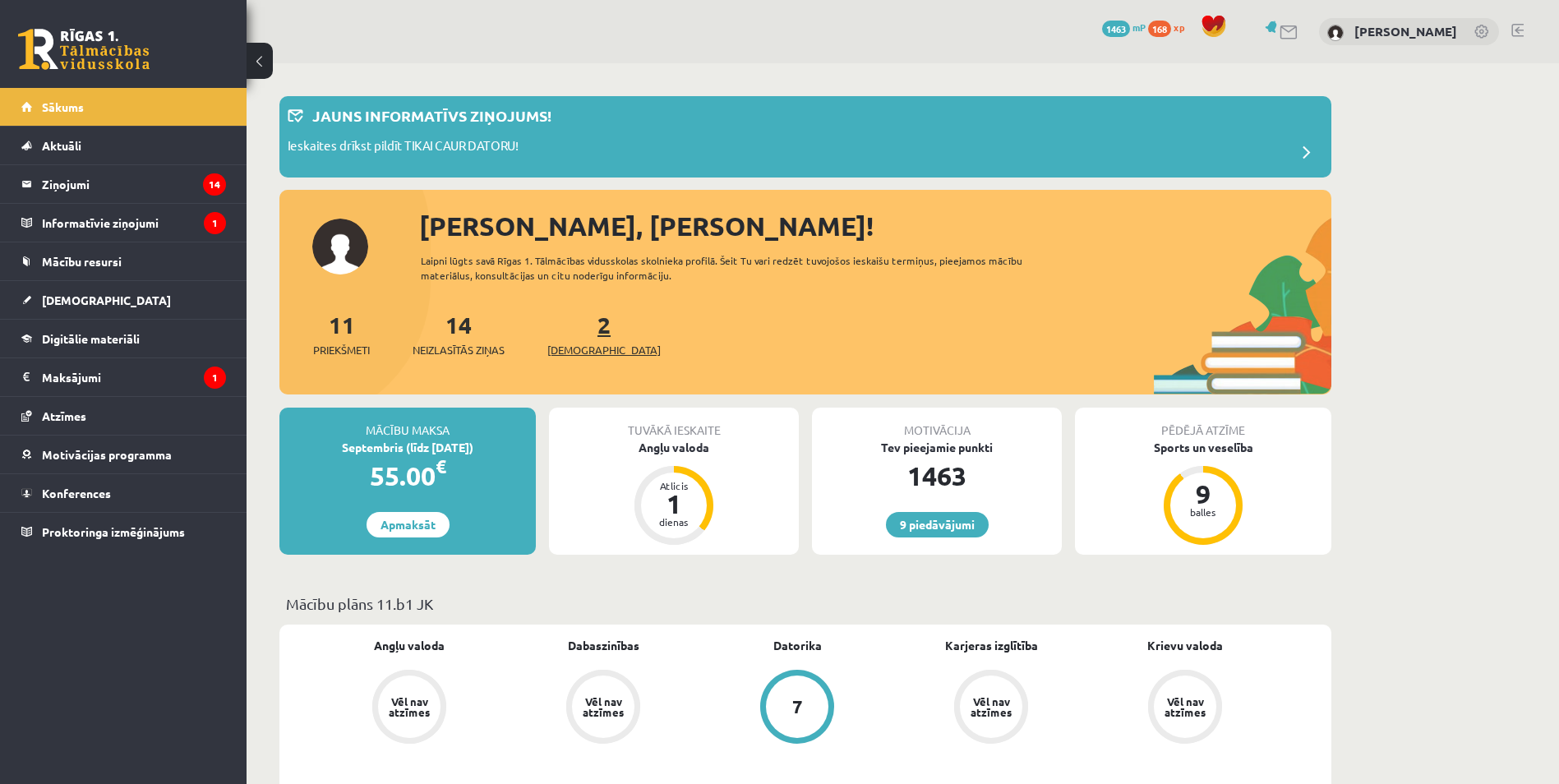
click at [576, 343] on span "[DEMOGRAPHIC_DATA]" at bounding box center [604, 350] width 113 height 16
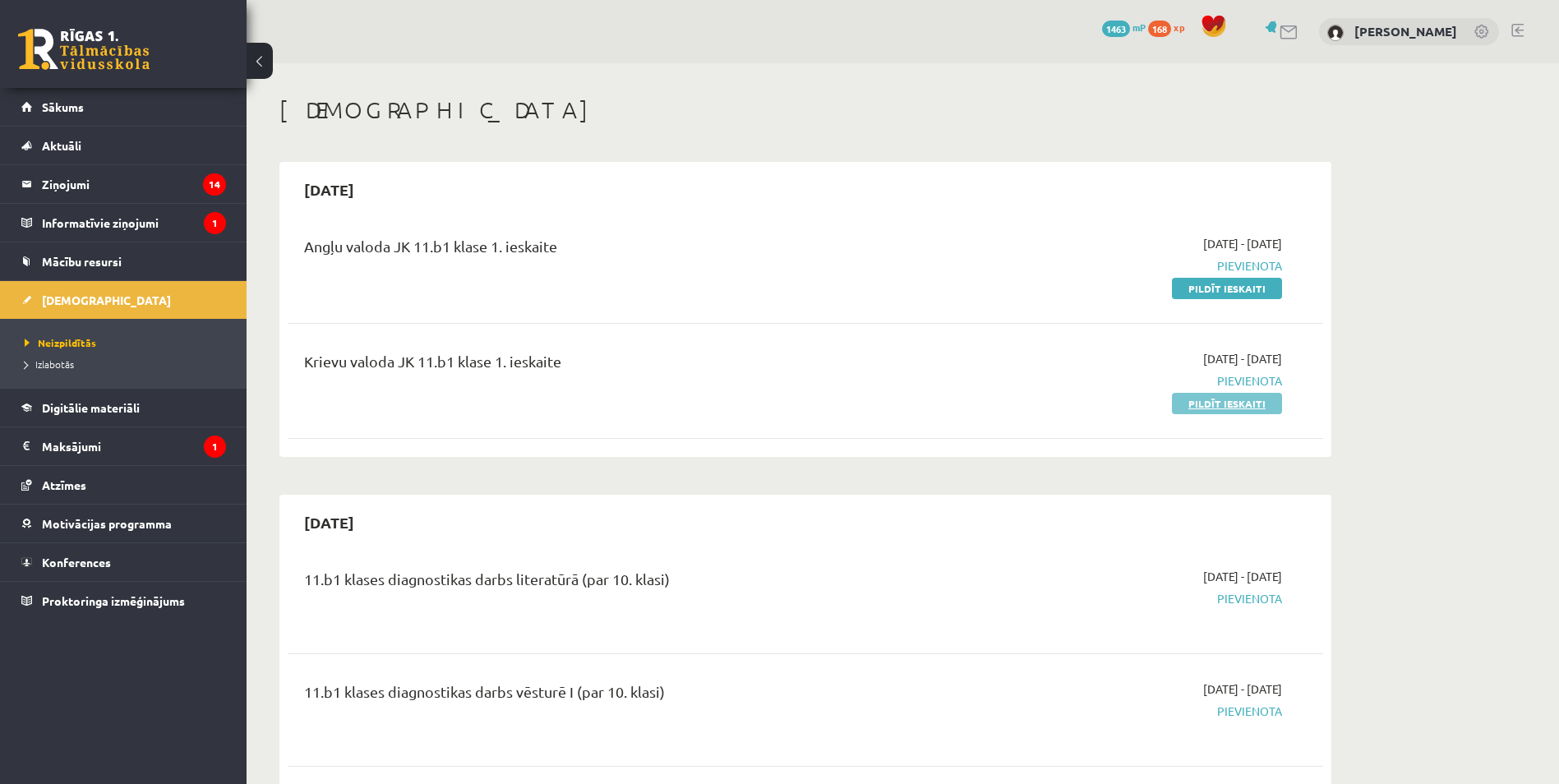
click at [1232, 402] on link "Pildīt ieskaiti" at bounding box center [1227, 403] width 110 height 21
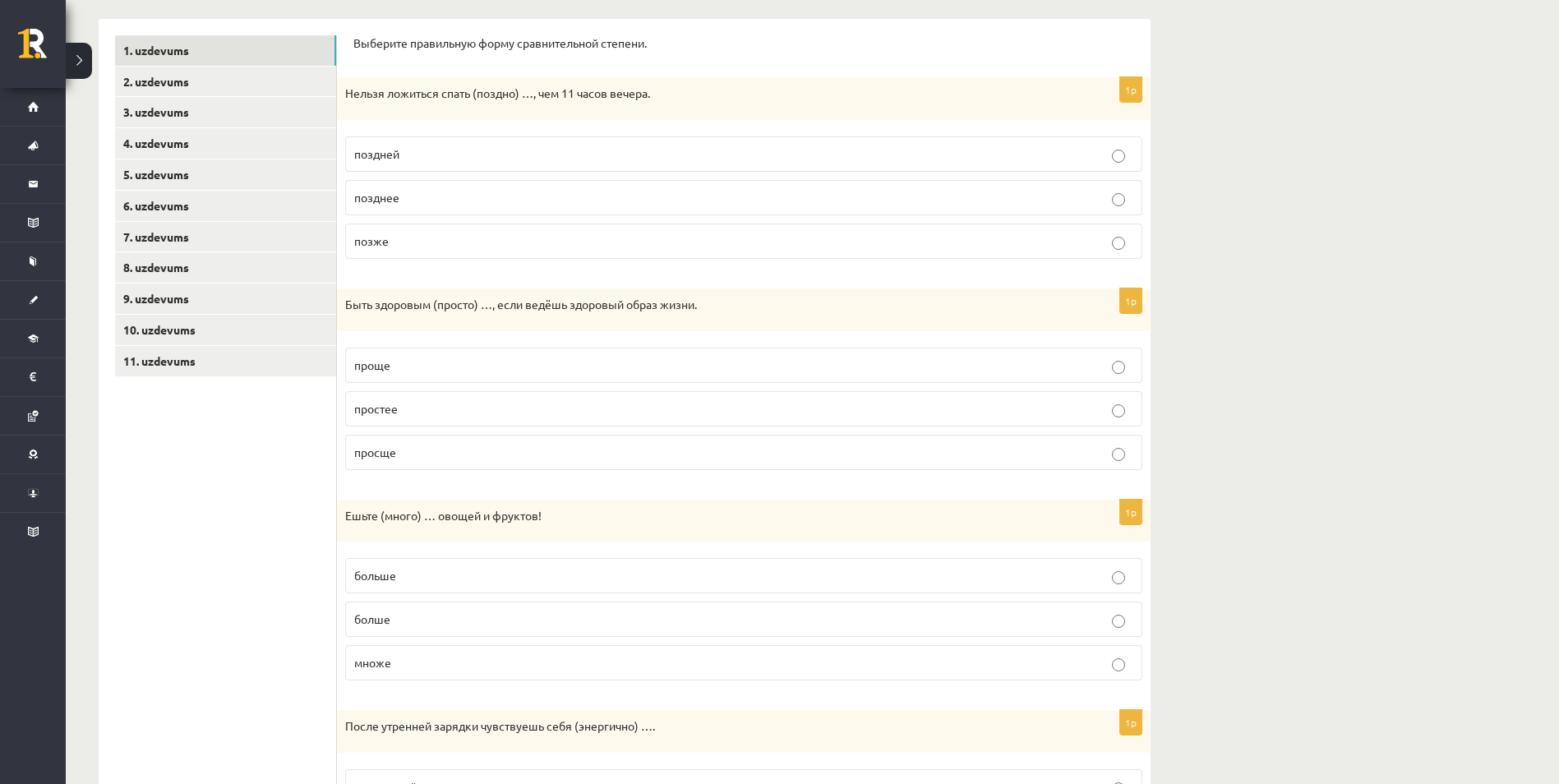
scroll to position [313, 0]
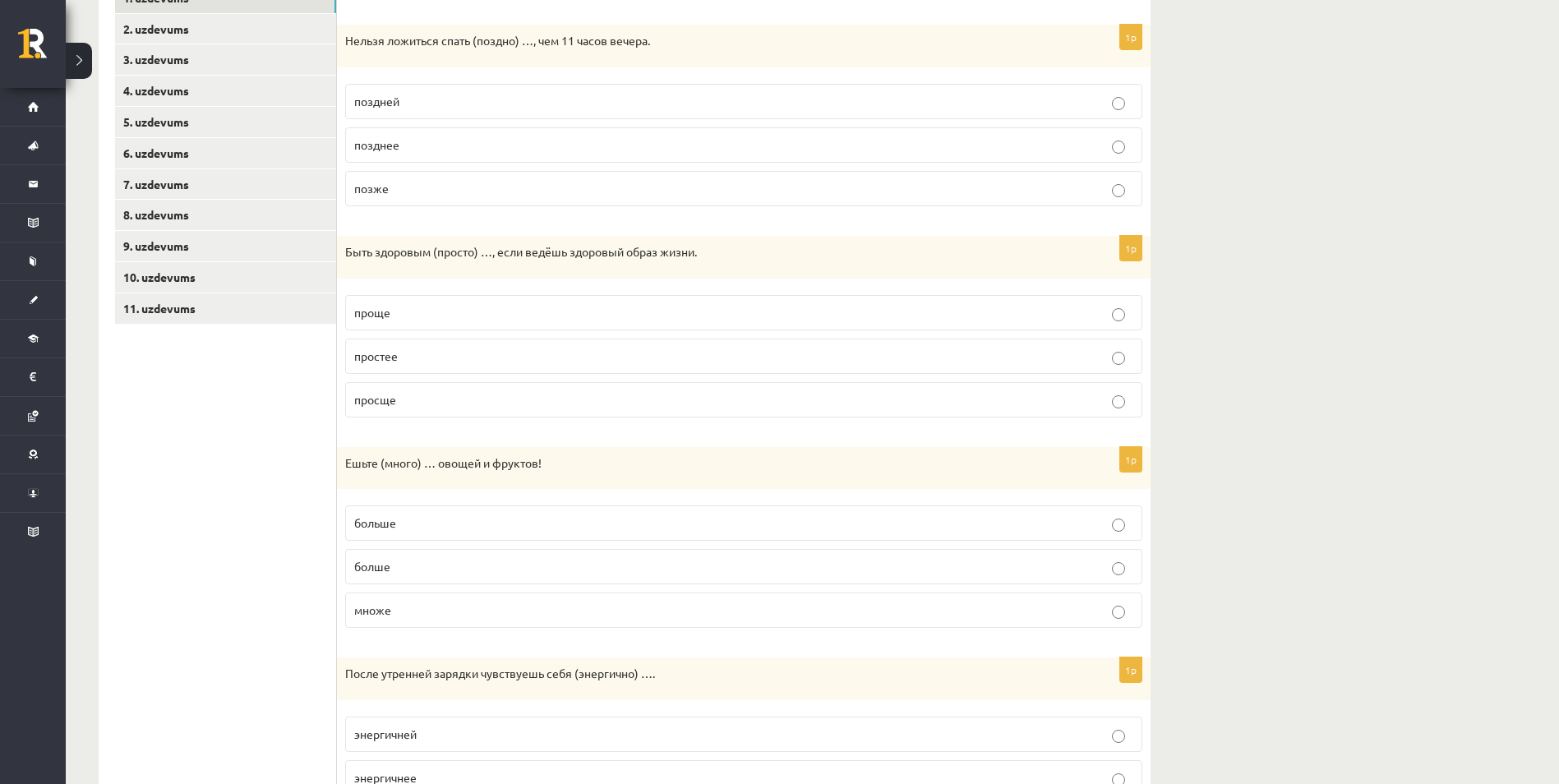
click at [1110, 316] on p "проще" at bounding box center [744, 313] width 780 height 17
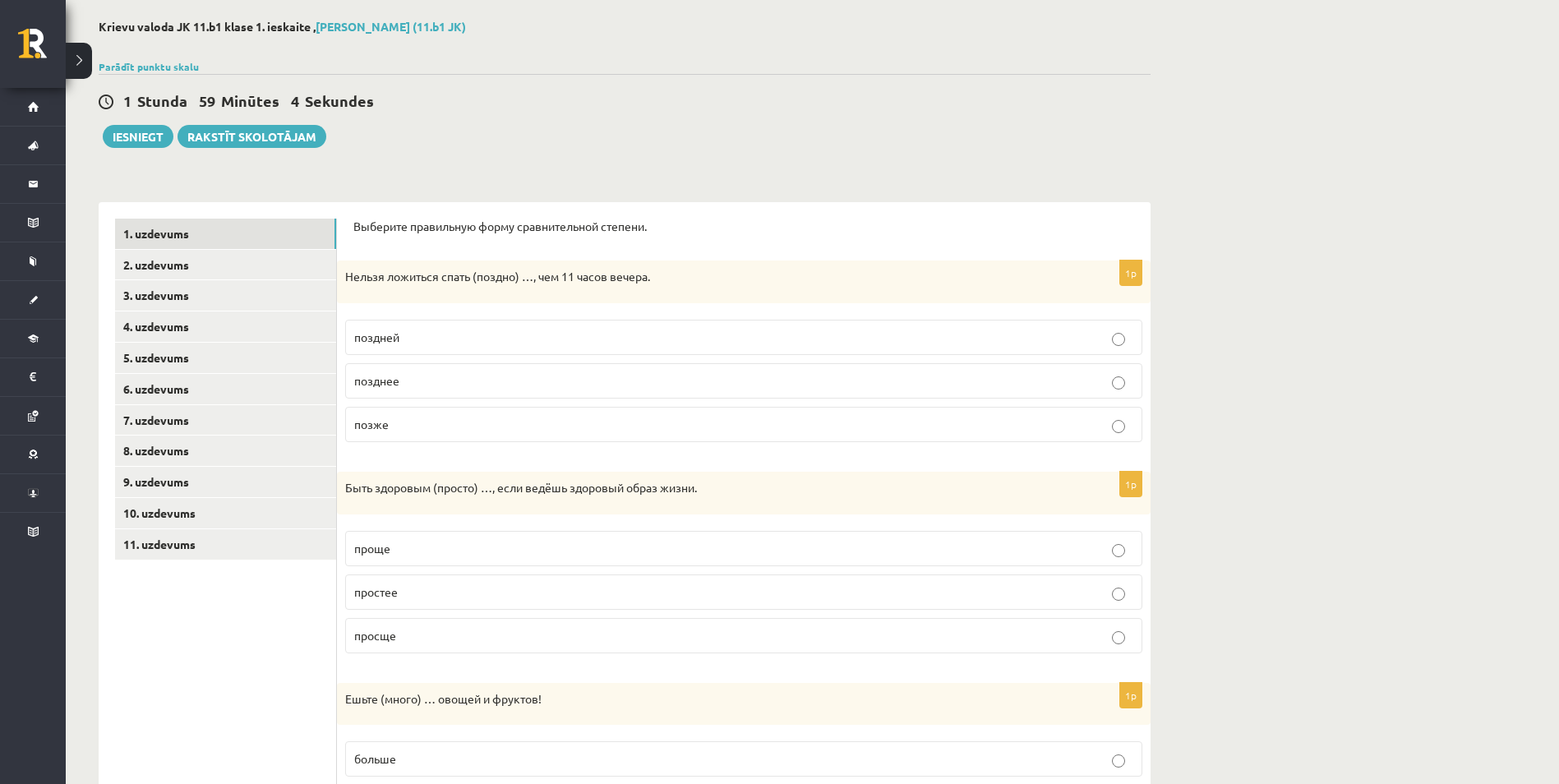
scroll to position [66, 0]
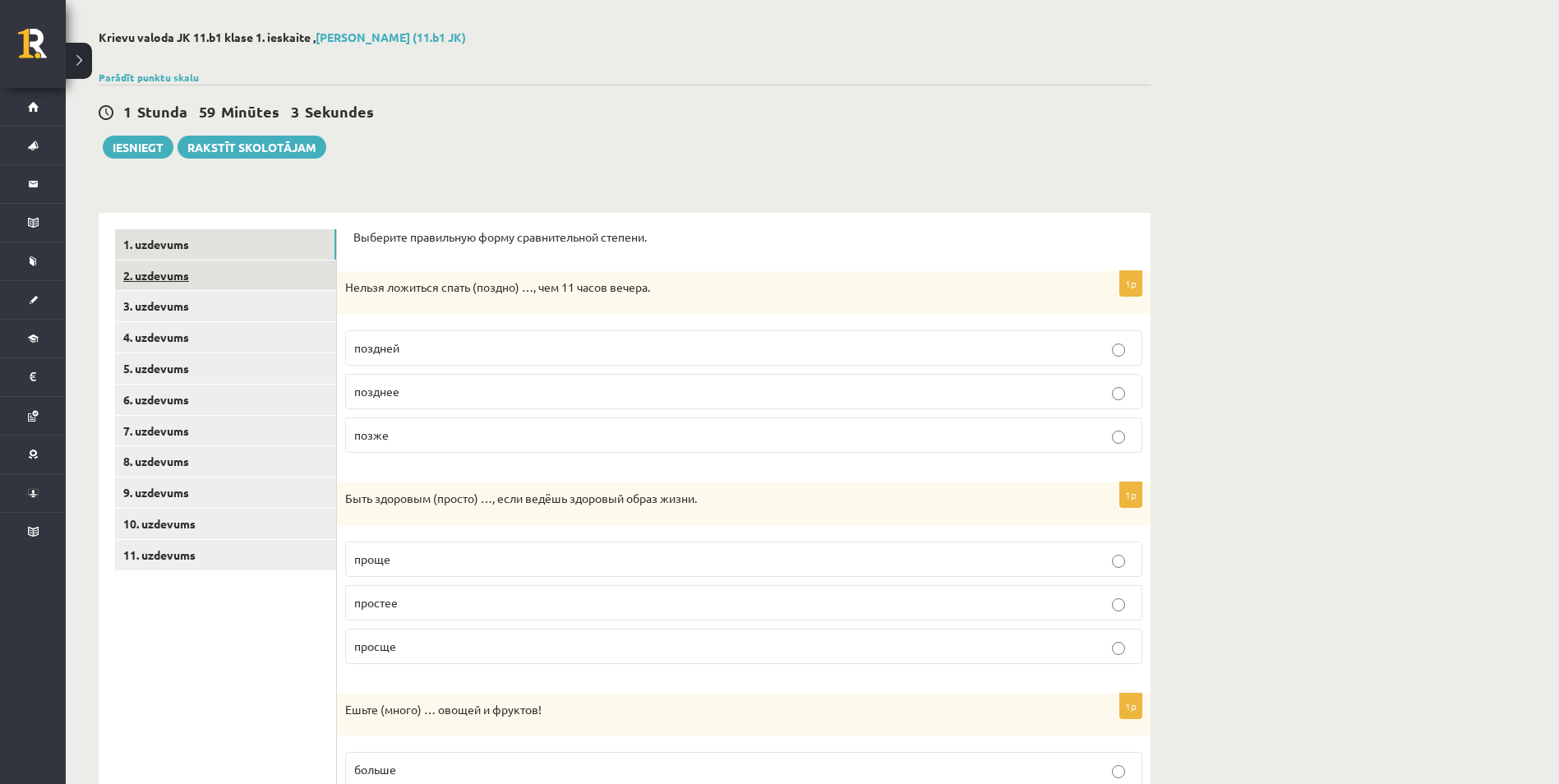
click at [165, 277] on link "2. uzdevums" at bounding box center [225, 276] width 221 height 30
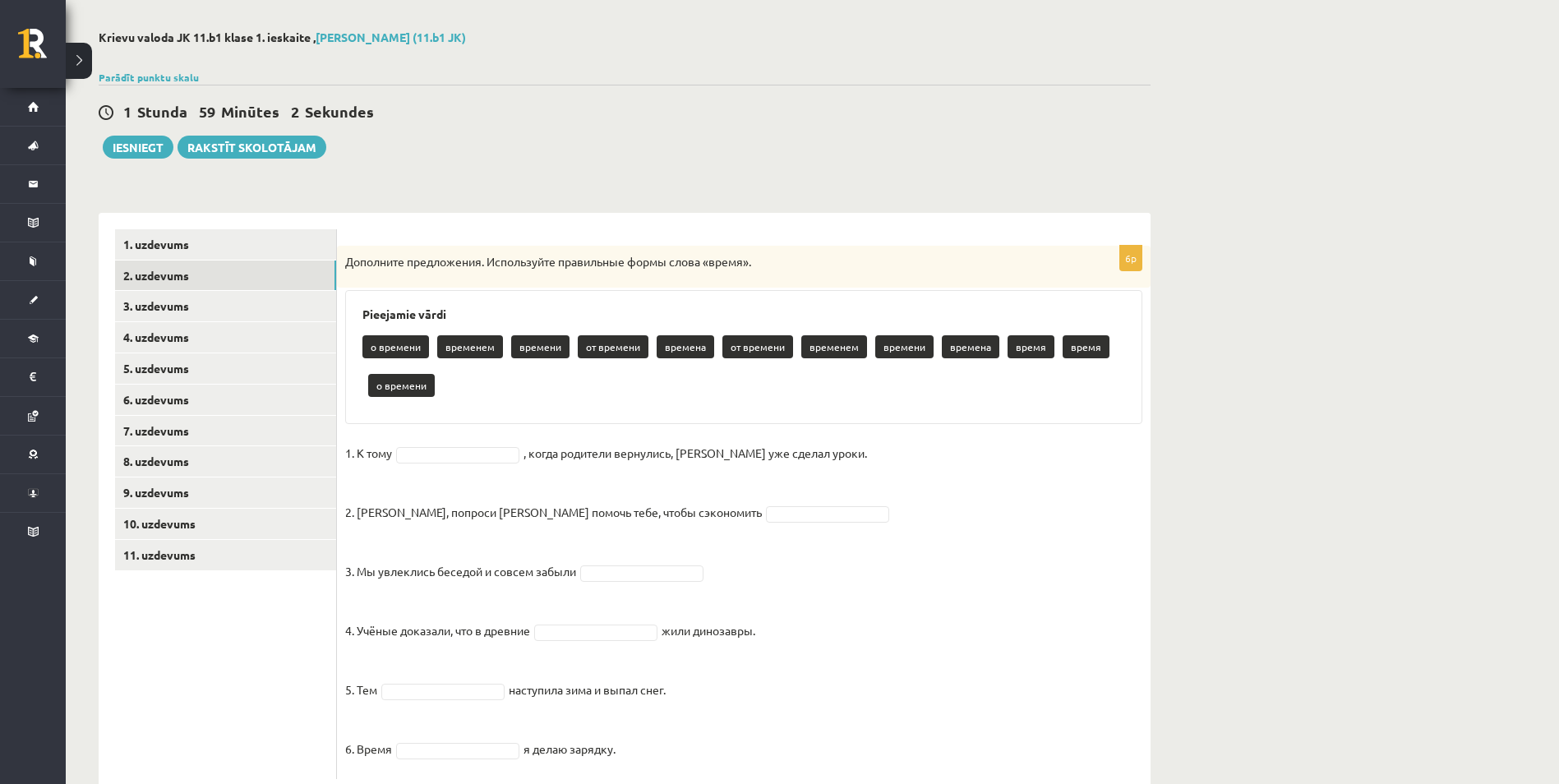
scroll to position [111, 0]
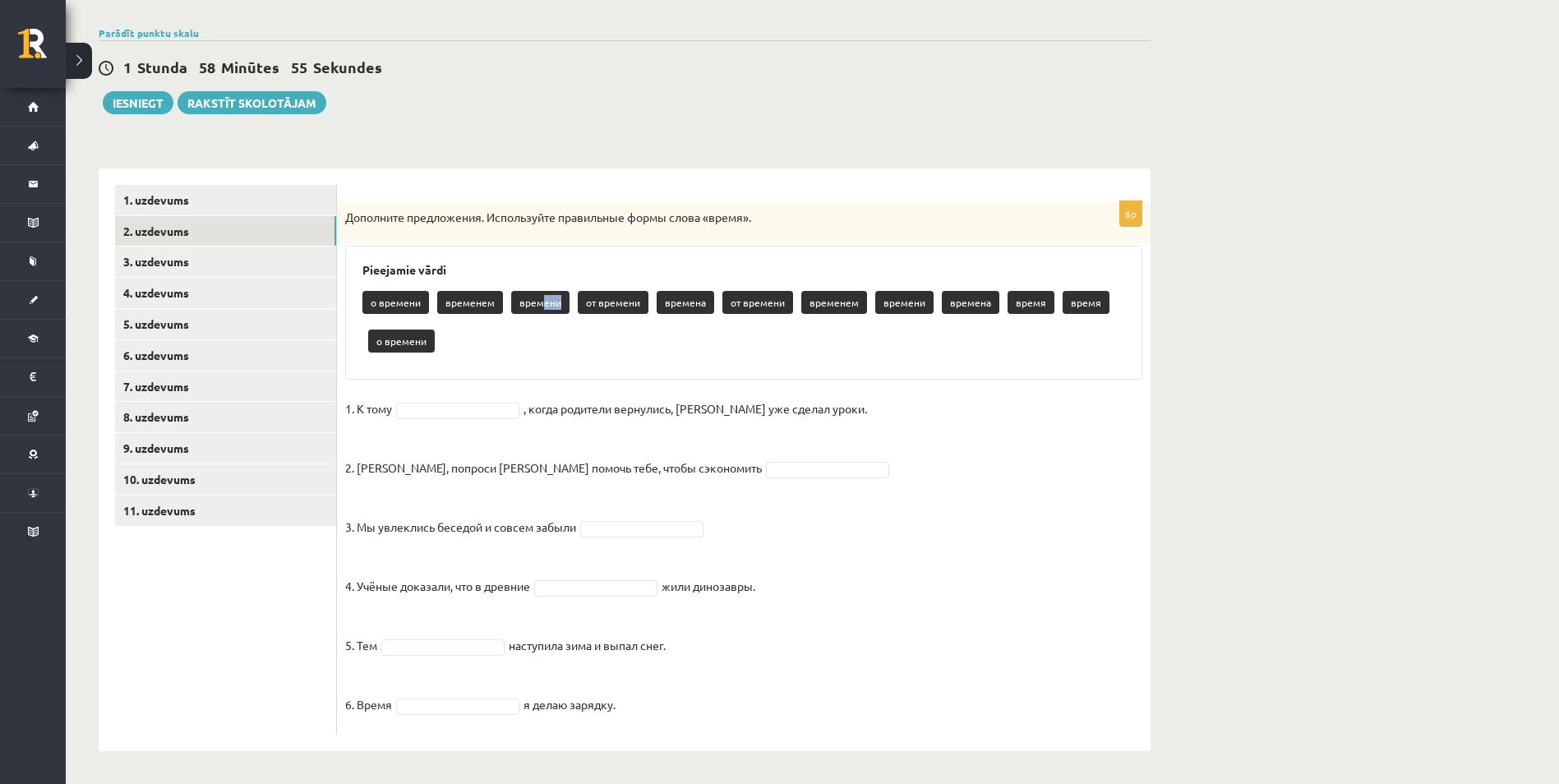
drag, startPoint x: 538, startPoint y: 304, endPoint x: 531, endPoint y: 323, distance: 20.2
click at [531, 323] on div "о времени временем времени от времени времена от времени временем времени време…" at bounding box center [743, 323] width 762 height 77
drag, startPoint x: 531, startPoint y: 323, endPoint x: 532, endPoint y: 306, distance: 17.0
click at [532, 306] on p "времени" at bounding box center [540, 302] width 58 height 23
drag, startPoint x: 515, startPoint y: 302, endPoint x: 560, endPoint y: 303, distance: 45.0
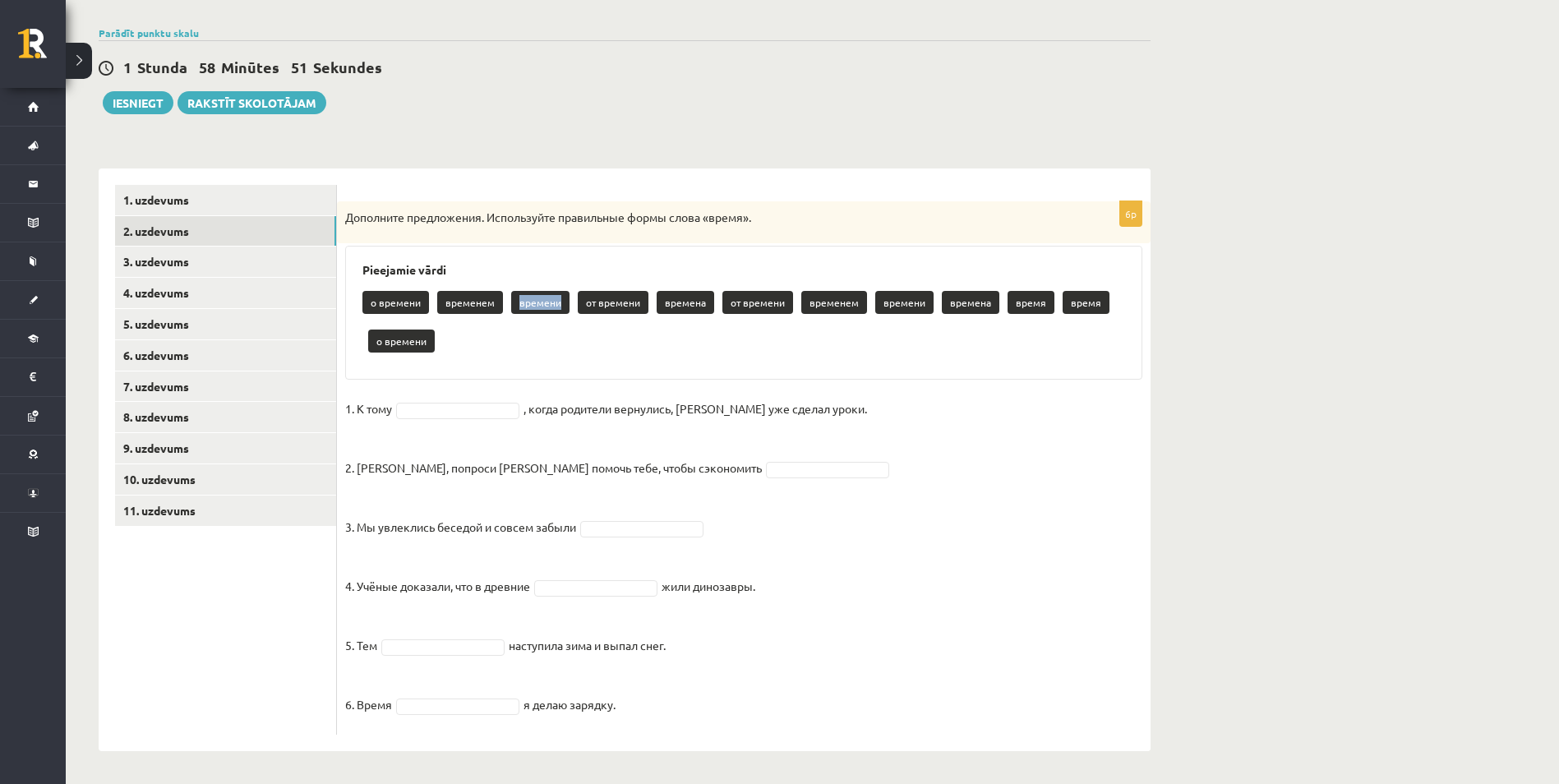
click at [560, 303] on p "времени" at bounding box center [540, 302] width 58 height 23
copy p "времени"
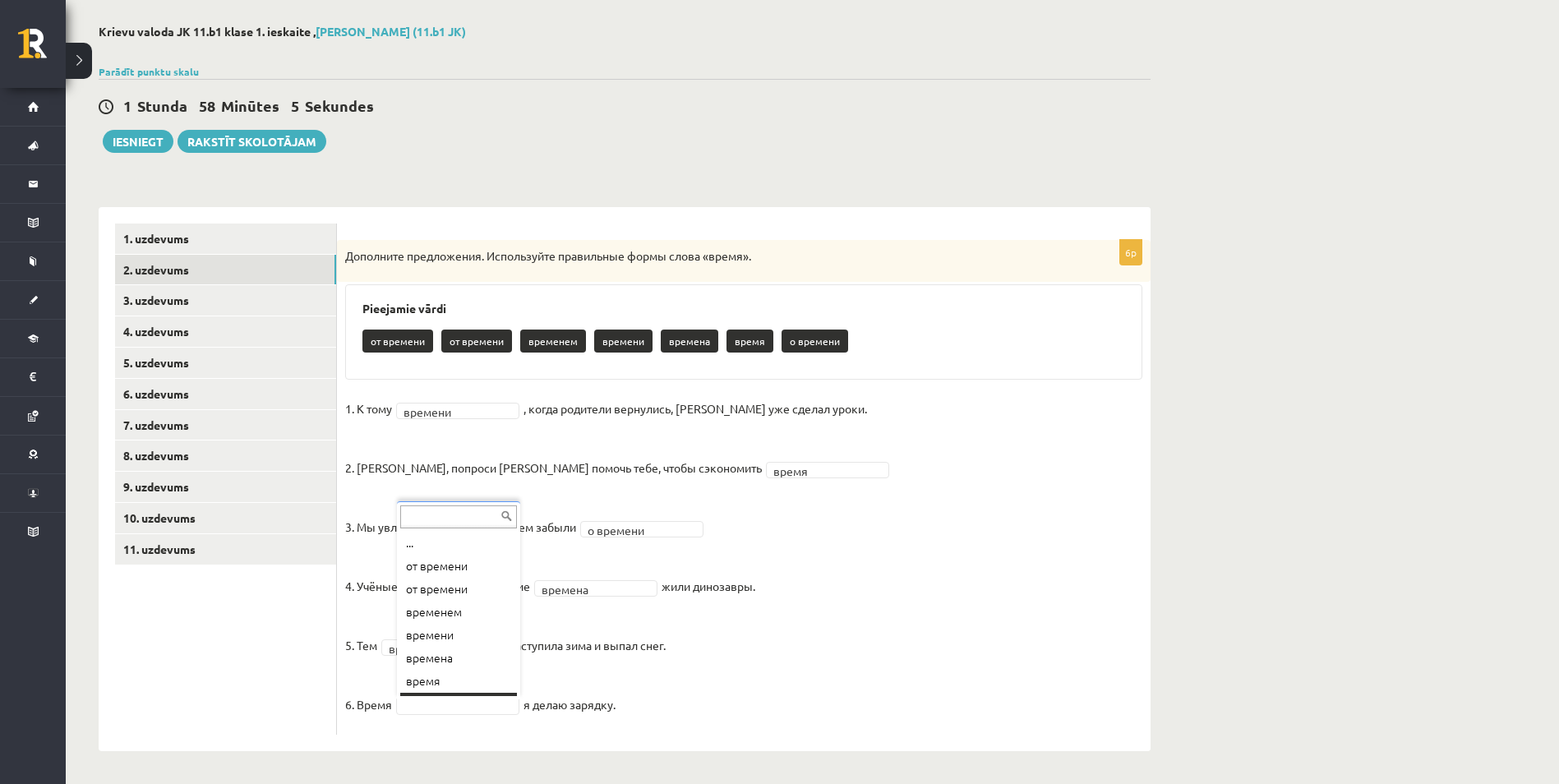
scroll to position [20, 0]
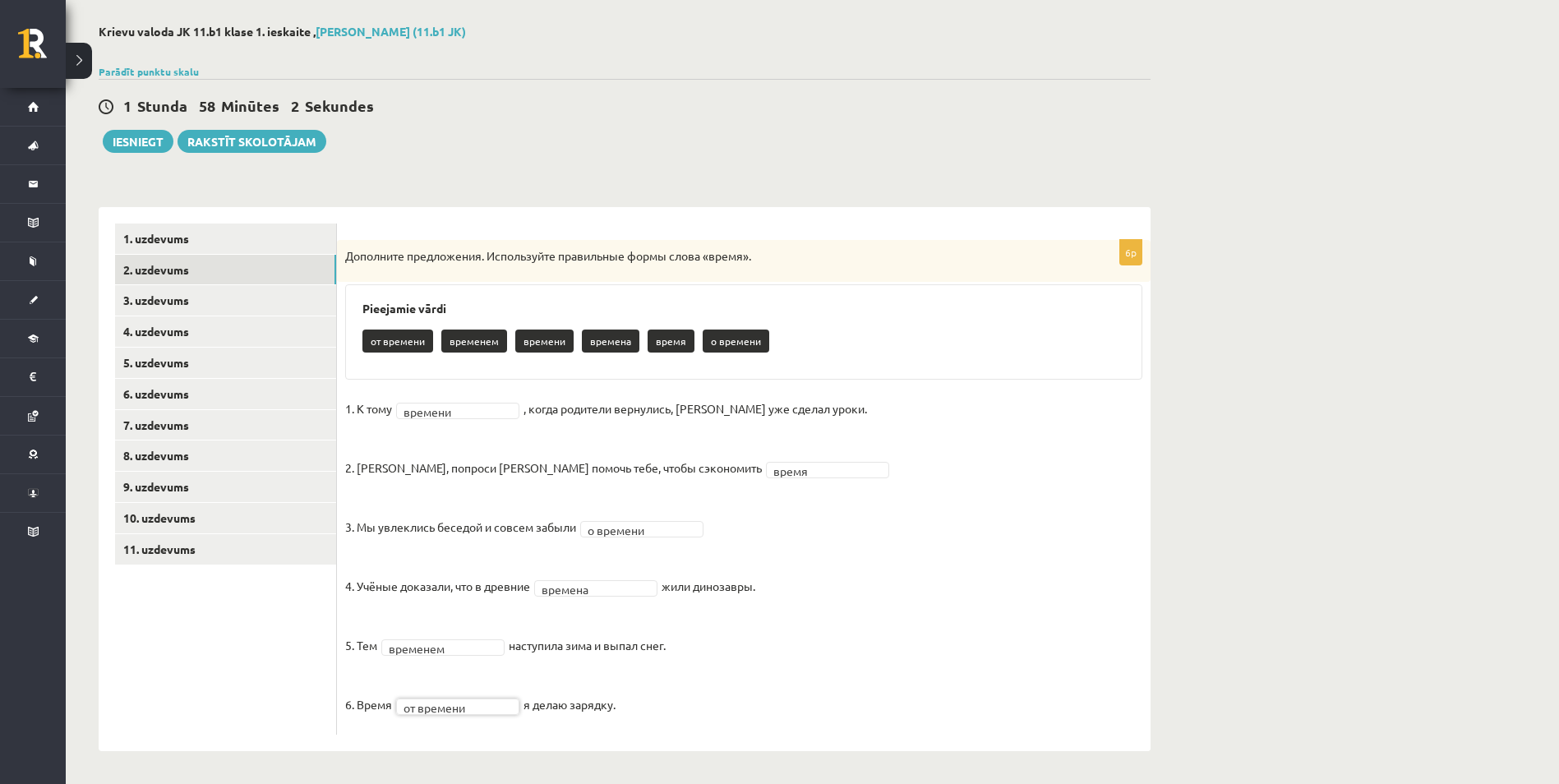
click at [677, 710] on fieldset "**********" at bounding box center [743, 562] width 798 height 331
click at [170, 303] on link "3. uzdevums" at bounding box center [225, 300] width 221 height 30
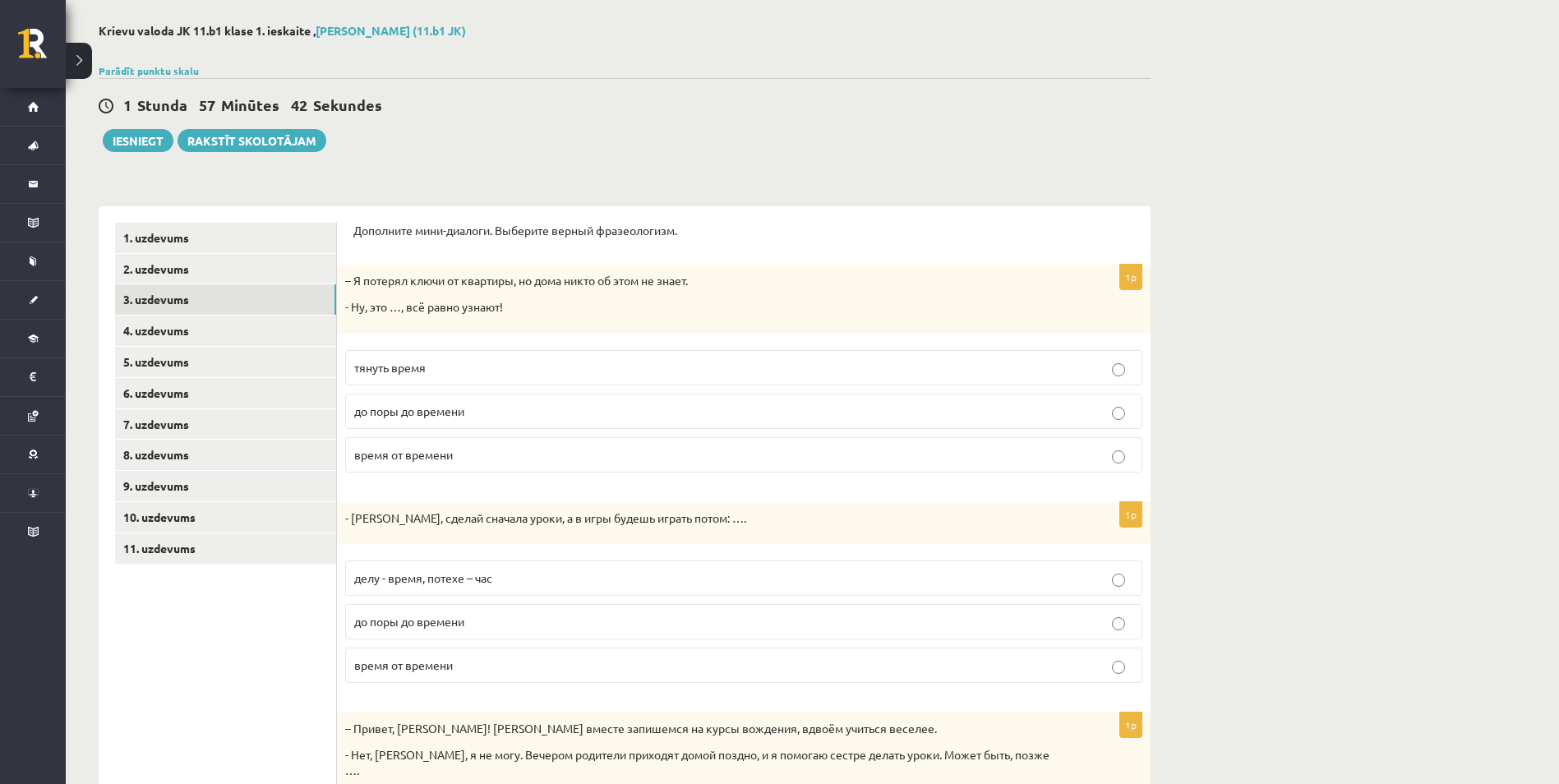
click at [411, 368] on span "тянуть время" at bounding box center [390, 368] width 71 height 15
click at [434, 411] on span "до поры до времени" at bounding box center [410, 411] width 110 height 15
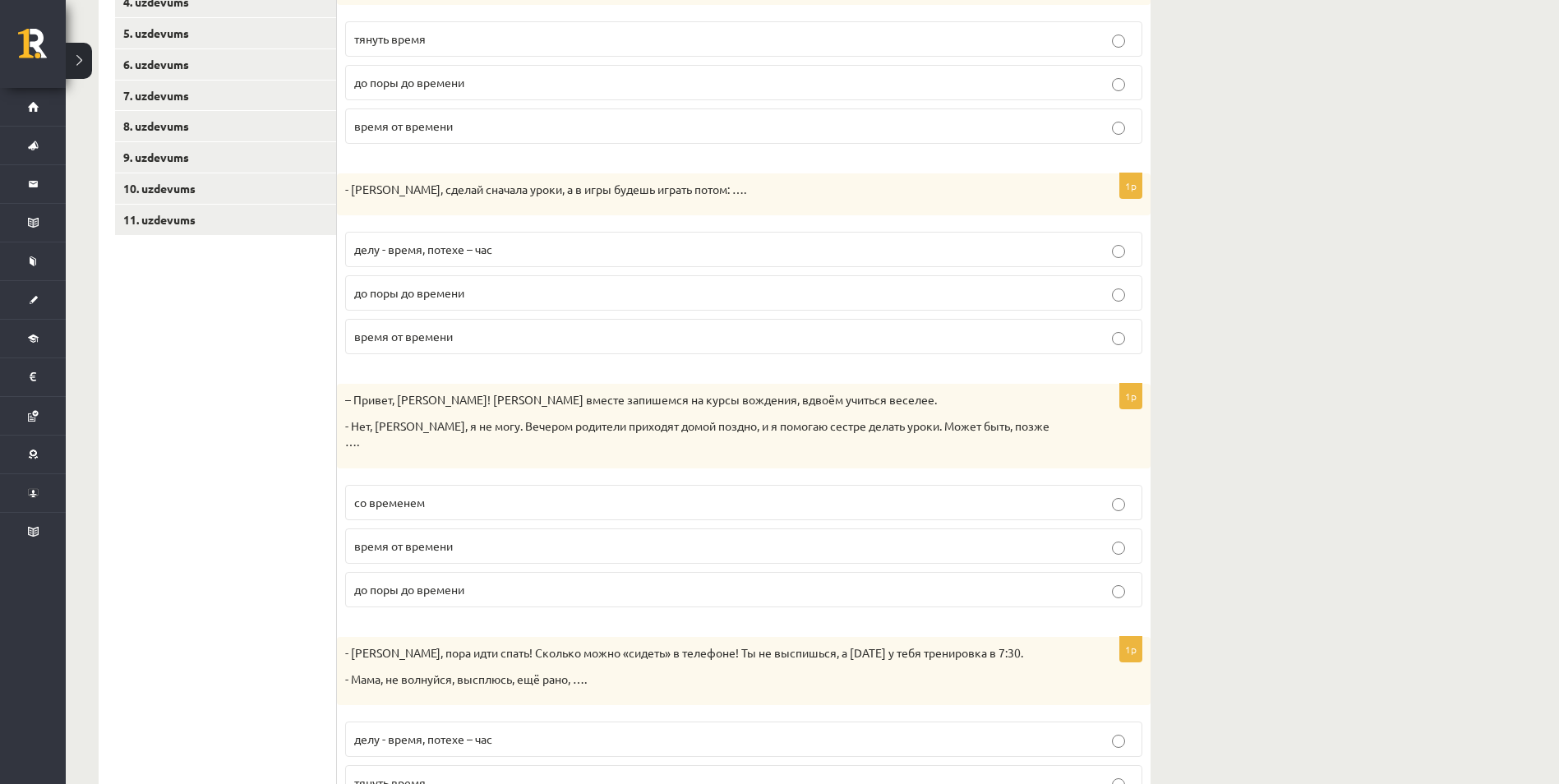
scroll to position [483, 0]
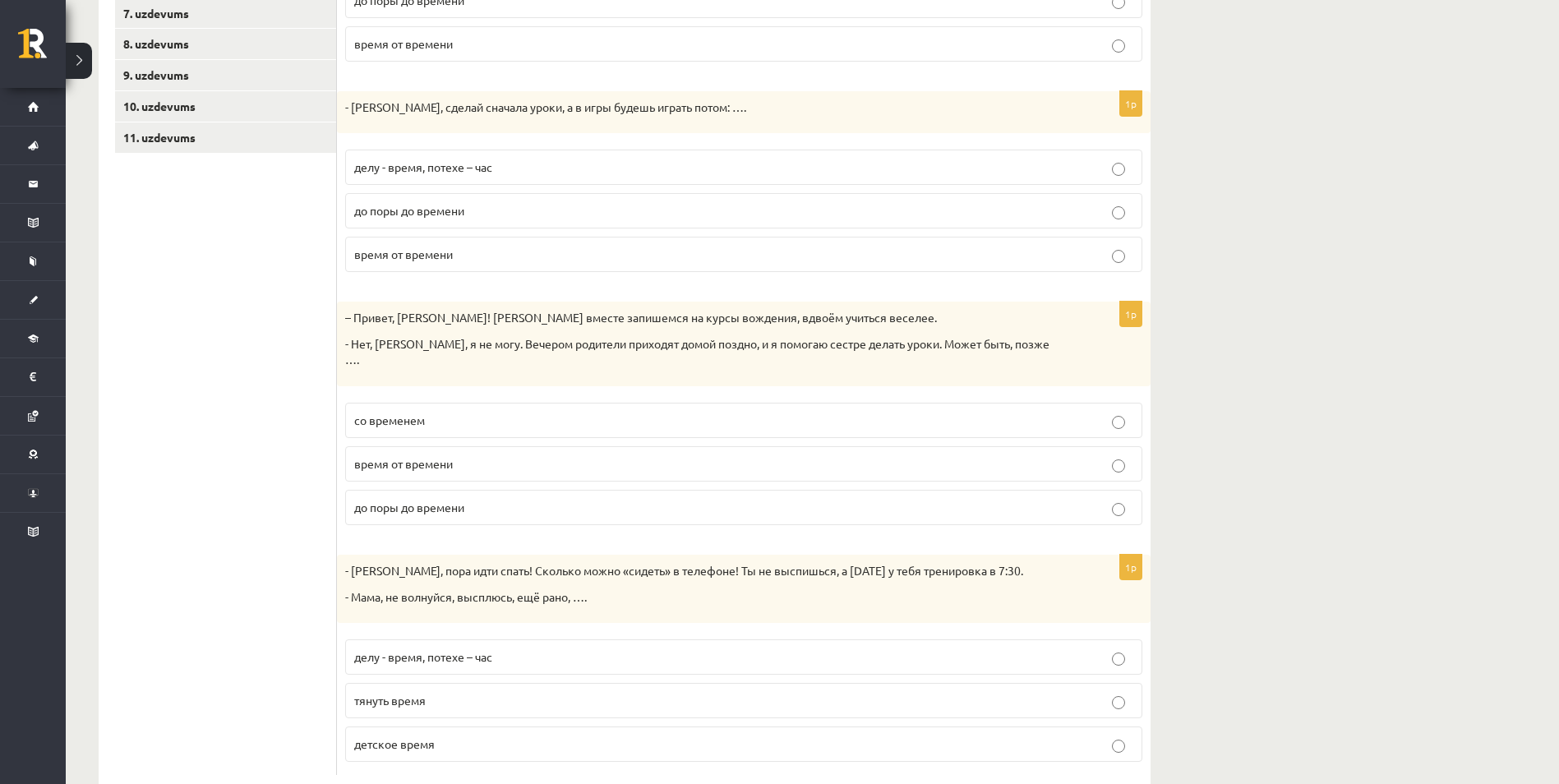
click at [490, 167] on span "делу - время, потехе – час" at bounding box center [423, 167] width 138 height 15
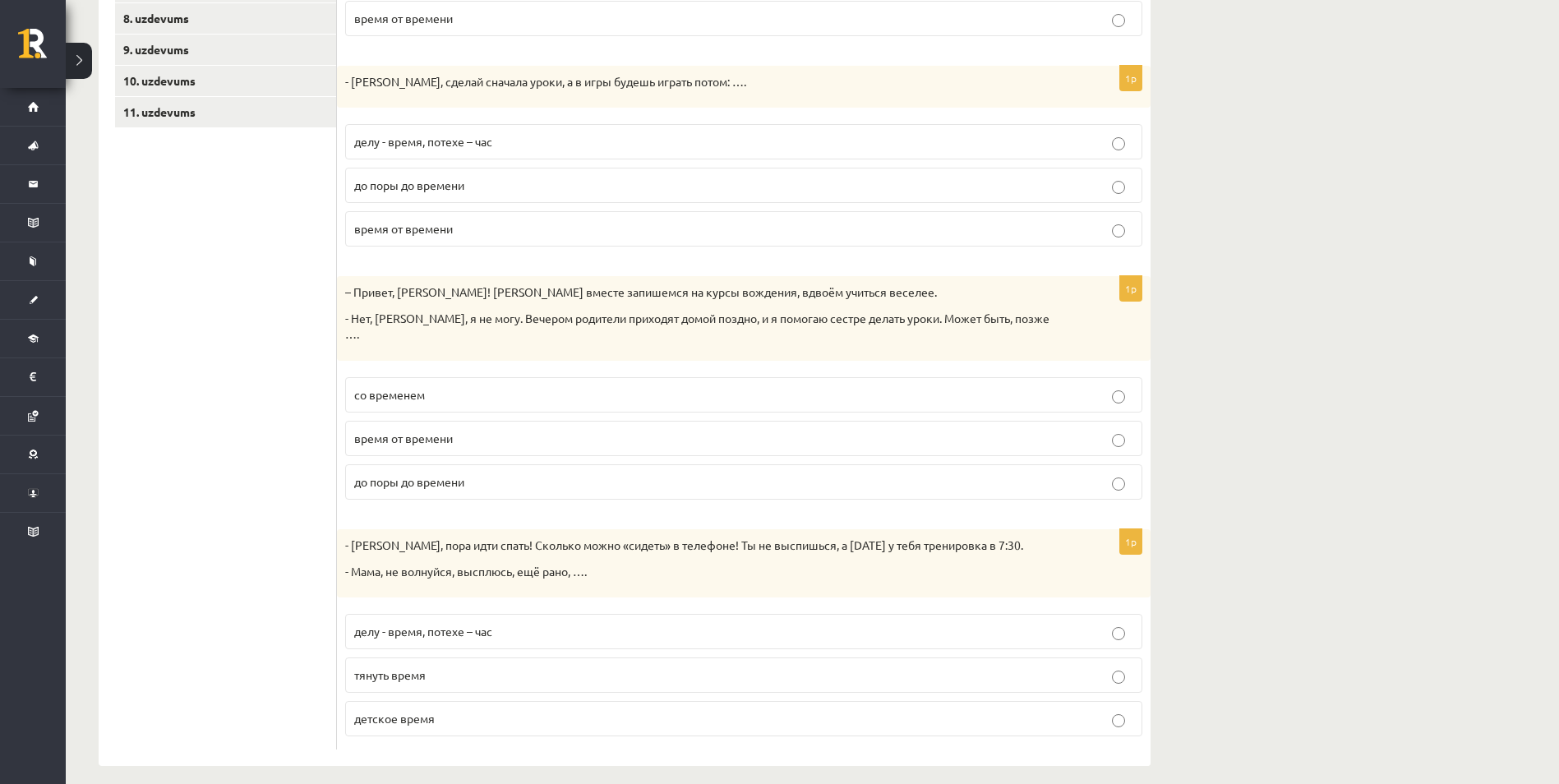
click at [400, 387] on span "со временем" at bounding box center [390, 394] width 70 height 15
click at [412, 711] on span "детское время" at bounding box center [395, 718] width 81 height 15
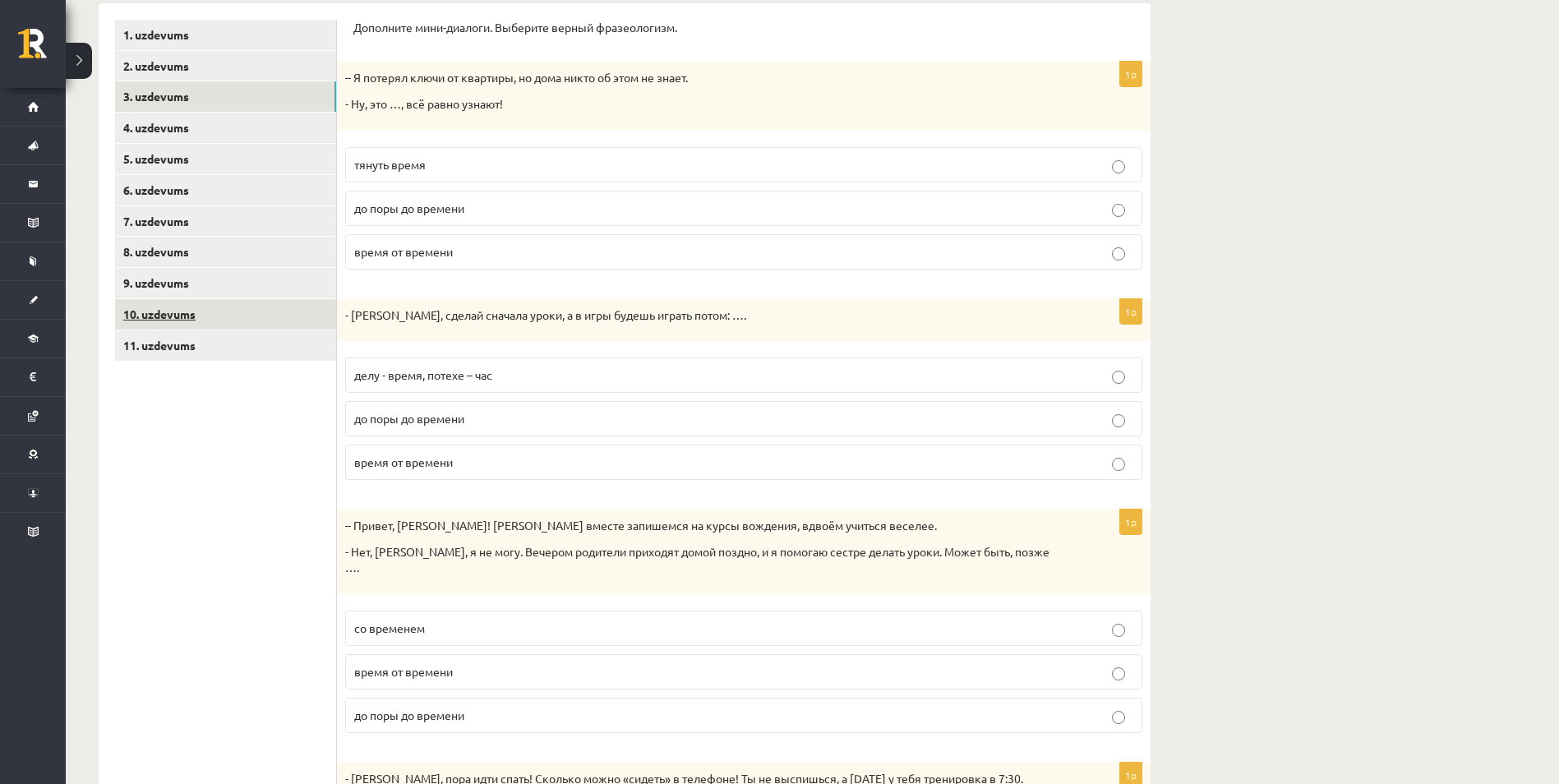
scroll to position [262, 0]
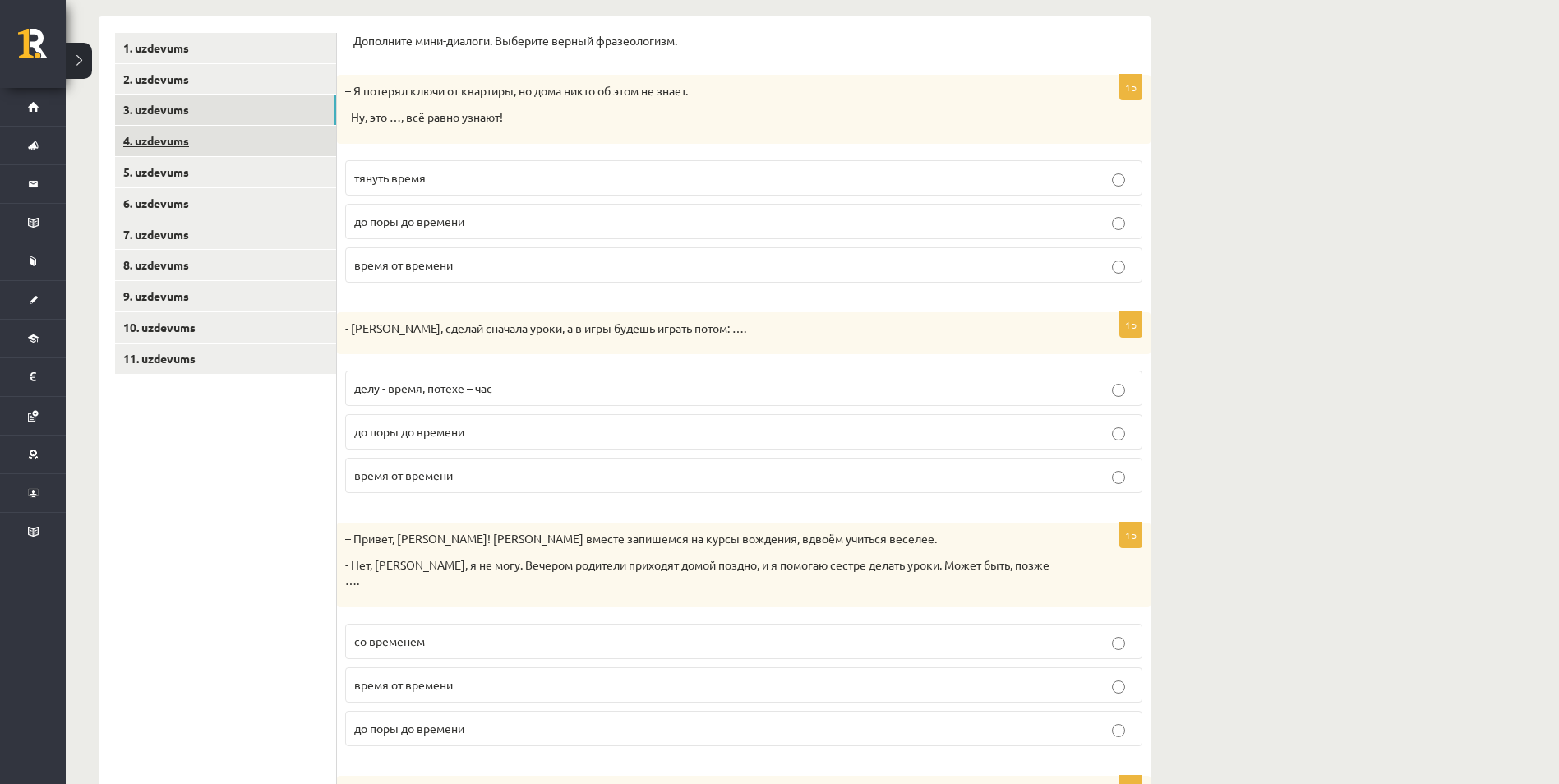
click at [179, 147] on link "4. uzdevums" at bounding box center [225, 141] width 221 height 30
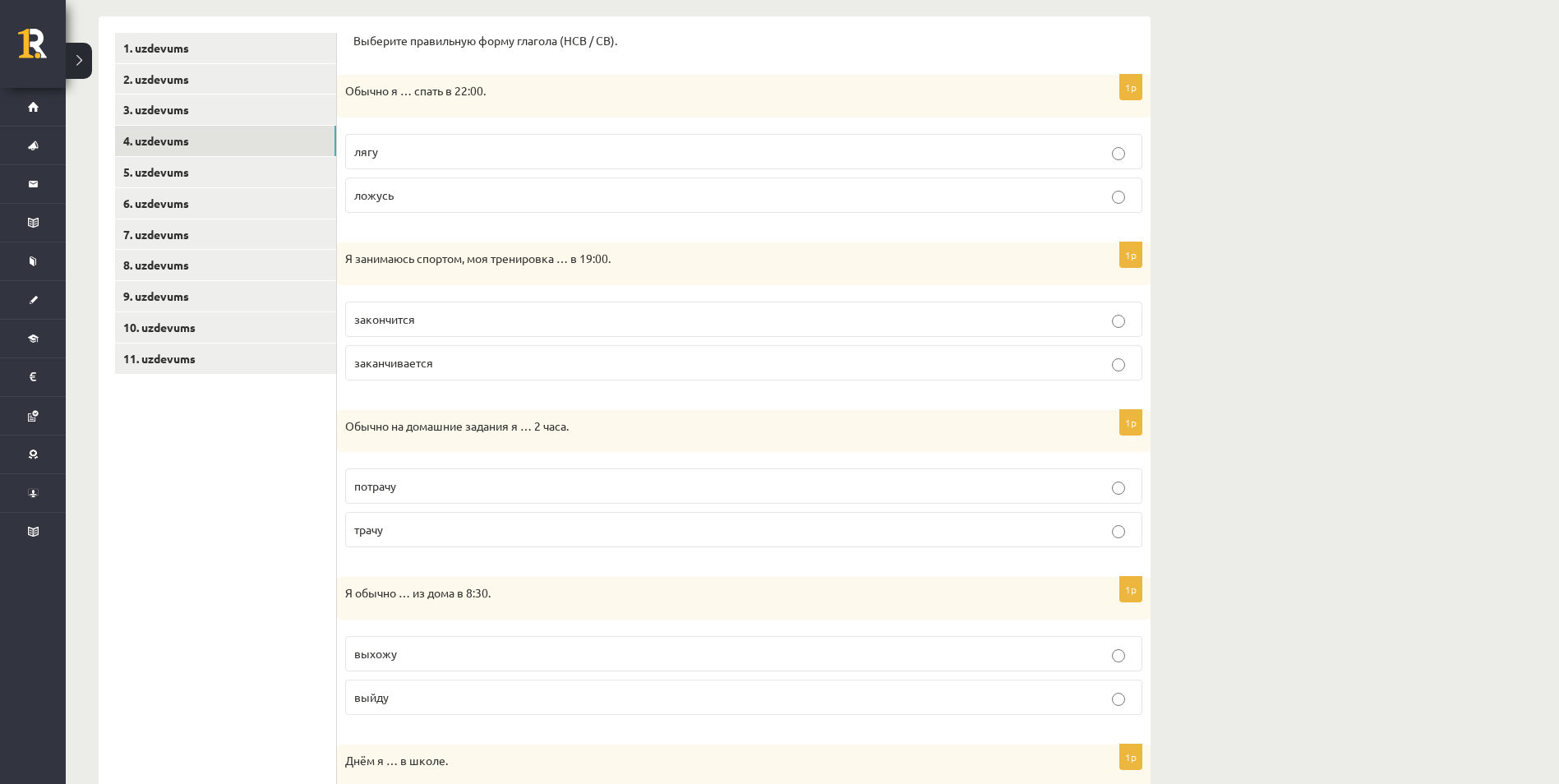
click at [391, 198] on span "ложусь" at bounding box center [375, 195] width 40 height 15
click at [425, 366] on span "заканчивается" at bounding box center [394, 363] width 79 height 15
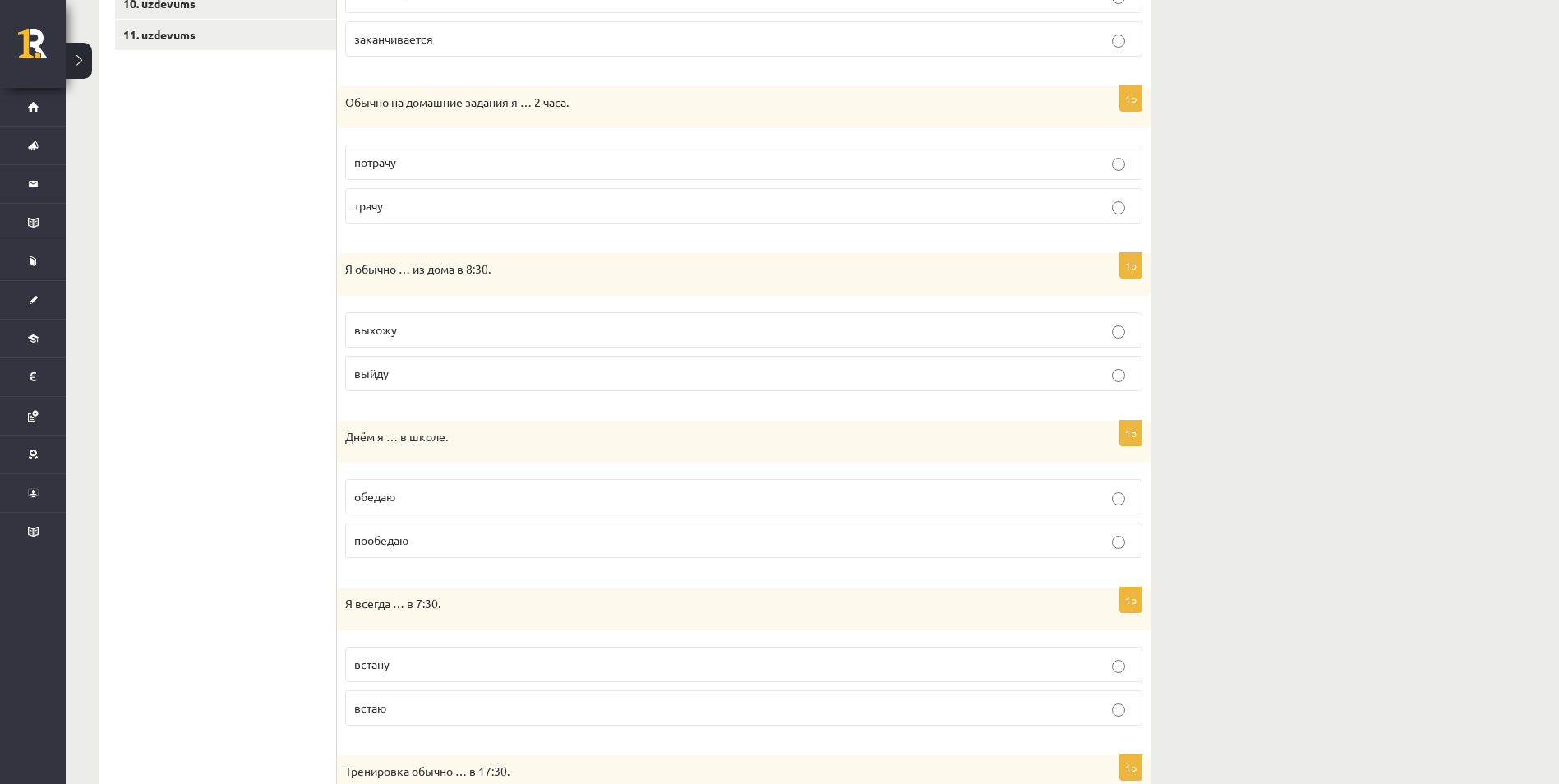
scroll to position [591, 0]
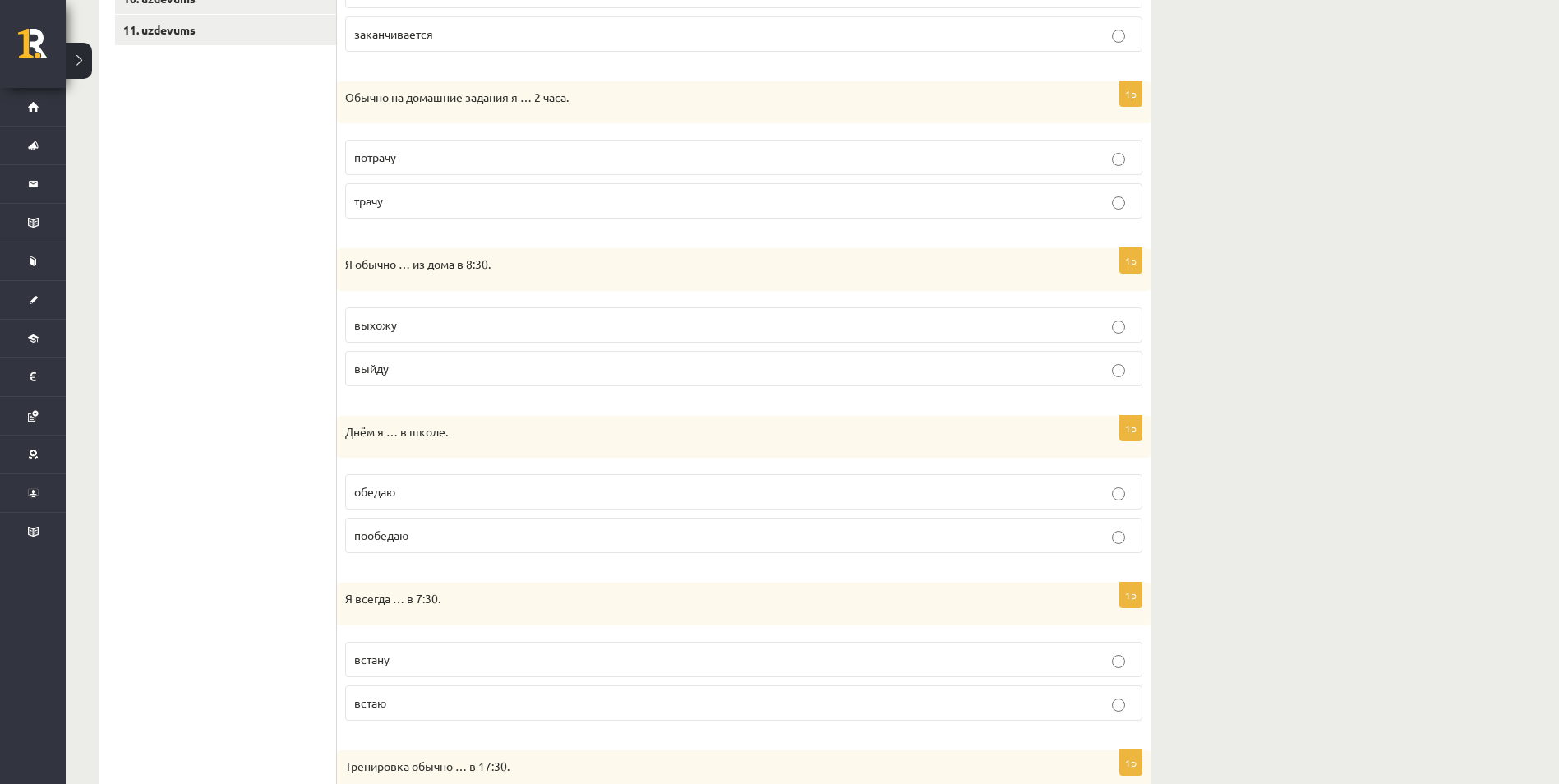
click at [374, 202] on span "трачу" at bounding box center [369, 201] width 29 height 15
click at [392, 331] on span "выхожу" at bounding box center [375, 325] width 43 height 15
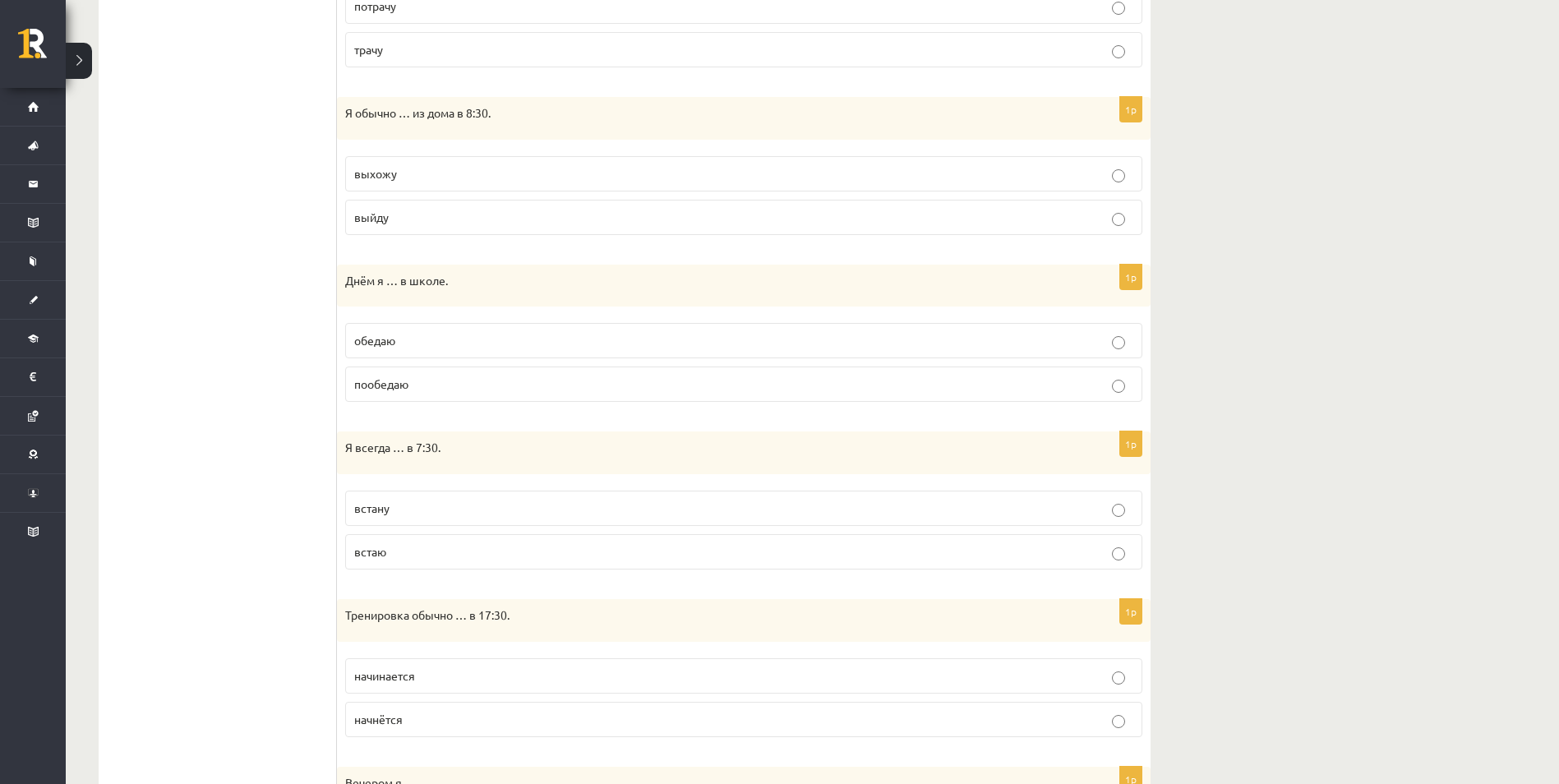
scroll to position [755, 0]
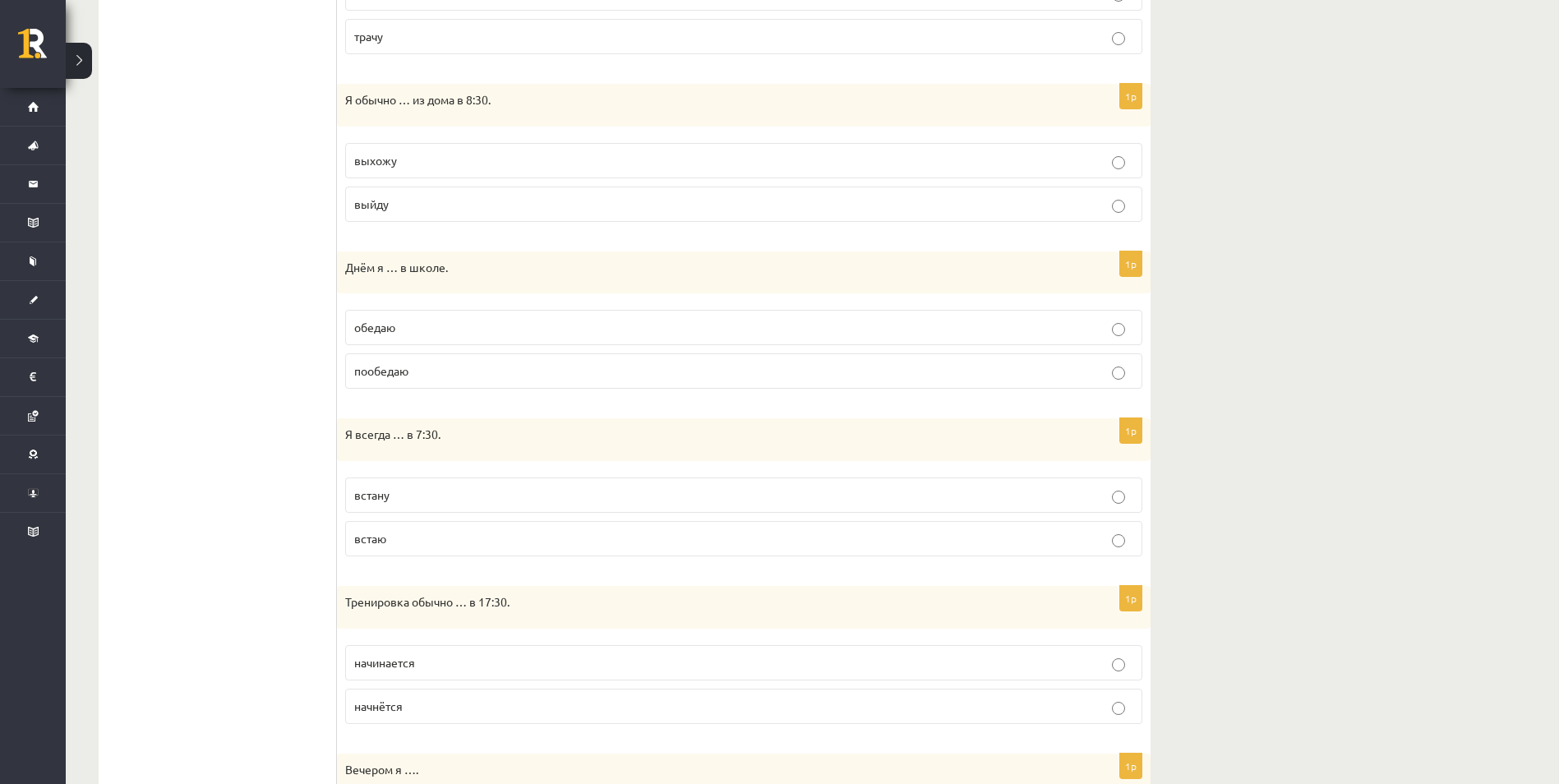
click at [381, 325] on span "обедаю" at bounding box center [375, 327] width 41 height 15
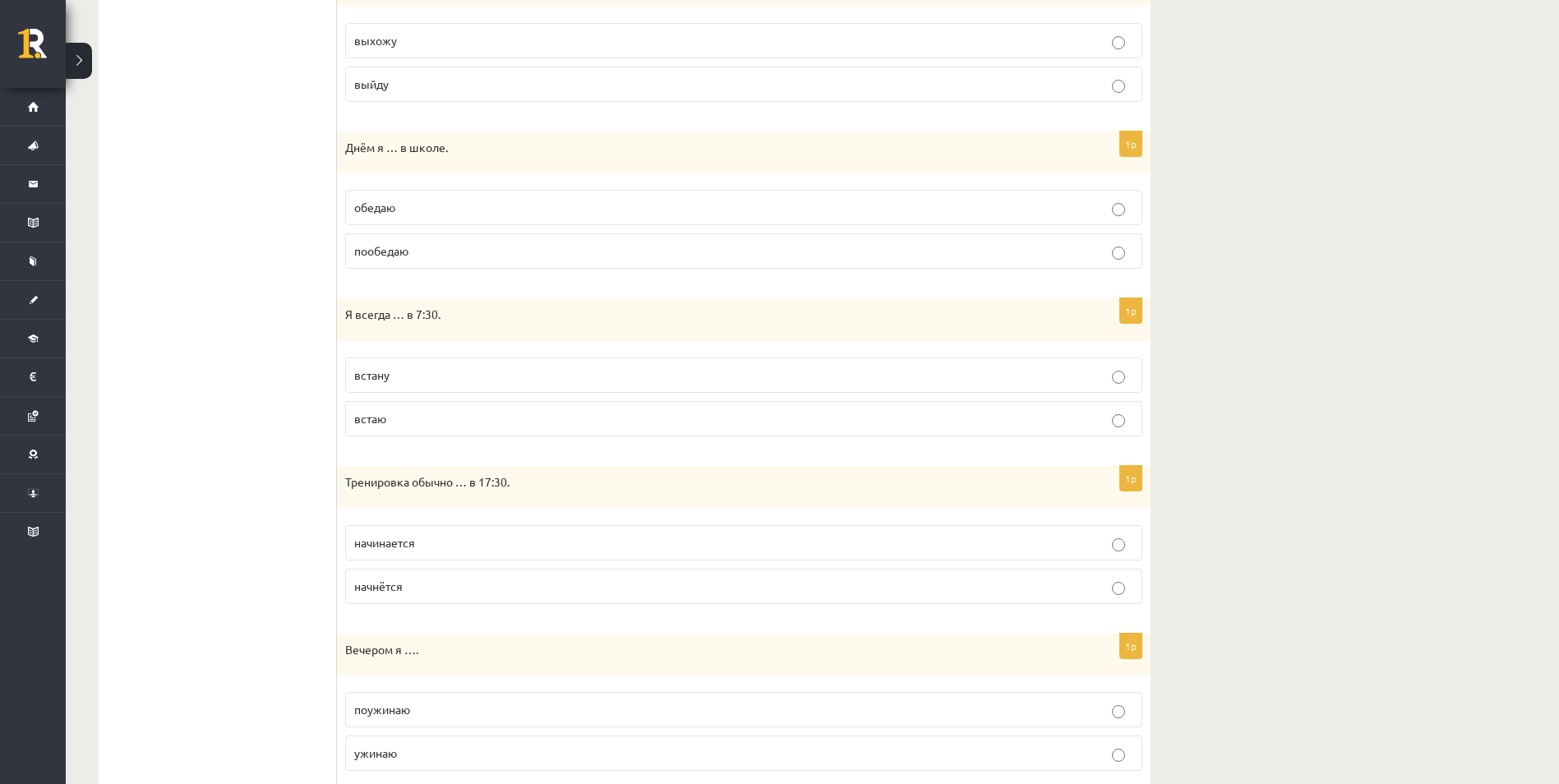
scroll to position [920, 0]
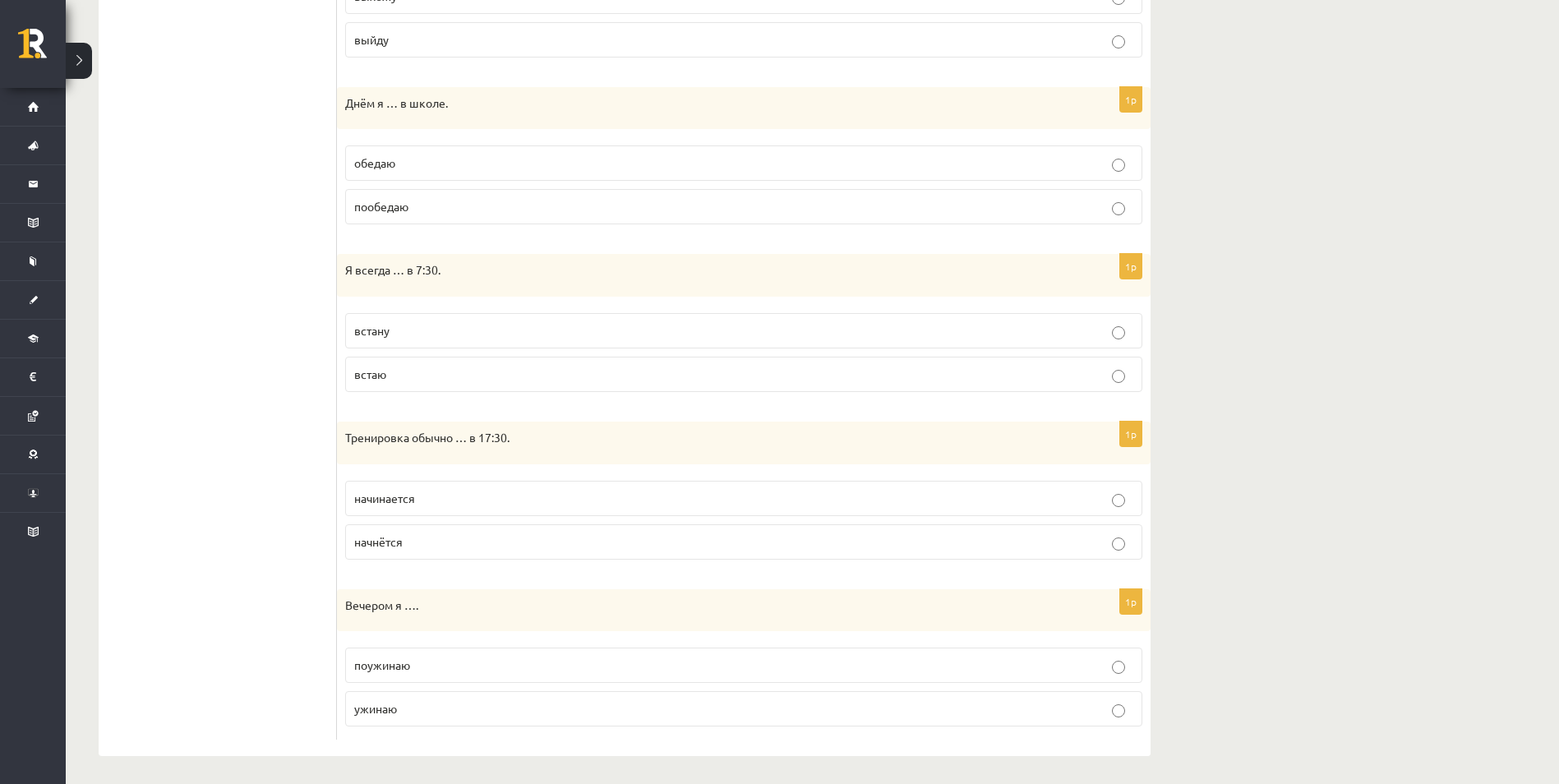
click at [358, 373] on span "встаю" at bounding box center [371, 374] width 32 height 15
click at [382, 498] on span "начинается" at bounding box center [385, 493] width 61 height 15
click at [375, 707] on span "ужинаю" at bounding box center [375, 703] width 43 height 15
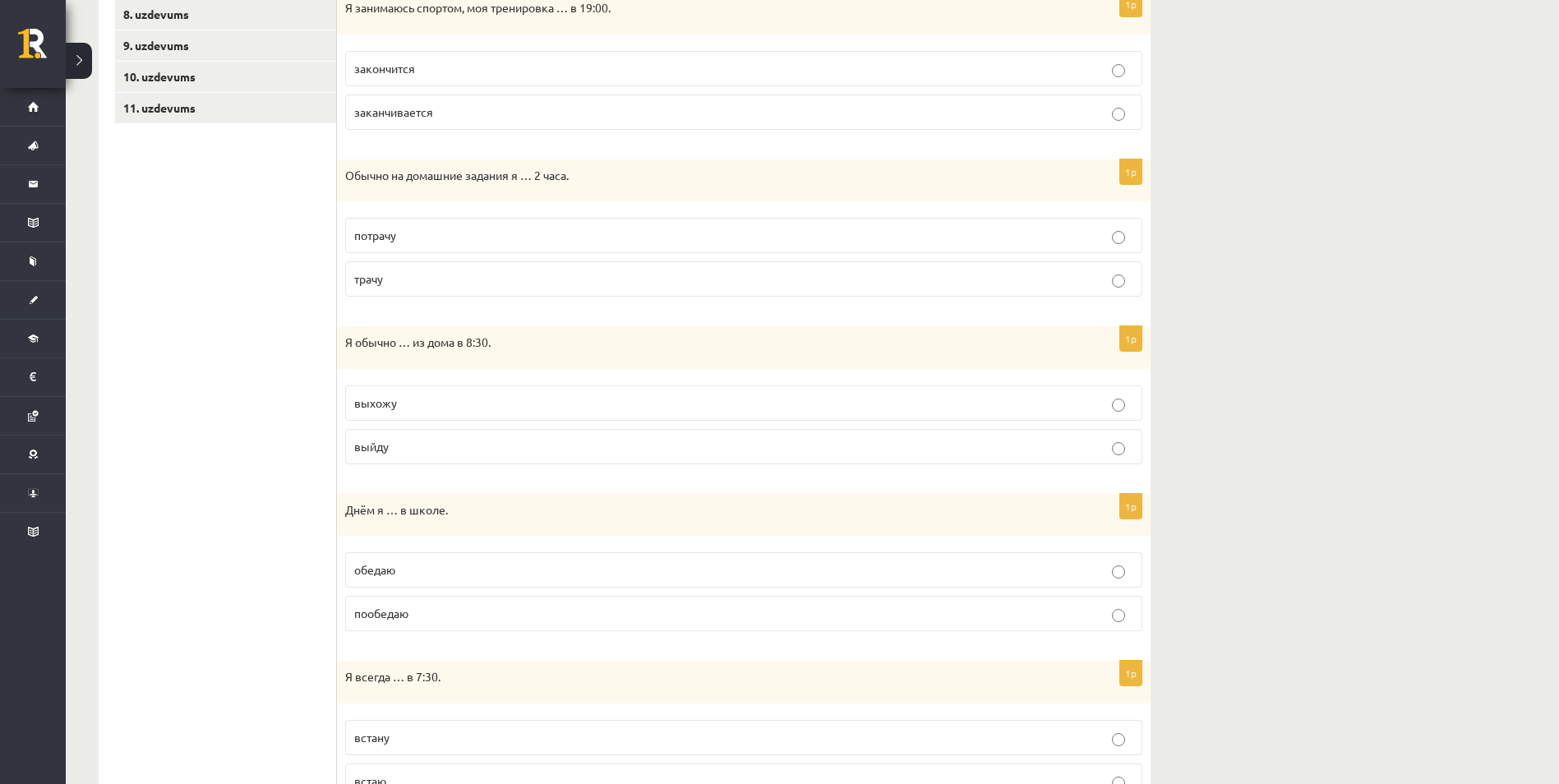
scroll to position [350, 0]
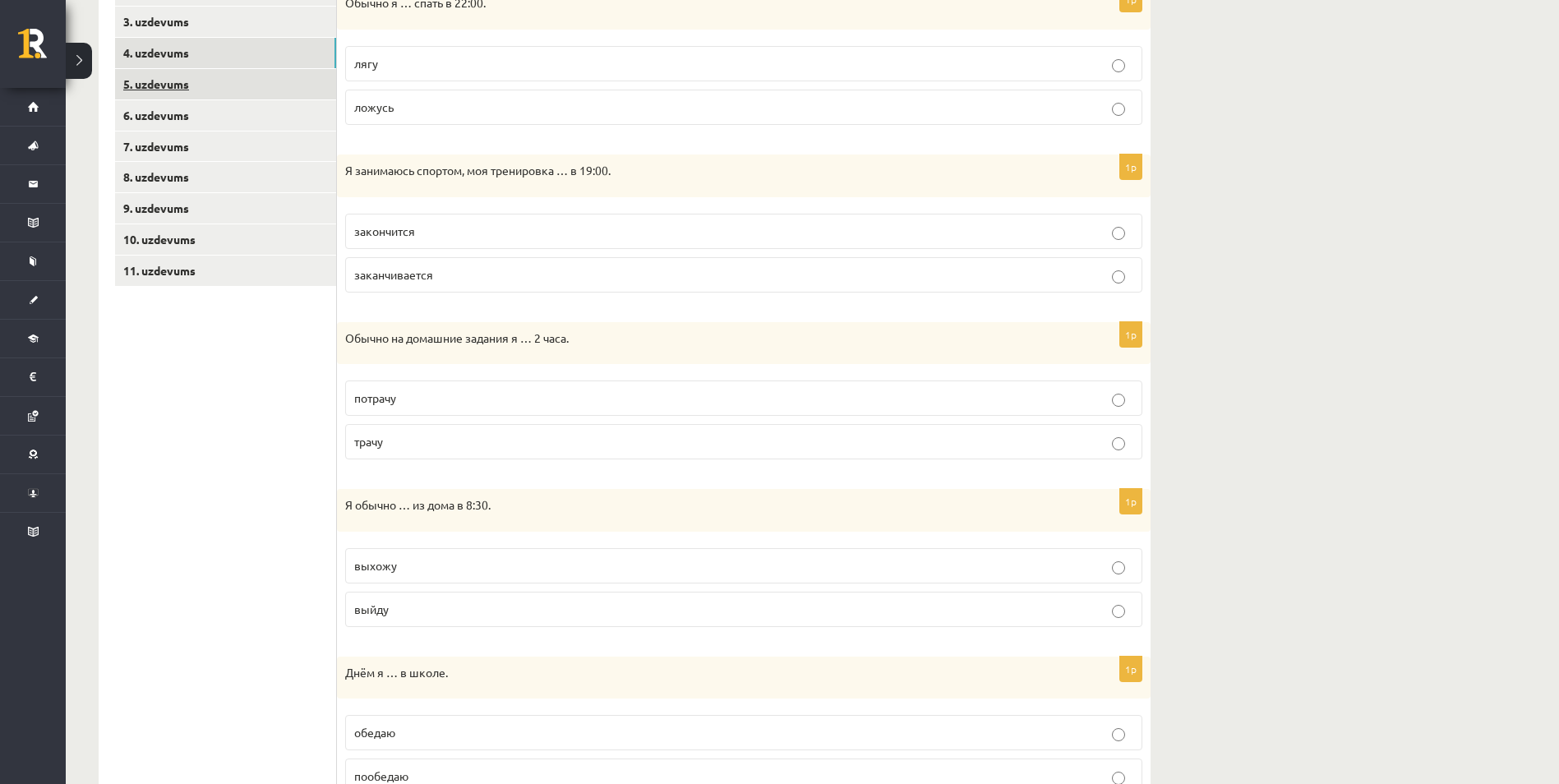
click at [161, 87] on link "5. uzdevums" at bounding box center [225, 85] width 221 height 30
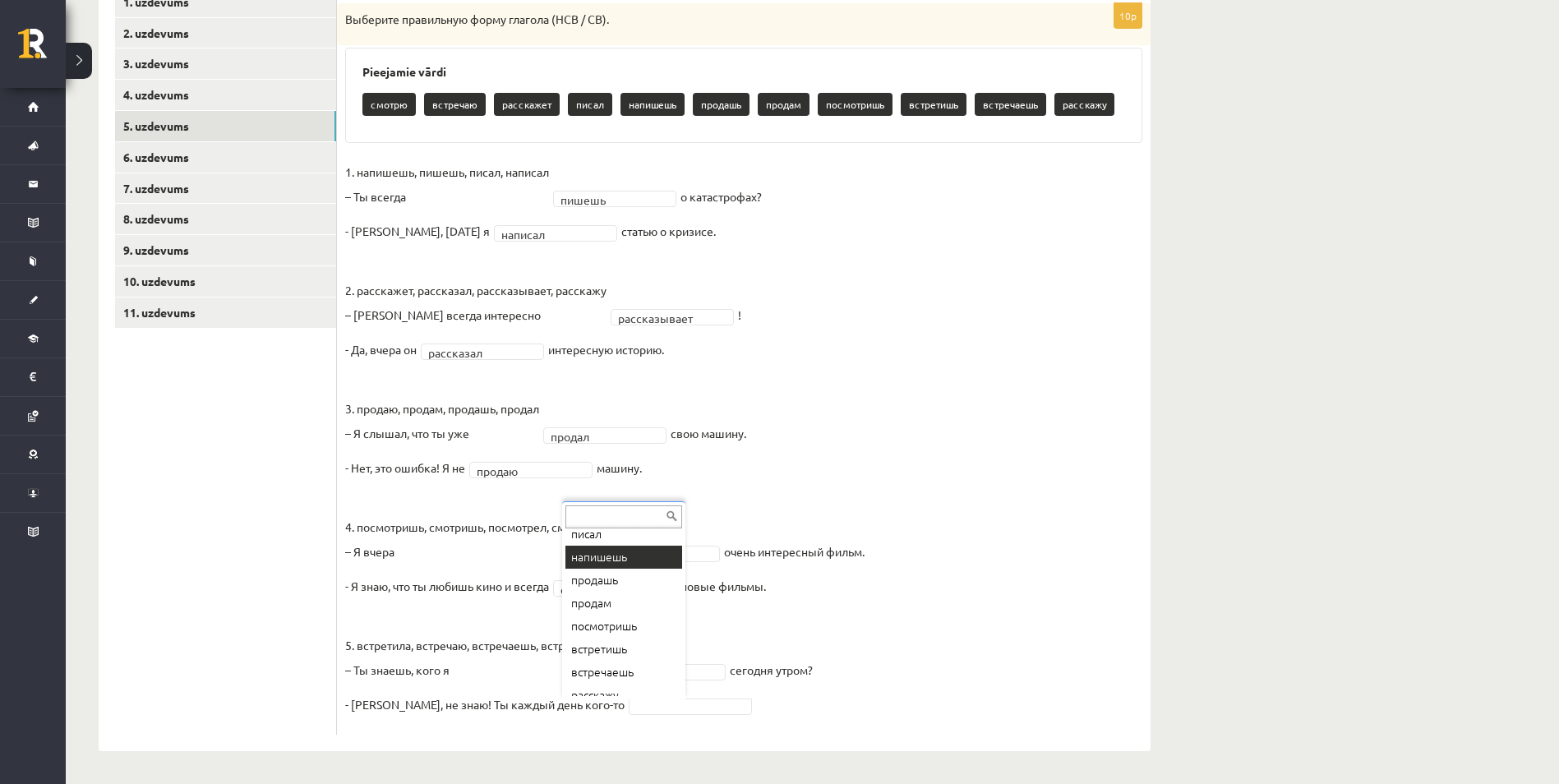
scroll to position [102, 0]
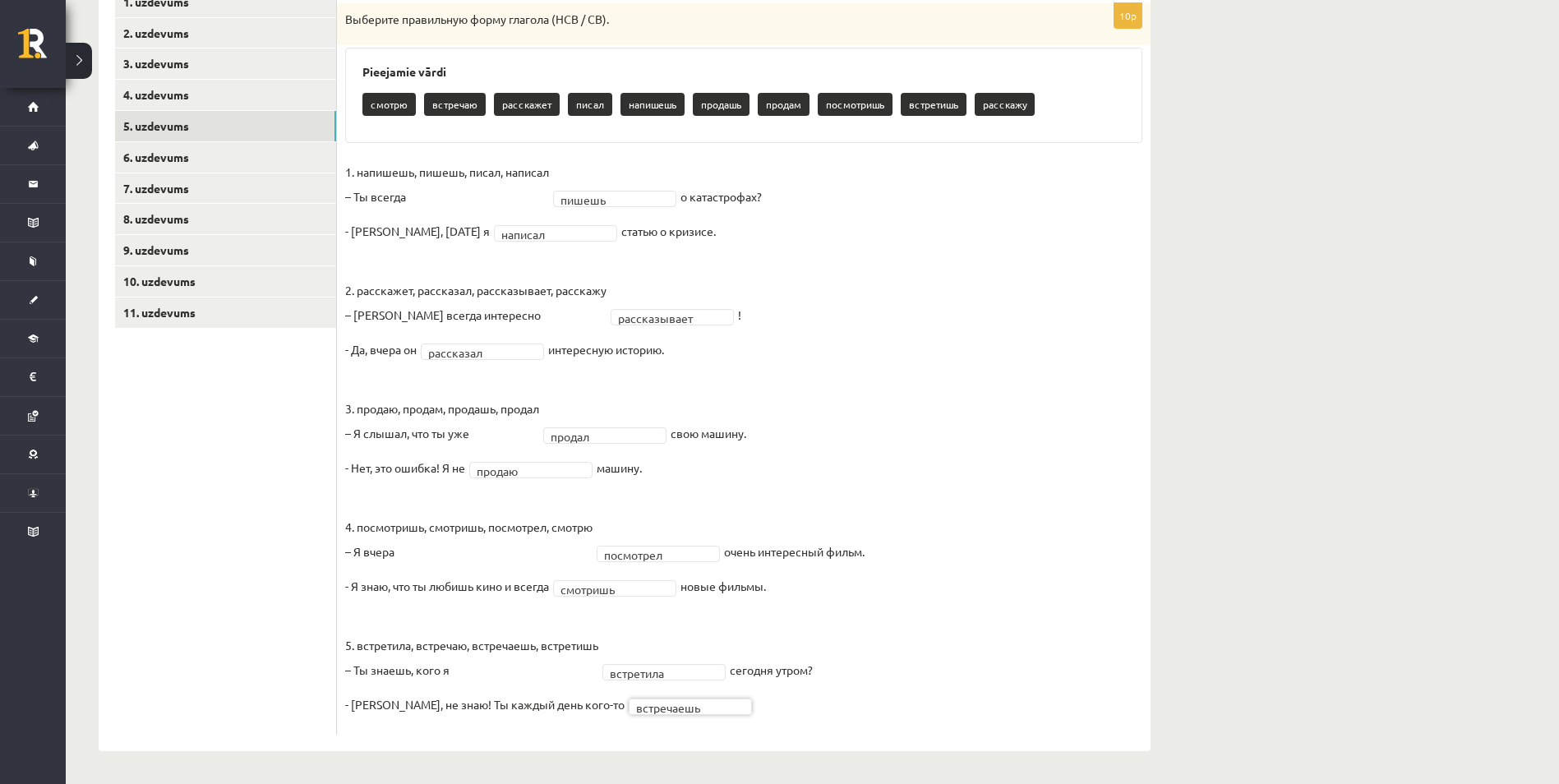
click at [899, 677] on fieldset "**********" at bounding box center [743, 443] width 798 height 567
click at [173, 166] on link "6. uzdevums" at bounding box center [225, 158] width 221 height 30
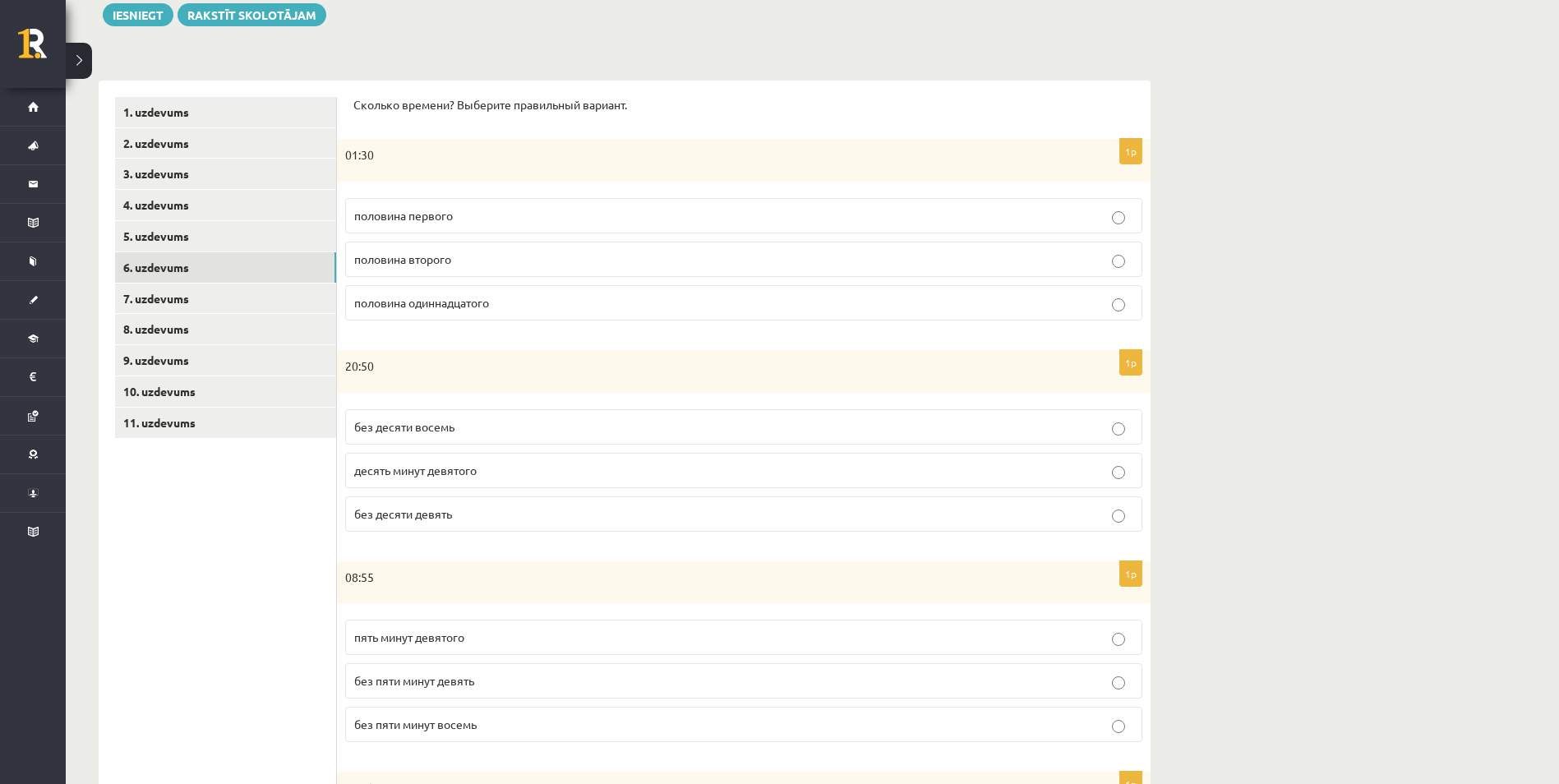
scroll to position [309, 0]
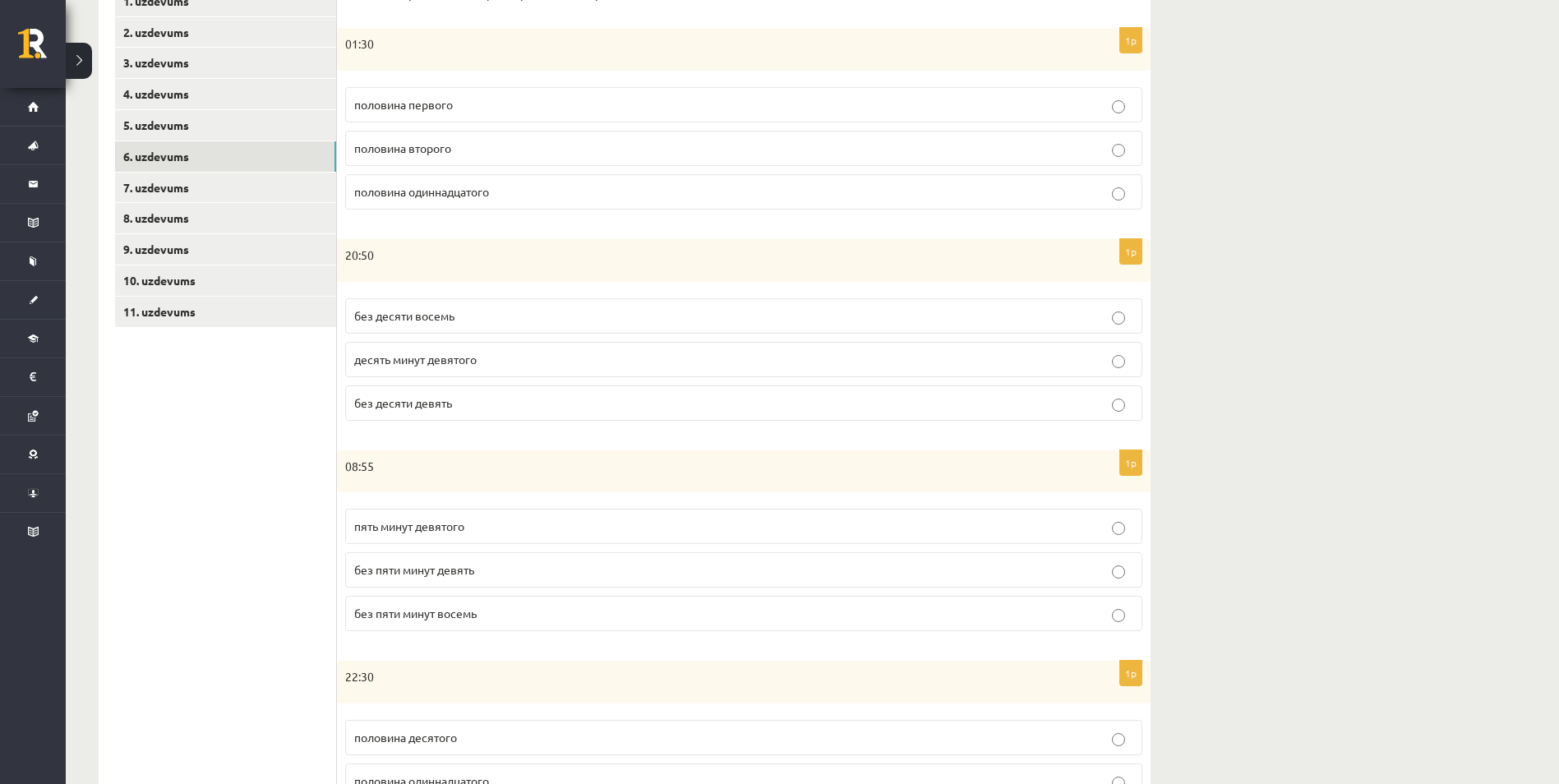
click at [446, 147] on span "половина второго" at bounding box center [403, 148] width 97 height 15
click at [447, 406] on span "без десяти девять" at bounding box center [403, 403] width 98 height 15
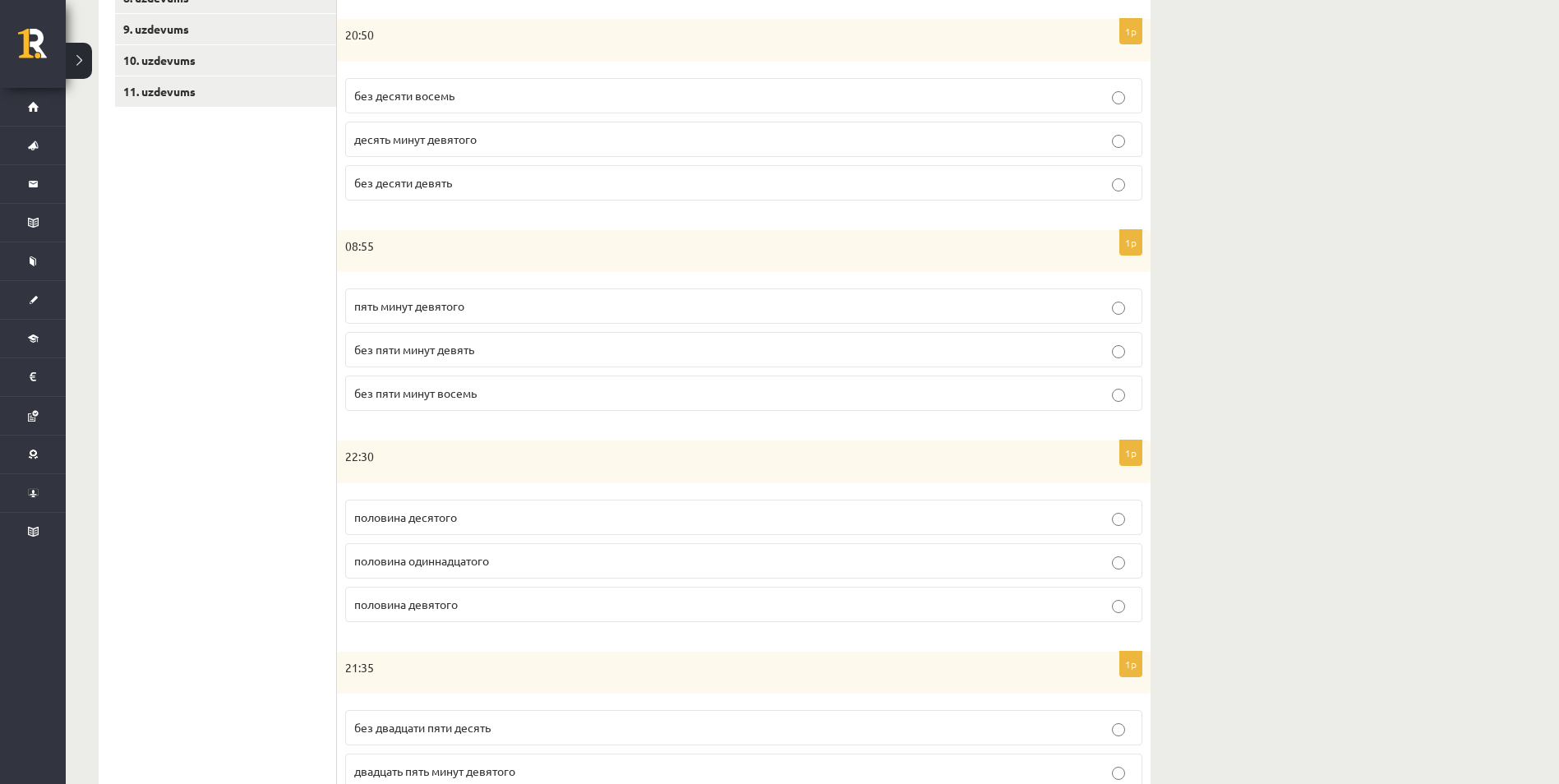
scroll to position [556, 0]
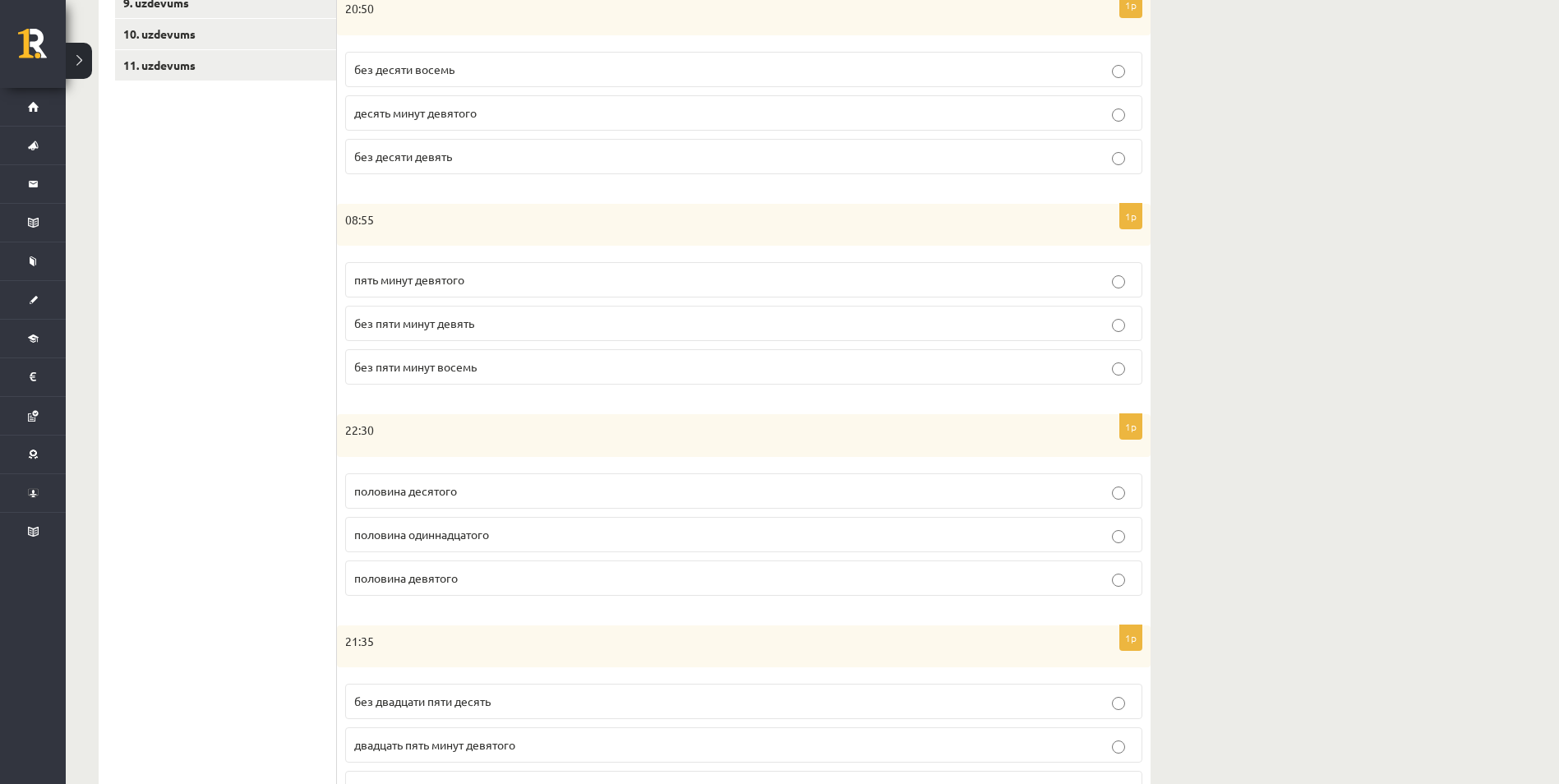
click at [465, 328] on span "без пяти минут девять" at bounding box center [414, 323] width 120 height 15
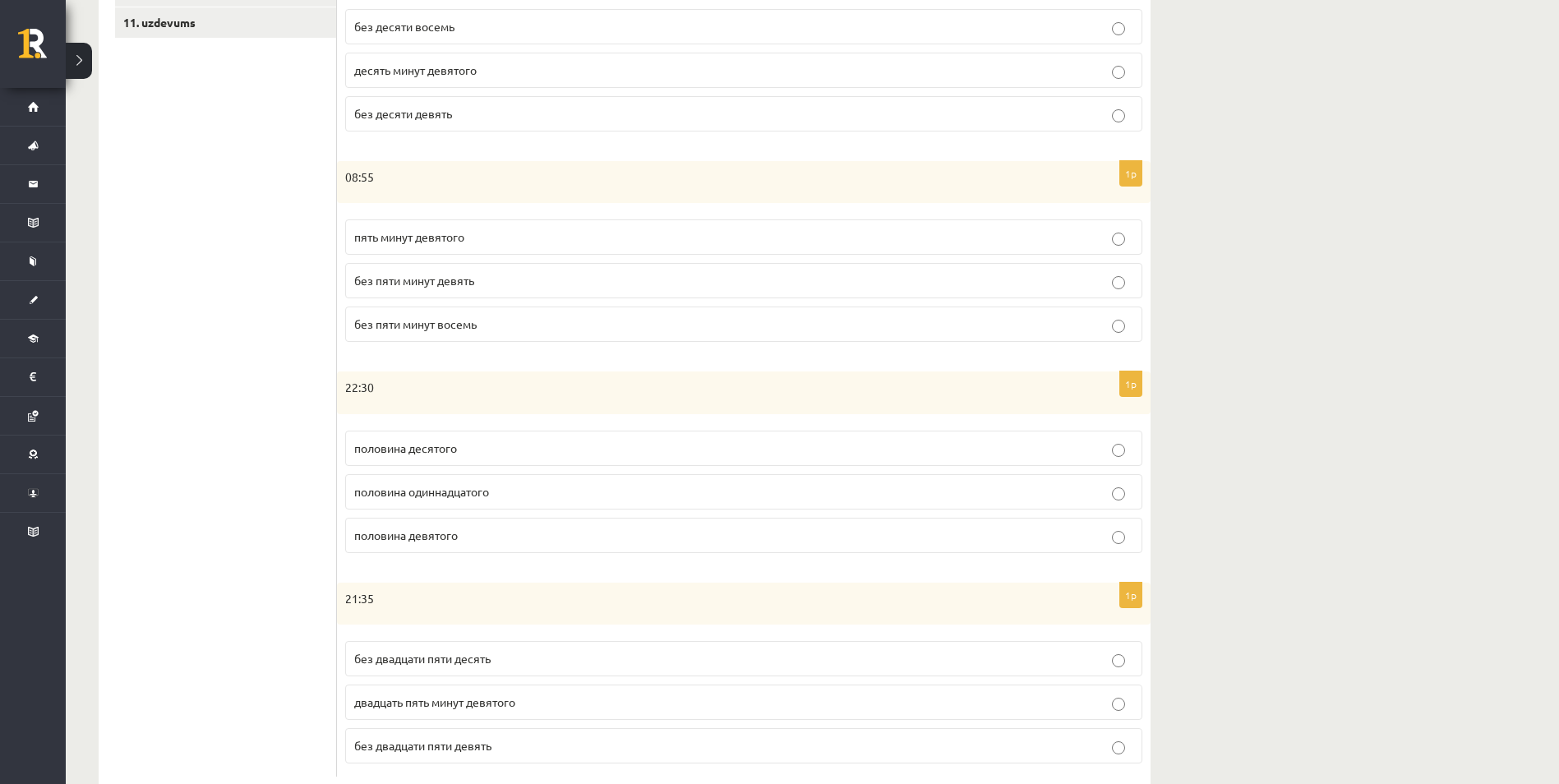
scroll to position [638, 0]
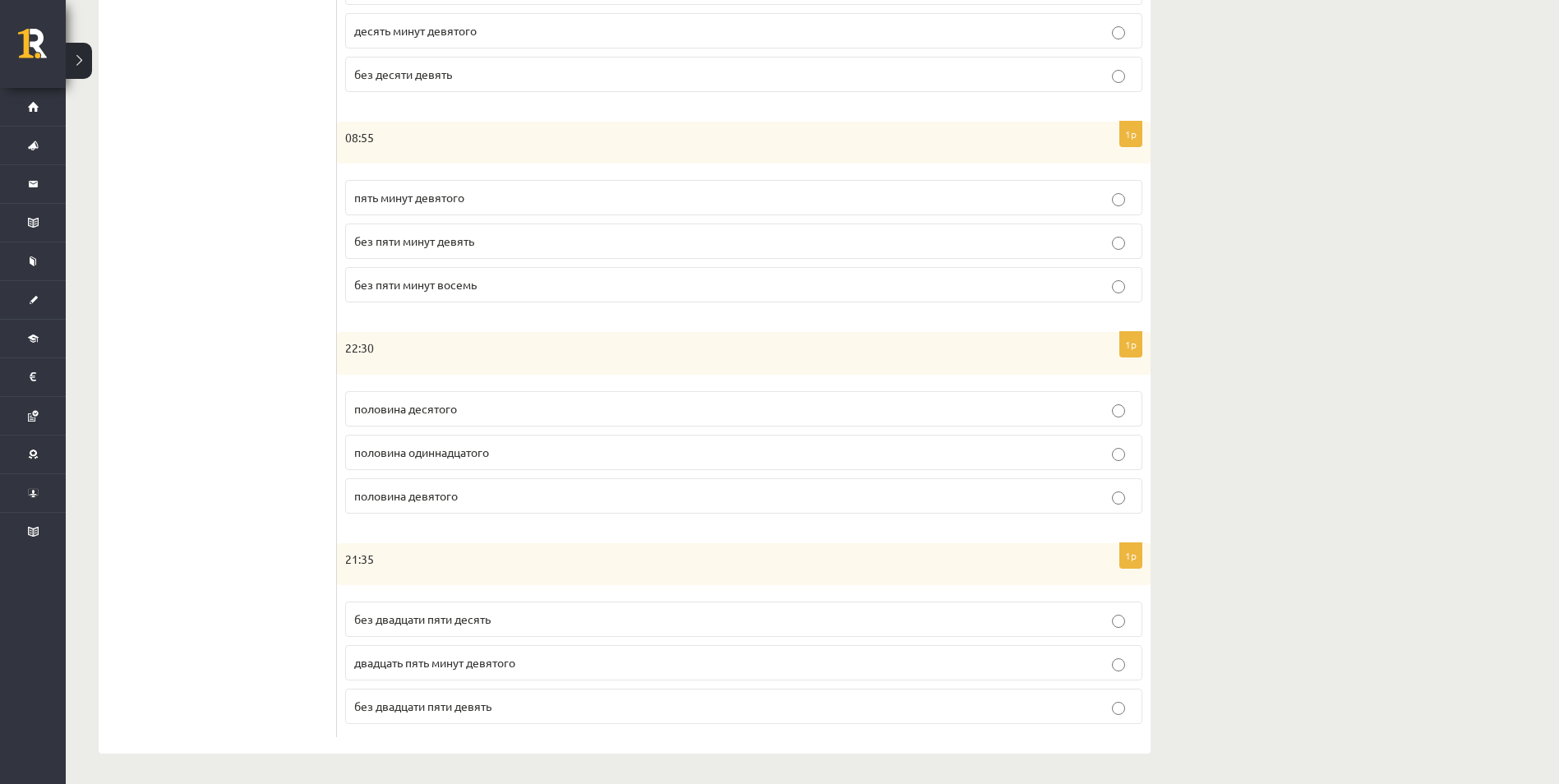
click at [477, 453] on span "половина одиннадцатого" at bounding box center [422, 452] width 135 height 15
click at [478, 620] on span "без двадцати пяти десять" at bounding box center [423, 617] width 137 height 15
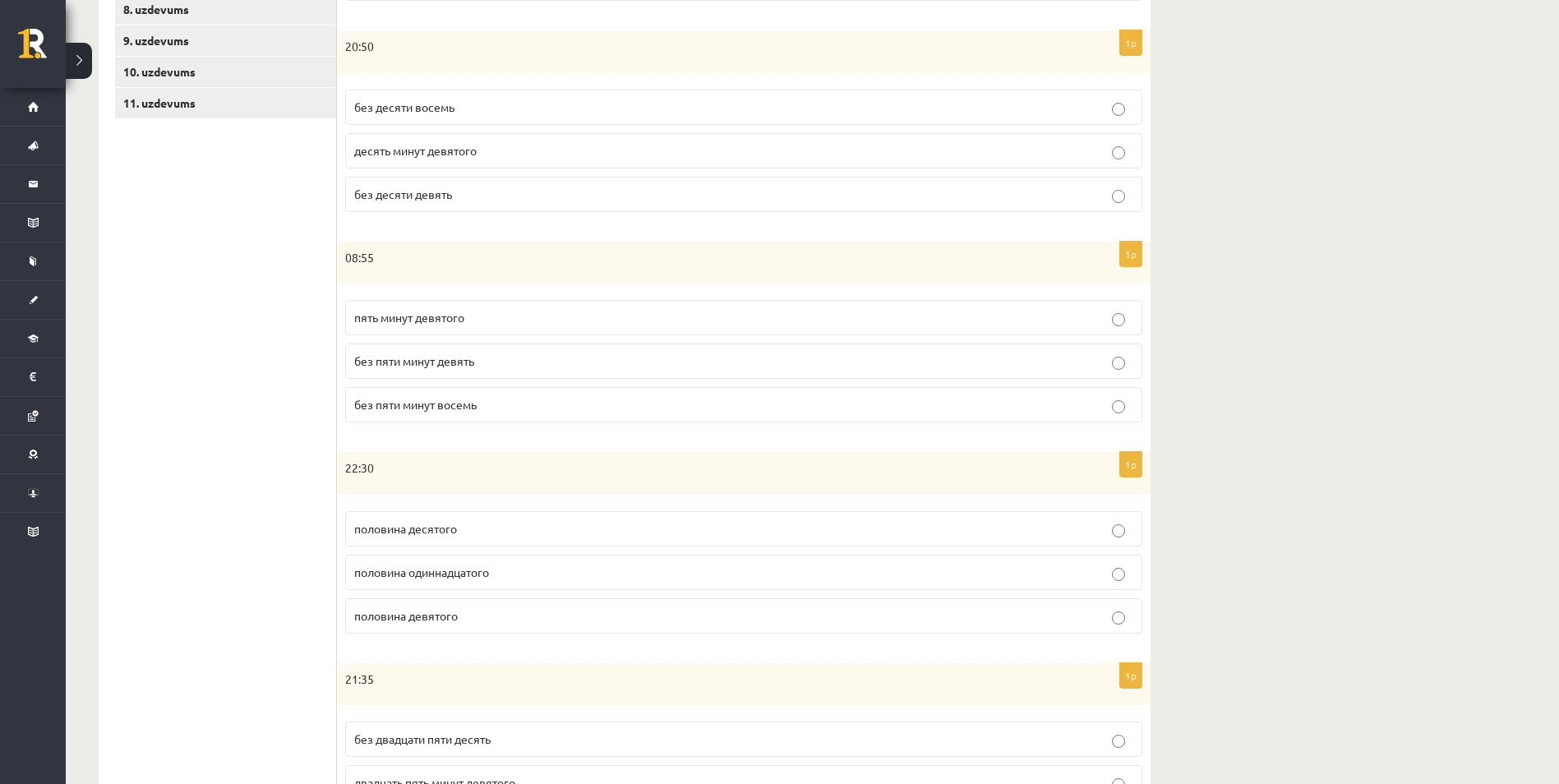
scroll to position [230, 0]
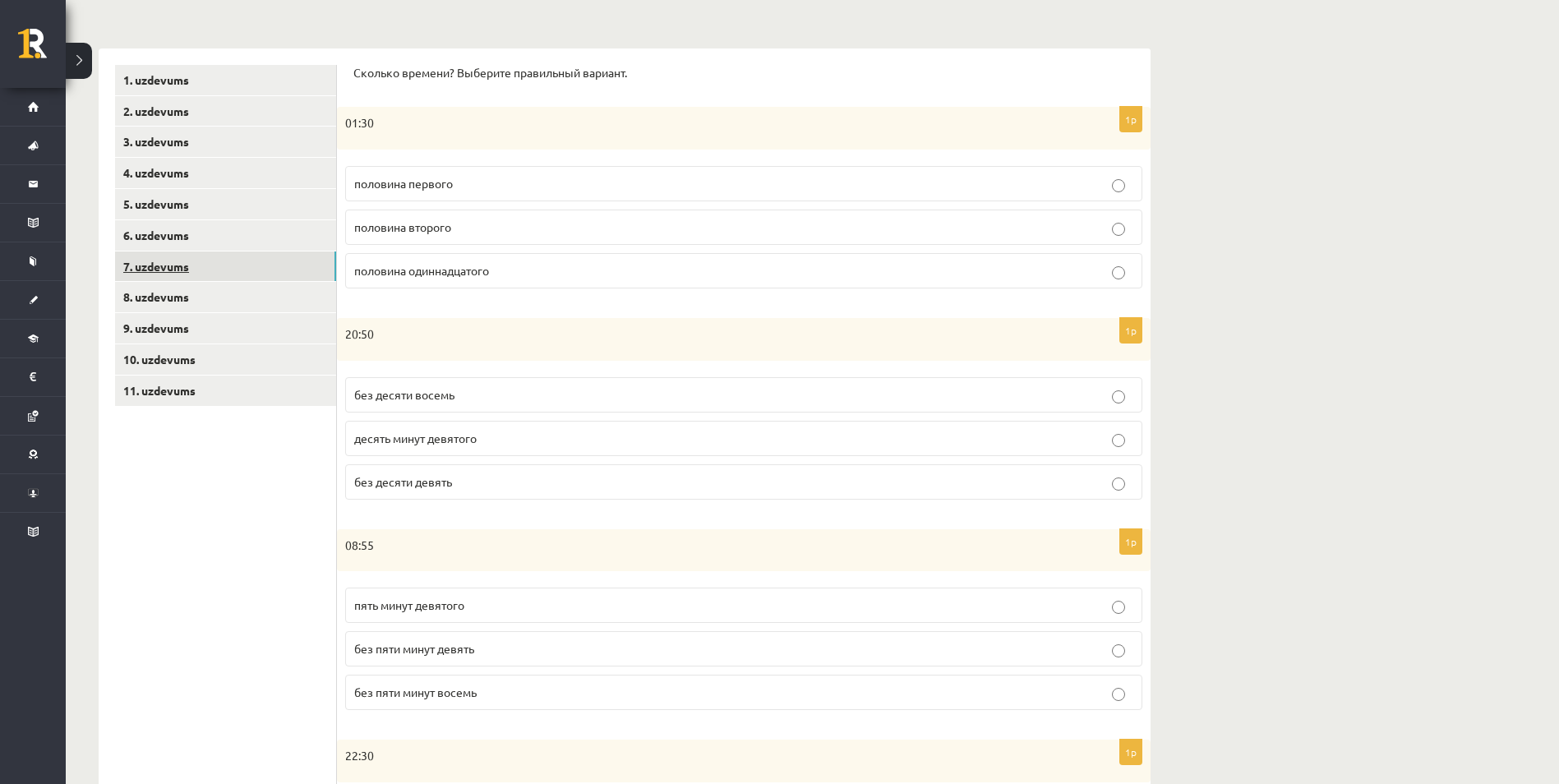
click at [173, 270] on link "7. uzdevums" at bounding box center [225, 267] width 221 height 30
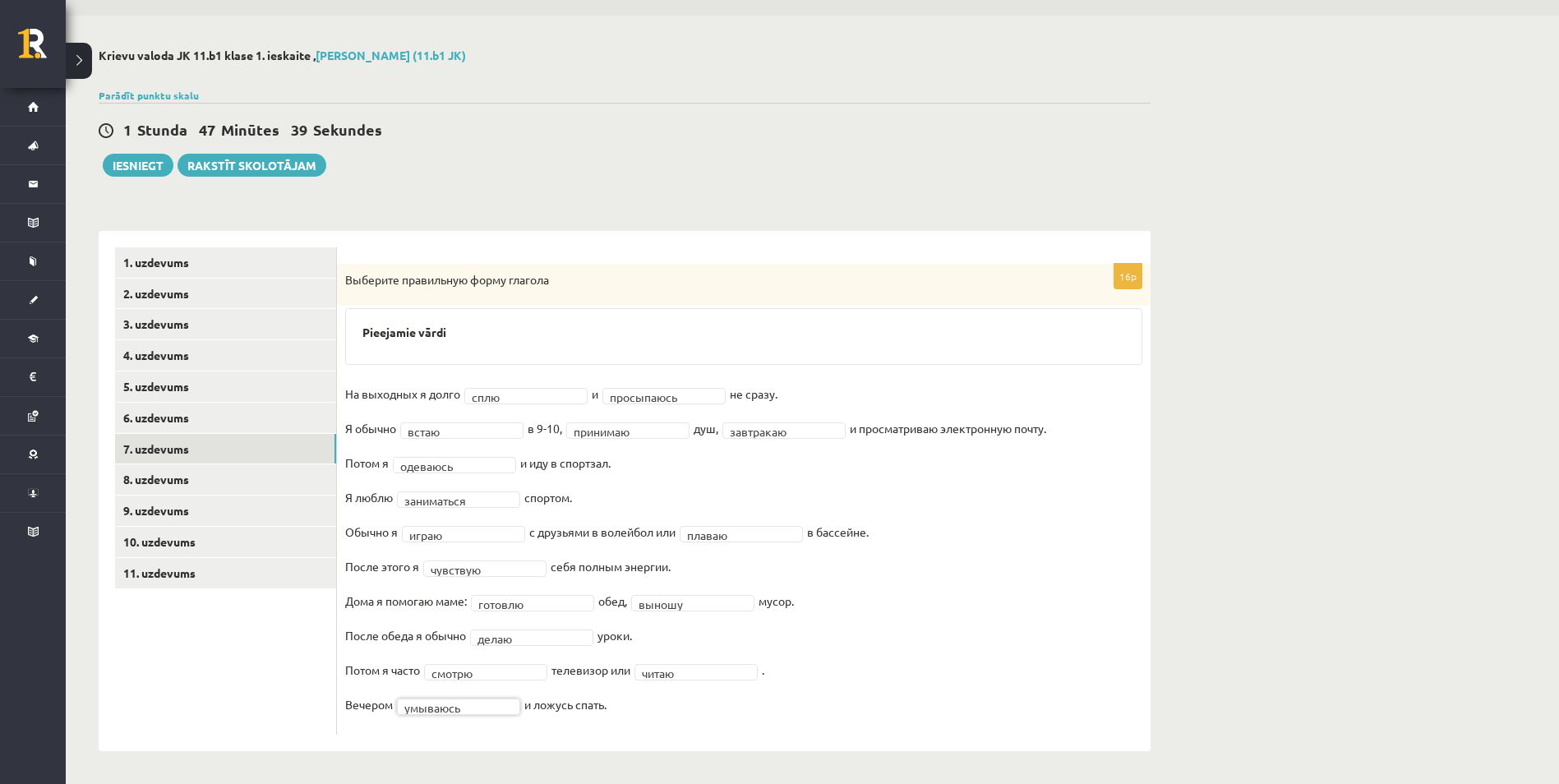
scroll to position [48, 0]
click at [167, 482] on link "8. uzdevums" at bounding box center [225, 480] width 221 height 30
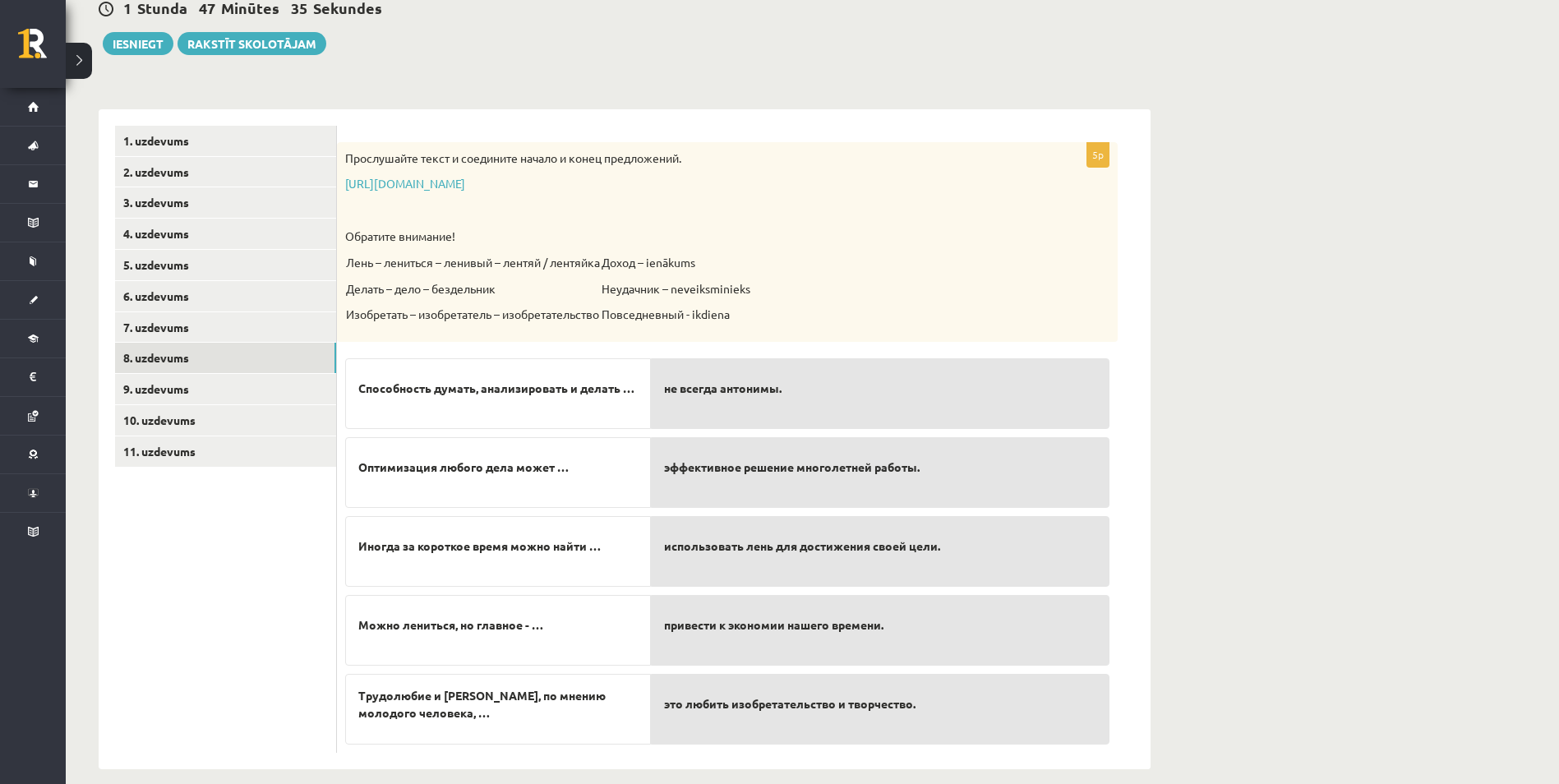
scroll to position [188, 0]
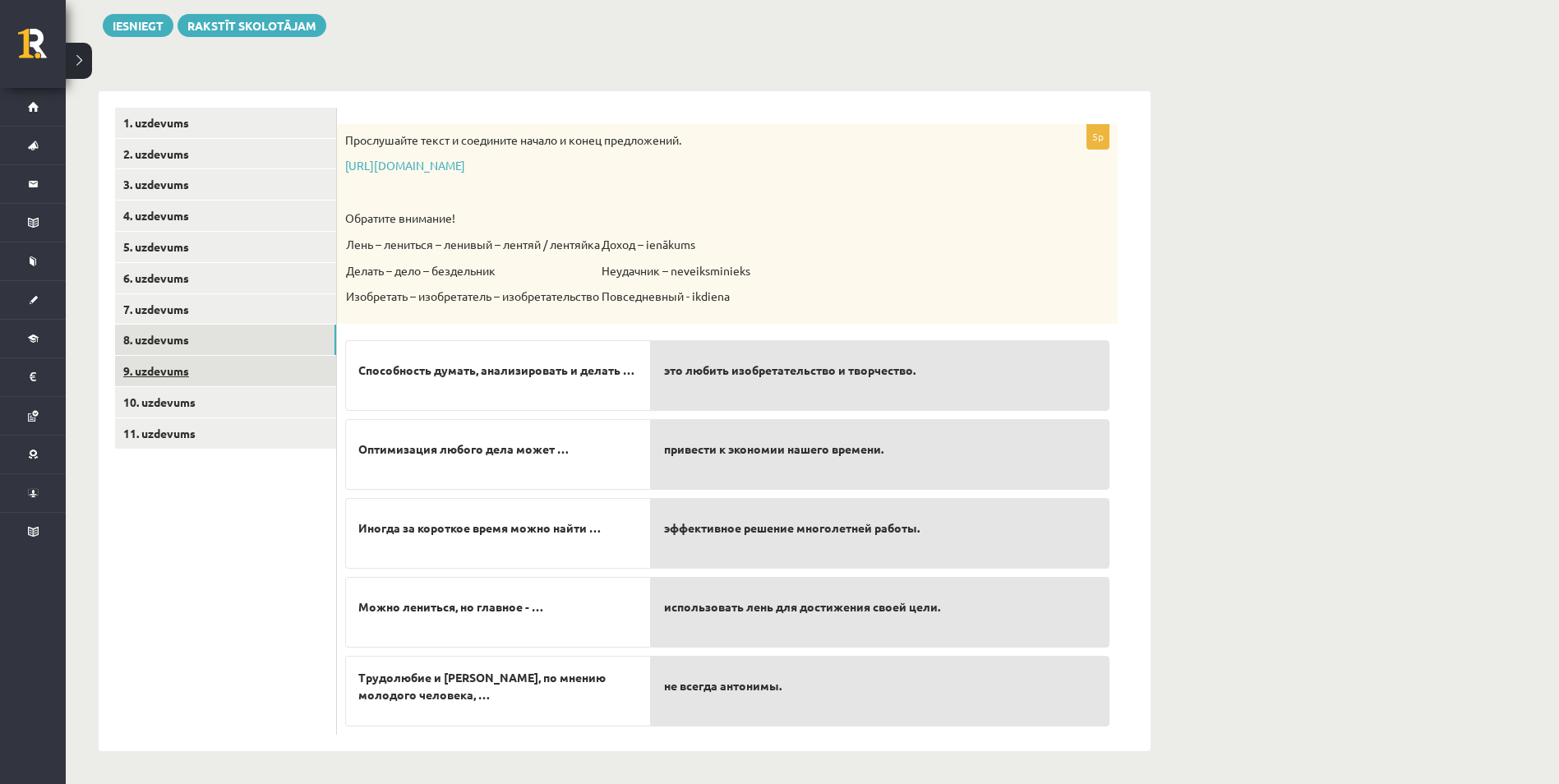
click at [163, 374] on link "9. uzdevums" at bounding box center [225, 371] width 221 height 30
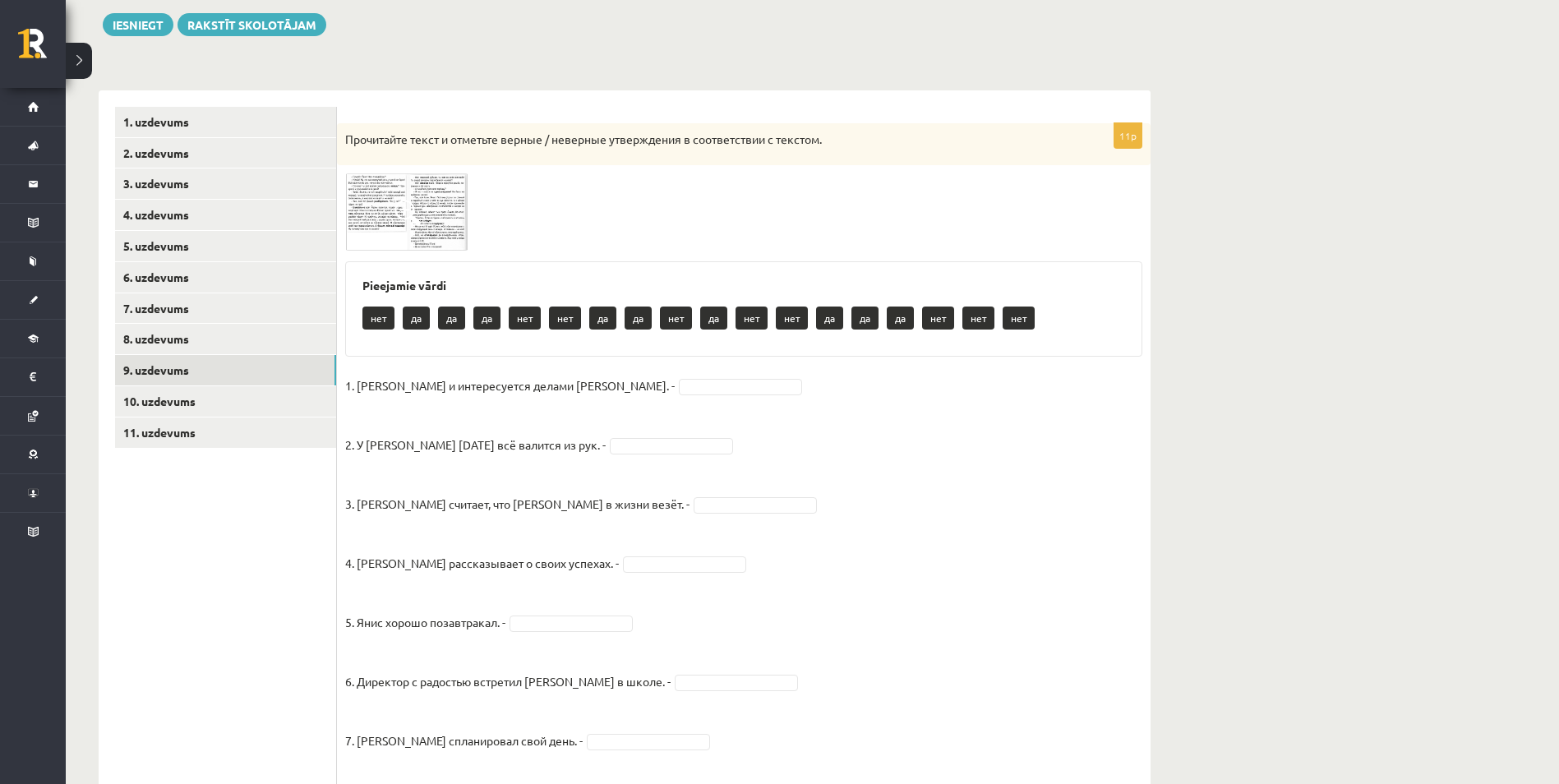
click at [399, 216] on span at bounding box center [408, 213] width 27 height 27
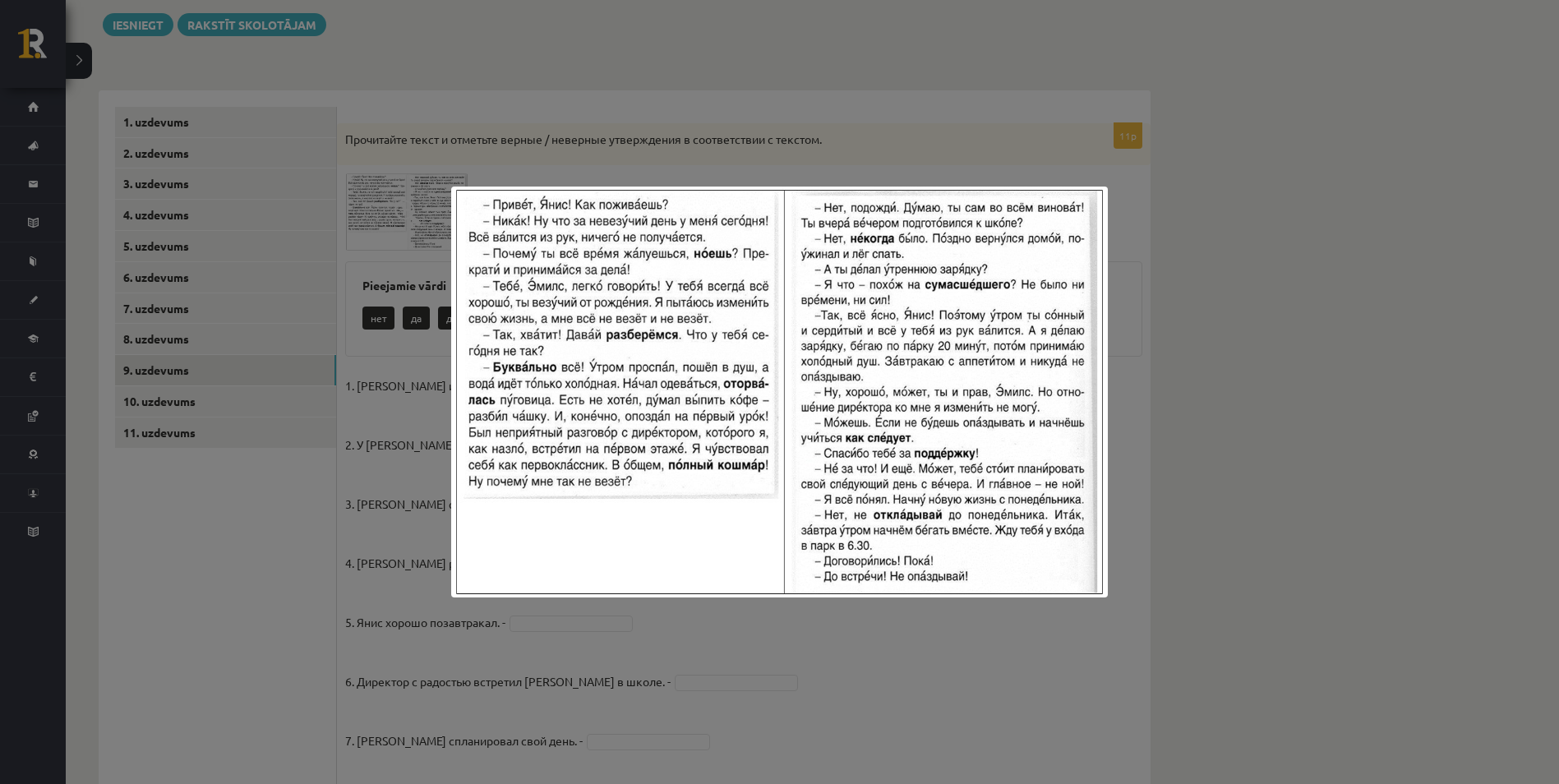
click at [582, 348] on img at bounding box center [780, 392] width 656 height 411
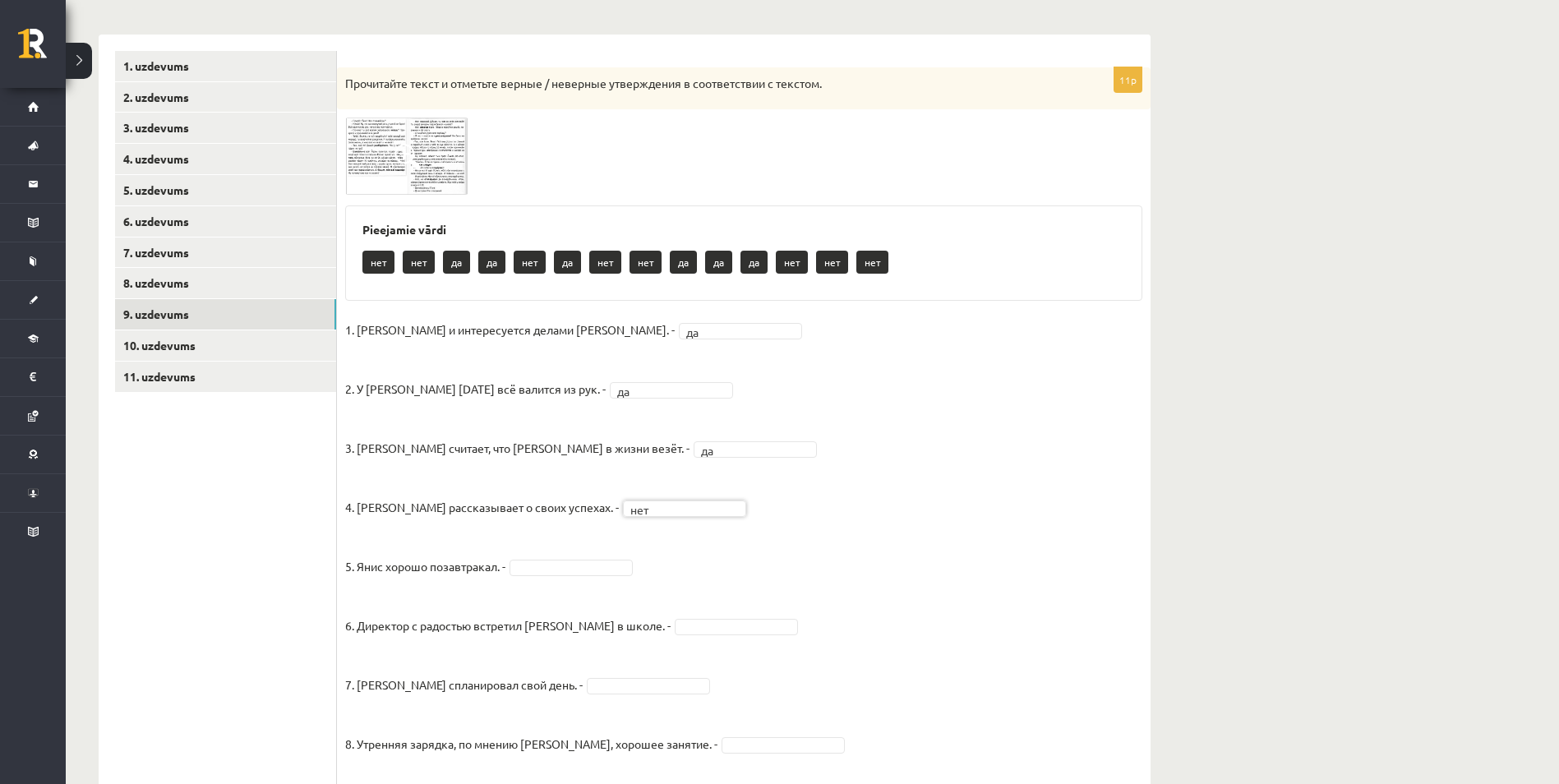
scroll to position [353, 0]
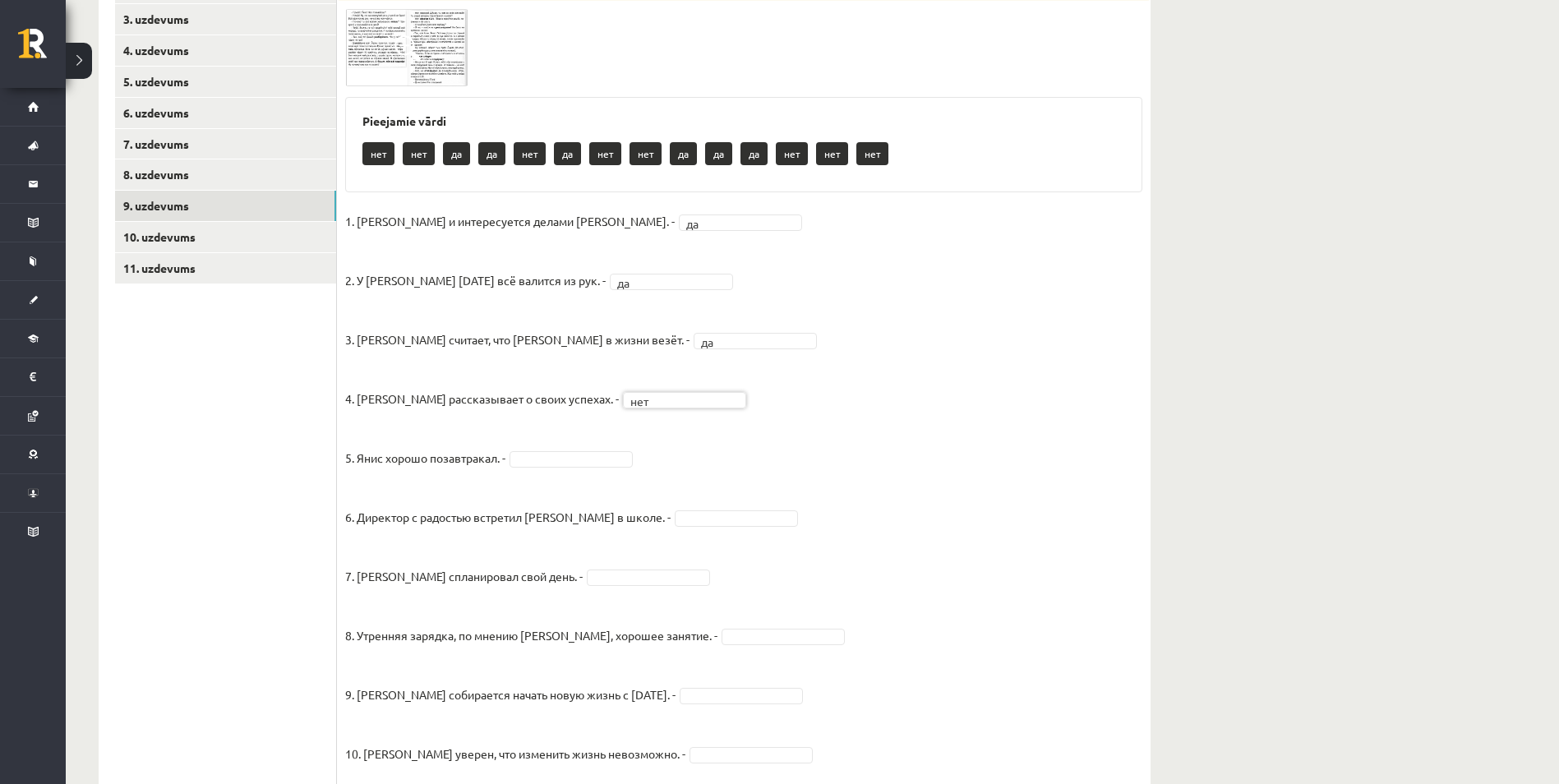
click at [390, 58] on img at bounding box center [407, 48] width 124 height 77
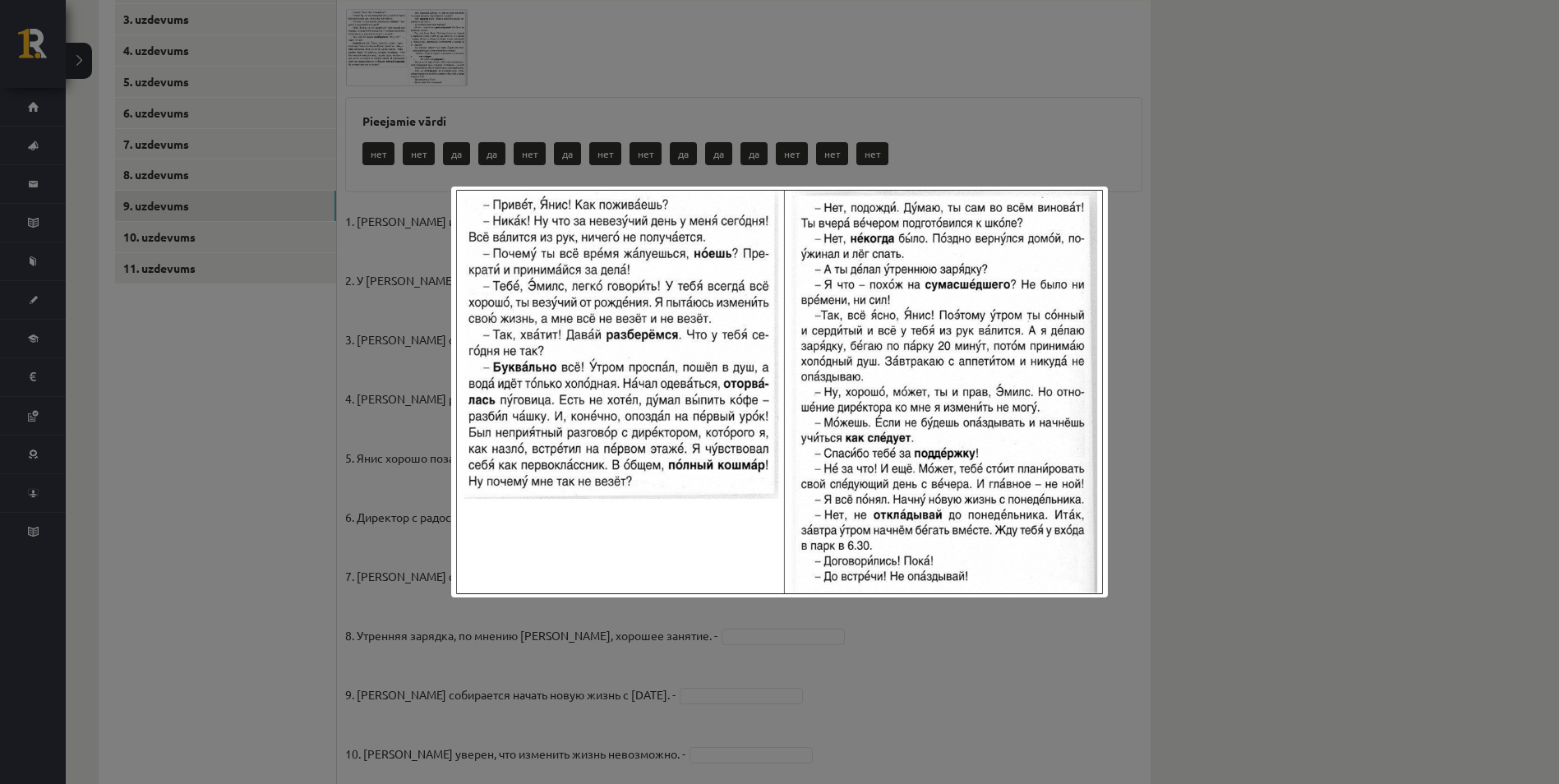
click at [1230, 403] on div at bounding box center [780, 392] width 1559 height 784
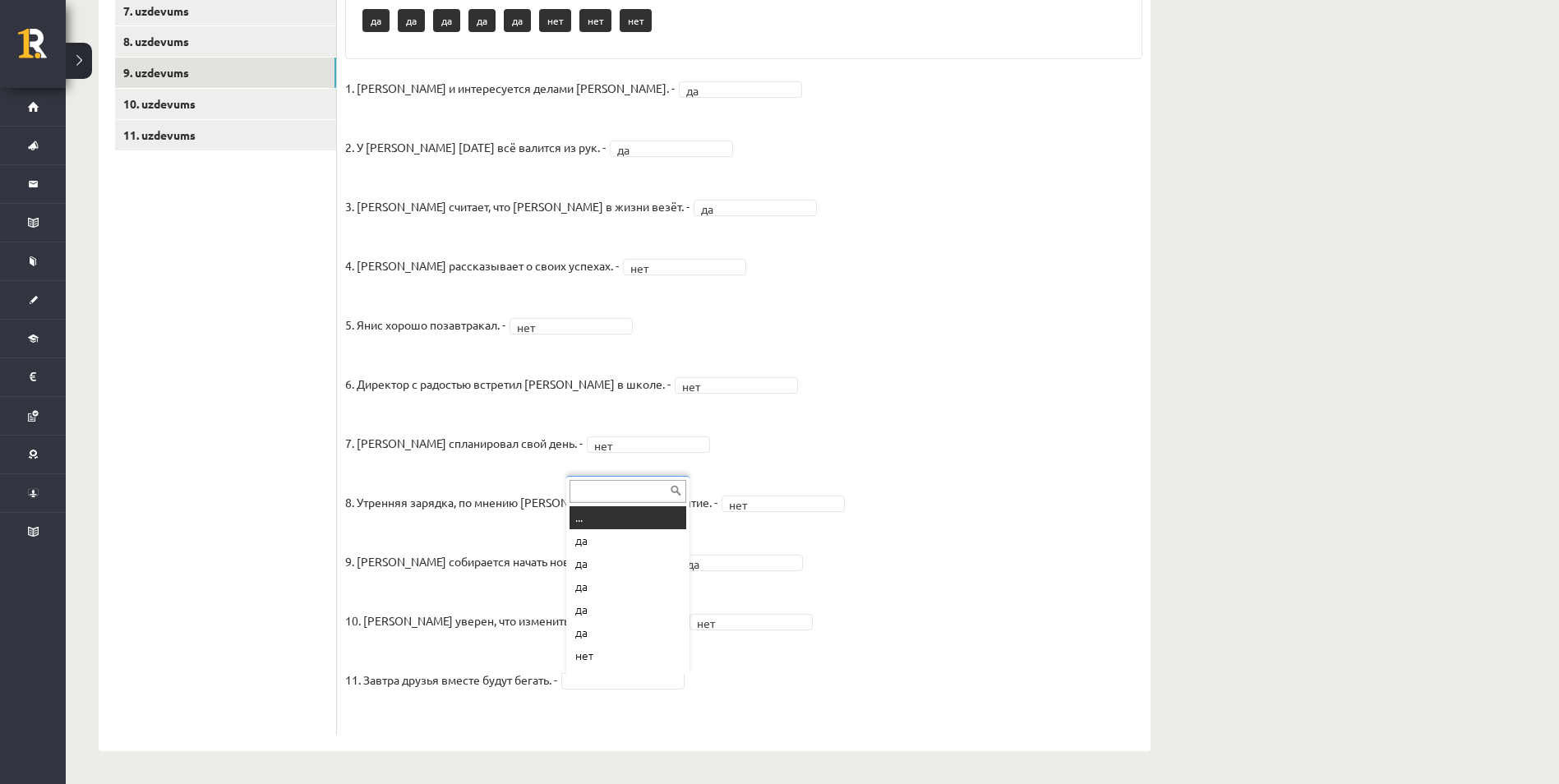
scroll to position [20, 0]
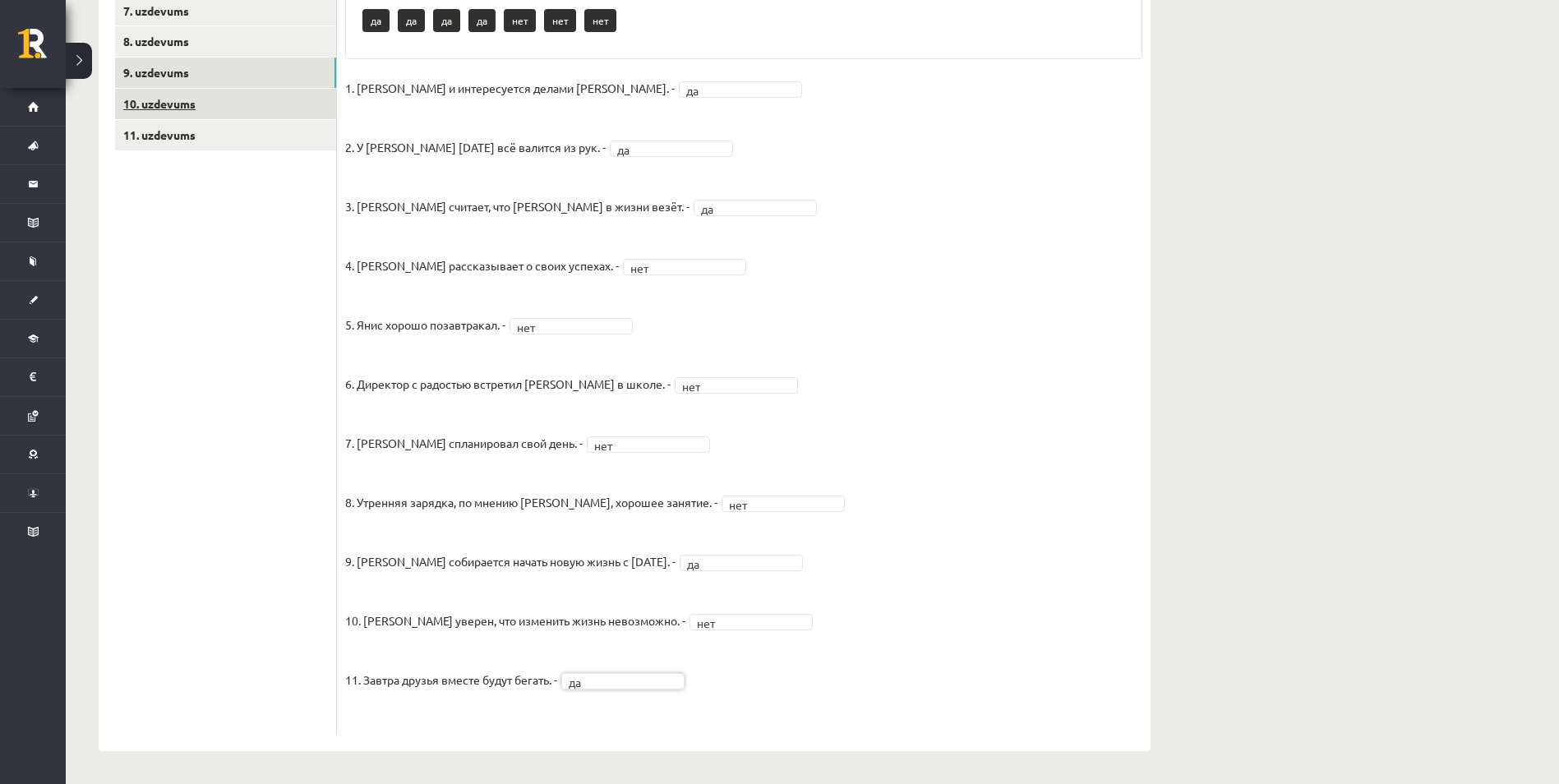
click at [169, 104] on link "10. uzdevums" at bounding box center [225, 104] width 221 height 30
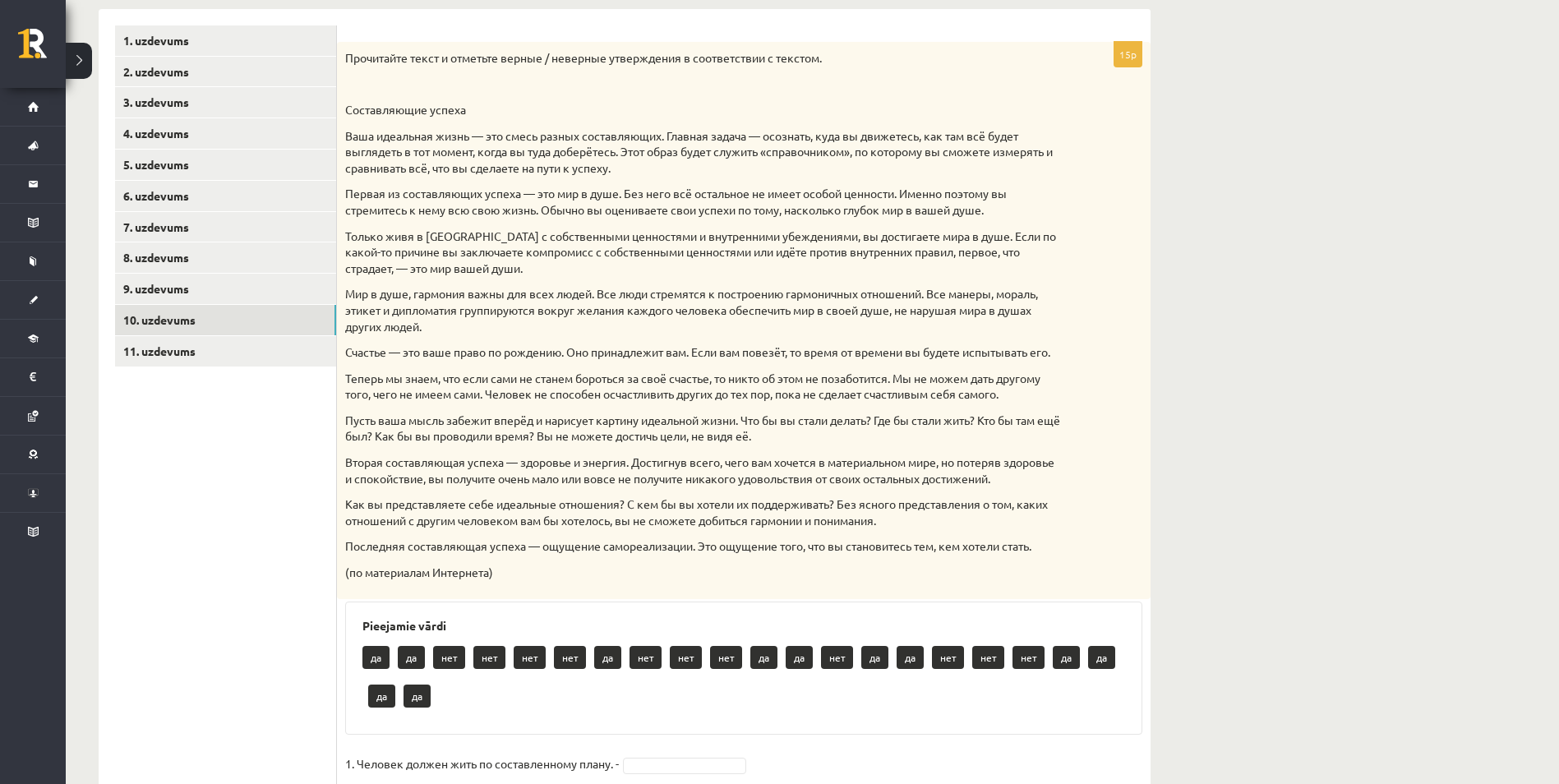
scroll to position [239, 0]
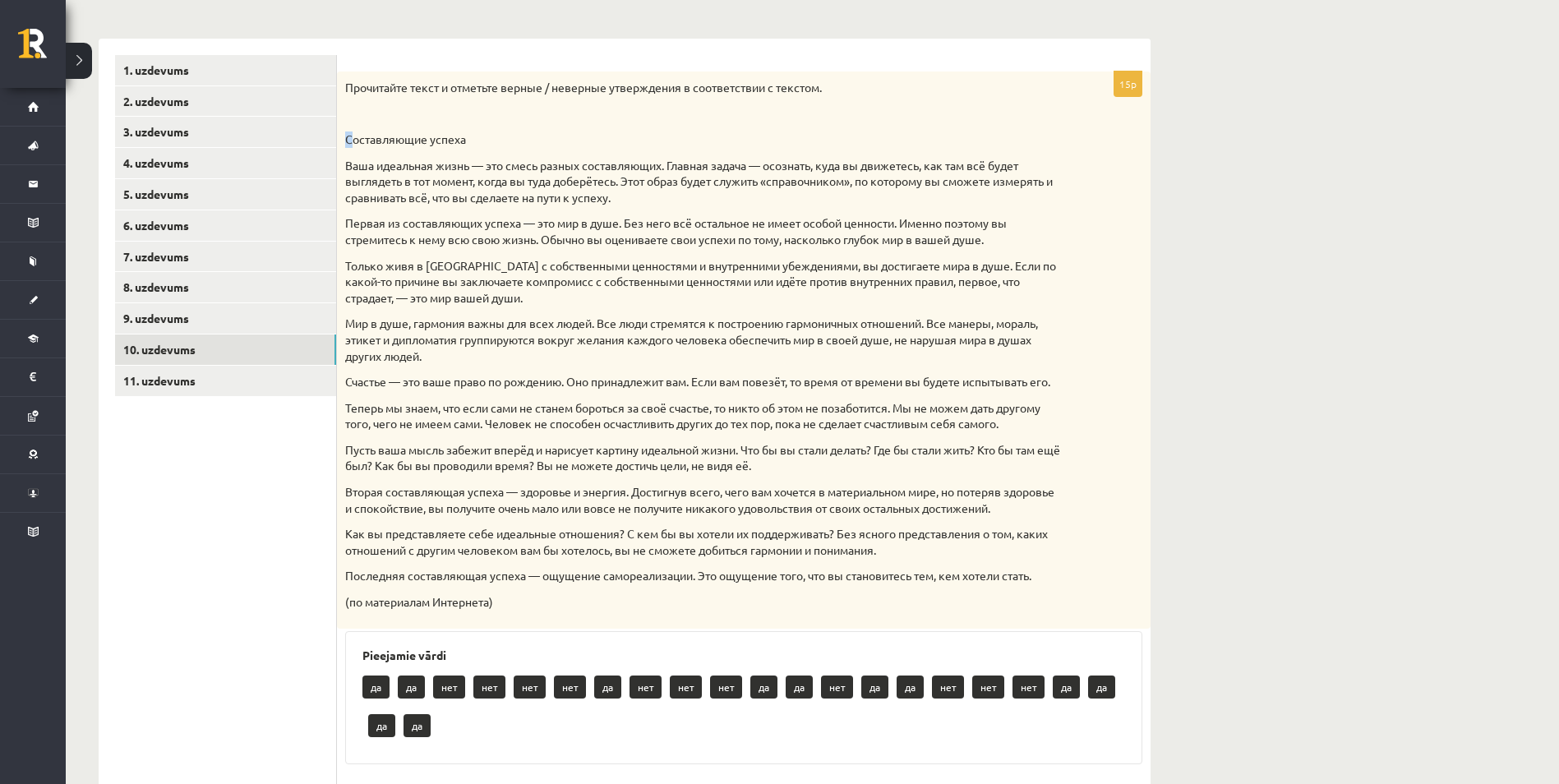
click at [353, 143] on p "Составляющие успеха" at bounding box center [703, 139] width 715 height 16
drag, startPoint x: 353, startPoint y: 143, endPoint x: 342, endPoint y: 86, distance: 58.1
click at [342, 86] on div "Прочитайте текст и отметьте верные / неверные утверждения в соответствии с текс…" at bounding box center [744, 350] width 814 height 557
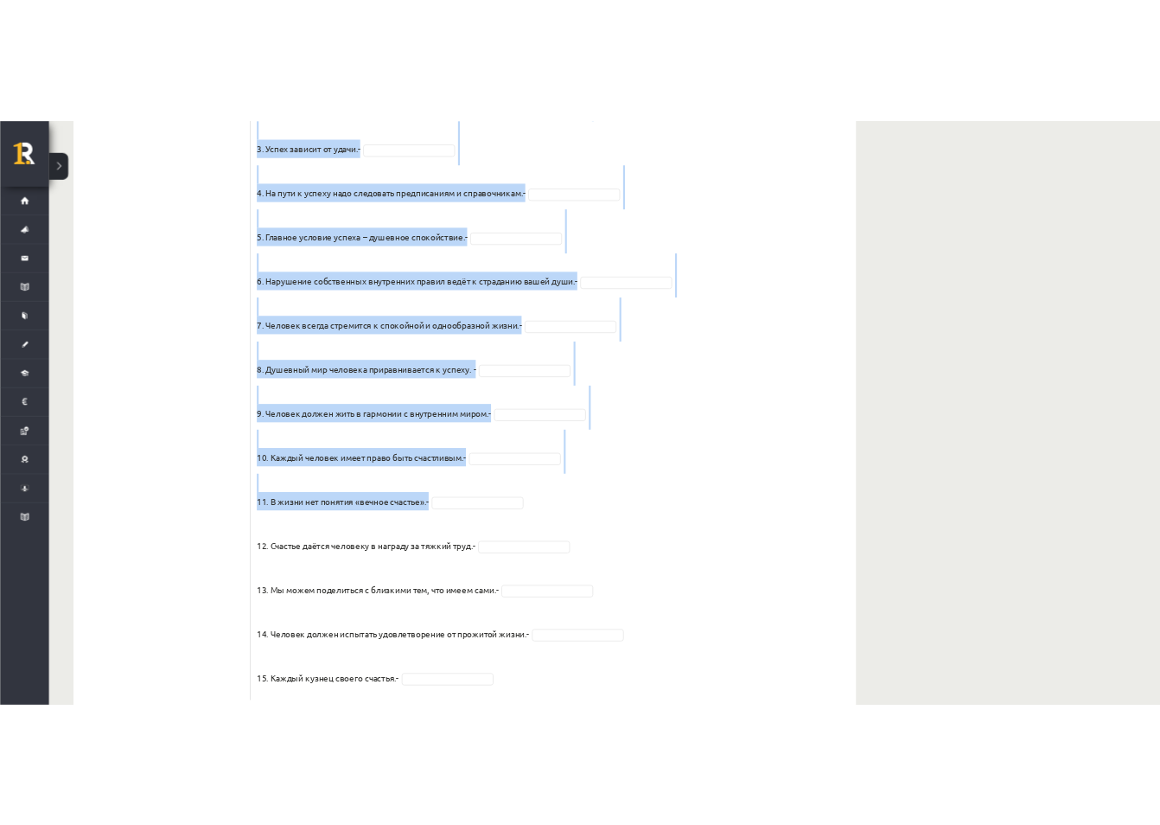
scroll to position [1236, 0]
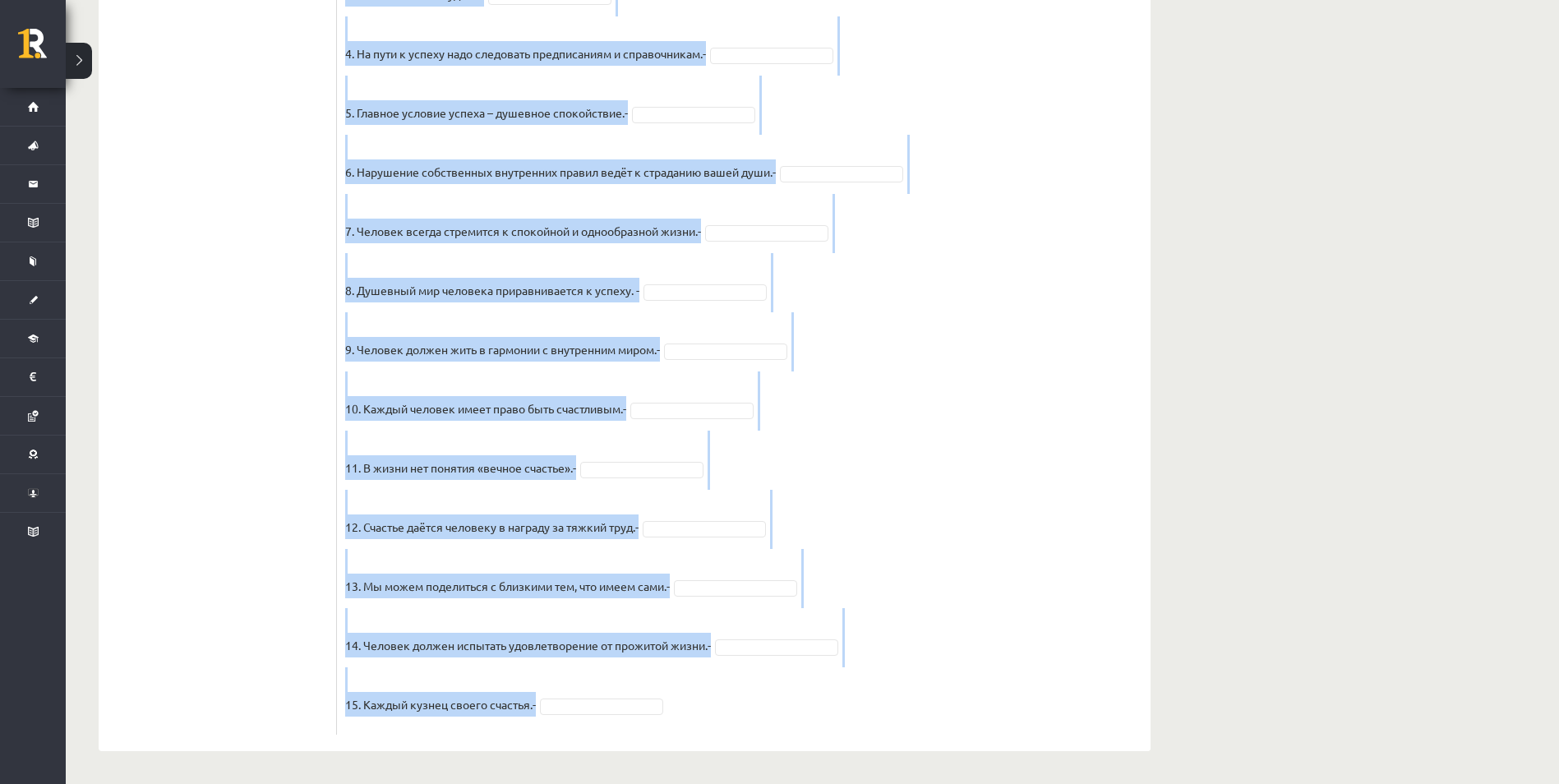
drag, startPoint x: 347, startPoint y: 88, endPoint x: 626, endPoint y: 708, distance: 679.9
copy div "Прочитайте текст и отметьте верные / неверные утверждения в соответствии с текс…"
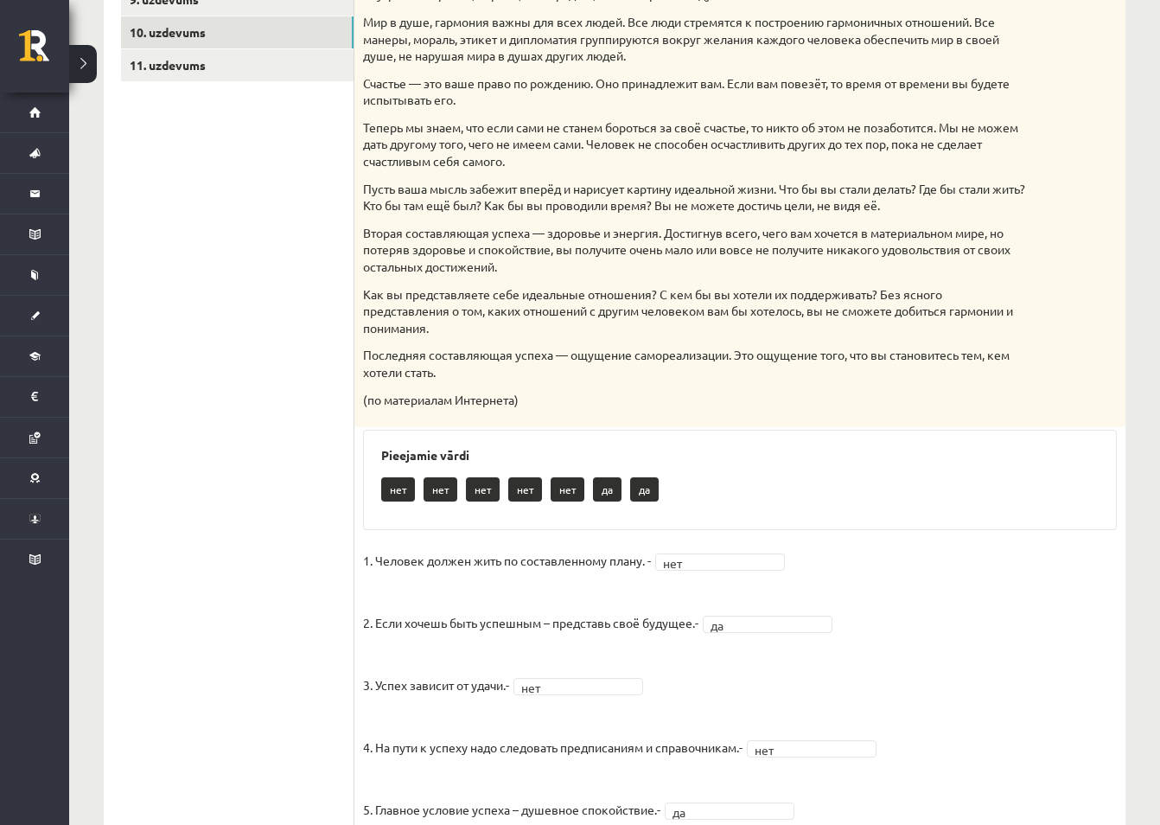
scroll to position [415, 0]
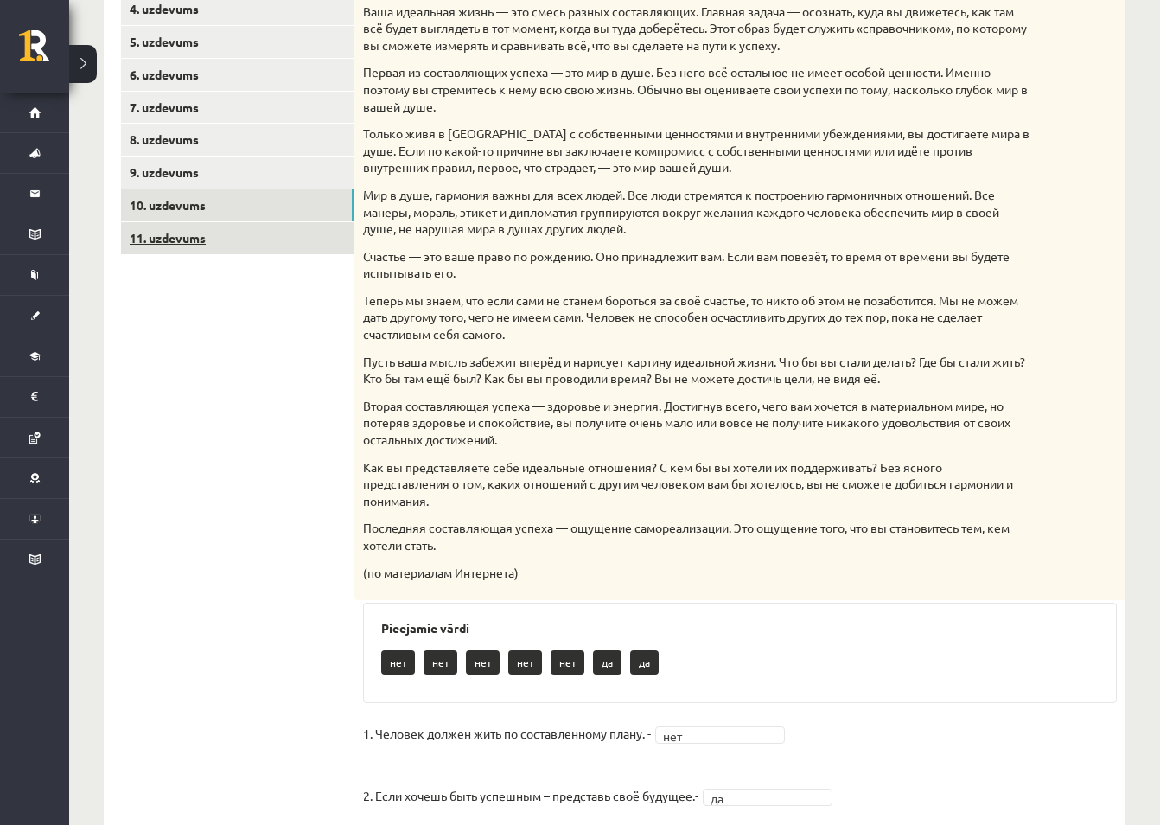
click at [189, 240] on link "11. uzdevums" at bounding box center [237, 238] width 233 height 32
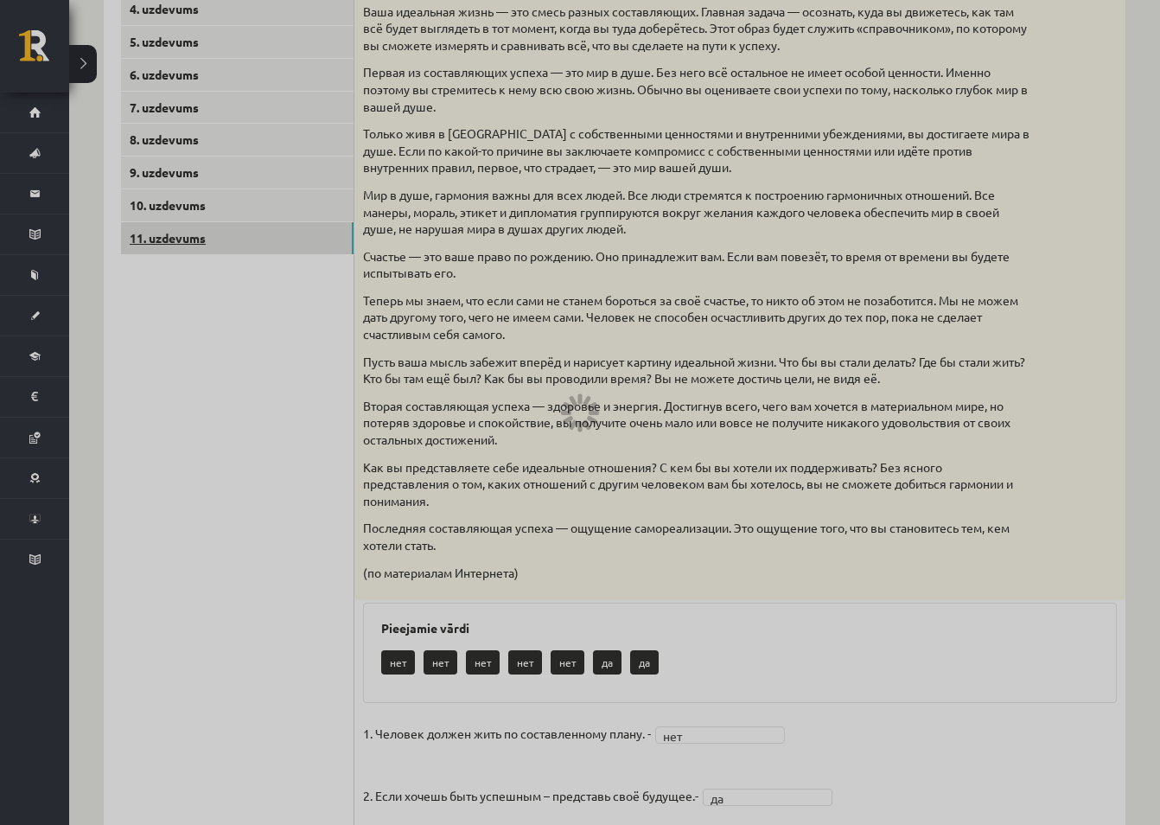
scroll to position [92, 0]
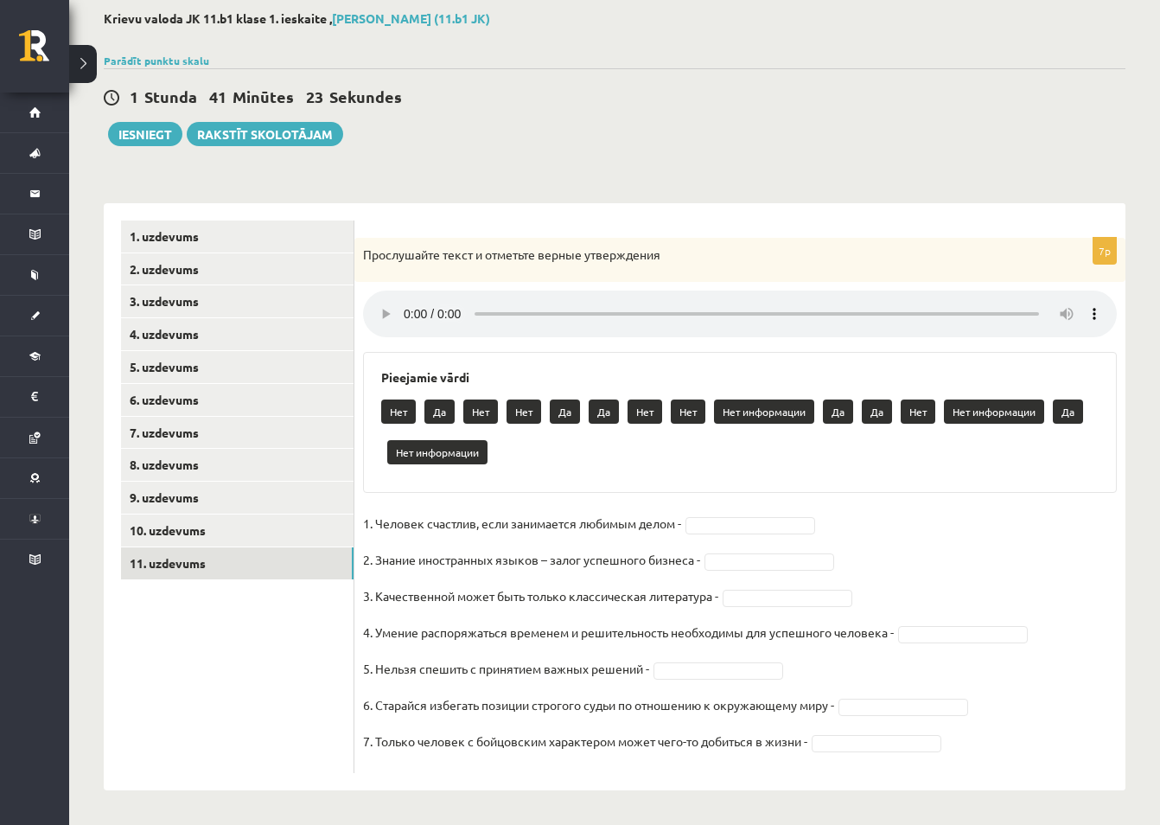
click at [273, 639] on ul "1. uzdevums 2. uzdevums 3. uzdevums 4. uzdevums 5. uzdevums 6. uzdevums 7. uzde…" at bounding box center [237, 497] width 233 height 553
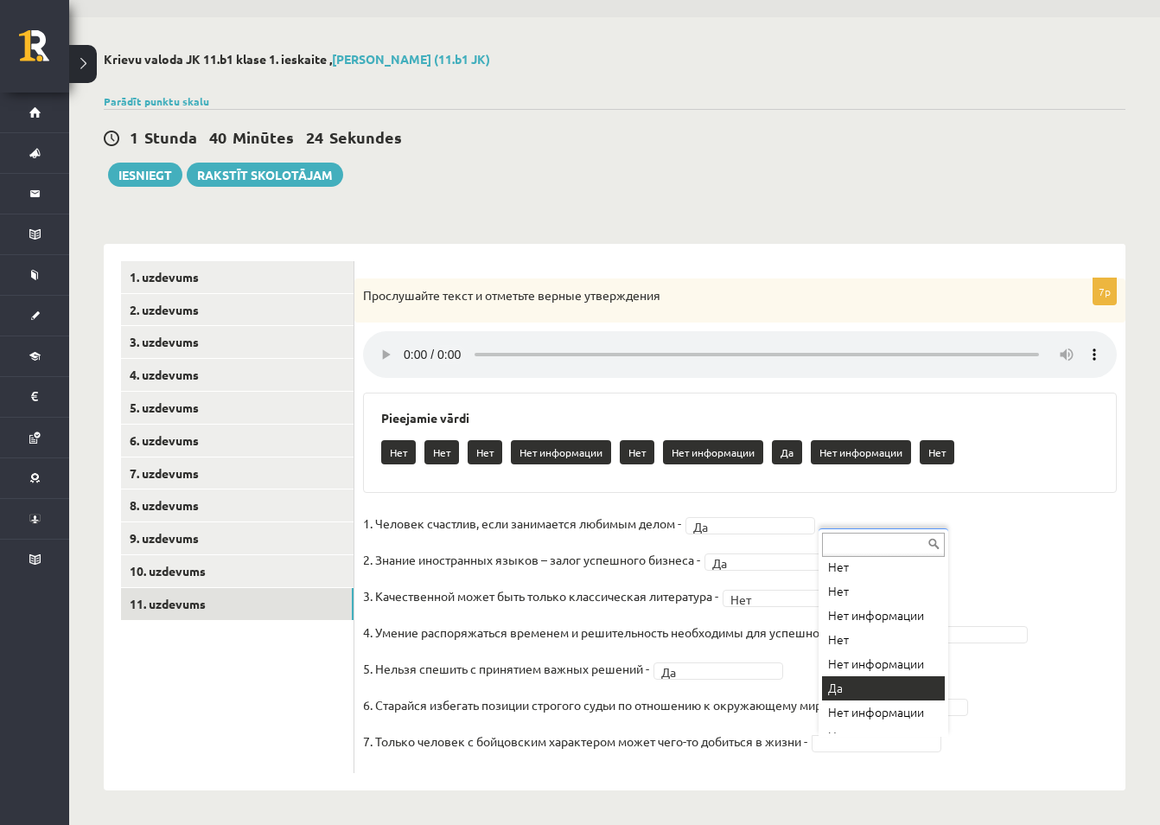
scroll to position [69, 0]
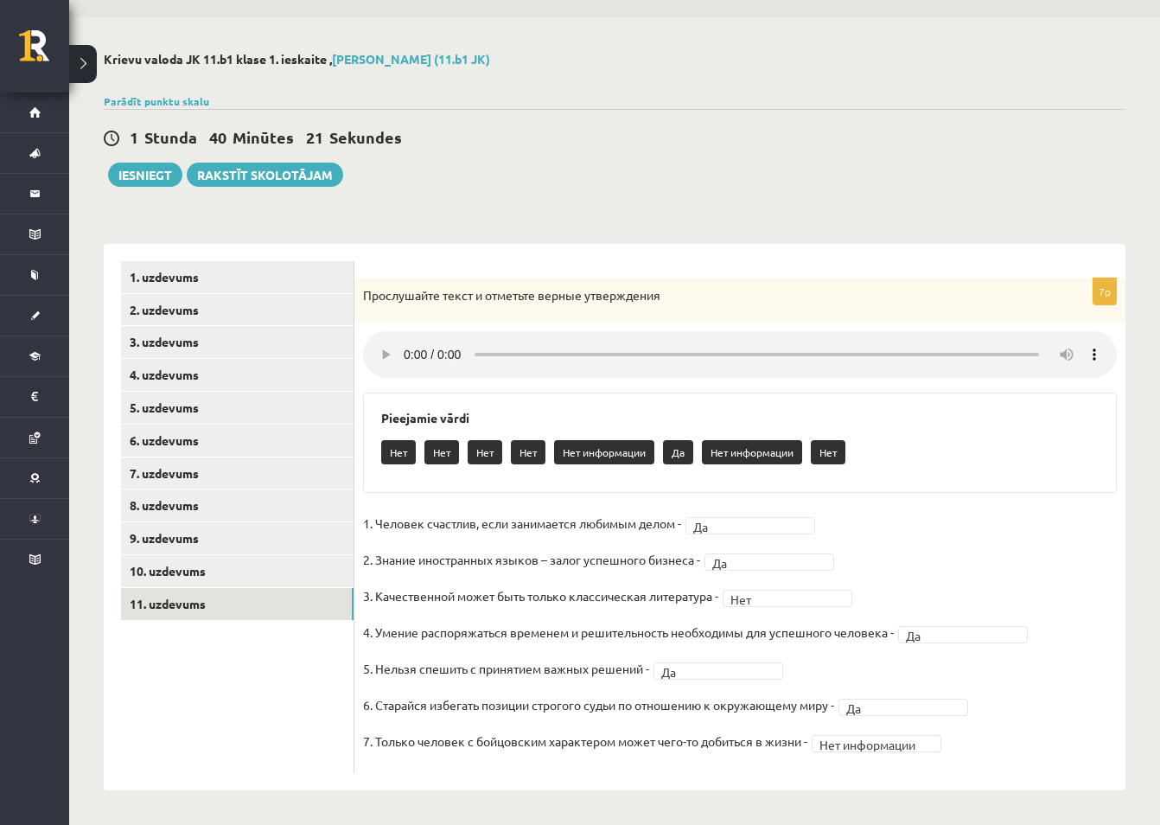
click at [715, 770] on div "7p Прослушайте текст и отметьте верные утверждения Pieejamie vārdi Нет Нет Нет …" at bounding box center [740, 525] width 771 height 495
click at [139, 168] on button "Iesniegt" at bounding box center [145, 175] width 74 height 24
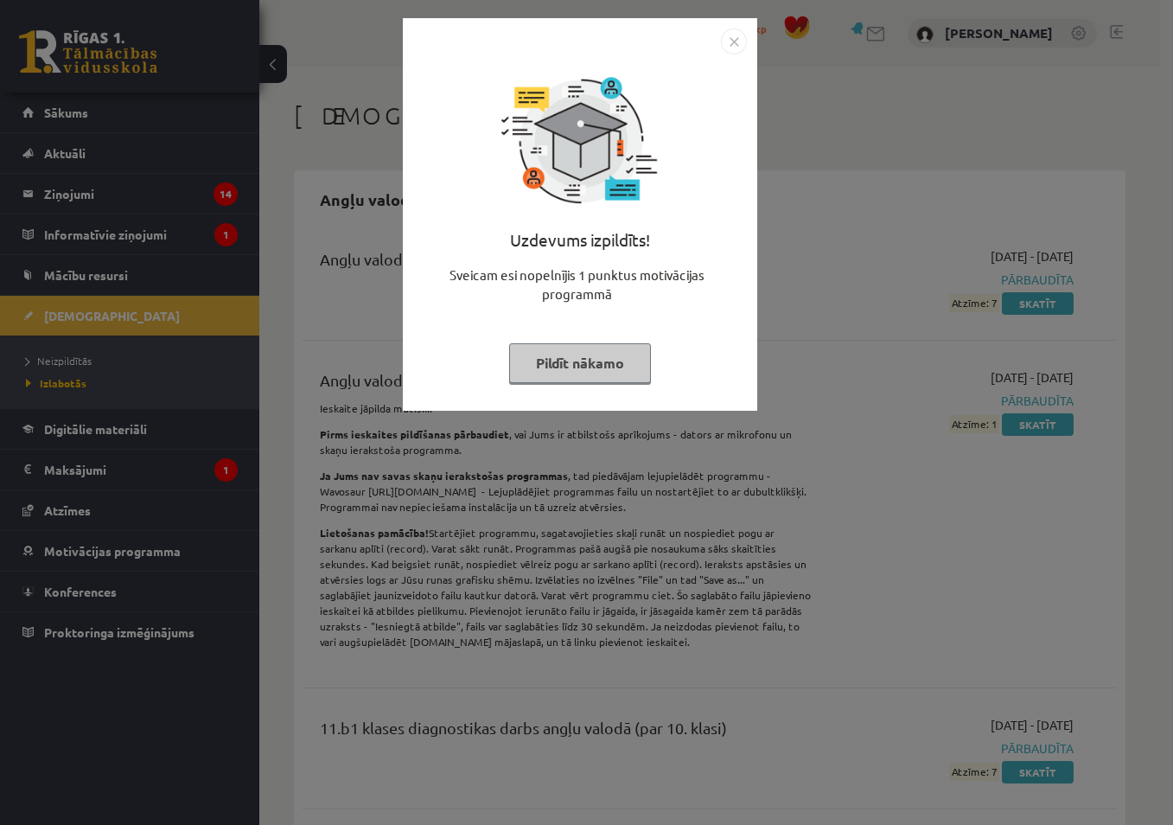
click at [590, 361] on button "Pildīt nākamo" at bounding box center [580, 363] width 142 height 40
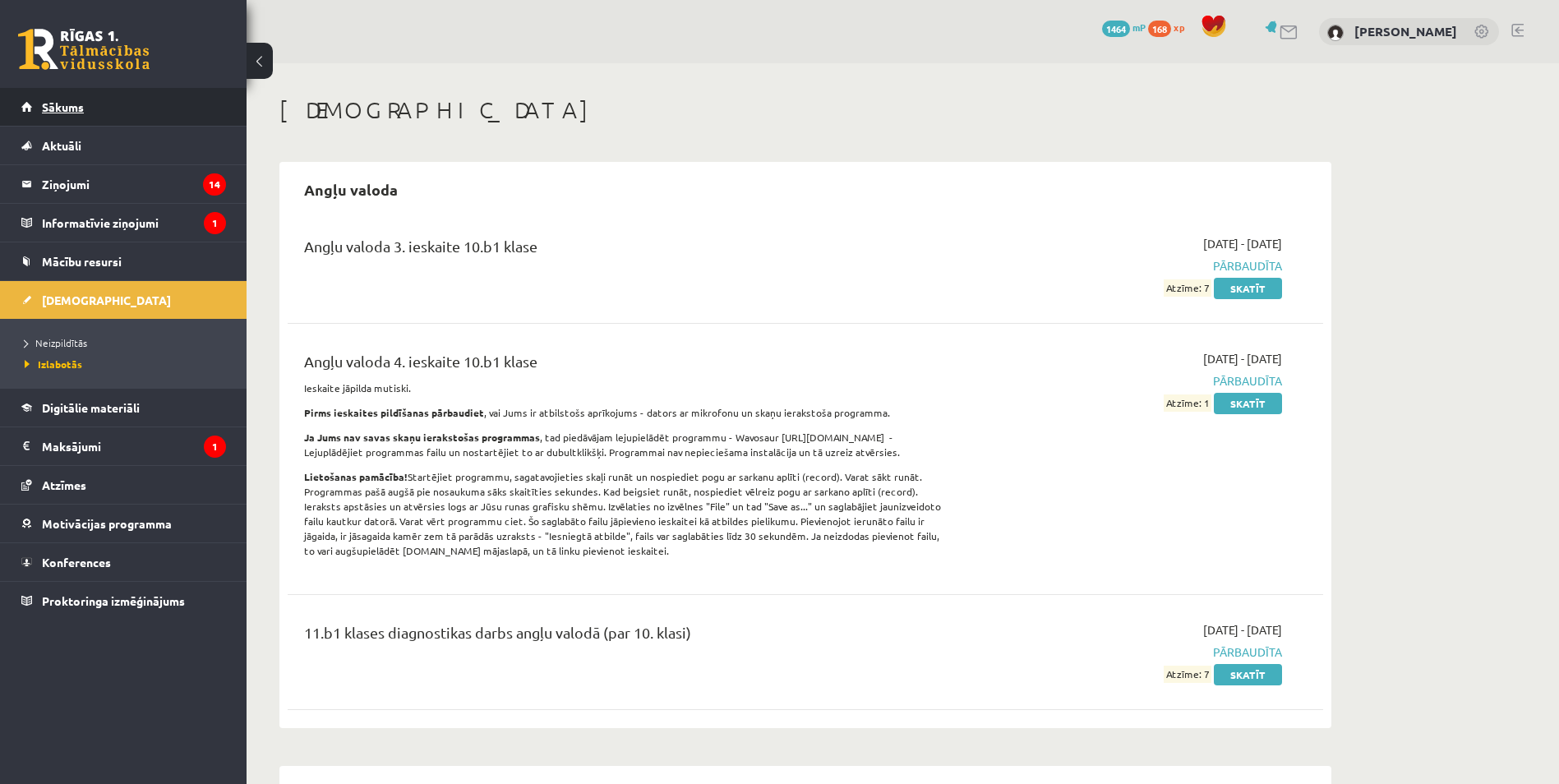
click at [58, 102] on span "Sākums" at bounding box center [63, 107] width 42 height 15
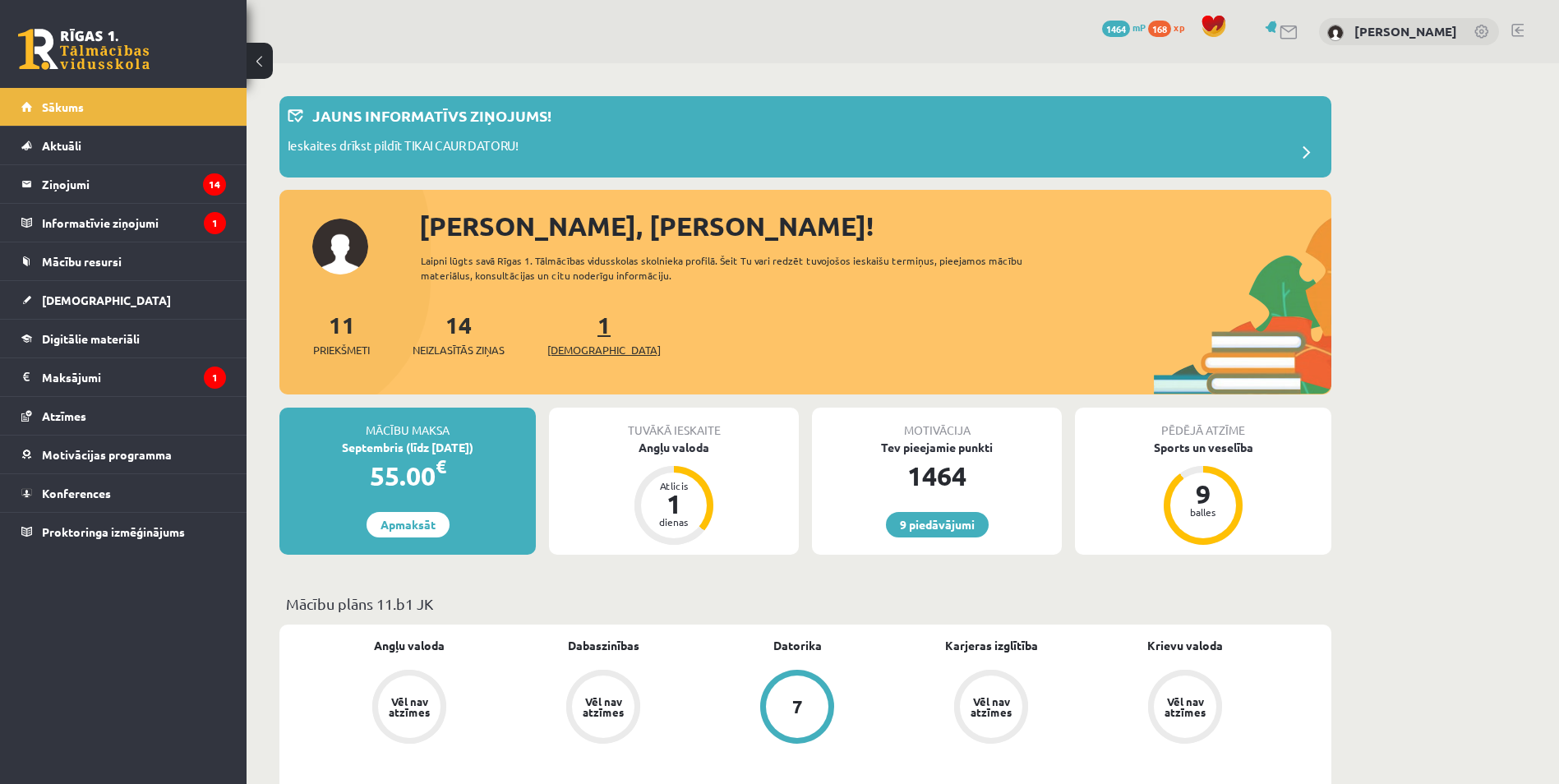
click at [589, 348] on span "[DEMOGRAPHIC_DATA]" at bounding box center [604, 350] width 113 height 16
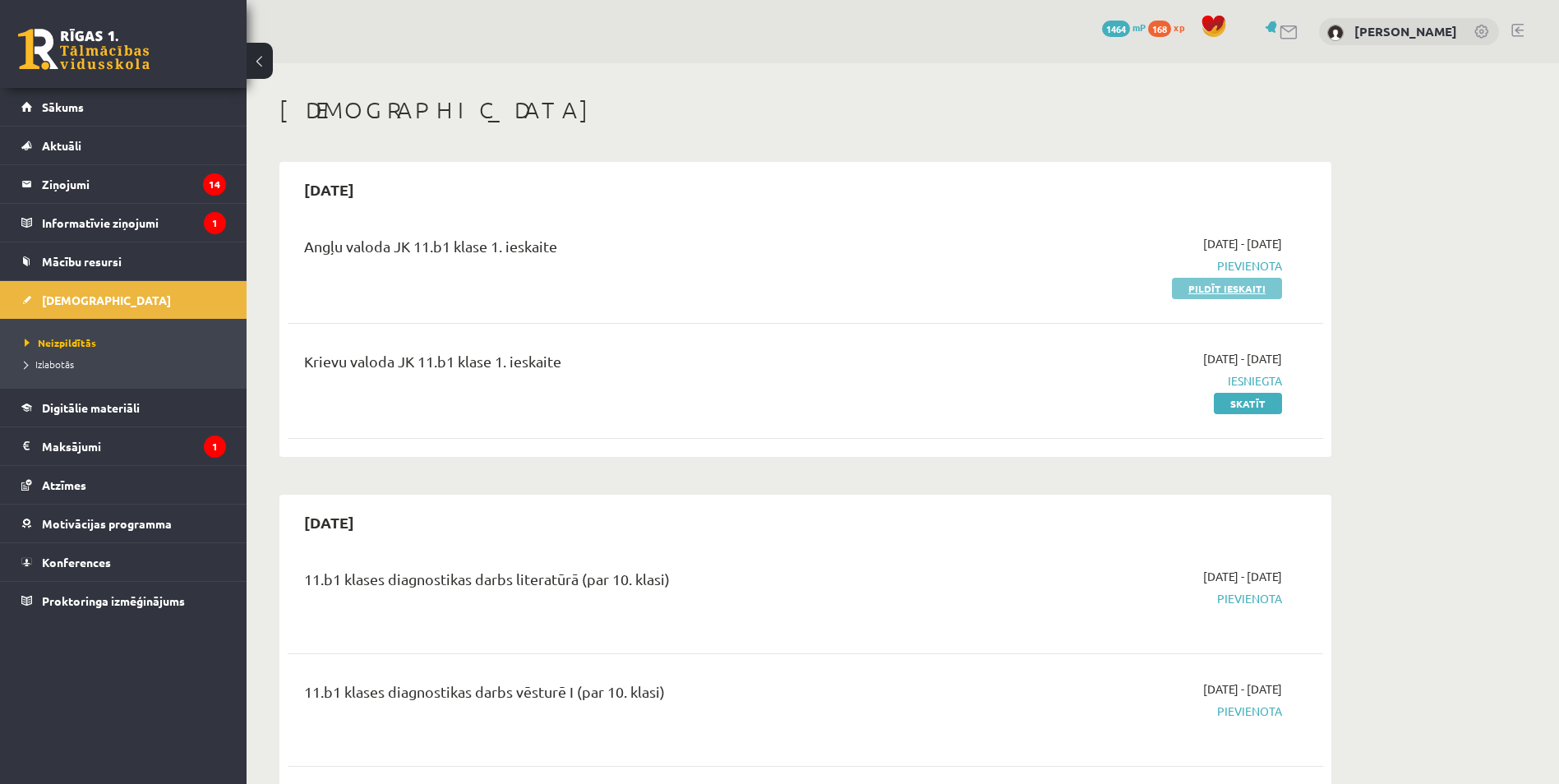
click at [1188, 289] on link "Pildīt ieskaiti" at bounding box center [1227, 288] width 110 height 21
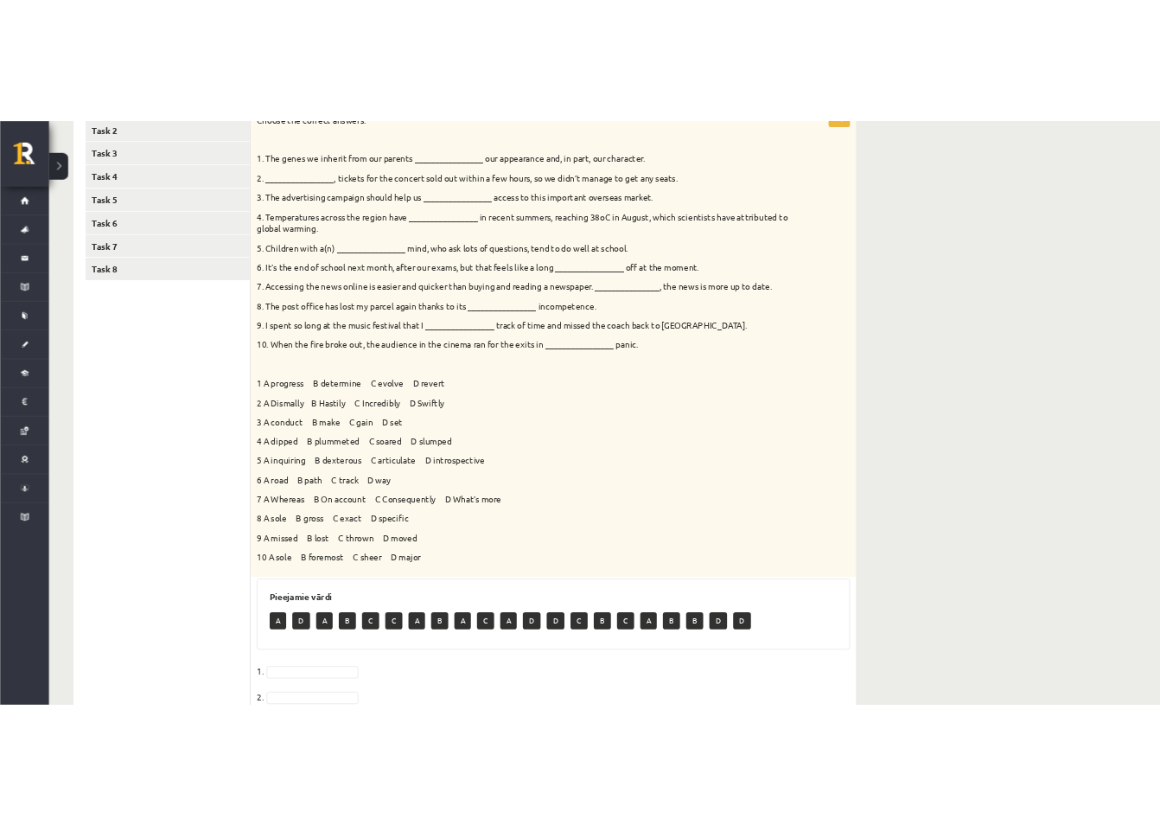
scroll to position [259, 0]
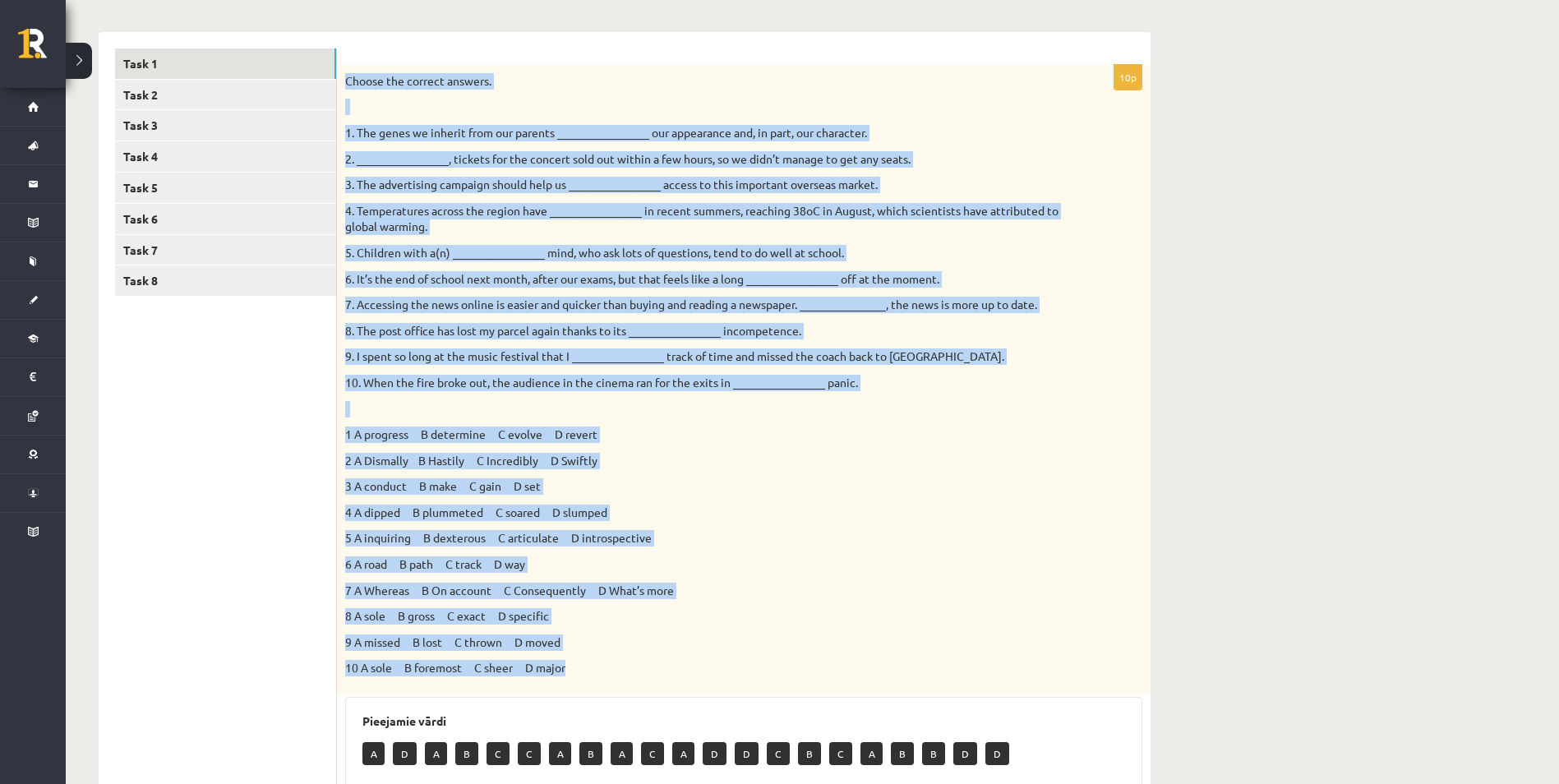
drag, startPoint x: 349, startPoint y: 83, endPoint x: 622, endPoint y: 660, distance: 638.3
click at [622, 660] on div "Choose the correct answers. 1. The genes we inherit from our parents __________…" at bounding box center [744, 379] width 814 height 629
copy div "Choose the correct answers. 1. The genes we inherit from our parents __________…"
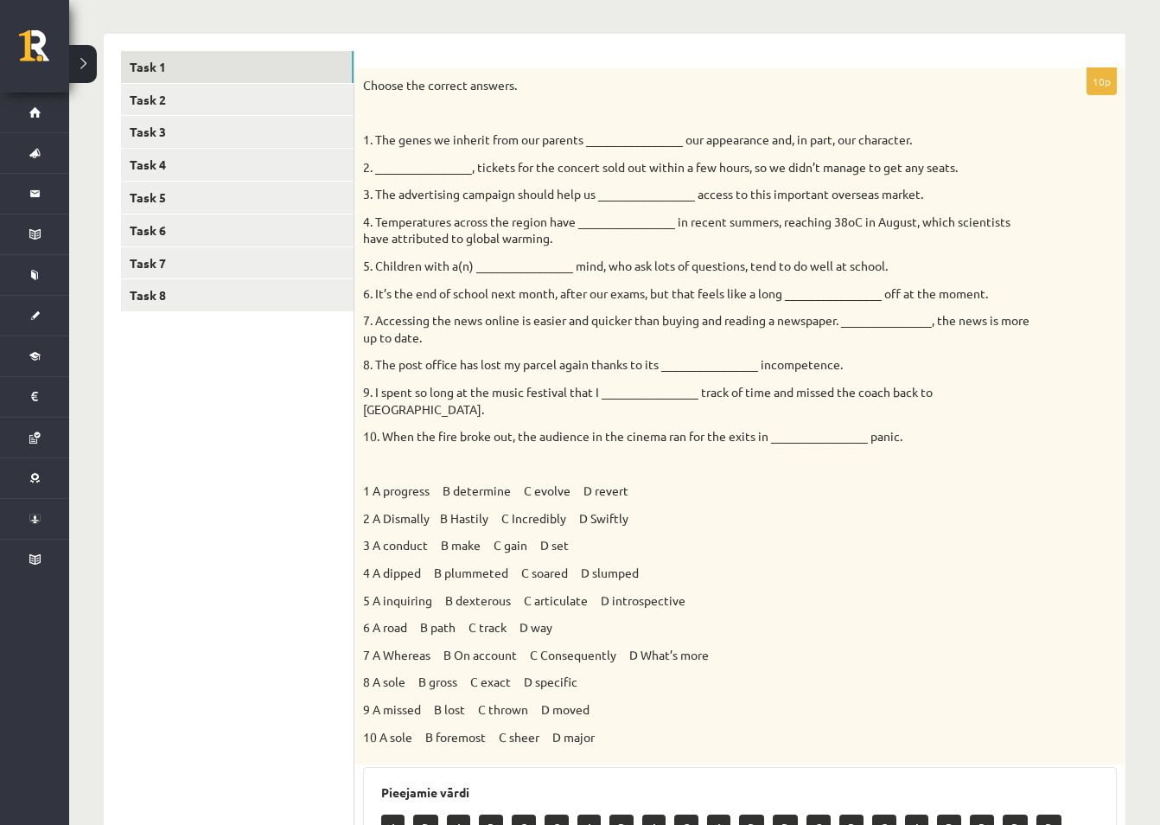
click at [246, 488] on ul "Task 1 Task 2 Task 3 Task 4 Task 5 Task 6 Task 7 Task 8" at bounding box center [237, 653] width 233 height 1205
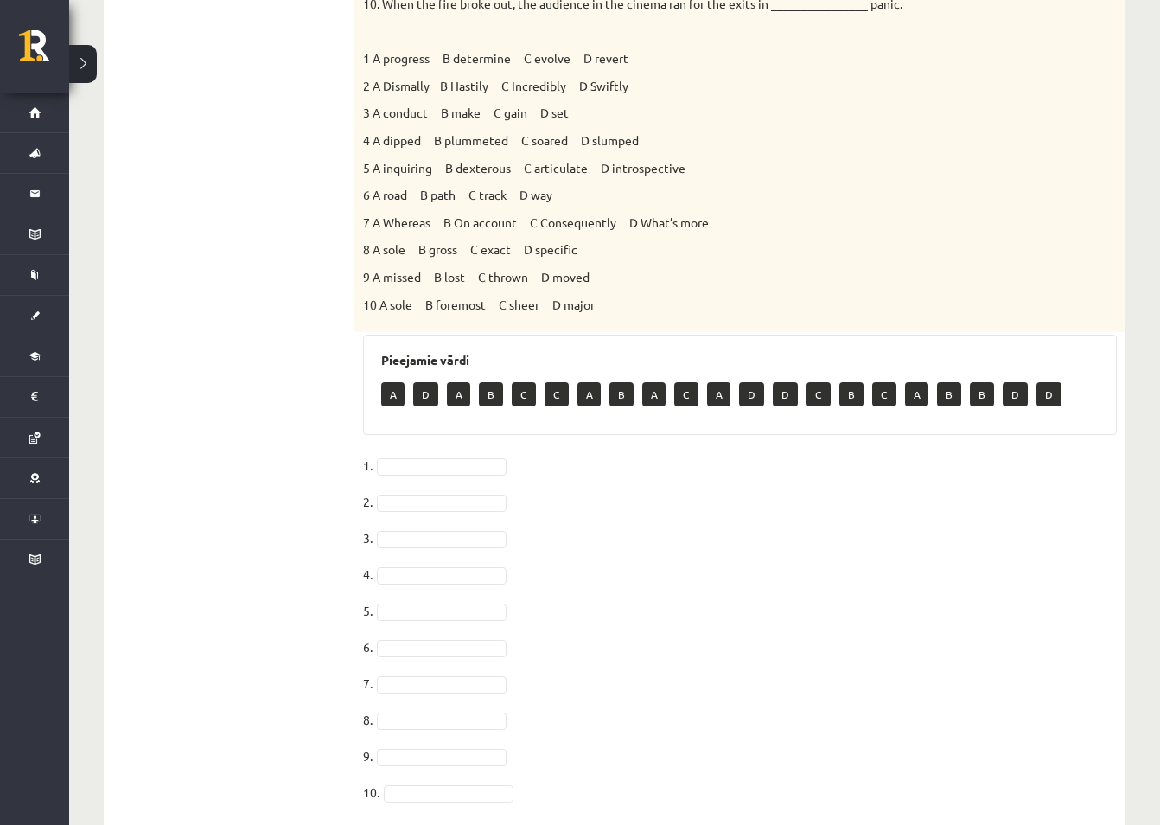
scroll to position [726, 0]
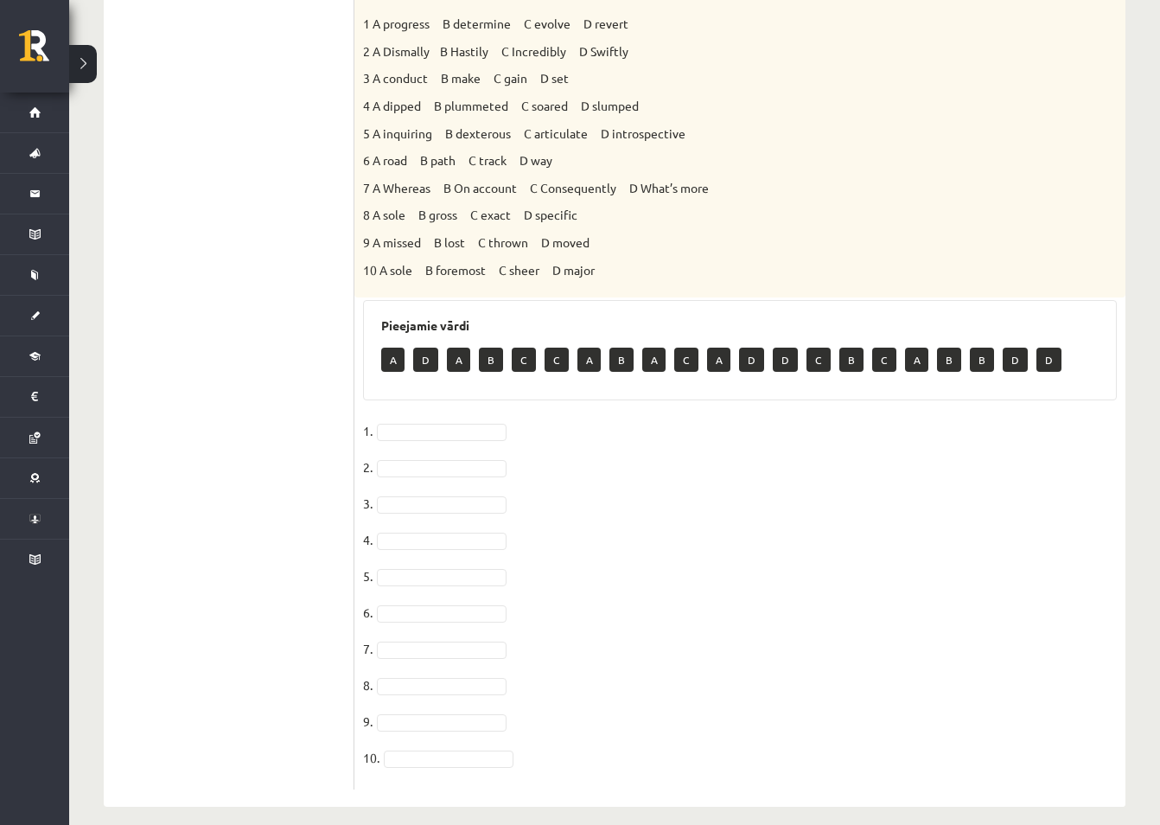
click at [438, 418] on fieldset "1. 2. 3. 4. 5. 6. 7. 8. 9. 10." at bounding box center [740, 599] width 754 height 363
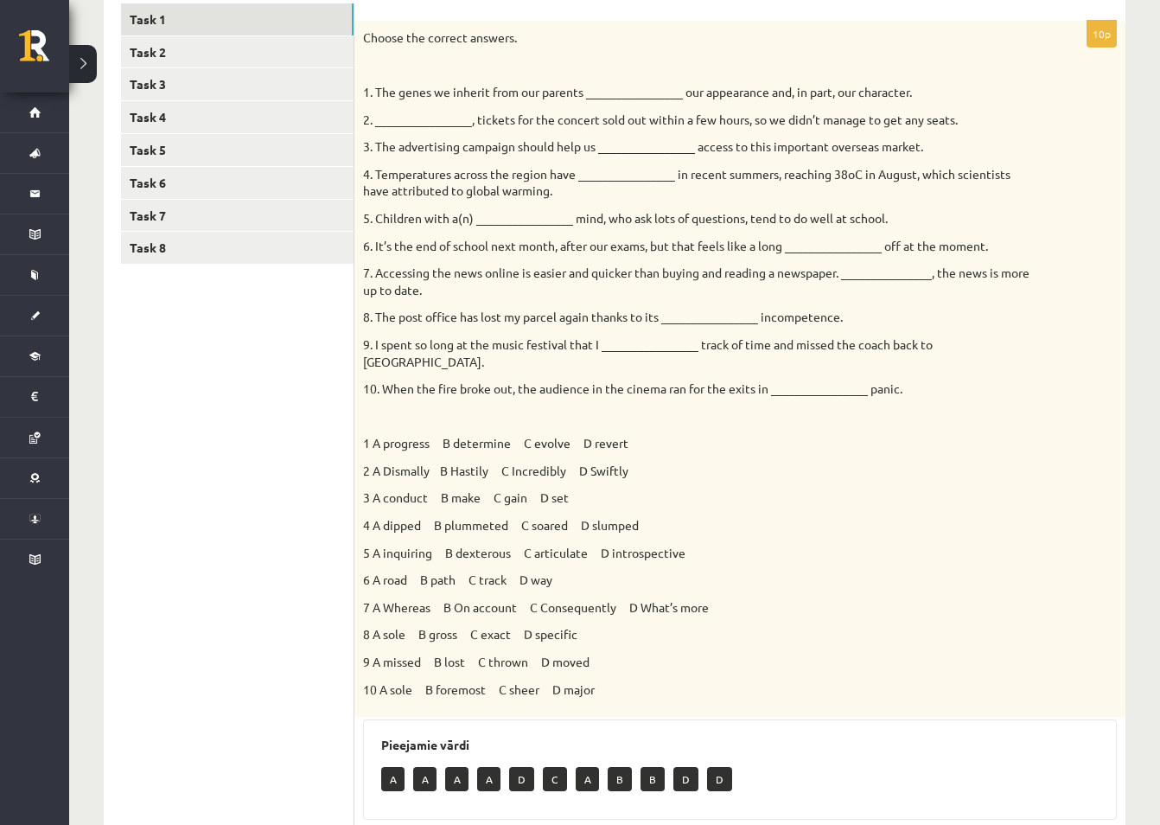
scroll to position [294, 0]
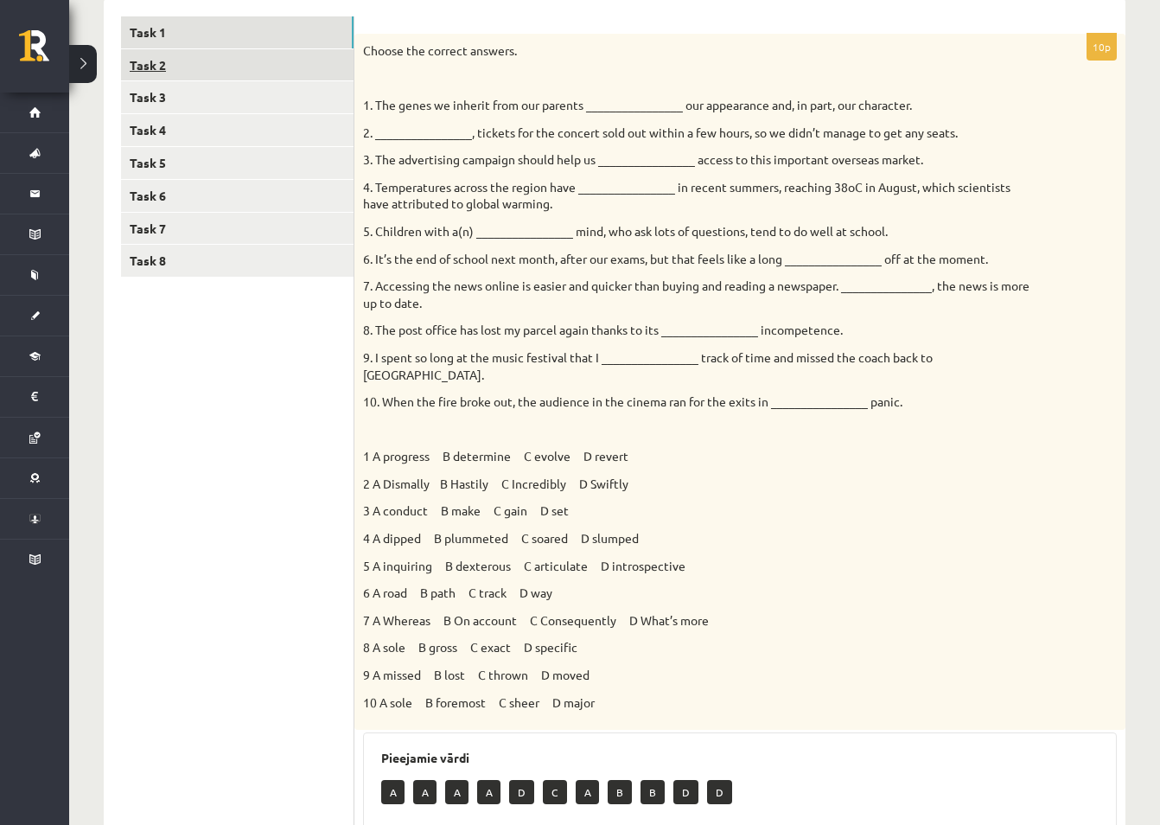
click at [146, 61] on link "Task 2" at bounding box center [237, 65] width 233 height 32
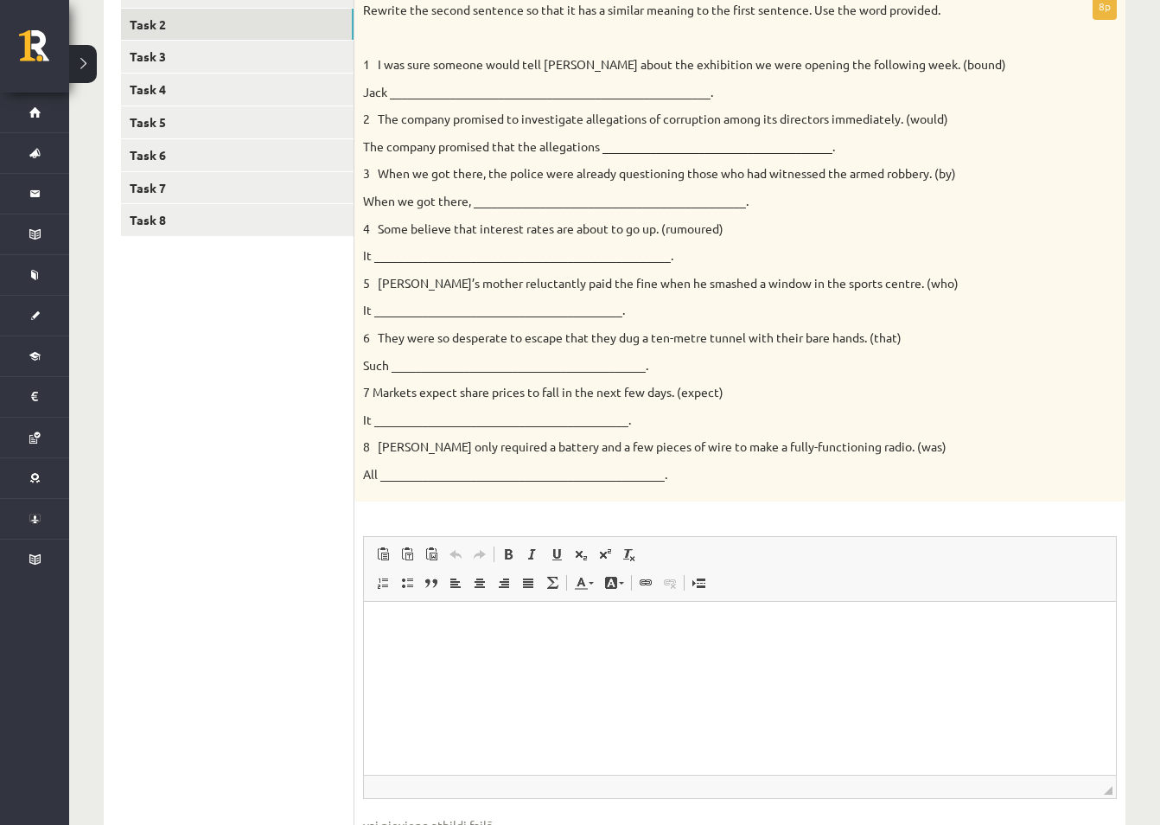
scroll to position [286, 0]
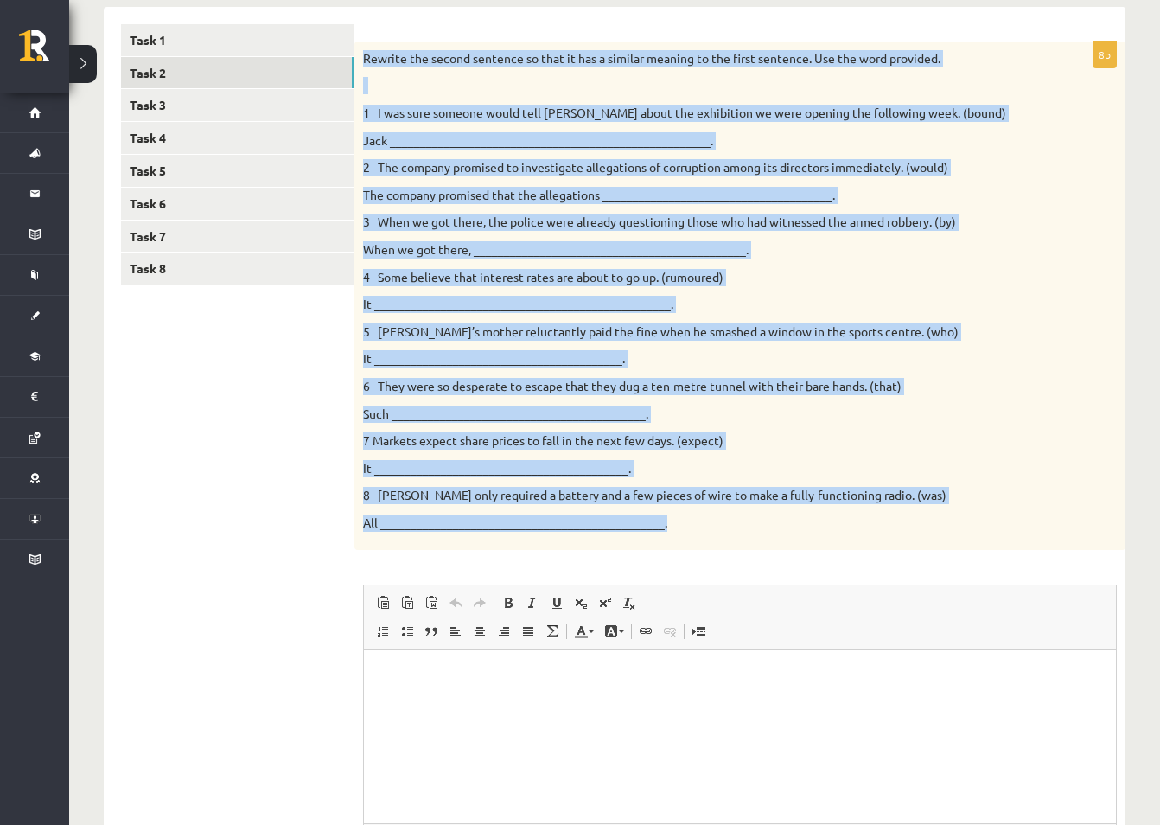
drag, startPoint x: 366, startPoint y: 54, endPoint x: 786, endPoint y: 527, distance: 632.7
click at [786, 527] on div "Rewrite the second sentence so that it has a similar meaning to the first sente…" at bounding box center [740, 296] width 771 height 509
copy div "Rewrite the second sentence so that it has a similar meaning to the first sente…"
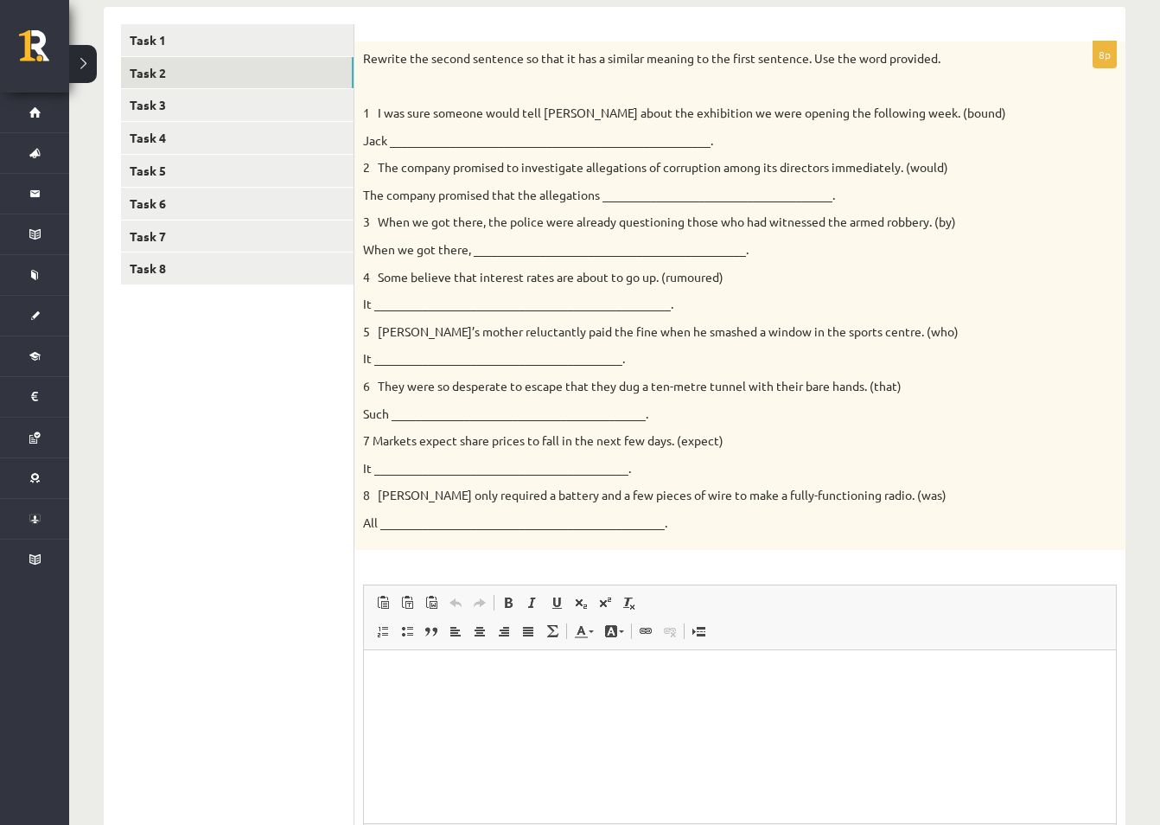
click at [304, 525] on ul "Task 1 Task 2 Task 3 Task 4 Task 5 Task 6 Task 7 Task 8" at bounding box center [237, 484] width 233 height 921
click at [387, 132] on p "Jack _____________________________________________________." at bounding box center [697, 140] width 668 height 17
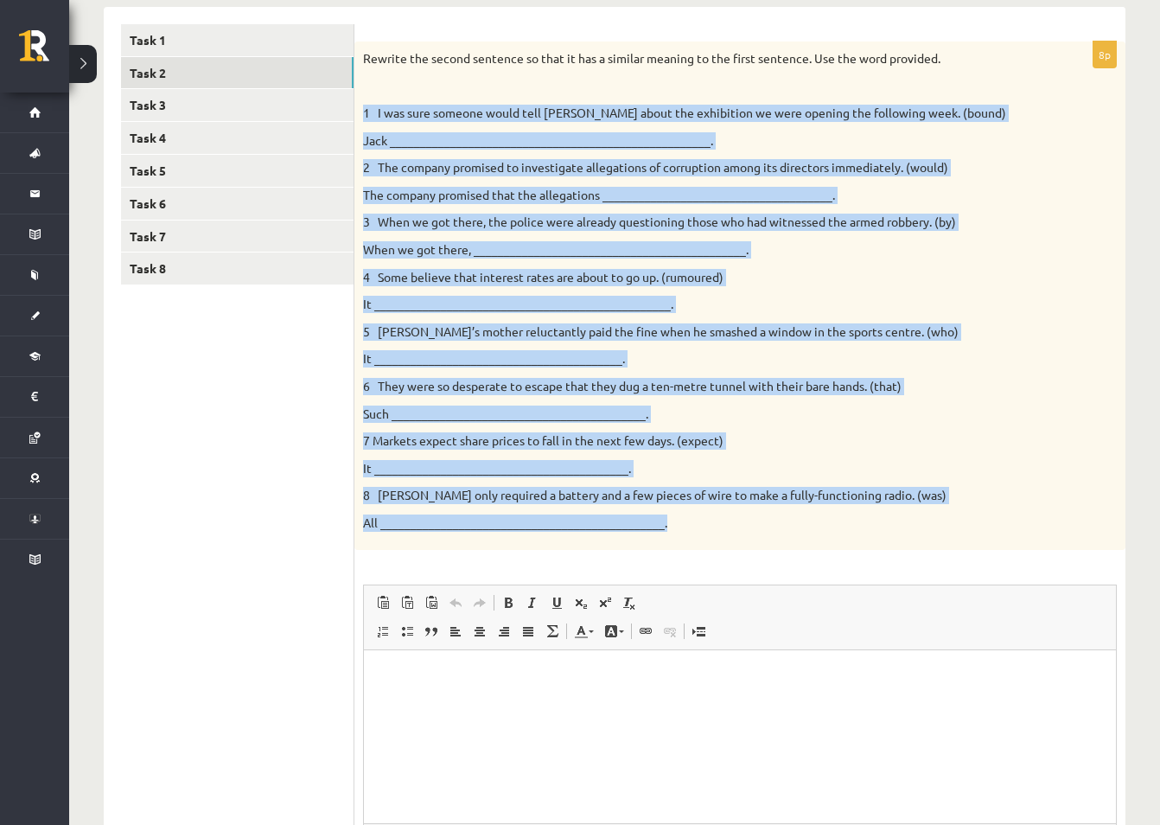
drag, startPoint x: 365, startPoint y: 112, endPoint x: 674, endPoint y: 522, distance: 513.6
click at [674, 522] on div "Rewrite the second sentence so that it has a similar meaning to the first sente…" at bounding box center [740, 296] width 771 height 509
copy div "1 I was sure someone would tell Jack about the exhibition we were opening the f…"
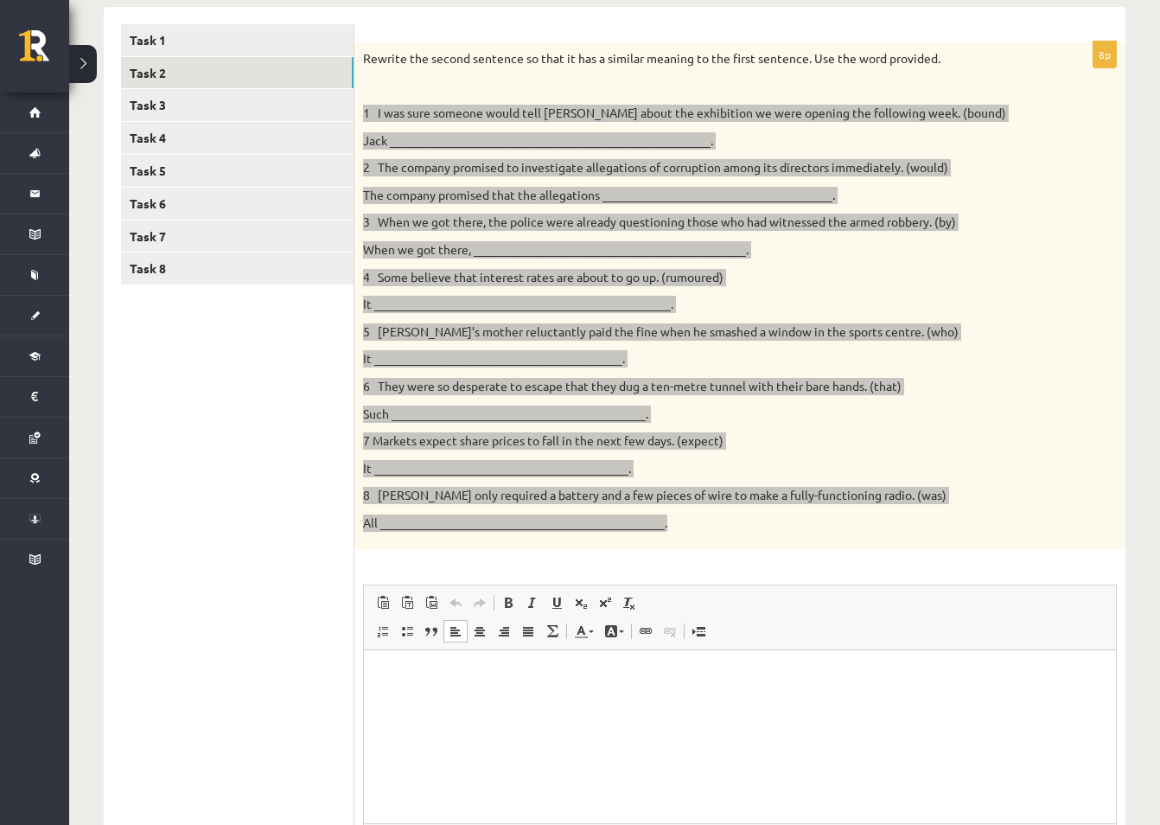
click at [394, 664] on html at bounding box center [740, 676] width 752 height 53
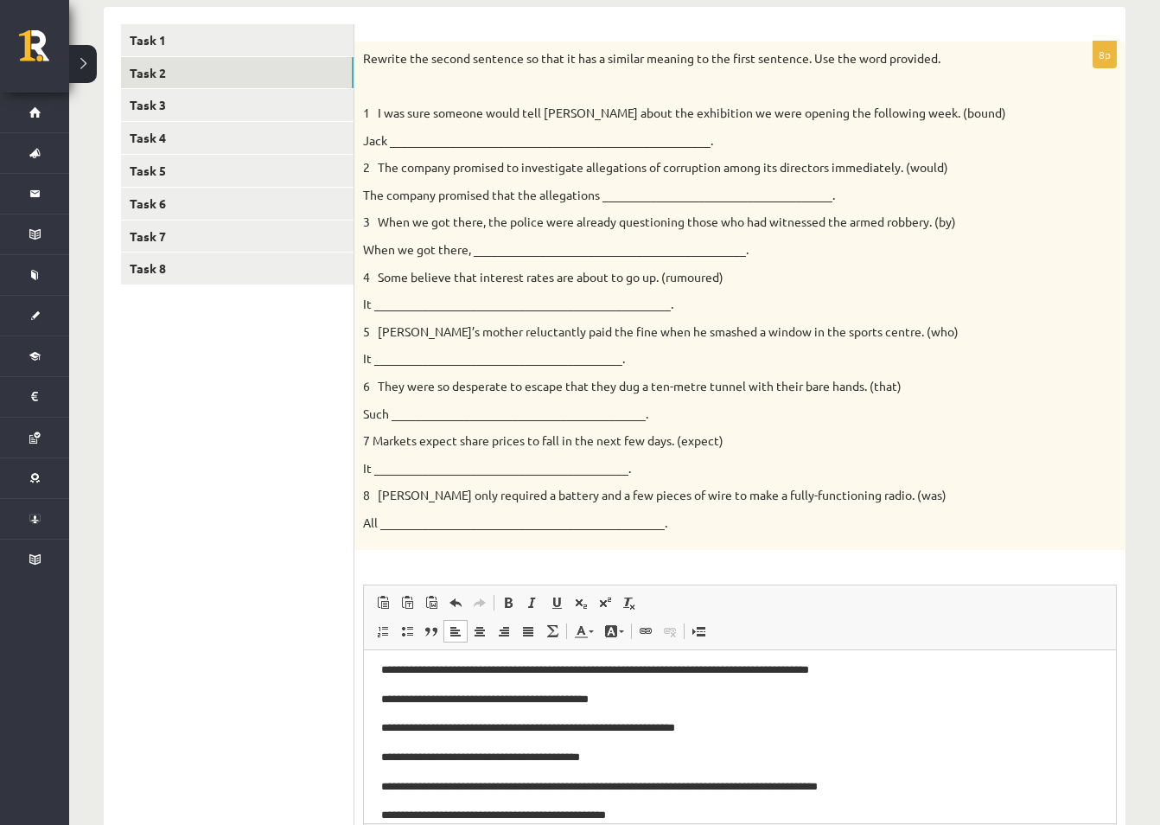
click at [285, 689] on ul "Task 1 Task 2 Task 3 Task 4 Task 5 Task 6 Task 7 Task 8" at bounding box center [237, 484] width 233 height 921
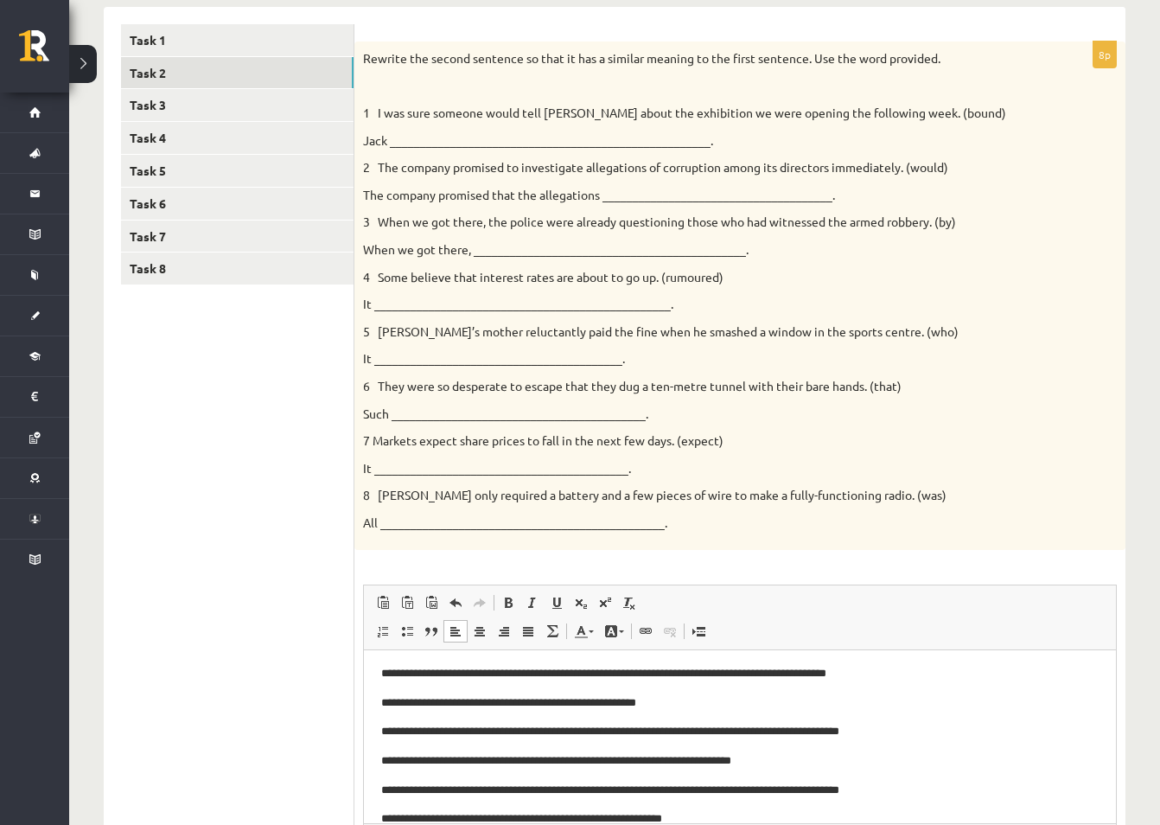
scroll to position [0, 0]
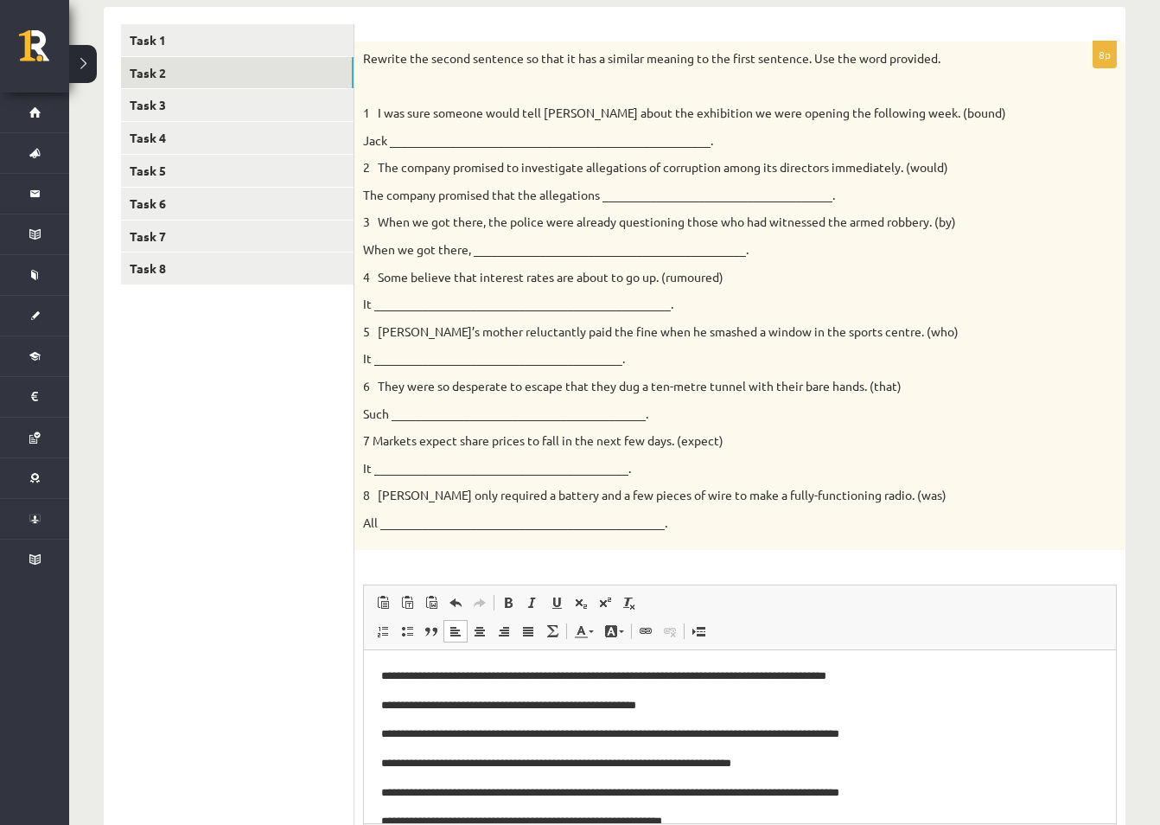
click at [412, 706] on p "**********" at bounding box center [733, 706] width 705 height 18
drag, startPoint x: 443, startPoint y: 720, endPoint x: 493, endPoint y: 777, distance: 76.0
click at [444, 720] on span "Paste" at bounding box center [461, 720] width 54 height 25
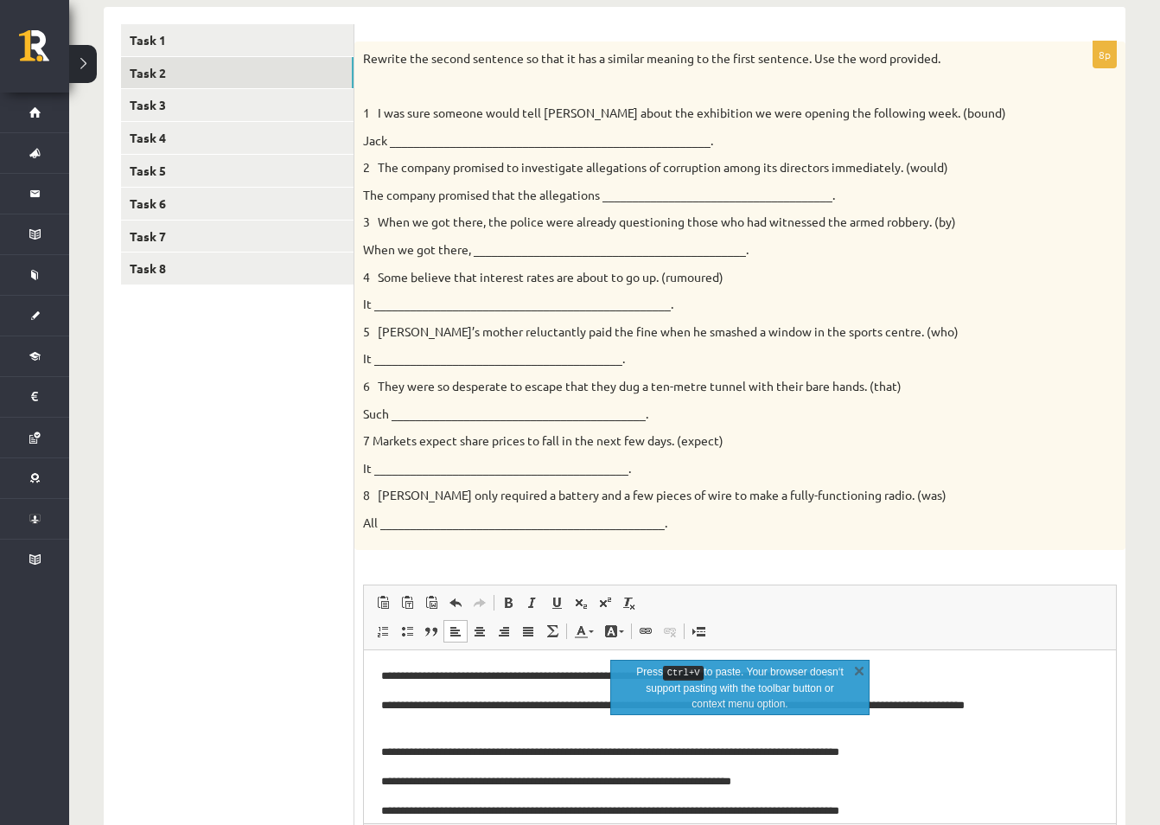
click at [1051, 749] on p "**********" at bounding box center [733, 753] width 705 height 18
click at [427, 726] on p "**********" at bounding box center [733, 715] width 705 height 36
click at [958, 727] on p "**********" at bounding box center [733, 715] width 705 height 36
click at [853, 667] on link "X" at bounding box center [859, 670] width 17 height 17
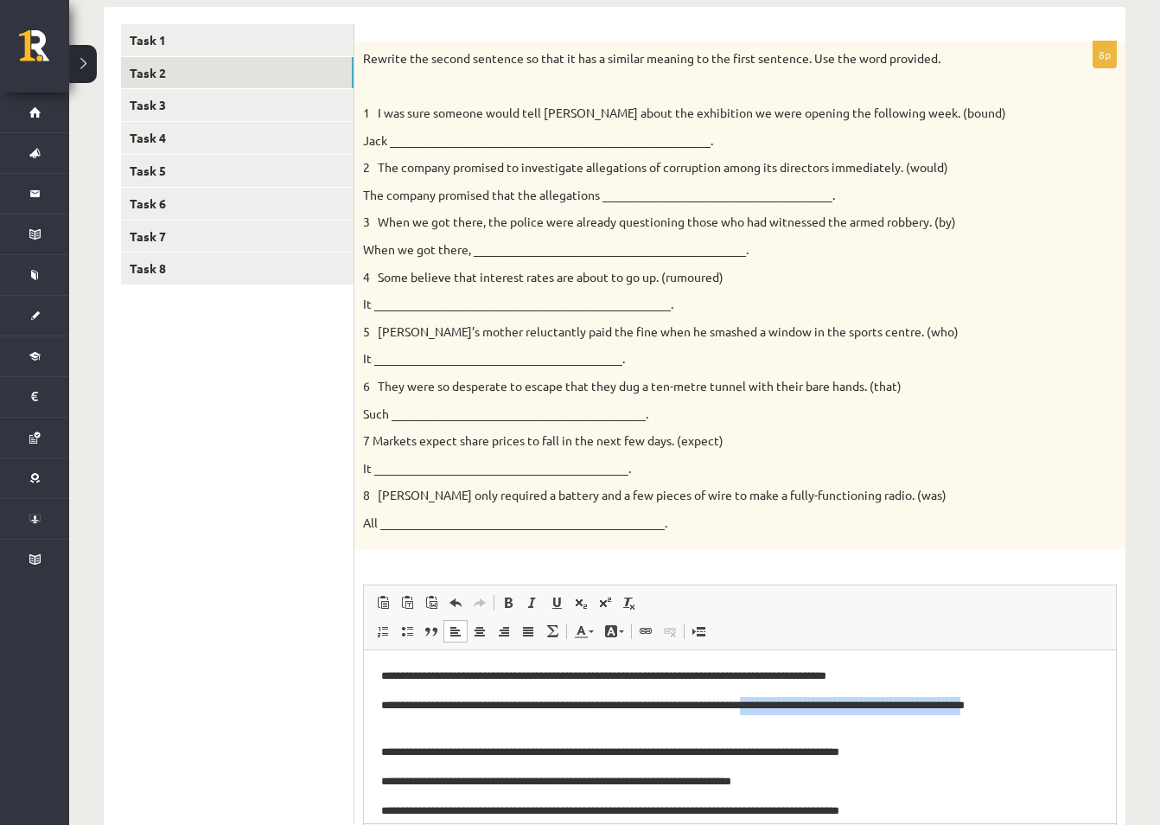
drag, startPoint x: 730, startPoint y: 727, endPoint x: 411, endPoint y: 724, distance: 319.1
click at [411, 724] on p "**********" at bounding box center [733, 715] width 705 height 36
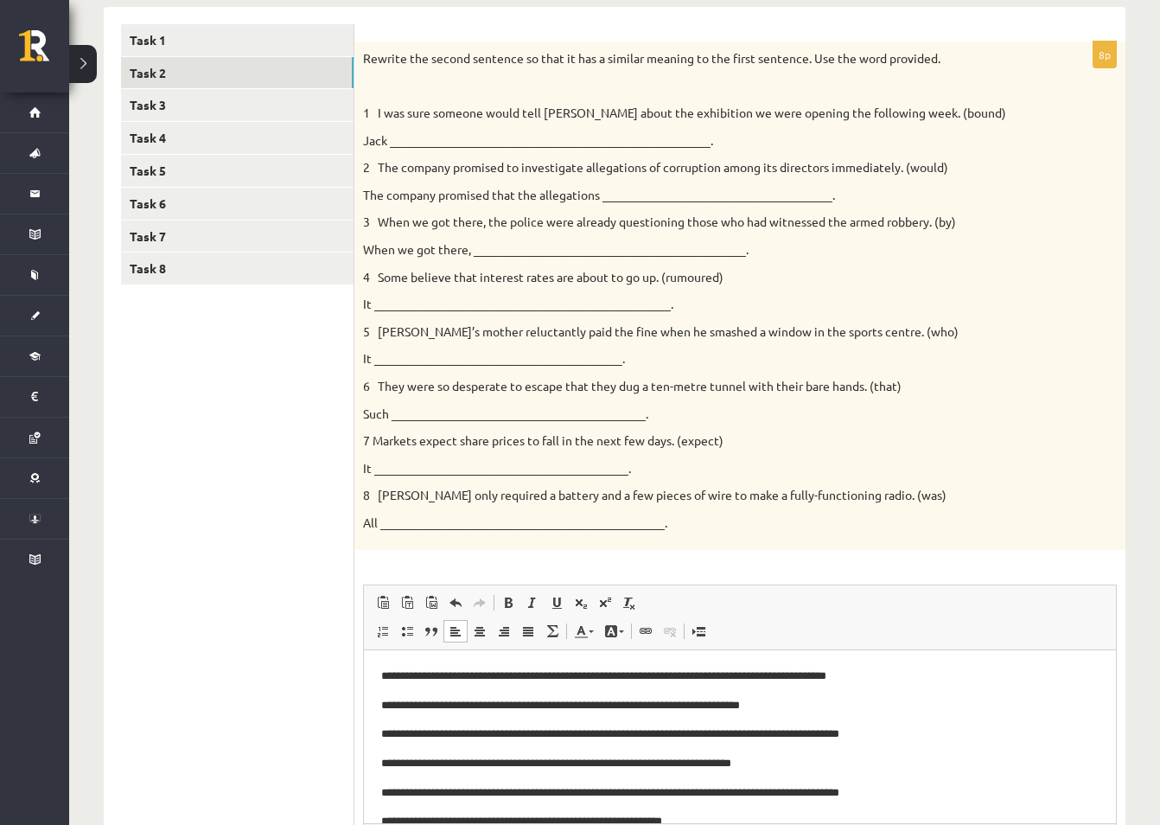
click at [412, 708] on p "**********" at bounding box center [733, 706] width 705 height 18
drag, startPoint x: 836, startPoint y: 767, endPoint x: 598, endPoint y: 753, distance: 238.2
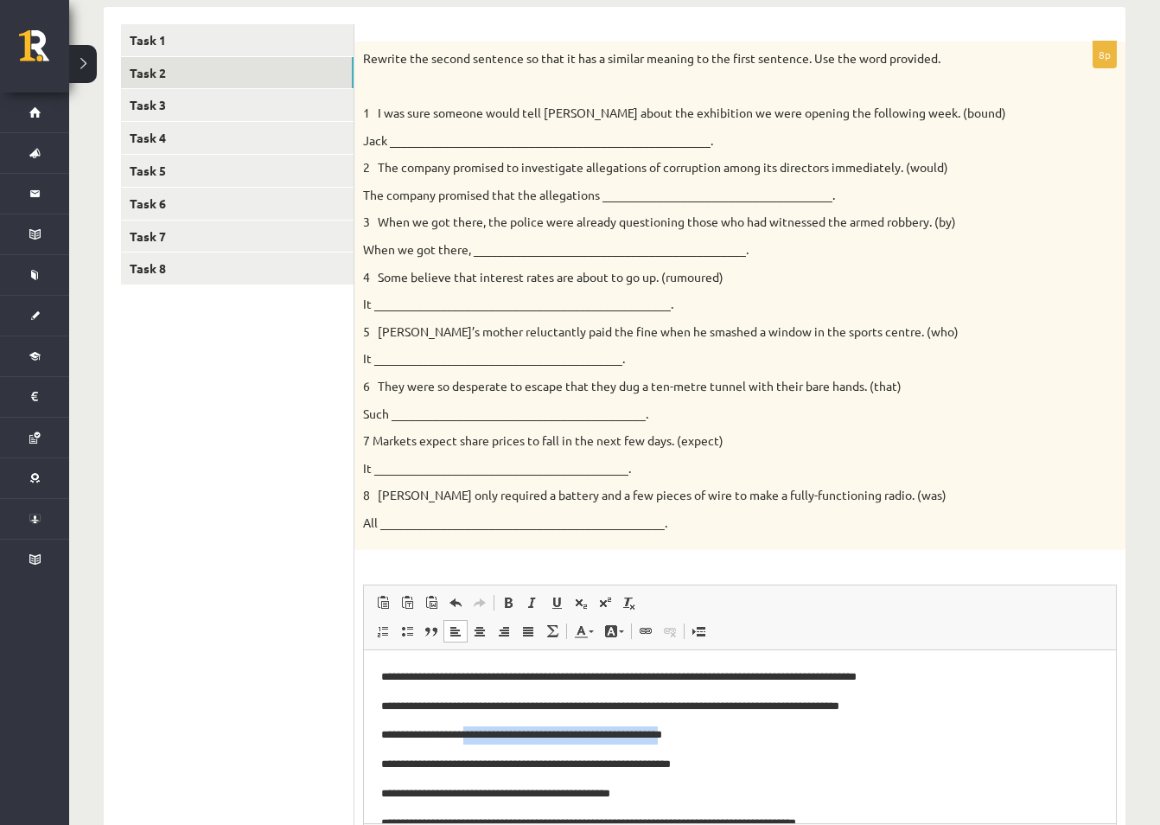
drag, startPoint x: 762, startPoint y: 739, endPoint x: 484, endPoint y: 725, distance: 278.0
click at [484, 725] on body "**********" at bounding box center [740, 808] width 718 height 455
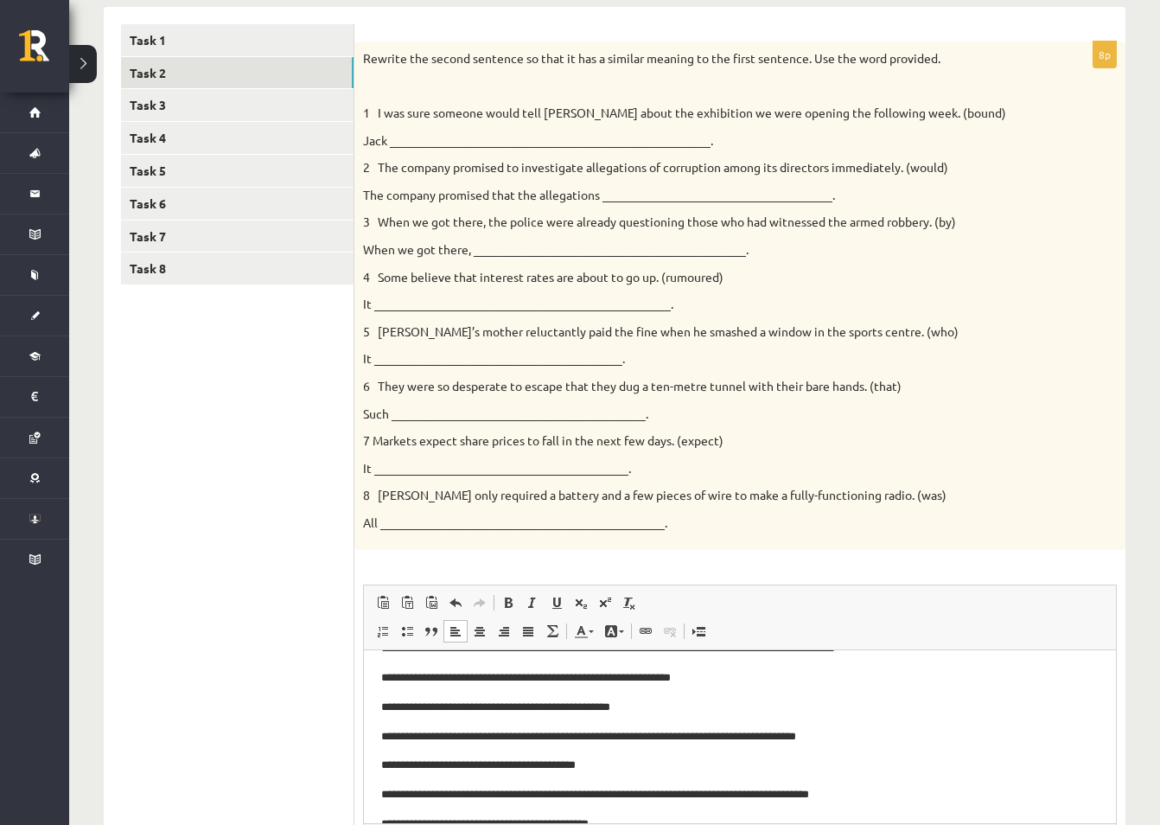
click at [1013, 735] on p "**********" at bounding box center [733, 737] width 705 height 18
click at [431, 700] on p "**********" at bounding box center [733, 708] width 705 height 18
drag, startPoint x: 695, startPoint y: 712, endPoint x: 392, endPoint y: 696, distance: 303.9
click at [392, 696] on body "**********" at bounding box center [740, 722] width 718 height 455
drag, startPoint x: 647, startPoint y: 768, endPoint x: 393, endPoint y: 762, distance: 254.3
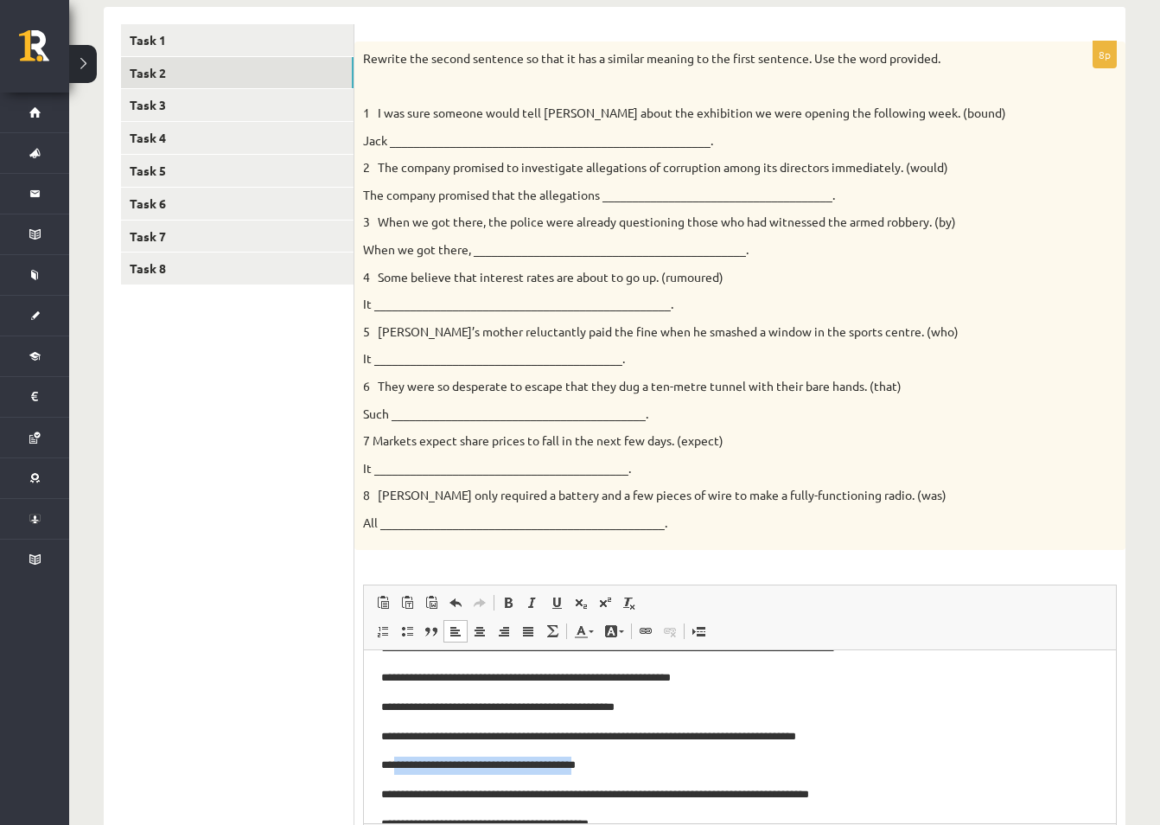
click at [393, 762] on p "**********" at bounding box center [733, 766] width 705 height 18
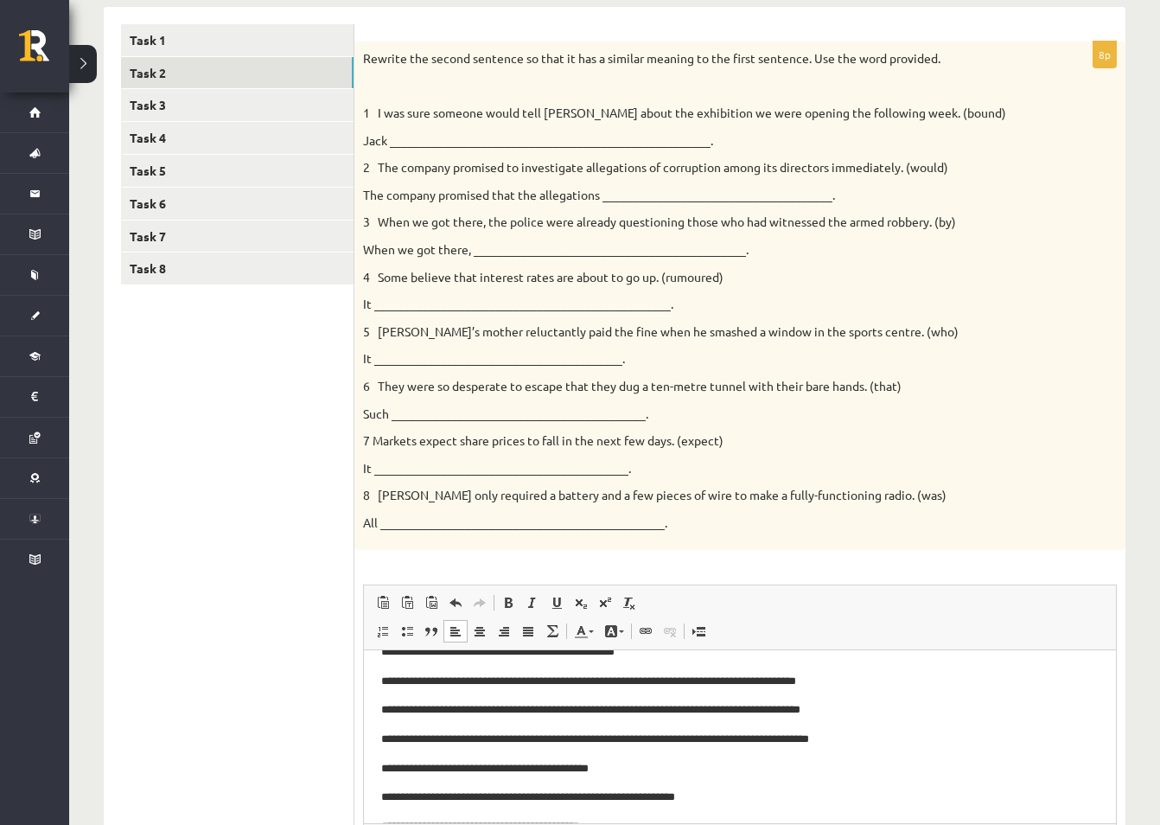
scroll to position [259, 0]
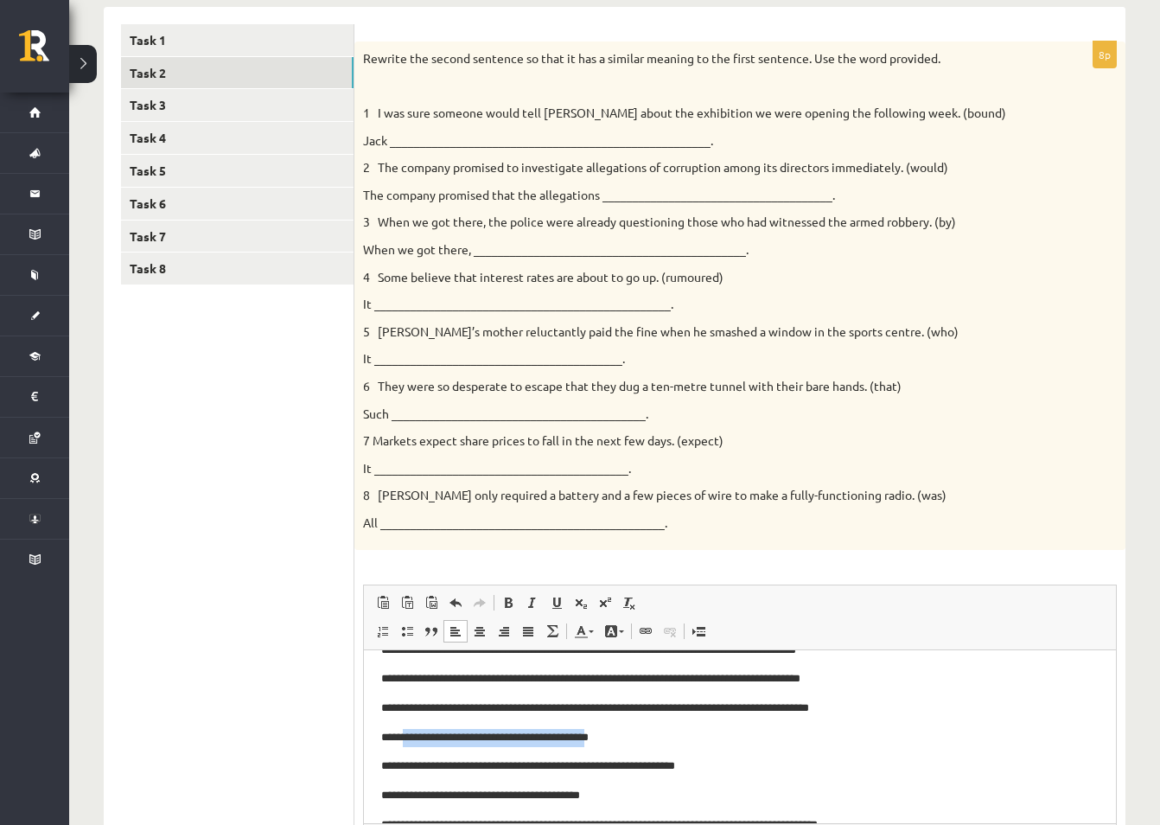
drag, startPoint x: 671, startPoint y: 739, endPoint x: 412, endPoint y: 738, distance: 259.4
click at [412, 738] on p "**********" at bounding box center [733, 738] width 705 height 18
click at [429, 739] on p "**********" at bounding box center [733, 738] width 705 height 18
click at [988, 736] on p "**********" at bounding box center [733, 738] width 705 height 18
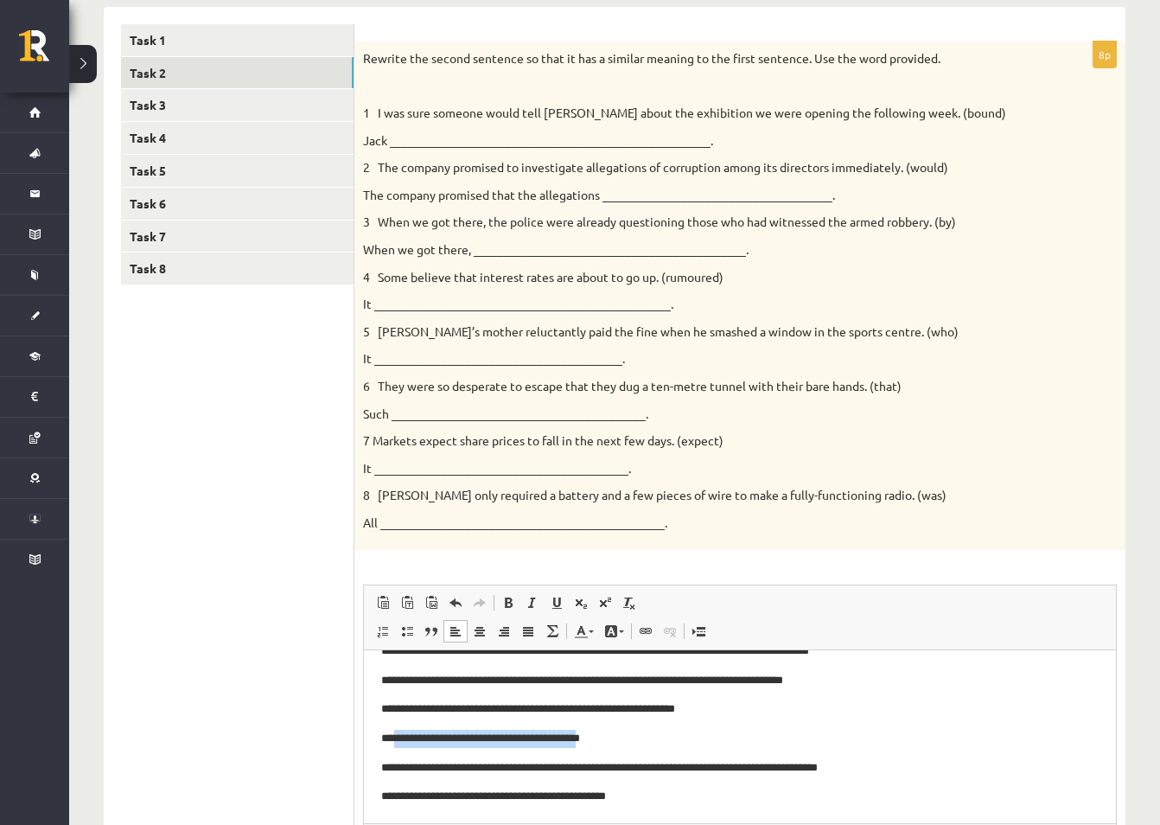
drag, startPoint x: 391, startPoint y: 738, endPoint x: 652, endPoint y: 742, distance: 261.2
click at [652, 742] on p "**********" at bounding box center [733, 739] width 705 height 18
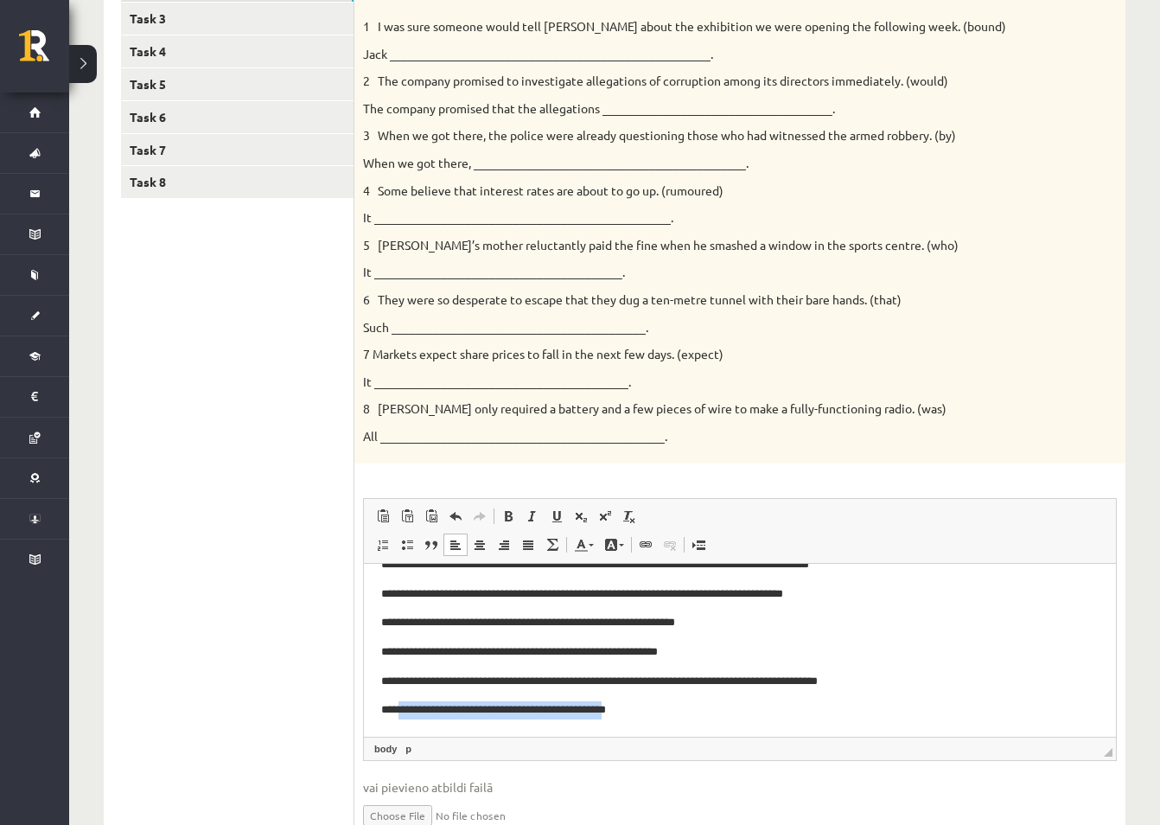
drag, startPoint x: 689, startPoint y: 707, endPoint x: 399, endPoint y: 703, distance: 290.6
click at [399, 703] on p "**********" at bounding box center [733, 710] width 705 height 18
drag, startPoint x: 495, startPoint y: 711, endPoint x: 499, endPoint y: 670, distance: 40.8
click at [495, 710] on p "**********" at bounding box center [733, 710] width 705 height 18
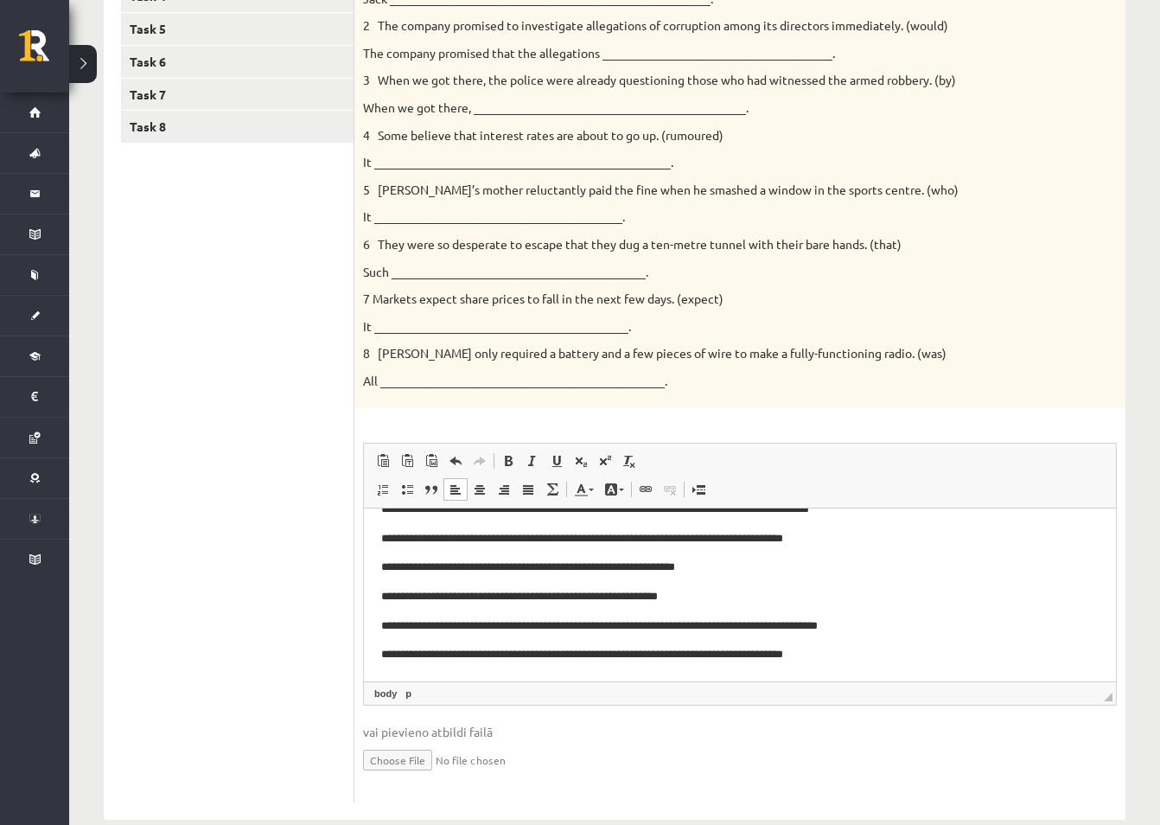
scroll to position [459, 0]
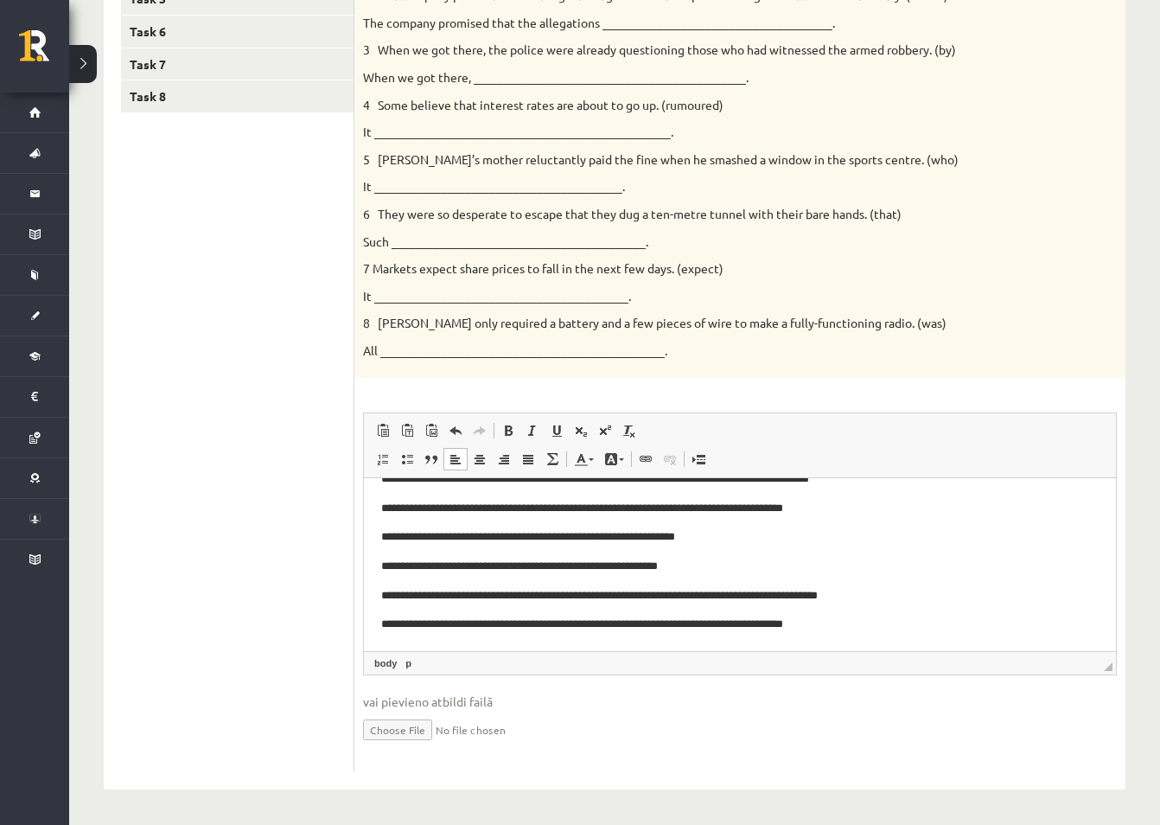
click at [727, 726] on input "file" at bounding box center [740, 728] width 754 height 35
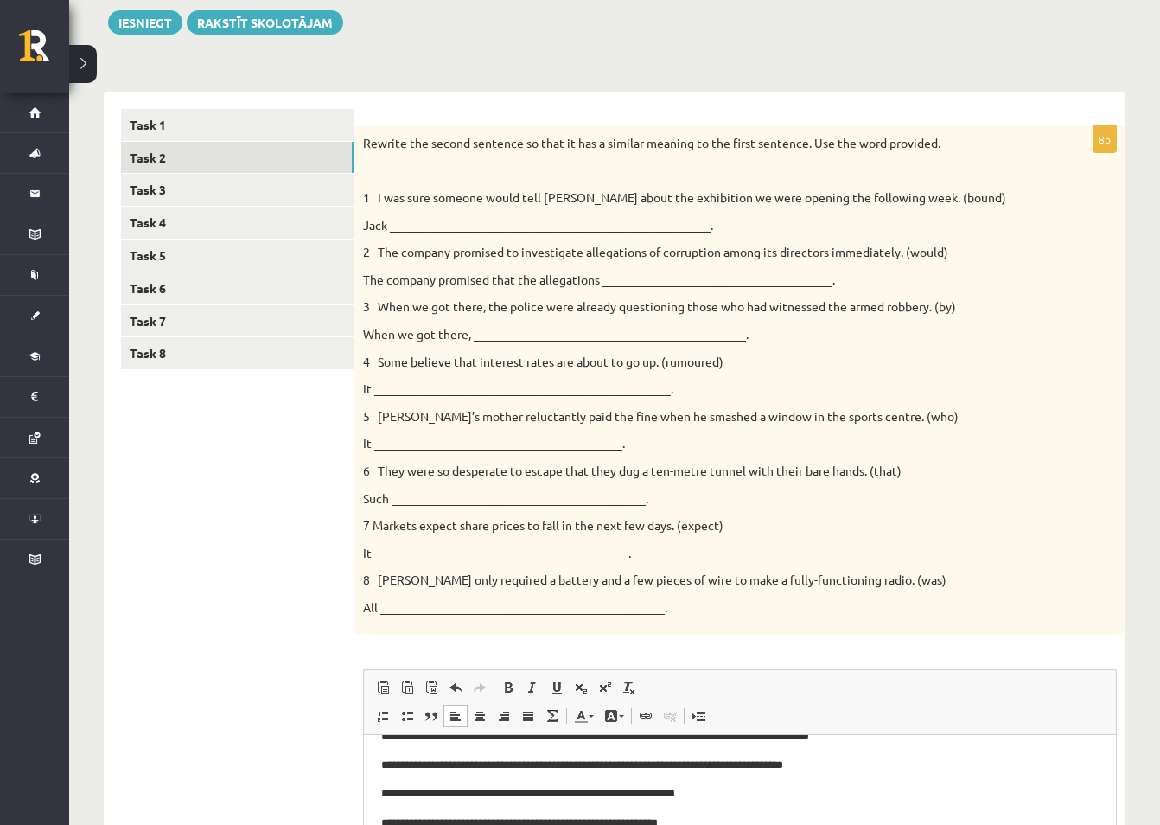
scroll to position [200, 0]
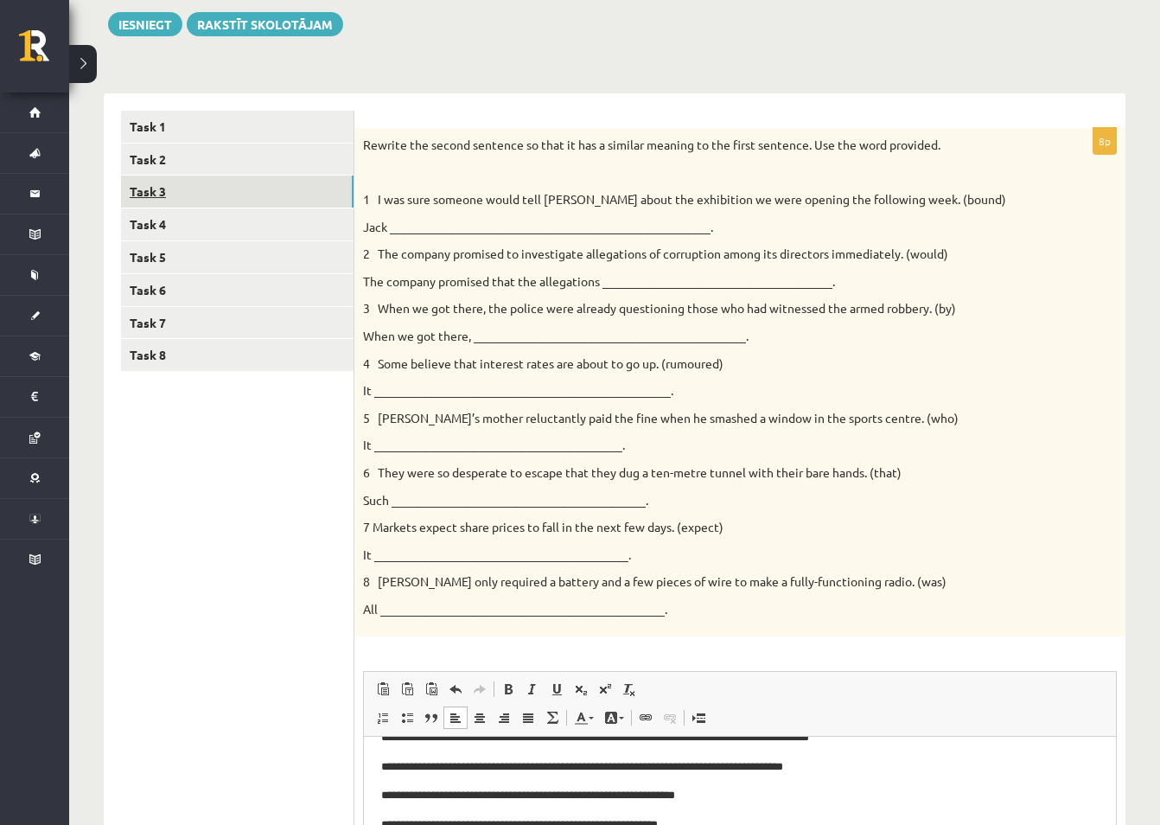
click at [161, 196] on link "Task 3" at bounding box center [237, 192] width 233 height 32
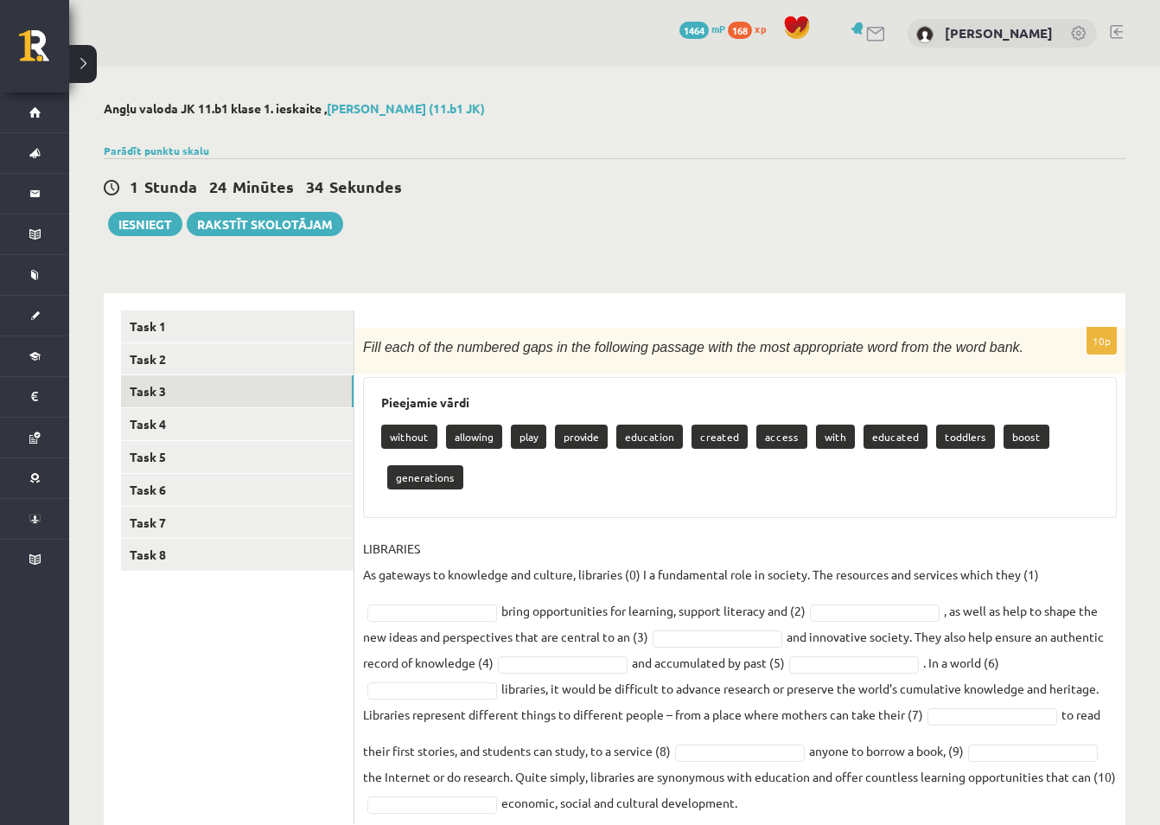
scroll to position [53, 0]
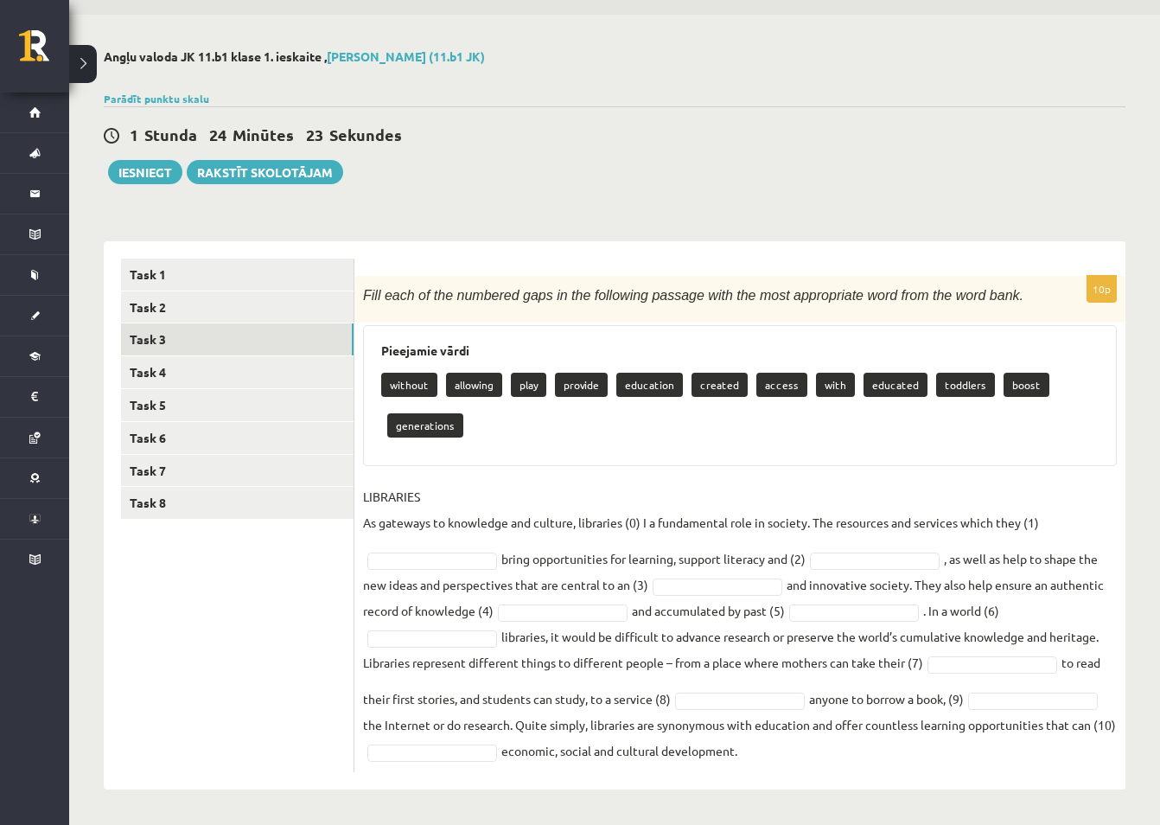
drag, startPoint x: 361, startPoint y: 291, endPoint x: 789, endPoint y: 764, distance: 637.3
click at [789, 764] on div "10p Fill each of the numbered gaps in the following passage with the most appro…" at bounding box center [740, 524] width 771 height 496
copy div "Fill each of the numbered gaps in the following passage with the most appropria…"
click at [246, 662] on ul "Task 1 Task 2 Task 3 Task 4 Task 5 Task 6 Task 7 Task 8" at bounding box center [237, 516] width 233 height 514
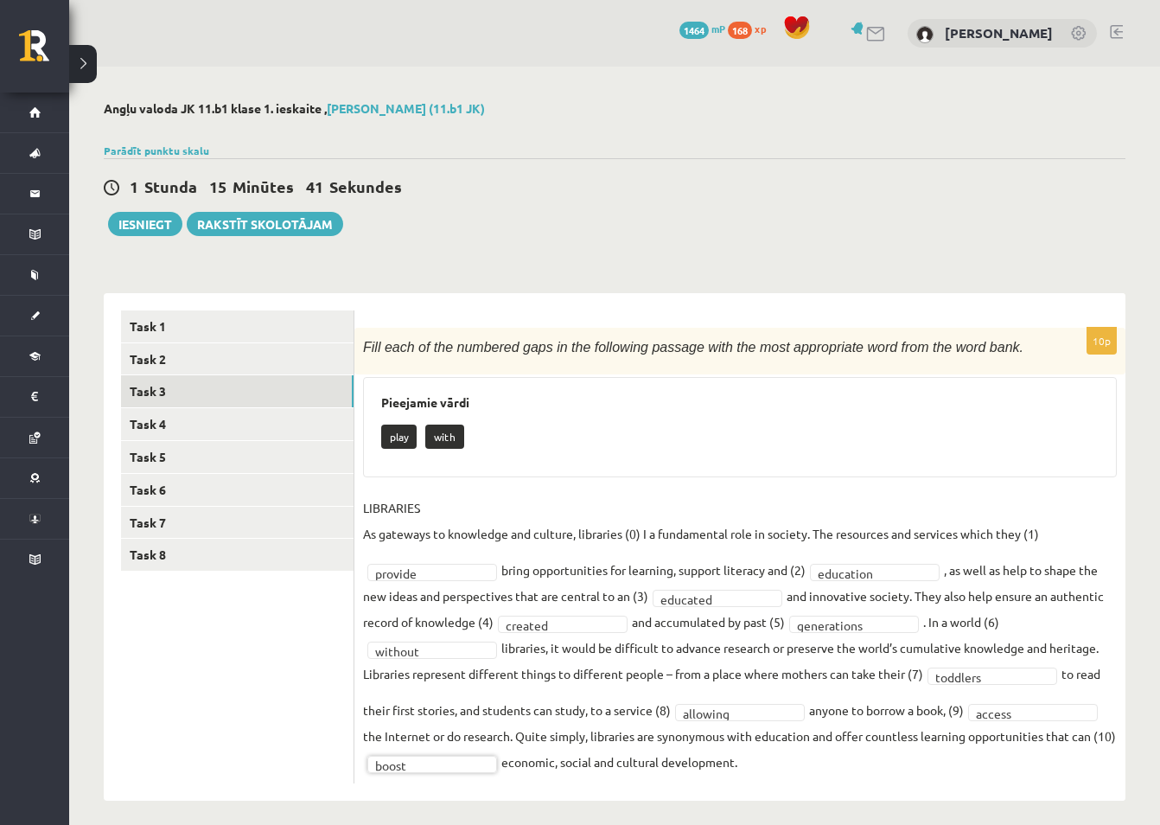
scroll to position [12, 0]
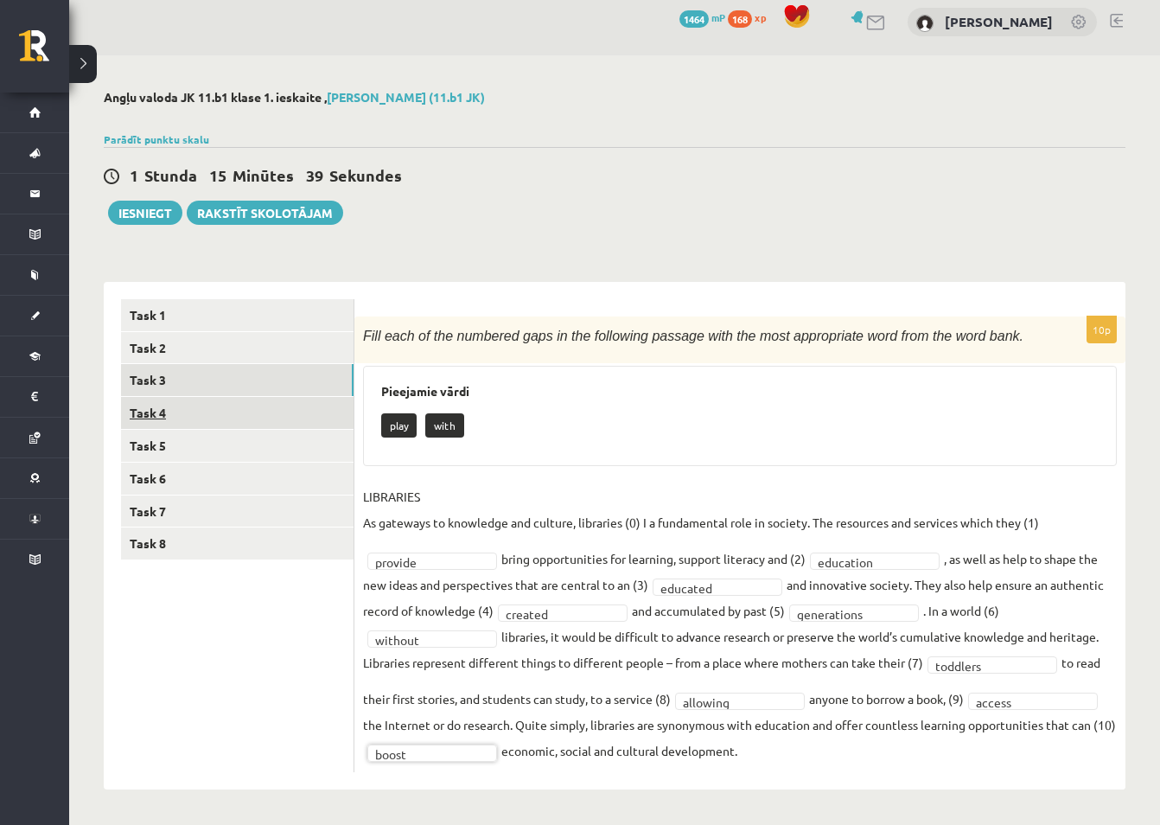
click at [225, 419] on link "Task 4" at bounding box center [237, 413] width 233 height 32
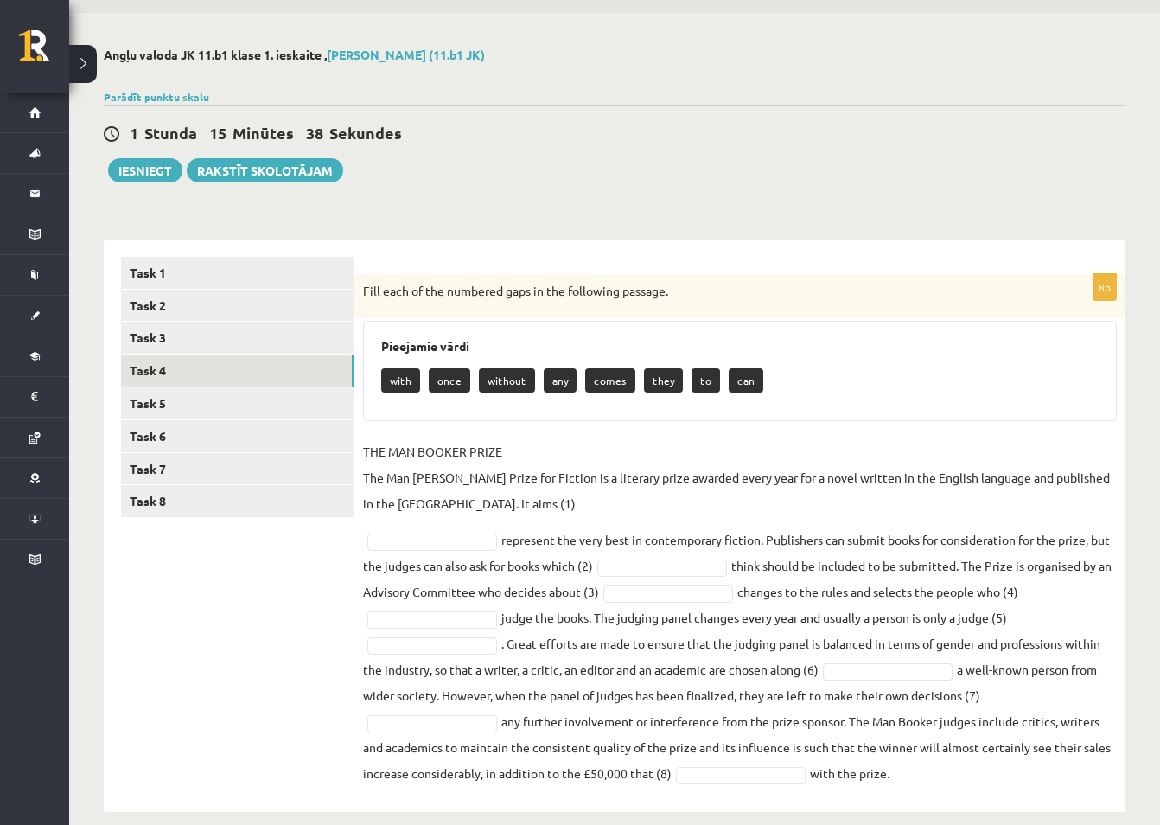
scroll to position [77, 0]
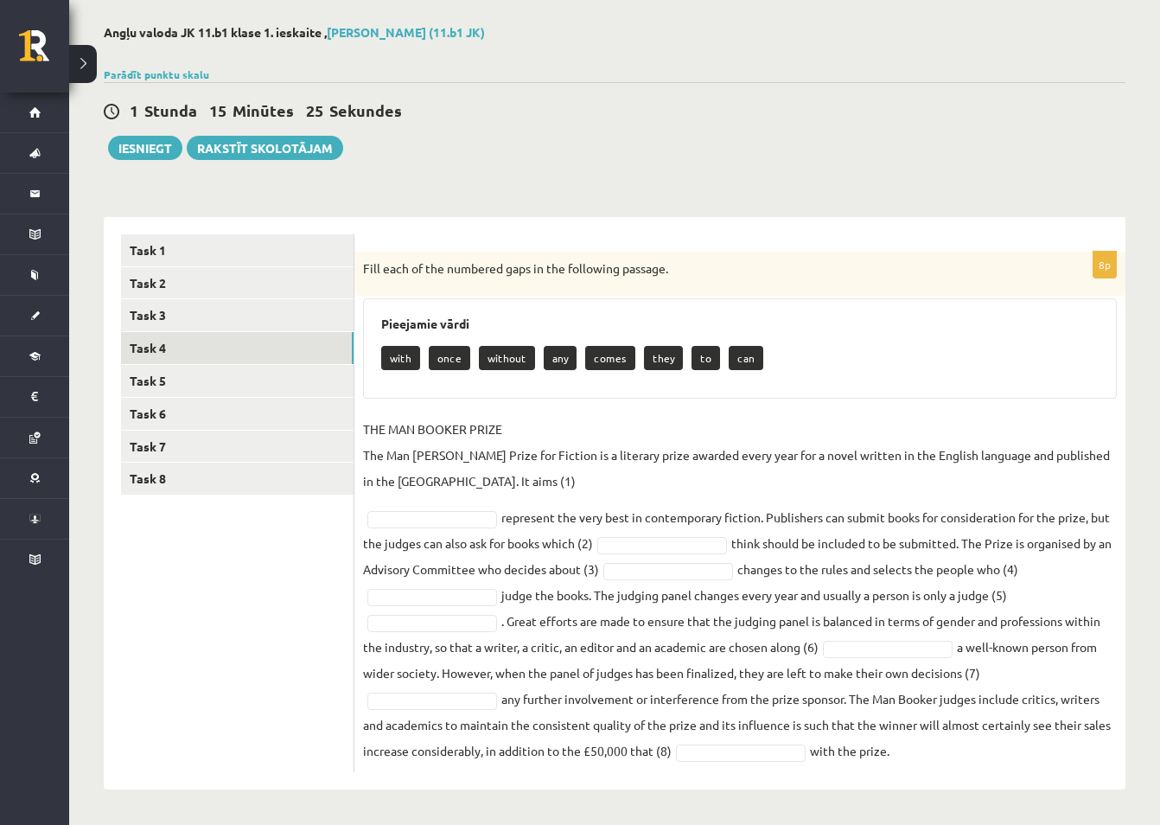
drag, startPoint x: 362, startPoint y: 267, endPoint x: 905, endPoint y: 760, distance: 733.4
click at [905, 760] on div "8p Fill each of the numbered gaps in the following passage. Pieejamie vārdi wit…" at bounding box center [740, 512] width 771 height 521
copy div "Fill each of the numbered gaps in the following passage. Pieejamie vārdi with o…"
click at [203, 665] on ul "Task 1 Task 2 Task 3 Task 4 Task 5 Task 6 Task 7 Task 8" at bounding box center [237, 503] width 233 height 538
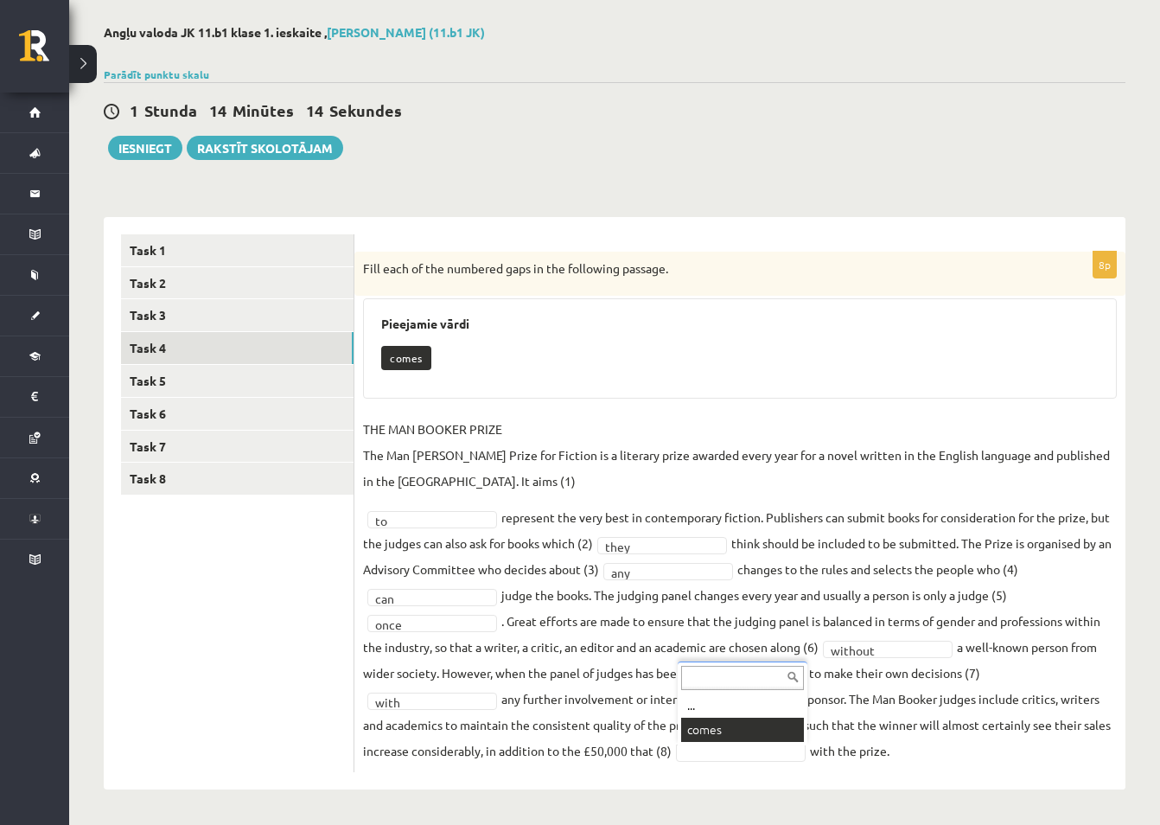
scroll to position [36, 0]
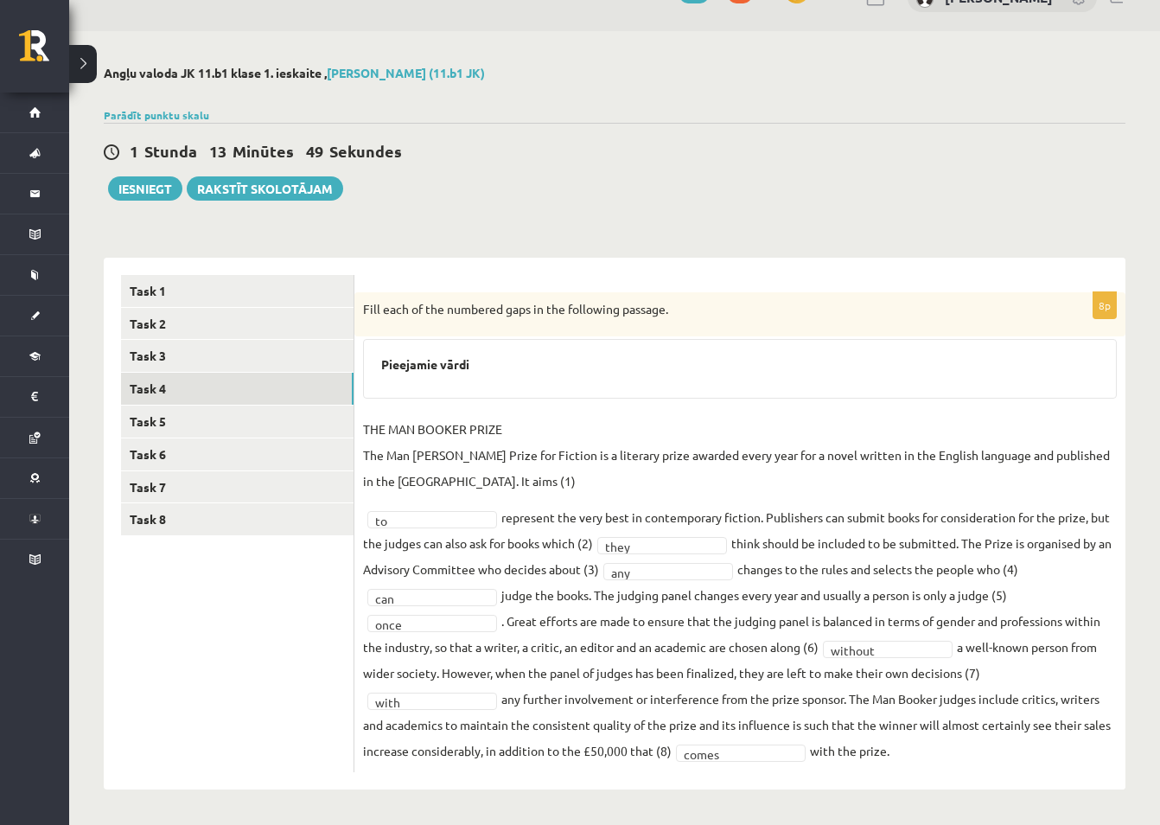
click at [748, 221] on div "Angļu valoda JK 11.b1 klase 1. ieskaite , Jānis Elferts (11.b1 JK) Parādīt punk…" at bounding box center [614, 427] width 1091 height 793
click at [158, 424] on link "Task 5" at bounding box center [237, 422] width 233 height 32
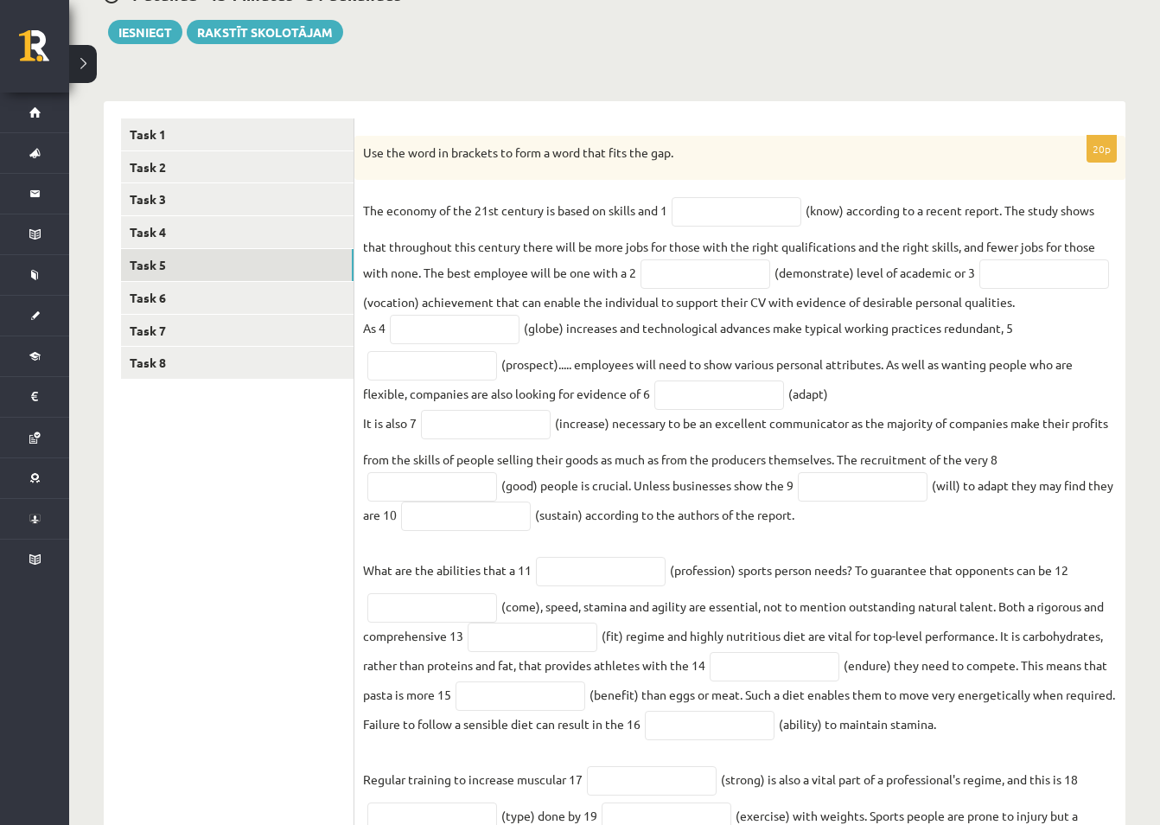
scroll to position [152, 0]
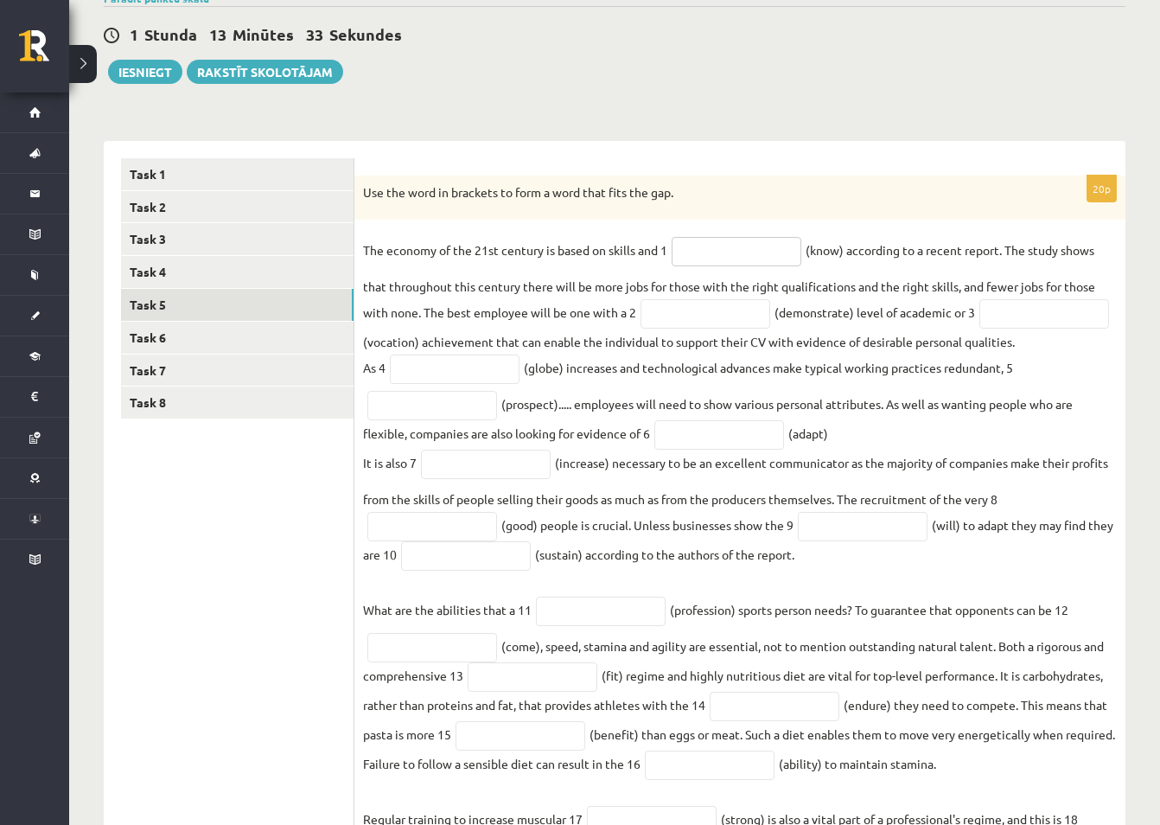
click at [722, 261] on input "text" at bounding box center [737, 251] width 130 height 29
click at [823, 123] on div "Angļu valoda JK 11.b1 klase 1. ieskaite , Jānis Elferts (11.b1 JK) Parādīt punk…" at bounding box center [614, 437] width 1091 height 1047
click at [684, 315] on input "text" at bounding box center [706, 313] width 130 height 29
click at [980, 329] on input "text" at bounding box center [1045, 313] width 130 height 29
click at [700, 253] on input "text" at bounding box center [737, 251] width 130 height 29
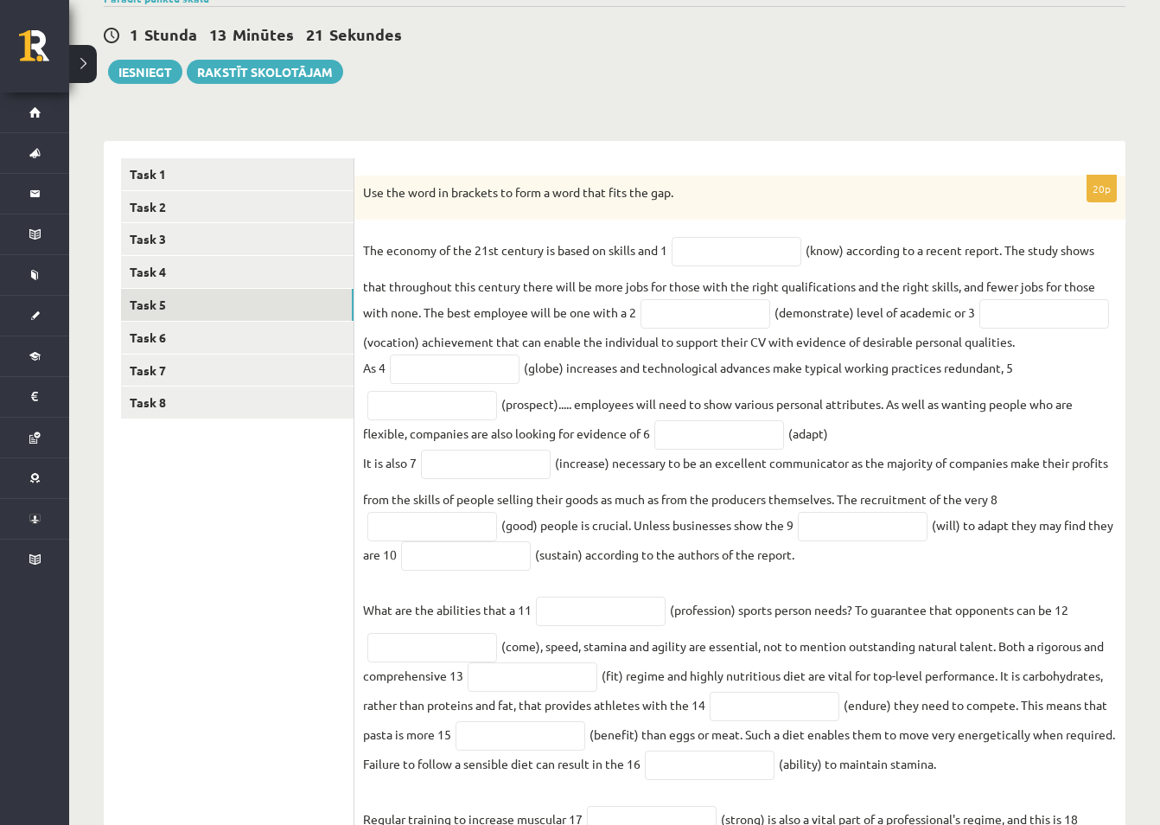
click at [790, 182] on div "Use the word in brackets to form a word that fits the gap." at bounding box center [740, 198] width 771 height 45
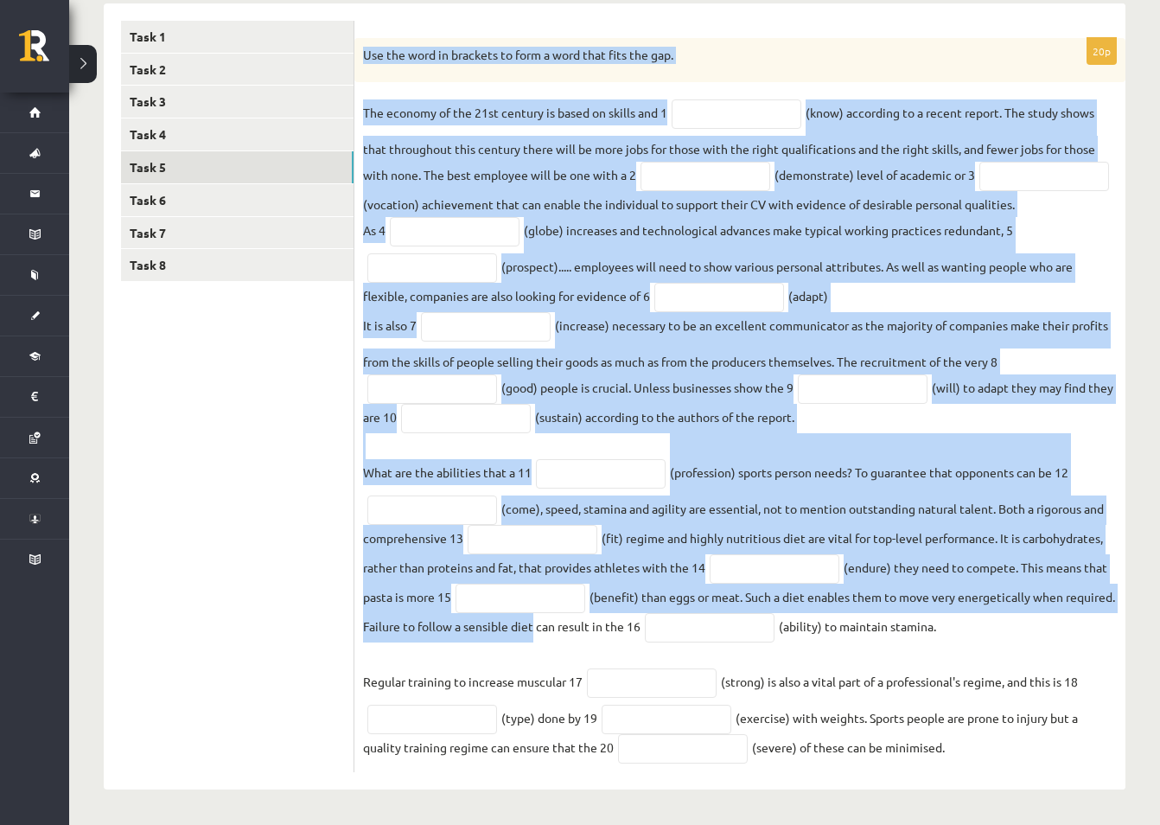
scroll to position [325, 0]
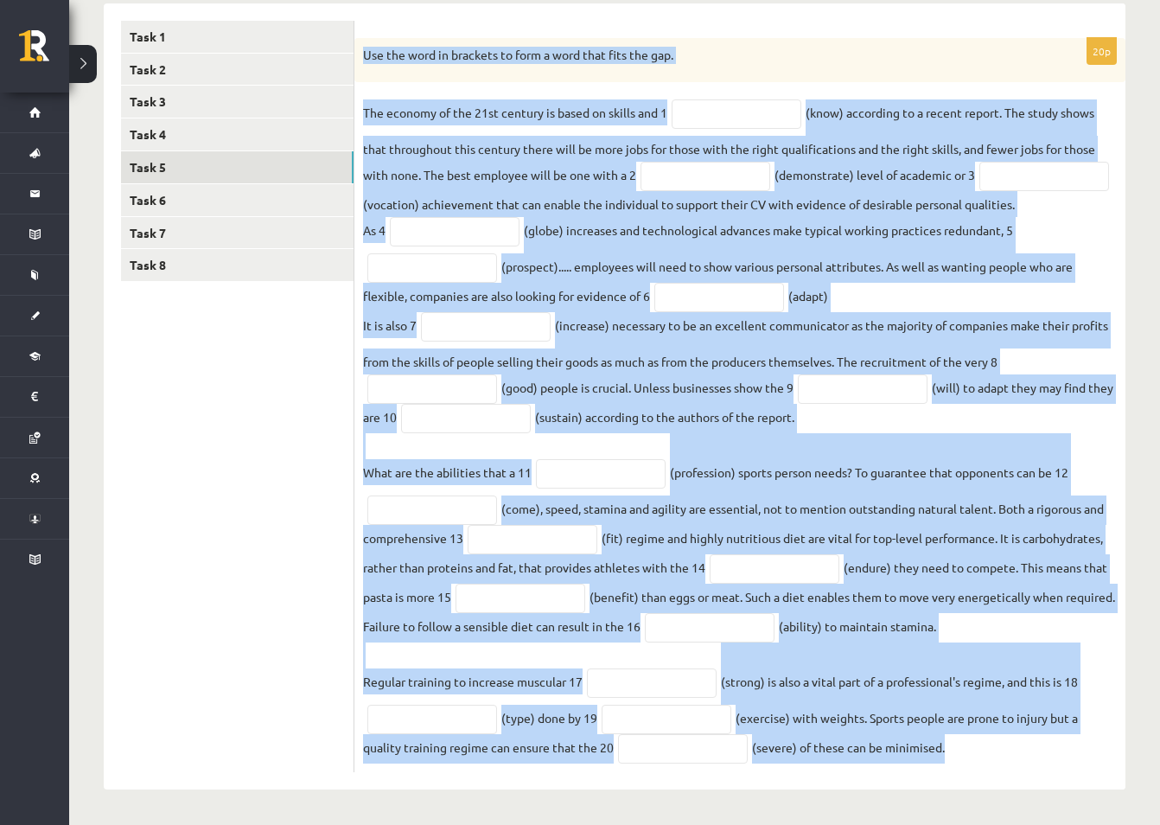
drag, startPoint x: 366, startPoint y: 191, endPoint x: 970, endPoint y: 764, distance: 832.5
click at [970, 764] on div "20p Use the word in brackets to form a word that fits the gap. The economy of t…" at bounding box center [740, 405] width 771 height 735
copy div "Use the word in brackets to form a word that fits the gap. The economy of the 2…"
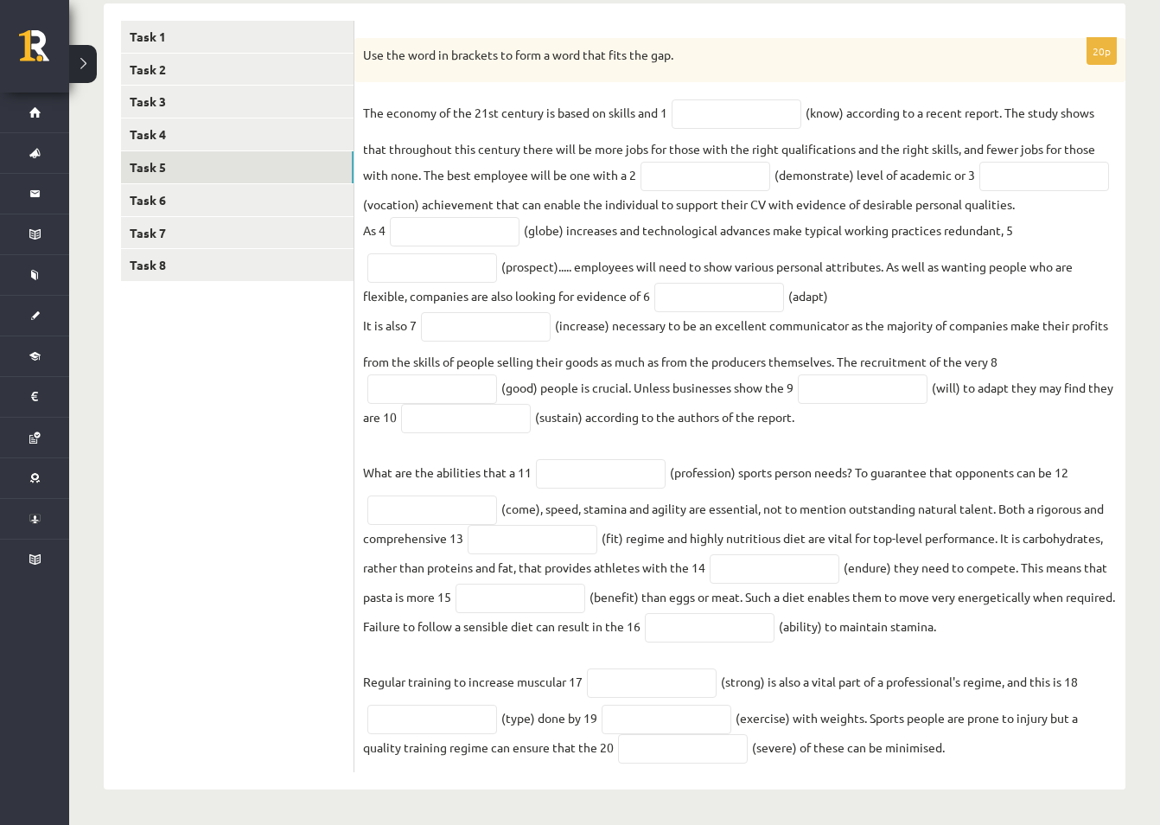
click at [266, 338] on ul "Task 1 Task 2 Task 3 Task 4 Task 5 Task 6 Task 7 Task 8" at bounding box center [237, 397] width 233 height 752
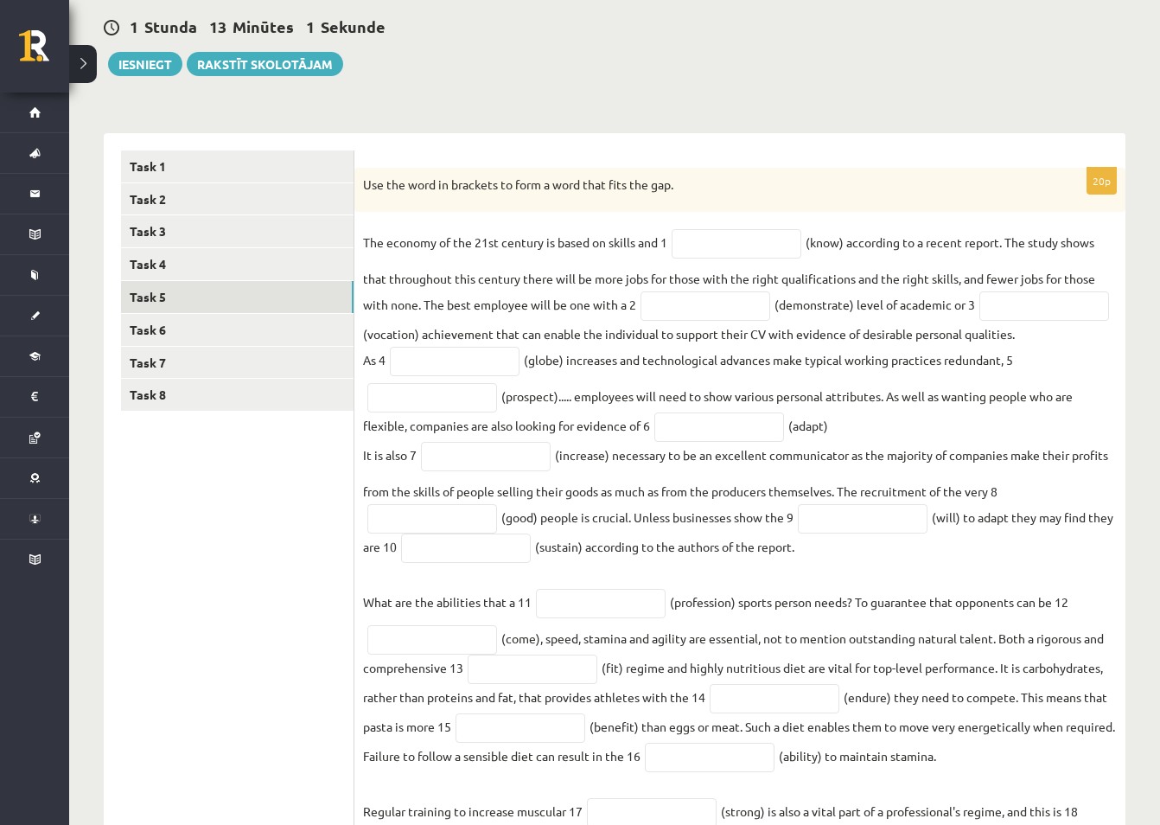
scroll to position [152, 0]
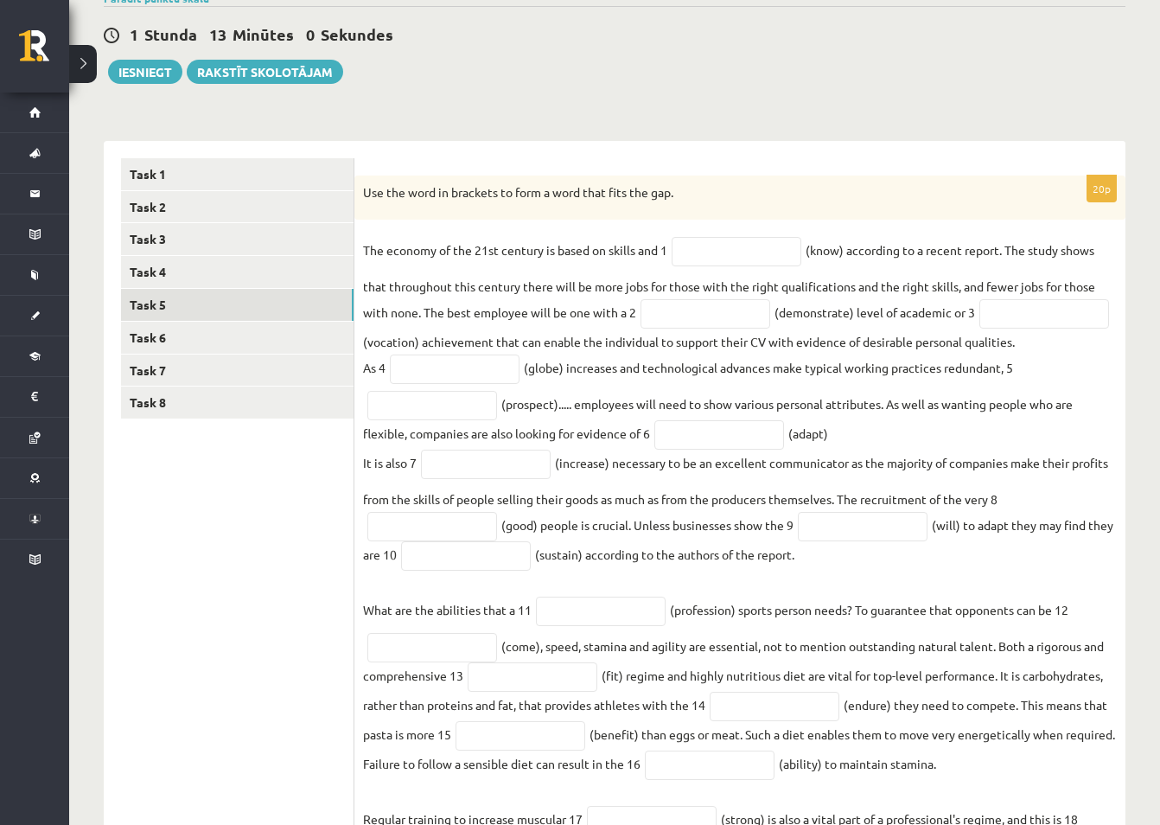
click at [467, 262] on p "The economy of the 21st century is based on skills and 1" at bounding box center [515, 250] width 304 height 26
click at [706, 253] on input "text" at bounding box center [737, 251] width 130 height 29
type input "*********"
click at [671, 313] on input "text" at bounding box center [706, 313] width 130 height 29
type input "**********"
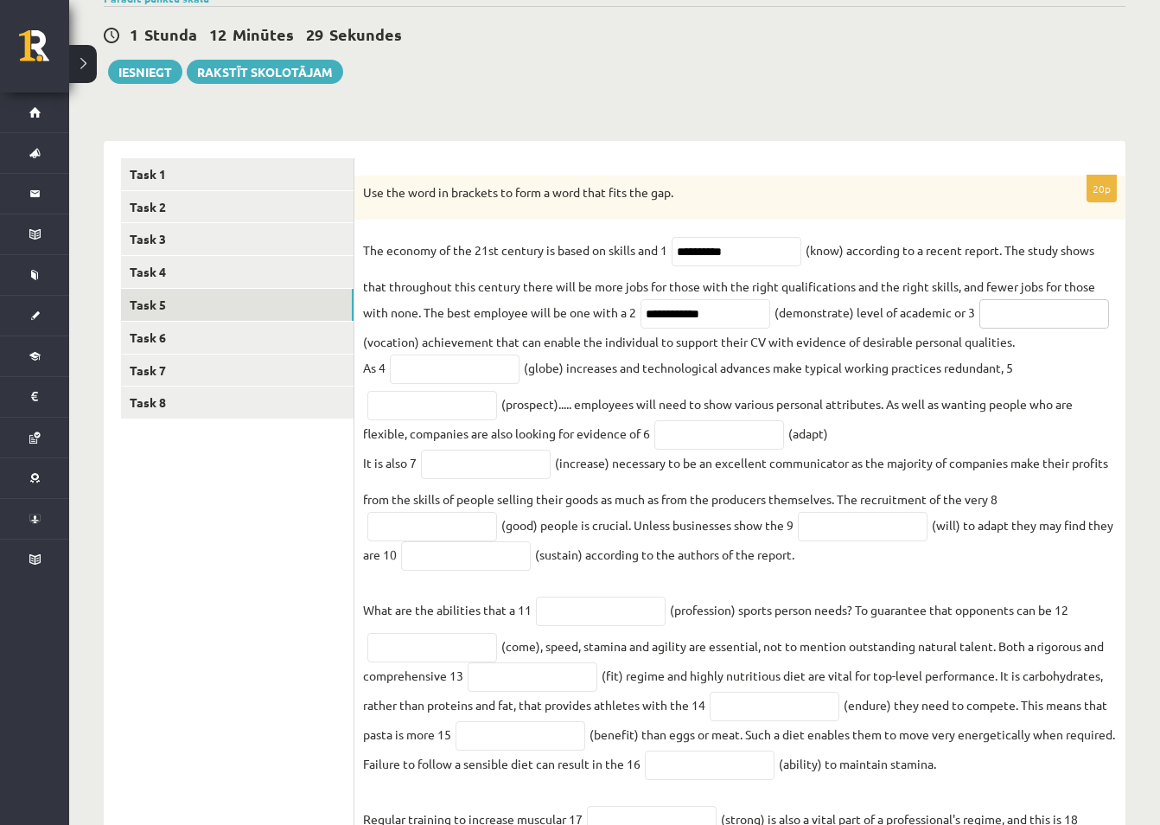
click at [980, 329] on input "text" at bounding box center [1045, 313] width 130 height 29
type input "**********"
click at [461, 384] on input "text" at bounding box center [455, 369] width 130 height 29
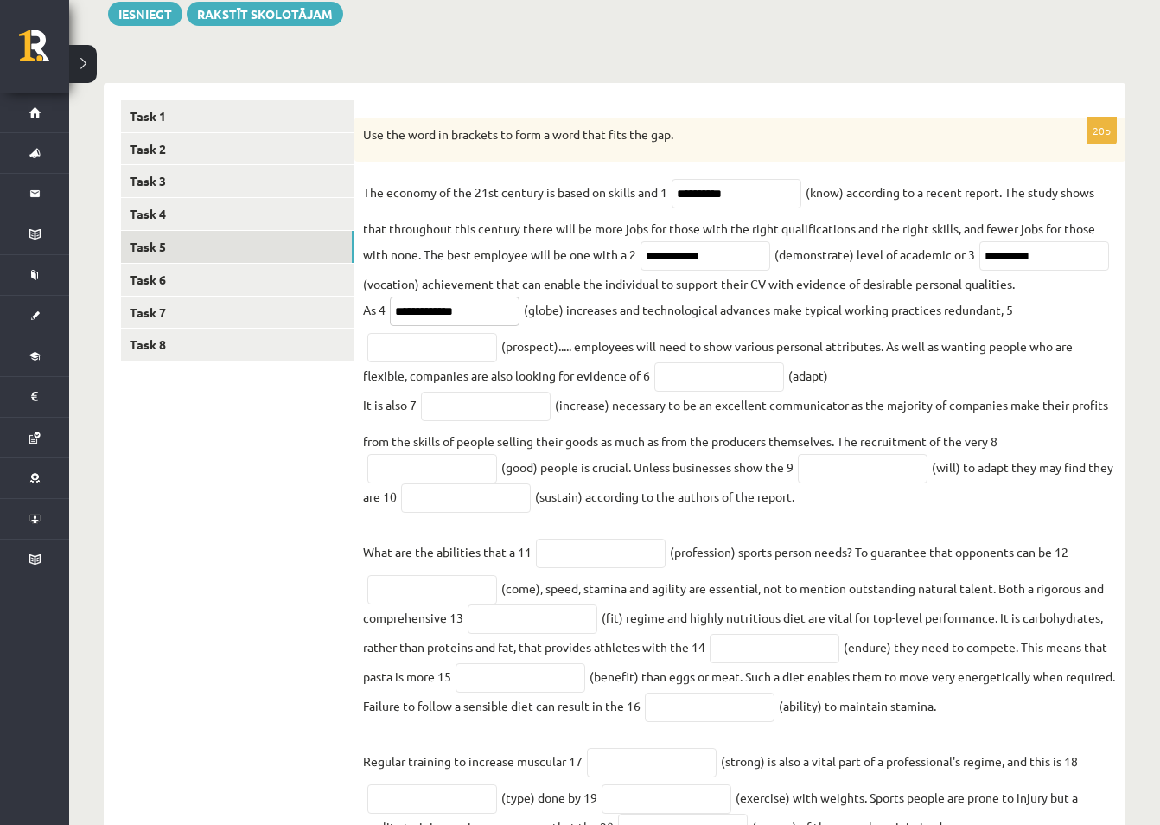
scroll to position [239, 0]
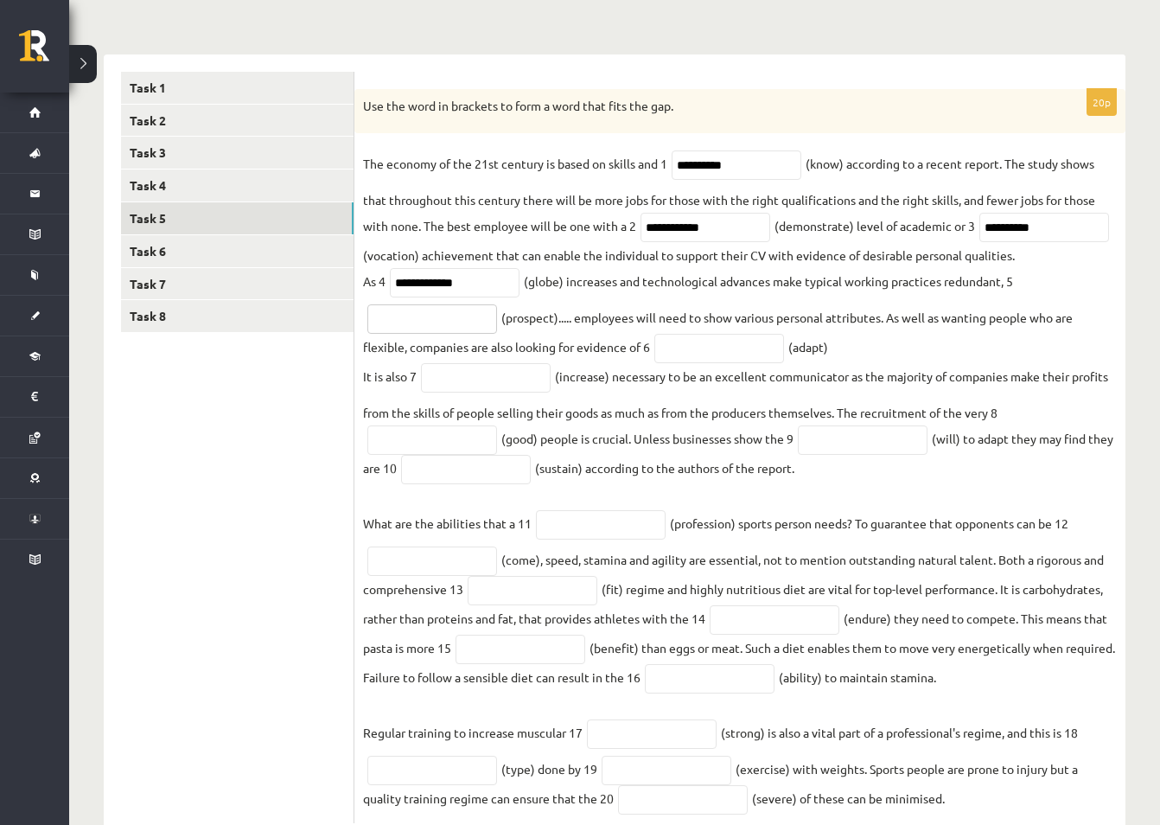
click at [472, 334] on input "text" at bounding box center [433, 318] width 130 height 29
click at [437, 297] on input "**********" at bounding box center [455, 282] width 130 height 29
type input "**********"
click at [430, 334] on input "text" at bounding box center [433, 318] width 130 height 29
type input "**********"
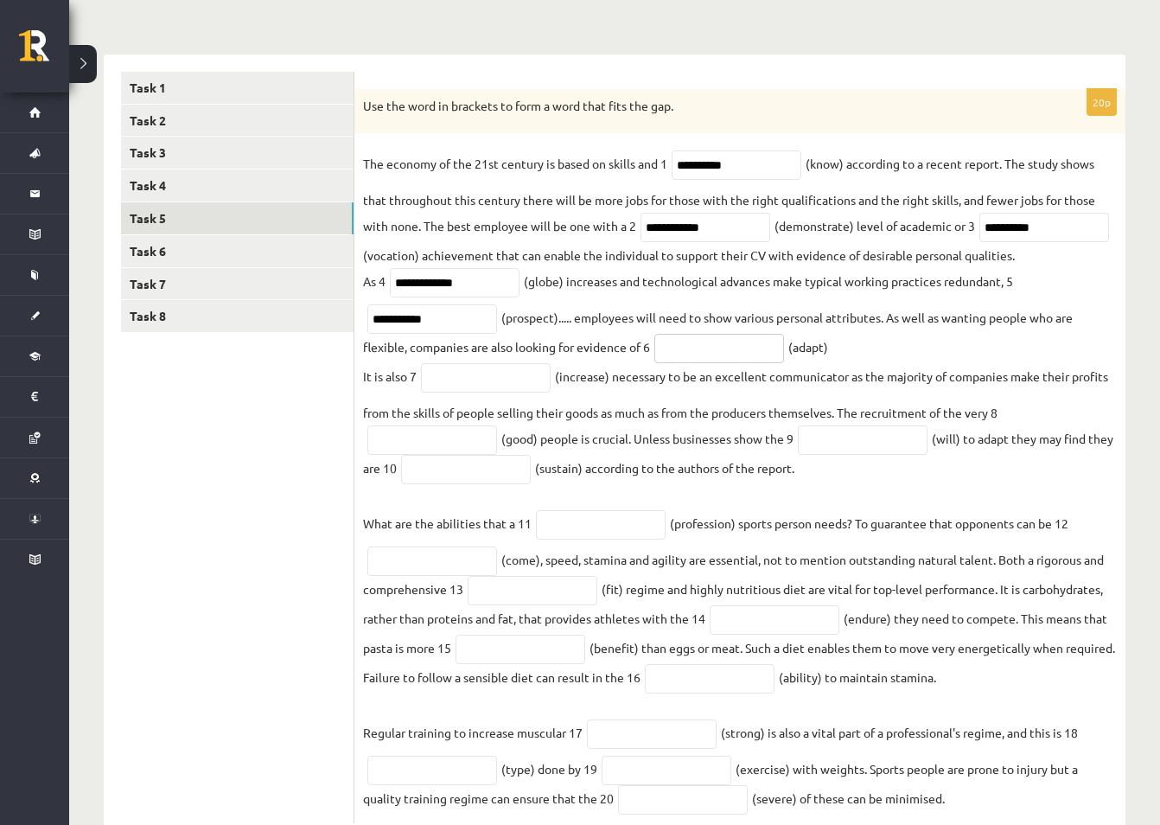
click at [713, 363] on input "text" at bounding box center [720, 348] width 130 height 29
type input "********"
click at [498, 393] on input "text" at bounding box center [486, 377] width 130 height 29
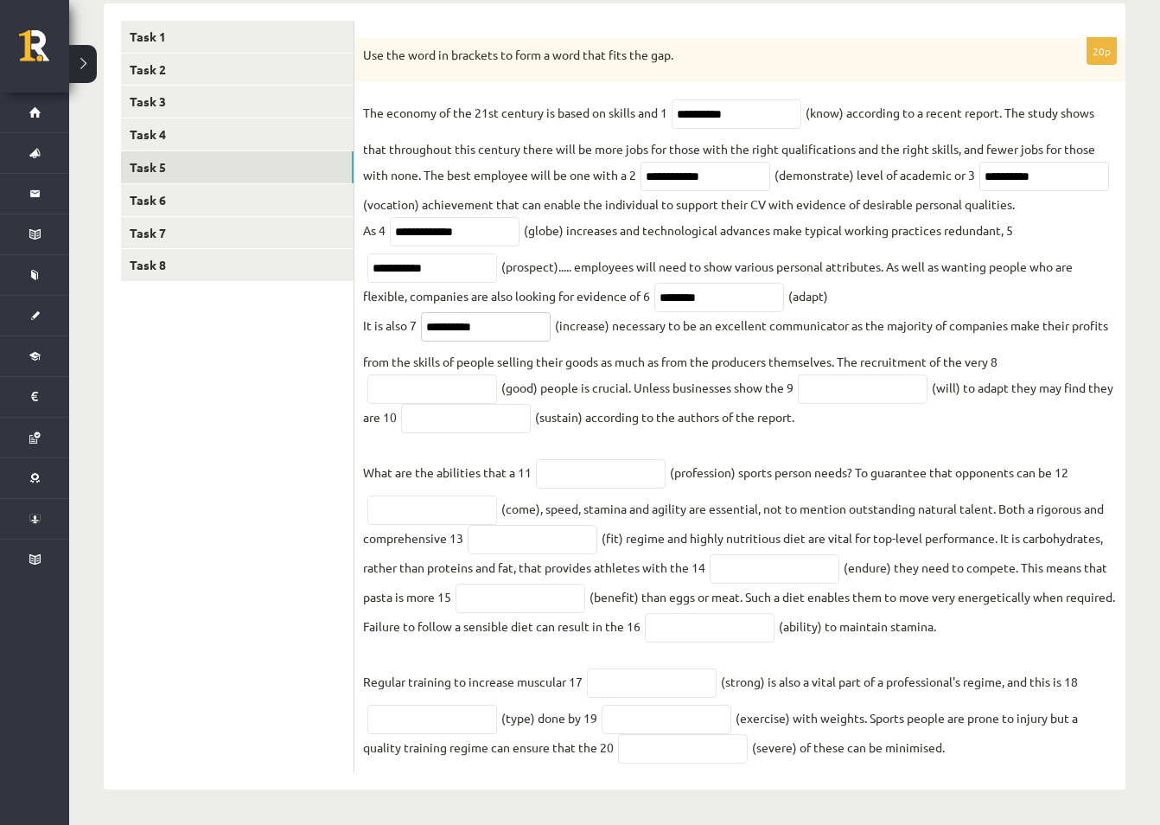
scroll to position [325, 0]
type input "**********"
click at [393, 393] on input "text" at bounding box center [433, 388] width 130 height 29
type input "****"
click at [864, 395] on input "text" at bounding box center [863, 388] width 130 height 29
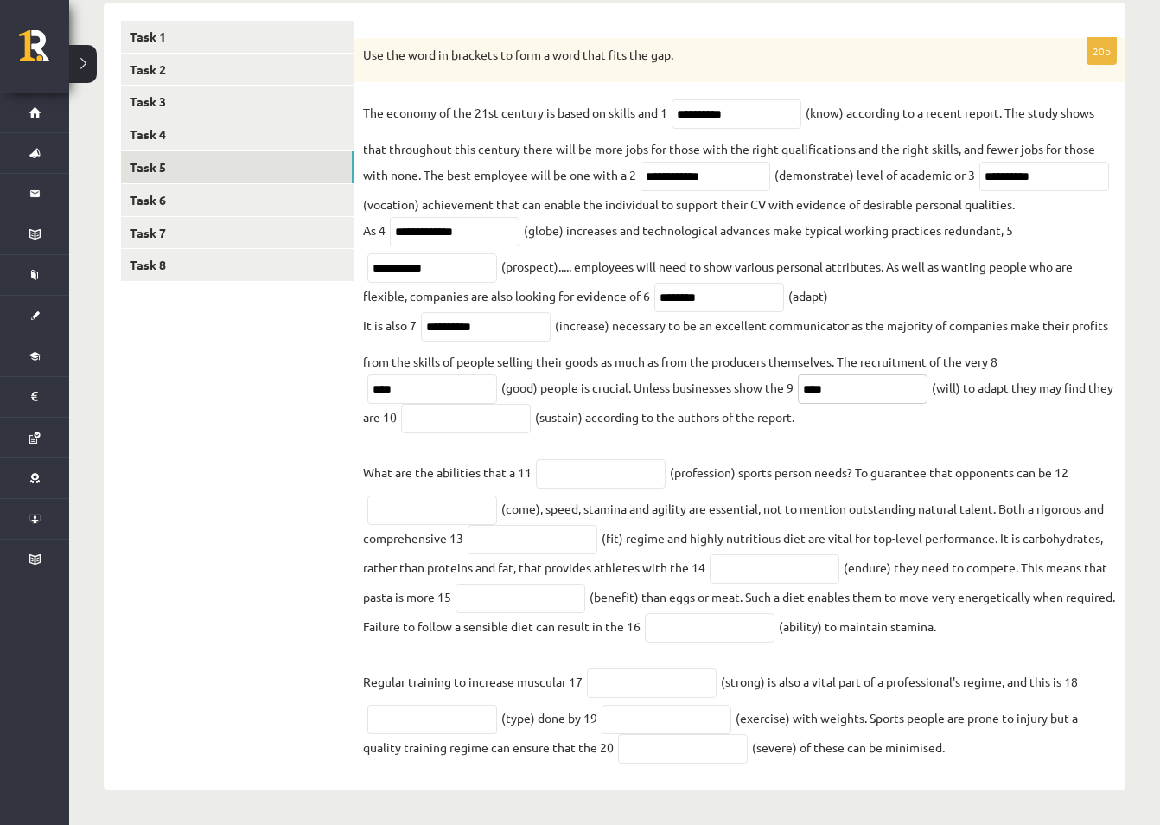
type input "****"
click at [444, 417] on input "text" at bounding box center [466, 418] width 130 height 29
type input "**********"
click at [620, 448] on fieldset "**********" at bounding box center [740, 431] width 754 height 664
click at [566, 475] on input "text" at bounding box center [601, 473] width 130 height 29
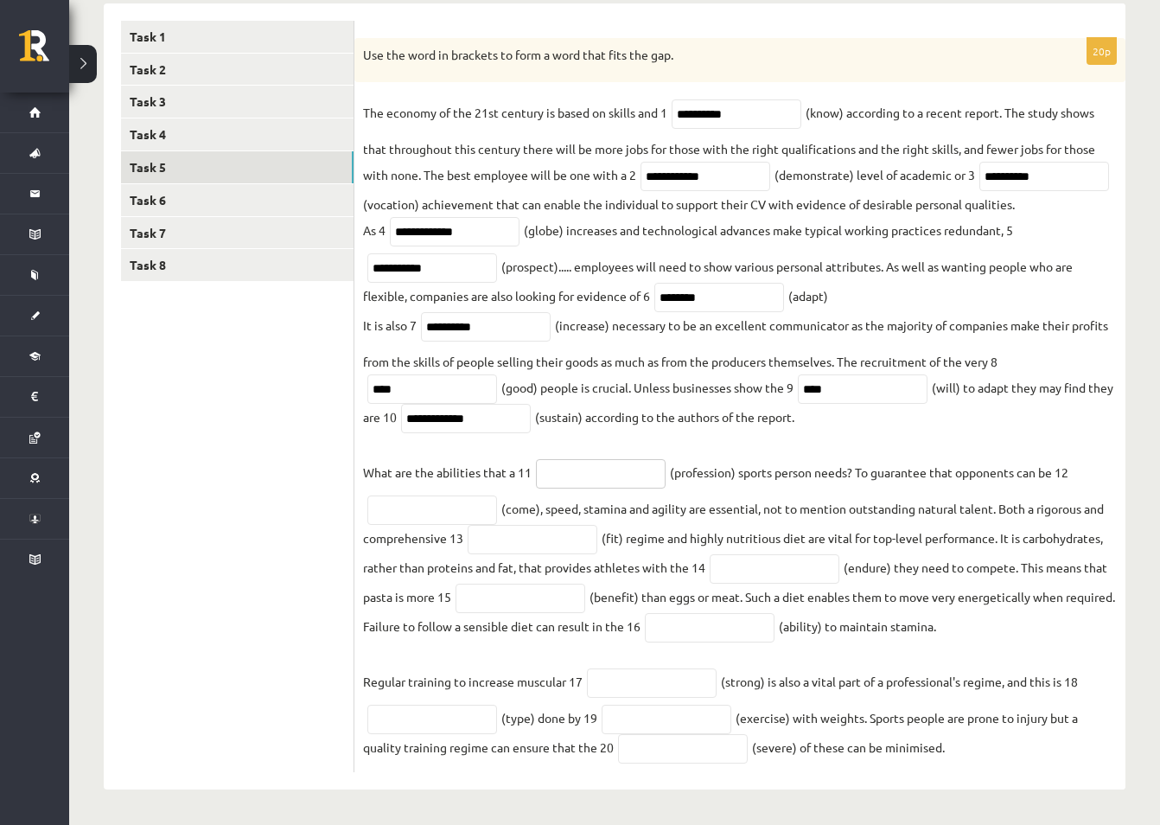
click at [554, 479] on input "text" at bounding box center [601, 473] width 130 height 29
type input "**********"
click at [438, 513] on input "text" at bounding box center [433, 509] width 130 height 29
type input "******"
click at [518, 545] on input "text" at bounding box center [533, 539] width 130 height 29
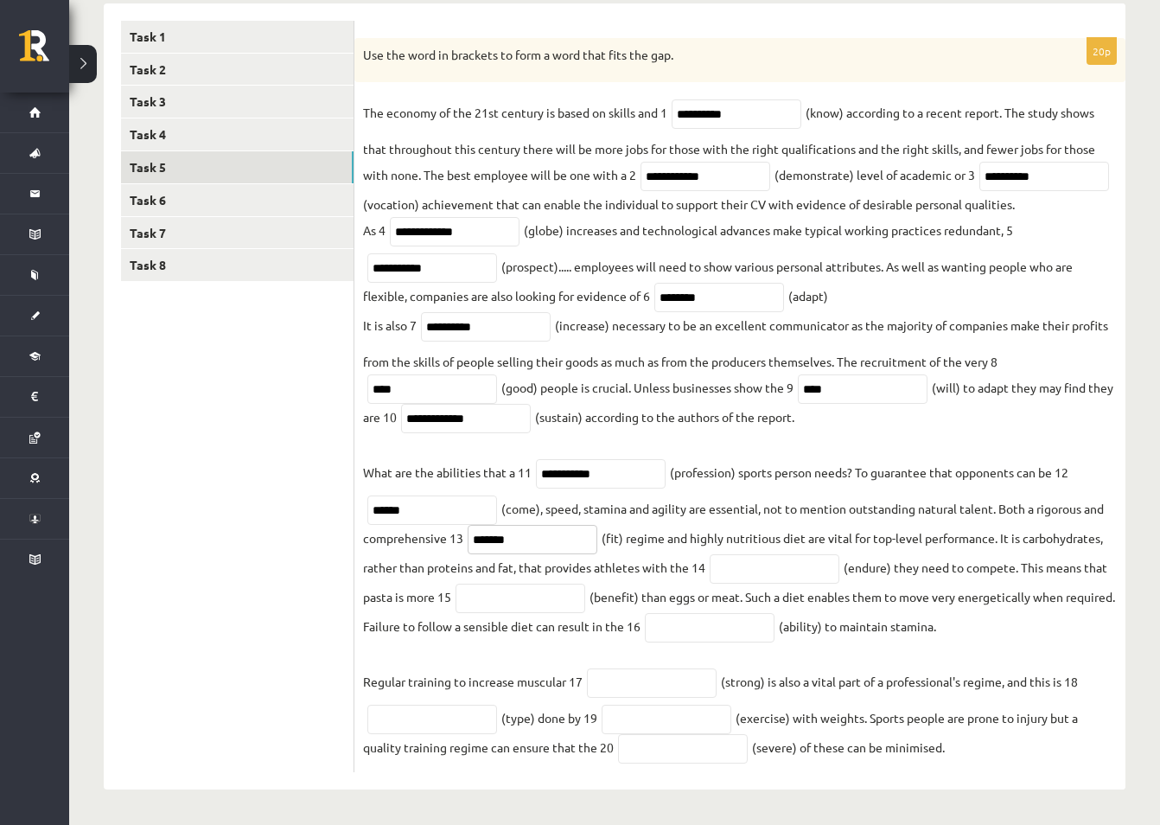
type input "*******"
click at [775, 572] on input "text" at bounding box center [775, 568] width 130 height 29
type input "*********"
click at [539, 610] on input "text" at bounding box center [521, 598] width 130 height 29
type input "*********"
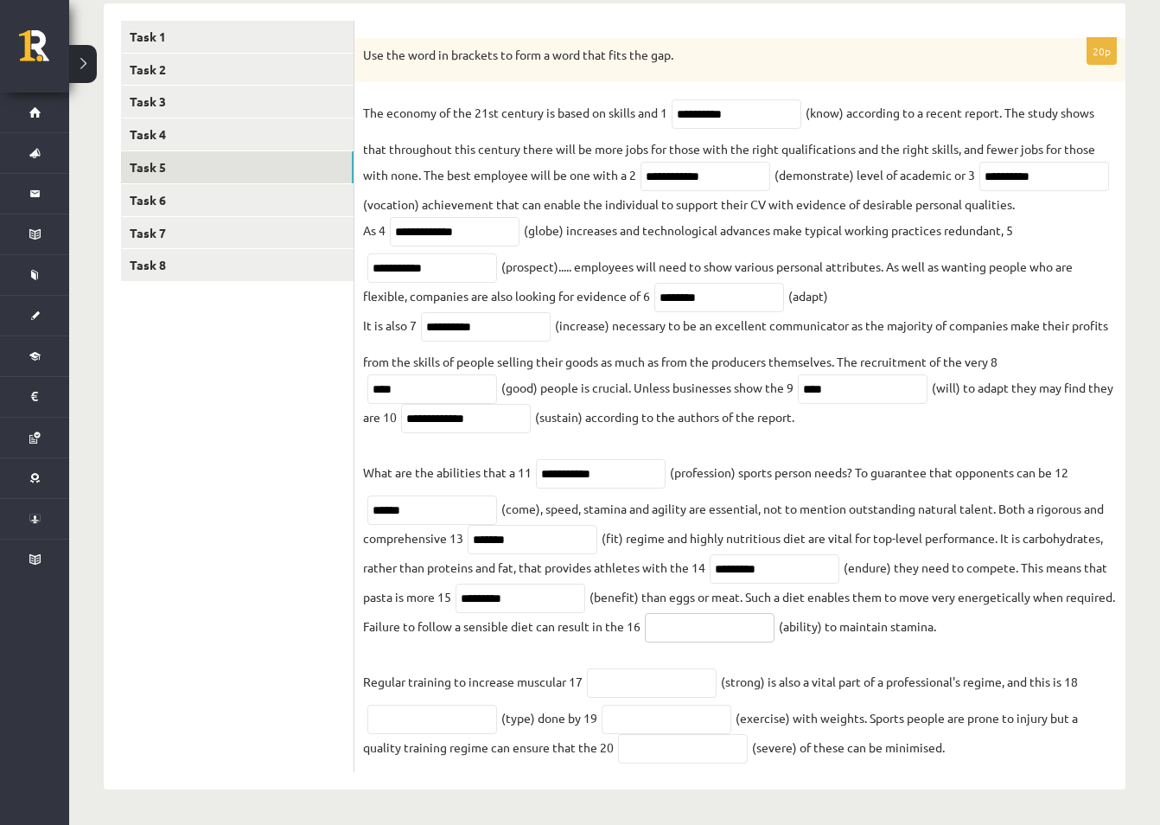
click at [762, 628] on input "text" at bounding box center [710, 627] width 130 height 29
type input "*********"
click at [856, 652] on fieldset "**********" at bounding box center [740, 431] width 754 height 664
click at [622, 676] on input "text" at bounding box center [652, 682] width 130 height 29
type input "********"
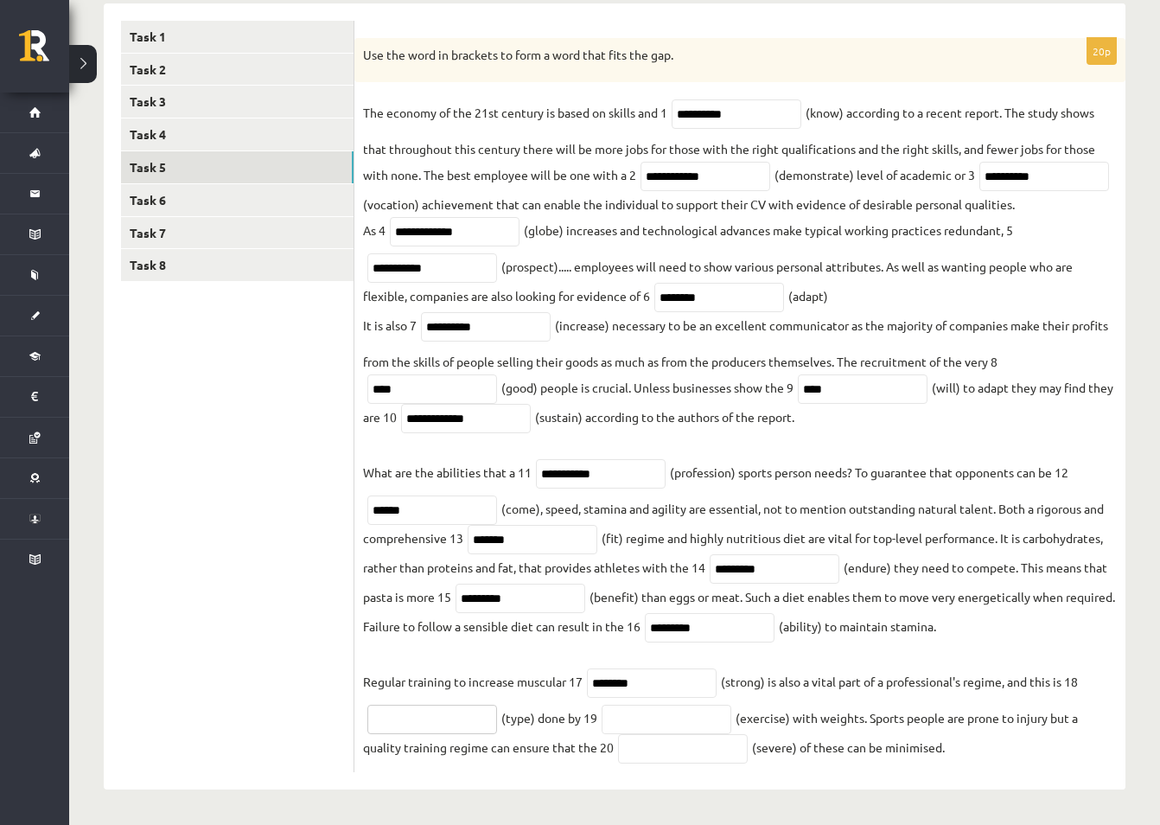
click at [454, 726] on input "text" at bounding box center [433, 719] width 130 height 29
click at [642, 714] on input "text" at bounding box center [667, 719] width 130 height 29
click at [411, 721] on input "********" at bounding box center [433, 719] width 130 height 29
type input "*********"
click at [662, 721] on input "text" at bounding box center [667, 719] width 130 height 29
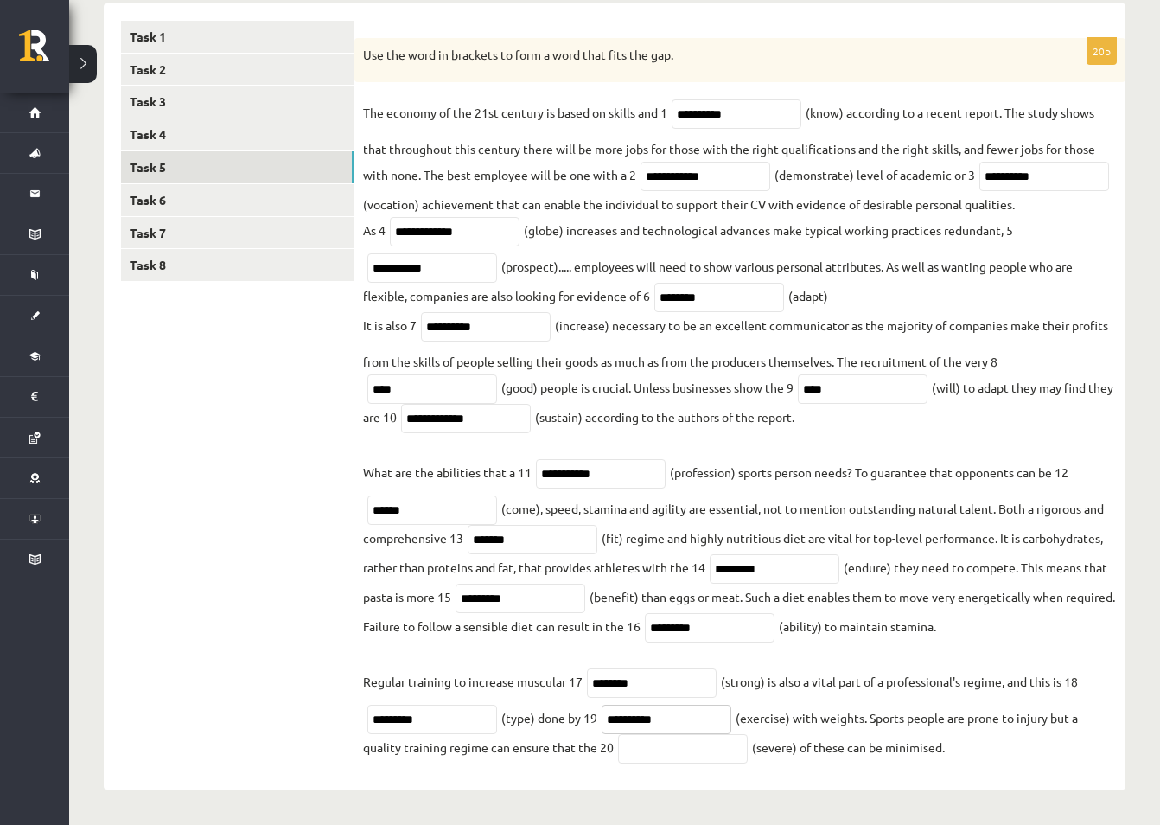
type input "**********"
click at [641, 750] on input "text" at bounding box center [683, 748] width 130 height 29
type input "********"
click at [155, 184] on link "Task 6" at bounding box center [237, 200] width 233 height 32
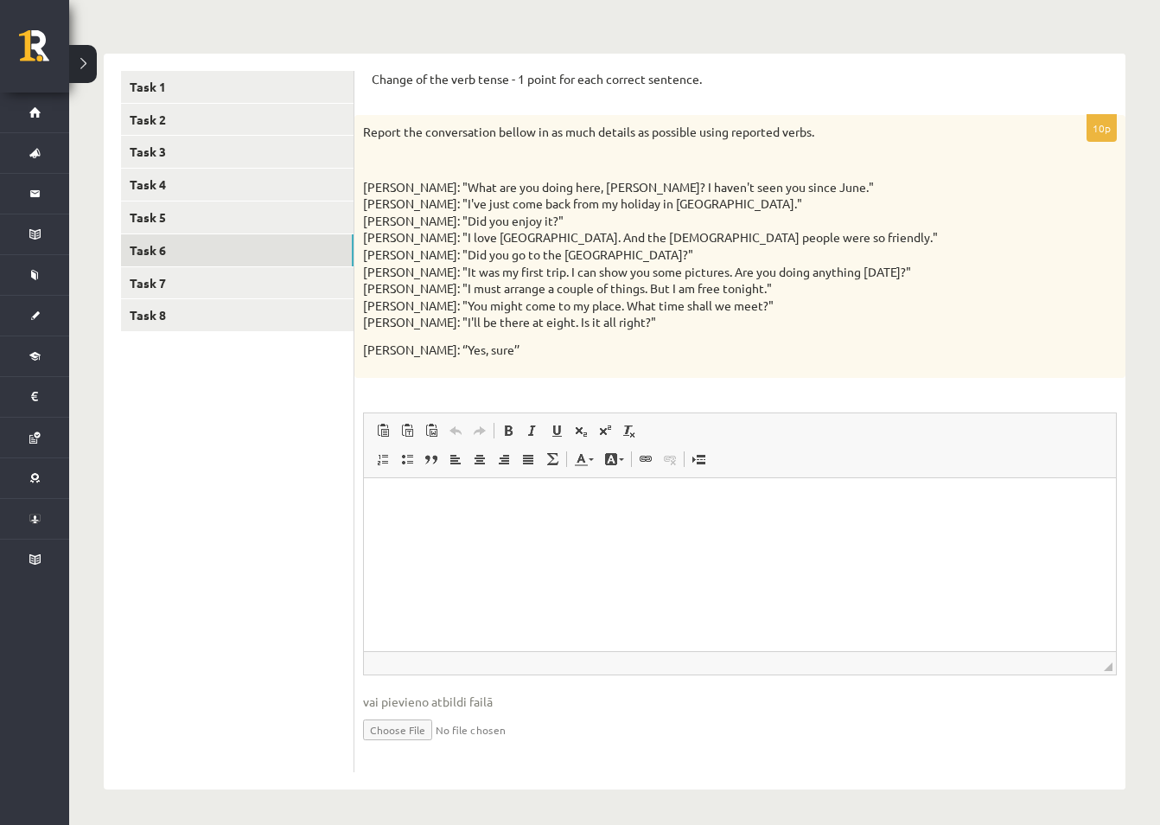
scroll to position [0, 0]
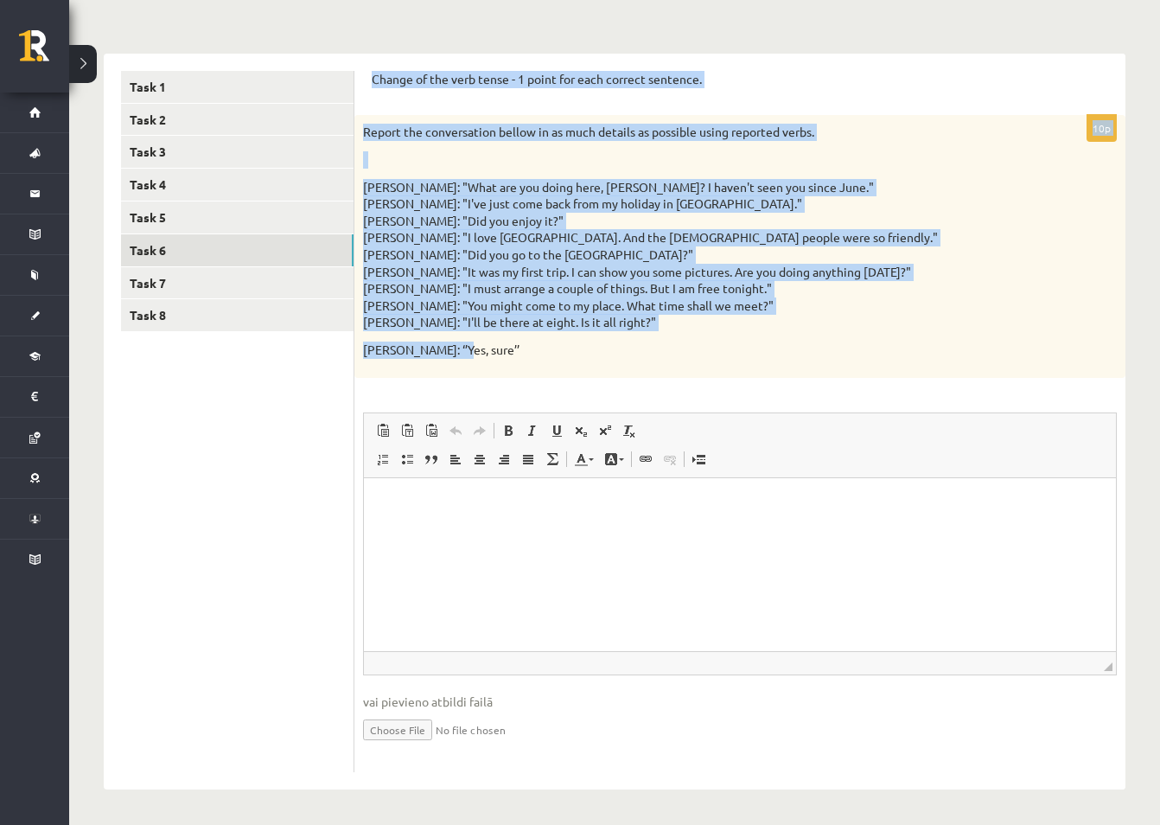
drag, startPoint x: 374, startPoint y: 78, endPoint x: 448, endPoint y: 345, distance: 277.4
click at [448, 345] on form "Change of the verb tense - 1 point for each correct sentence. 10p Report the co…" at bounding box center [740, 421] width 737 height 701
copy form "Change of the verb tense - 1 point for each correct sentence. 10p Report the co…"
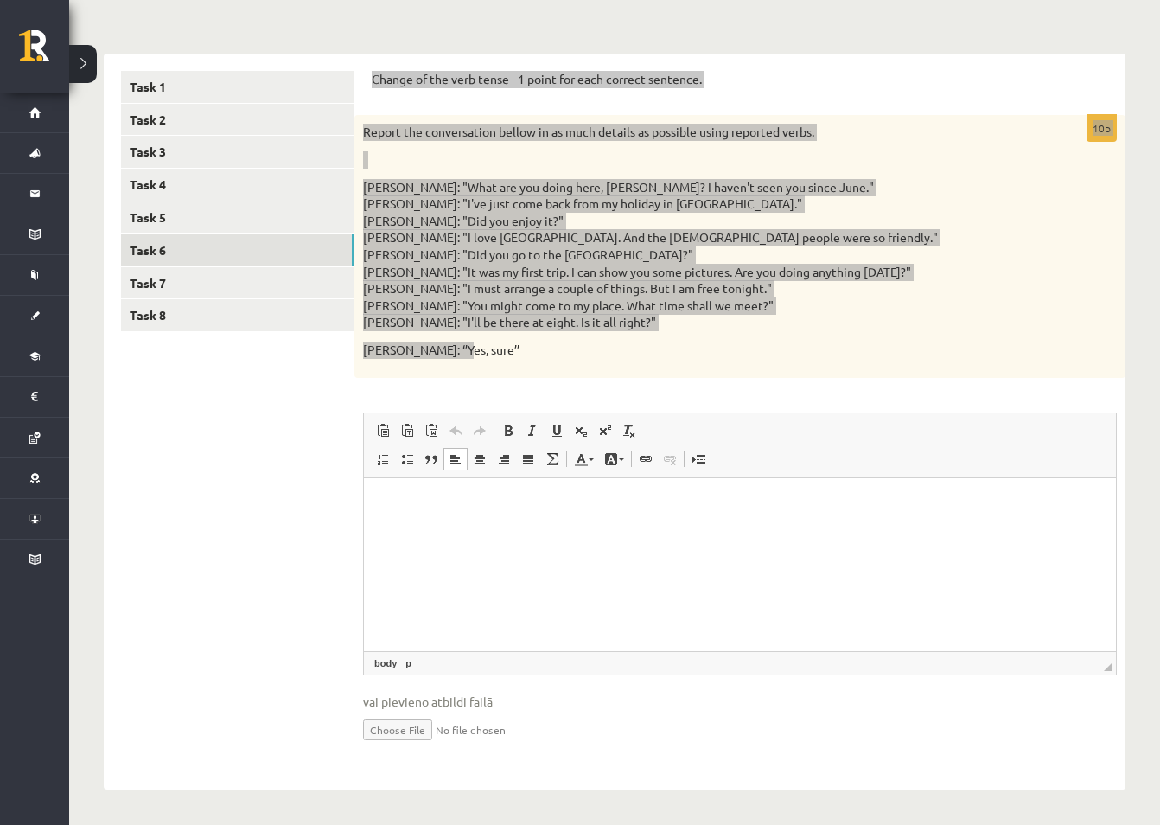
click at [529, 530] on html at bounding box center [740, 503] width 752 height 53
click at [387, 503] on p "Editor, wiswyg-editor-user-answer-47024781265220" at bounding box center [740, 504] width 718 height 18
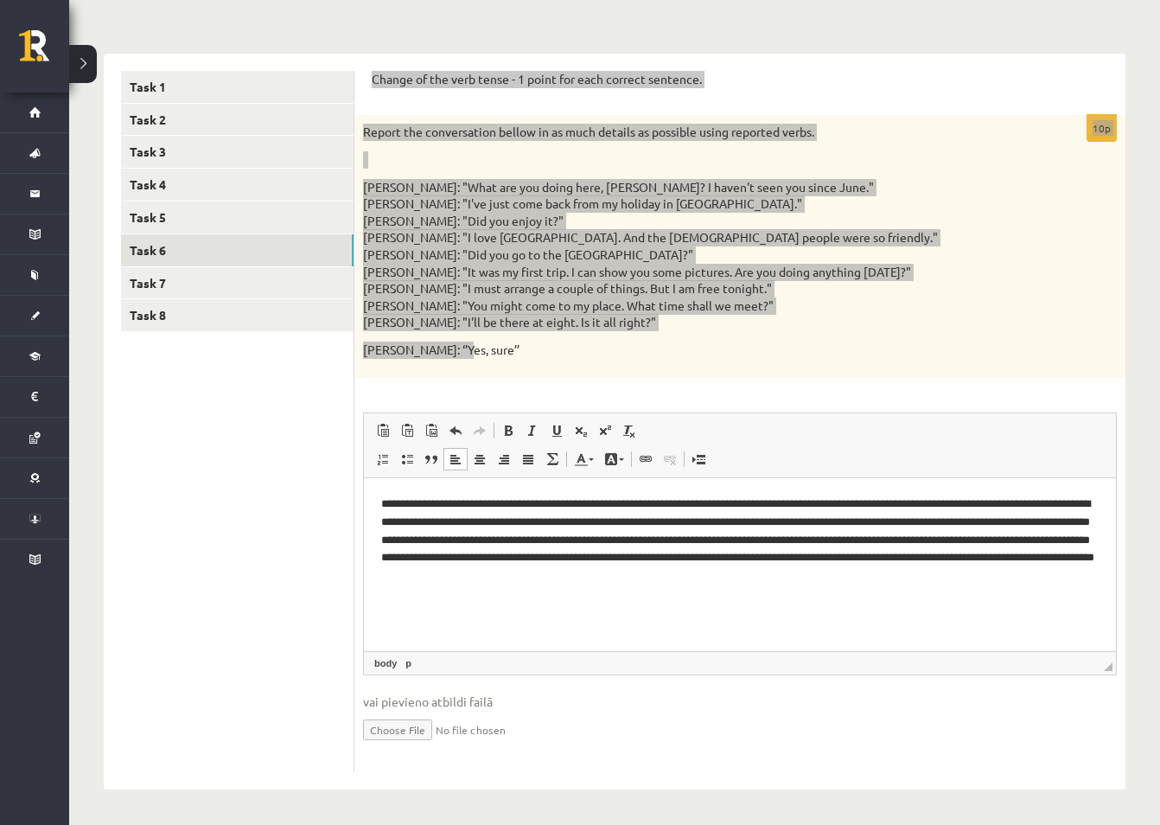
click at [791, 509] on p "**********" at bounding box center [740, 540] width 718 height 90
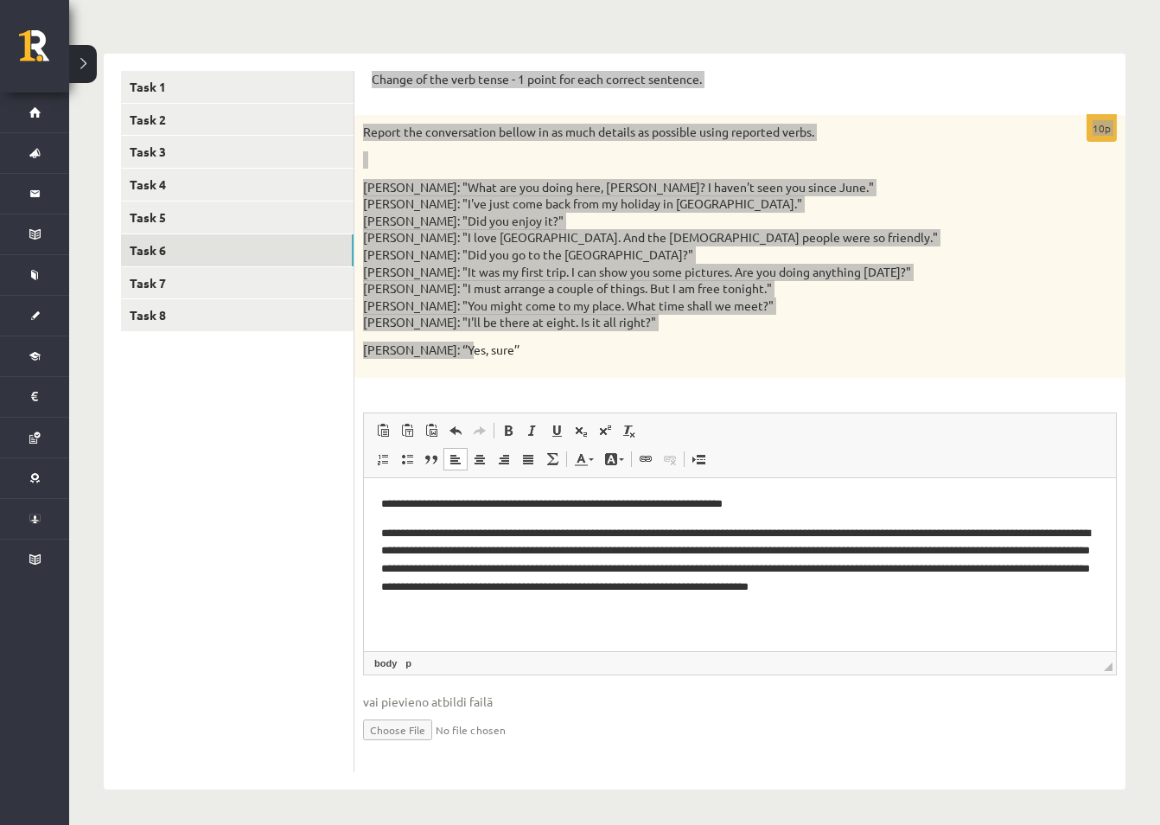
click at [680, 534] on p "**********" at bounding box center [740, 569] width 718 height 90
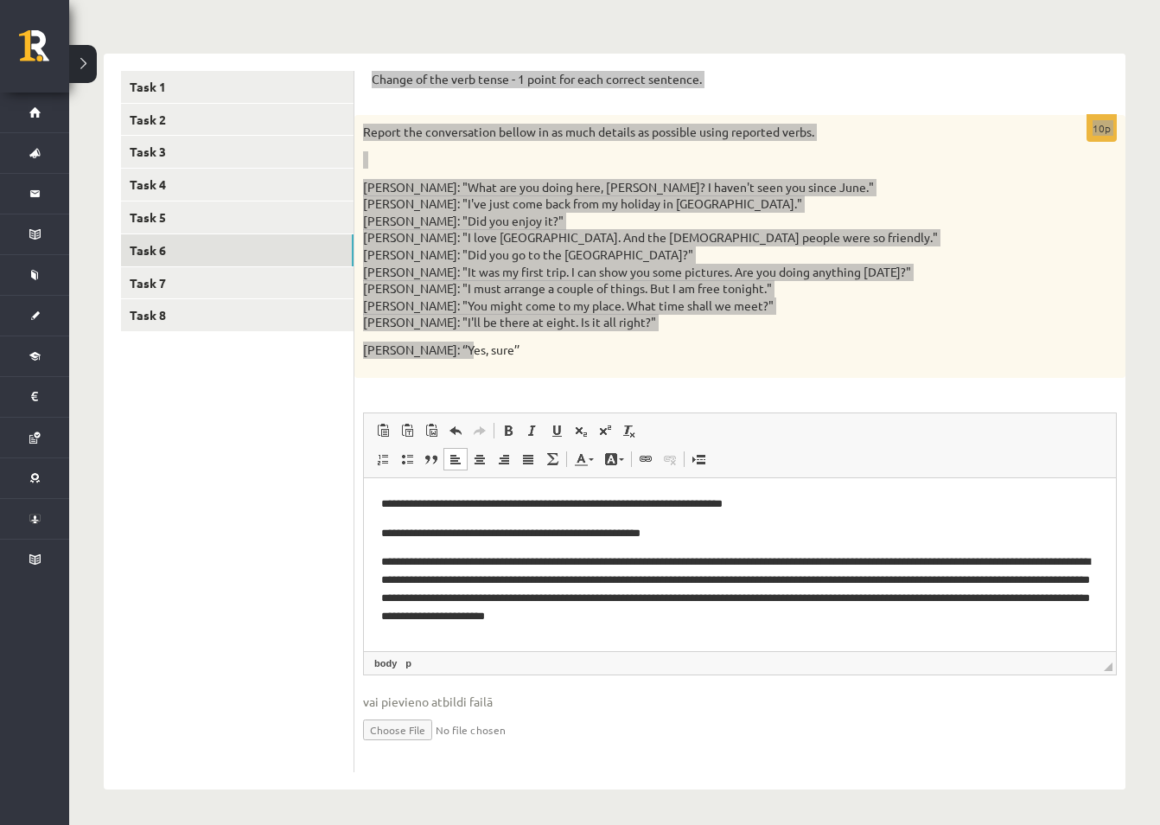
click at [547, 559] on p "**********" at bounding box center [740, 589] width 718 height 72
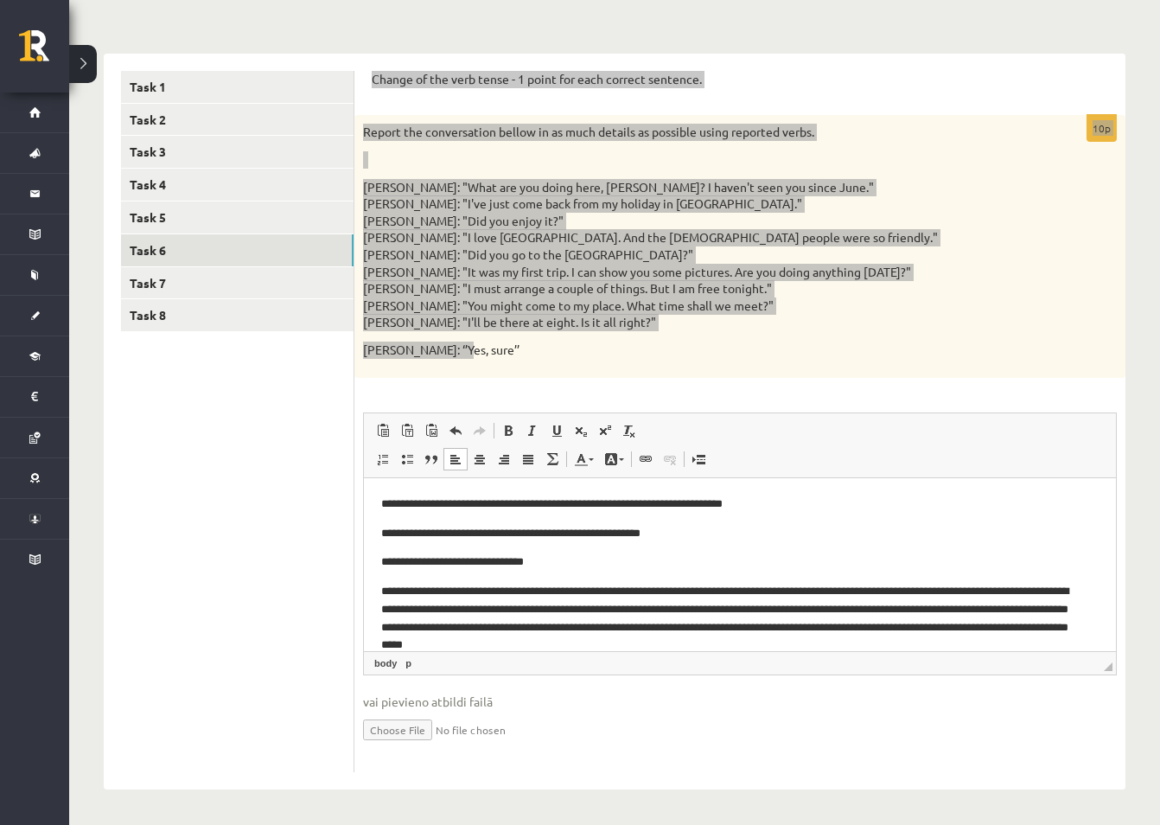
click at [750, 589] on p "**********" at bounding box center [733, 618] width 705 height 72
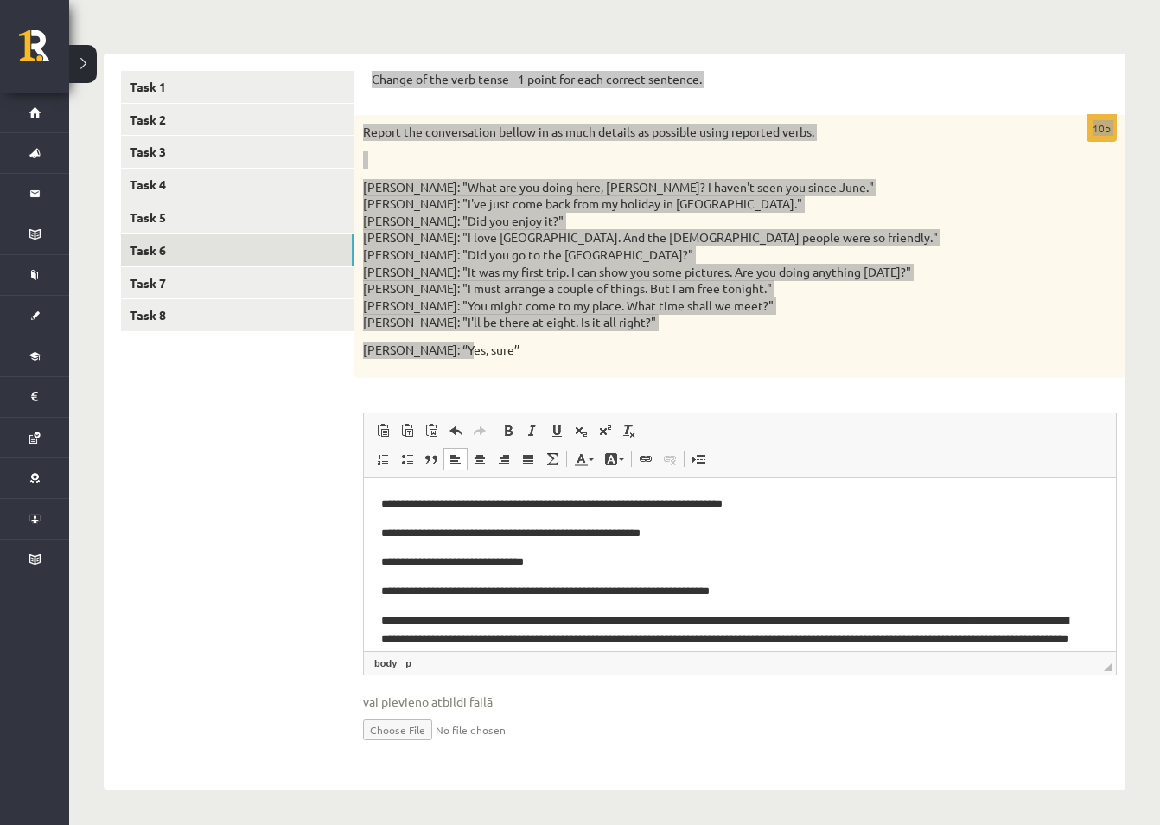
scroll to position [33, 0]
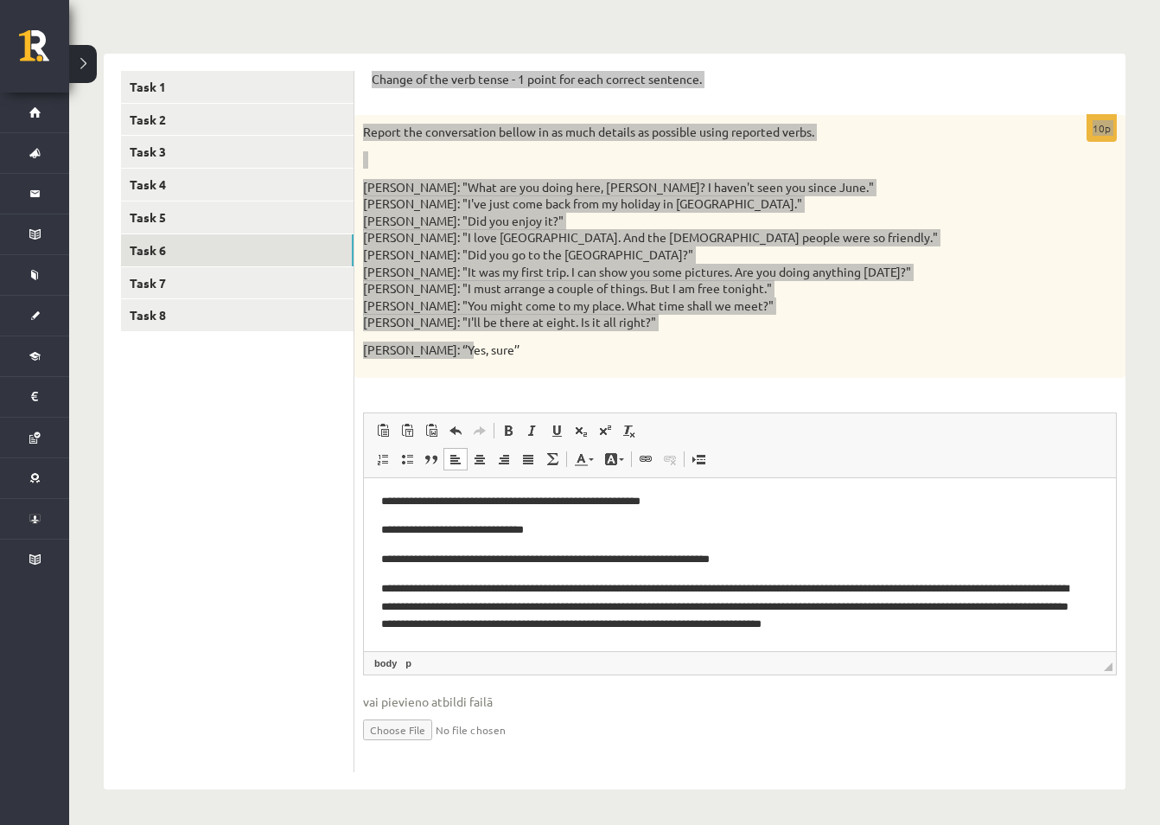
click at [655, 585] on p "**********" at bounding box center [733, 606] width 705 height 54
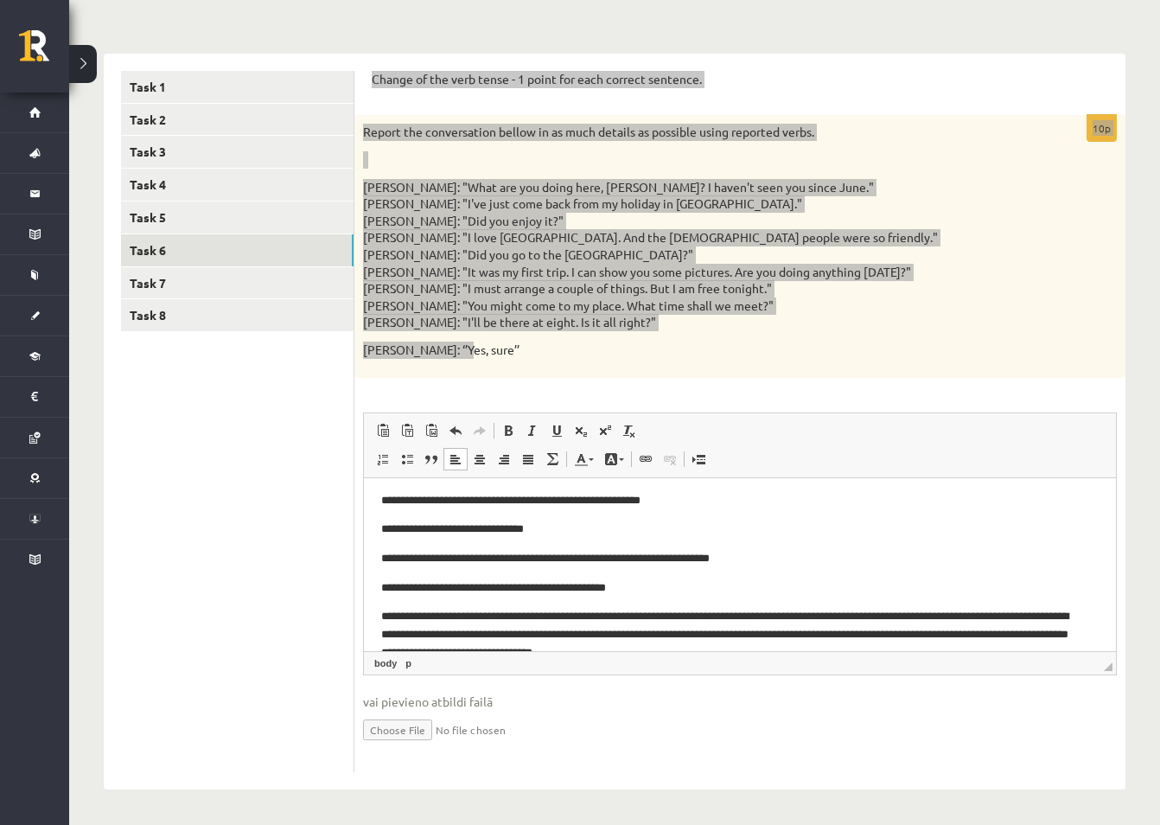
click at [385, 575] on body "**********" at bounding box center [740, 562] width 718 height 200
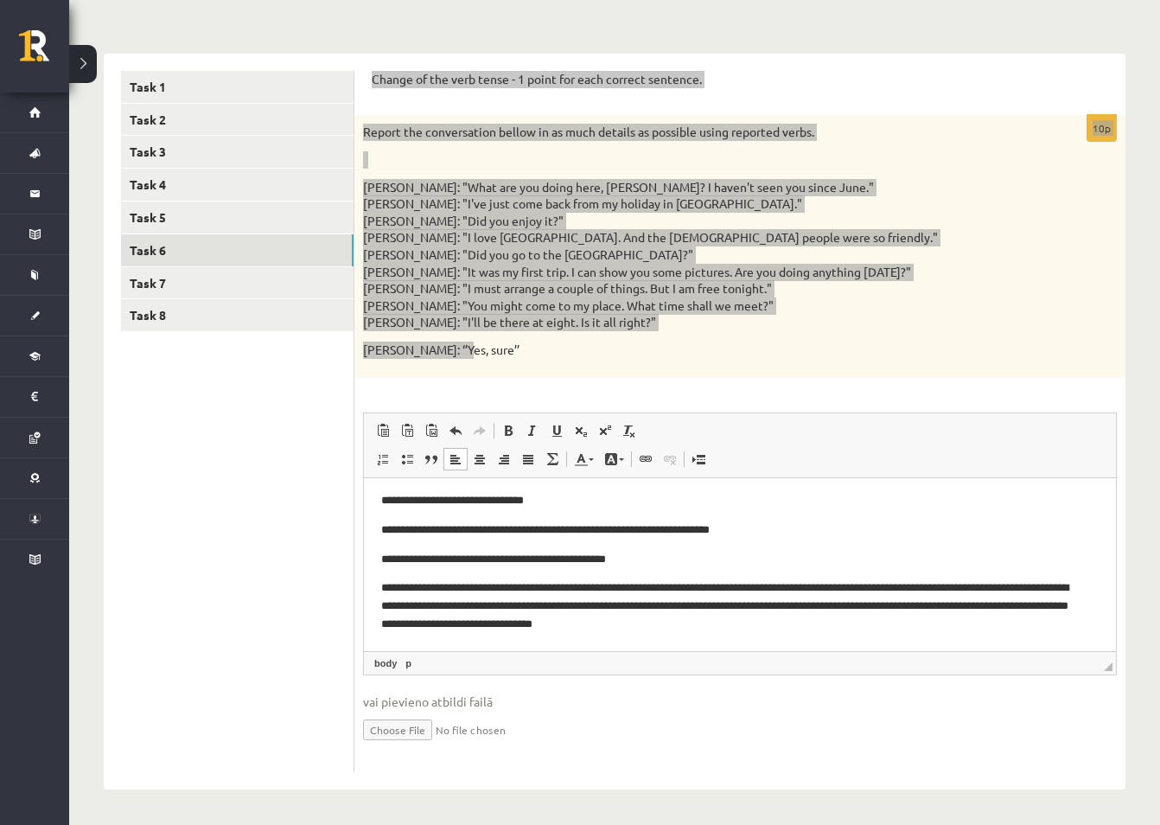
click at [737, 589] on p "**********" at bounding box center [733, 605] width 705 height 54
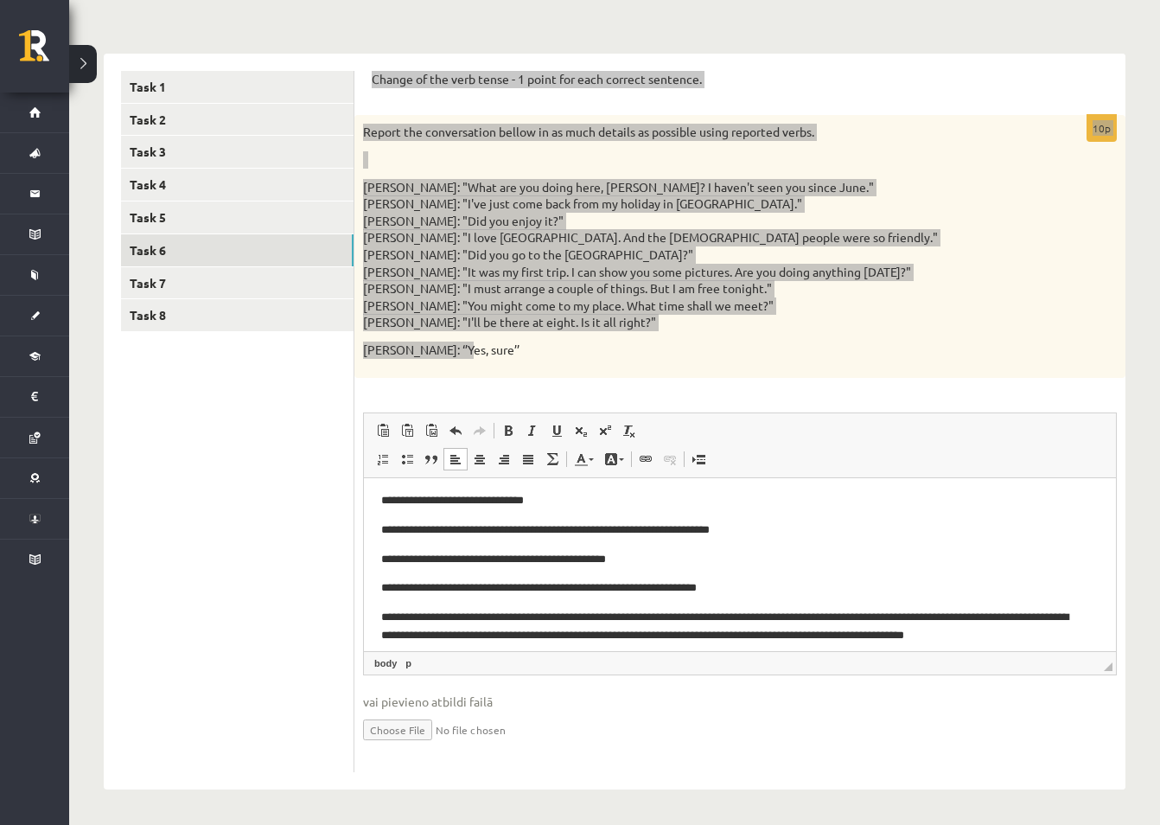
click at [654, 614] on p "**********" at bounding box center [733, 626] width 705 height 36
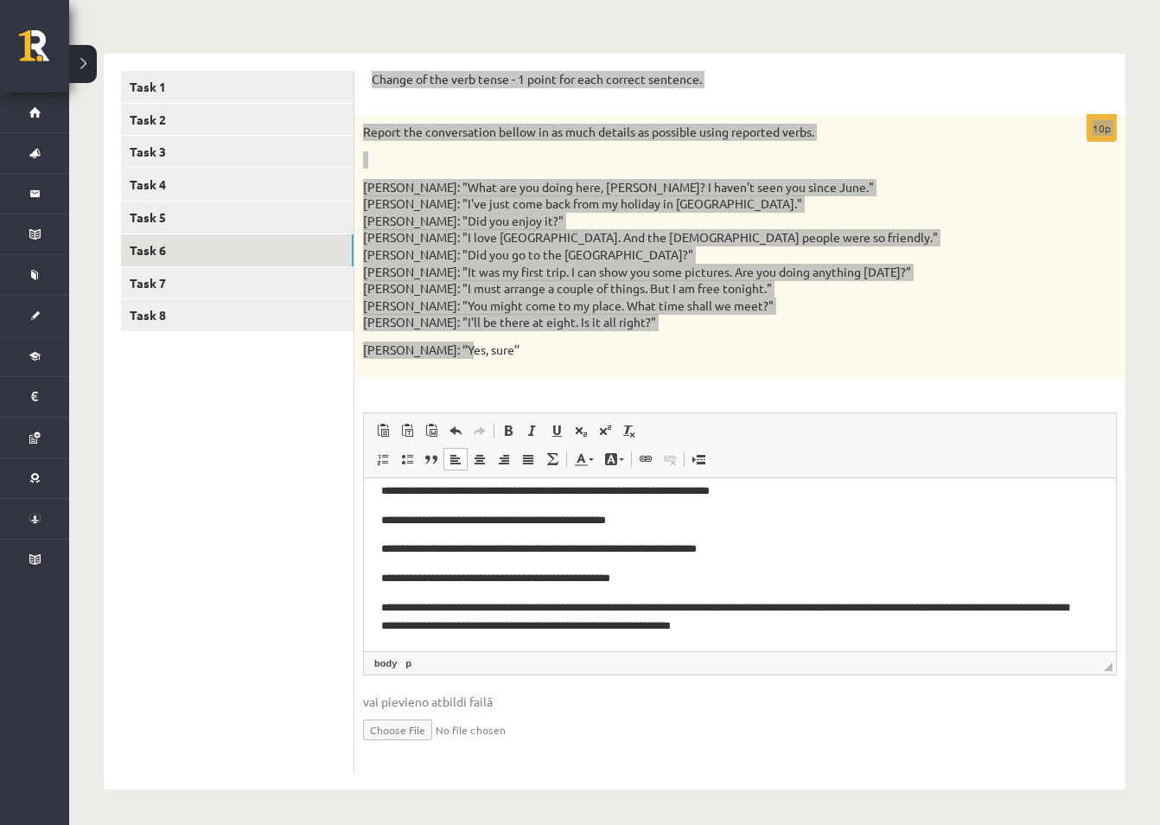
scroll to position [102, 0]
click at [756, 605] on p "**********" at bounding box center [733, 616] width 705 height 36
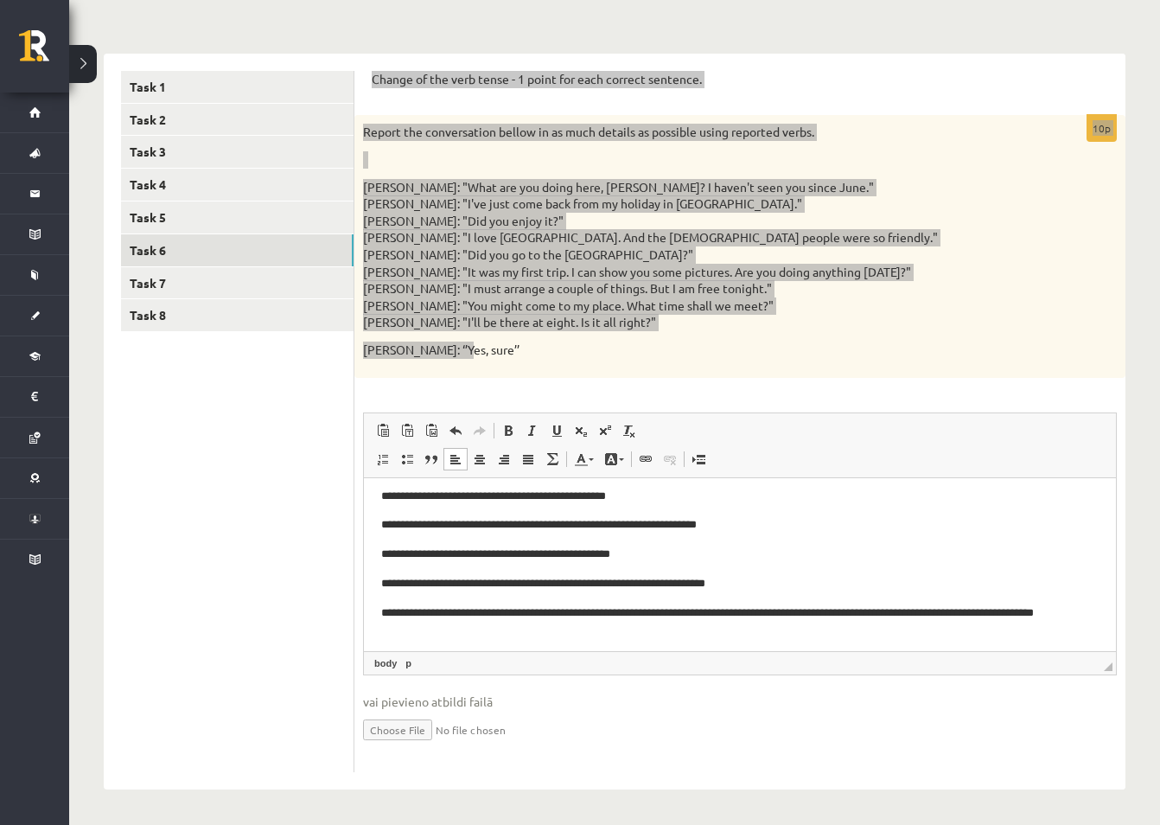
scroll to position [131, 0]
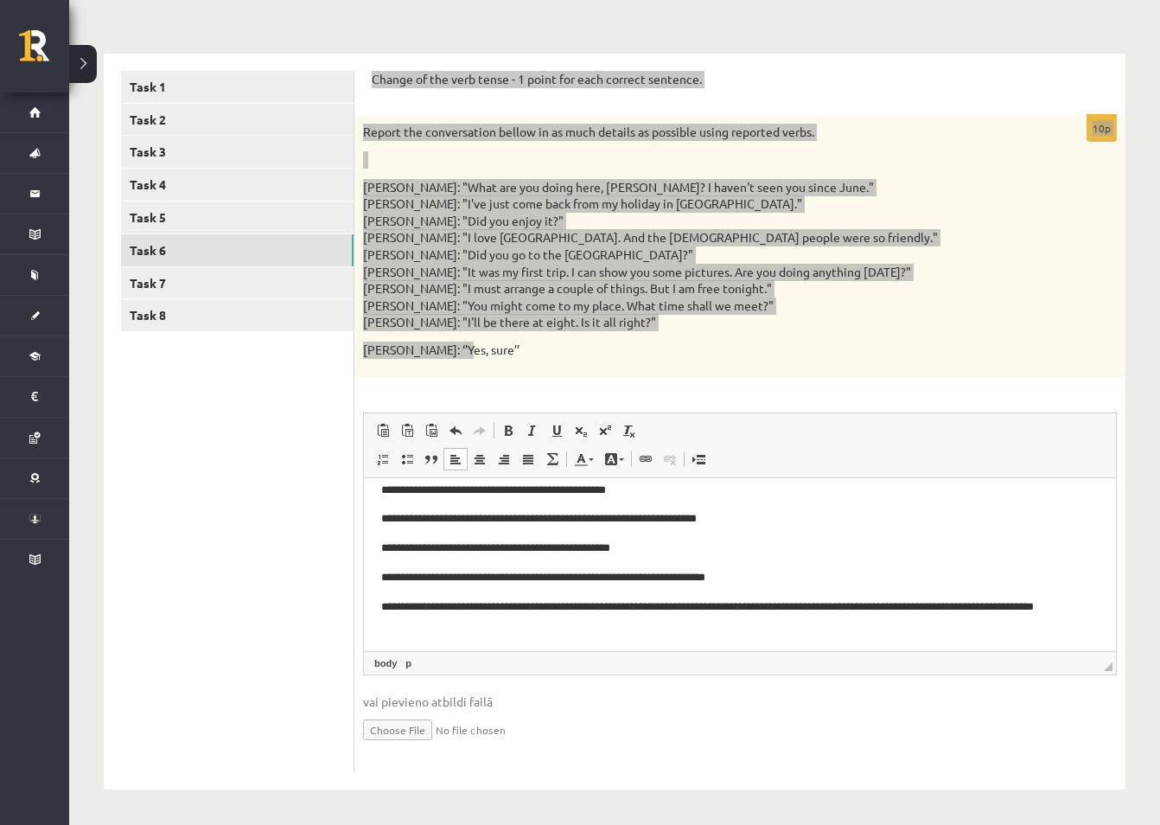
click at [763, 599] on p "**********" at bounding box center [733, 616] width 705 height 36
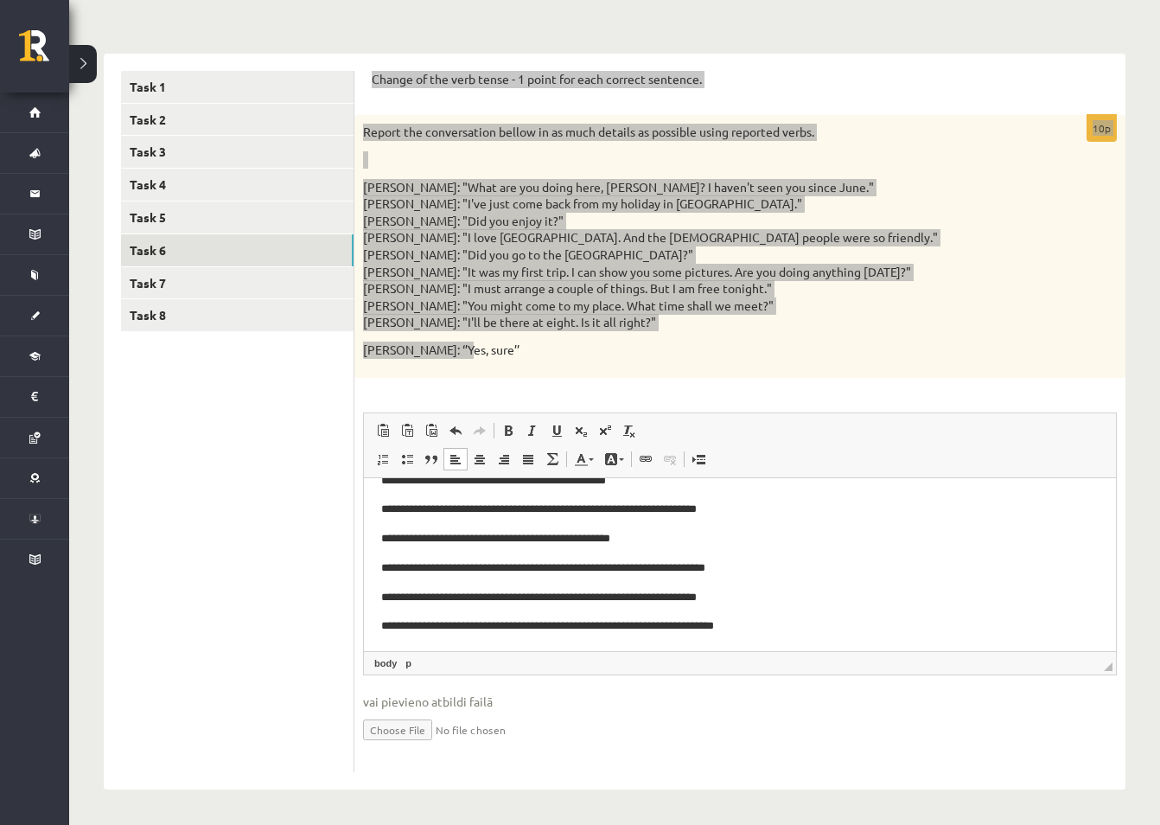
scroll to position [143, 0]
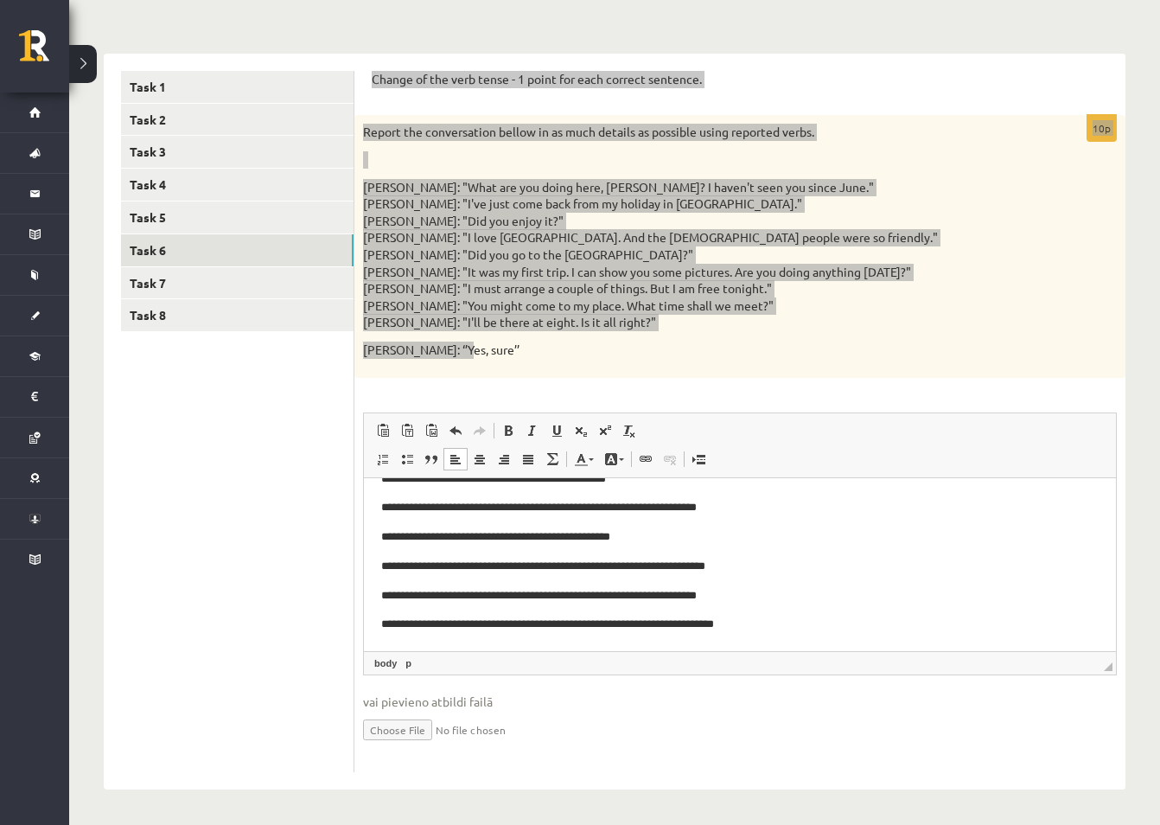
click at [687, 622] on p "**********" at bounding box center [733, 624] width 705 height 18
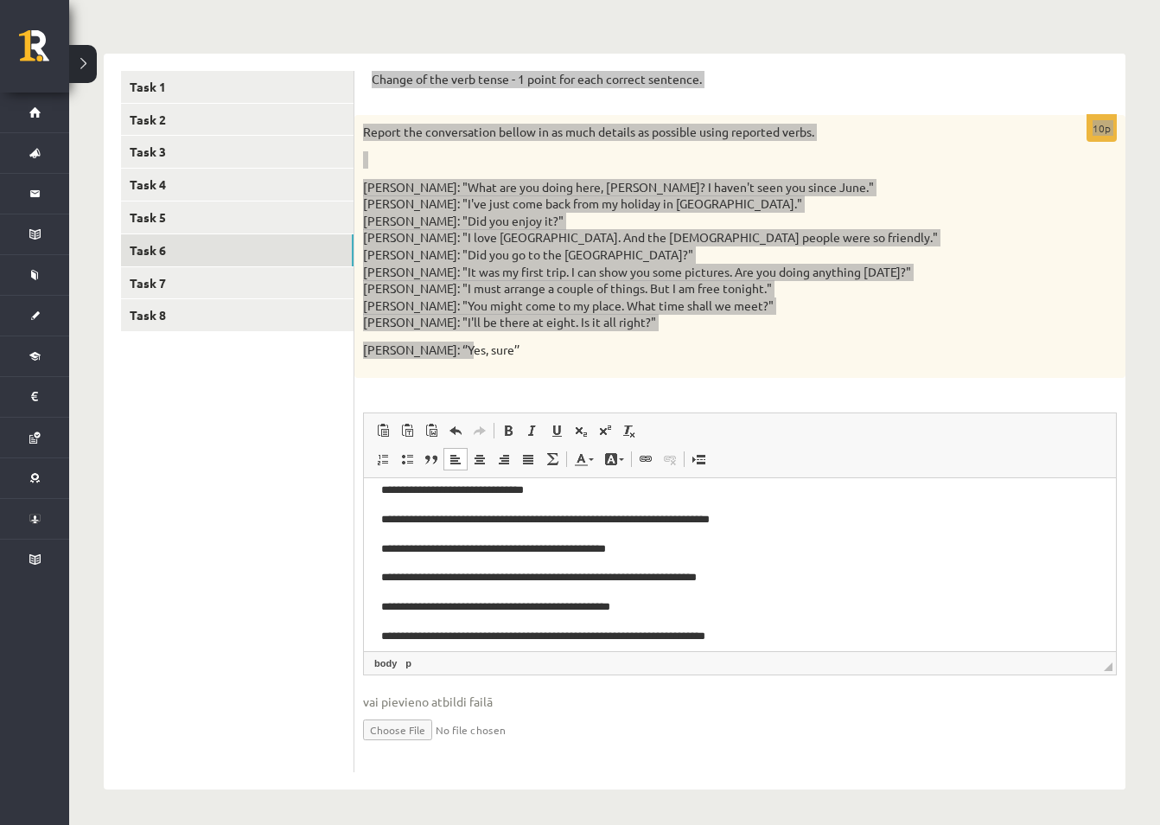
scroll to position [0, 0]
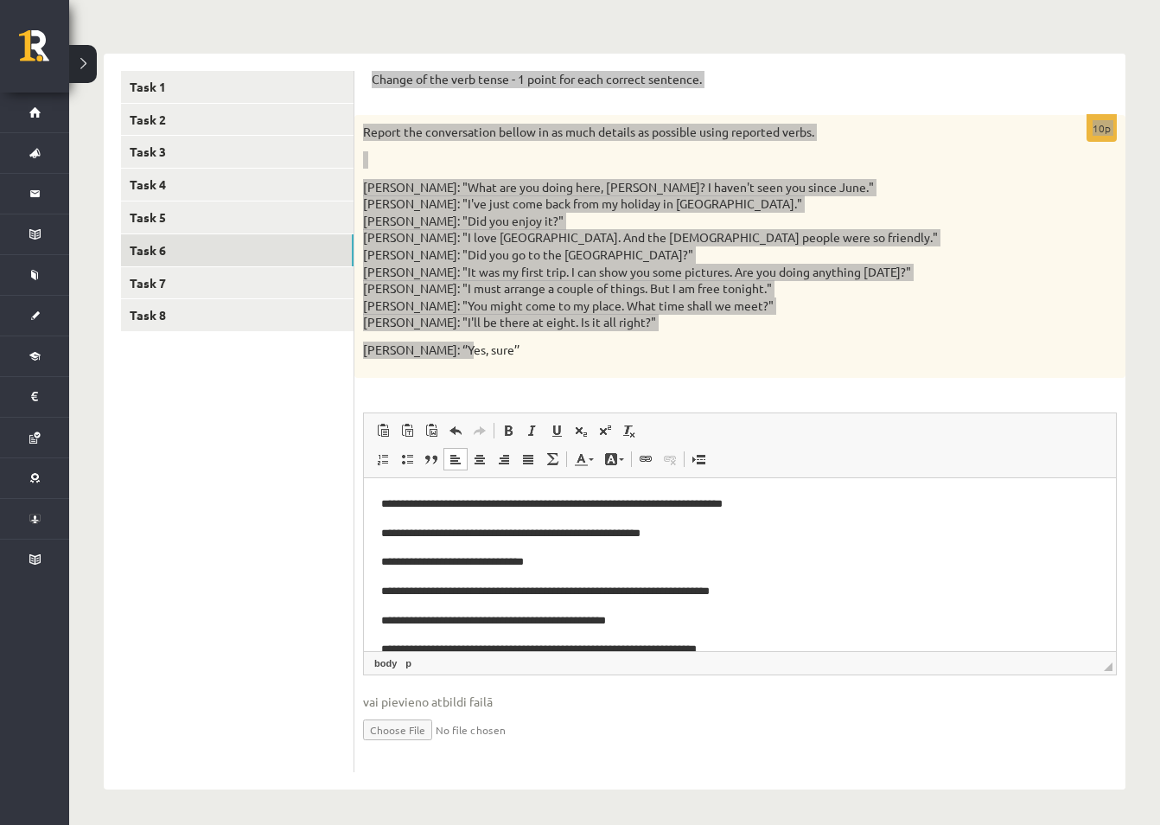
click at [485, 547] on body "**********" at bounding box center [740, 650] width 718 height 310
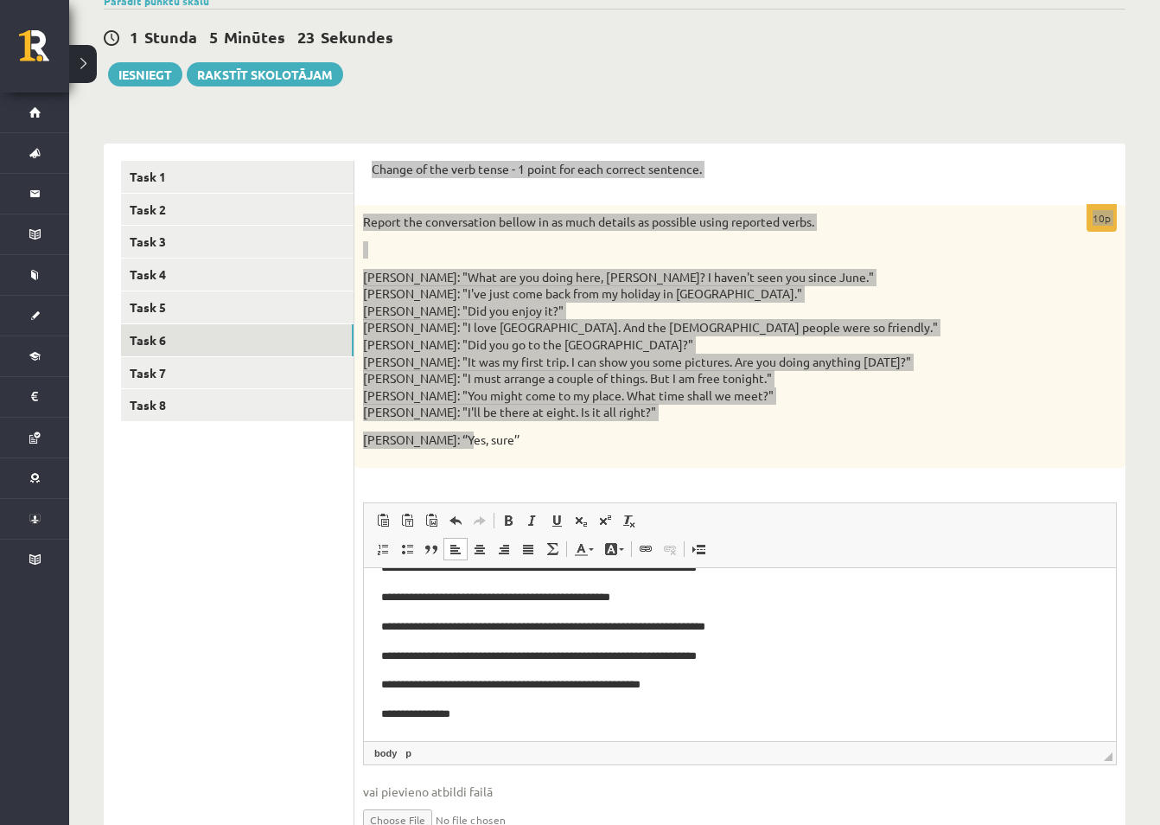
scroll to position [173, 0]
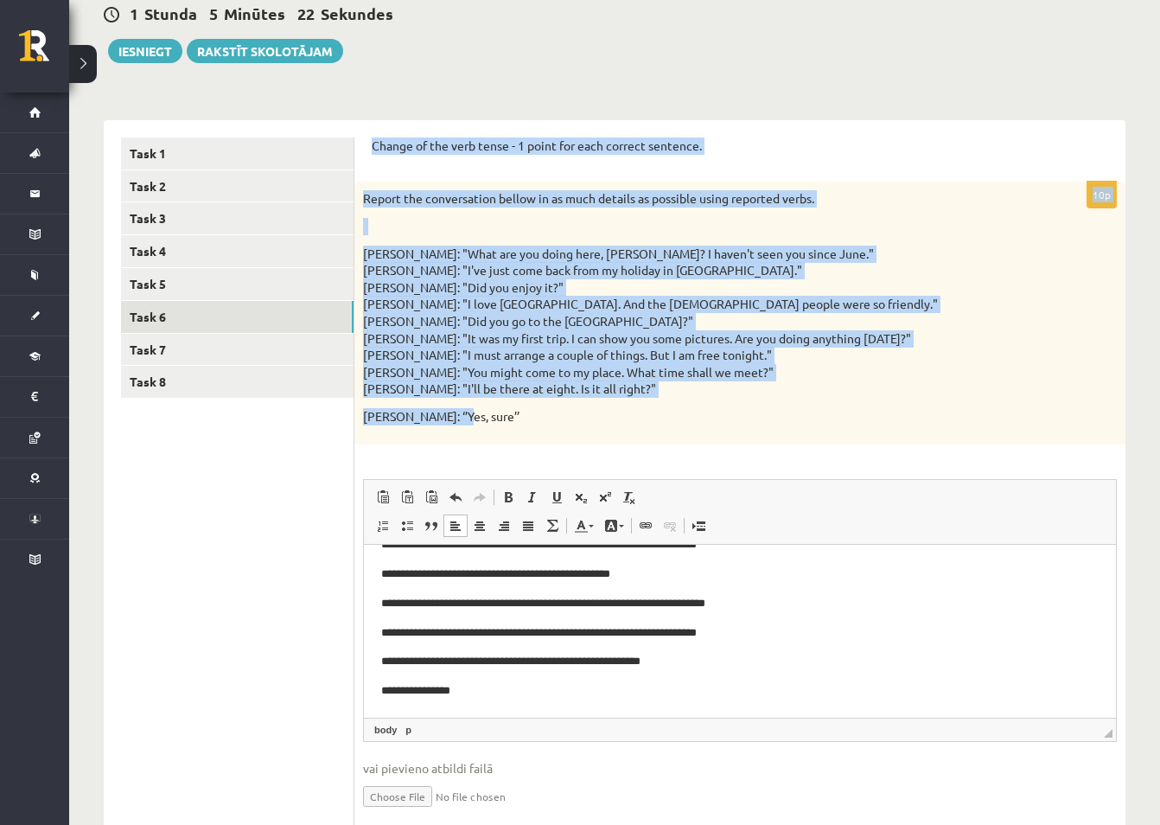
drag, startPoint x: 836, startPoint y: 396, endPoint x: 827, endPoint y: 401, distance: 10.8
click at [835, 396] on p "Mike: "What are you doing here, Liz? I haven't seen you since June." Liz: "I've…" at bounding box center [697, 322] width 668 height 152
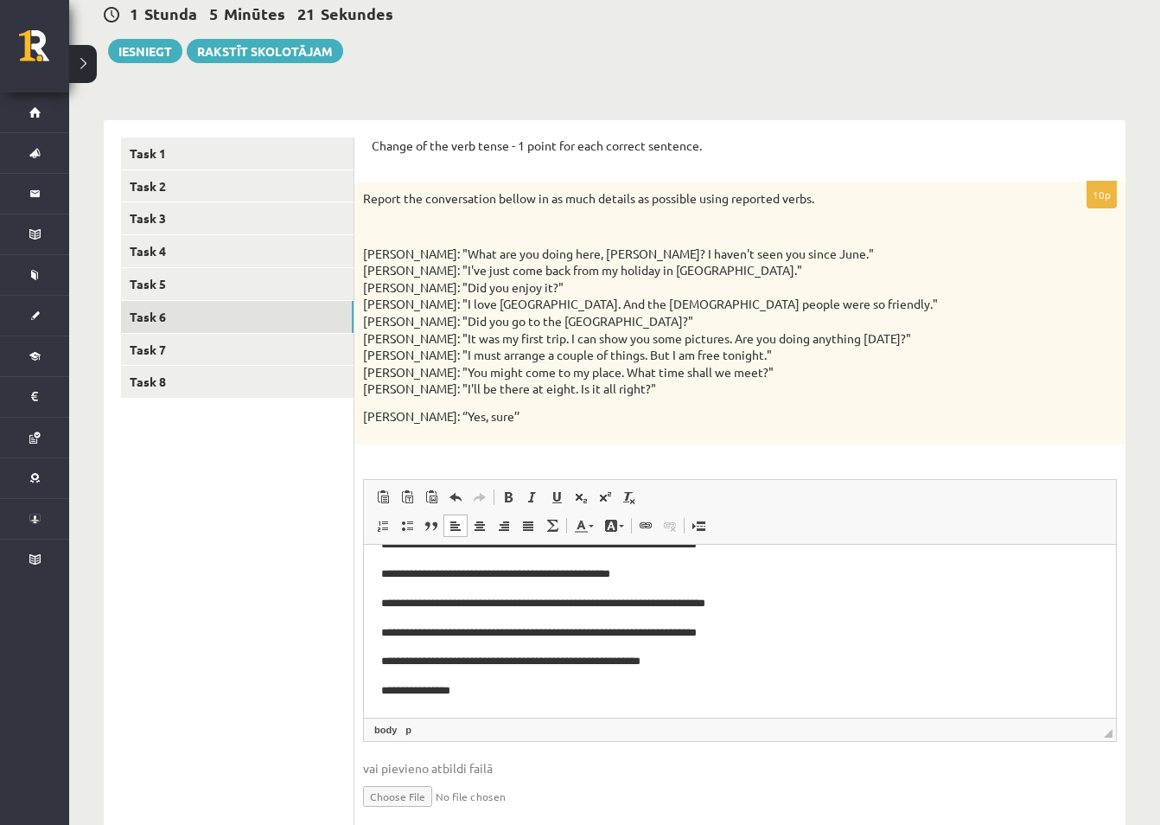
click at [258, 534] on ul "Task 1 Task 2 Task 3 Task 4 Task 5 Task 6 Task 7 Task 8" at bounding box center [237, 487] width 233 height 701
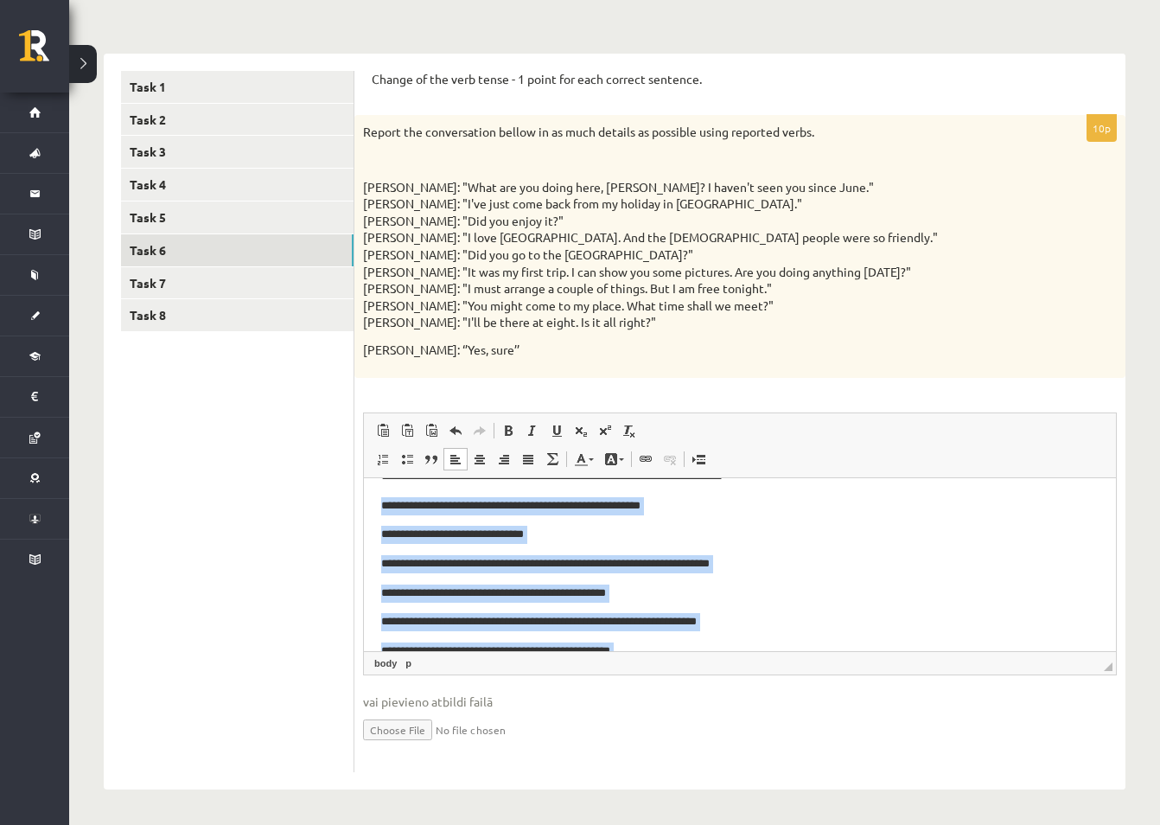
scroll to position [0, 0]
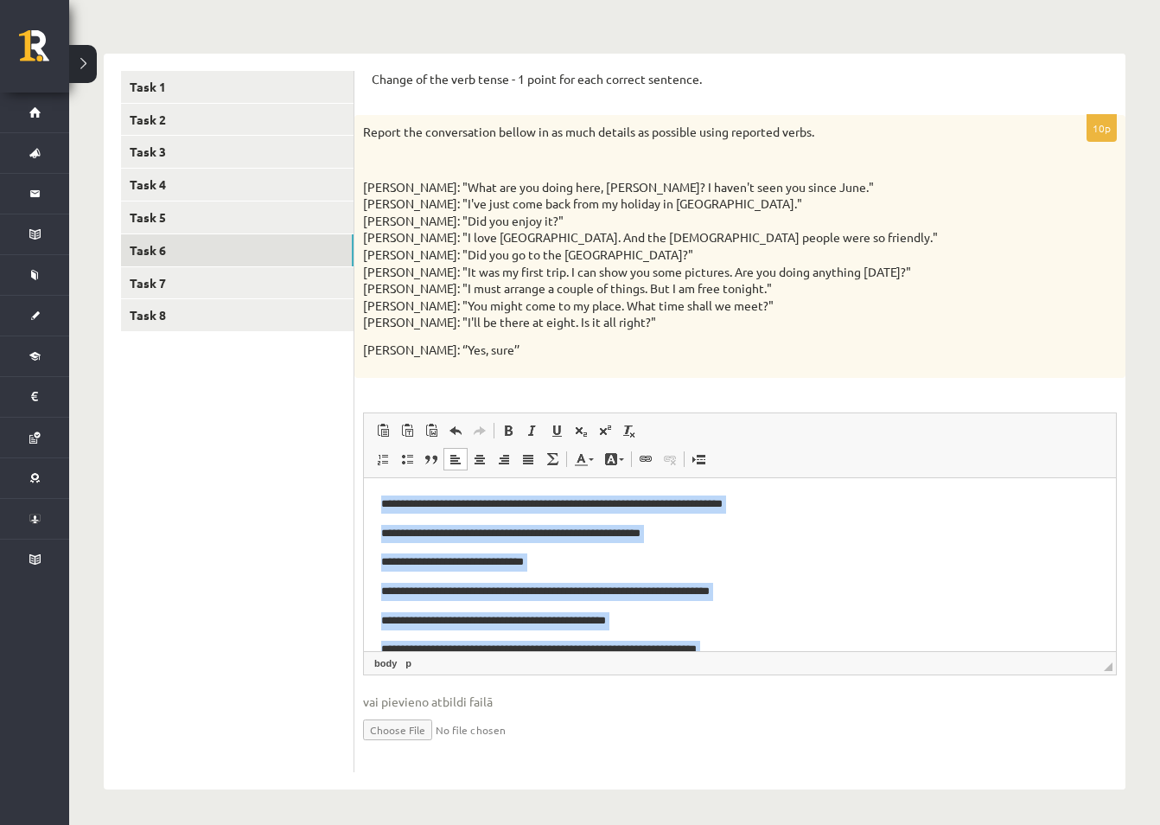
drag, startPoint x: 479, startPoint y: 633, endPoint x: 373, endPoint y: 434, distance: 225.5
click at [373, 477] on html "**********" at bounding box center [740, 649] width 752 height 344
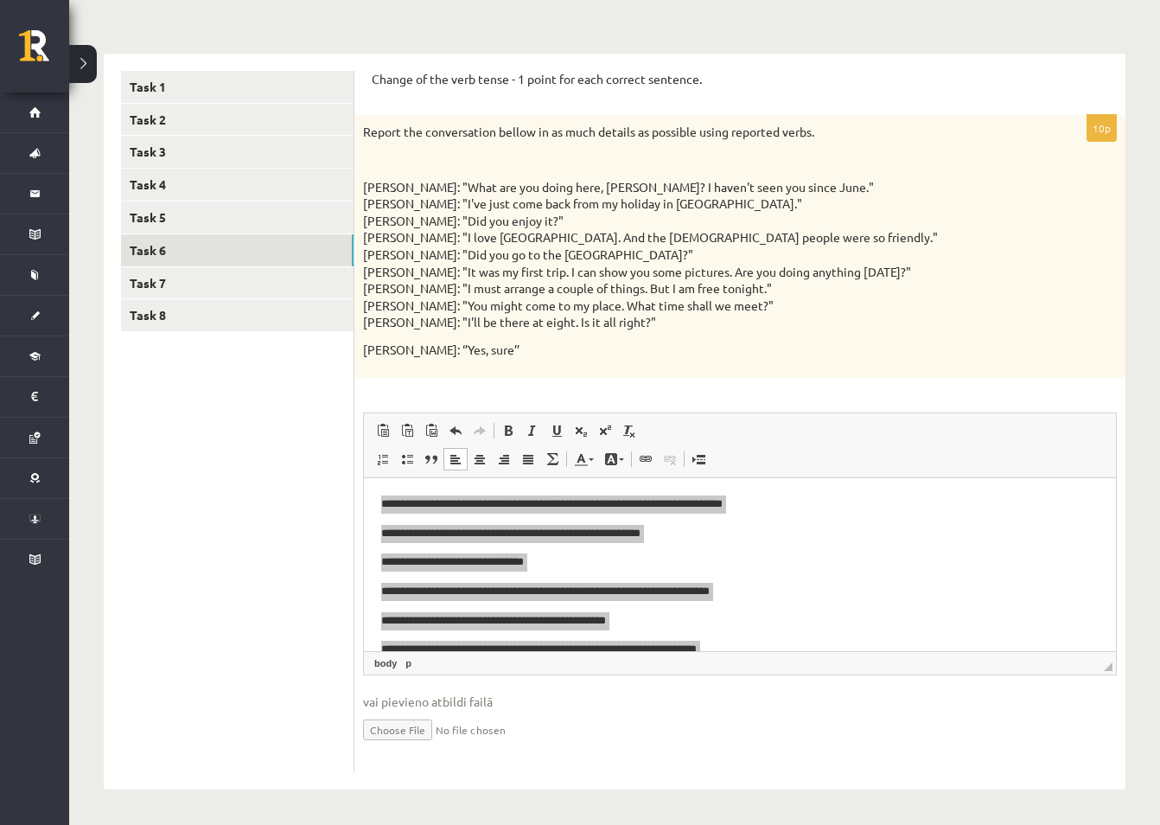
click at [304, 564] on ul "Task 1 Task 2 Task 3 Task 4 Task 5 Task 6 Task 7 Task 8" at bounding box center [237, 421] width 233 height 701
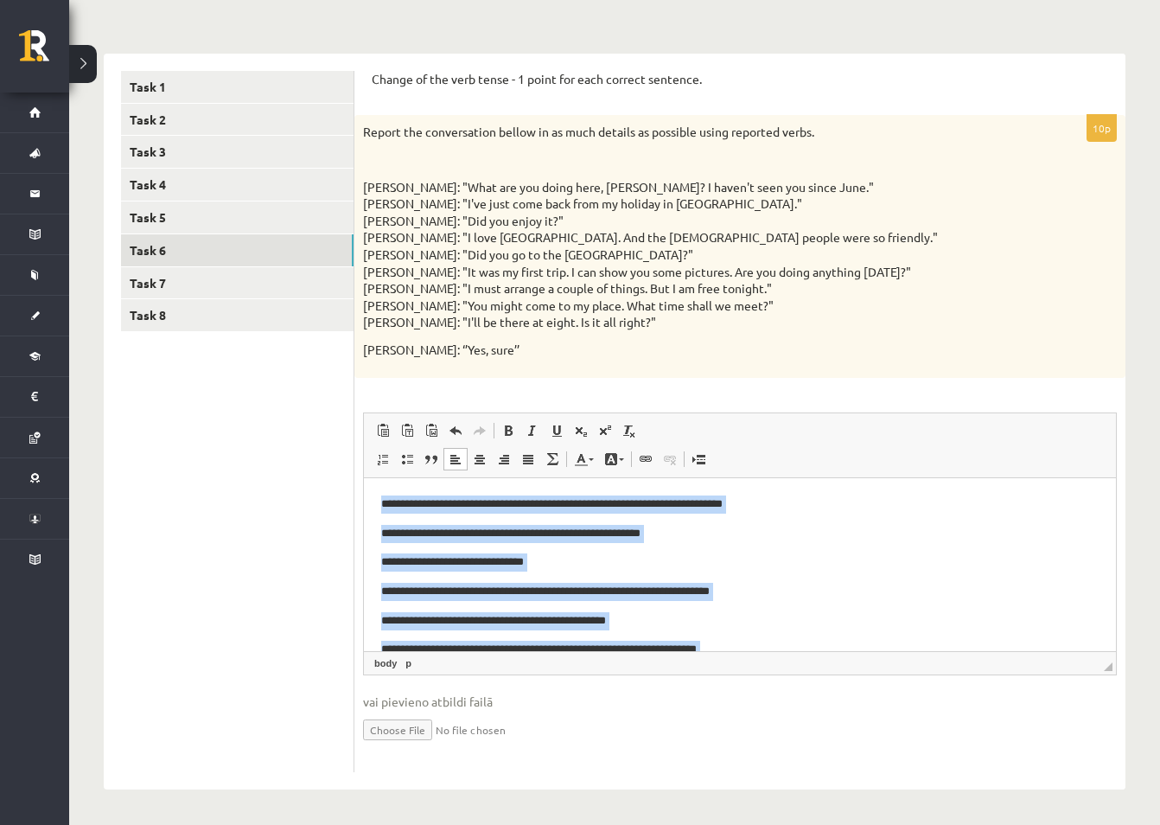
click at [831, 534] on p "**********" at bounding box center [733, 533] width 705 height 18
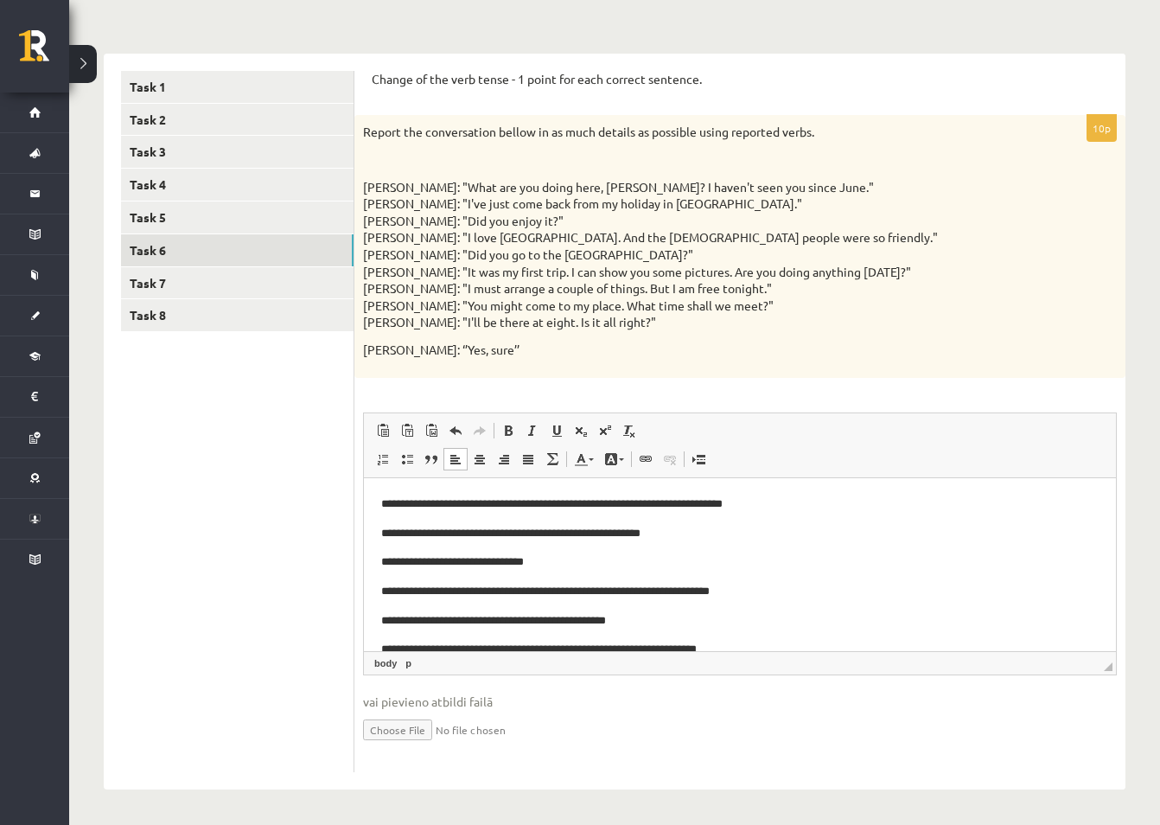
scroll to position [86, 0]
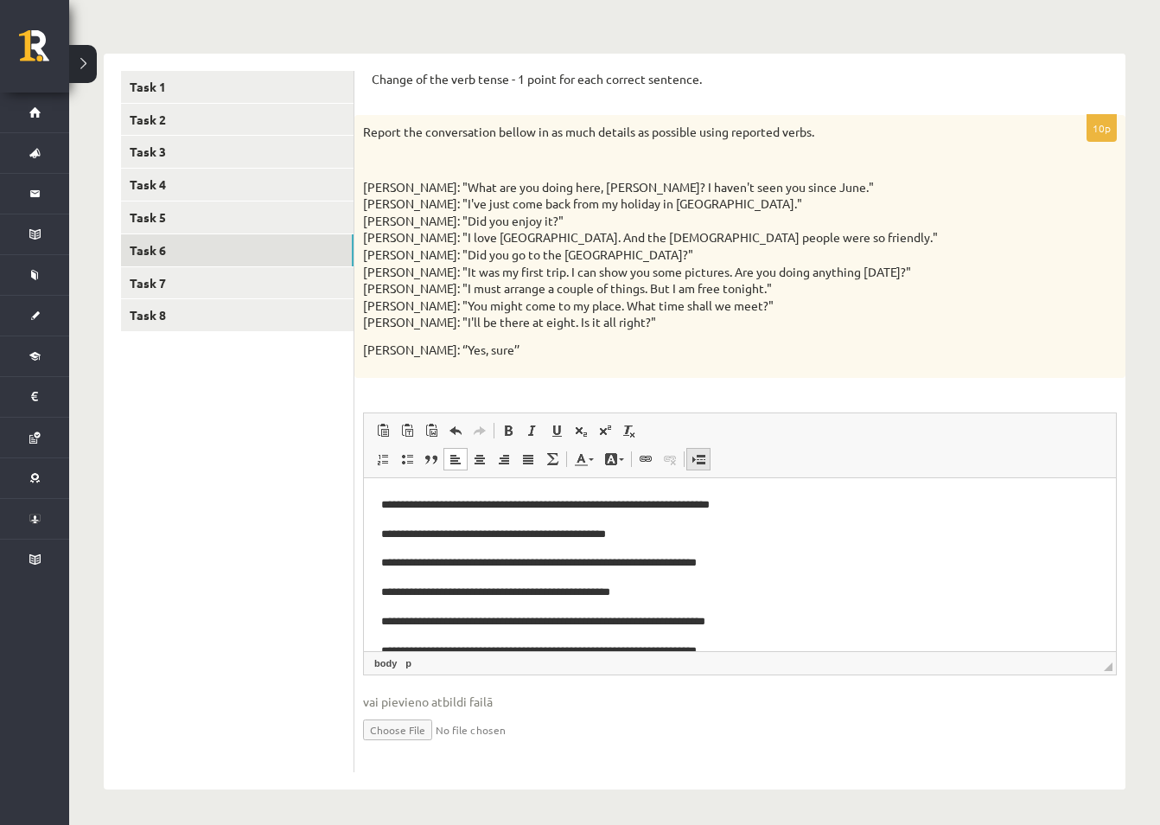
click at [704, 459] on span at bounding box center [699, 459] width 14 height 14
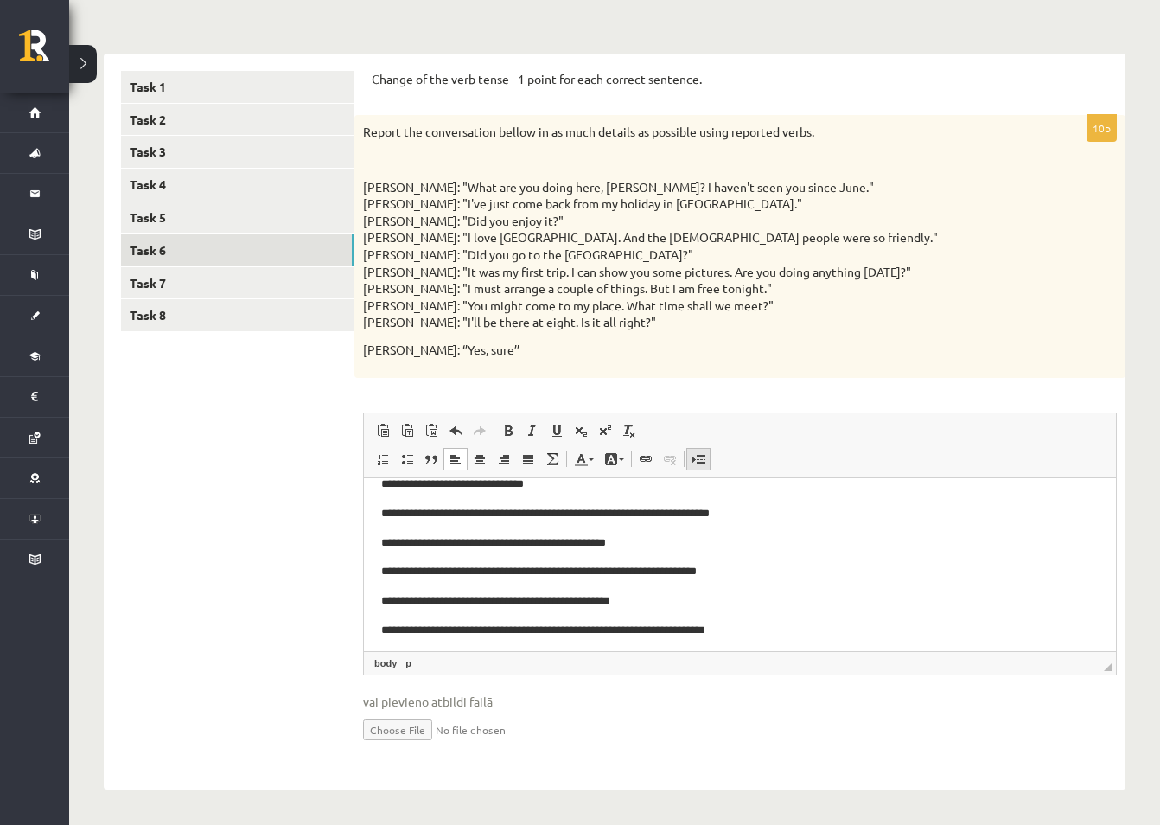
click at [704, 459] on span at bounding box center [699, 459] width 14 height 14
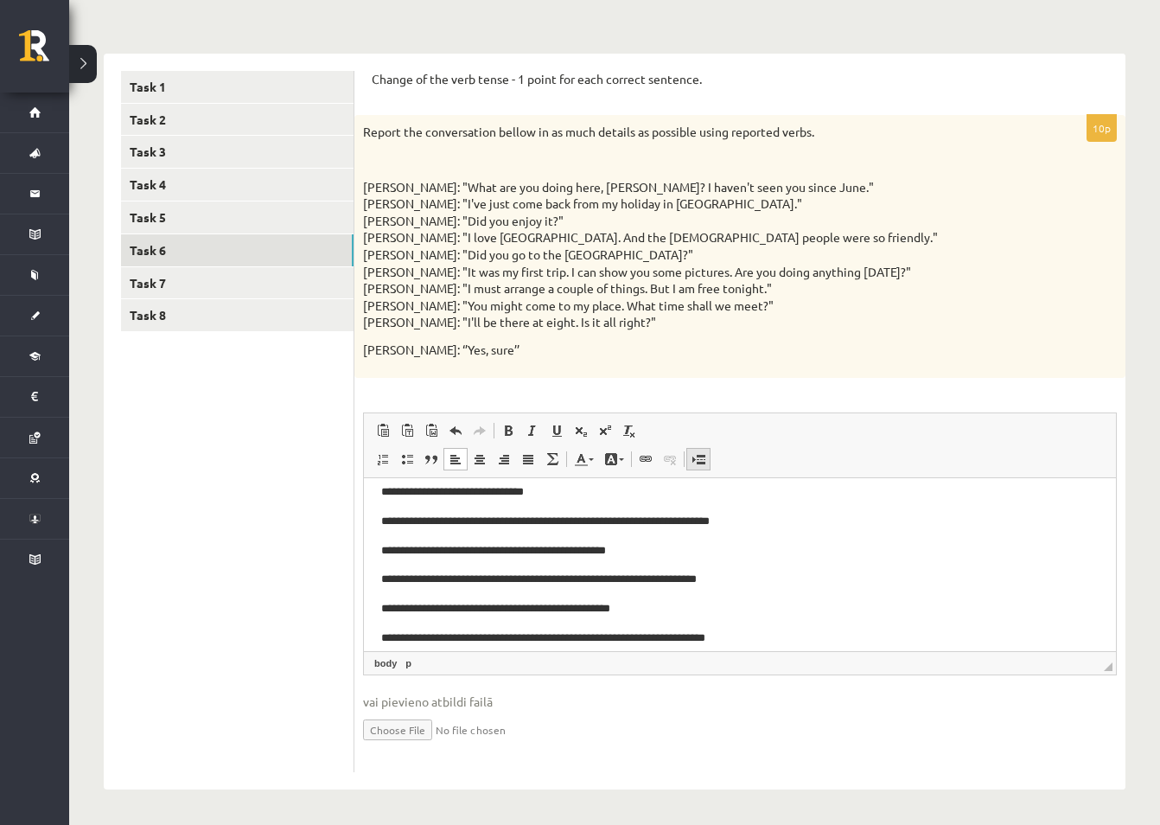
scroll to position [105, 0]
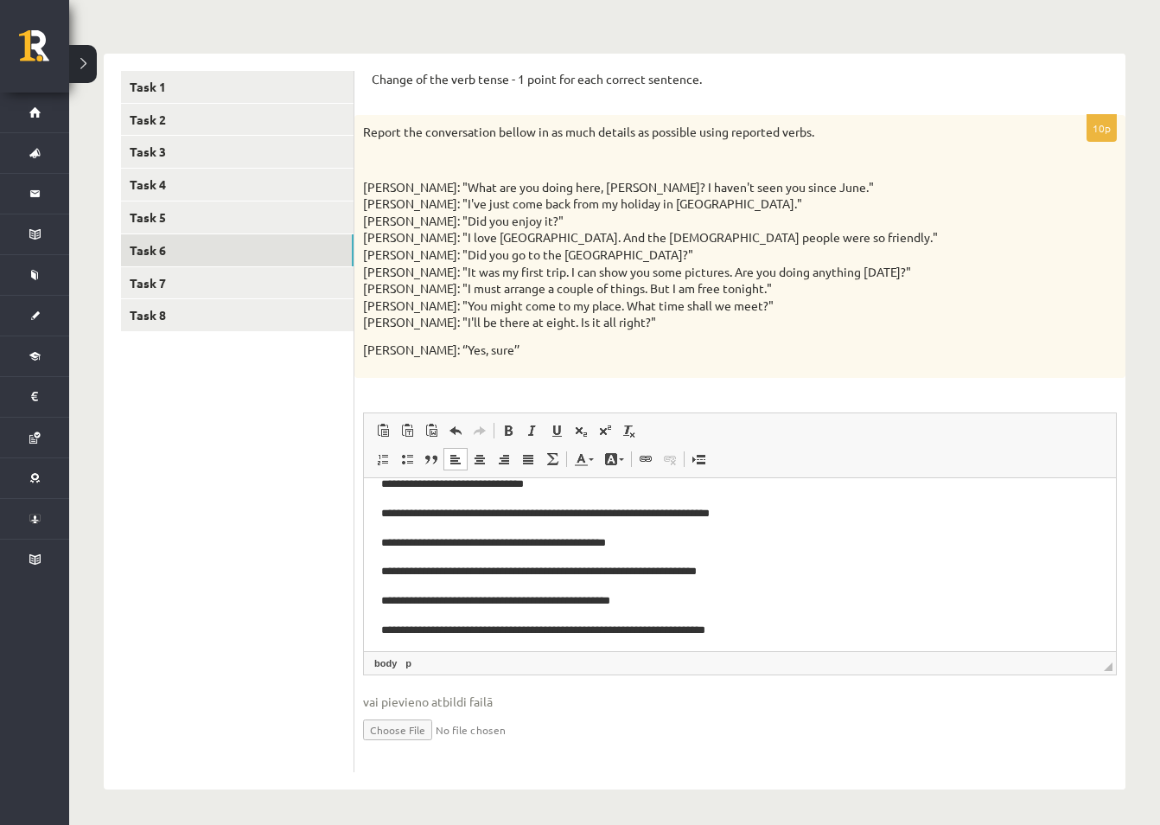
click at [841, 536] on p "**********" at bounding box center [733, 543] width 705 height 18
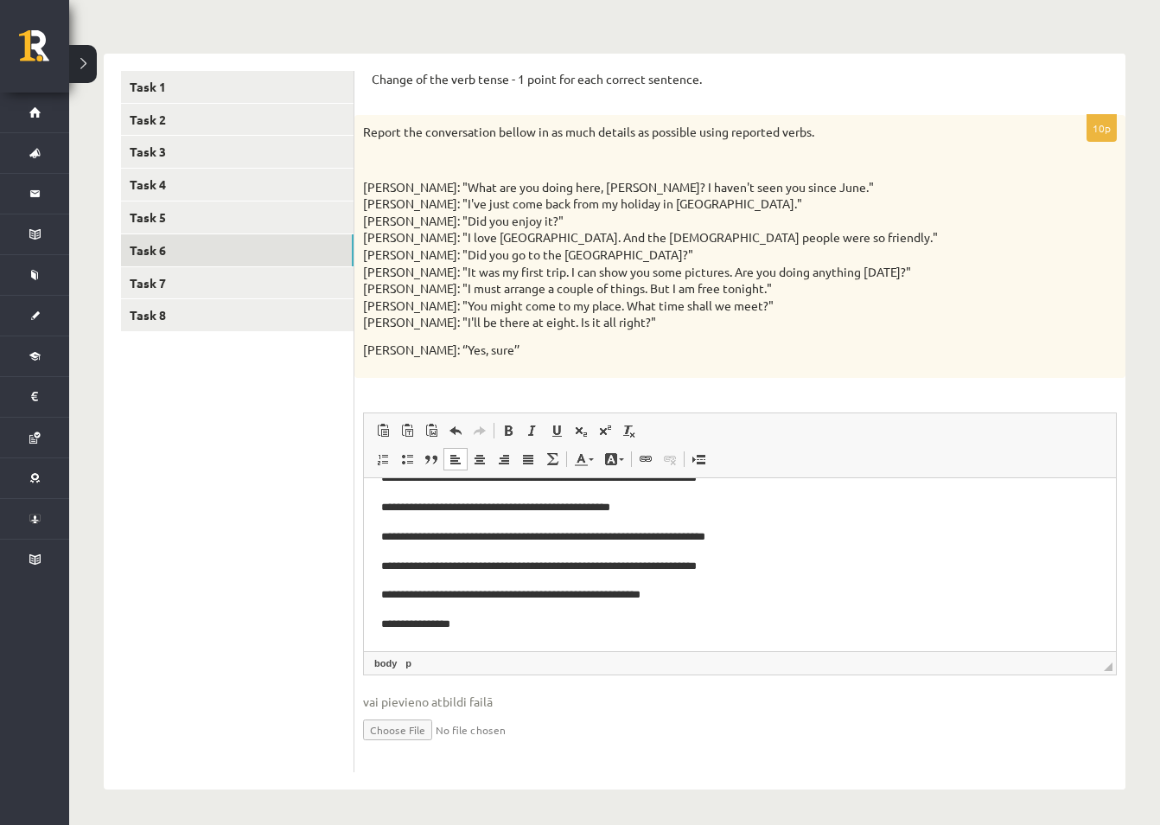
scroll to position [199, 0]
click at [140, 277] on link "Task 7" at bounding box center [237, 283] width 233 height 32
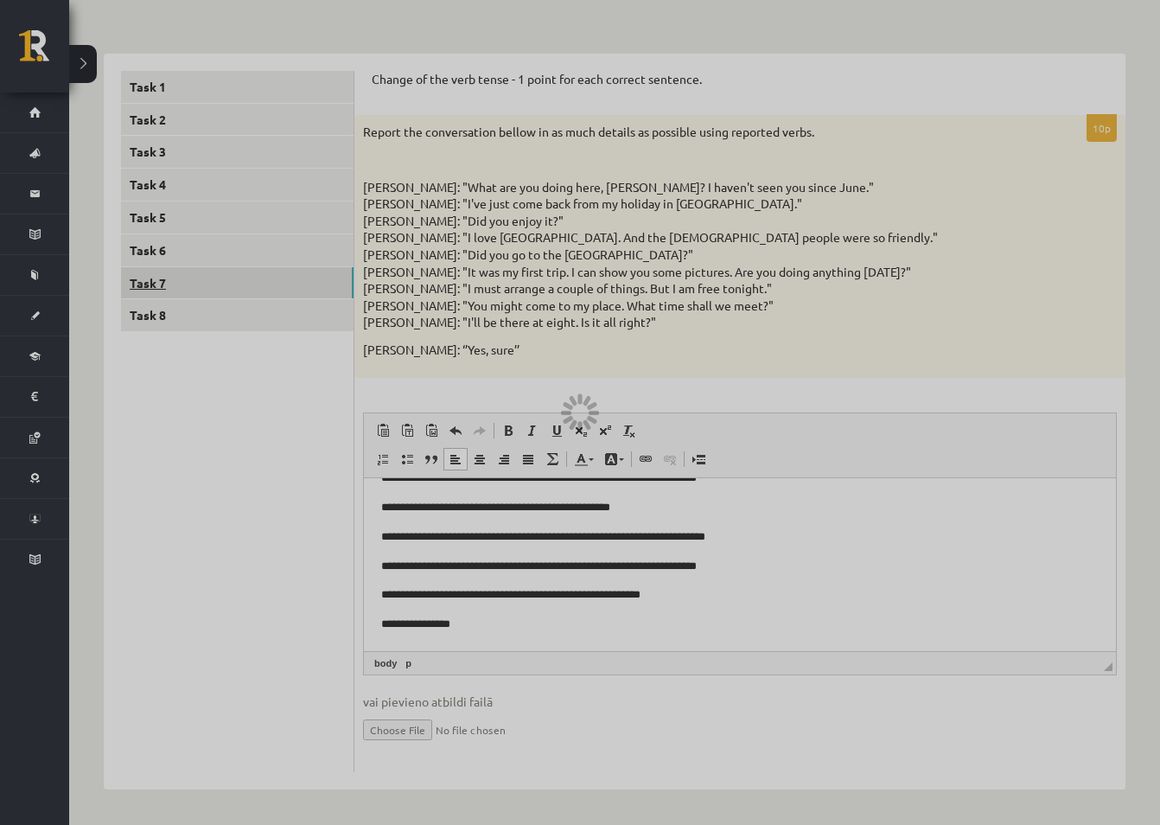
scroll to position [170, 0]
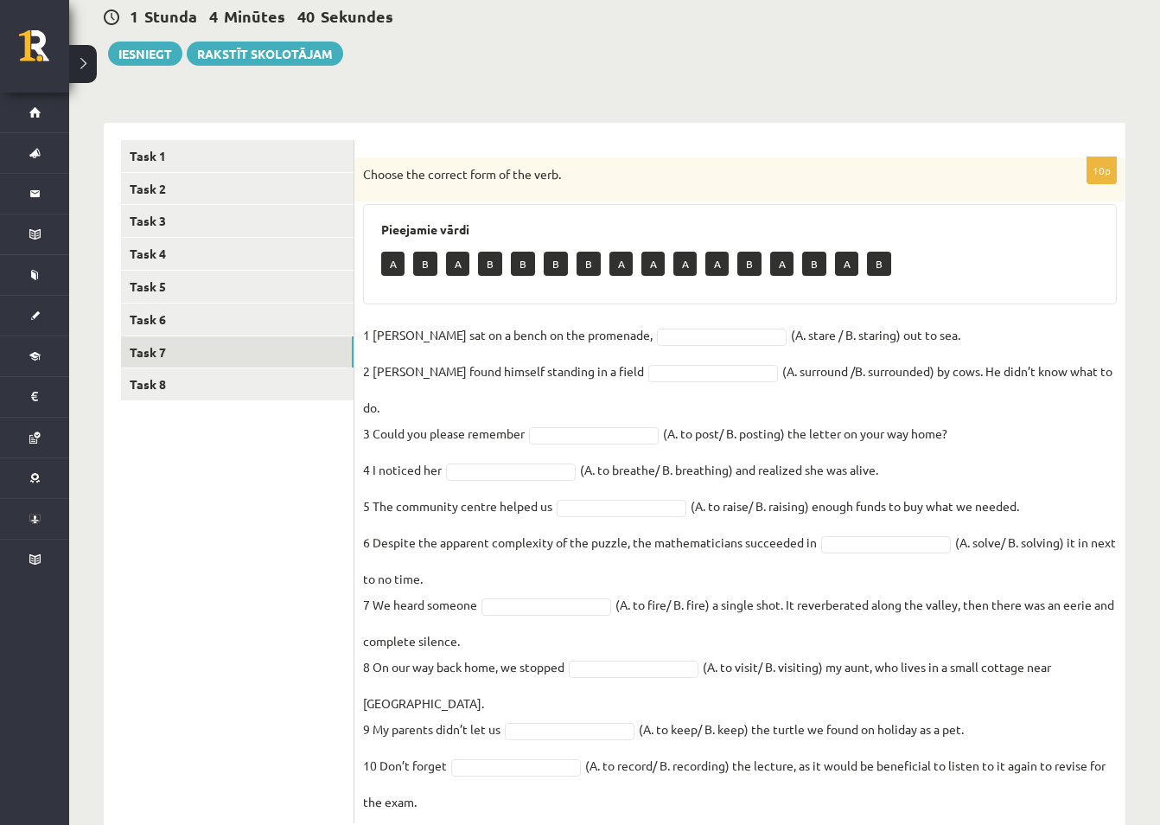
drag, startPoint x: 363, startPoint y: 334, endPoint x: 791, endPoint y: 755, distance: 600.5
click at [791, 755] on fieldset "1 Jill sat on a bench on the promenade, (A. stare / B. staring) out to sea. 2 J…" at bounding box center [740, 568] width 754 height 493
copy fieldset "1 Jill sat on a bench on the promenade, (A. stare / B. staring) out to sea. 2 J…"
click at [244, 554] on ul "Task 1 Task 2 Task 3 Task 4 Task 5 Task 6 Task 7 Task 8" at bounding box center [237, 481] width 233 height 683
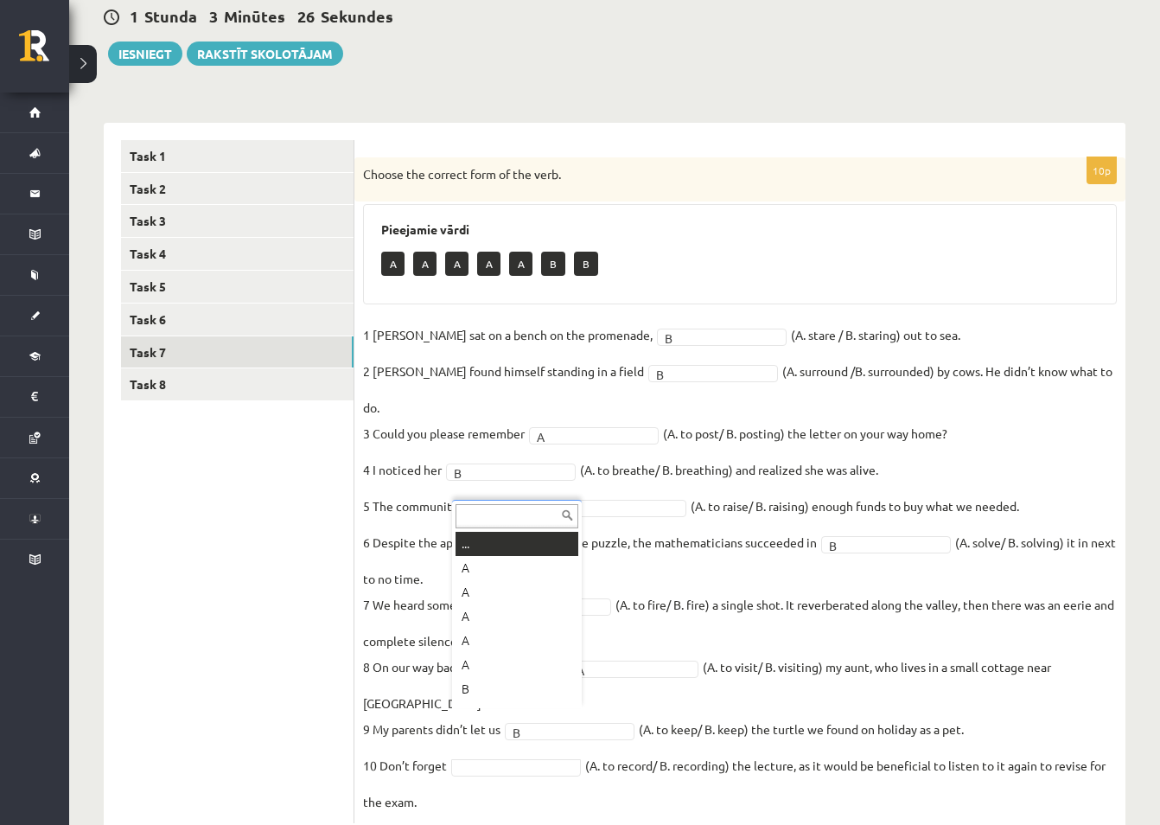
scroll to position [21, 0]
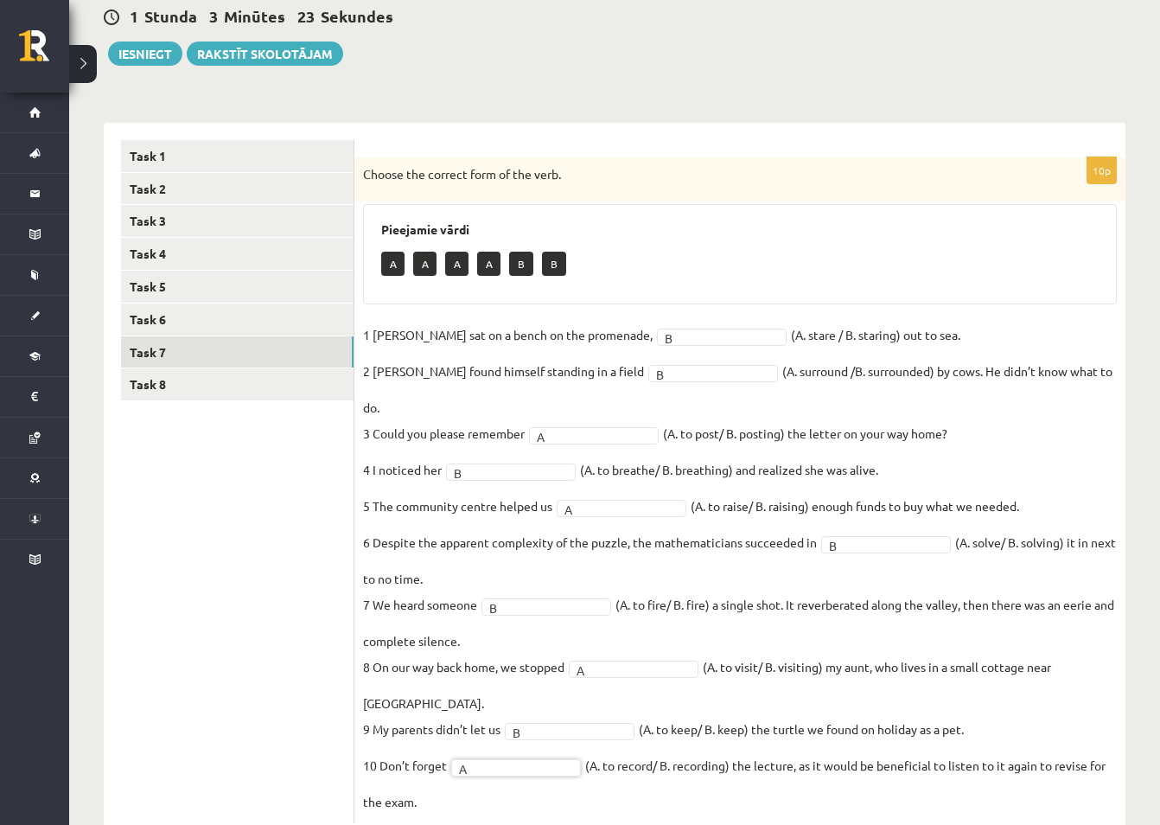
click at [231, 580] on ul "Task 1 Task 2 Task 3 Task 4 Task 5 Task 6 Task 7 Task 8" at bounding box center [237, 481] width 233 height 683
click at [153, 382] on link "Task 8" at bounding box center [237, 384] width 233 height 32
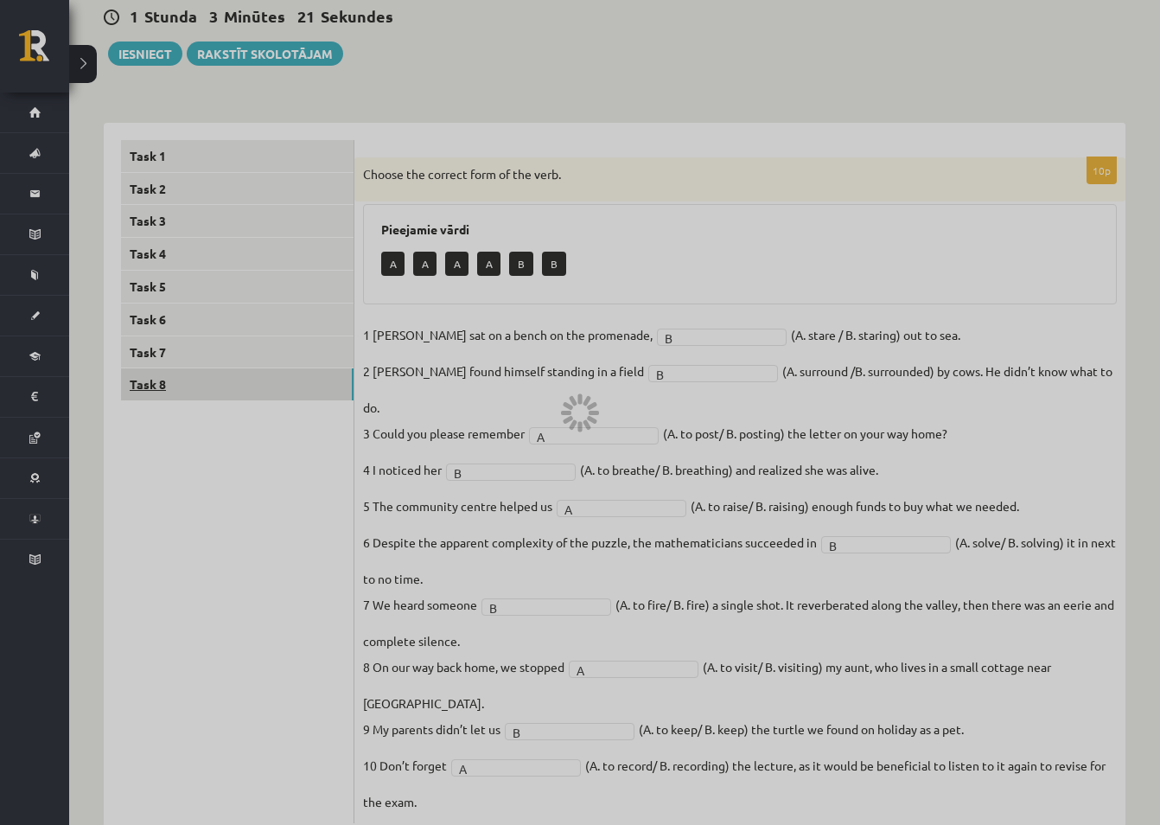
scroll to position [57, 0]
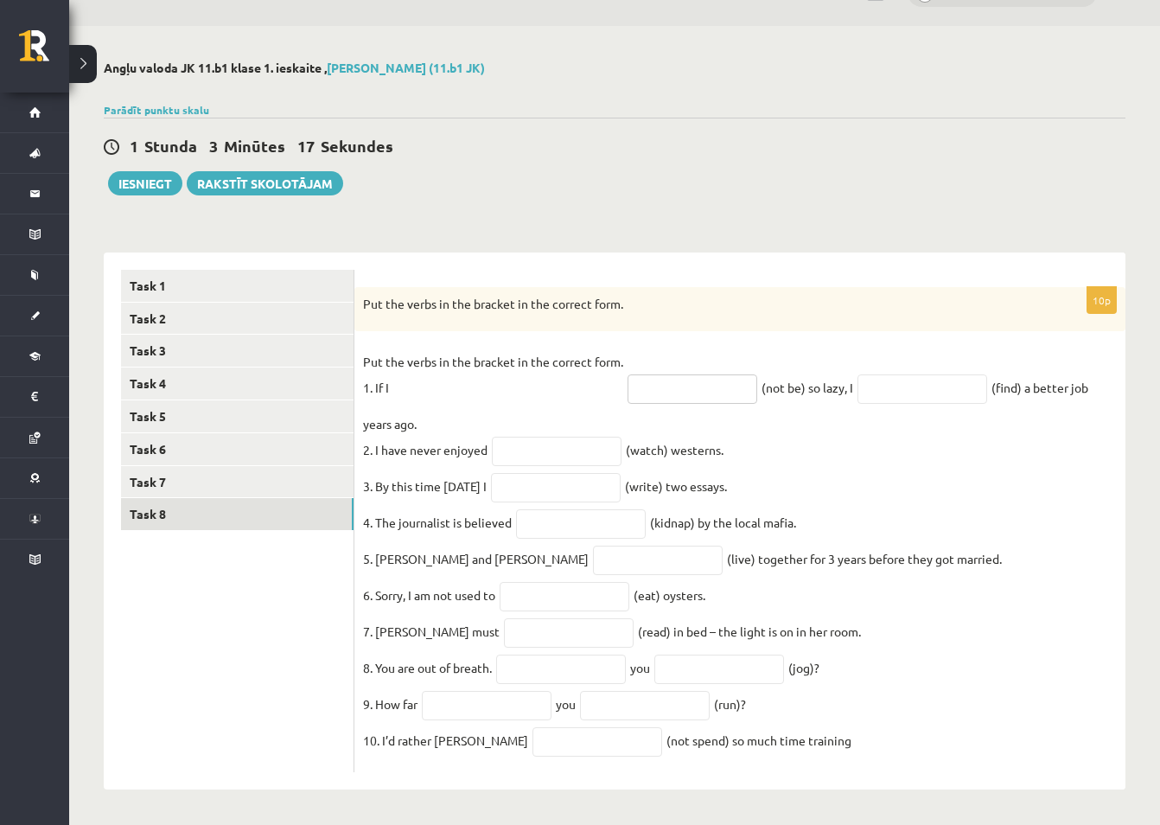
click at [709, 374] on input "text" at bounding box center [693, 388] width 130 height 29
click at [766, 182] on div "Angļu valoda JK 11.b1 klase 1. ieskaite , Jānis Elferts (11.b1 JK) Parādīt punk…" at bounding box center [614, 425] width 1091 height 798
drag, startPoint x: 365, startPoint y: 289, endPoint x: 825, endPoint y: 734, distance: 640.3
click at [825, 734] on div "10p Put the verbs in the bracket in the correct form. Put the verbs in the brac…" at bounding box center [740, 530] width 771 height 486
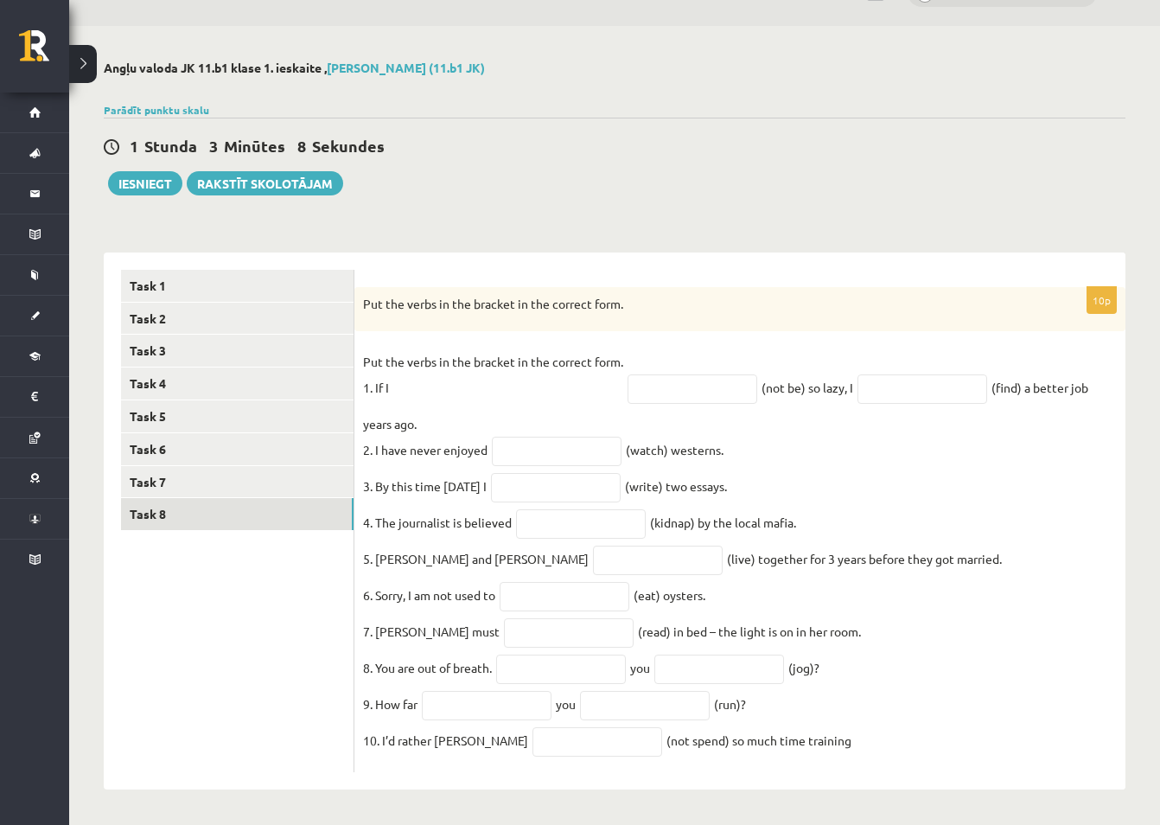
copy div "Put the verbs in the bracket in the correct form. Put the verbs in the bracket …"
click at [268, 641] on ul "Task 1 Task 2 Task 3 Task 4 Task 5 Task 6 Task 7 Task 8" at bounding box center [237, 521] width 233 height 503
click at [649, 374] on input "text" at bounding box center [693, 388] width 130 height 29
paste input "**********"
type input "**********"
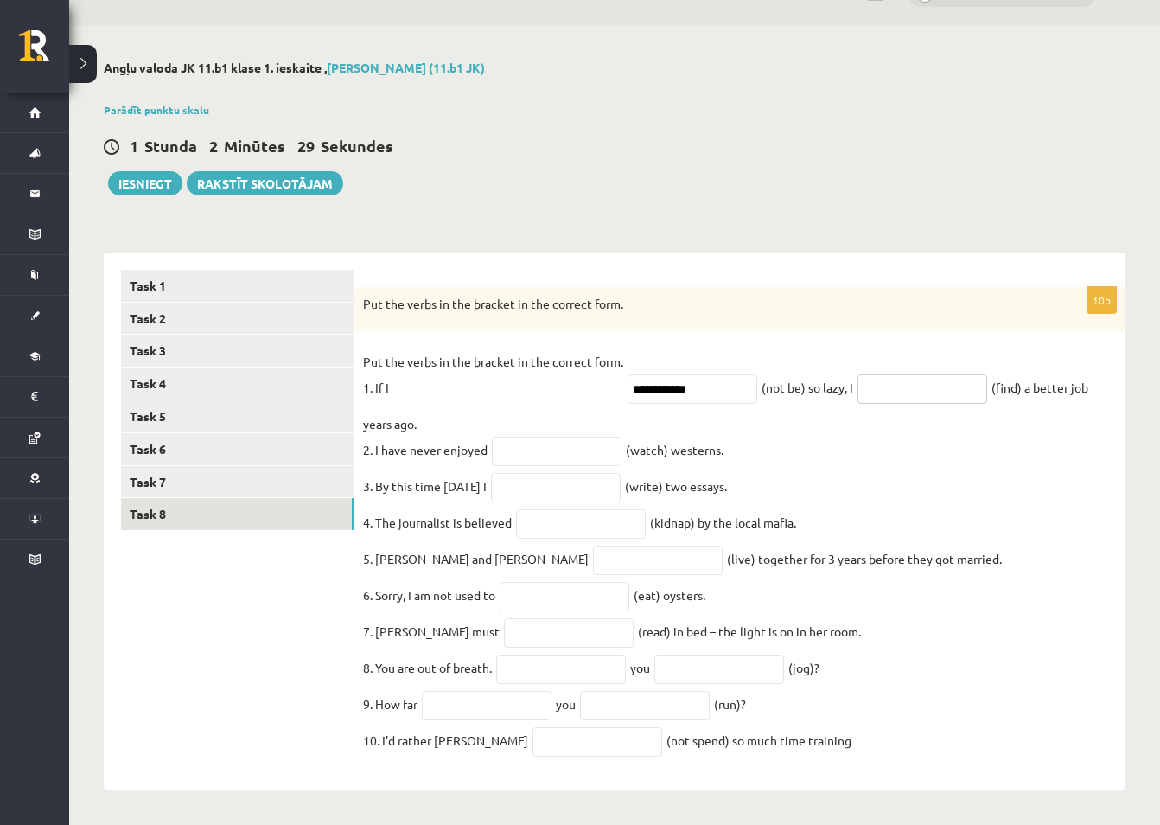
click at [913, 374] on input "text" at bounding box center [923, 388] width 130 height 29
paste input "**********"
type input "**********"
click at [549, 438] on input "text" at bounding box center [557, 451] width 130 height 29
paste input "********"
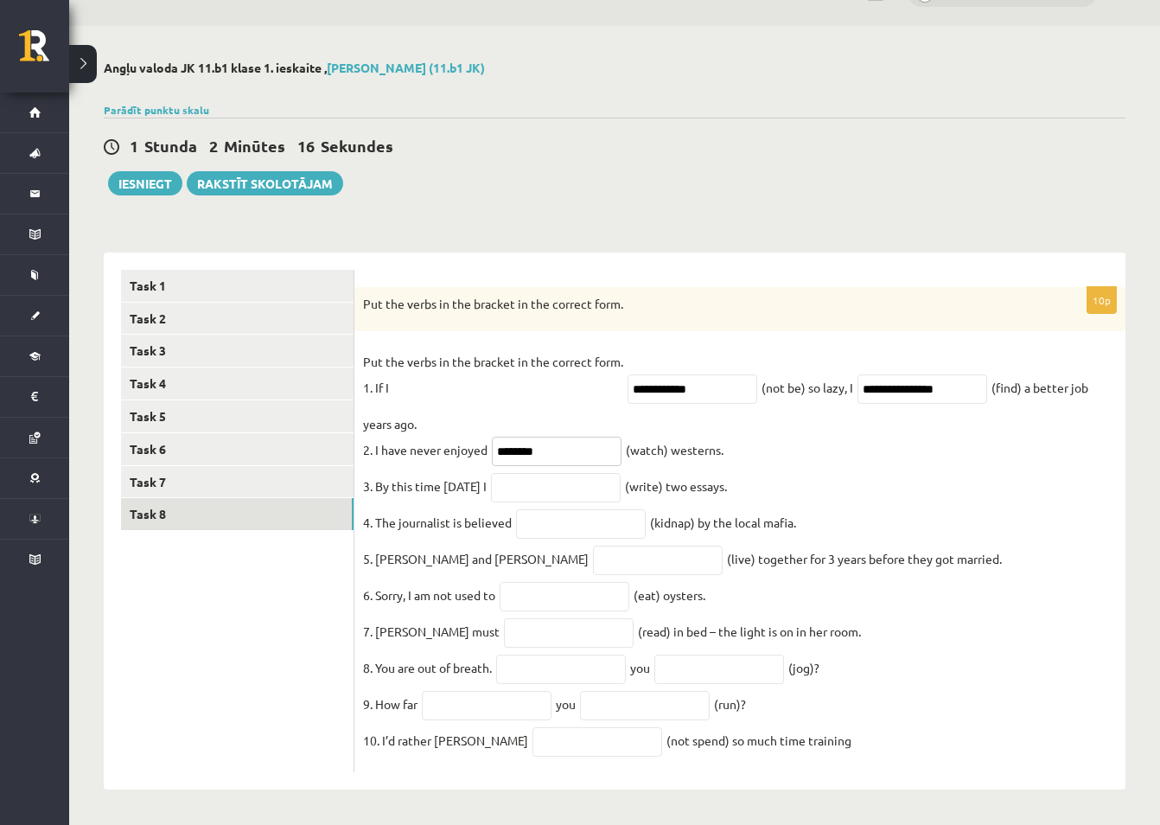
type input "********"
click at [524, 473] on input "text" at bounding box center [556, 487] width 130 height 29
paste input "**********"
click at [521, 474] on input "**********" at bounding box center [556, 487] width 130 height 29
type input "**********"
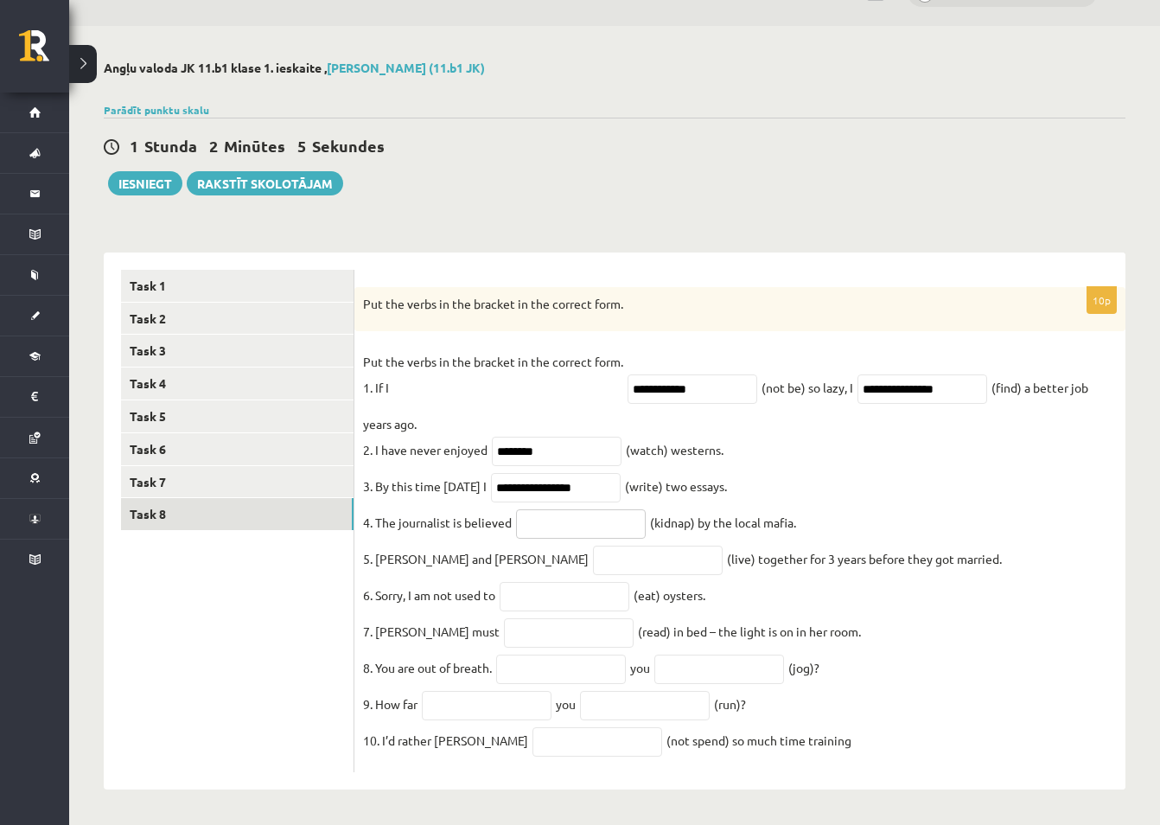
click at [536, 516] on input "text" at bounding box center [581, 523] width 130 height 29
click at [586, 509] on input "text" at bounding box center [581, 523] width 130 height 29
paste input "**********"
type input "**********"
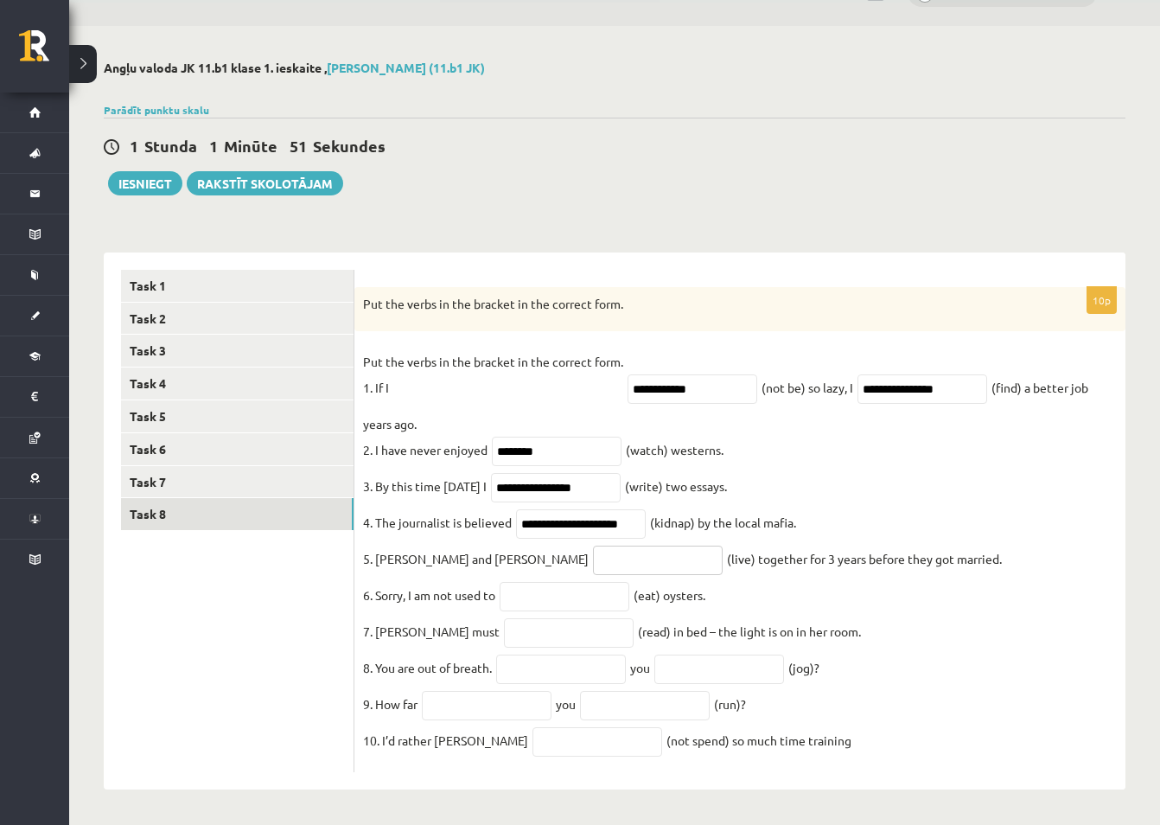
scroll to position [0, 0]
click at [593, 546] on input "text" at bounding box center [658, 560] width 130 height 29
type input "*********"
click at [545, 585] on input "text" at bounding box center [565, 596] width 130 height 29
type input "******"
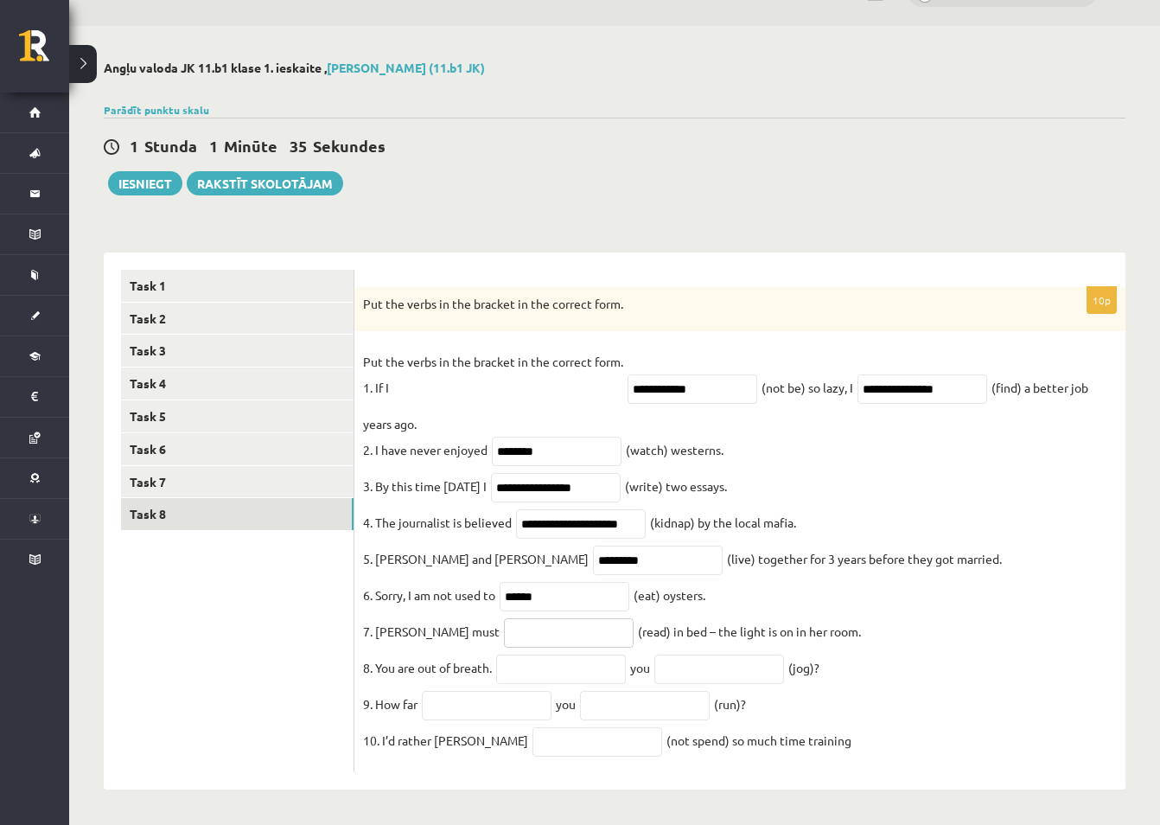
click at [504, 623] on input "text" at bounding box center [569, 632] width 130 height 29
type input "**********"
click at [559, 668] on input "text" at bounding box center [561, 669] width 130 height 29
type input "********"
click at [783, 668] on input "text" at bounding box center [720, 669] width 130 height 29
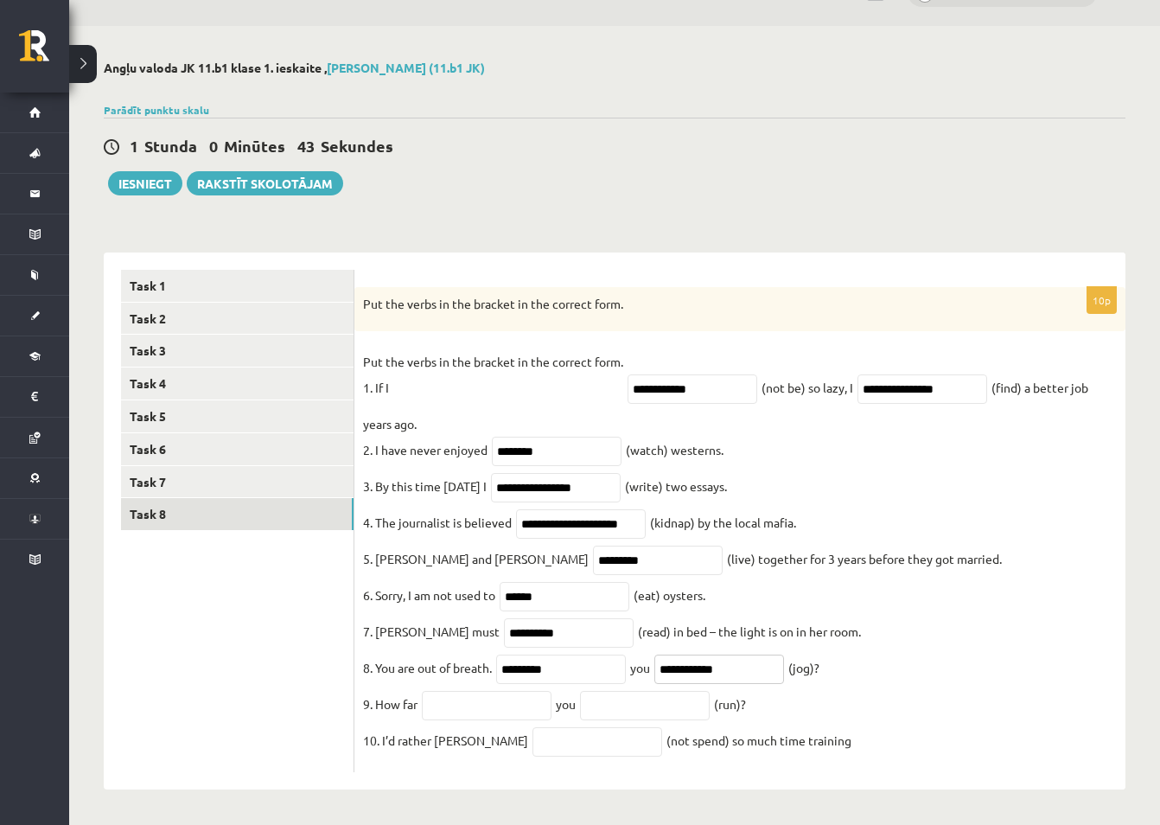
type input "**********"
click at [466, 705] on input "text" at bounding box center [487, 705] width 130 height 29
type input "****"
click at [639, 713] on input "text" at bounding box center [645, 705] width 130 height 29
type input "***"
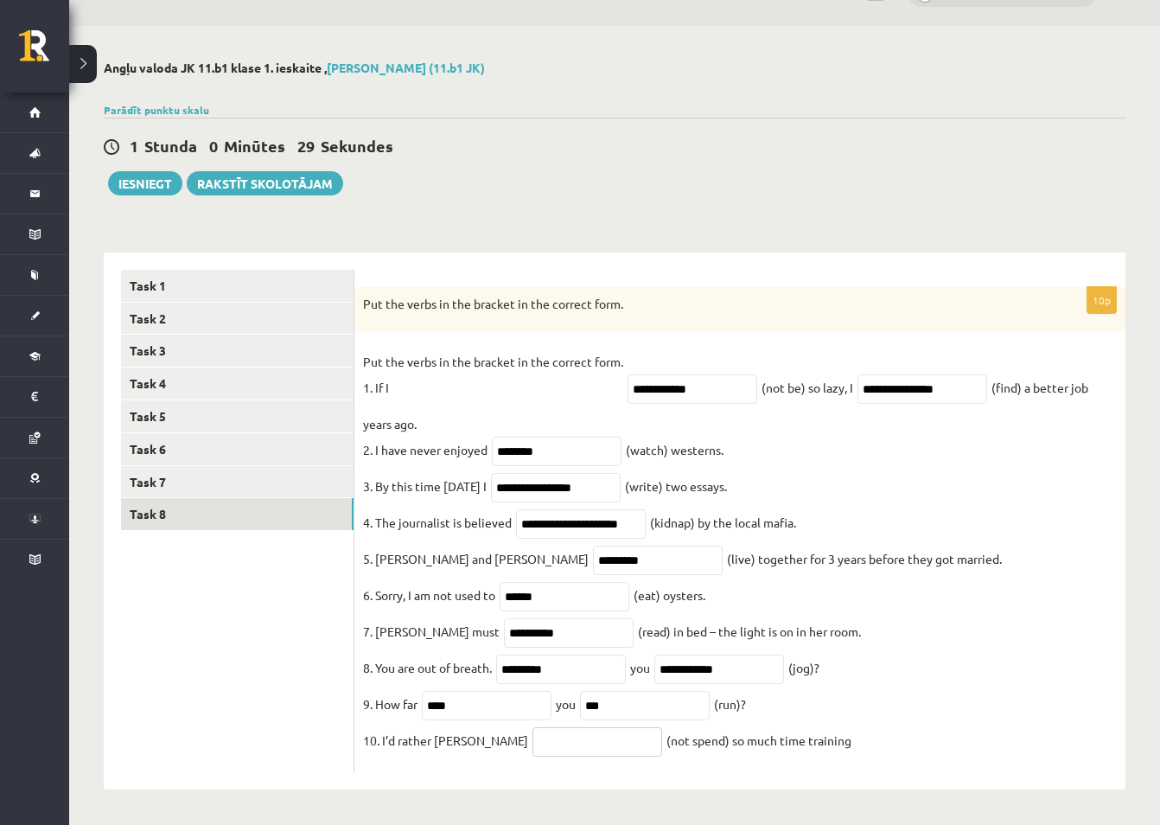
click at [533, 740] on input "text" at bounding box center [598, 741] width 130 height 29
type input "**********"
click at [943, 695] on fieldset "**********" at bounding box center [740, 555] width 754 height 415
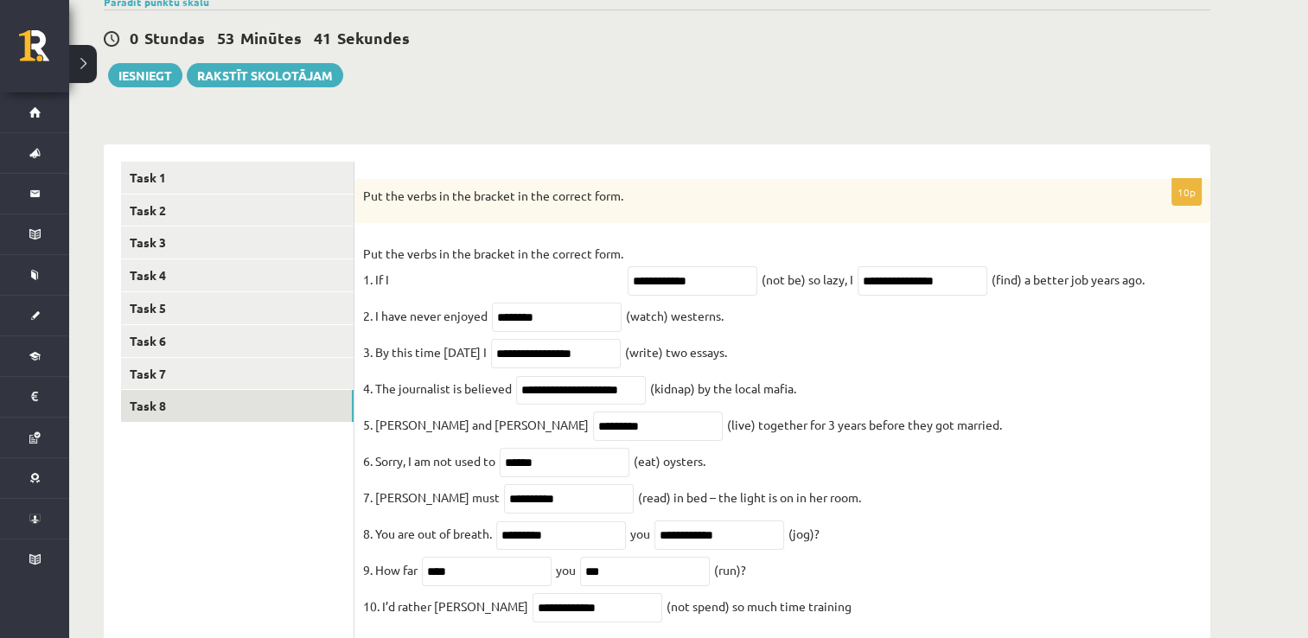
scroll to position [42, 0]
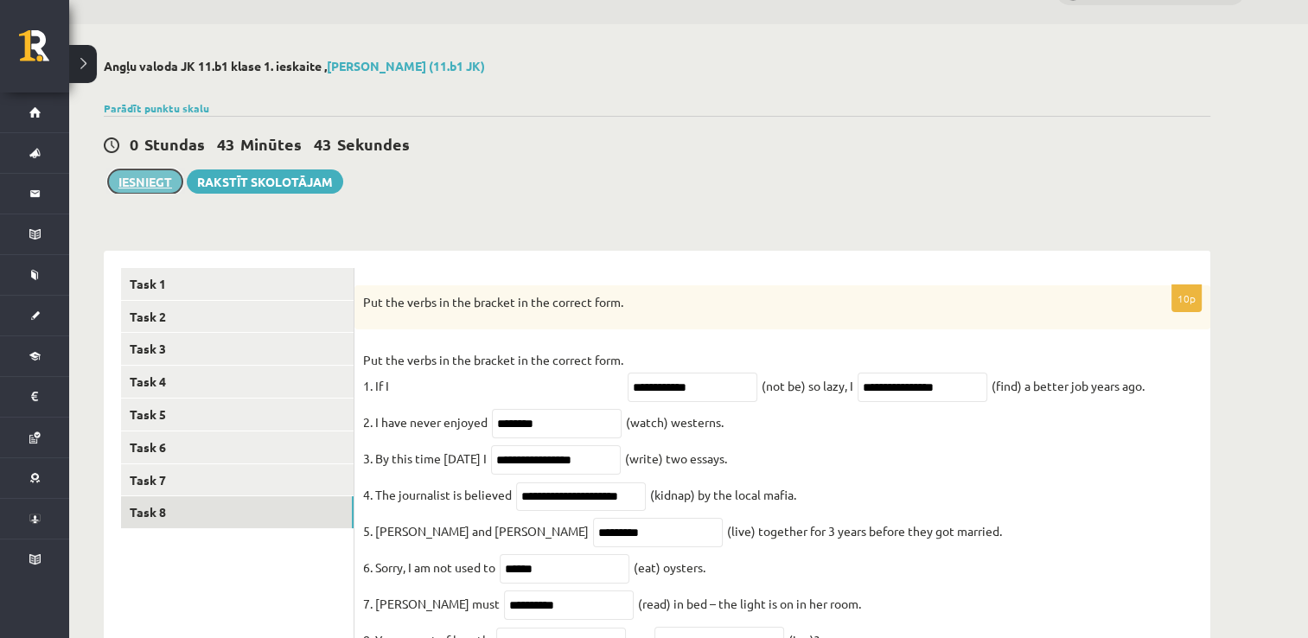
click at [157, 182] on button "Iesniegt" at bounding box center [145, 181] width 74 height 24
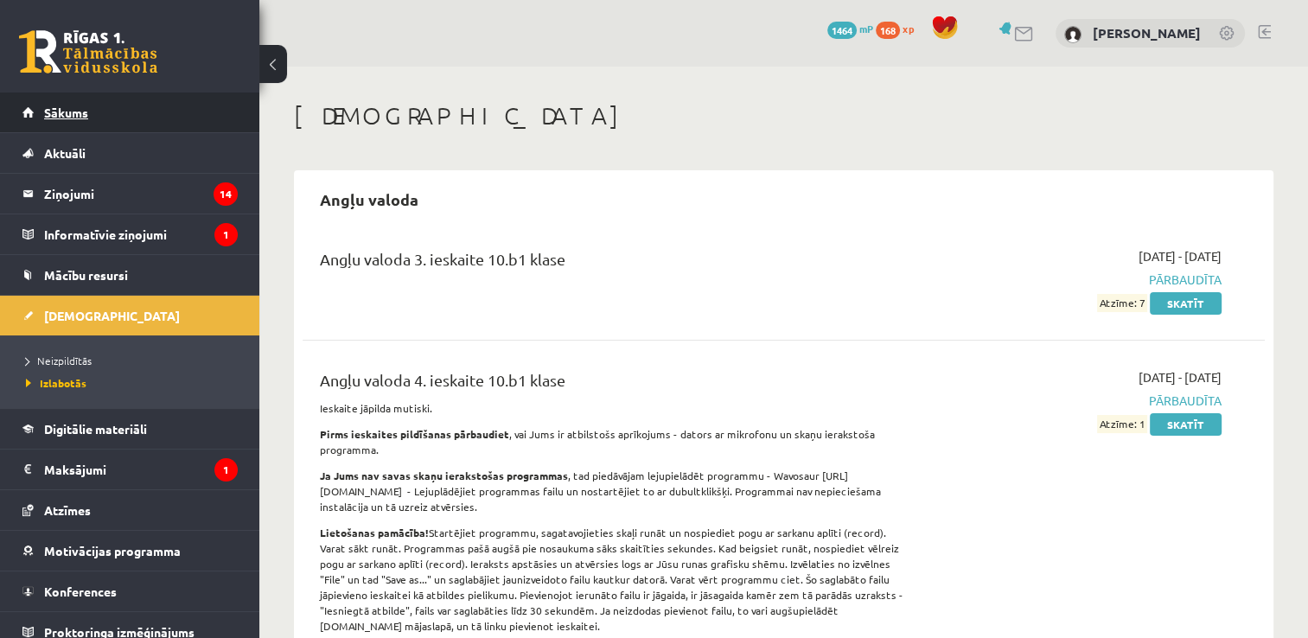
click at [68, 112] on span "Sākums" at bounding box center [66, 113] width 44 height 16
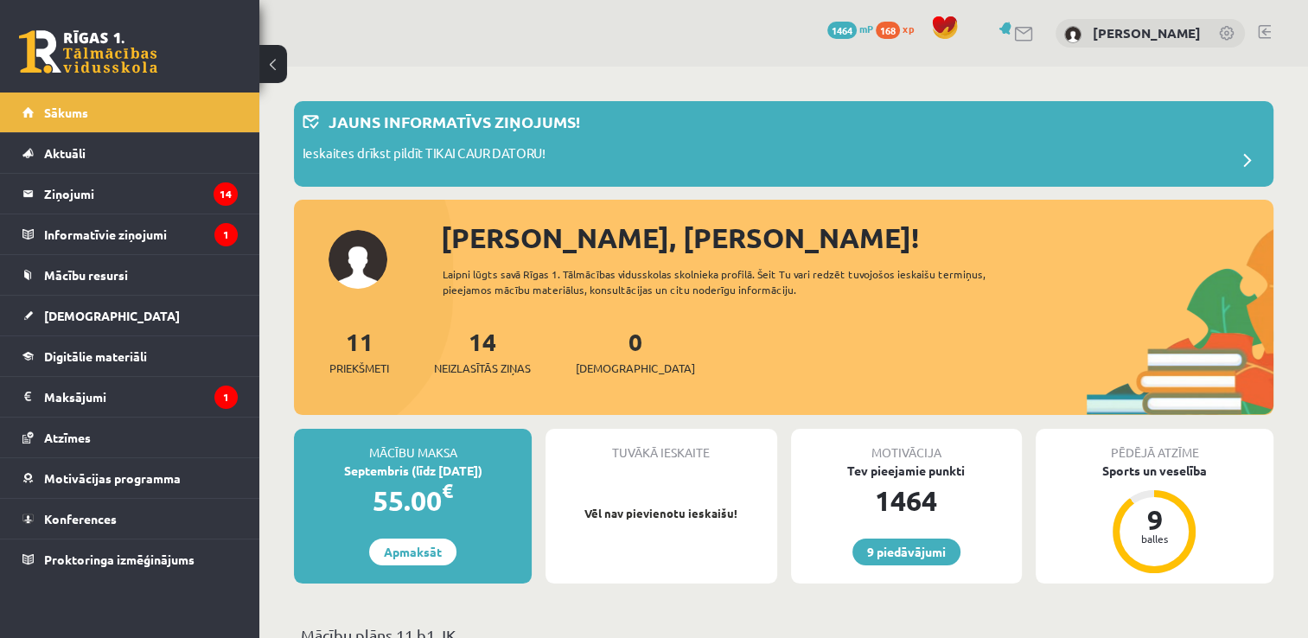
scroll to position [86, 0]
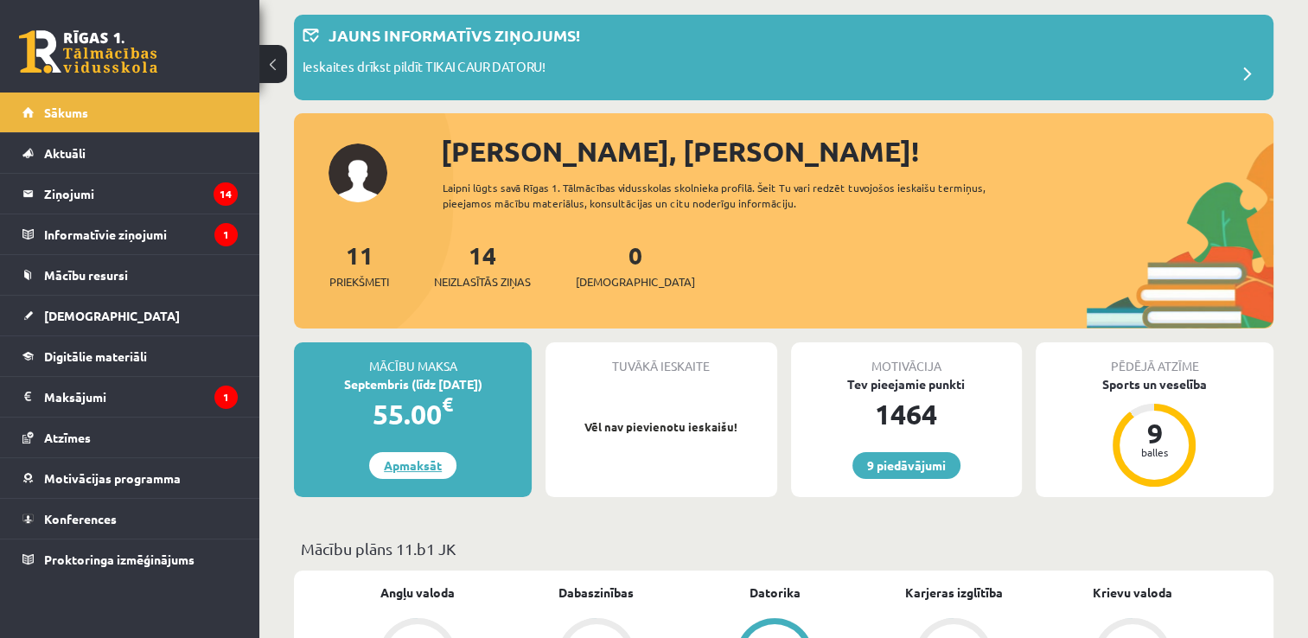
click at [400, 473] on link "Apmaksāt" at bounding box center [412, 465] width 87 height 27
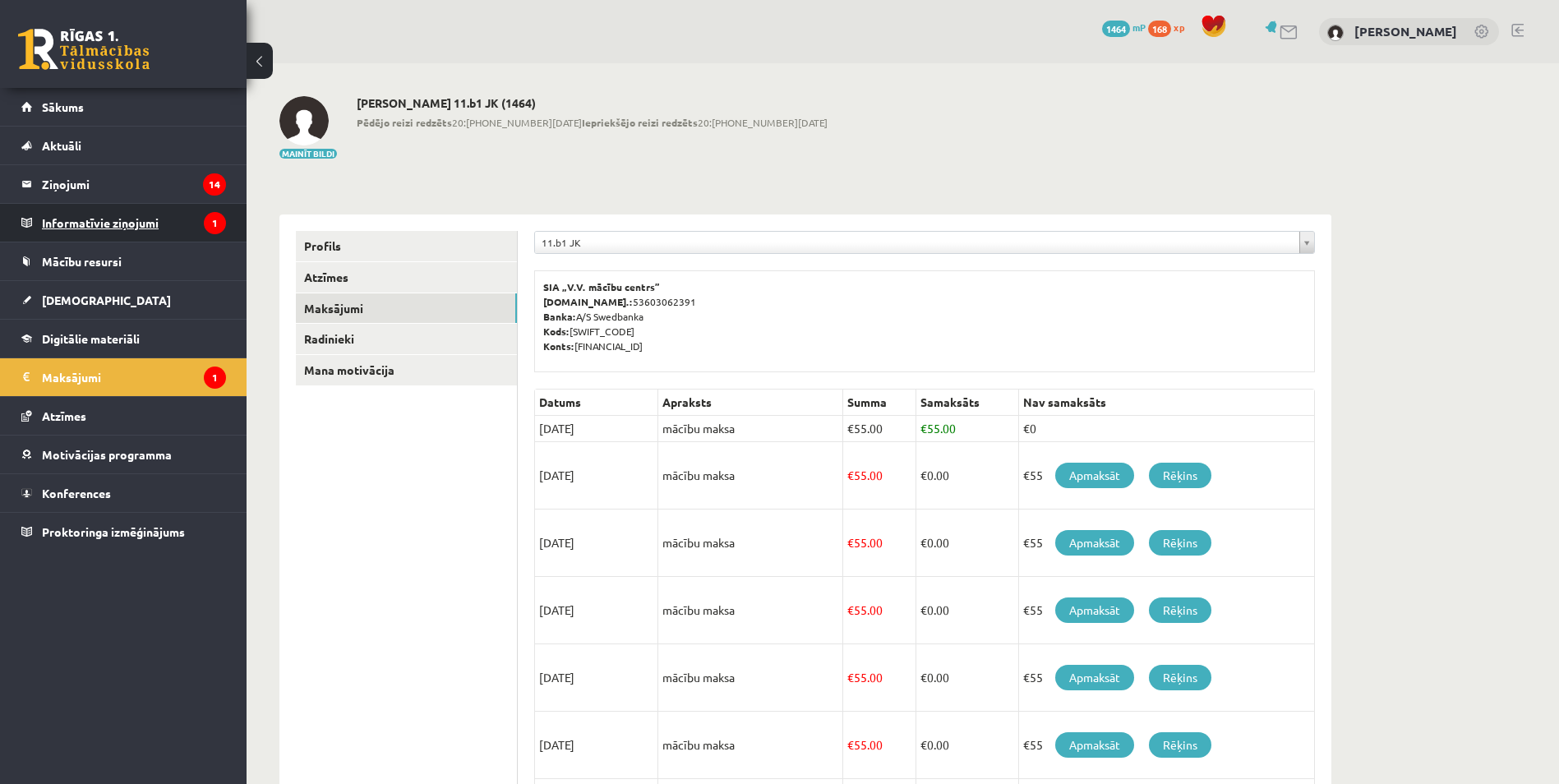
click at [137, 228] on legend "Informatīvie ziņojumi 1" at bounding box center [134, 222] width 184 height 38
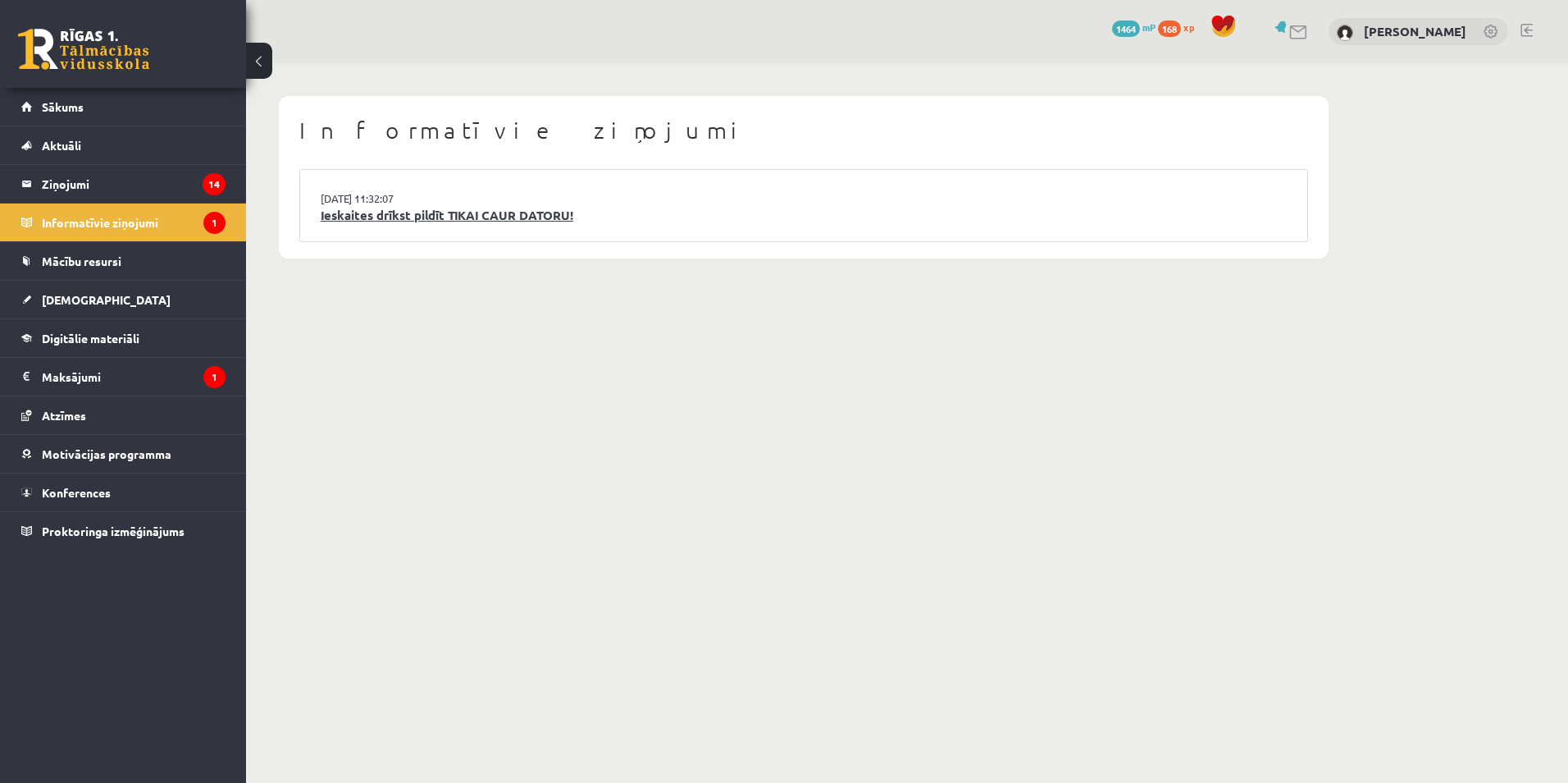
click at [460, 218] on link "Ieskaites drīkst pildīt TIKAI CAUR DATORU!" at bounding box center [803, 215] width 967 height 19
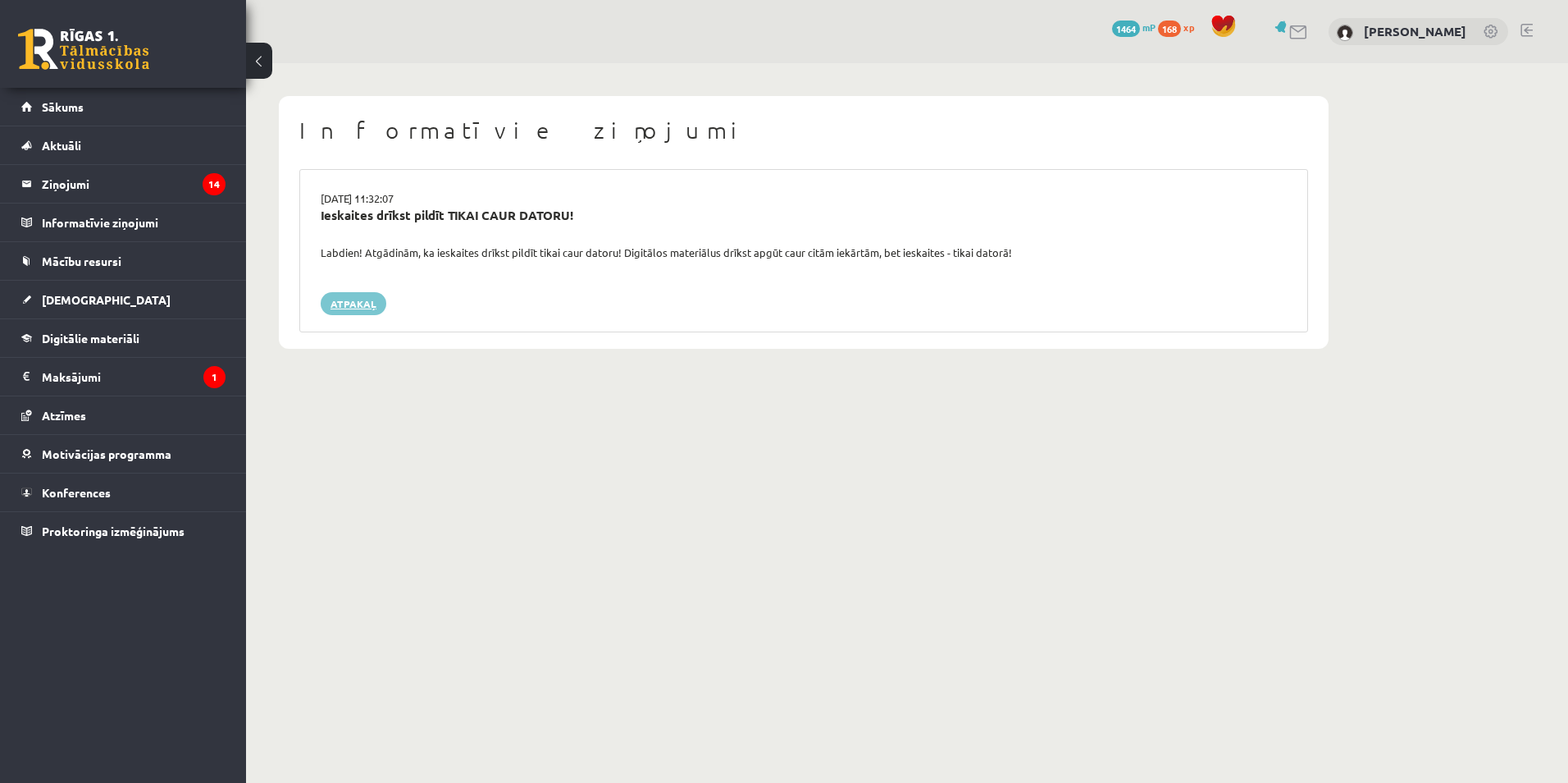
click at [360, 306] on link "Atpakaļ" at bounding box center [353, 304] width 65 height 23
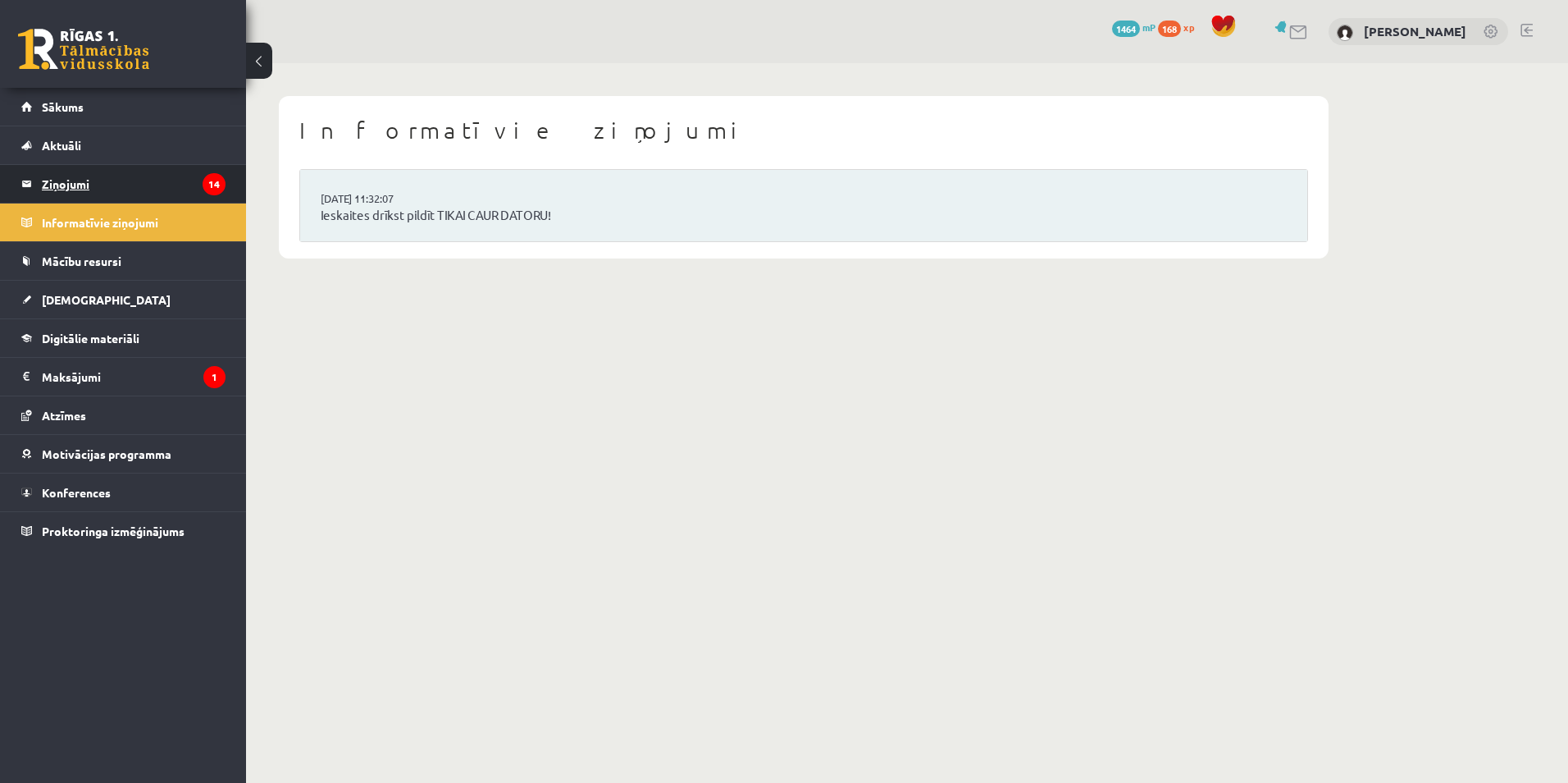
click at [56, 174] on legend "Ziņojumi 14" at bounding box center [134, 184] width 184 height 38
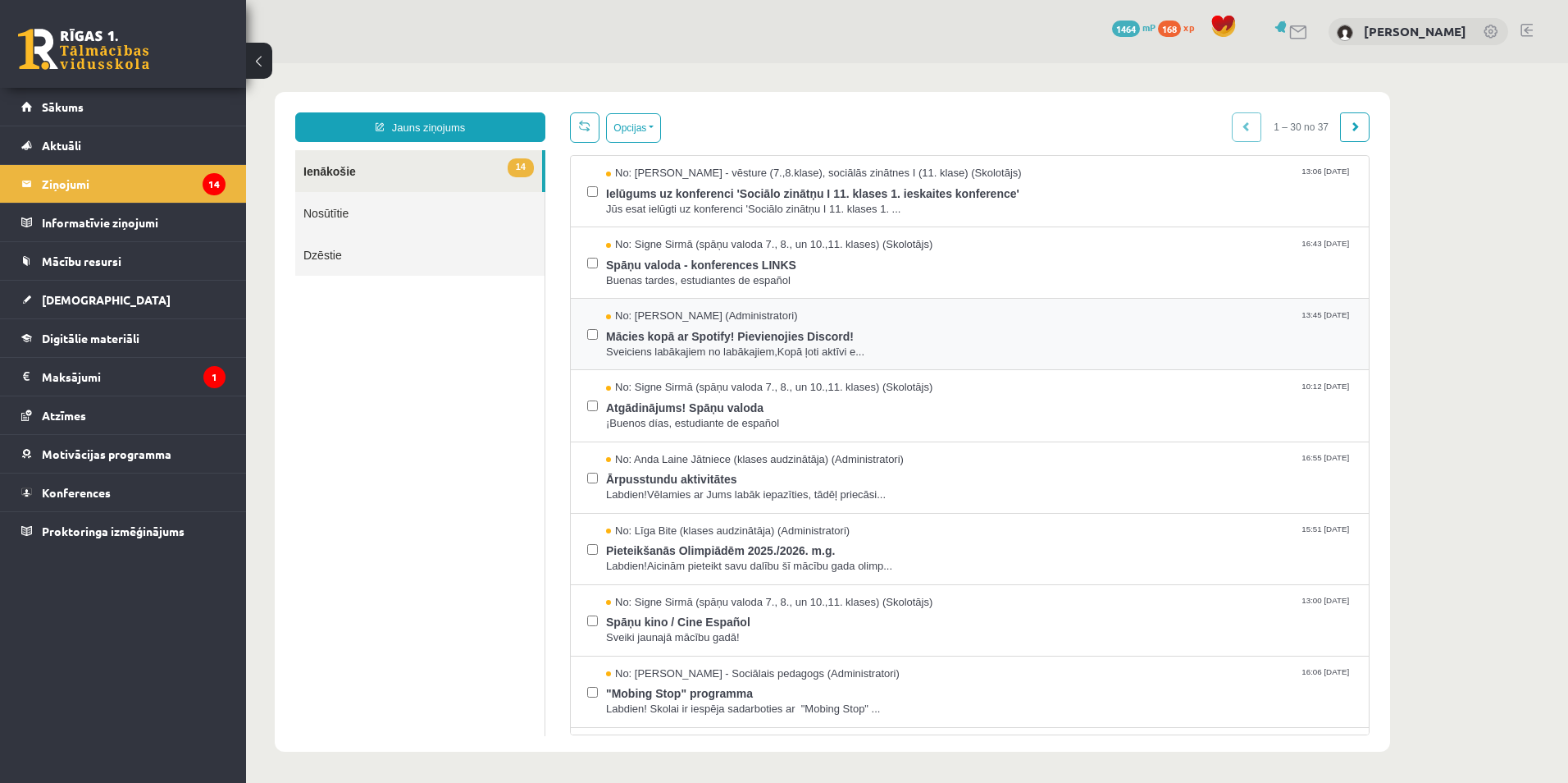
click at [599, 328] on div "No: [PERSON_NAME] (Administratori) 13:45 [DATE] Mācies kopā ar Spotify! Pievien…" at bounding box center [969, 334] width 766 height 51
click at [718, 346] on span "Sveiciens labākajiem no labākajiem,Kopā ļoti aktīvi e..." at bounding box center [979, 352] width 747 height 15
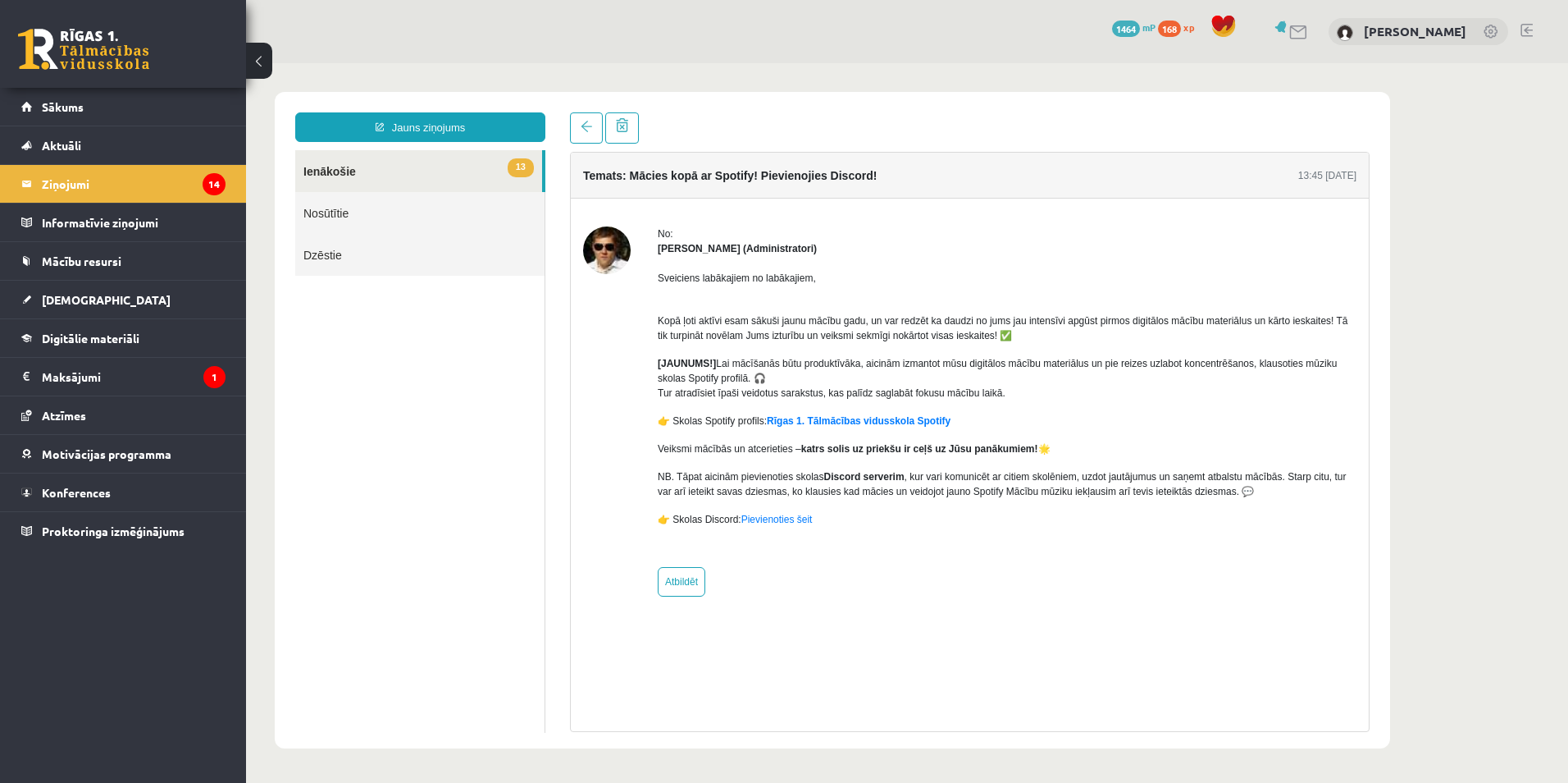
click at [439, 170] on link "13 Ienākošie" at bounding box center [418, 171] width 247 height 42
click at [519, 167] on span "13" at bounding box center [521, 168] width 27 height 19
click at [342, 216] on link "Nosūtītie" at bounding box center [419, 213] width 249 height 42
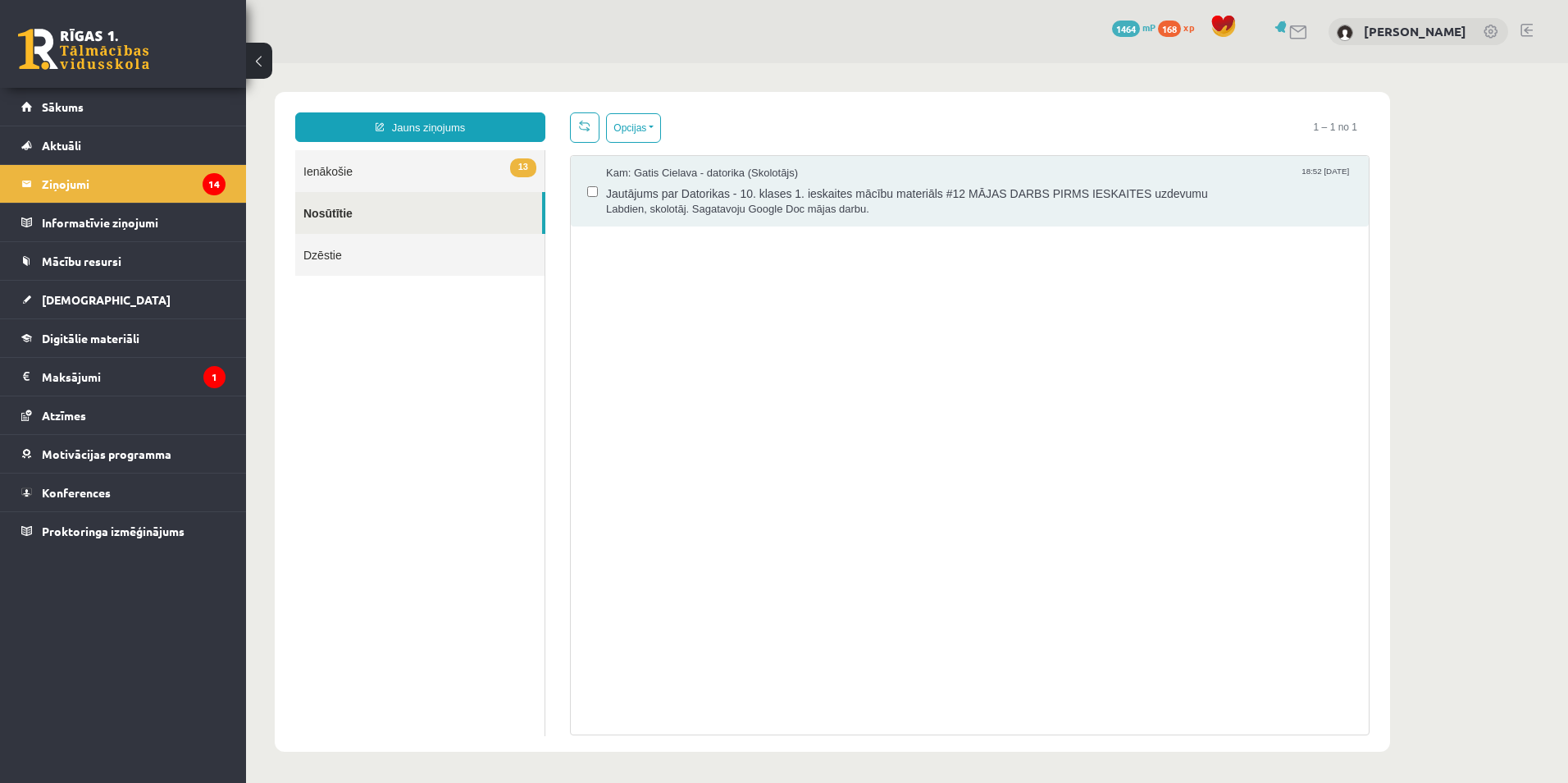
click at [331, 170] on link "13 Ienākošie" at bounding box center [419, 171] width 249 height 42
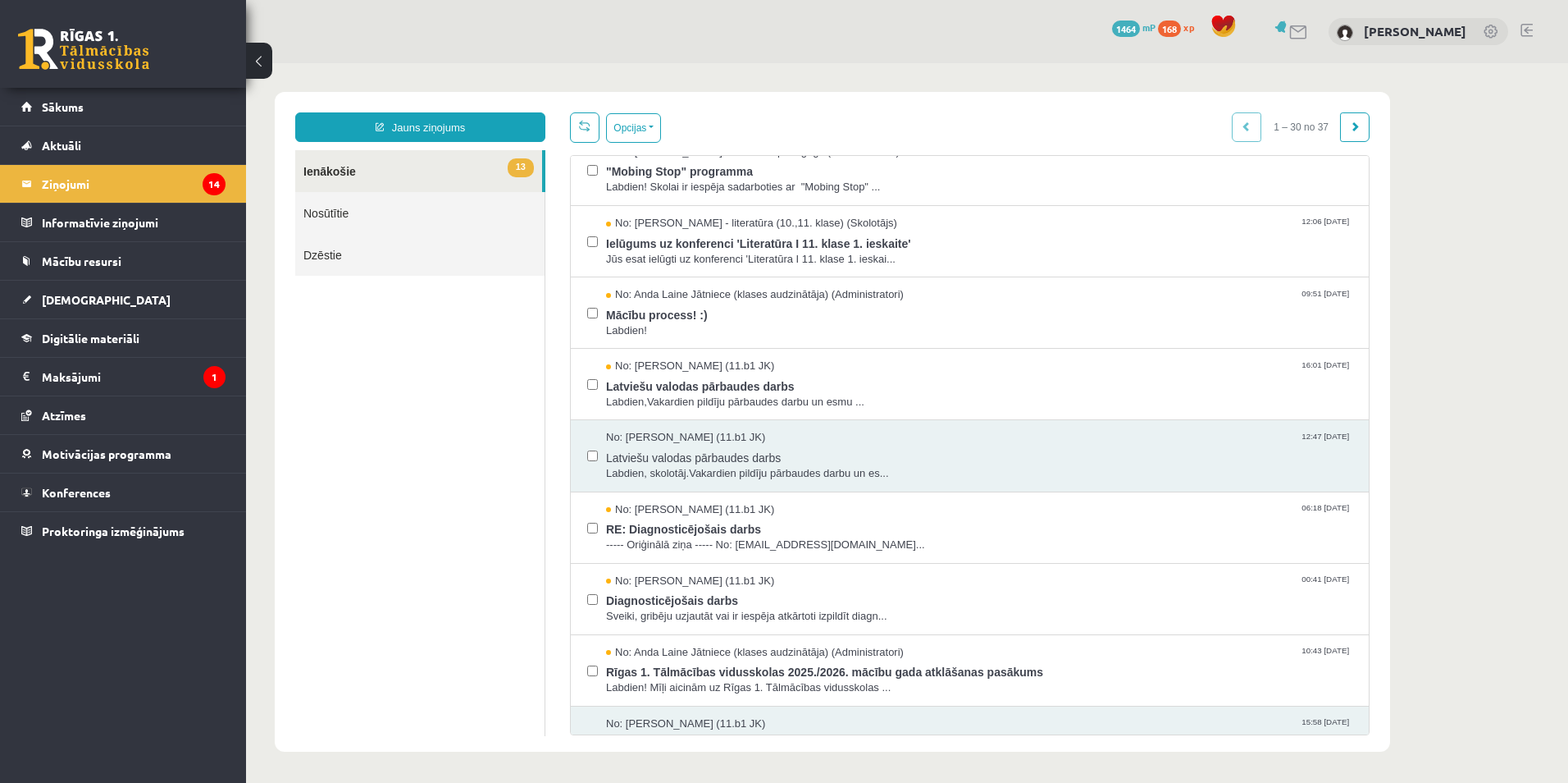
scroll to position [493, 0]
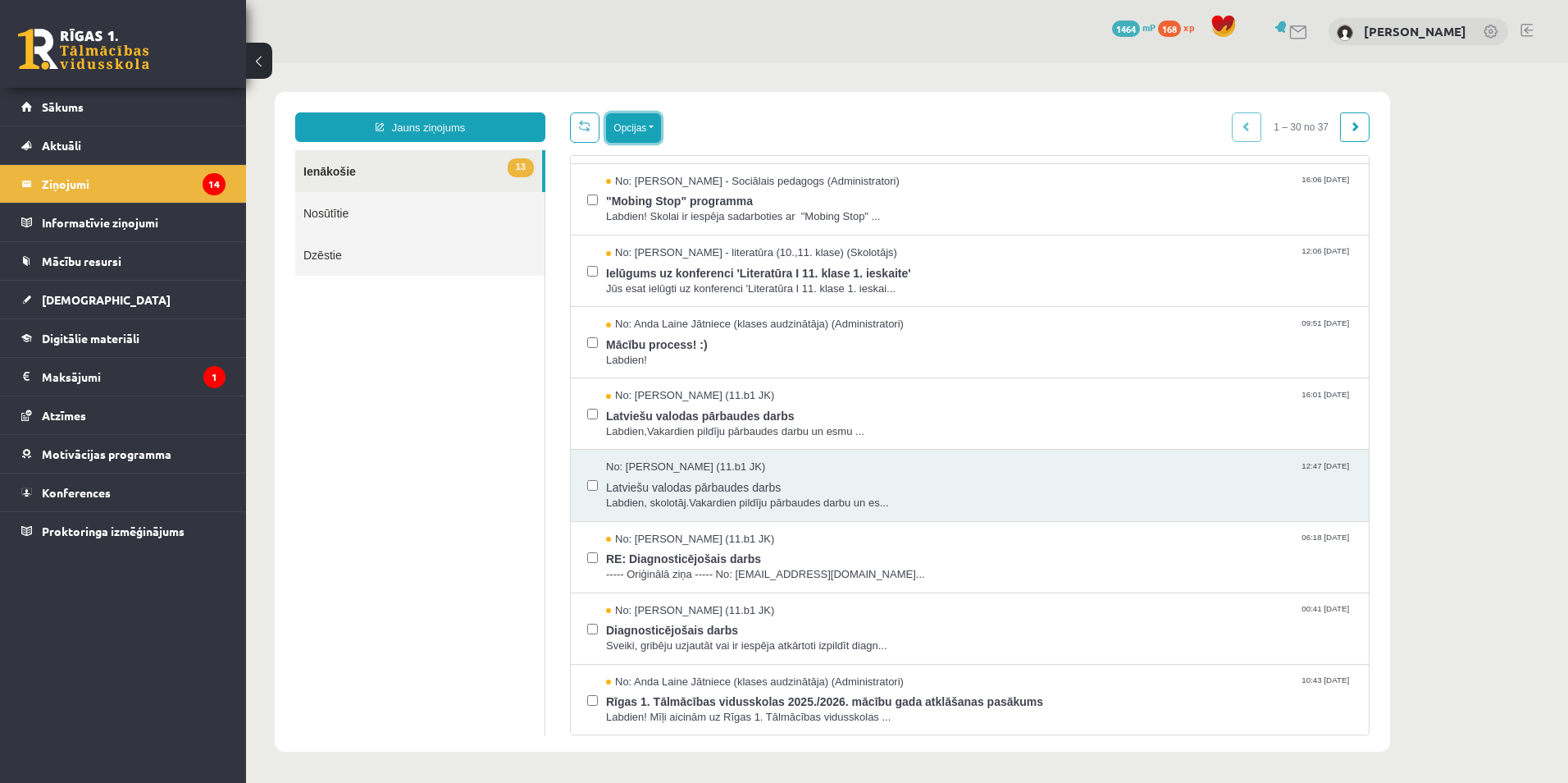
click at [649, 123] on button "Opcijas" at bounding box center [634, 127] width 55 height 29
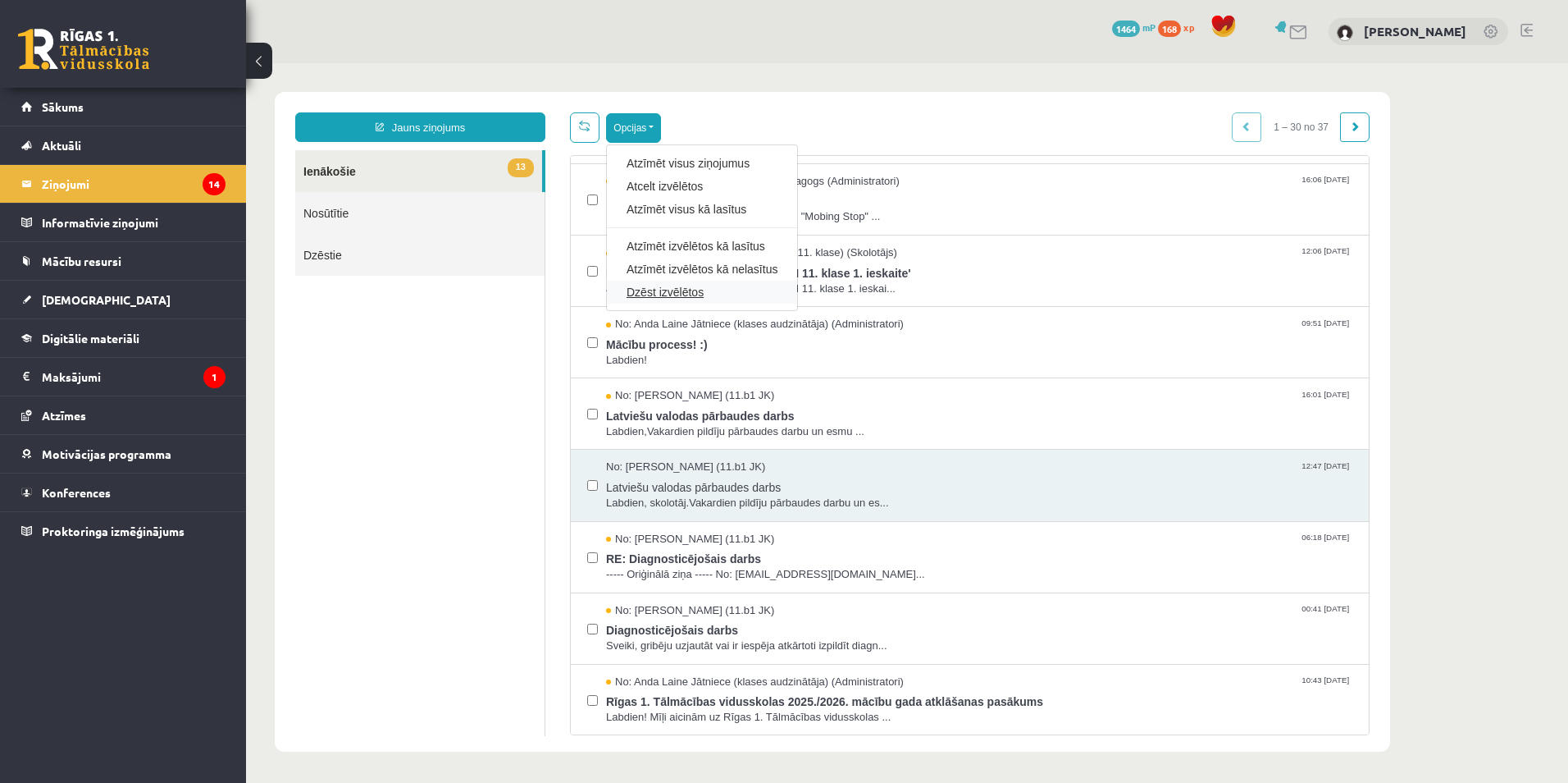
click at [676, 291] on link "Dzēst izvēlētos" at bounding box center [702, 291] width 151 height 16
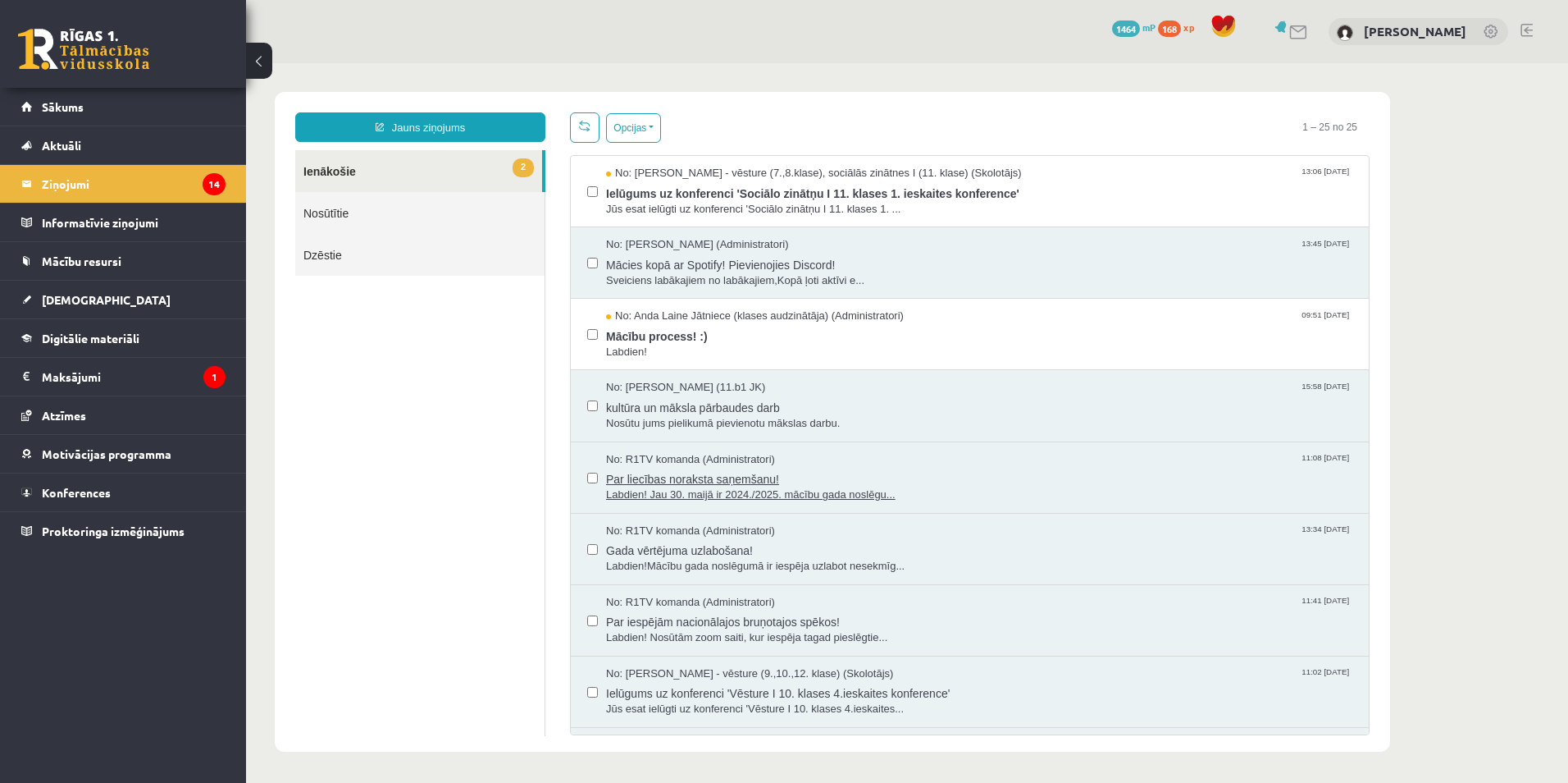
scroll to position [0, 0]
click at [686, 334] on span "Mācību process! :)" at bounding box center [979, 335] width 747 height 21
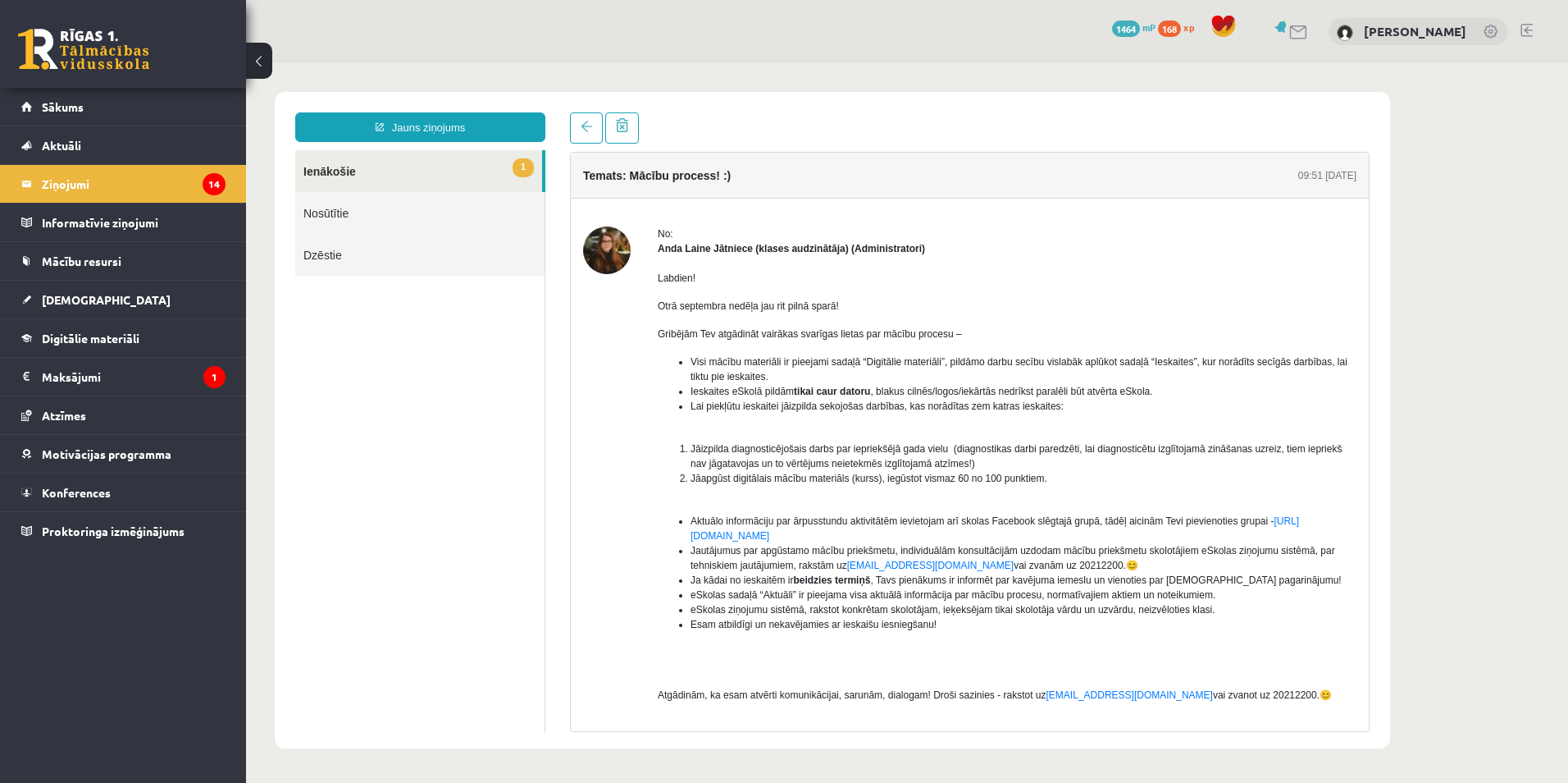
click at [316, 173] on link "1 Ienākošie" at bounding box center [418, 171] width 247 height 42
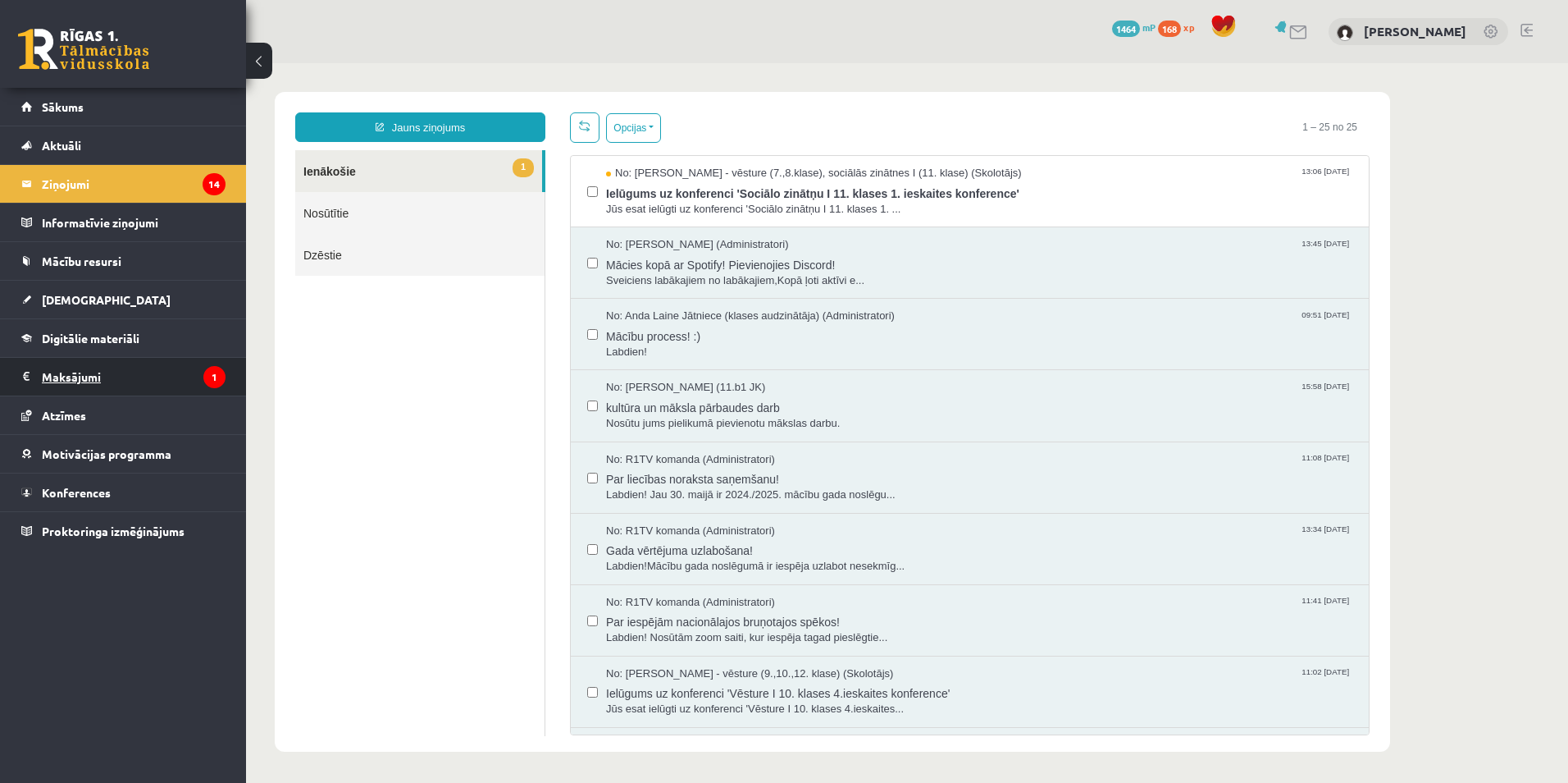
click at [85, 380] on legend "Maksājumi 1" at bounding box center [134, 377] width 184 height 38
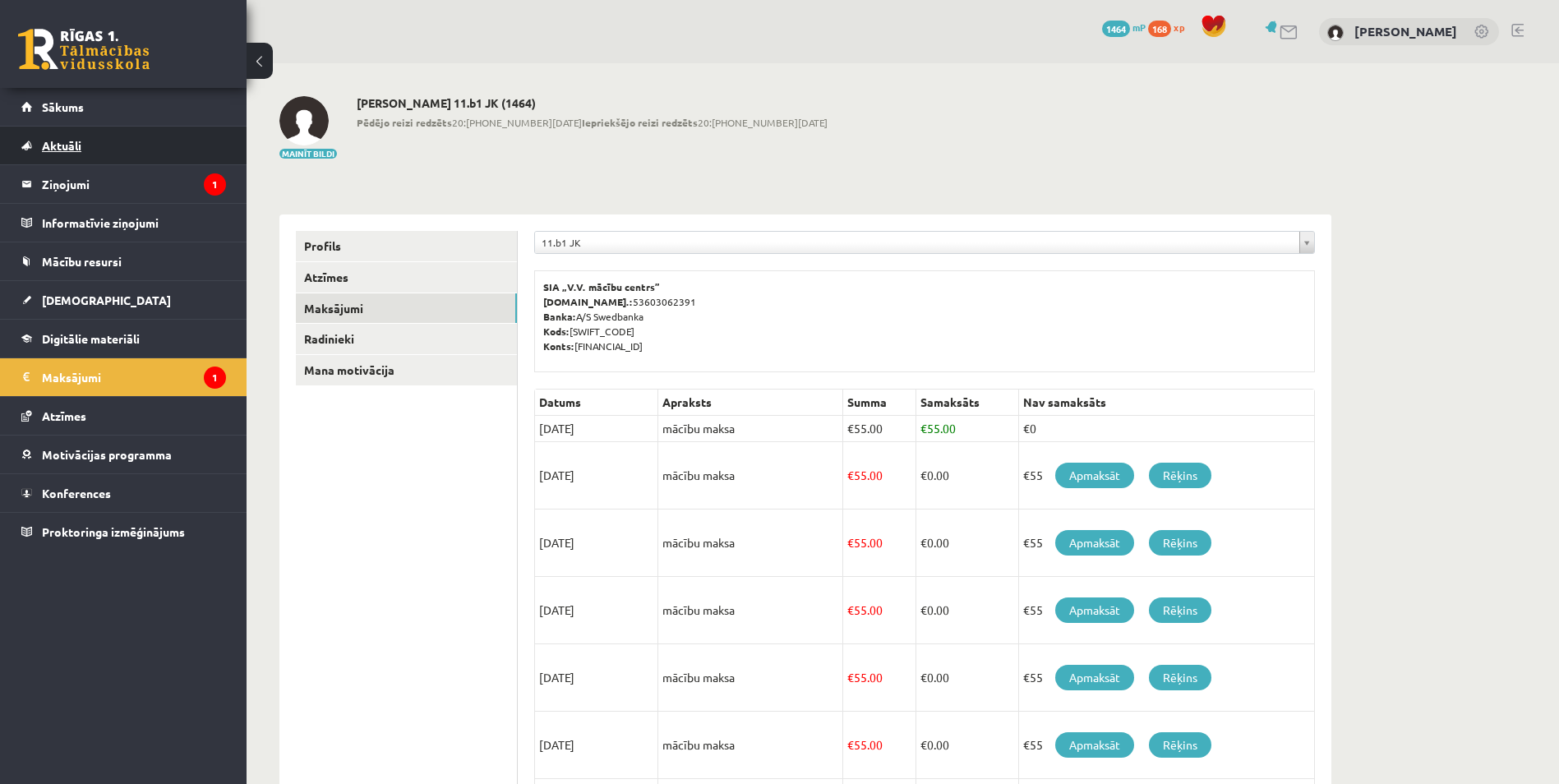
click at [71, 148] on span "Aktuāli" at bounding box center [62, 145] width 40 height 15
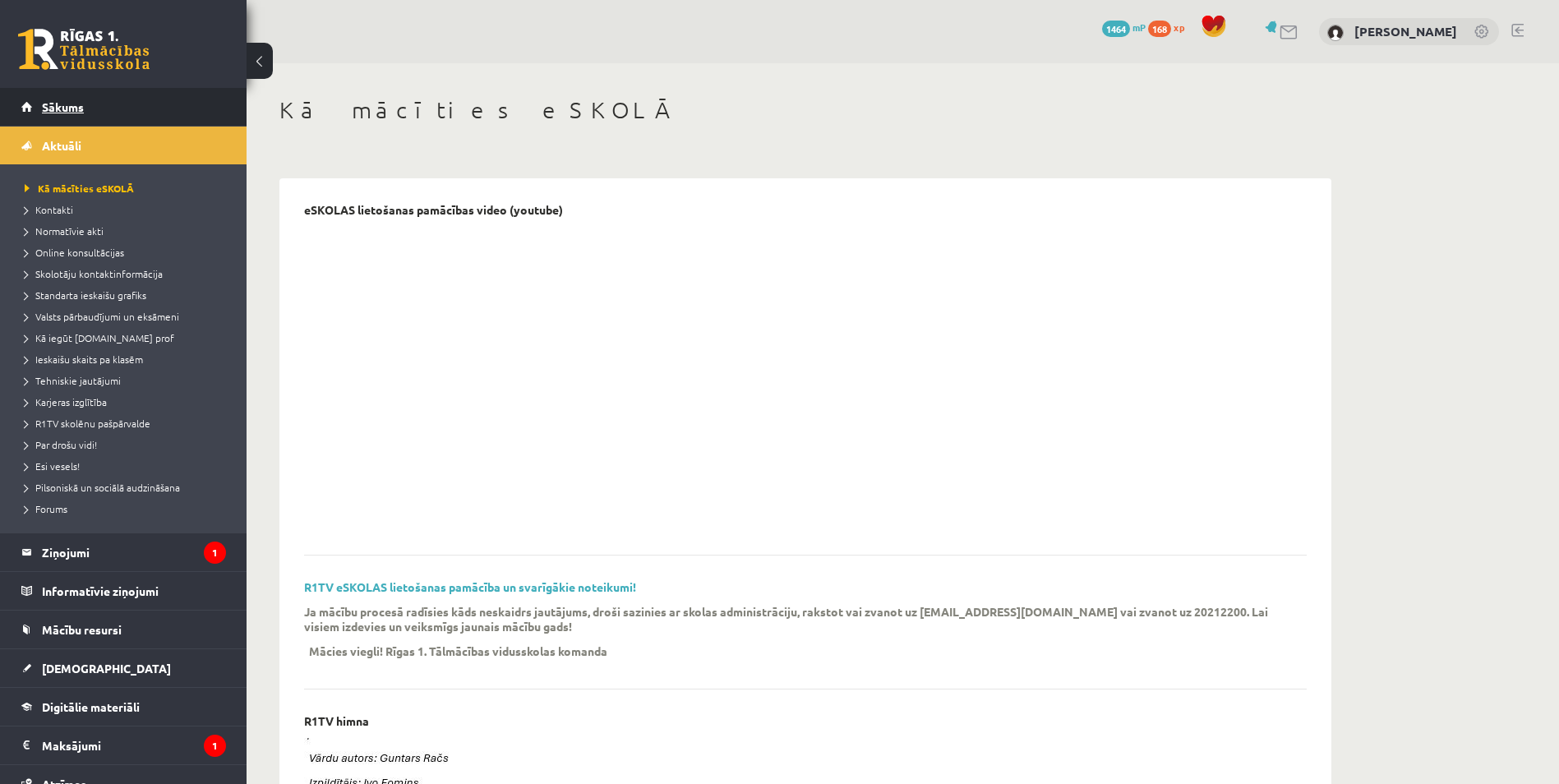
click at [70, 100] on link "Sākums" at bounding box center [123, 107] width 204 height 38
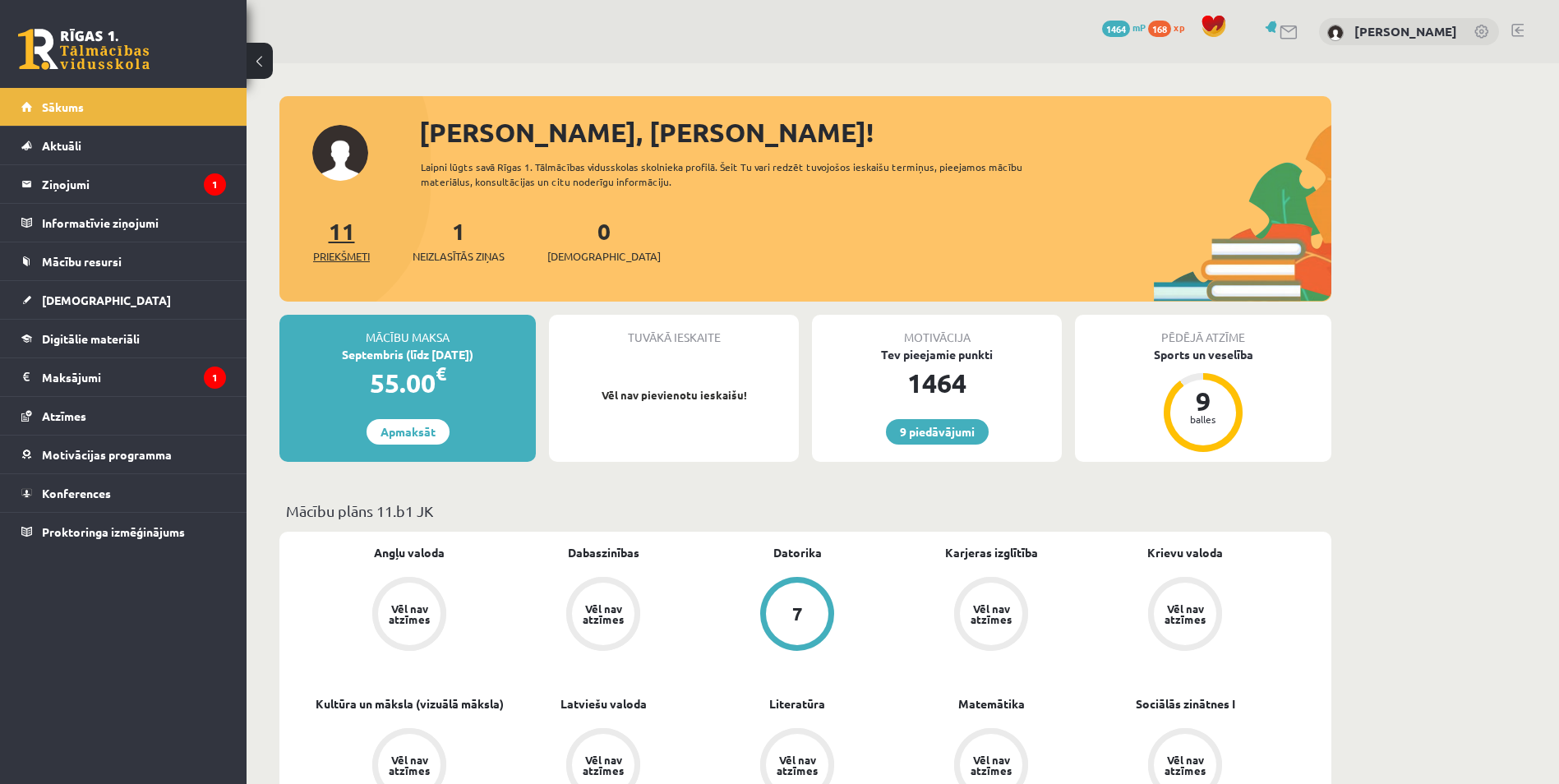
click at [352, 239] on link "11 Priekšmeti" at bounding box center [341, 239] width 57 height 48
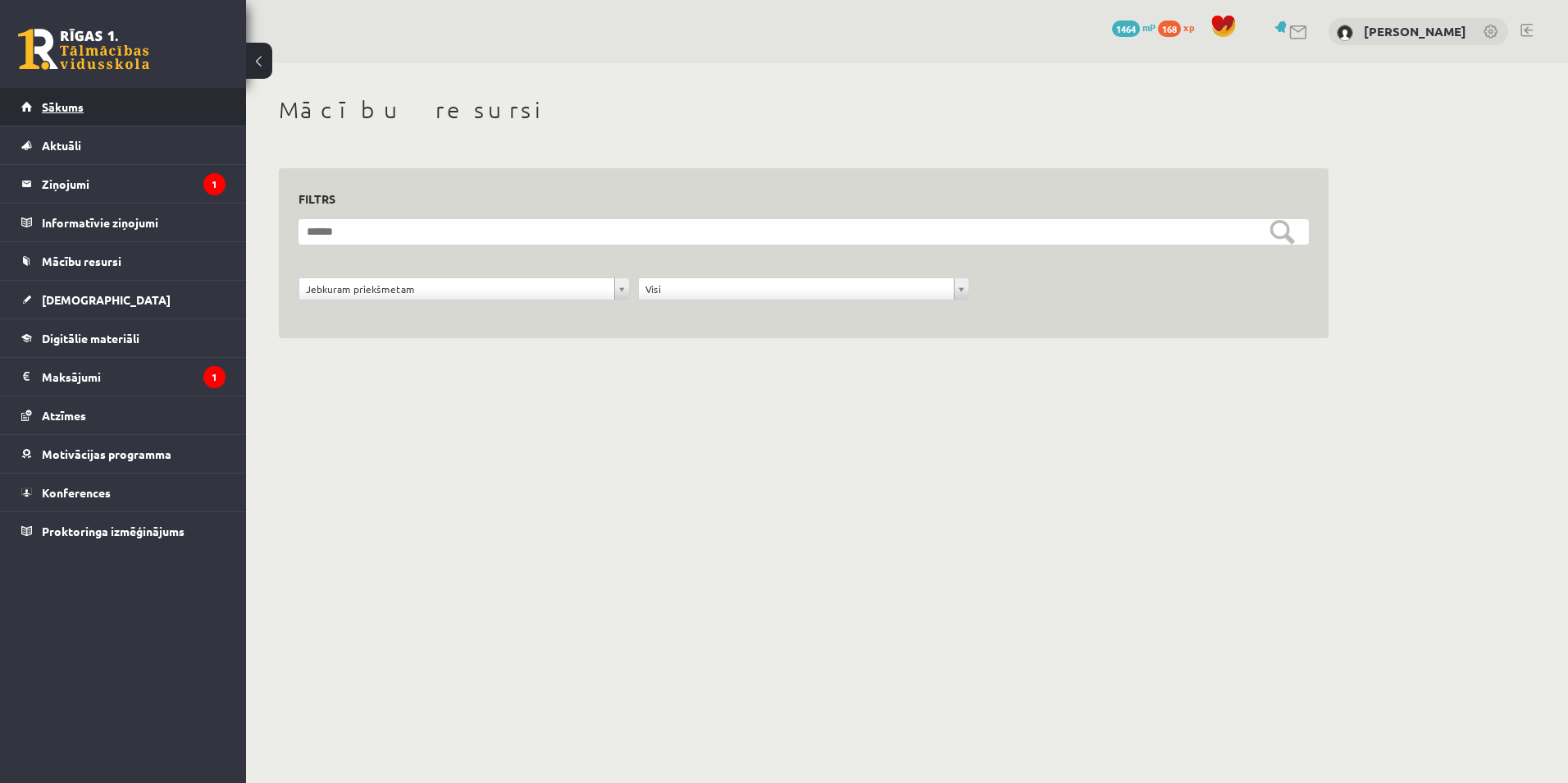
click at [74, 112] on span "Sākums" at bounding box center [63, 107] width 42 height 15
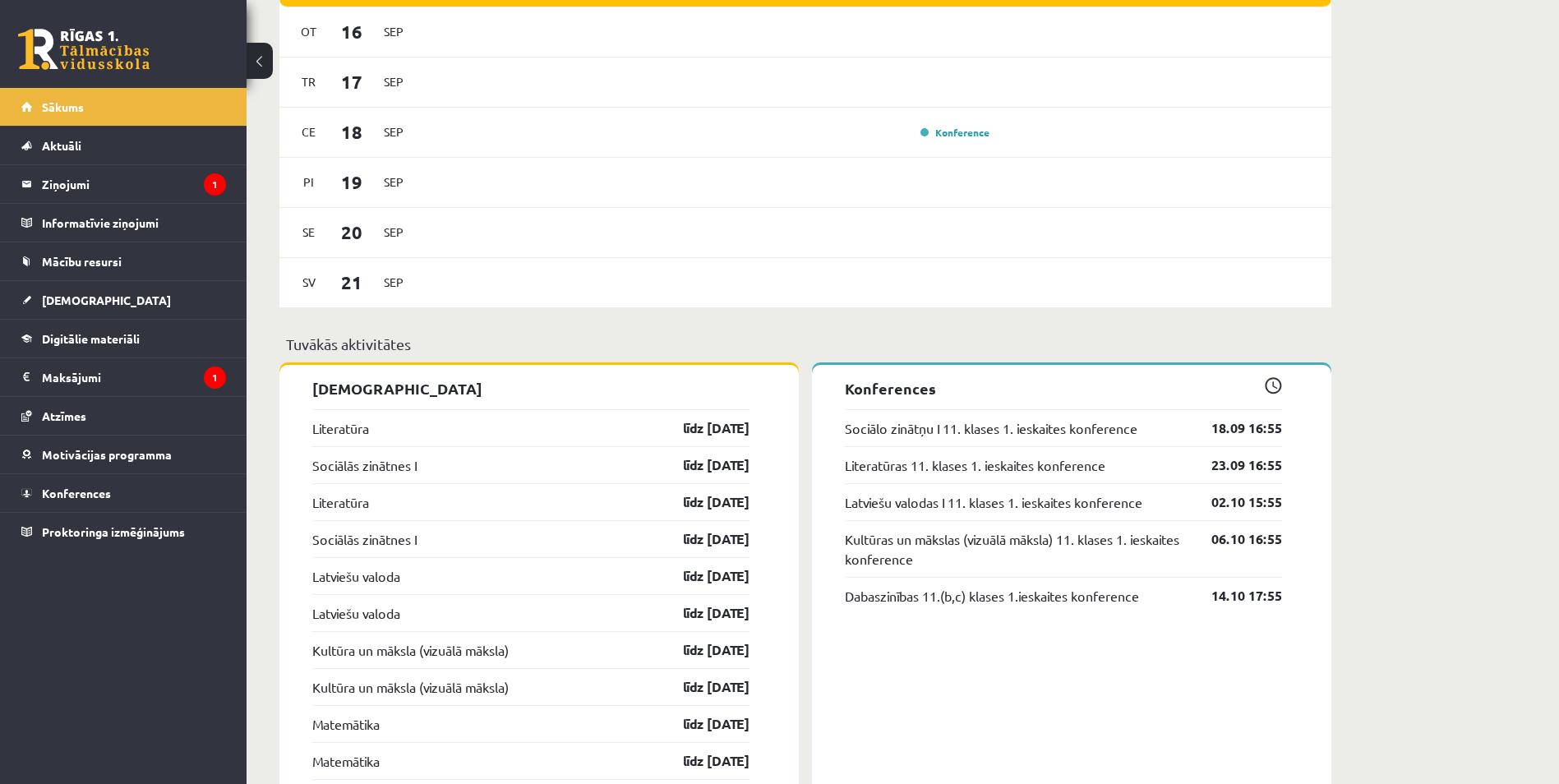
scroll to position [1233, 0]
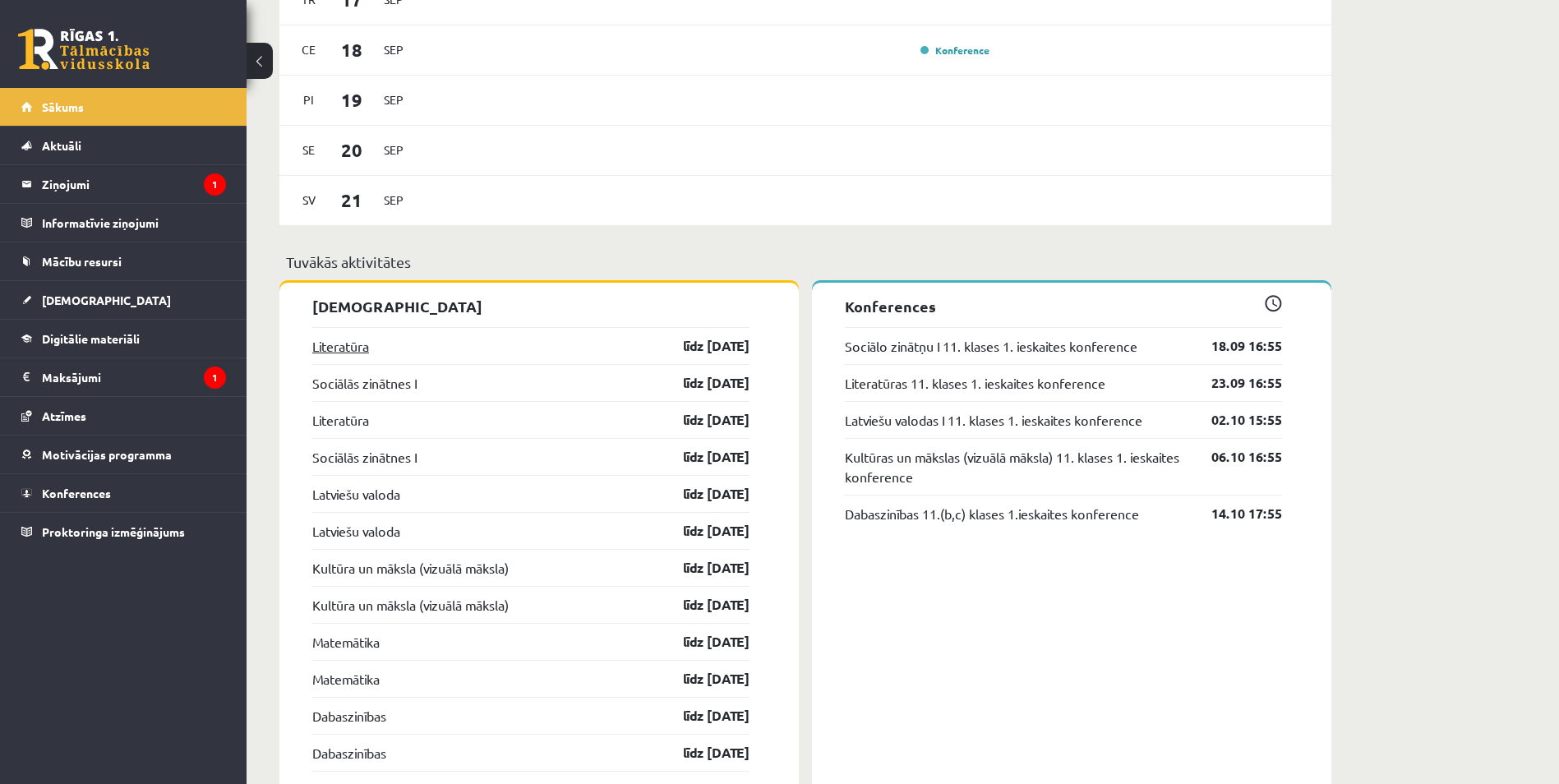
click at [334, 348] on link "Literatūra" at bounding box center [341, 346] width 57 height 20
